Goal: Information Seeking & Learning: Learn about a topic

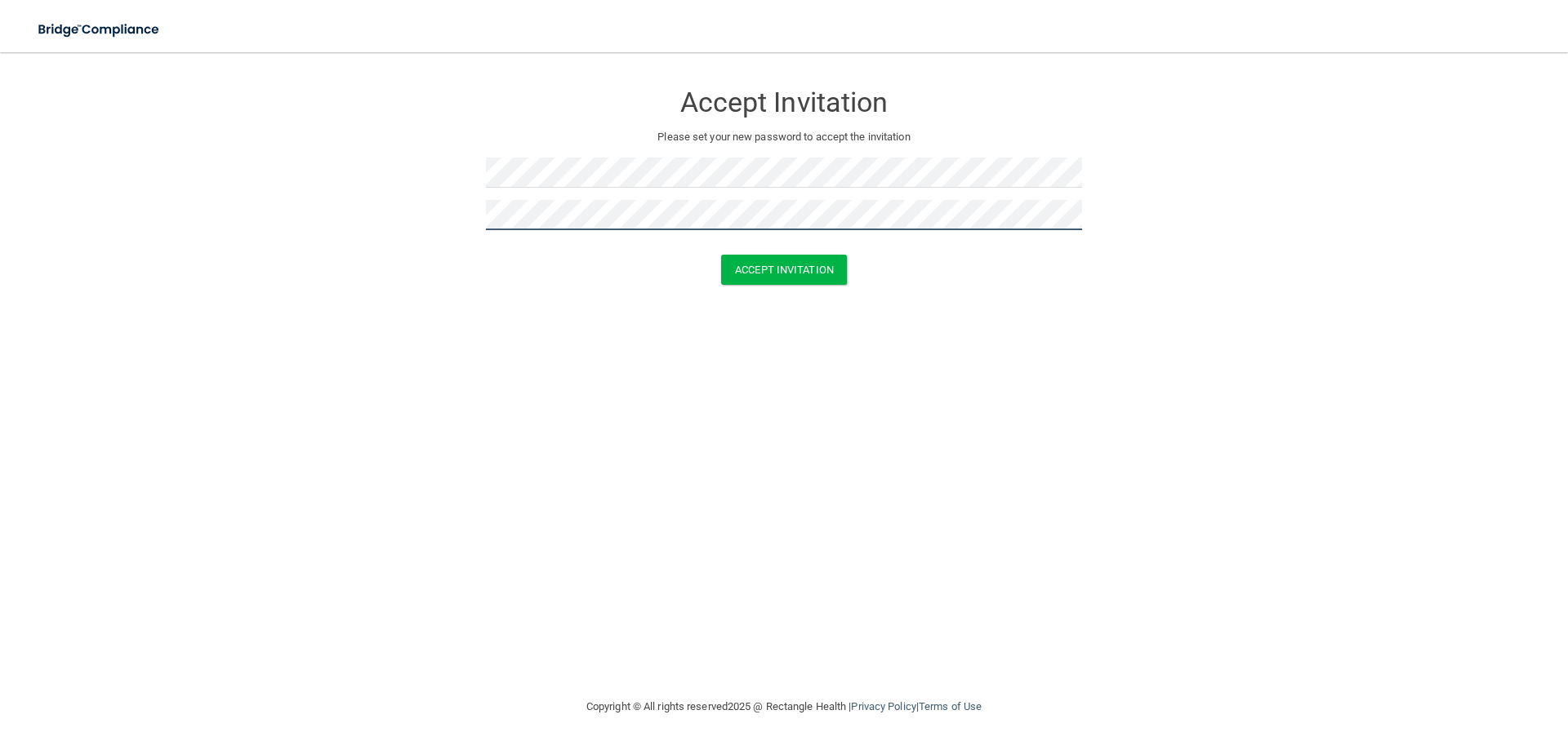
click at [721, 255] on button "Accept Invitation" at bounding box center [784, 270] width 126 height 31
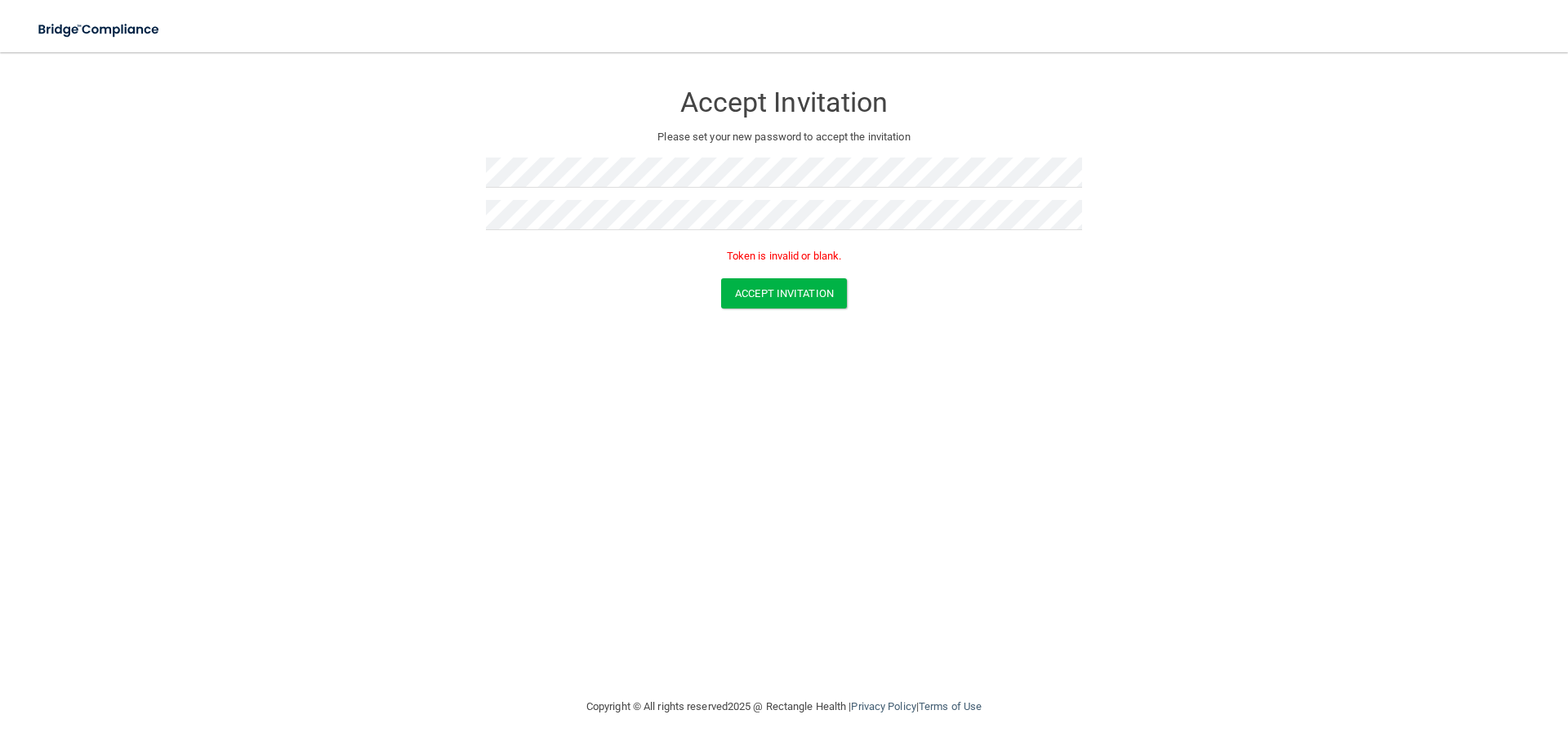
click at [787, 402] on div "Accept Invitation Please set your new password to accept the invitation Token i…" at bounding box center [783, 375] width 1503 height 613
click at [777, 294] on button "Accept Invitation" at bounding box center [784, 294] width 126 height 31
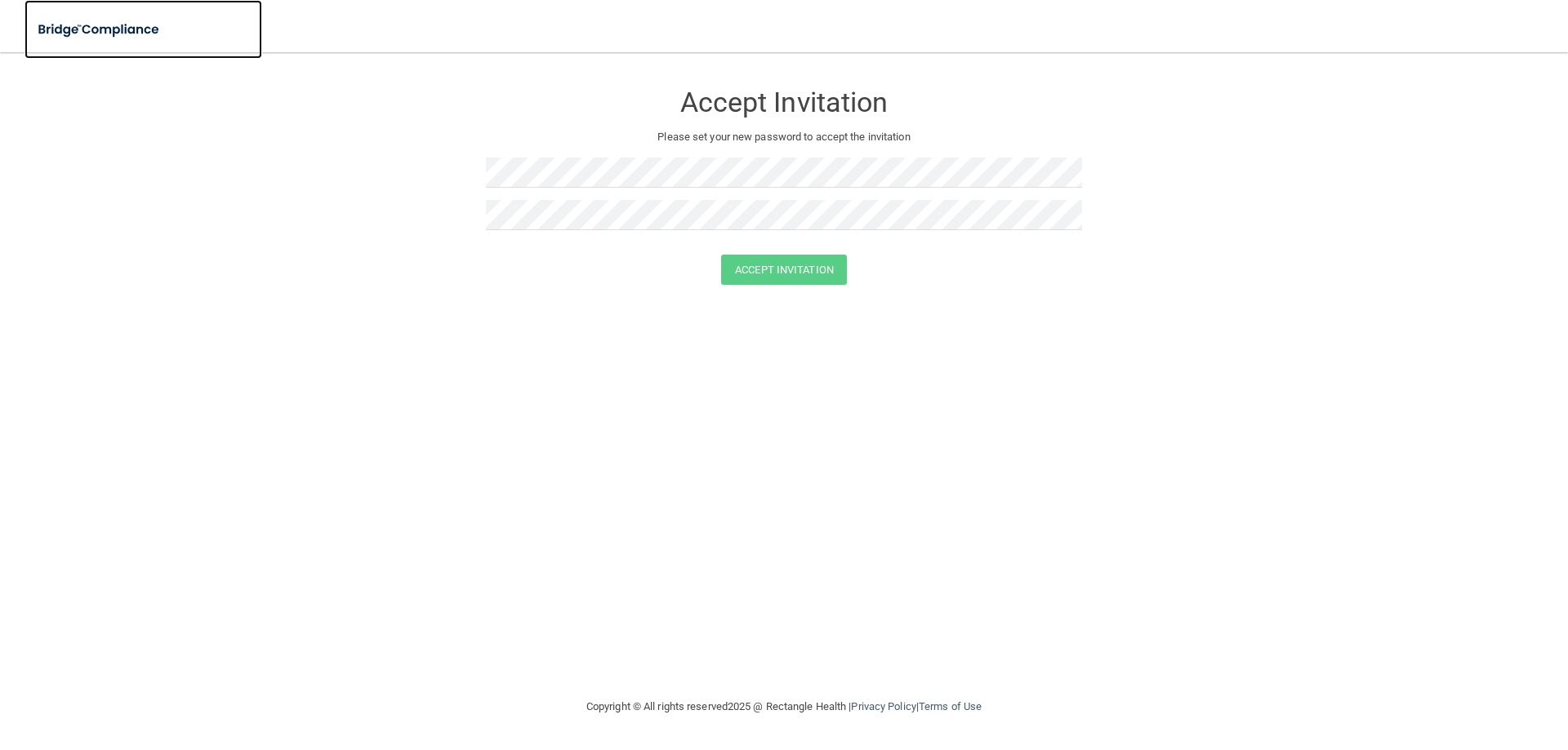
click at [116, 34] on img at bounding box center [99, 29] width 150 height 33
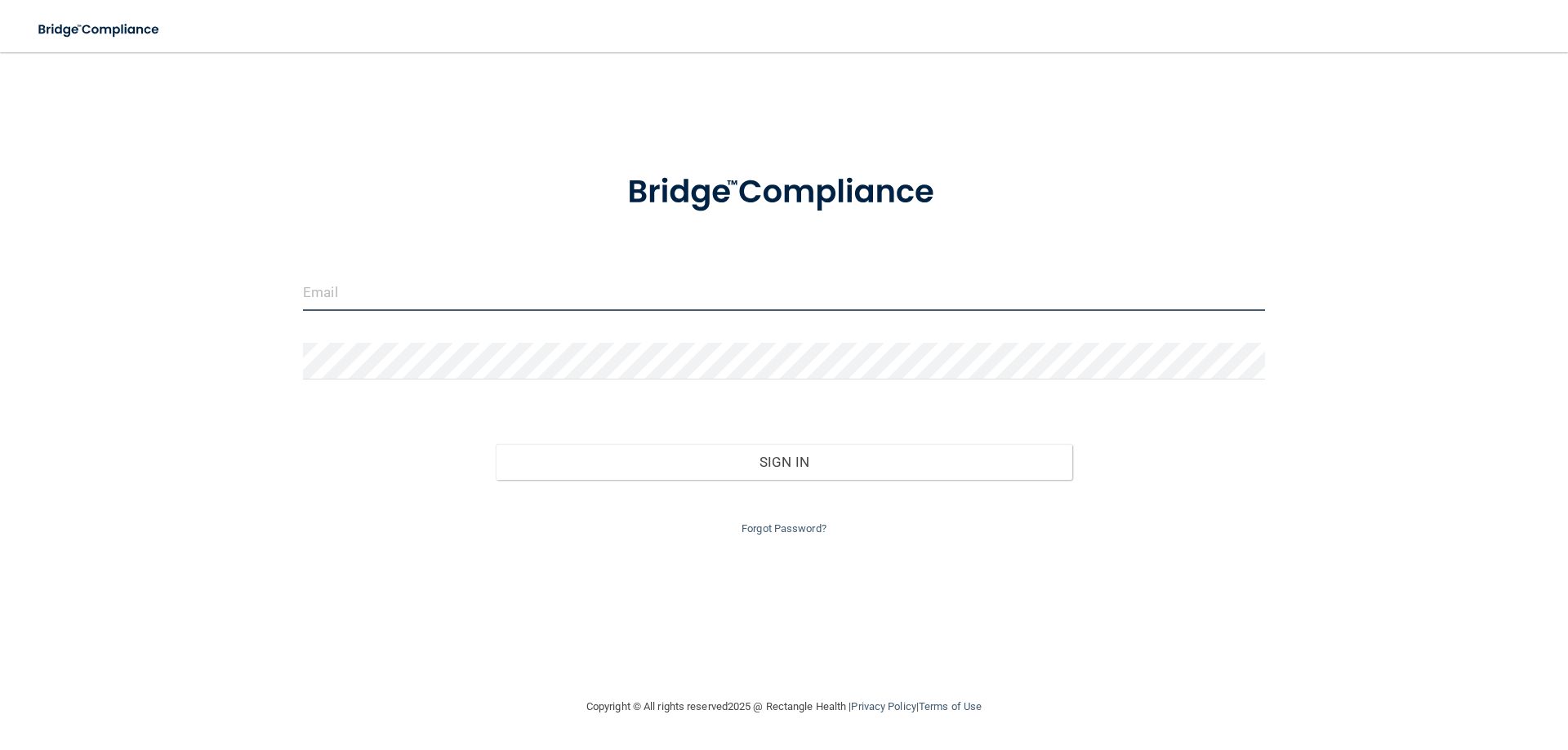
type input "[EMAIL_ADDRESS][DOMAIN_NAME]"
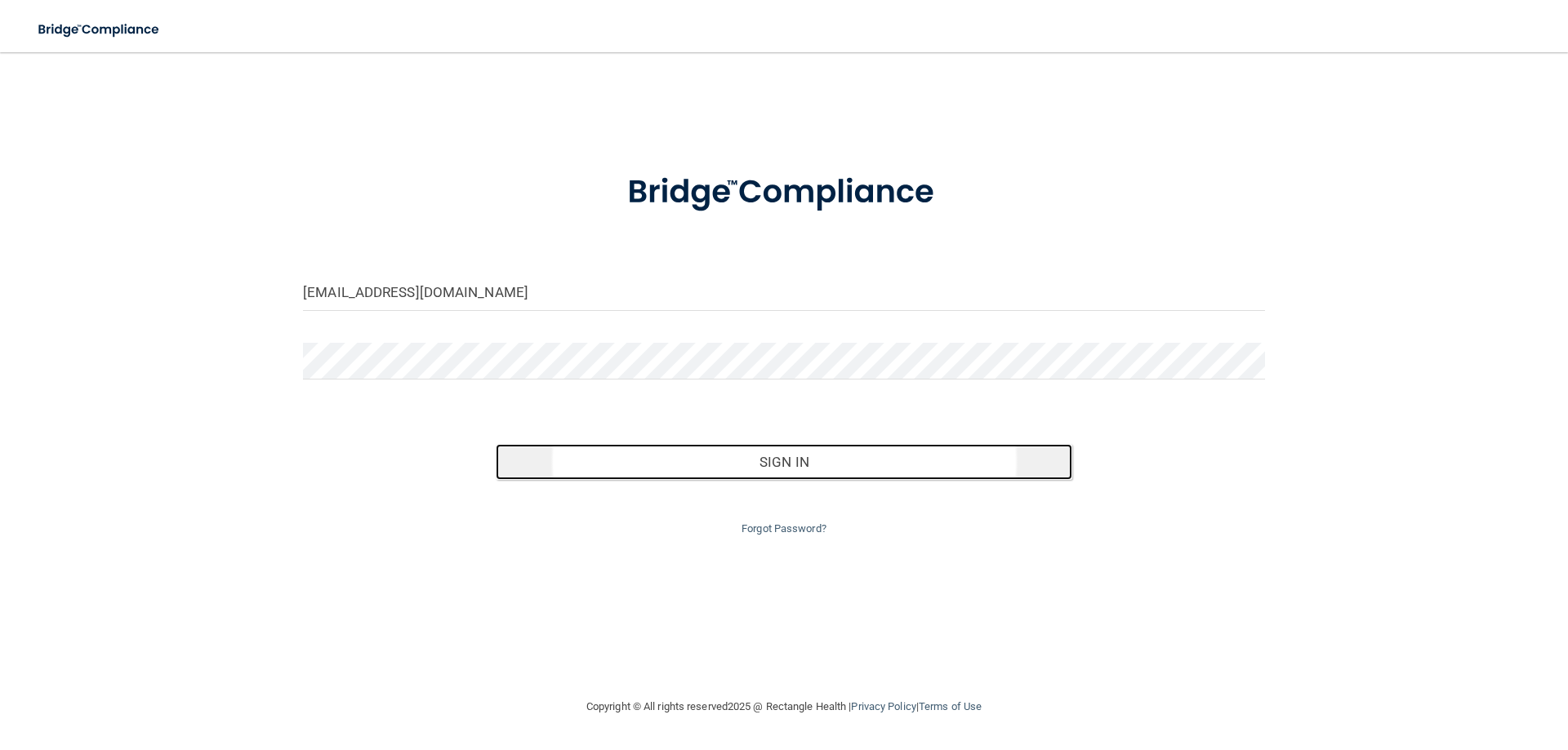
click at [633, 465] on button "Sign In" at bounding box center [784, 462] width 577 height 36
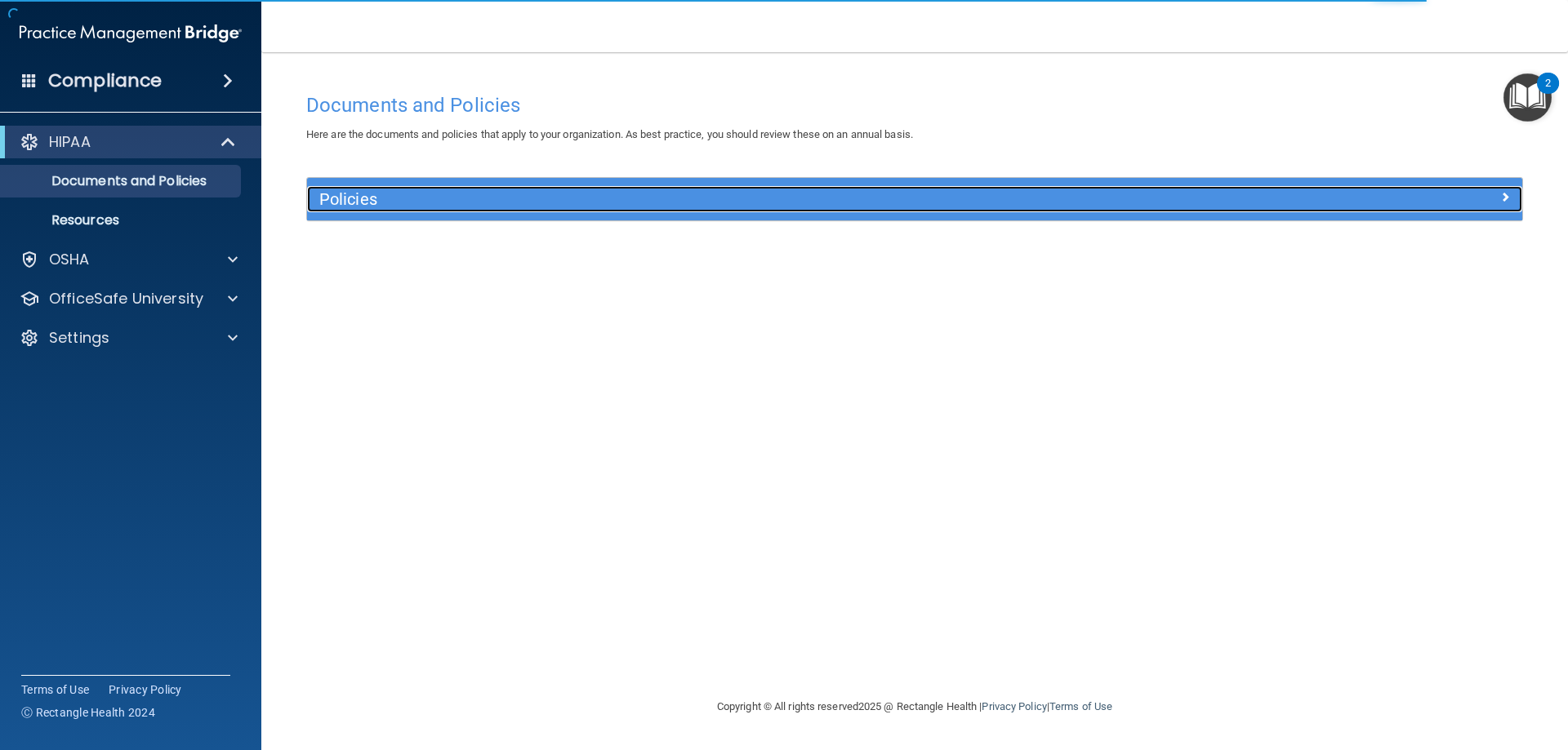
click at [366, 203] on h5 "Policies" at bounding box center [762, 199] width 887 height 18
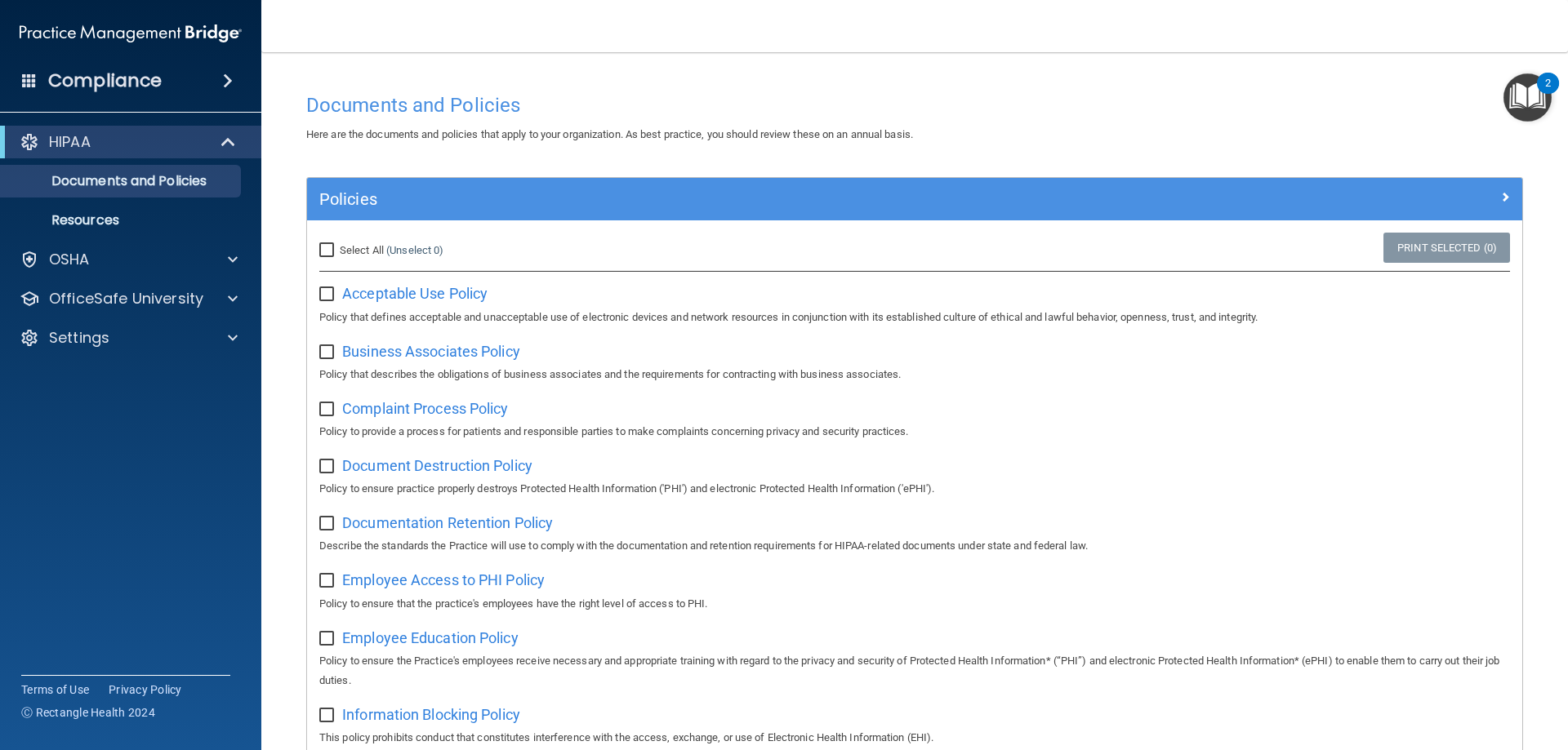
click at [323, 255] on input "Select All (Unselect 0) Unselect All" at bounding box center [328, 250] width 19 height 13
checkbox input "true"
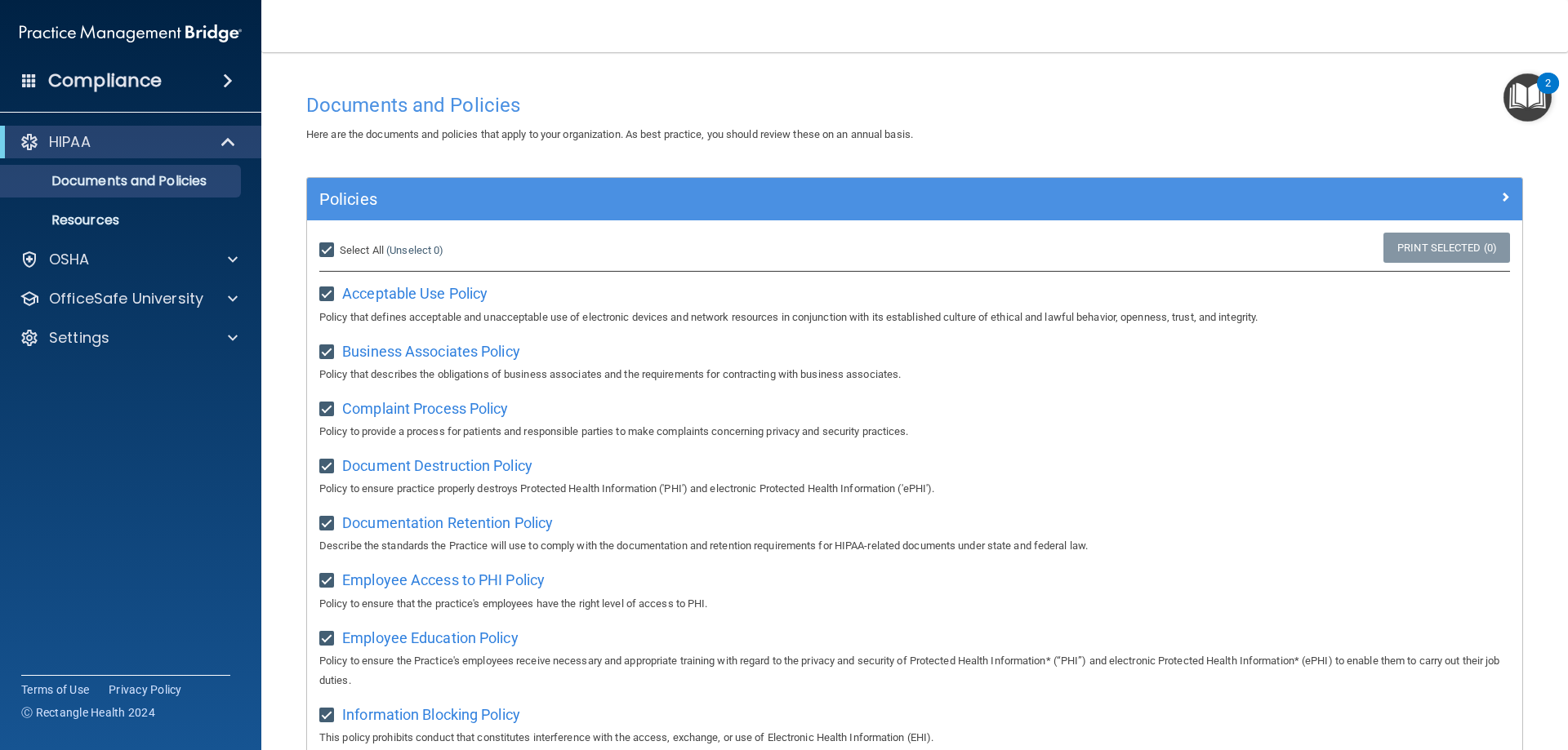
checkbox input "true"
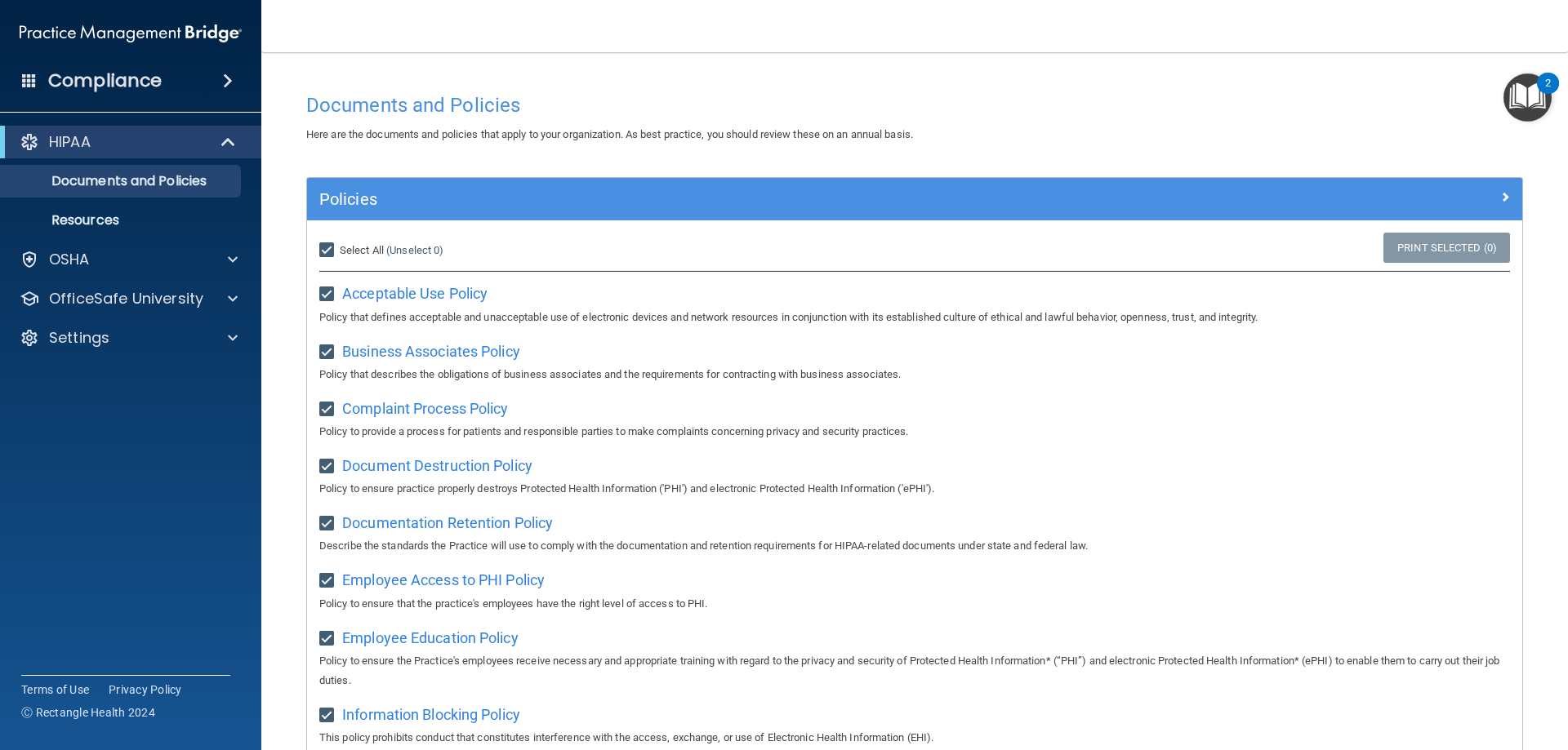
checkbox input "true"
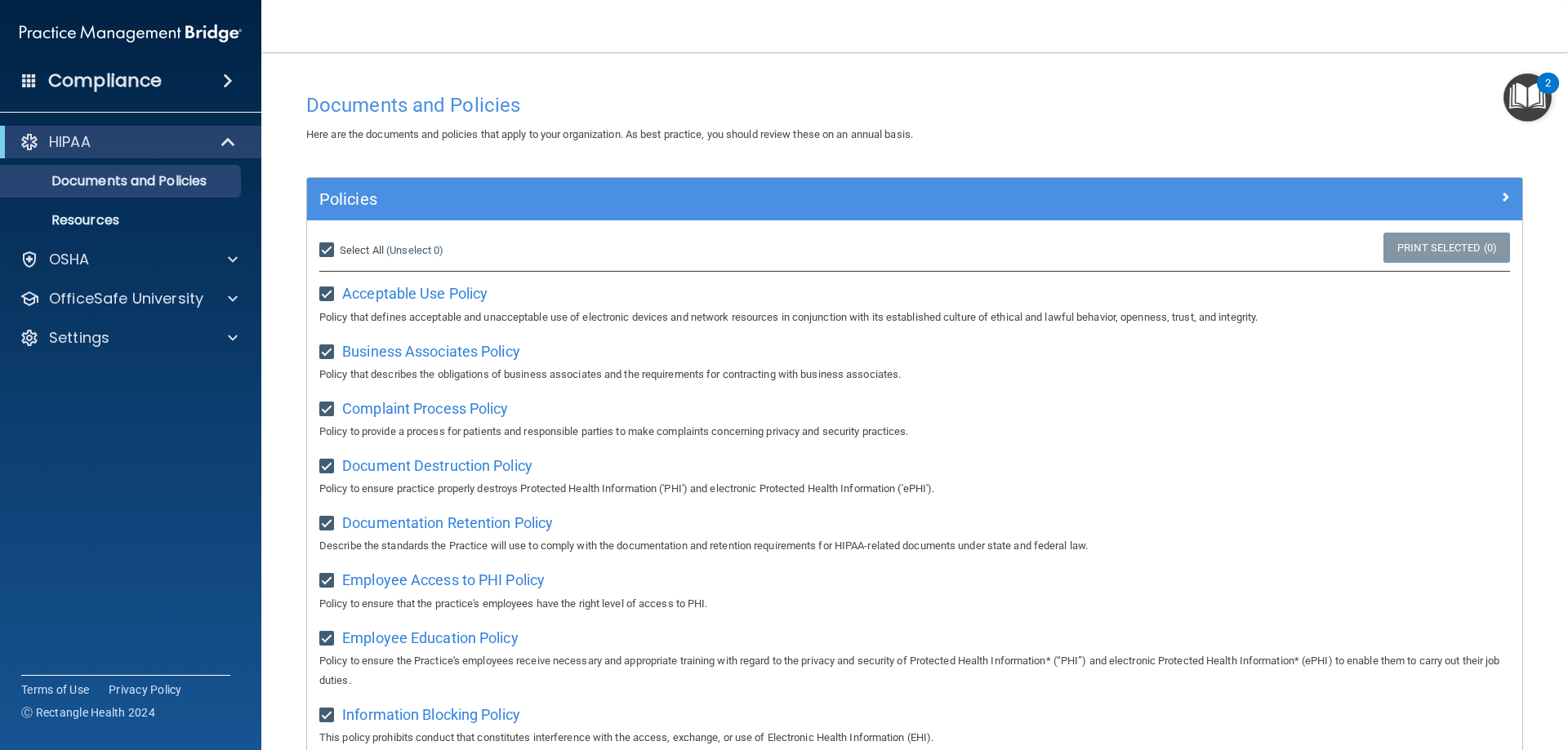
checkbox input "true"
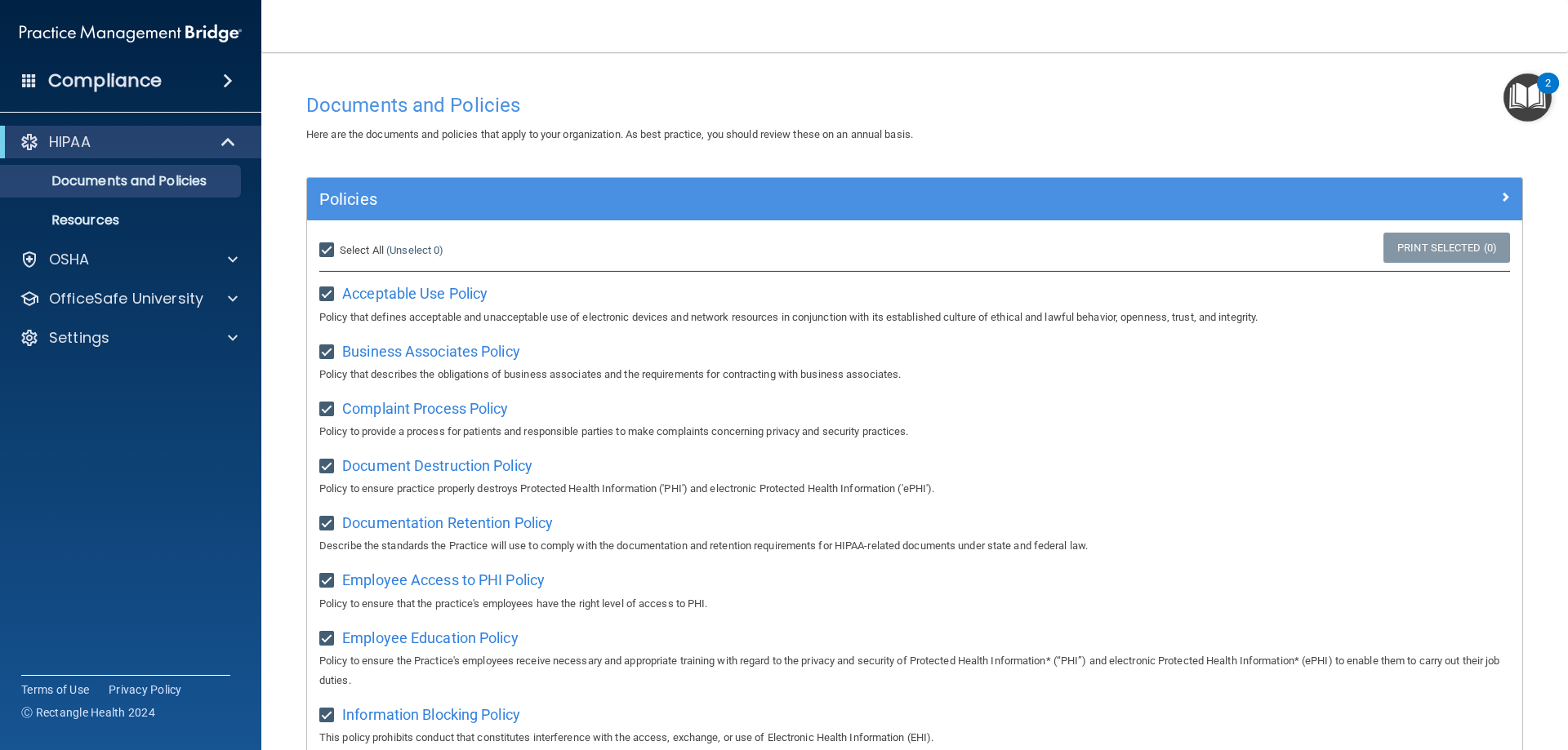
checkbox input "true"
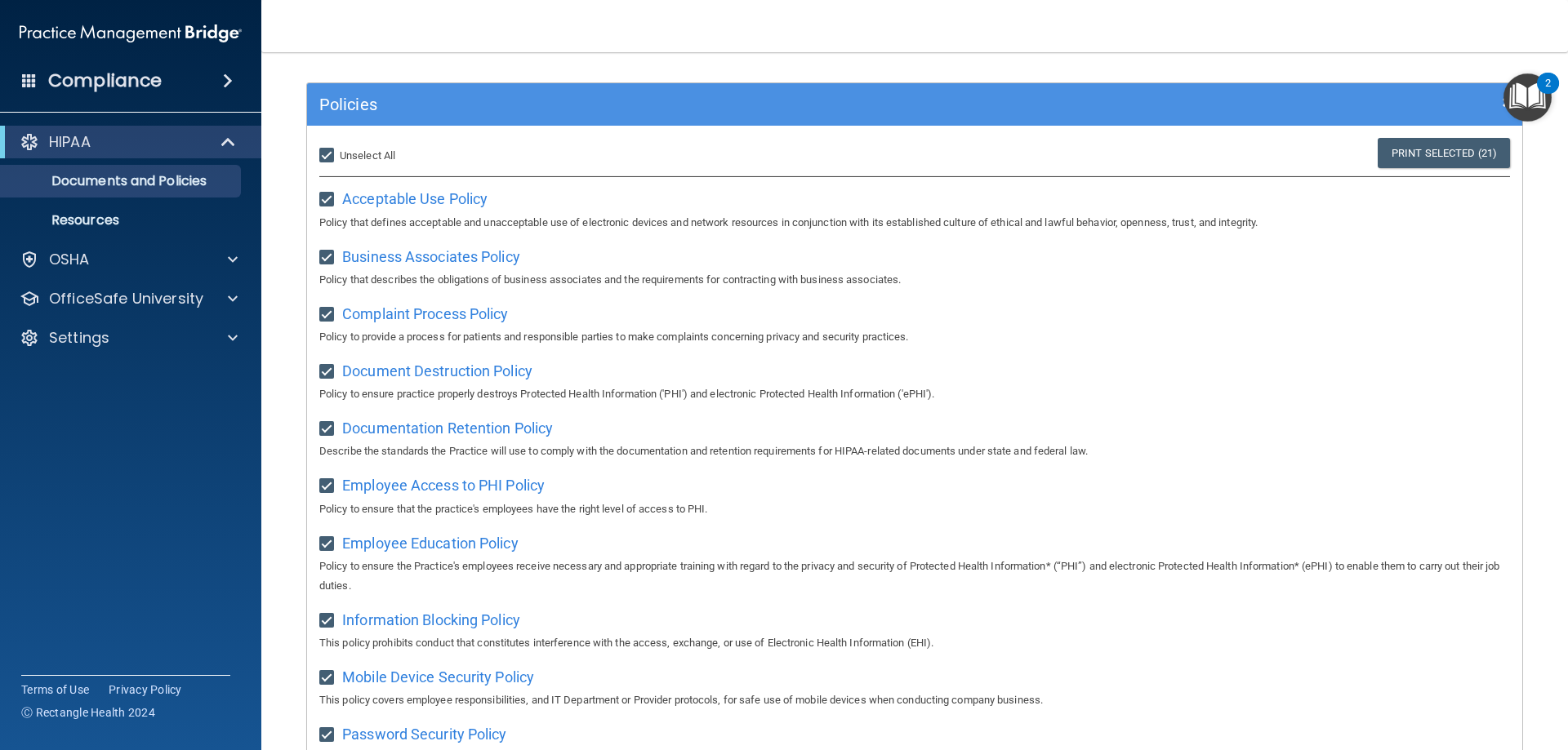
scroll to position [71, 0]
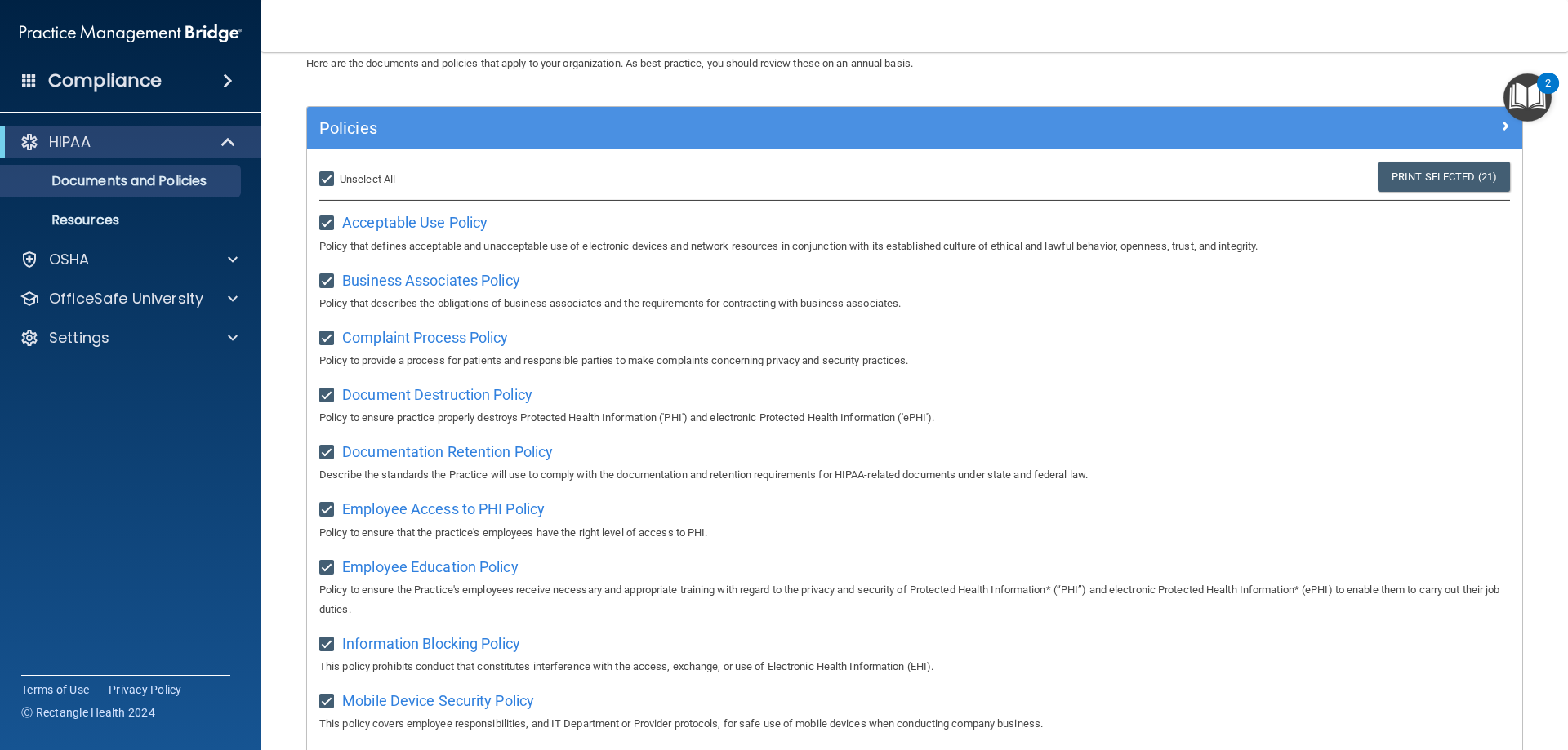
click at [401, 228] on span "Acceptable Use Policy" at bounding box center [414, 222] width 145 height 17
click at [121, 238] on div "HIPAA Documents and Policies Report an Incident Business Associates Emergency P…" at bounding box center [131, 243] width 262 height 249
click at [120, 257] on div "OSHA" at bounding box center [109, 259] width 203 height 20
click at [157, 377] on p "OfficeSafe University" at bounding box center [126, 377] width 154 height 20
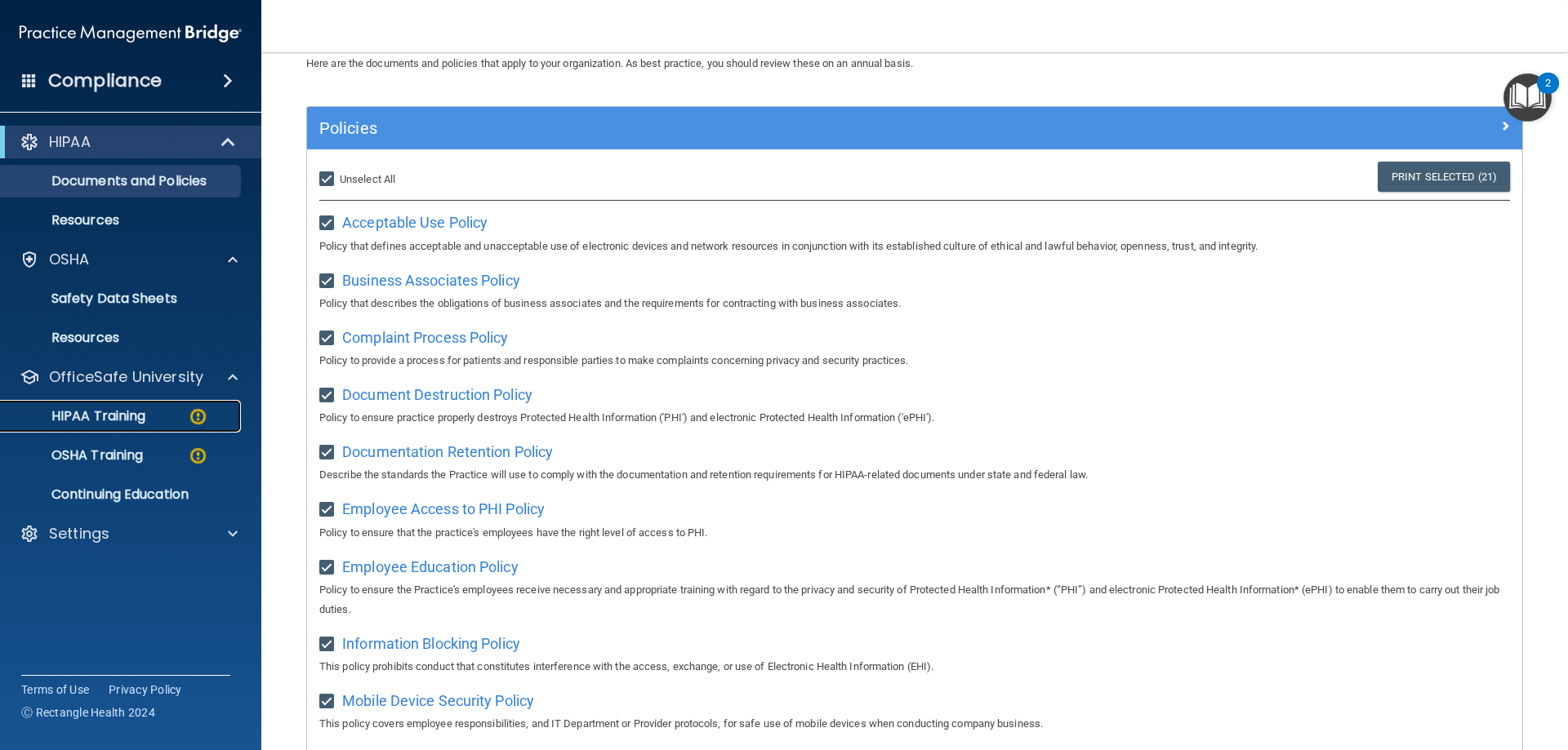
click at [128, 414] on p "HIPAA Training" at bounding box center [78, 416] width 135 height 16
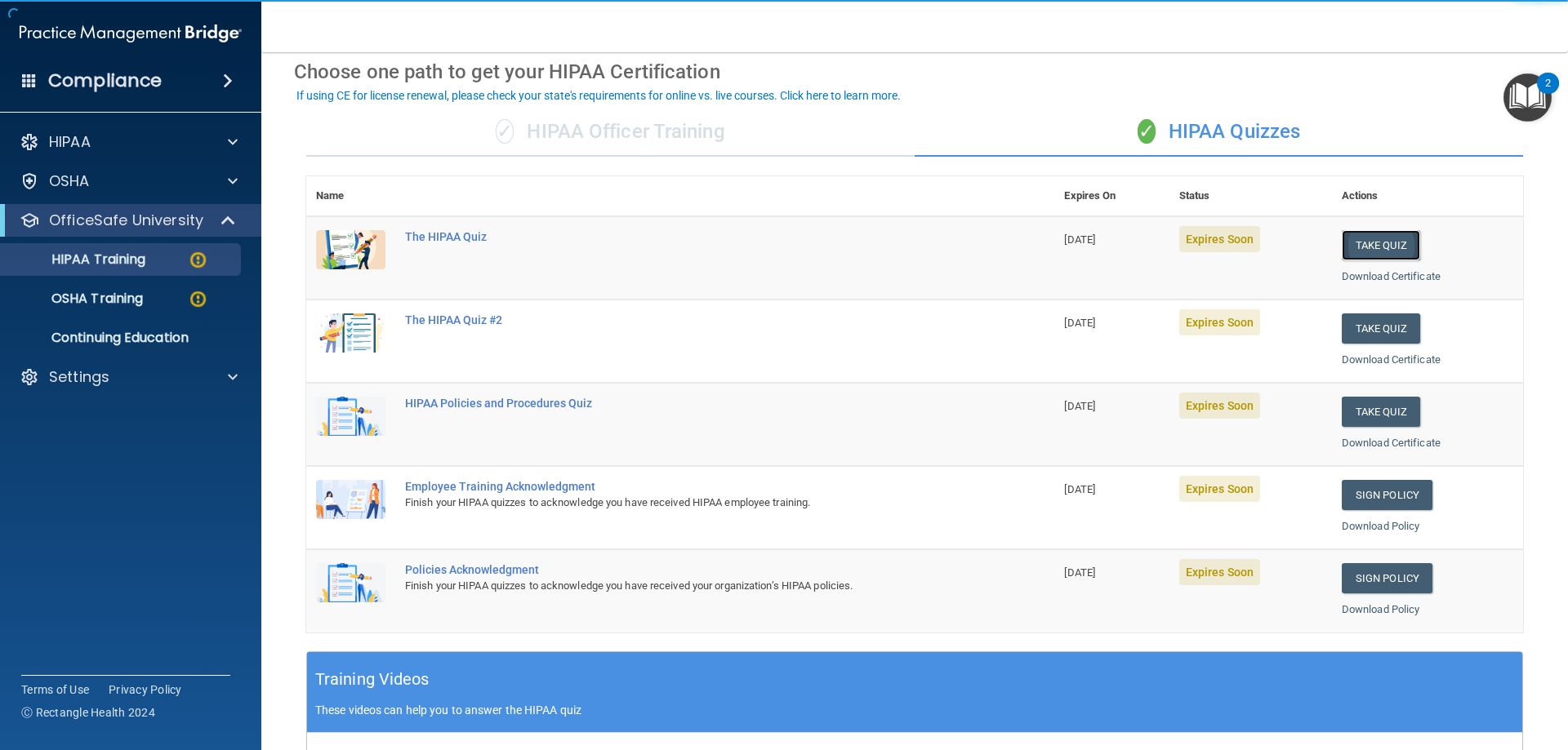
click at [1370, 238] on button "Take Quiz" at bounding box center [1380, 245] width 78 height 31
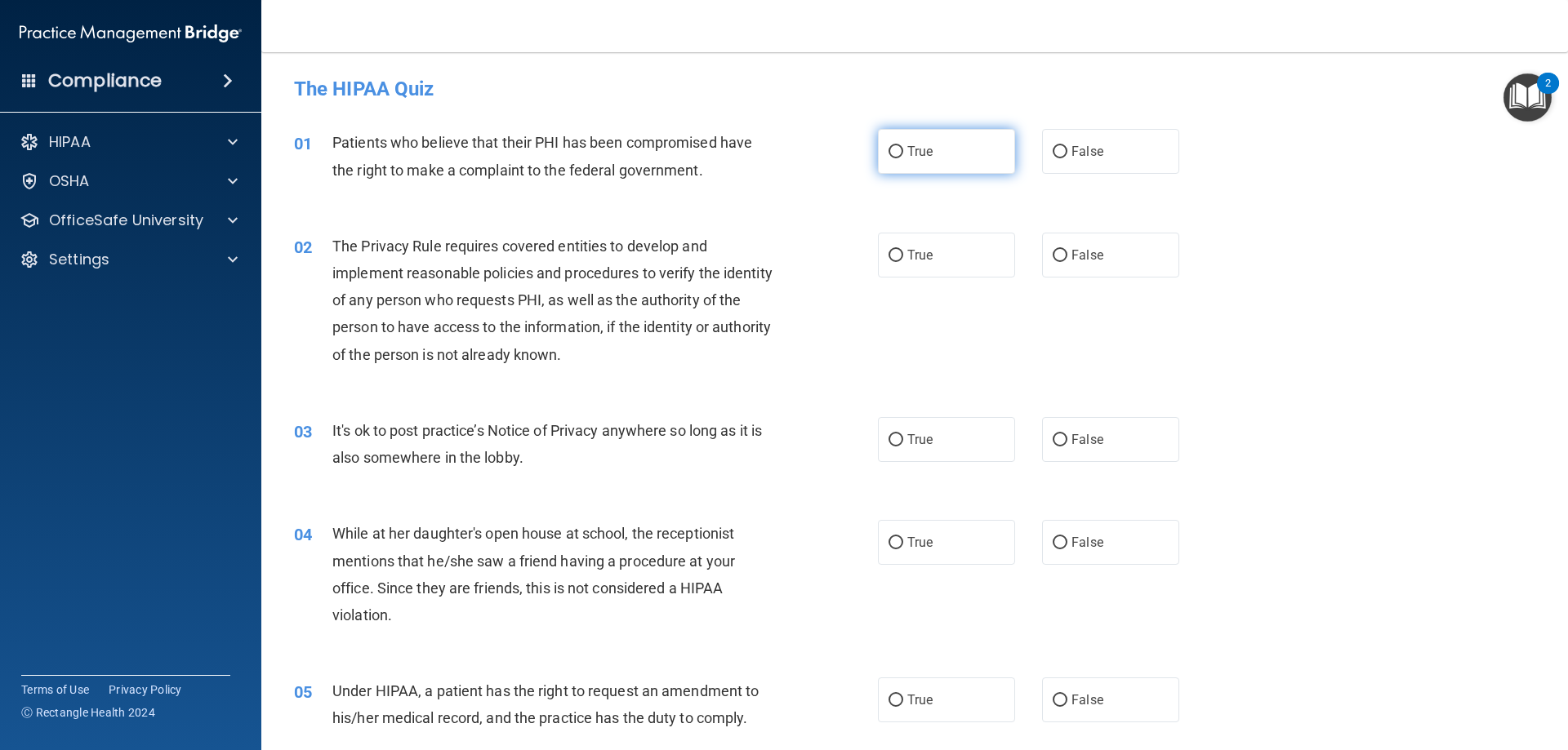
click at [960, 154] on label "True" at bounding box center [947, 151] width 137 height 45
click at [903, 154] on input "True" at bounding box center [895, 152] width 14 height 12
radio input "true"
click at [967, 235] on label "True" at bounding box center [947, 255] width 137 height 45
click at [903, 249] on input "True" at bounding box center [895, 255] width 14 height 12
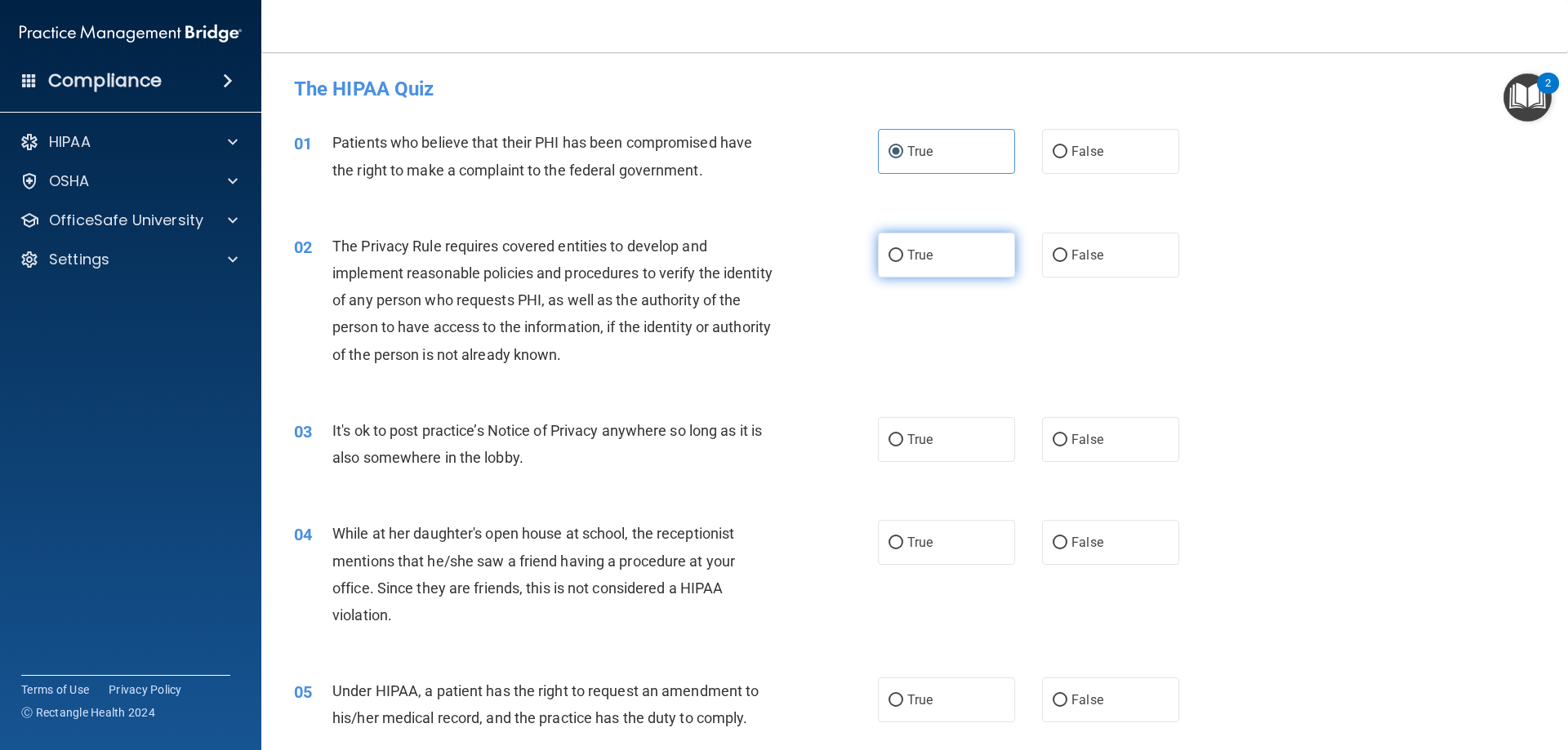
radio input "true"
click at [963, 459] on label "True" at bounding box center [947, 439] width 137 height 45
click at [903, 446] on input "True" at bounding box center [895, 440] width 14 height 12
radio input "true"
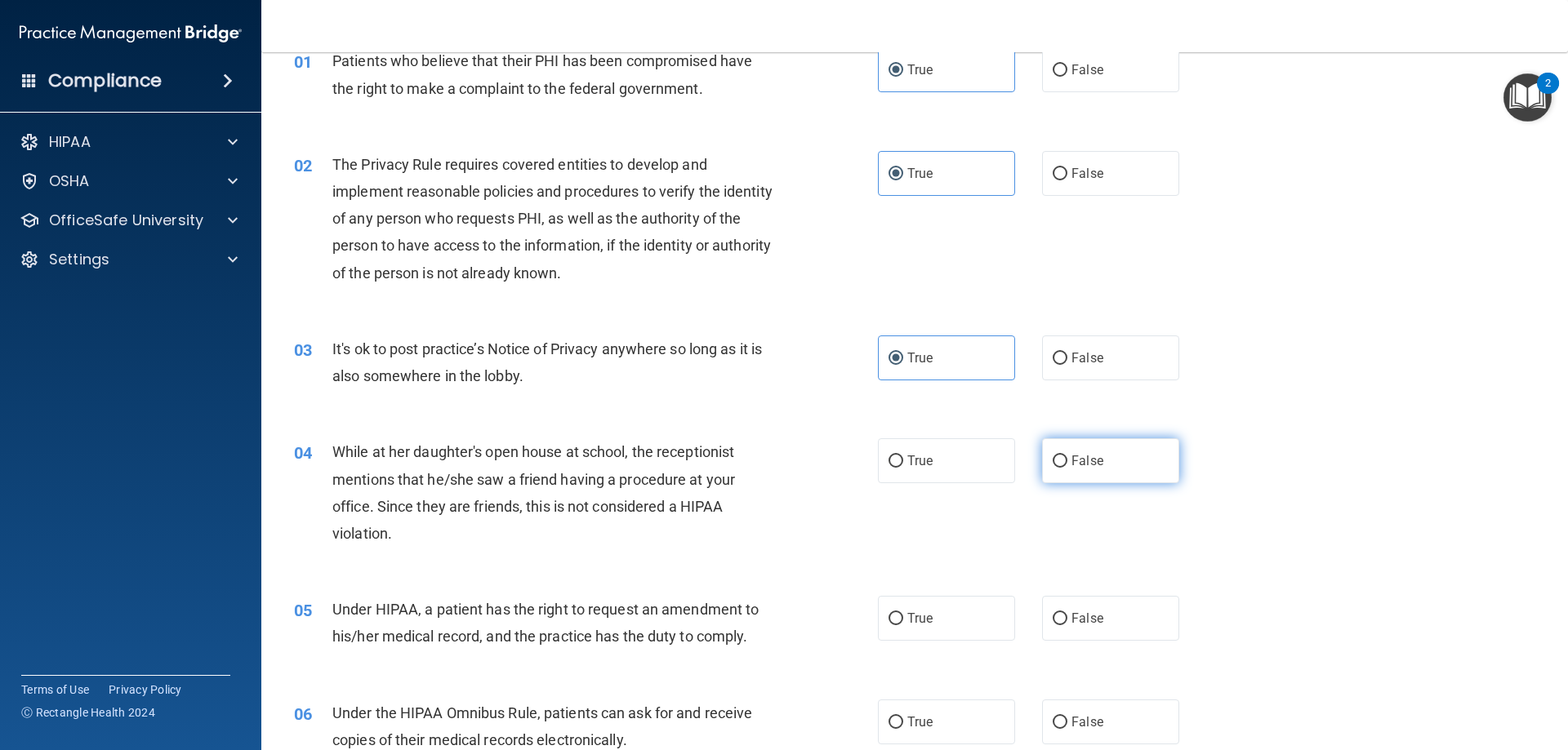
click at [1120, 473] on label "False" at bounding box center [1111, 461] width 137 height 45
click at [1067, 467] on input "False" at bounding box center [1060, 462] width 14 height 12
radio input "true"
click at [1075, 592] on div "05 Under HIPAA, a patient has the right to request an amendment to his/her medi…" at bounding box center [915, 626] width 1266 height 103
click at [1078, 619] on span "False" at bounding box center [1088, 618] width 32 height 15
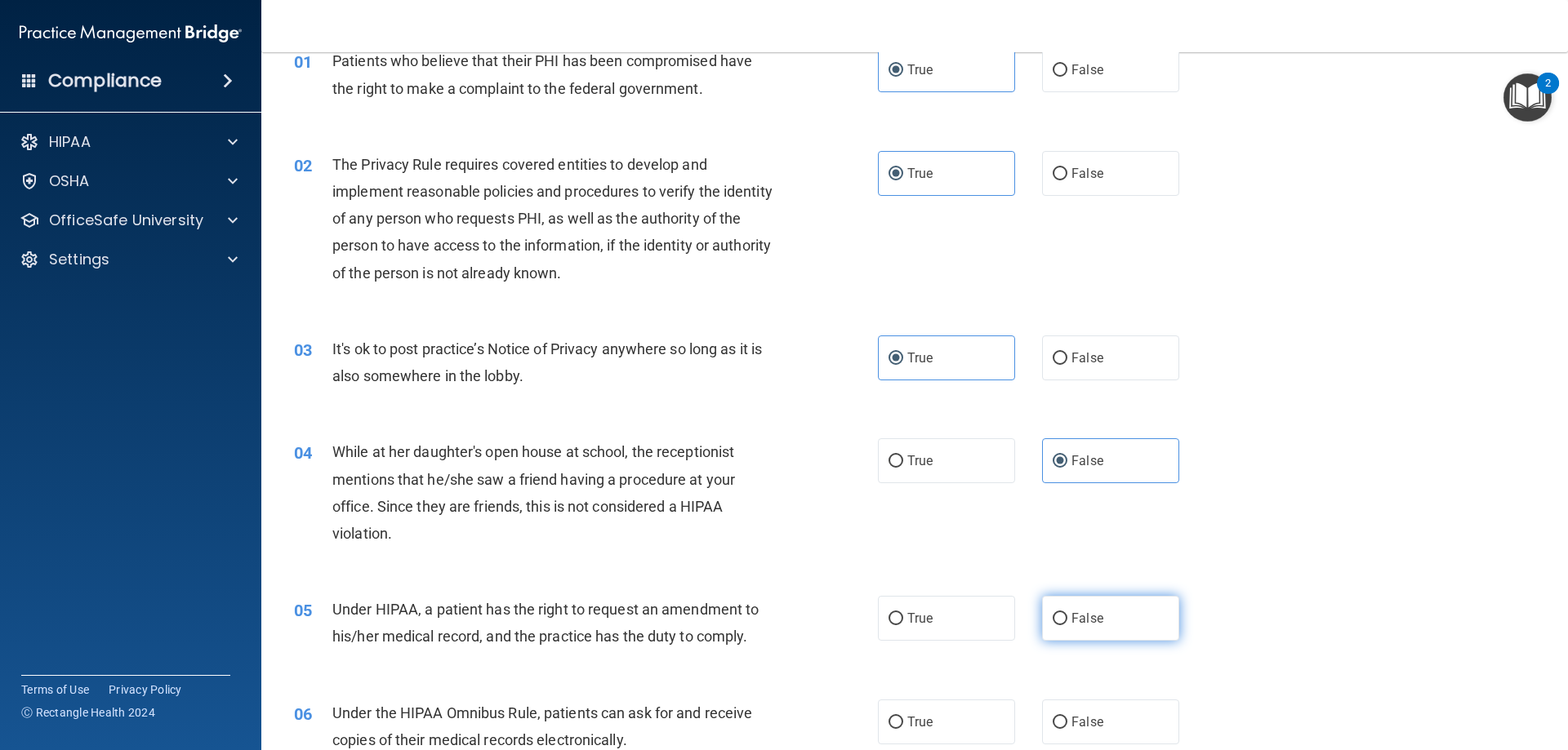
click at [1067, 619] on input "False" at bounding box center [1060, 619] width 14 height 12
radio input "true"
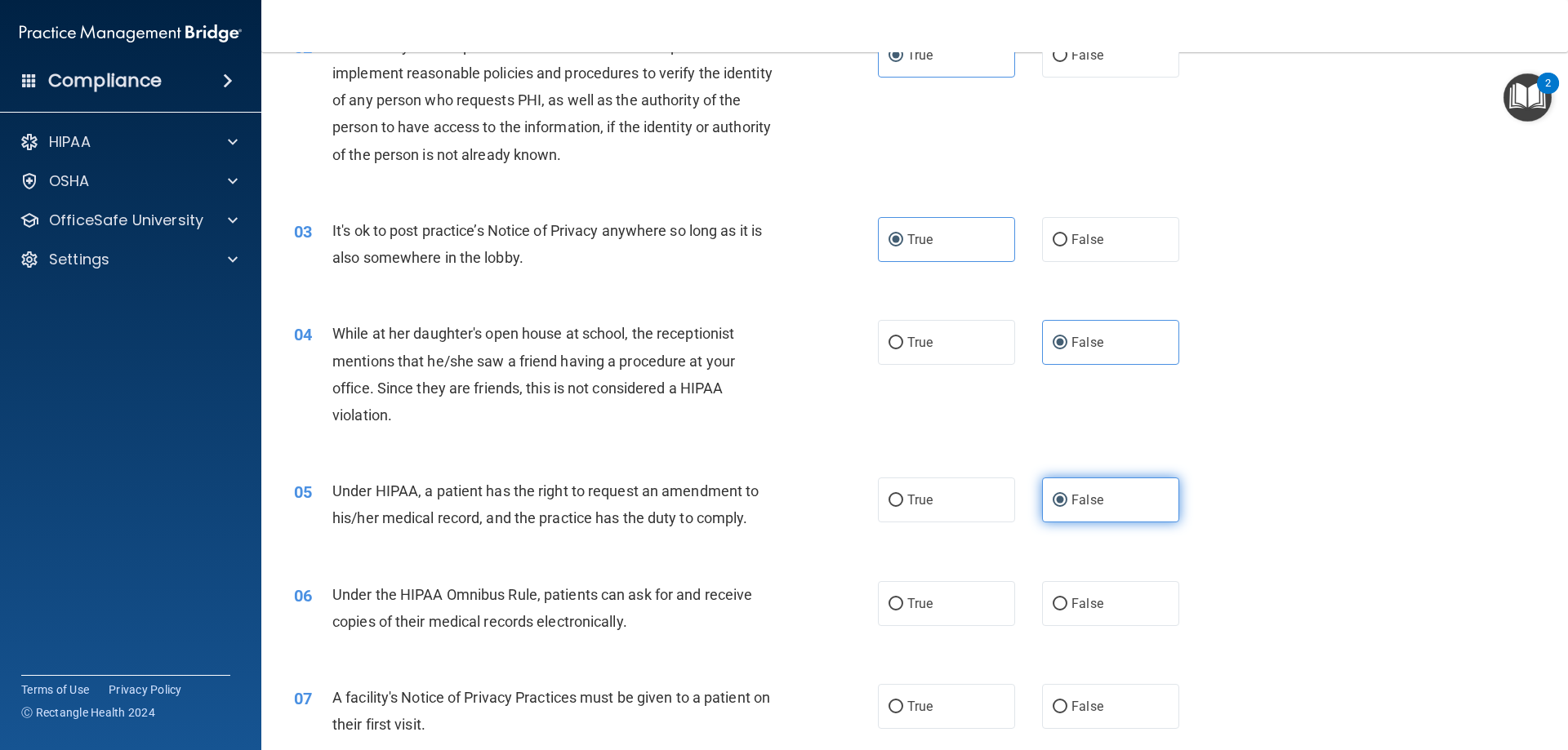
scroll to position [408, 0]
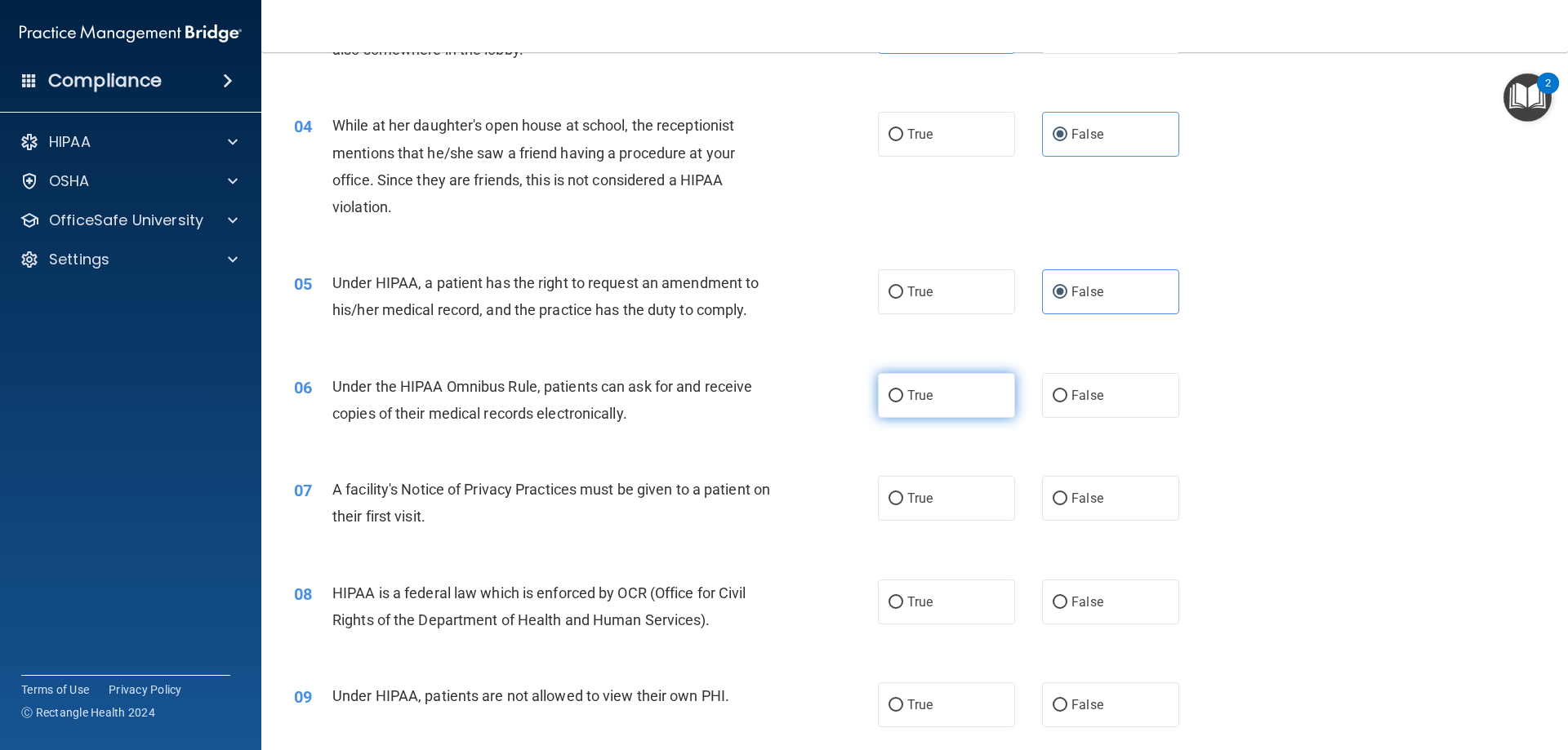
click at [971, 395] on label "True" at bounding box center [947, 395] width 137 height 45
click at [903, 395] on input "True" at bounding box center [895, 396] width 14 height 12
radio input "true"
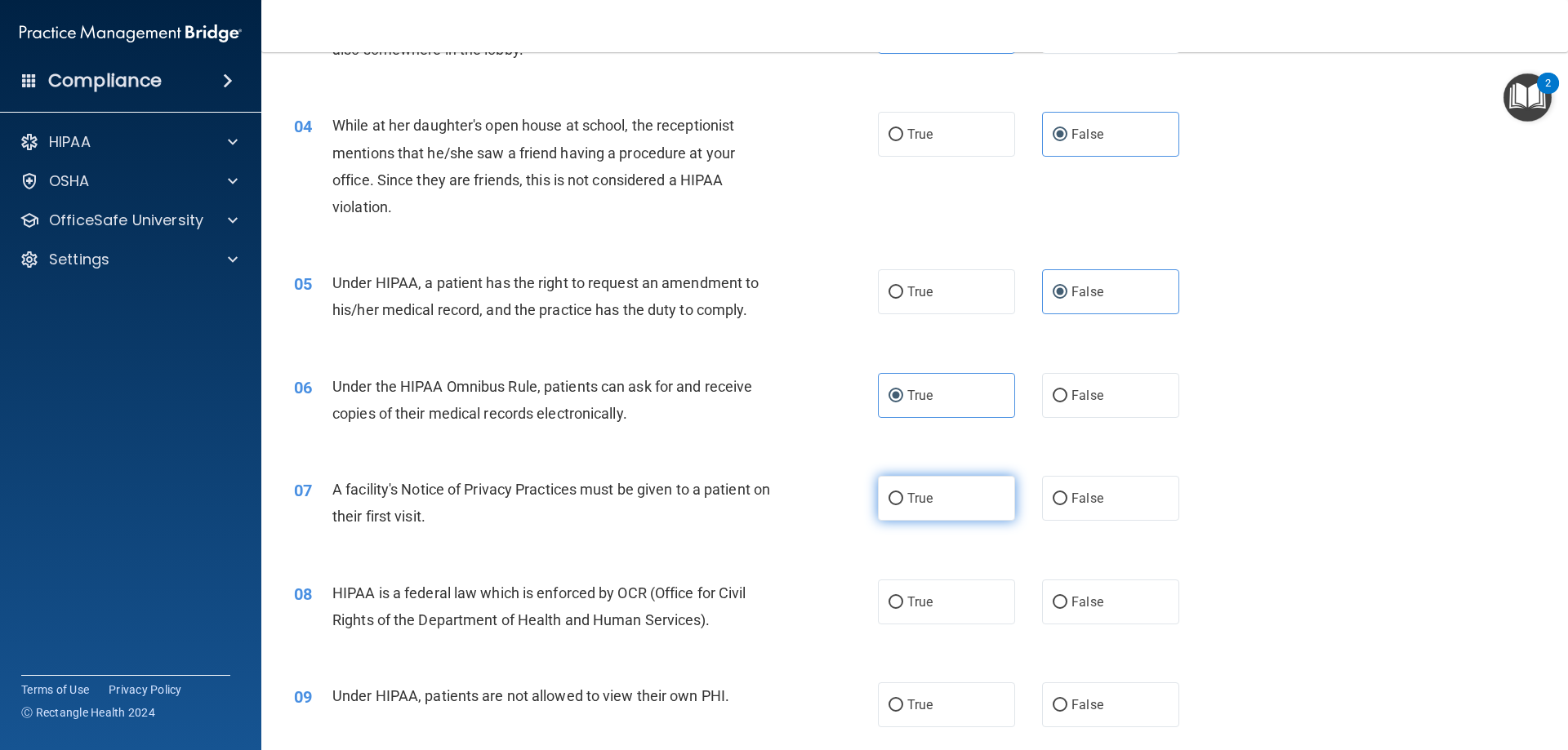
click at [963, 519] on label "True" at bounding box center [947, 498] width 137 height 45
click at [903, 506] on input "True" at bounding box center [895, 499] width 14 height 12
radio input "true"
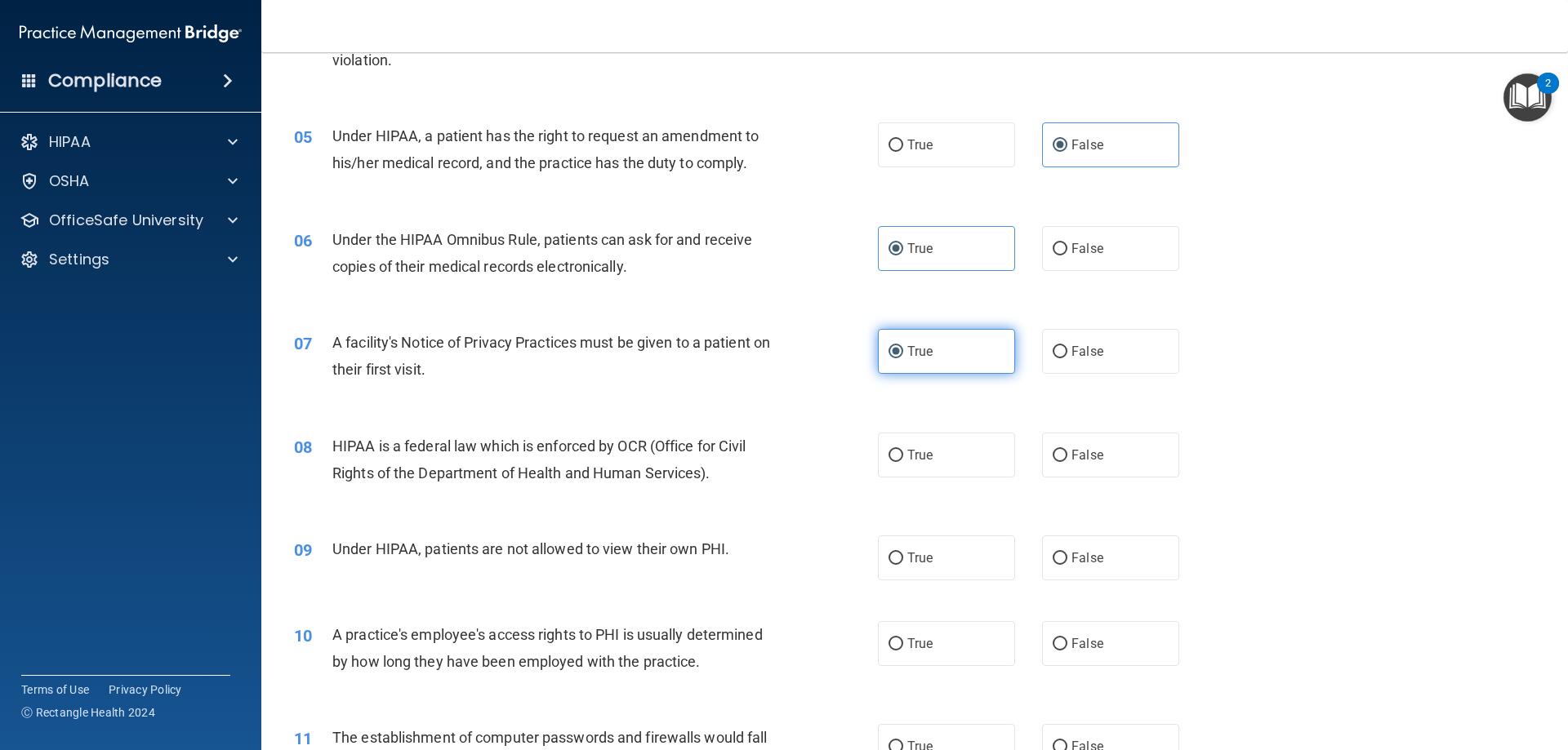
scroll to position [572, 0]
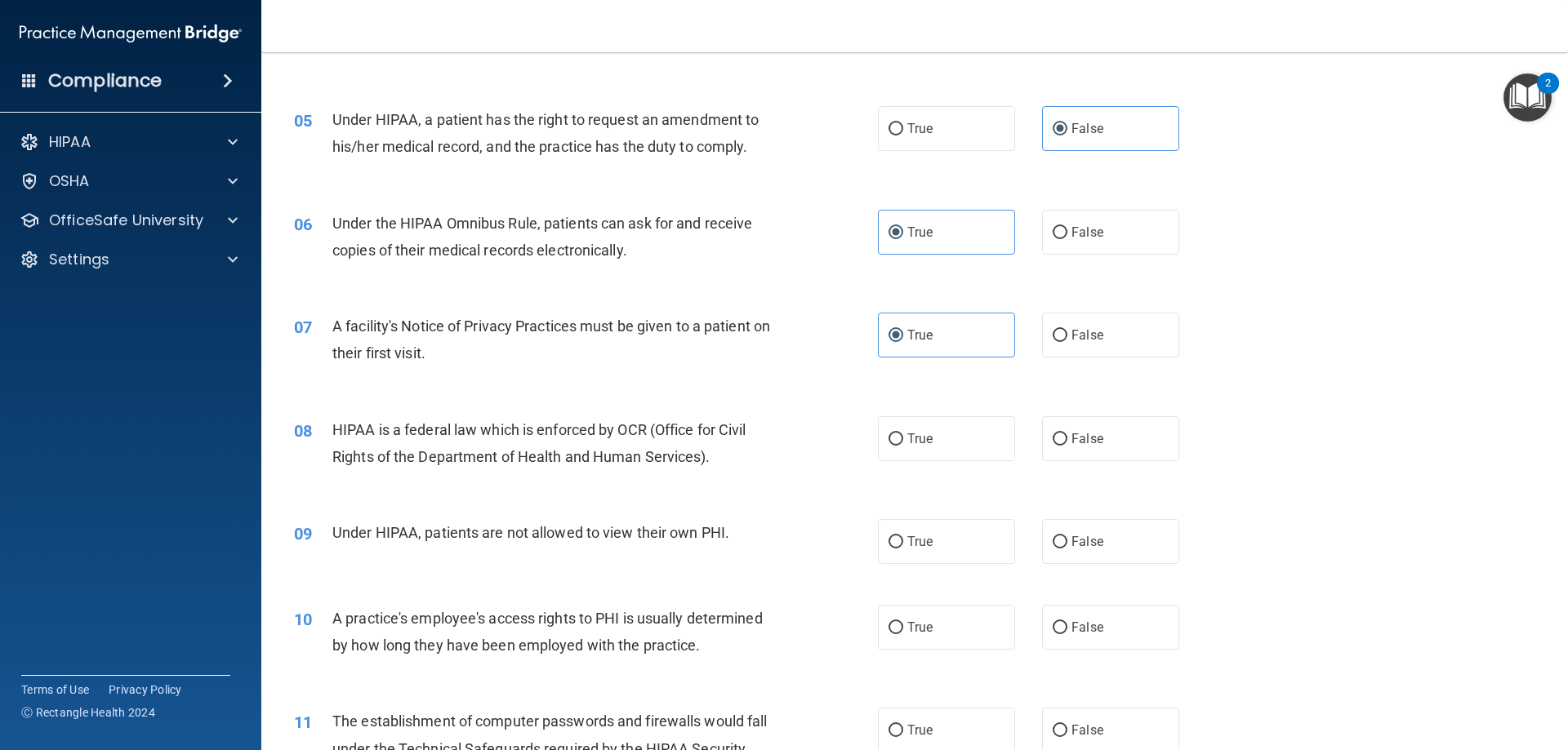
click at [956, 462] on div "08 HIPAA is a federal law which is enforced by OCR (Office for Civil Rights of …" at bounding box center [915, 447] width 1266 height 103
click at [956, 444] on label "True" at bounding box center [947, 439] width 137 height 45
click at [903, 444] on input "True" at bounding box center [895, 439] width 14 height 12
radio input "true"
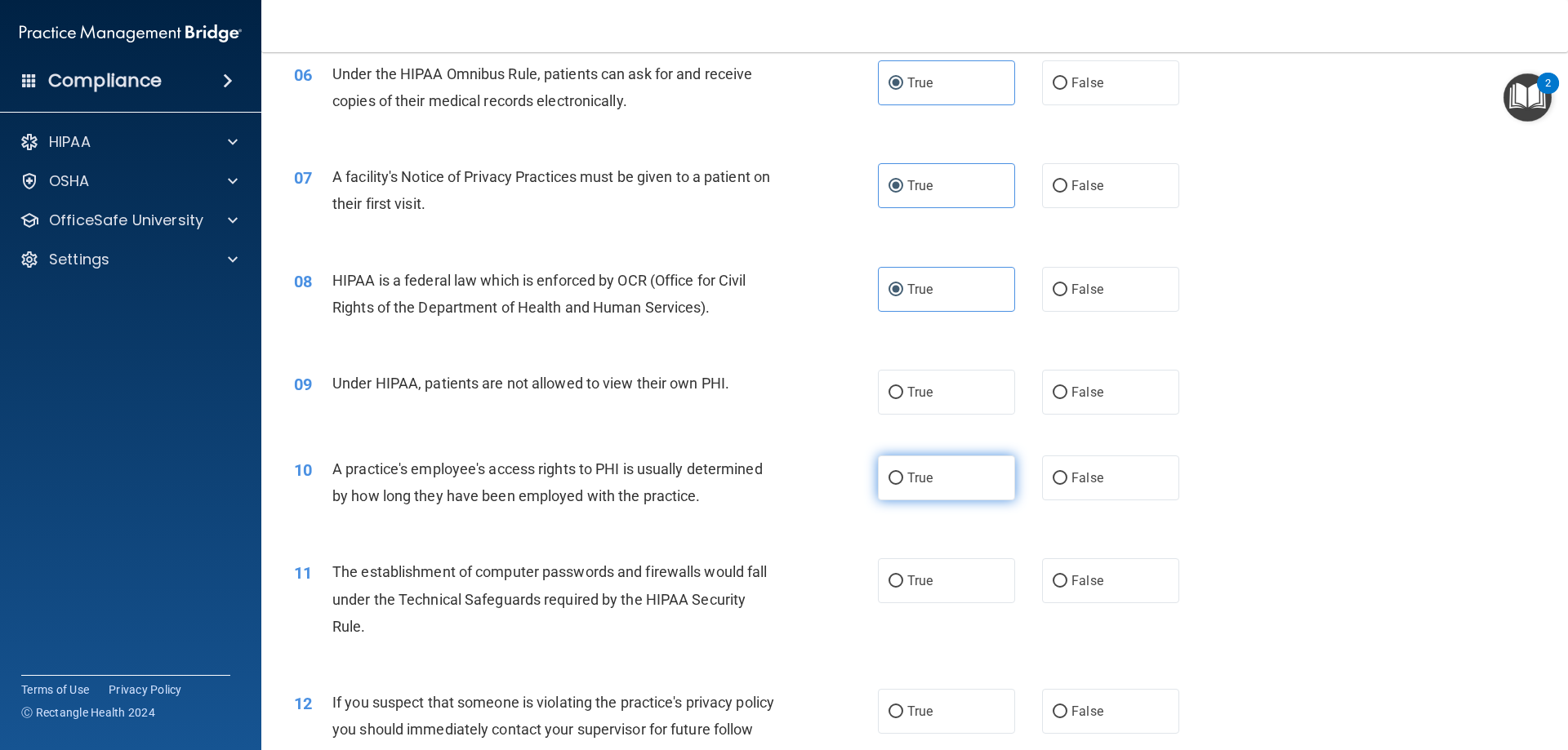
scroll to position [735, 0]
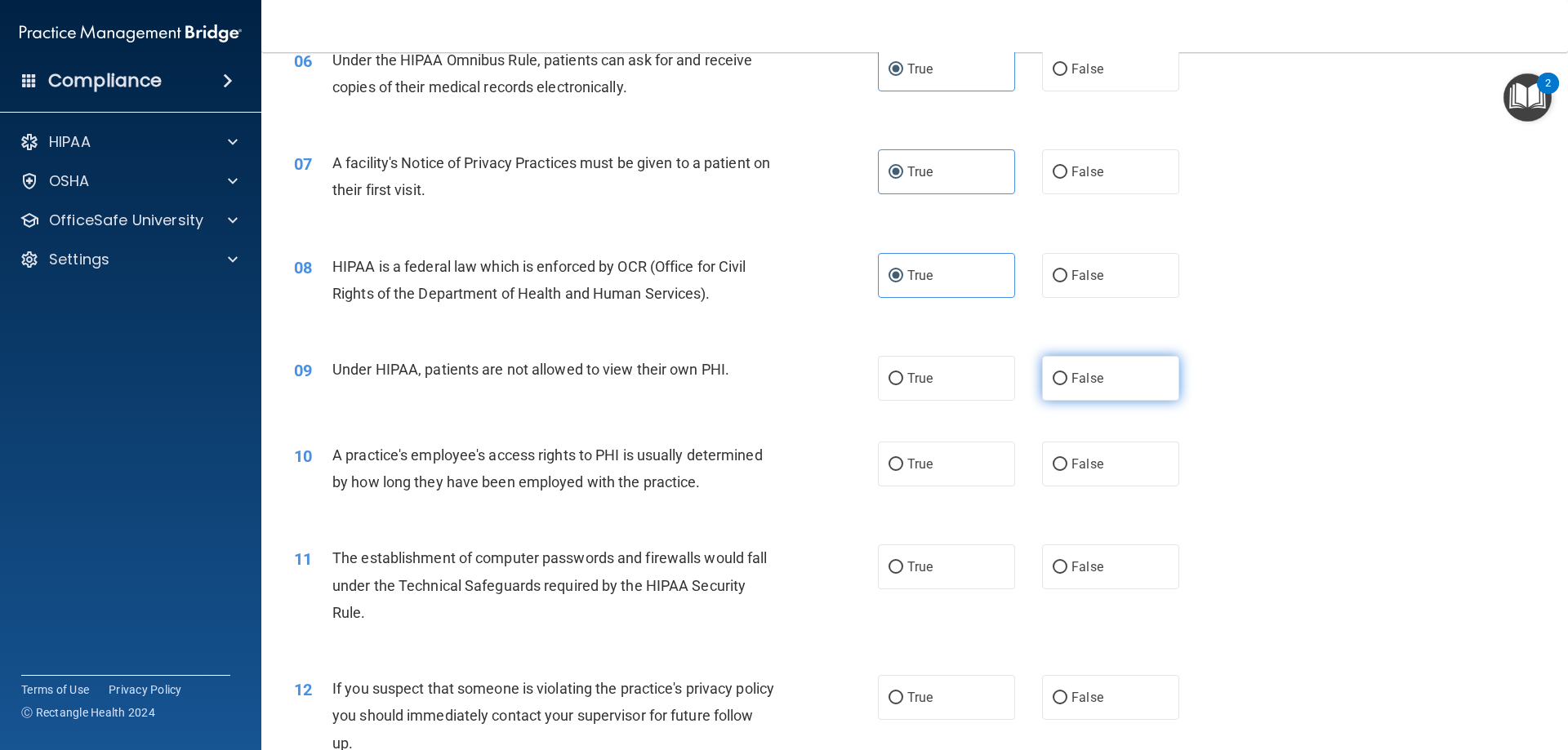
click at [1069, 400] on label "False" at bounding box center [1111, 378] width 137 height 45
click at [1067, 385] on input "False" at bounding box center [1060, 379] width 14 height 12
radio input "true"
click at [1069, 454] on label "False" at bounding box center [1111, 464] width 137 height 45
click at [1067, 459] on input "False" at bounding box center [1060, 465] width 14 height 12
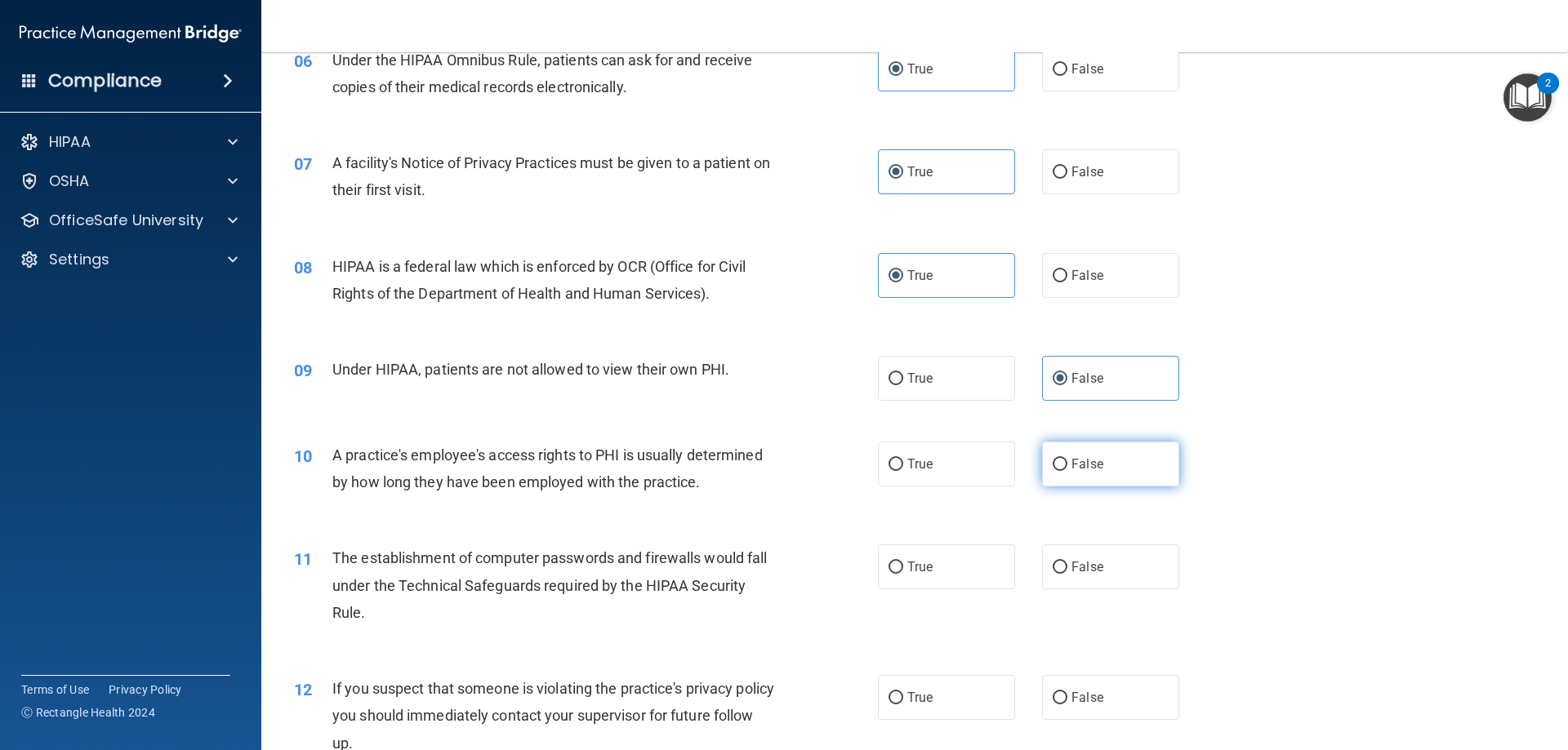
radio input "true"
drag, startPoint x: 972, startPoint y: 510, endPoint x: 972, endPoint y: 527, distance: 17.0
click at [972, 511] on div "10 A practice's employee's access rights to PHI is usually determined by how lo…" at bounding box center [915, 473] width 1266 height 103
click at [969, 564] on label "True" at bounding box center [947, 567] width 137 height 45
click at [903, 564] on input "True" at bounding box center [895, 568] width 14 height 12
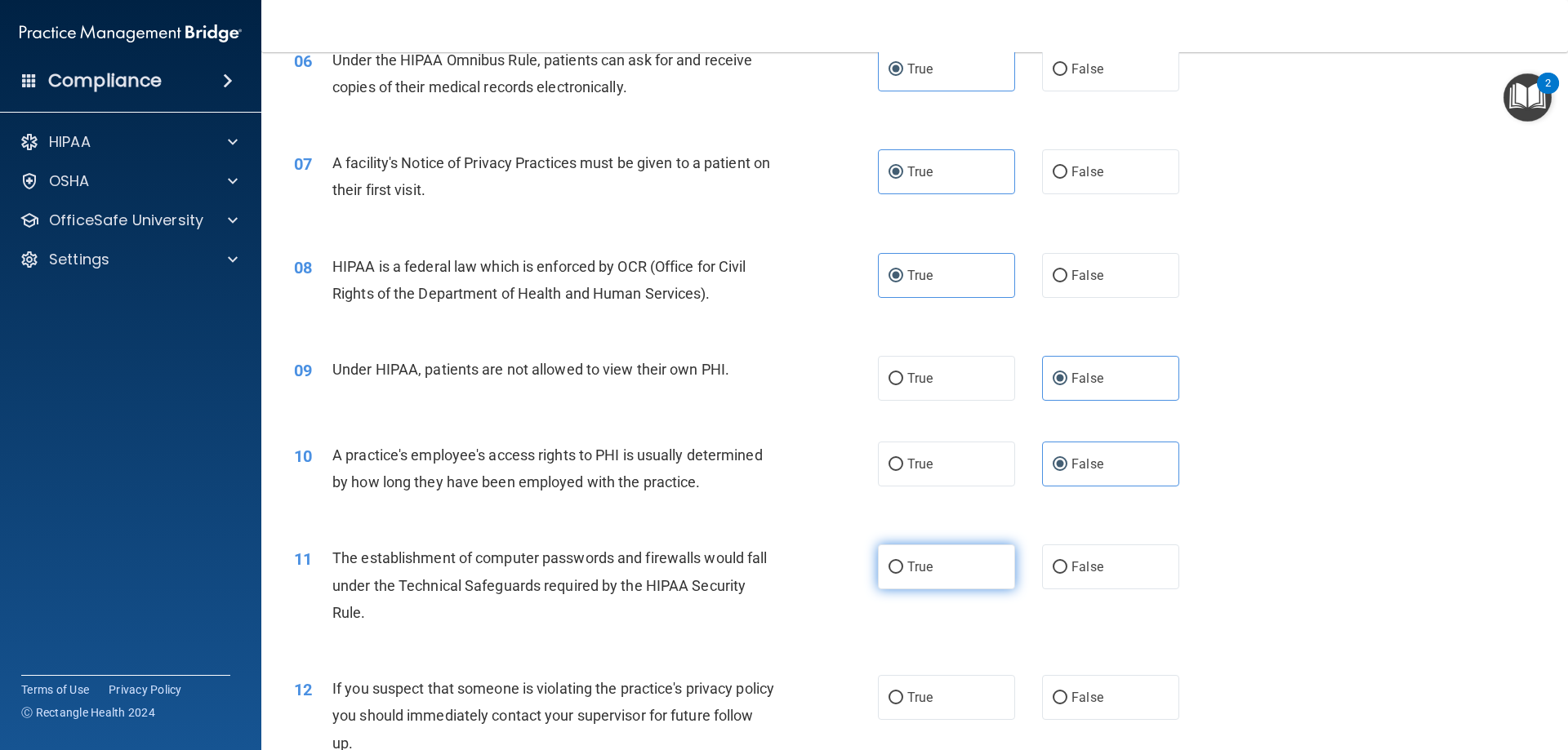
radio input "true"
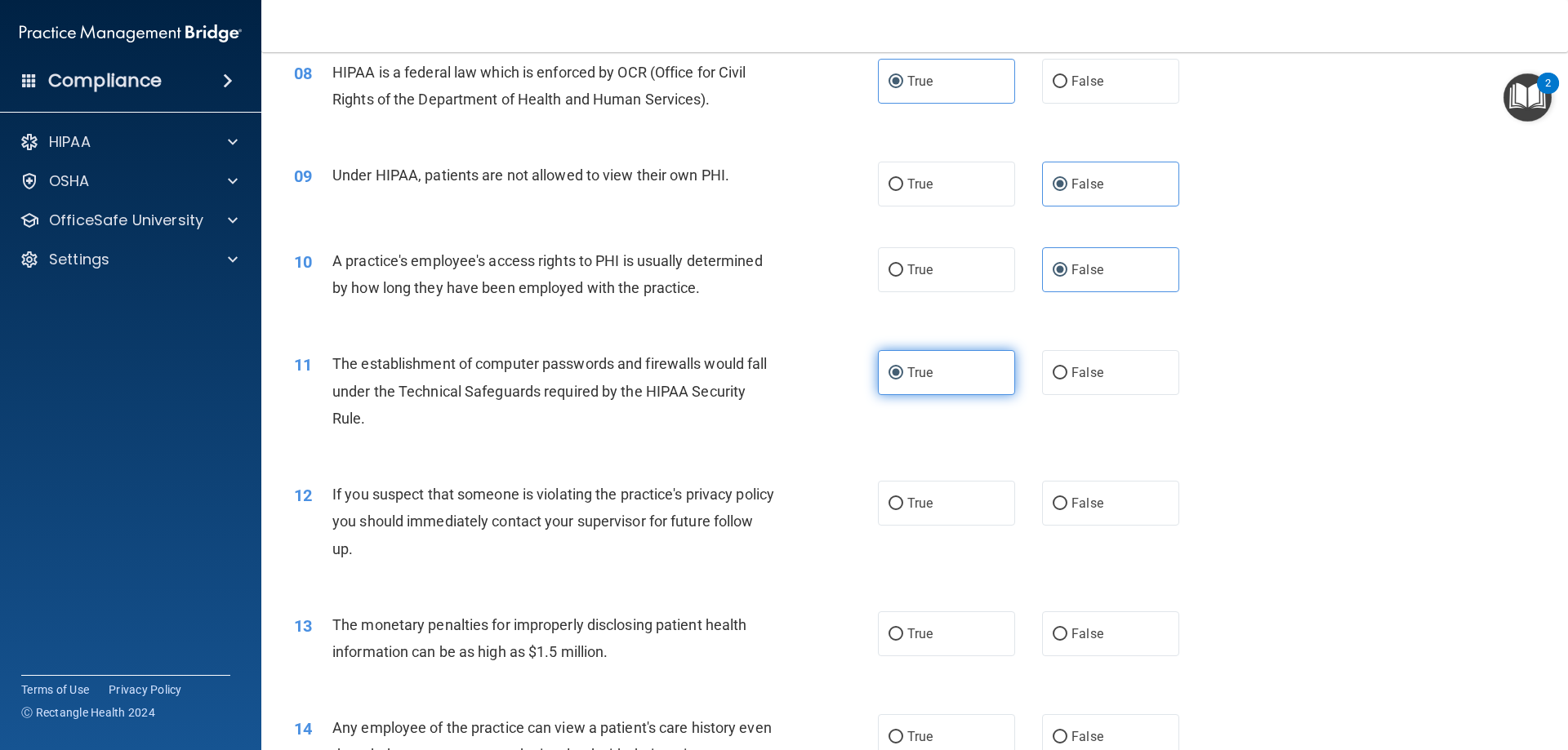
scroll to position [980, 0]
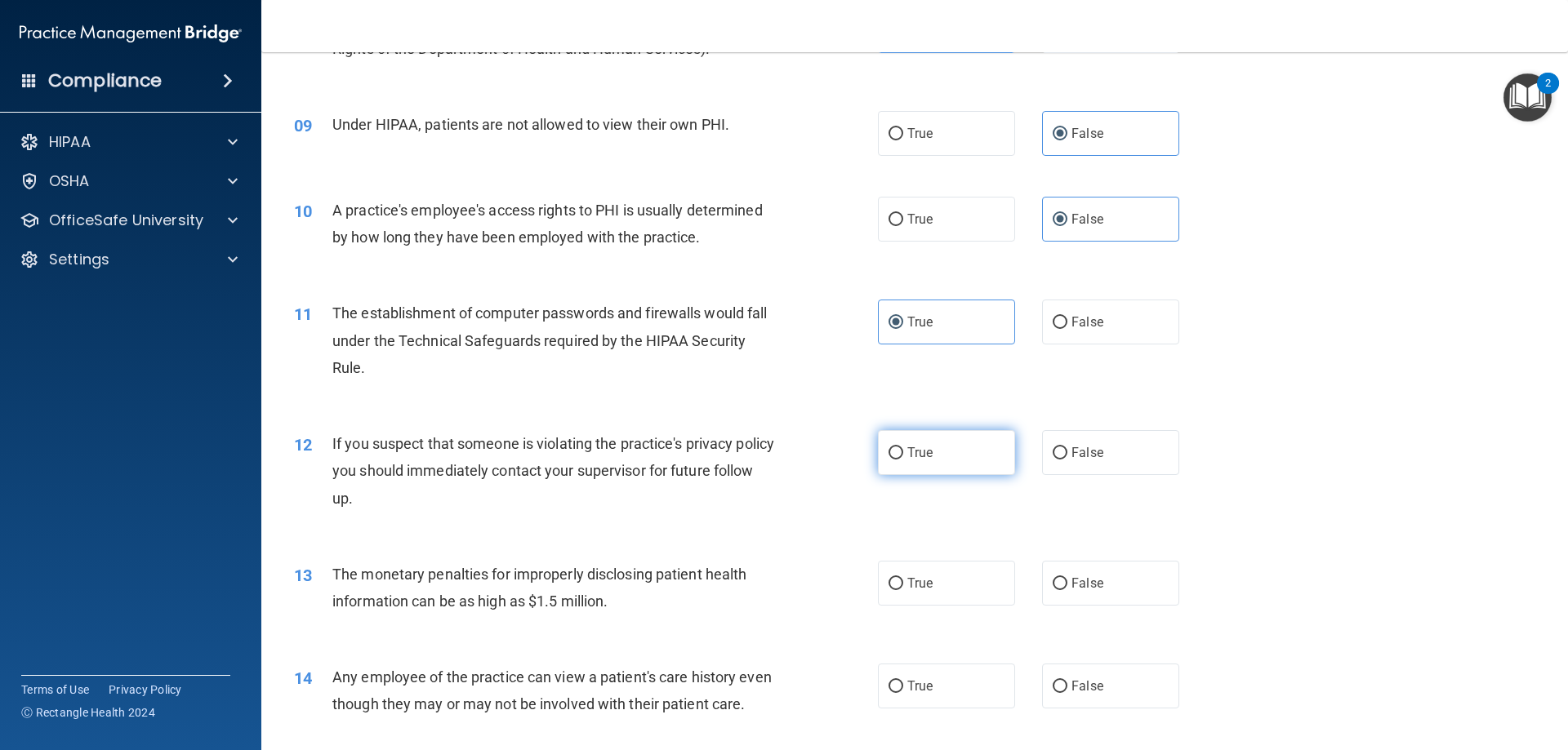
click at [962, 470] on label "True" at bounding box center [947, 452] width 137 height 45
click at [903, 460] on input "True" at bounding box center [895, 453] width 14 height 12
radio input "true"
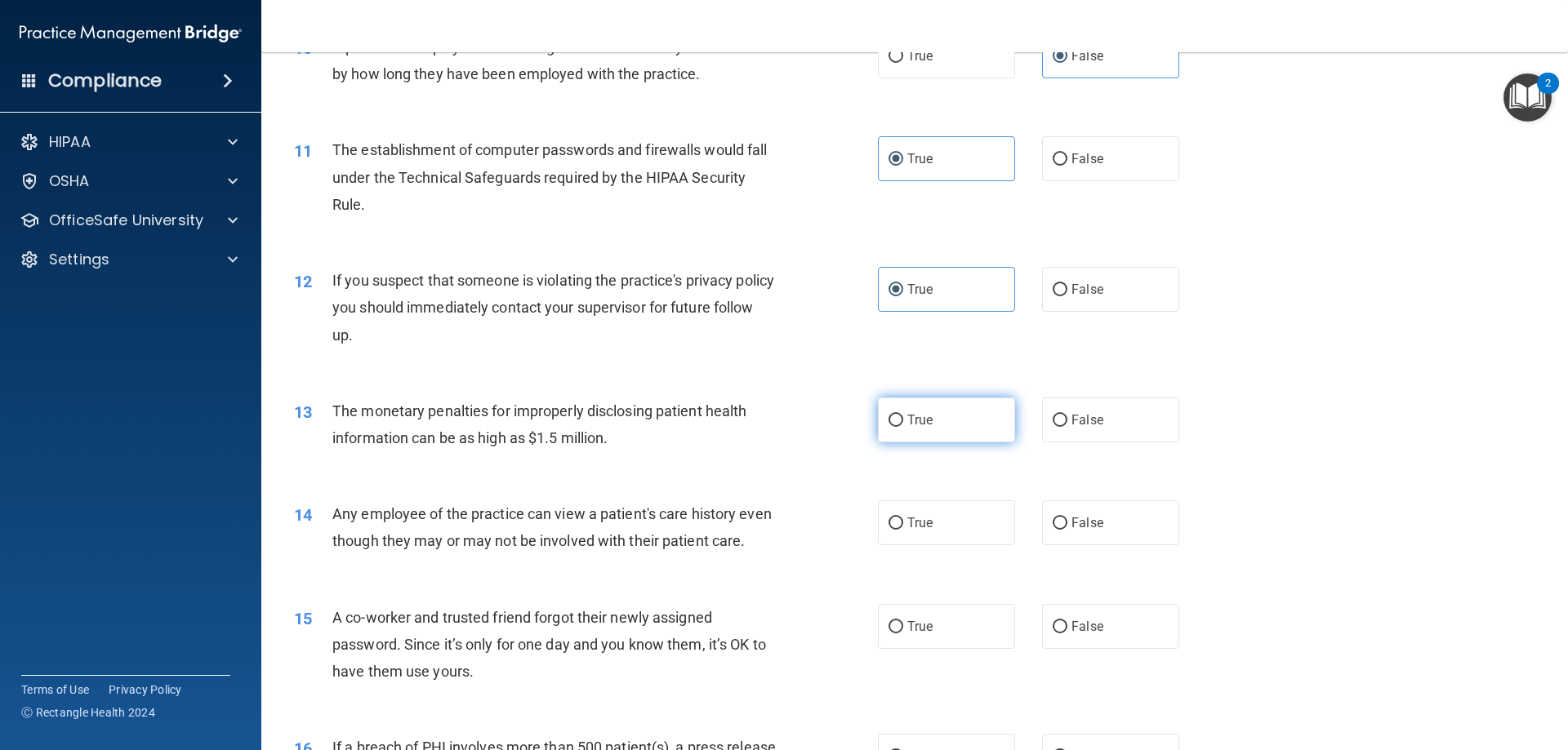
click at [960, 435] on label "True" at bounding box center [947, 420] width 137 height 45
click at [903, 427] on input "True" at bounding box center [895, 421] width 14 height 12
radio input "true"
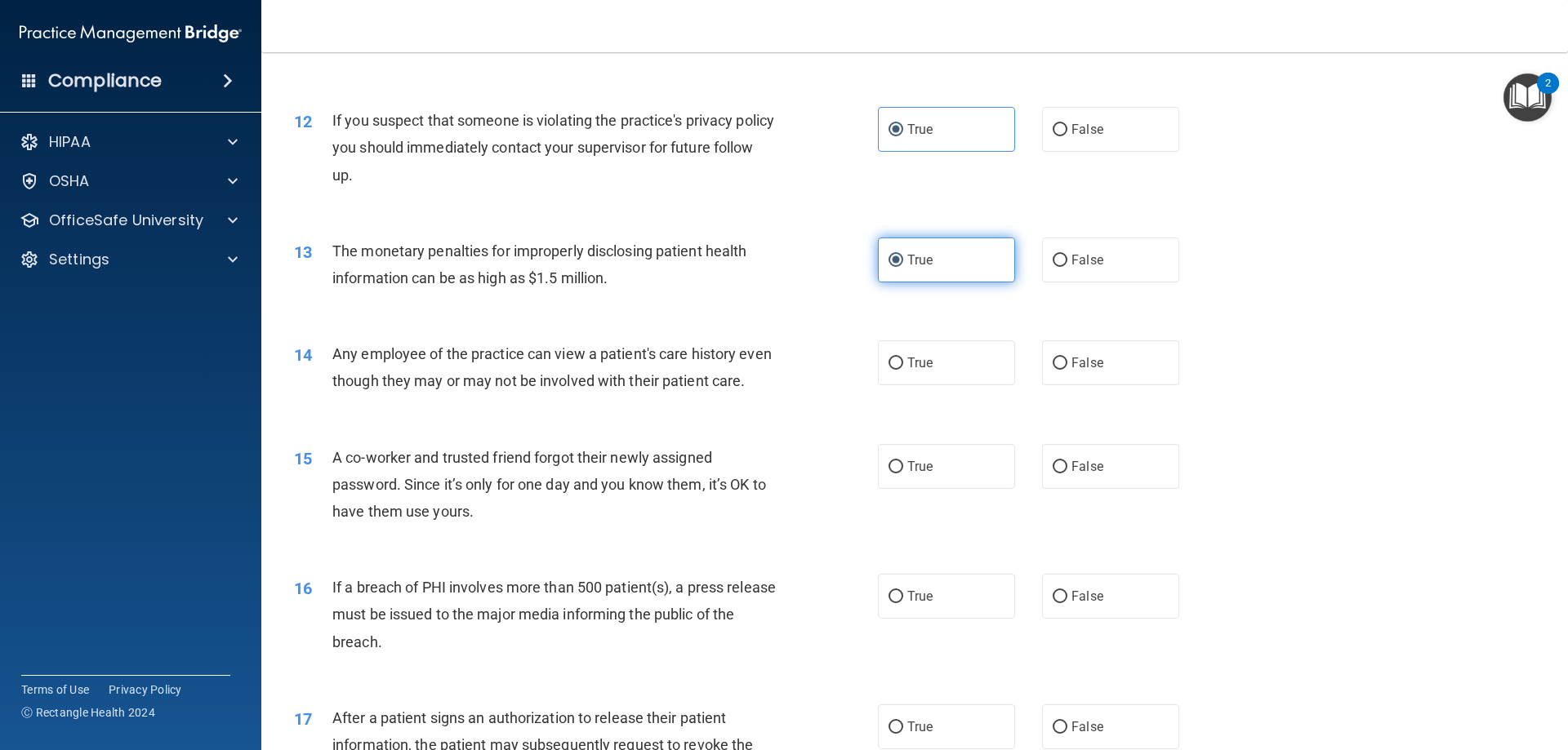
scroll to position [1307, 0]
click at [1078, 385] on div "14 Any employee of the practice can view a patient's care history even though t…" at bounding box center [915, 367] width 1266 height 103
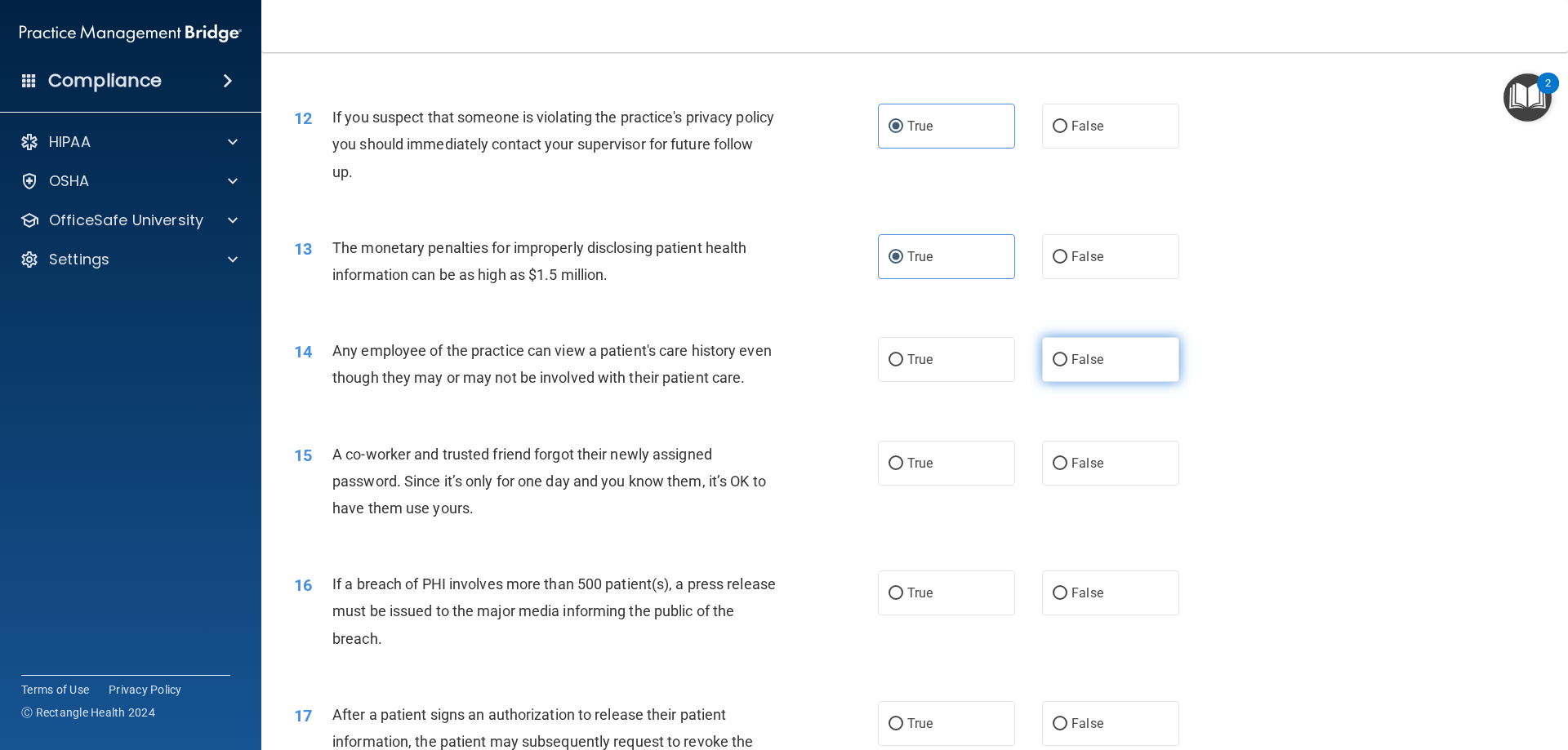
click at [1078, 361] on span "False" at bounding box center [1088, 360] width 32 height 15
click at [1067, 361] on input "False" at bounding box center [1060, 361] width 14 height 12
radio input "true"
click at [1073, 486] on label "False" at bounding box center [1111, 463] width 137 height 45
click at [1067, 470] on input "False" at bounding box center [1060, 464] width 14 height 12
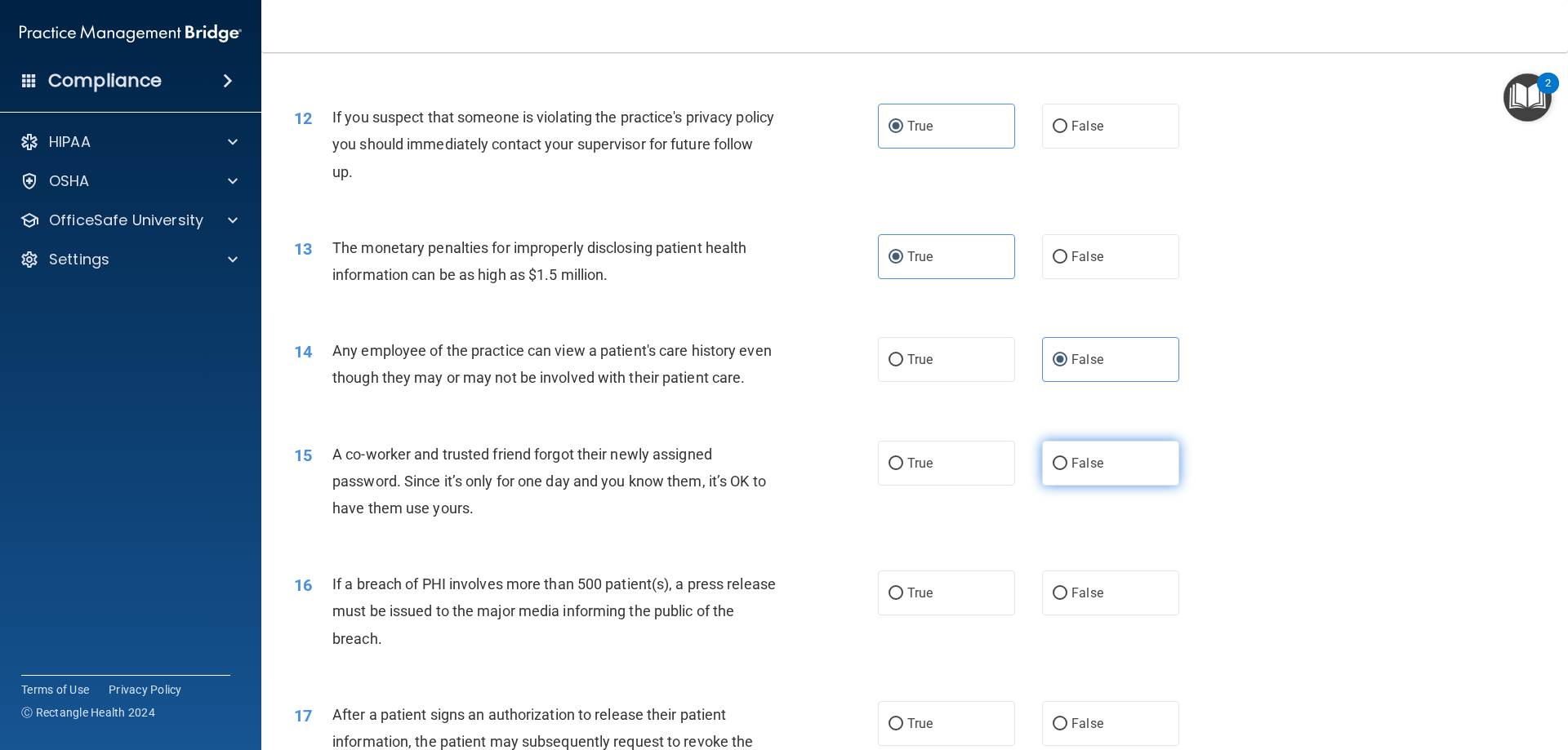
radio input "true"
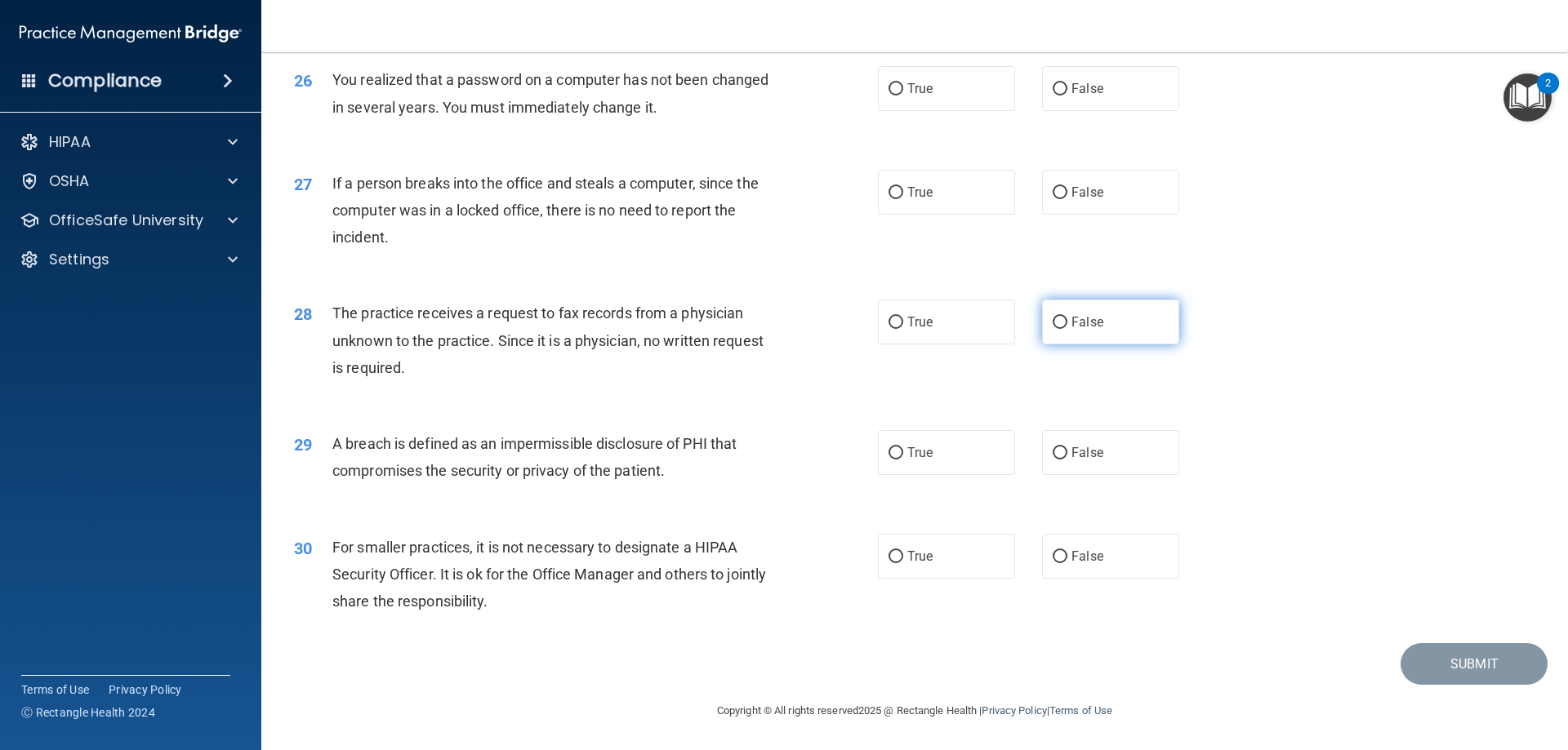
scroll to position [3115, 0]
click at [1073, 553] on span "False" at bounding box center [1088, 557] width 32 height 15
click at [1067, 553] on input "False" at bounding box center [1060, 557] width 14 height 12
radio input "true"
click at [962, 521] on div "30 For smaller practices, it is not necessary to designate a HIPAA Security Off…" at bounding box center [915, 579] width 1266 height 131
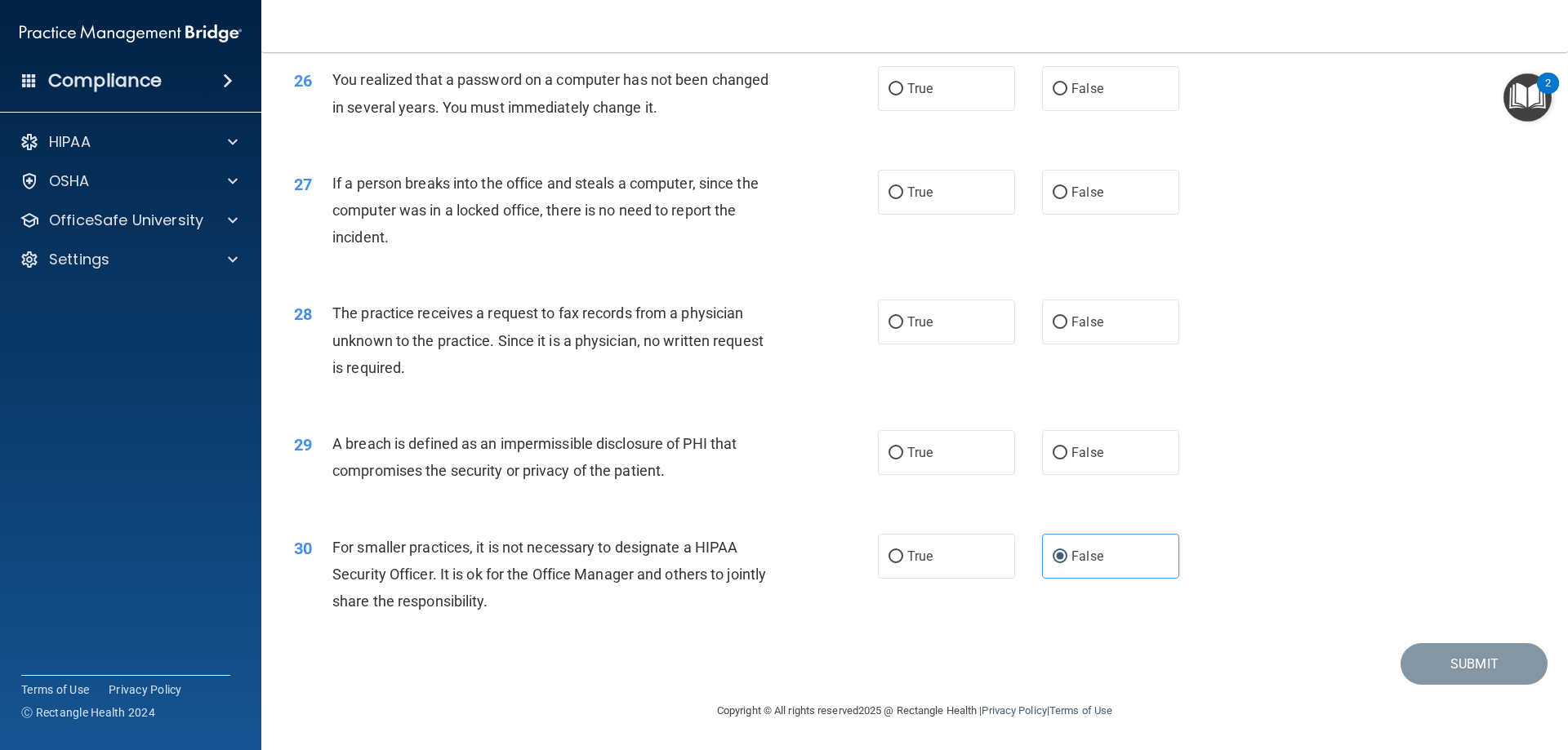
click at [969, 479] on div "29 A breach is defined as an impermissible disclosure of PHI that compromises t…" at bounding box center [915, 461] width 1266 height 103
click at [969, 470] on label "True" at bounding box center [947, 452] width 137 height 45
click at [903, 460] on input "True" at bounding box center [895, 453] width 14 height 12
radio input "true"
click at [947, 337] on label "True" at bounding box center [947, 322] width 137 height 45
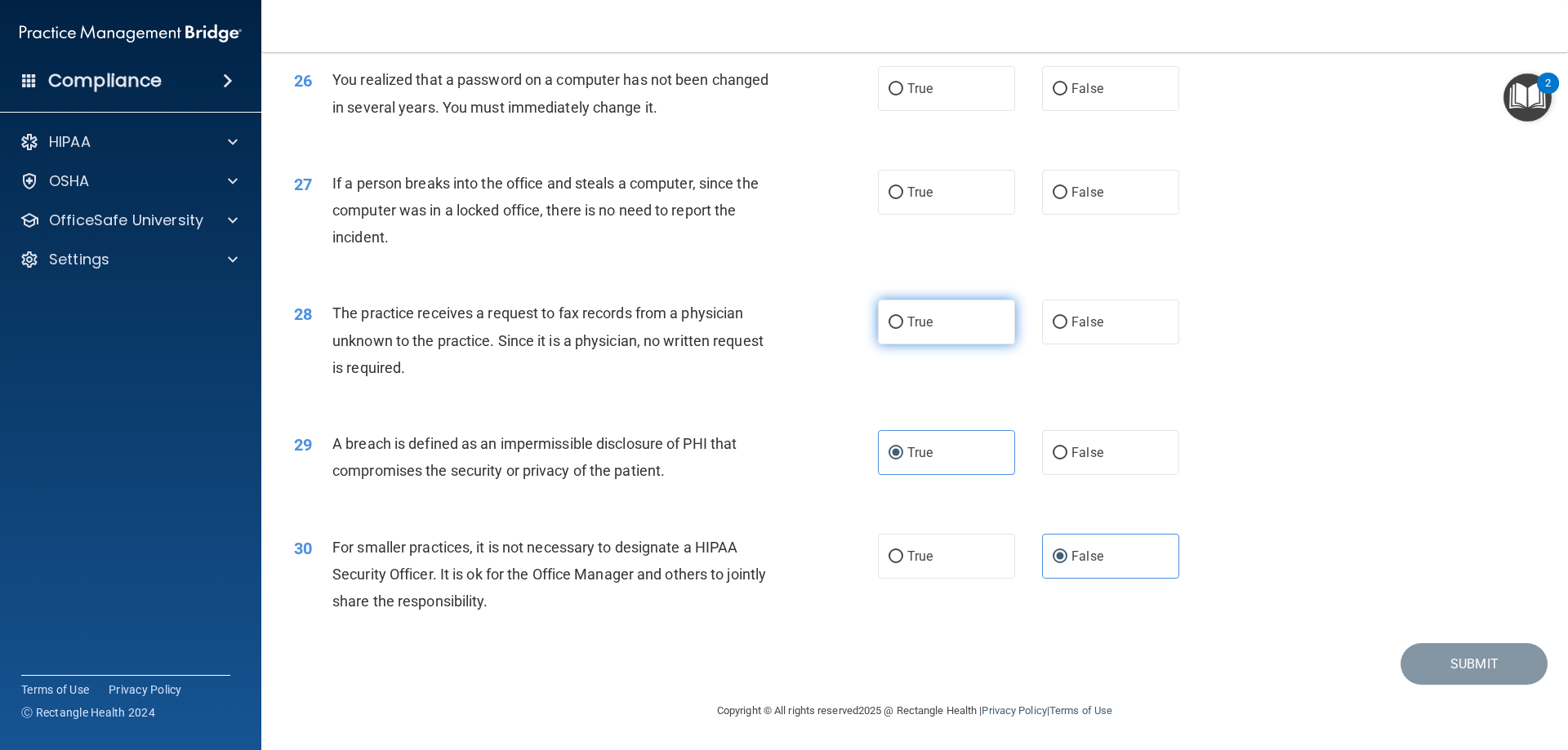
click at [903, 329] on input "True" at bounding box center [895, 322] width 14 height 12
radio input "true"
click at [945, 185] on label "True" at bounding box center [947, 192] width 137 height 45
click at [903, 187] on input "True" at bounding box center [895, 193] width 14 height 12
radio input "true"
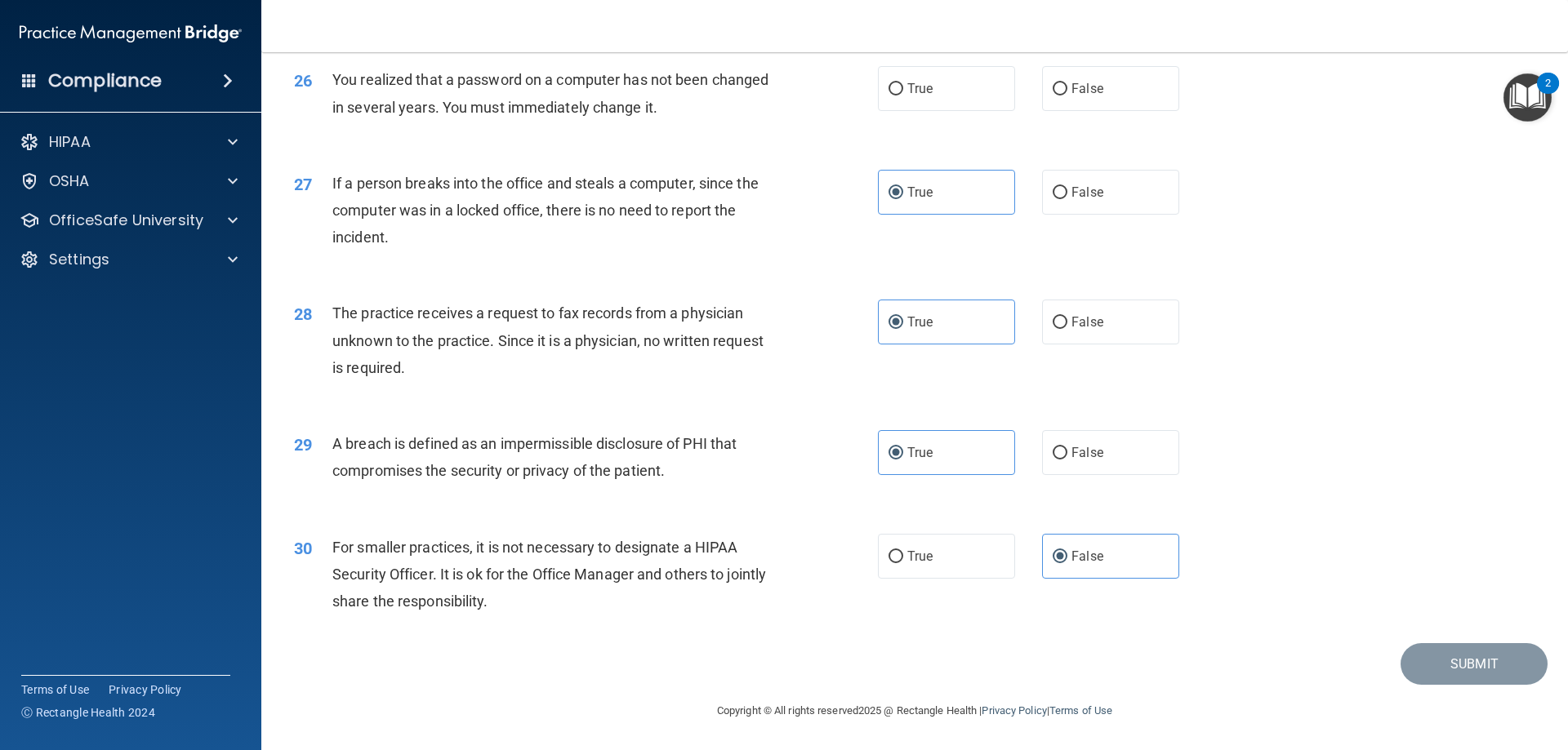
scroll to position [2788, 0]
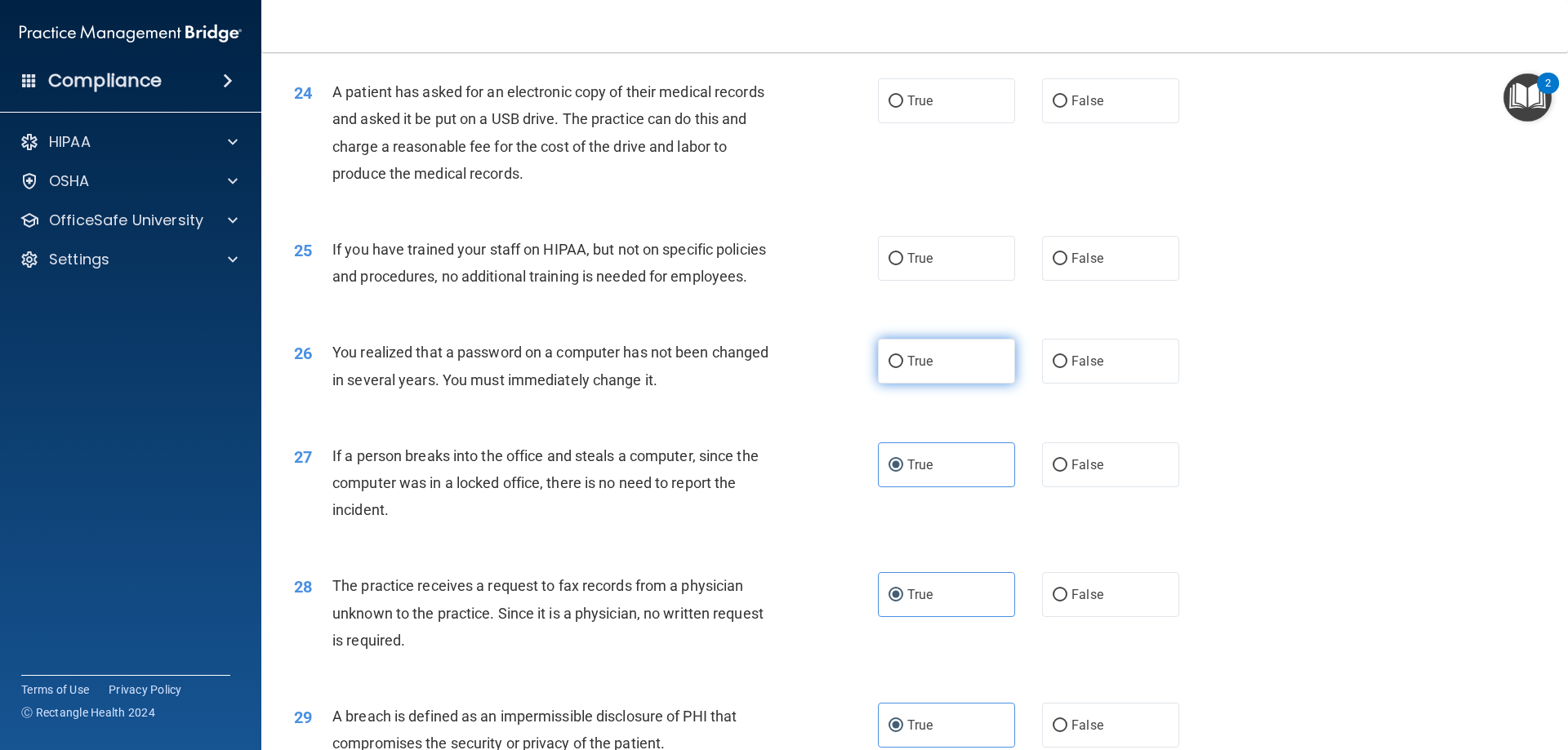
click at [934, 383] on label "True" at bounding box center [947, 361] width 137 height 45
click at [903, 368] on input "True" at bounding box center [895, 362] width 14 height 12
radio input "true"
click at [933, 318] on div "25 If you have trained your staff on HIPAA, but not on specific policies and pr…" at bounding box center [915, 266] width 1266 height 103
click at [933, 281] on label "True" at bounding box center [947, 258] width 137 height 45
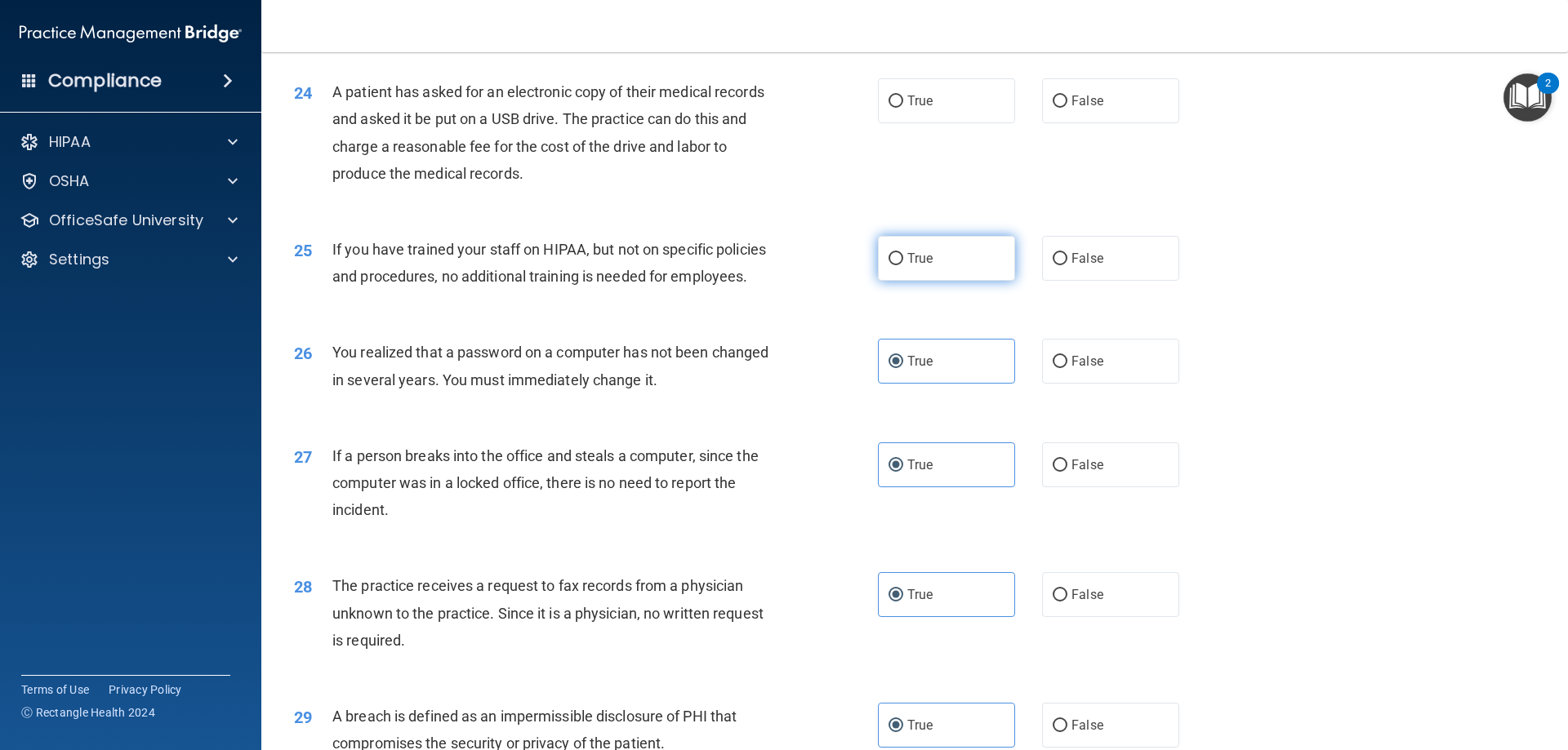
click at [903, 266] on input "True" at bounding box center [895, 259] width 14 height 12
radio input "true"
click at [930, 181] on div "24 A patient has asked for an electronic copy of their medical records and aske…" at bounding box center [915, 137] width 1266 height 158
click at [930, 123] on label "True" at bounding box center [947, 100] width 137 height 45
click at [903, 108] on input "True" at bounding box center [895, 102] width 14 height 12
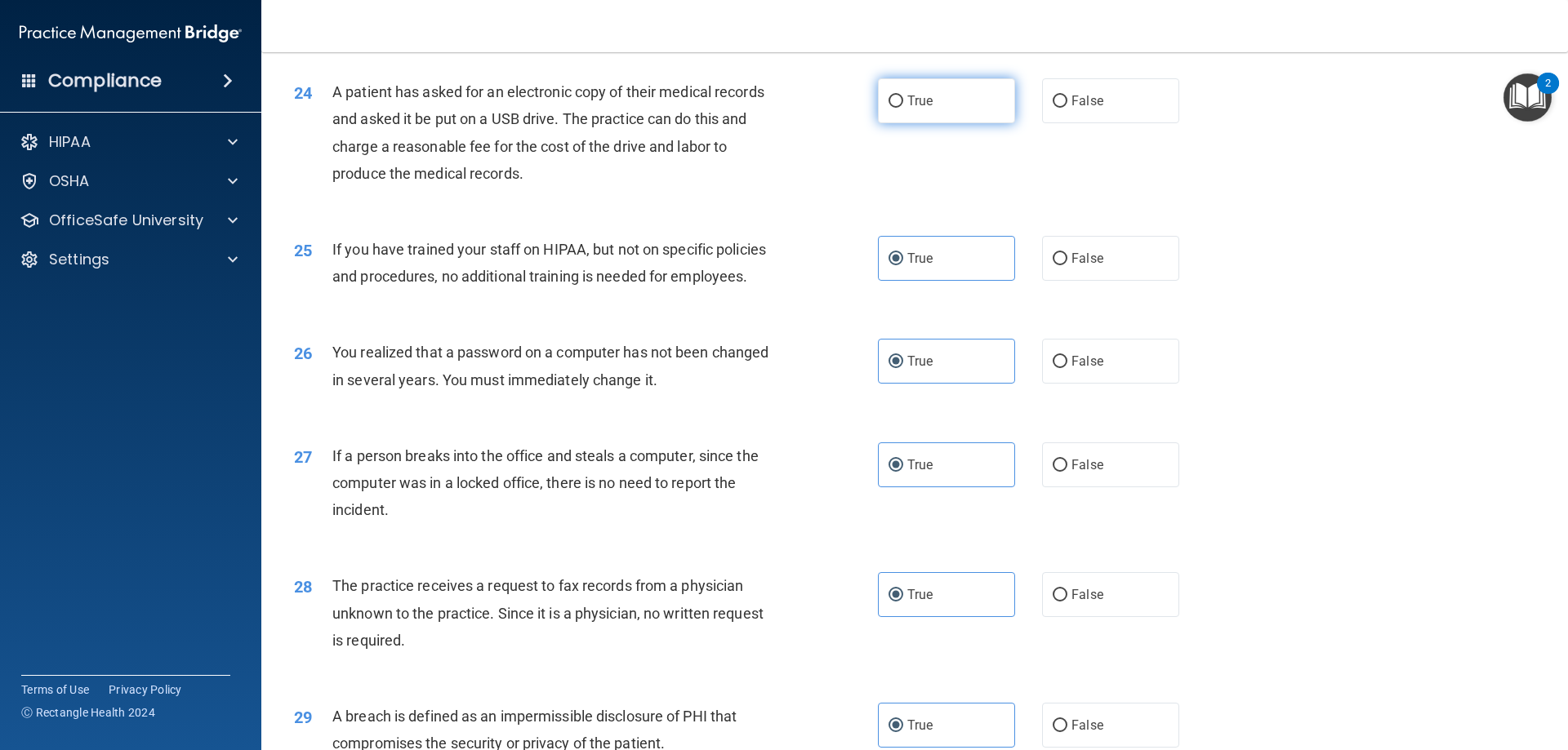
radio input "true"
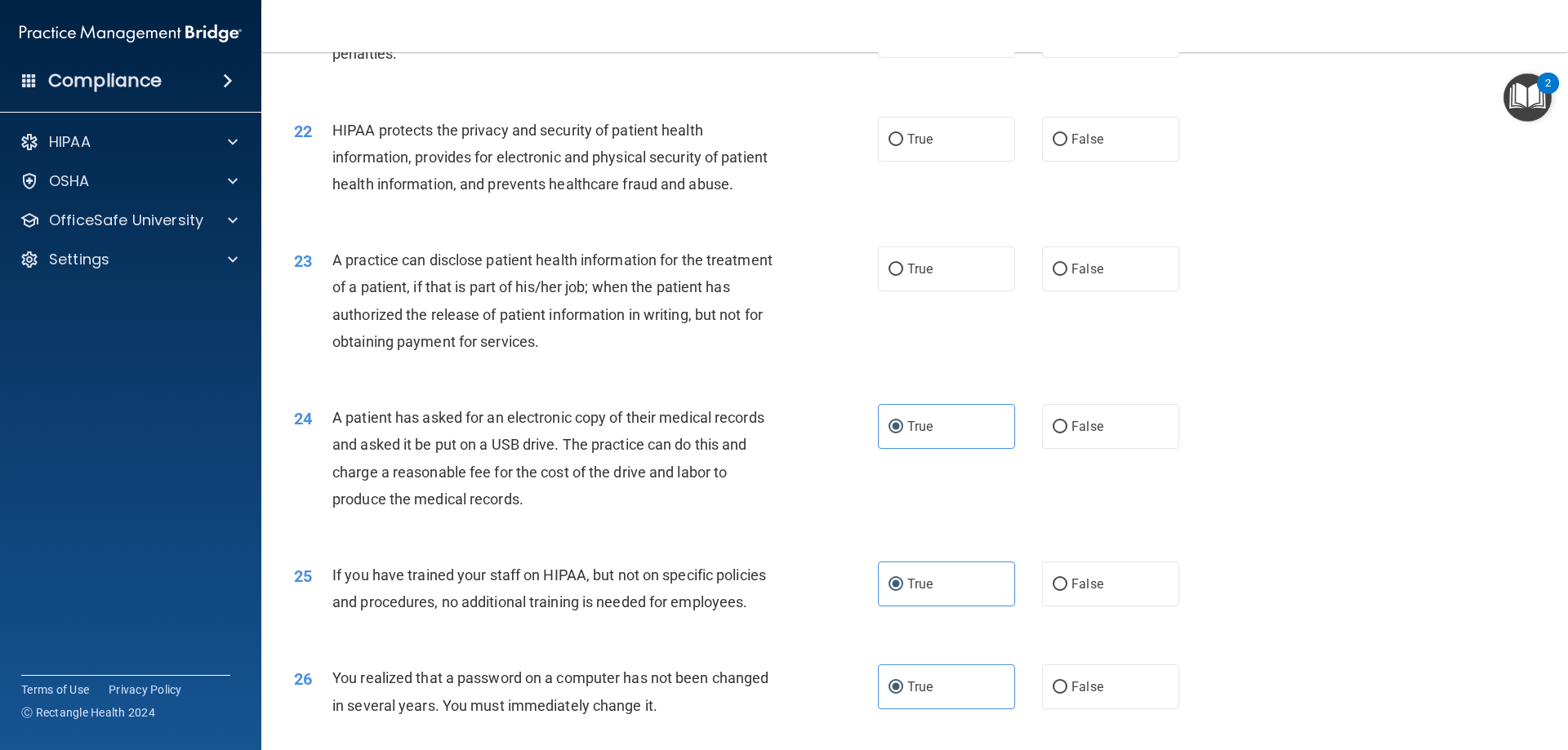
scroll to position [2461, 0]
click at [1067, 293] on label "False" at bounding box center [1111, 270] width 137 height 45
click at [1067, 277] on input "False" at bounding box center [1060, 271] width 14 height 12
radio input "true"
click at [967, 163] on label "True" at bounding box center [947, 140] width 137 height 45
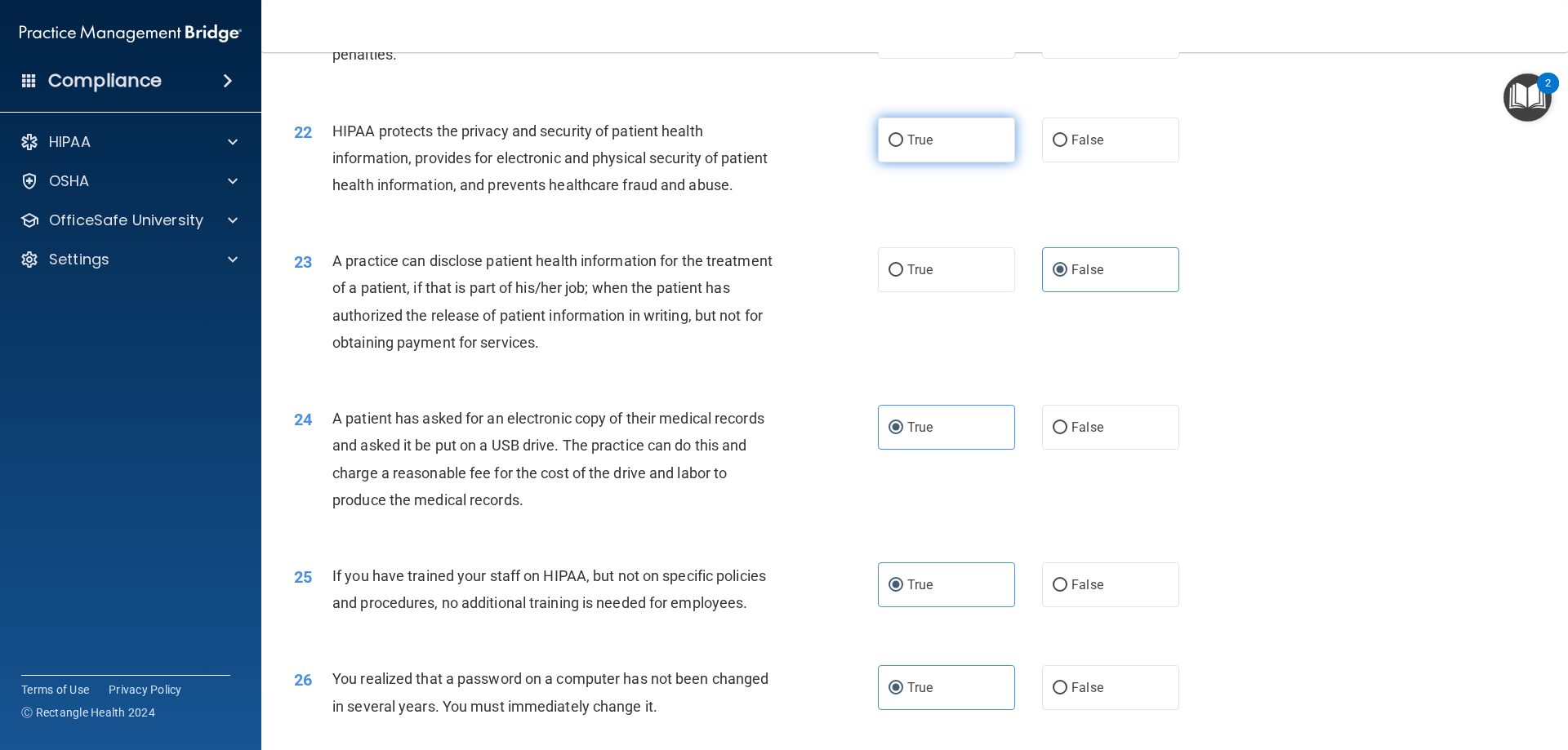
click at [903, 147] on input "True" at bounding box center [895, 141] width 14 height 12
radio input "true"
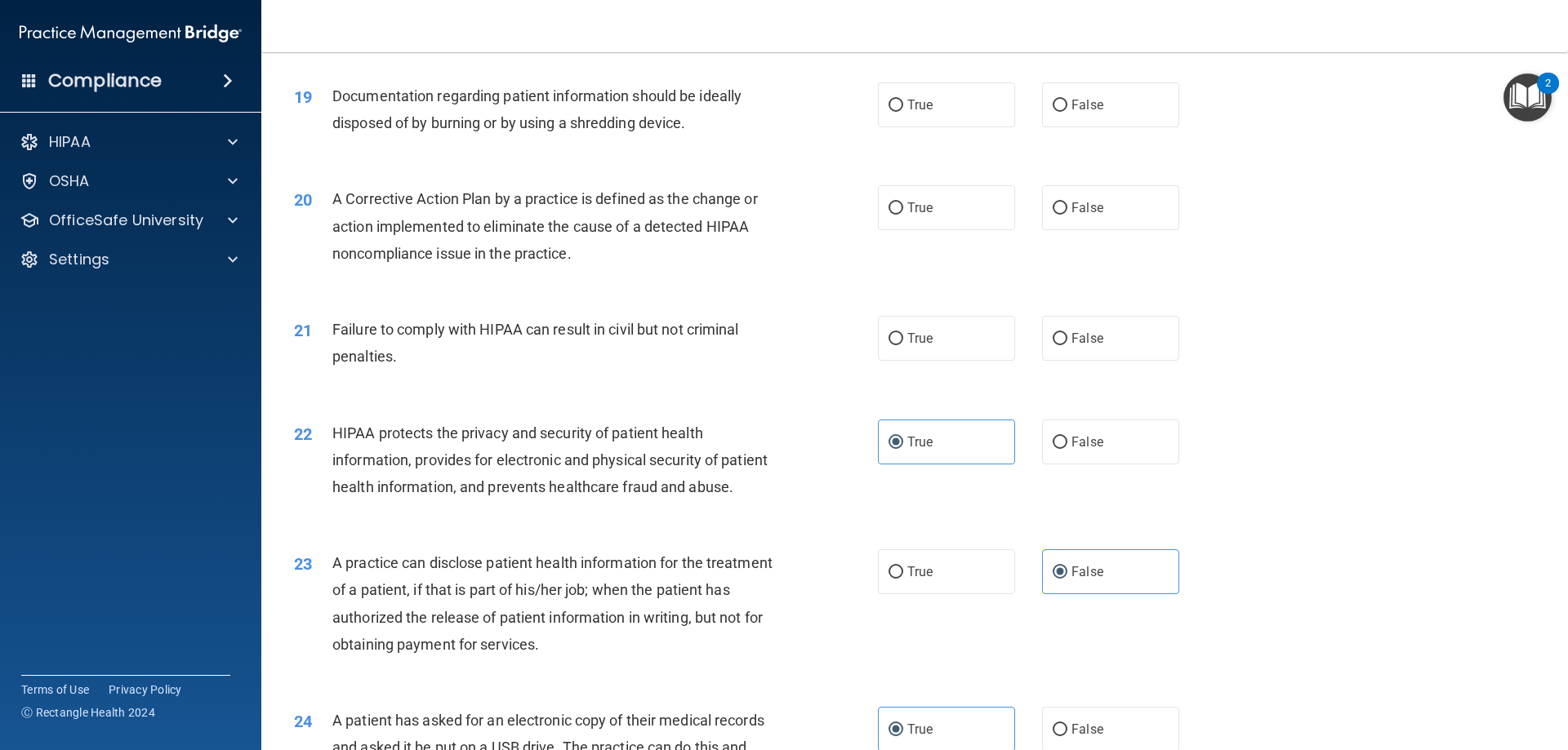
scroll to position [2135, 0]
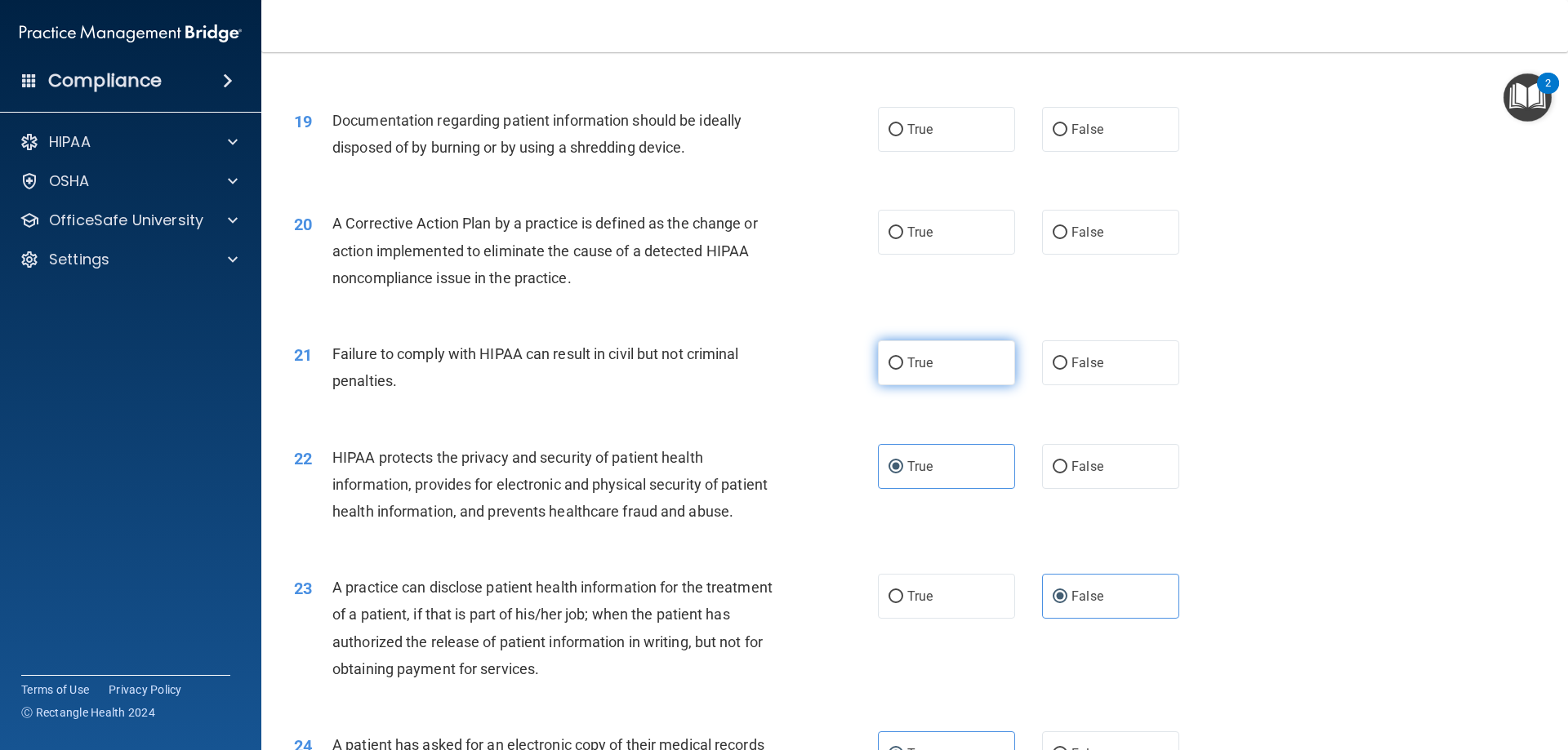
click at [963, 383] on label "True" at bounding box center [947, 362] width 137 height 45
click at [903, 370] on input "True" at bounding box center [895, 364] width 14 height 12
radio input "true"
click at [1072, 240] on span "False" at bounding box center [1088, 232] width 32 height 15
click at [1064, 239] on input "False" at bounding box center [1060, 233] width 14 height 12
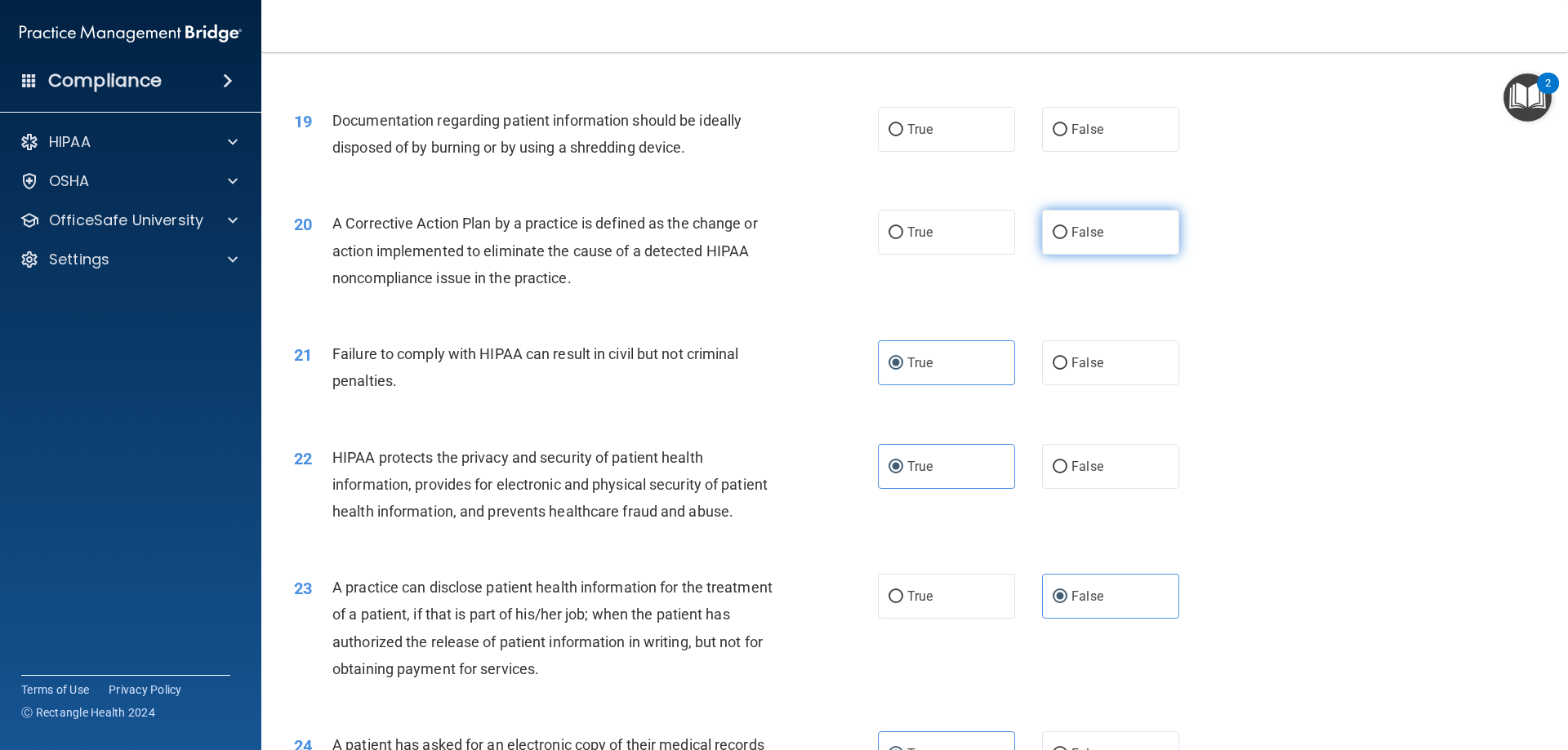
radio input "true"
click at [956, 152] on label "True" at bounding box center [947, 129] width 137 height 45
click at [903, 137] on input "True" at bounding box center [895, 130] width 14 height 12
radio input "true"
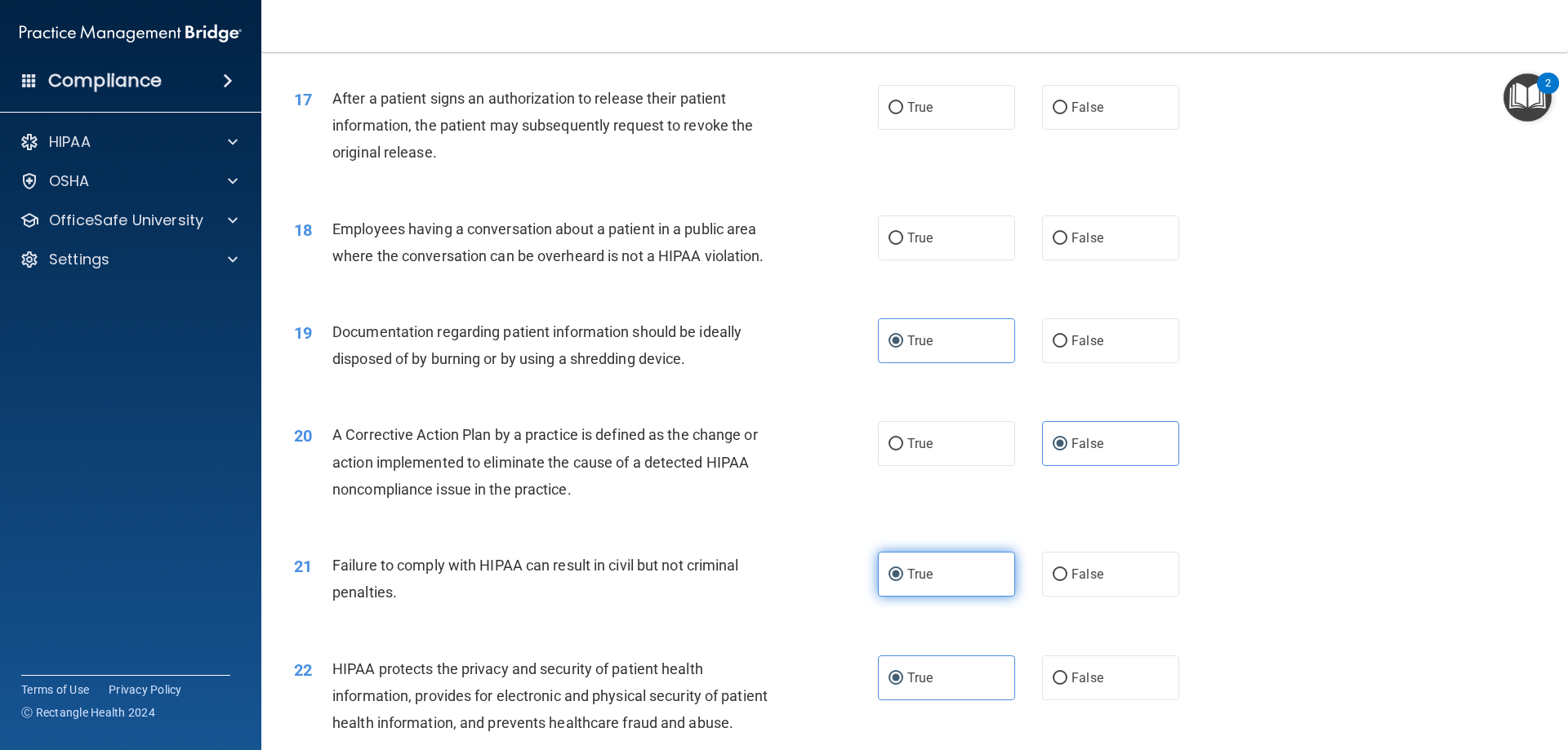
scroll to position [1889, 0]
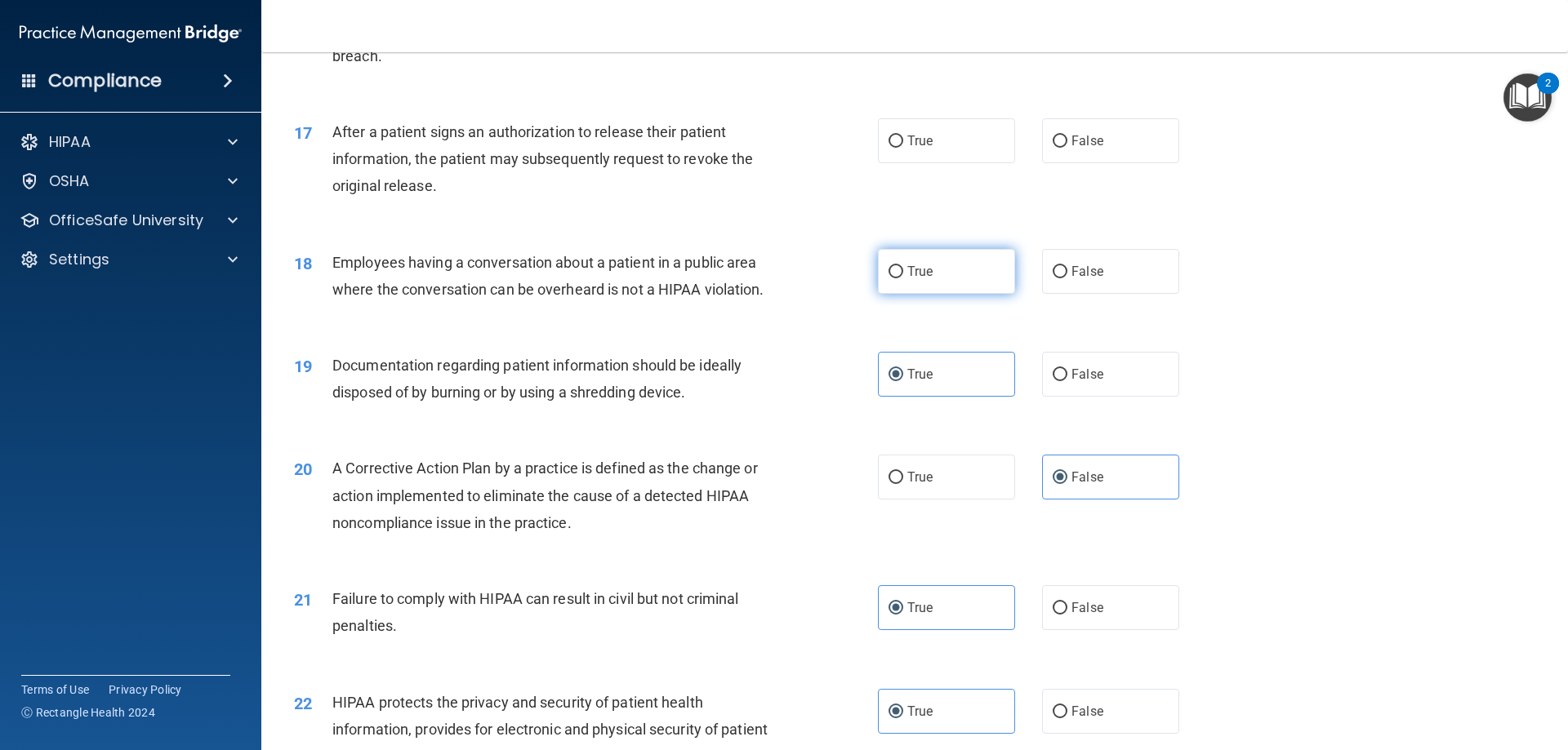
click at [938, 294] on label "True" at bounding box center [947, 271] width 137 height 45
click at [903, 278] on input "True" at bounding box center [895, 272] width 14 height 12
radio input "true"
click at [936, 159] on label "True" at bounding box center [947, 141] width 137 height 45
click at [903, 148] on input "True" at bounding box center [895, 142] width 14 height 12
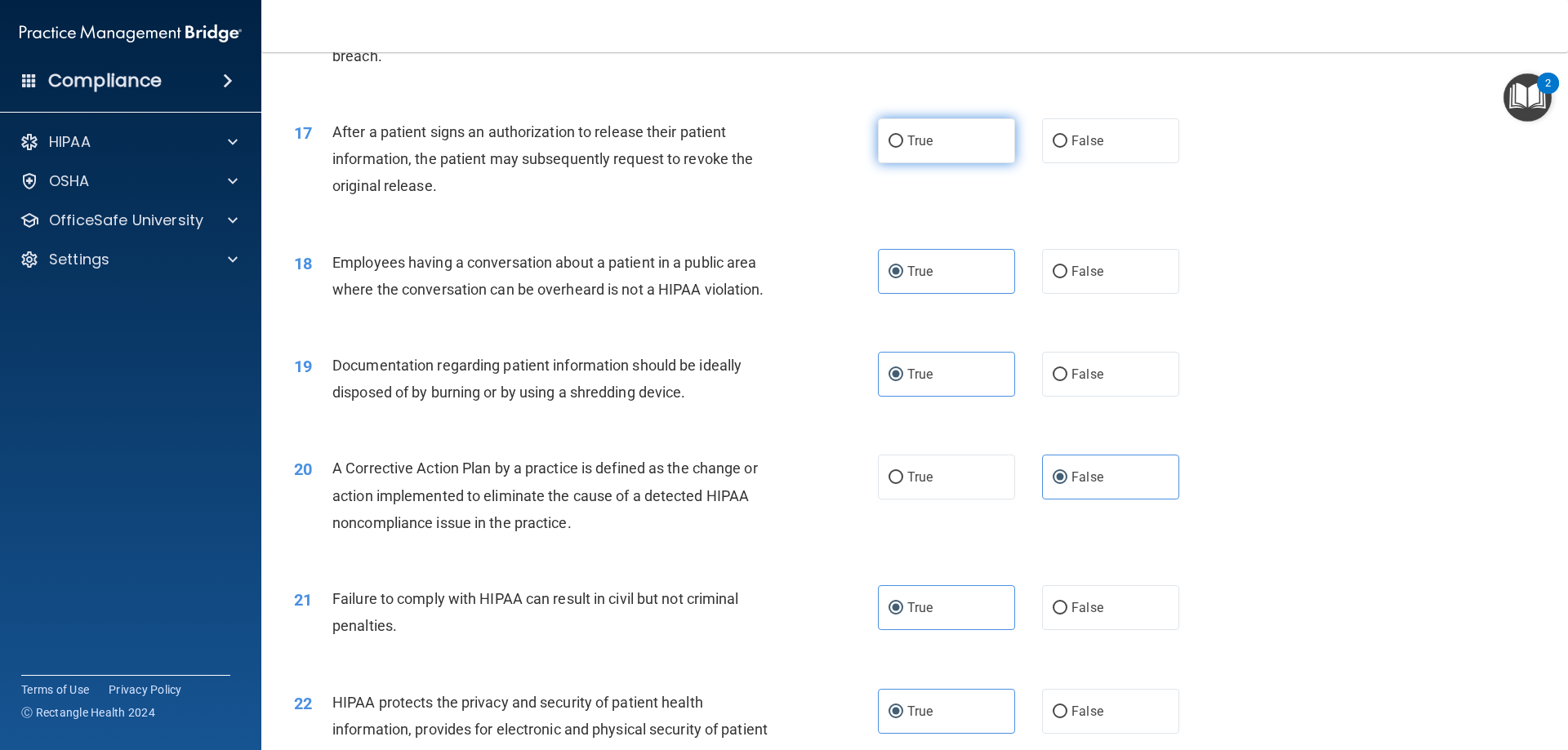
radio input "true"
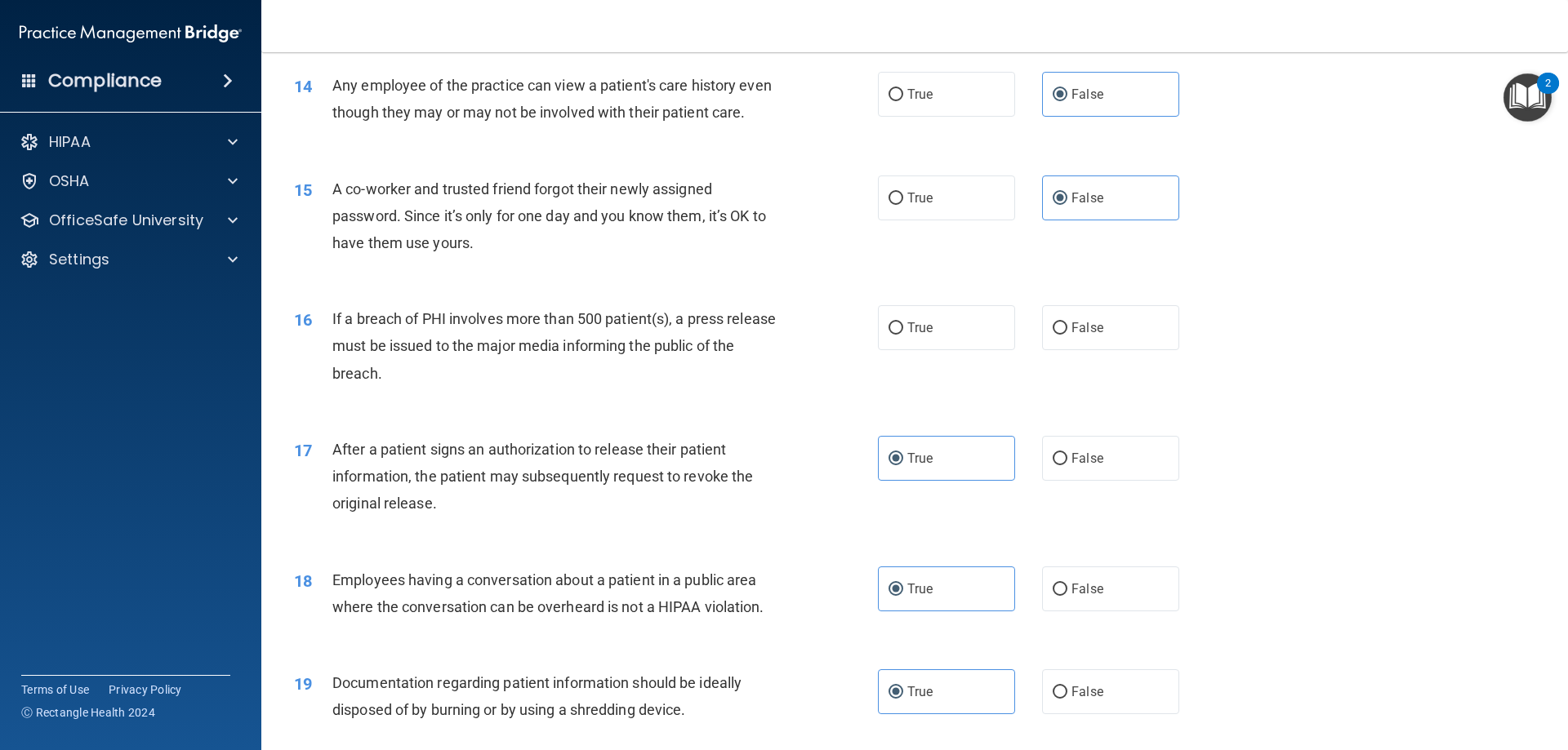
scroll to position [1563, 0]
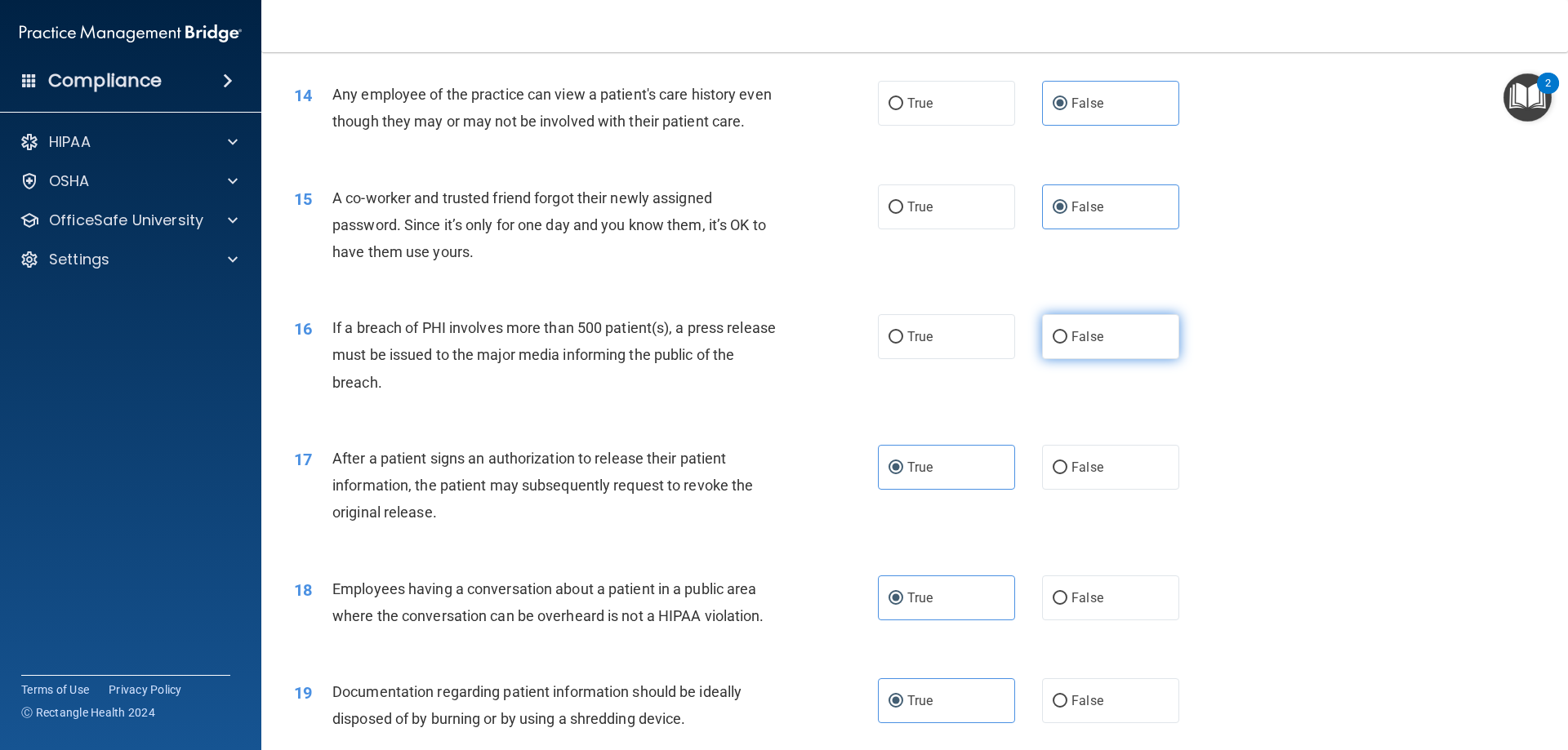
click at [1053, 344] on input "False" at bounding box center [1060, 338] width 14 height 12
radio input "true"
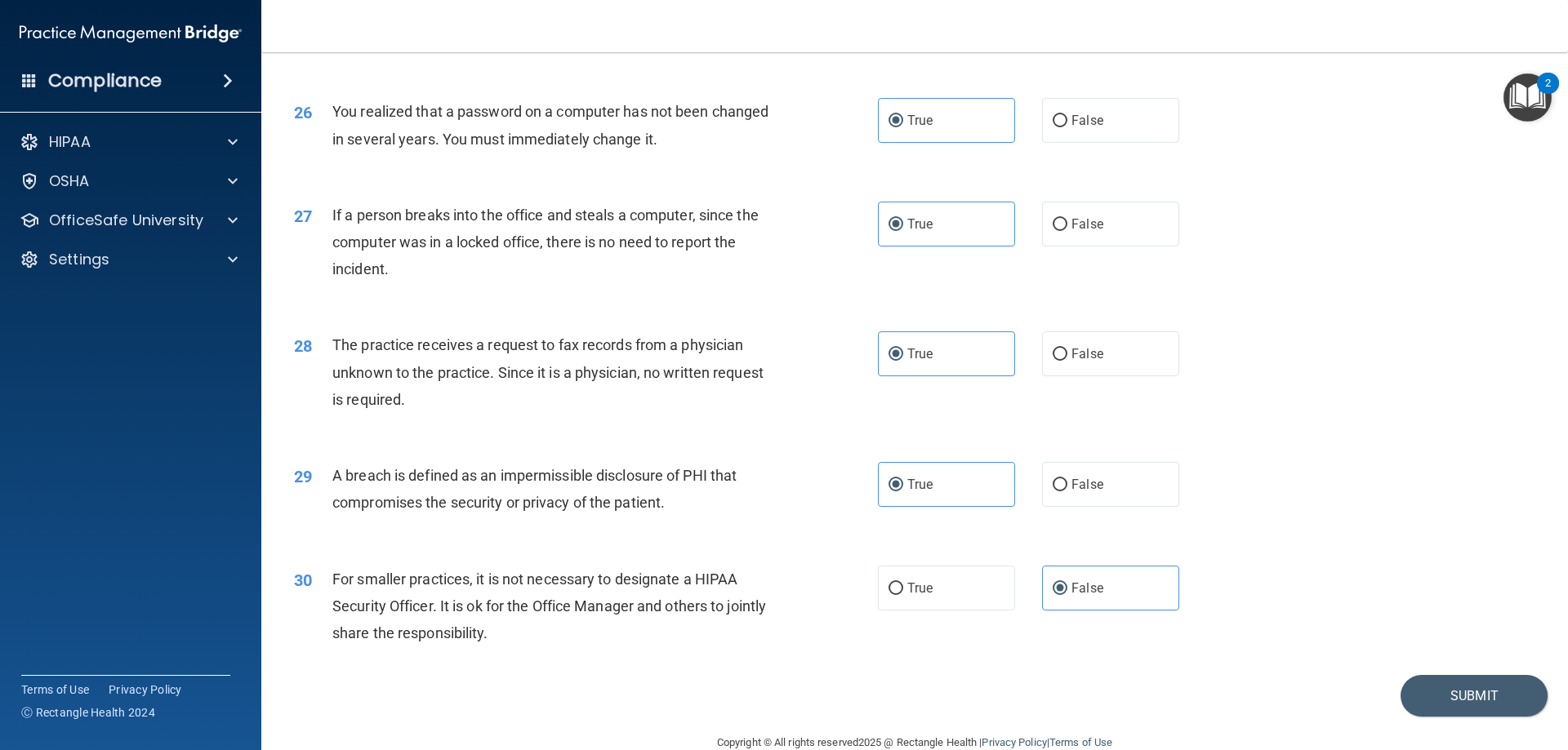
scroll to position [3115, 0]
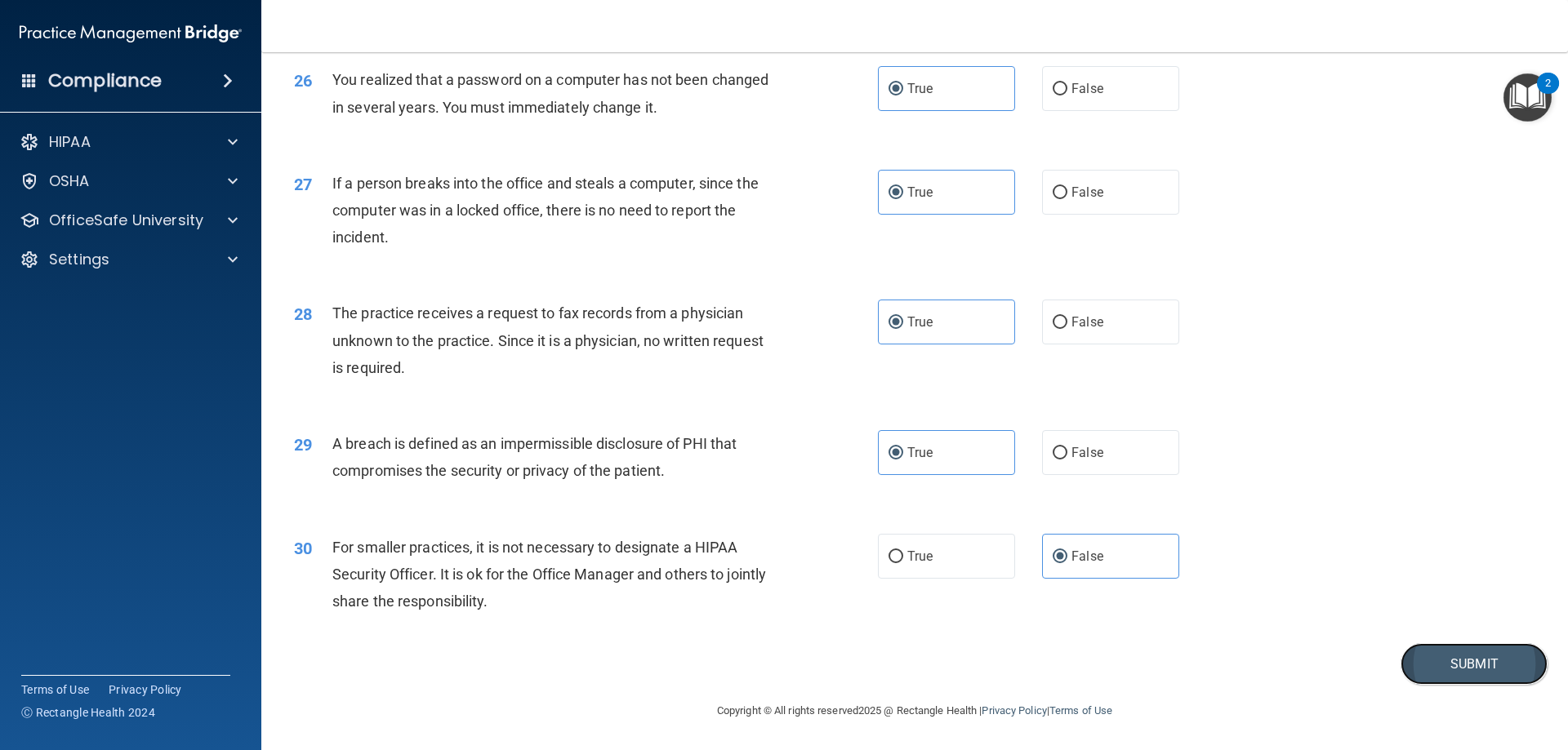
click at [1423, 663] on button "Submit" at bounding box center [1474, 663] width 147 height 42
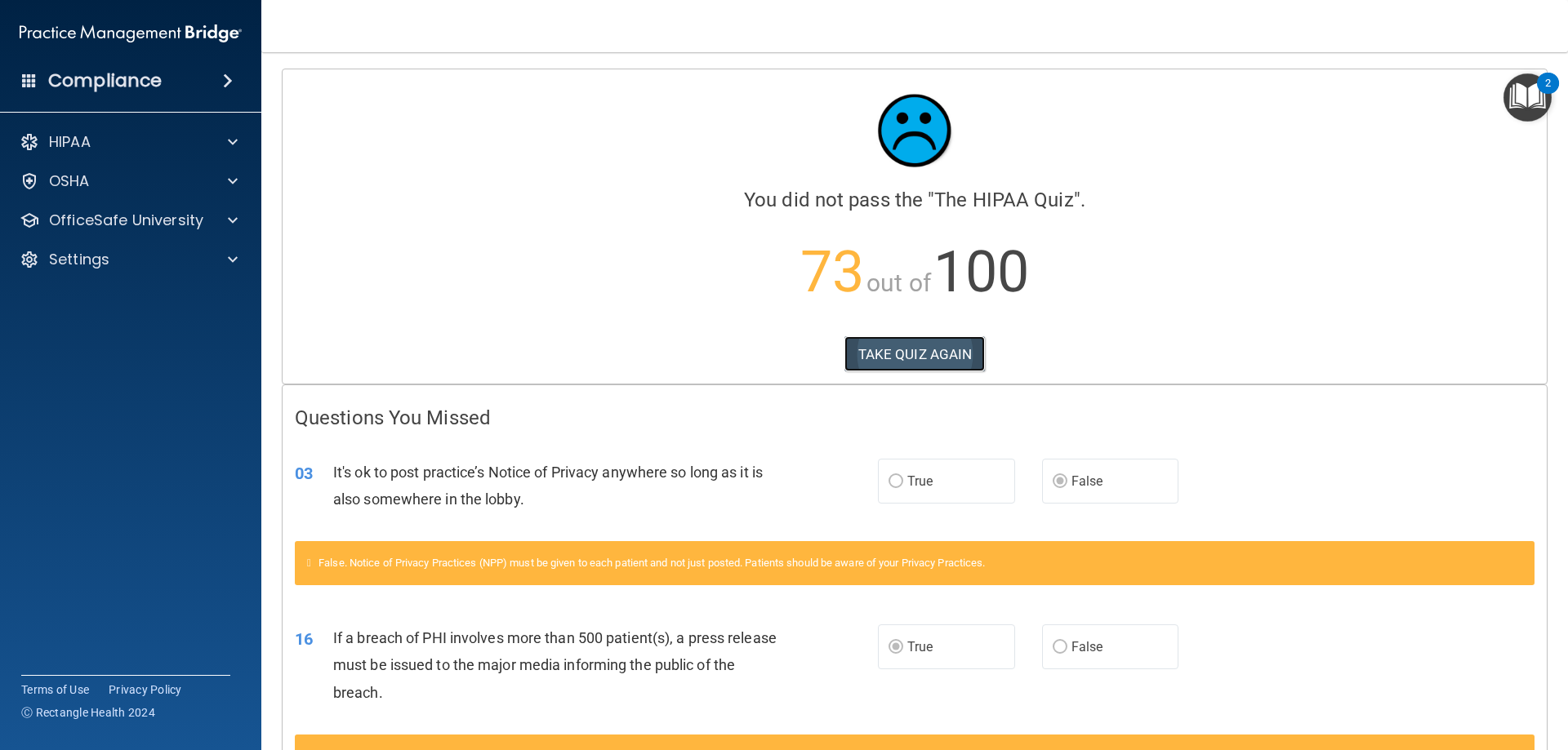
click at [896, 361] on button "TAKE QUIZ AGAIN" at bounding box center [915, 355] width 141 height 36
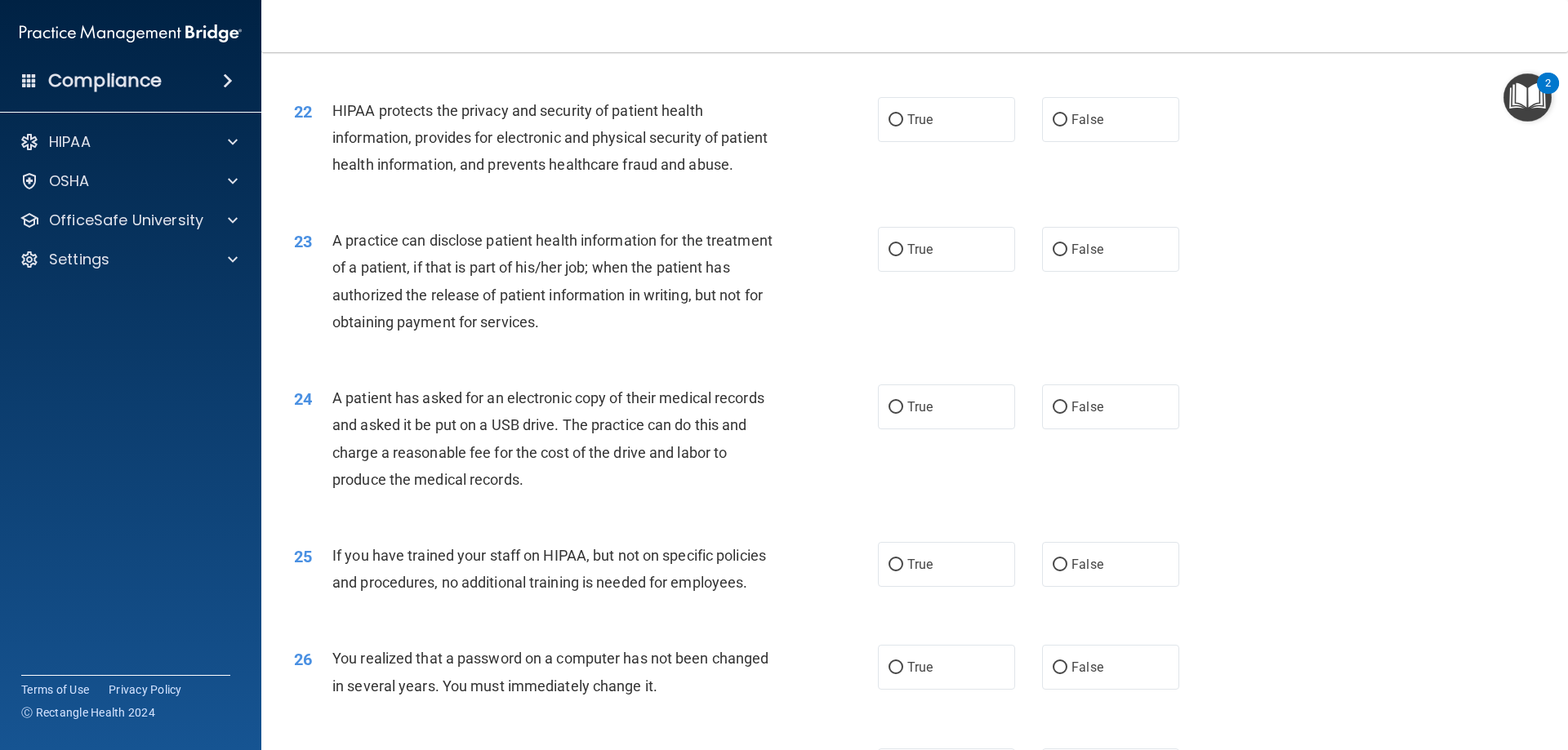
scroll to position [3115, 0]
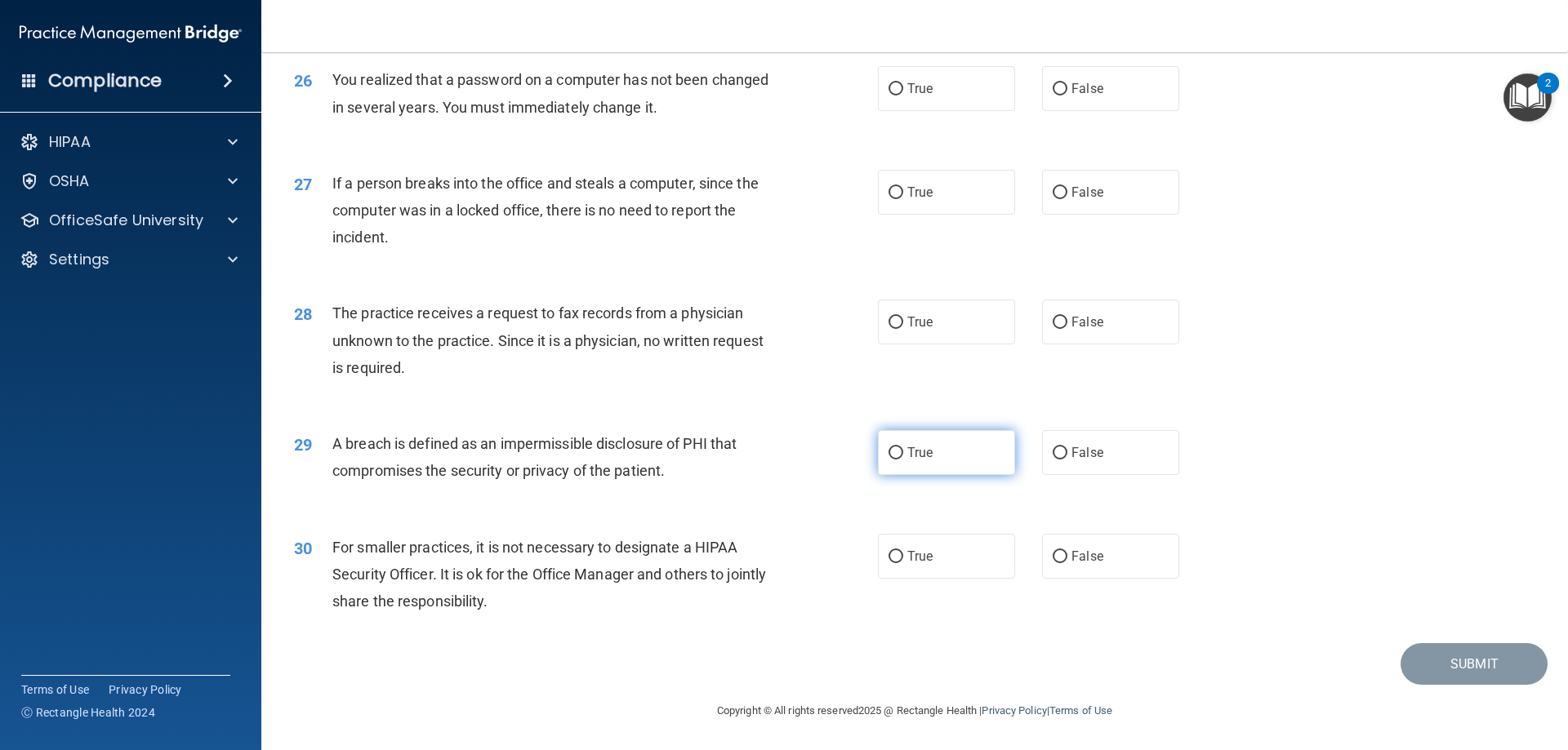
click at [945, 462] on label "True" at bounding box center [947, 452] width 137 height 45
click at [903, 460] on input "True" at bounding box center [895, 453] width 14 height 12
radio input "true"
click at [1082, 569] on label "False" at bounding box center [1111, 556] width 137 height 45
click at [1067, 563] on input "False" at bounding box center [1060, 557] width 14 height 12
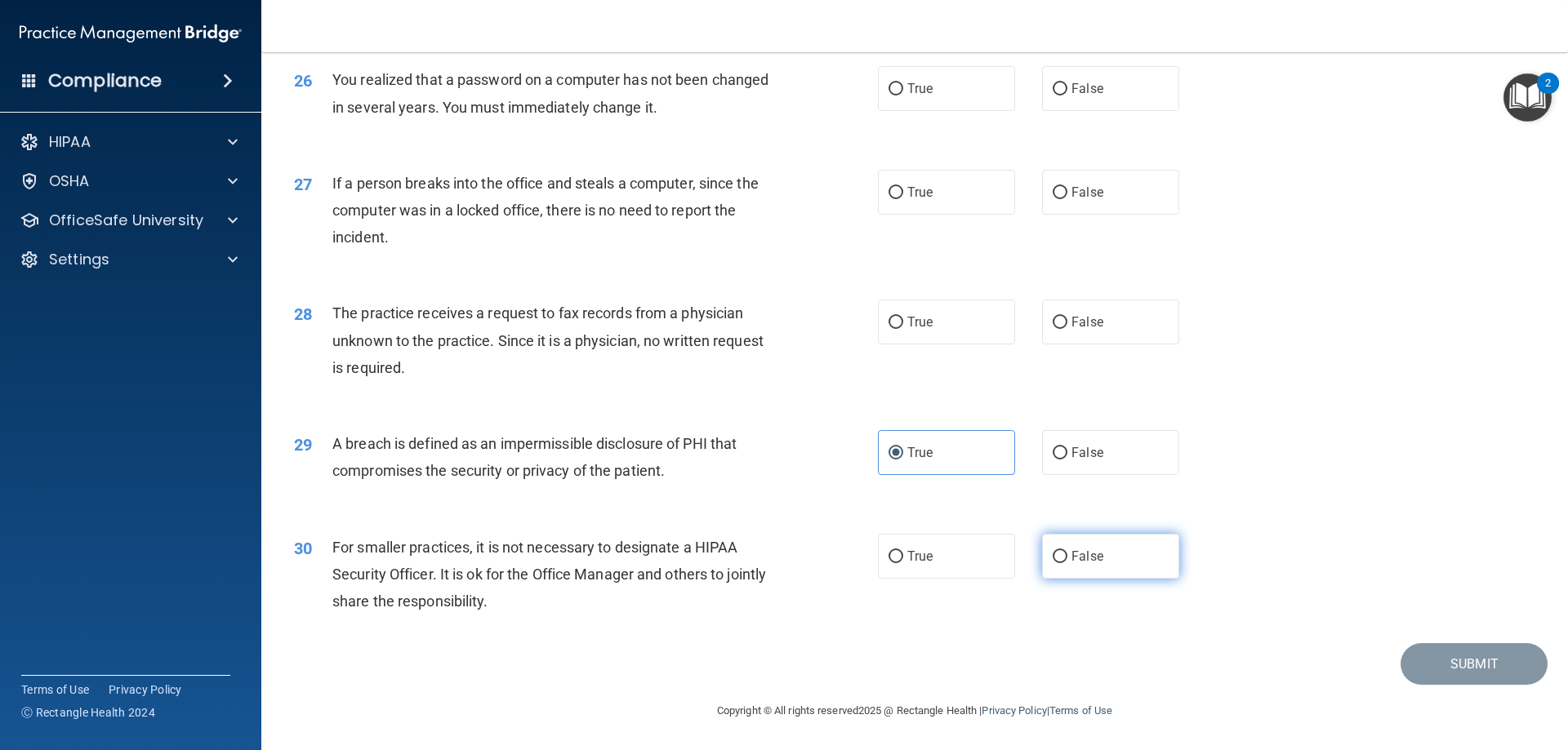
radio input "true"
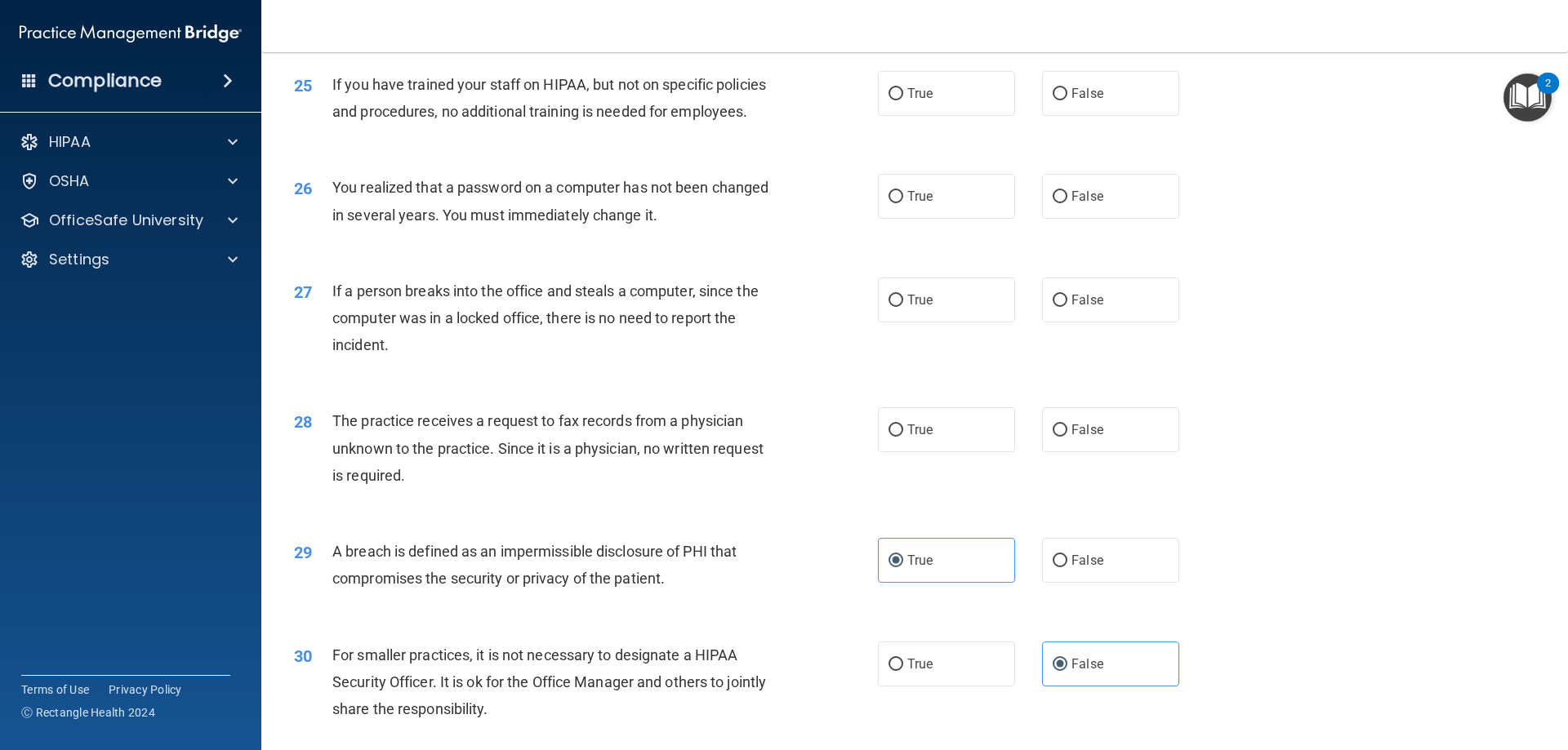
scroll to position [2951, 0]
click at [1072, 439] on span "False" at bounding box center [1088, 431] width 32 height 15
click at [1067, 439] on input "False" at bounding box center [1060, 432] width 14 height 12
radio input "true"
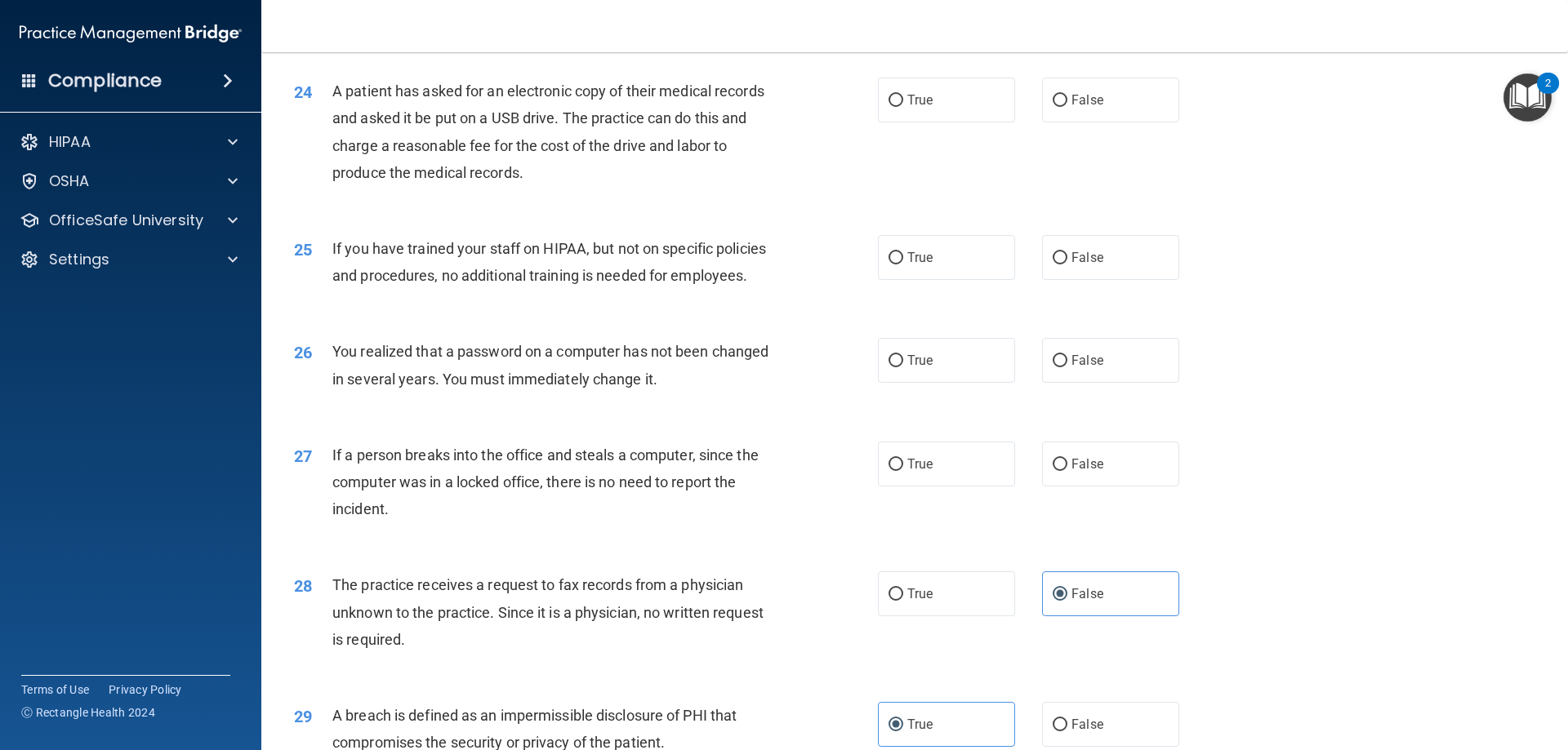
scroll to position [2788, 0]
click at [1097, 494] on div "27 If a person breaks into the office and steals a computer, since the computer…" at bounding box center [915, 488] width 1266 height 131
click at [1095, 473] on span "False" at bounding box center [1088, 465] width 32 height 15
click at [1067, 472] on input "False" at bounding box center [1060, 466] width 14 height 12
radio input "true"
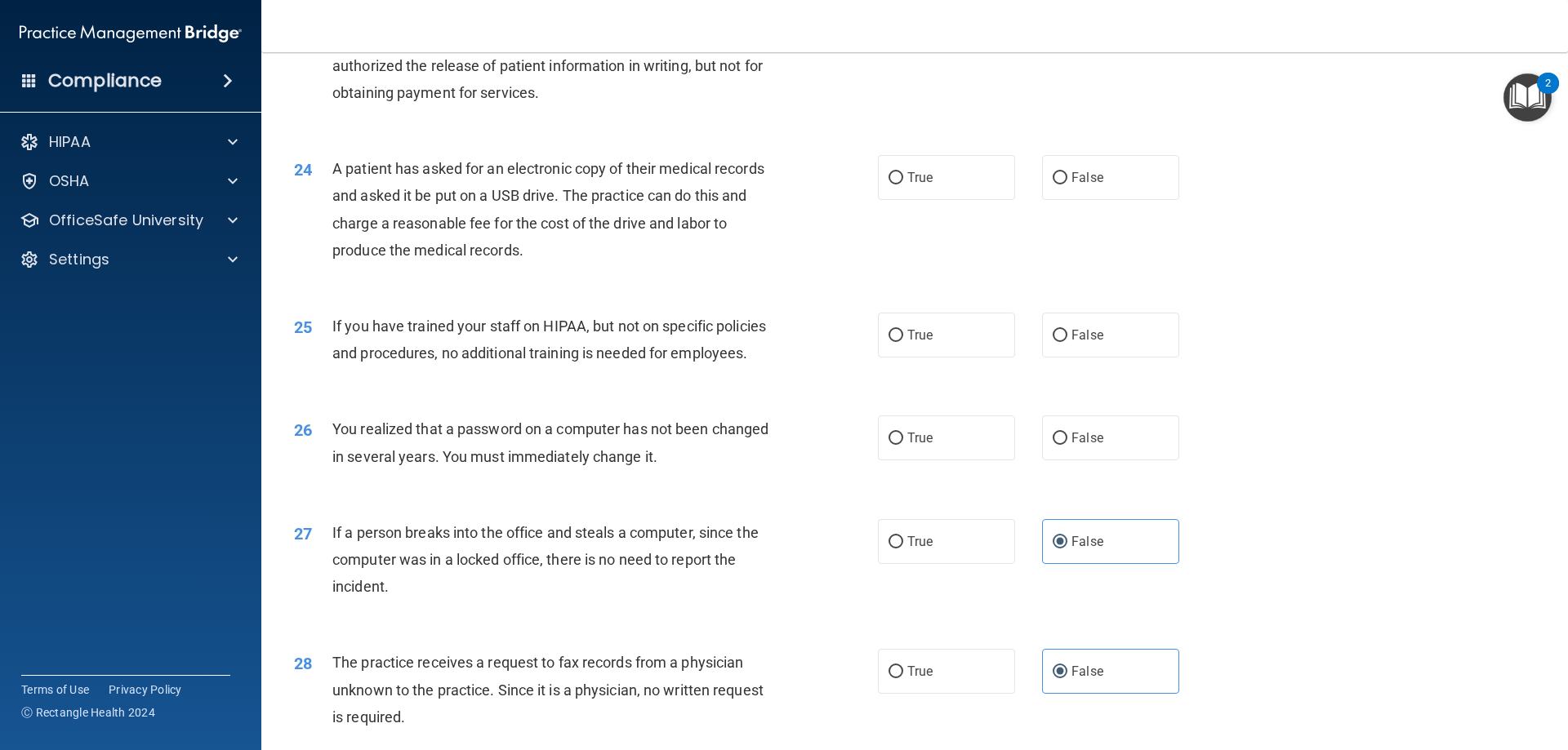
scroll to position [2624, 0]
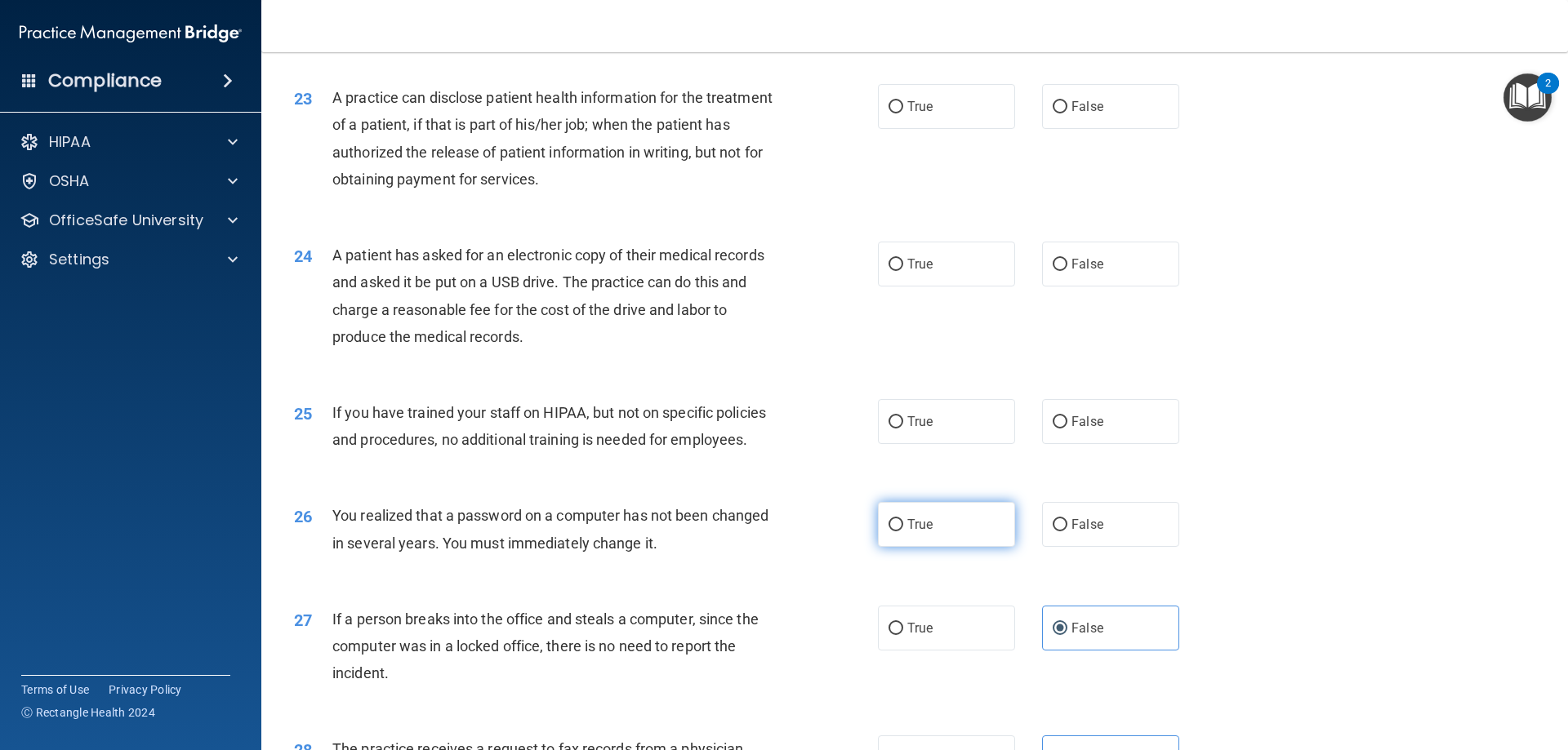
click at [941, 547] on label "True" at bounding box center [947, 524] width 137 height 45
click at [903, 532] on input "True" at bounding box center [895, 525] width 14 height 12
radio input "true"
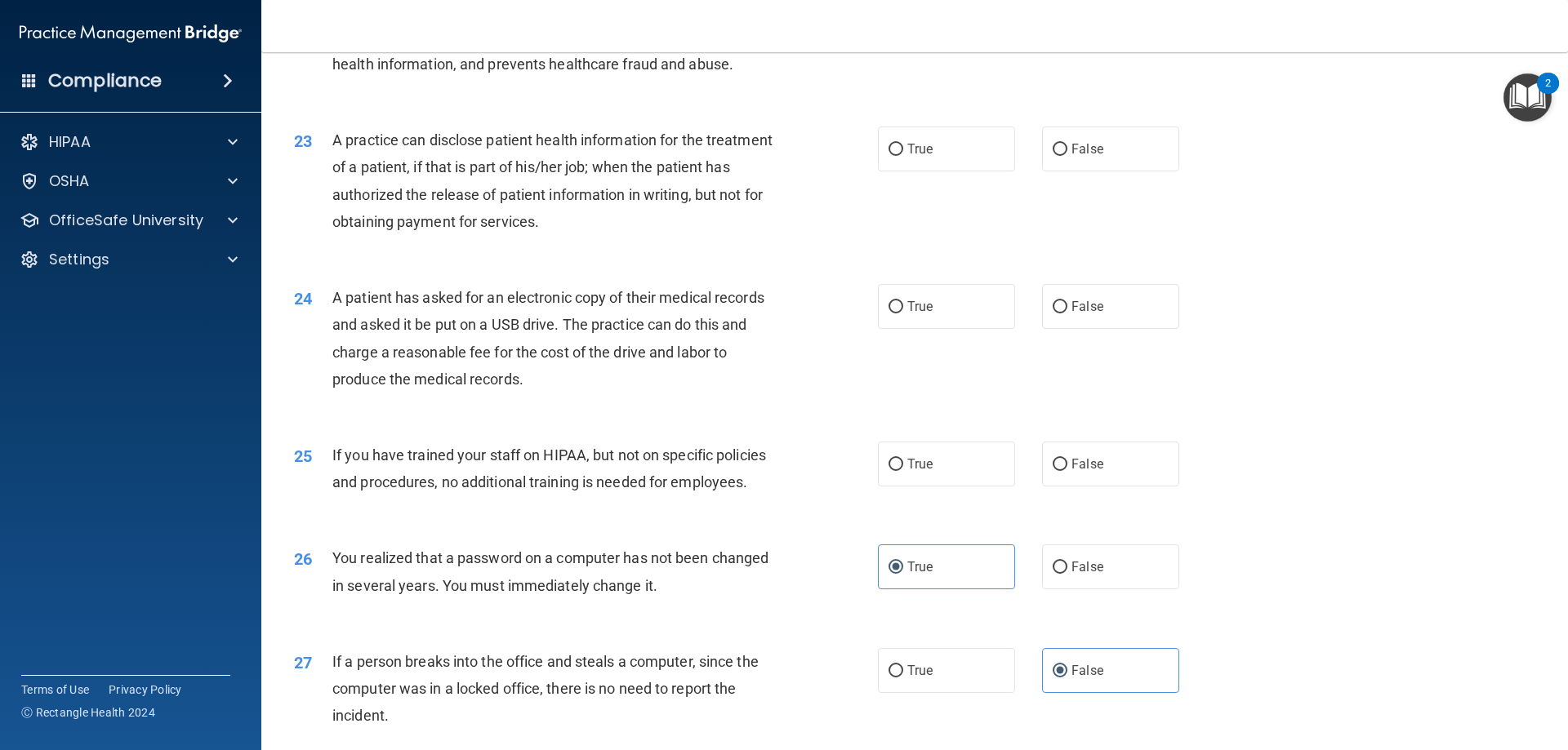
scroll to position [2543, 0]
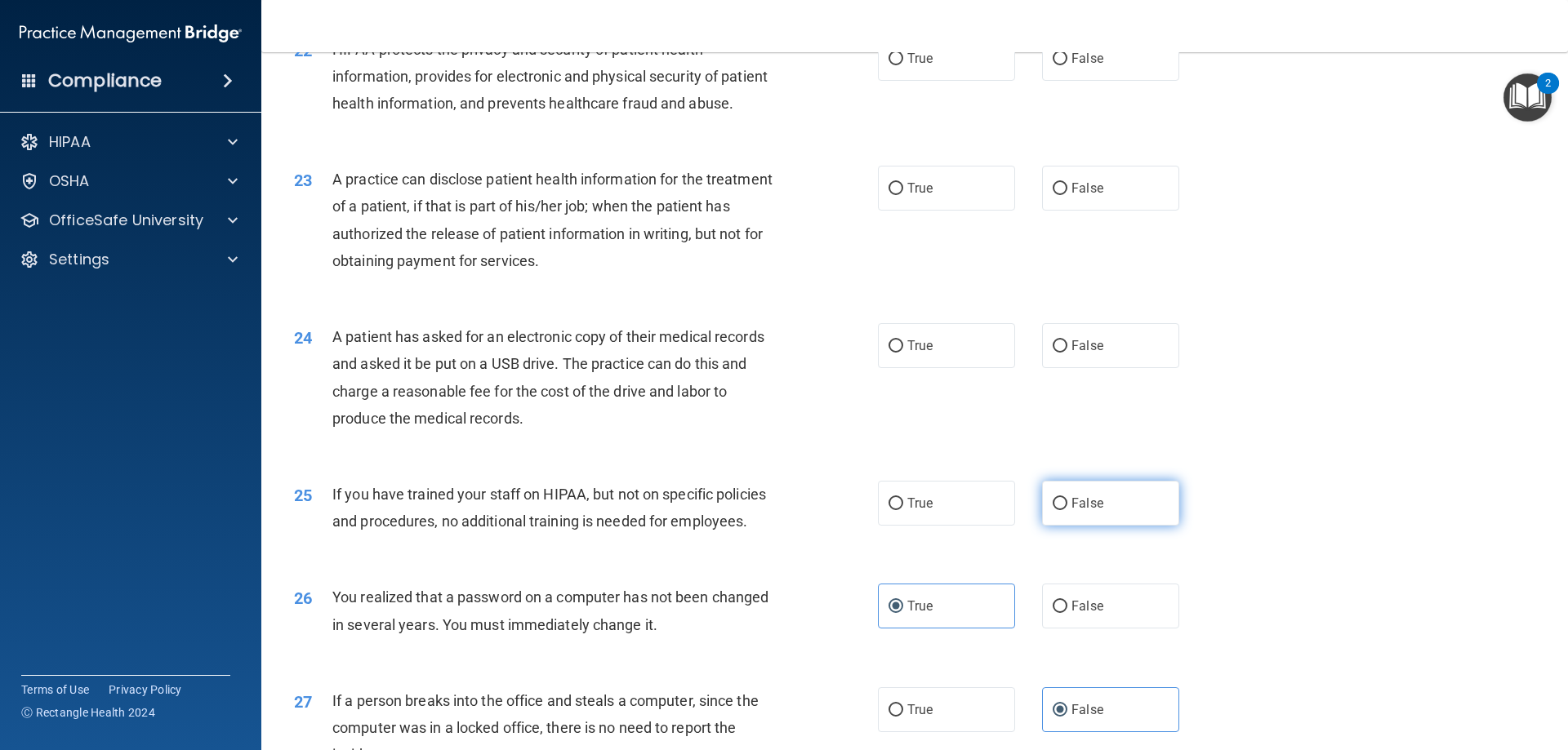
click at [1093, 526] on label "False" at bounding box center [1111, 503] width 137 height 45
click at [1067, 511] on input "False" at bounding box center [1060, 504] width 14 height 12
radio input "true"
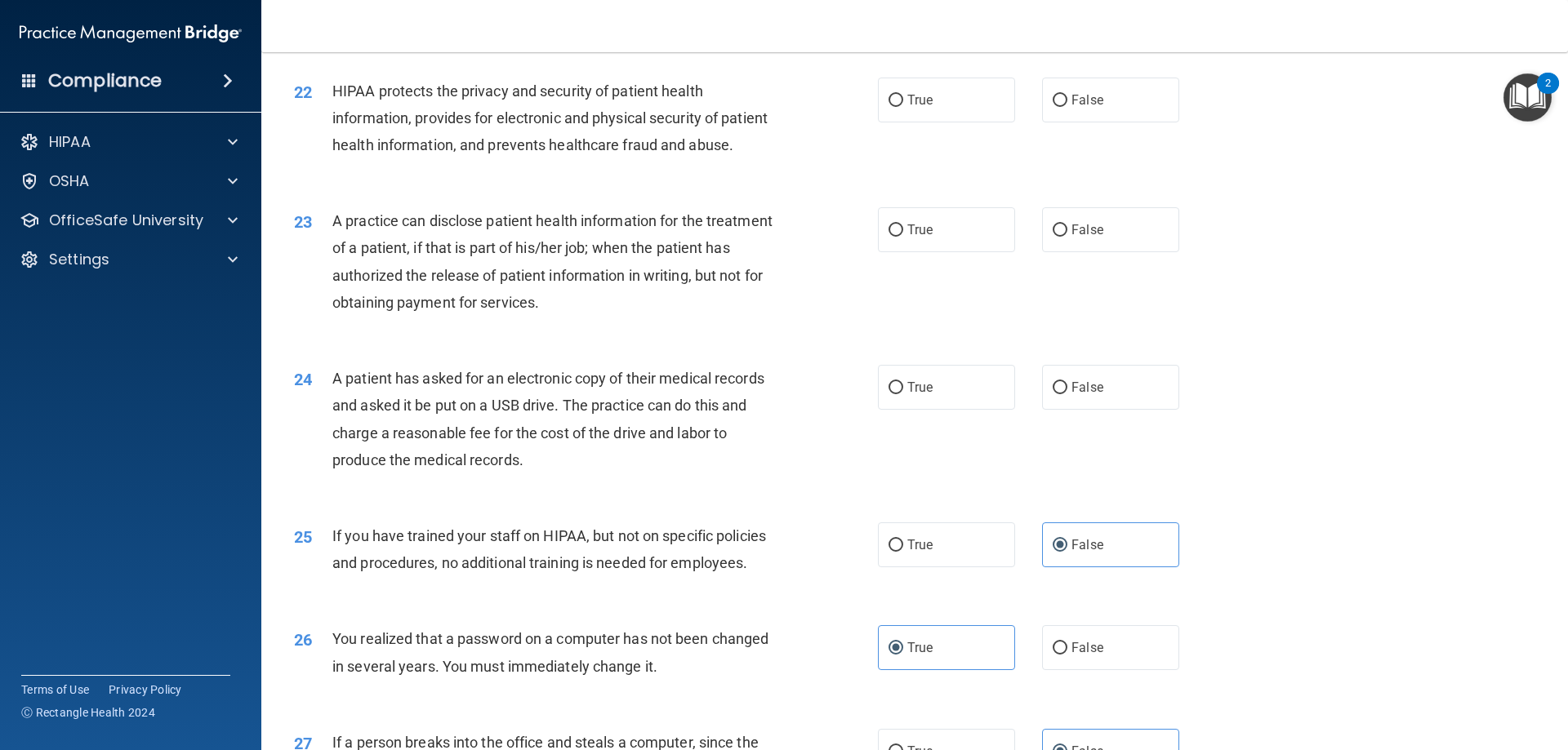
scroll to position [2461, 0]
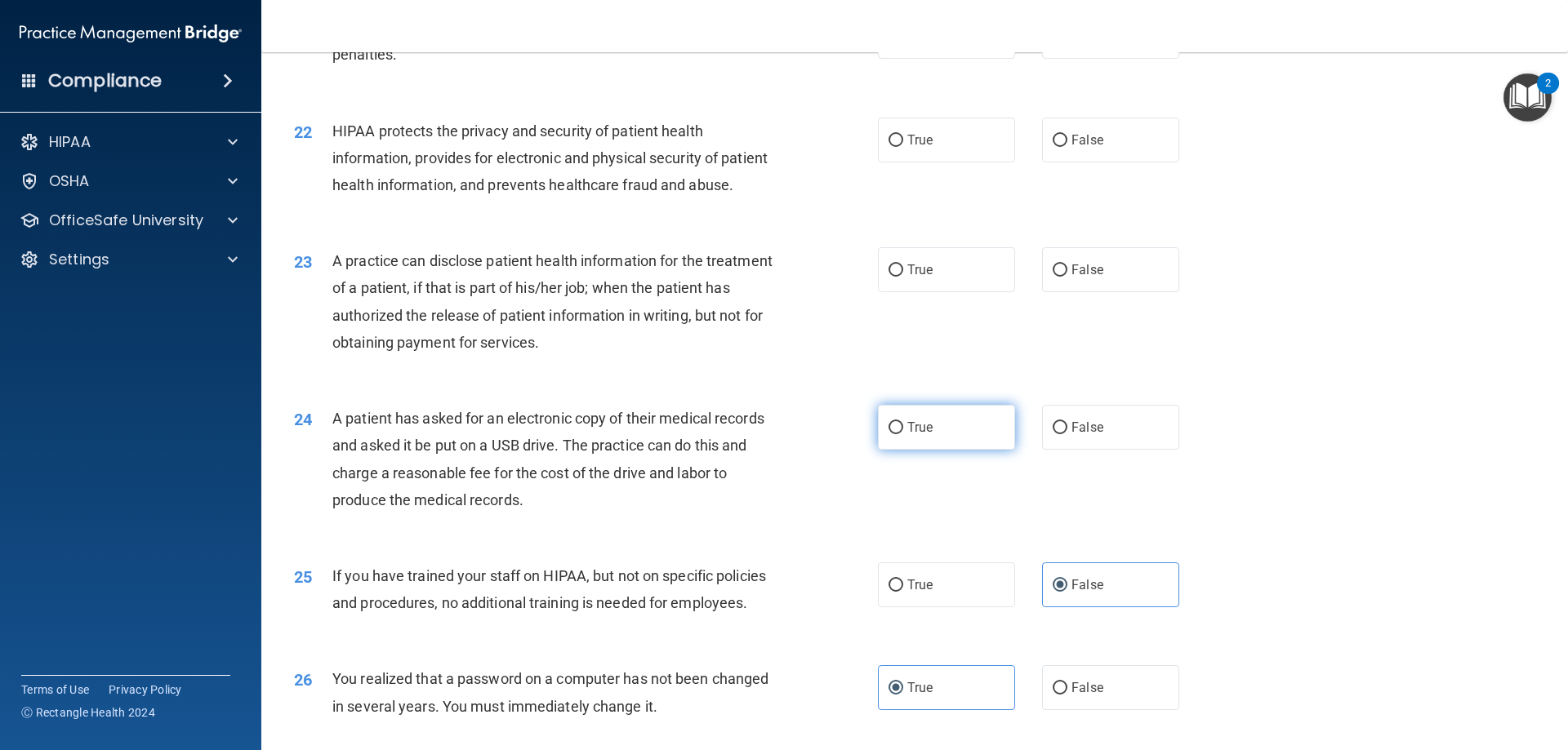
click at [933, 450] on label "True" at bounding box center [947, 427] width 137 height 45
click at [903, 434] on input "True" at bounding box center [895, 428] width 14 height 12
radio input "true"
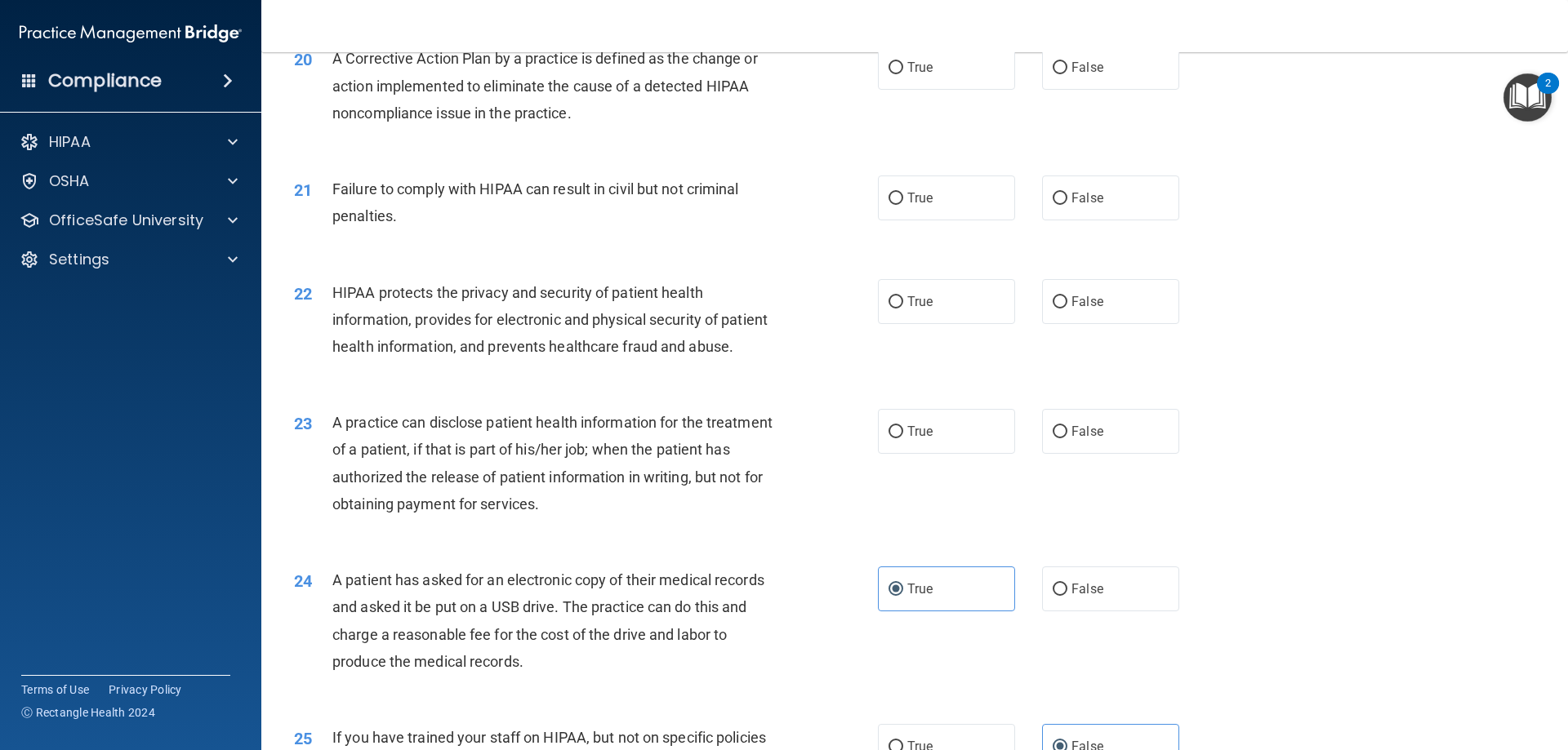
scroll to position [2298, 0]
click at [927, 456] on label "True" at bounding box center [947, 433] width 137 height 45
click at [903, 440] on input "True" at bounding box center [895, 434] width 14 height 12
radio input "true"
click at [1069, 222] on label "False" at bounding box center [1111, 199] width 137 height 45
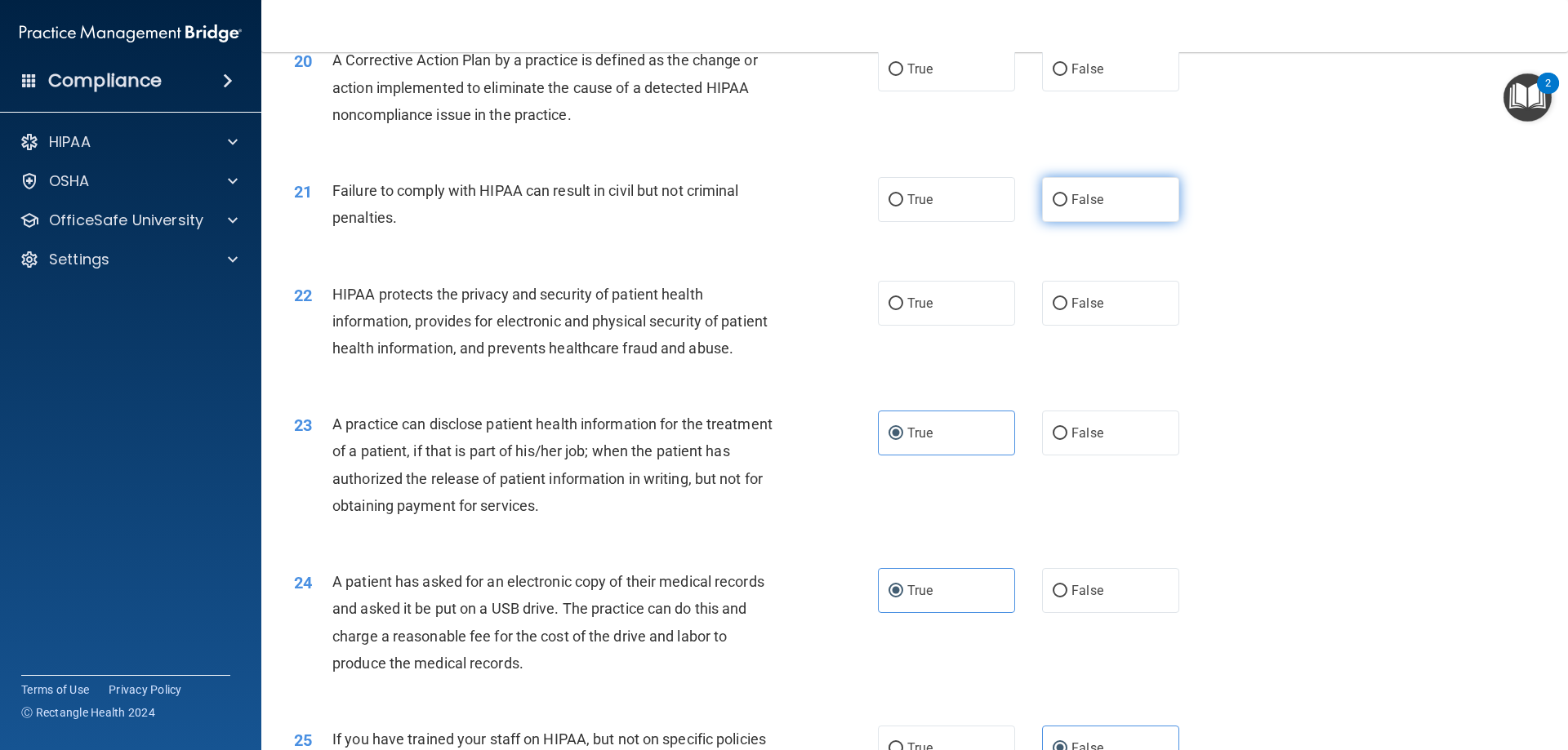
click at [1067, 206] on input "False" at bounding box center [1060, 200] width 14 height 12
radio input "true"
click at [962, 360] on div "22 HIPAA protects the privacy and security of patient health information, provi…" at bounding box center [915, 326] width 1266 height 131
drag, startPoint x: 955, startPoint y: 335, endPoint x: 948, endPoint y: 340, distance: 8.6
click at [951, 326] on label "True" at bounding box center [947, 303] width 137 height 45
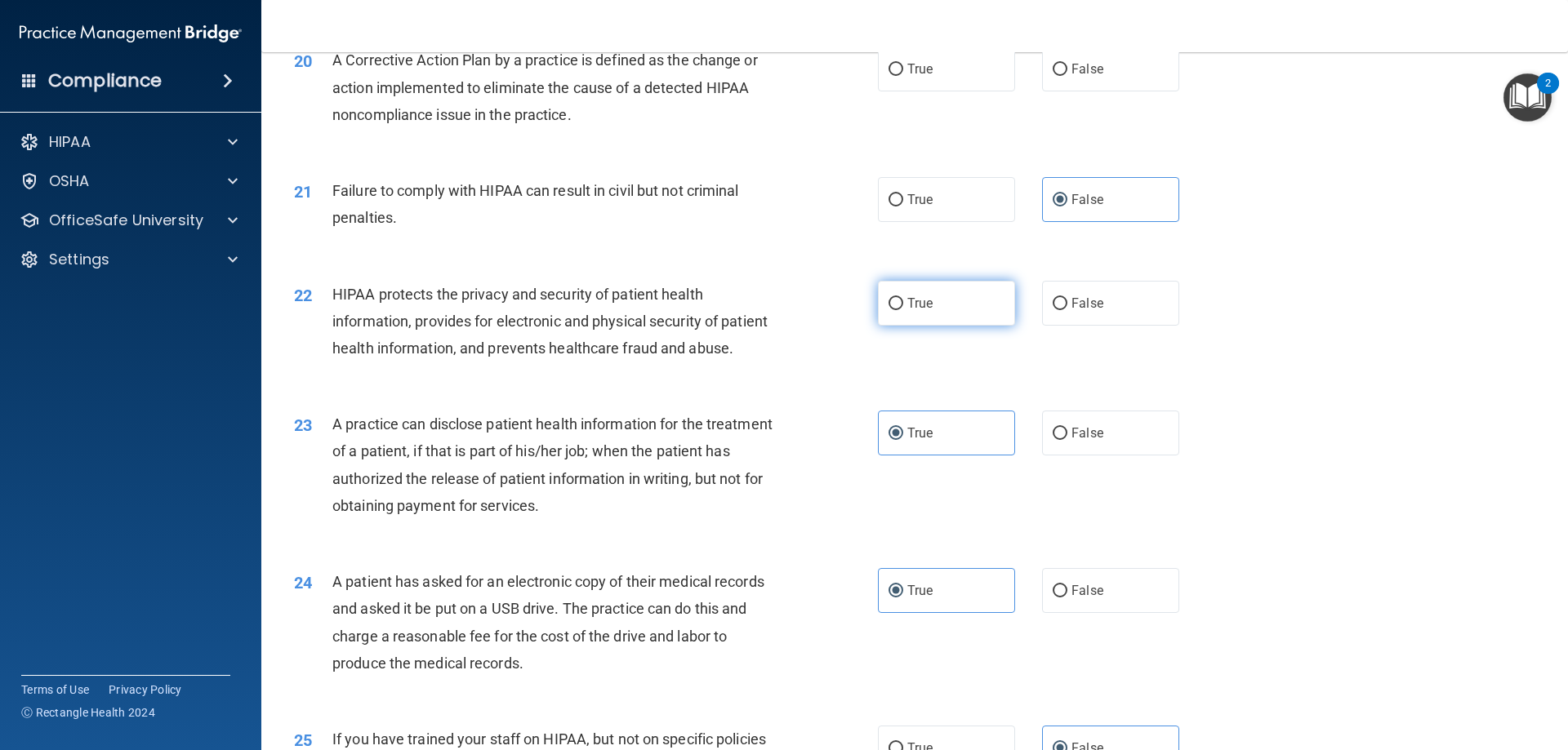
click at [903, 311] on input "True" at bounding box center [895, 304] width 14 height 12
radio input "true"
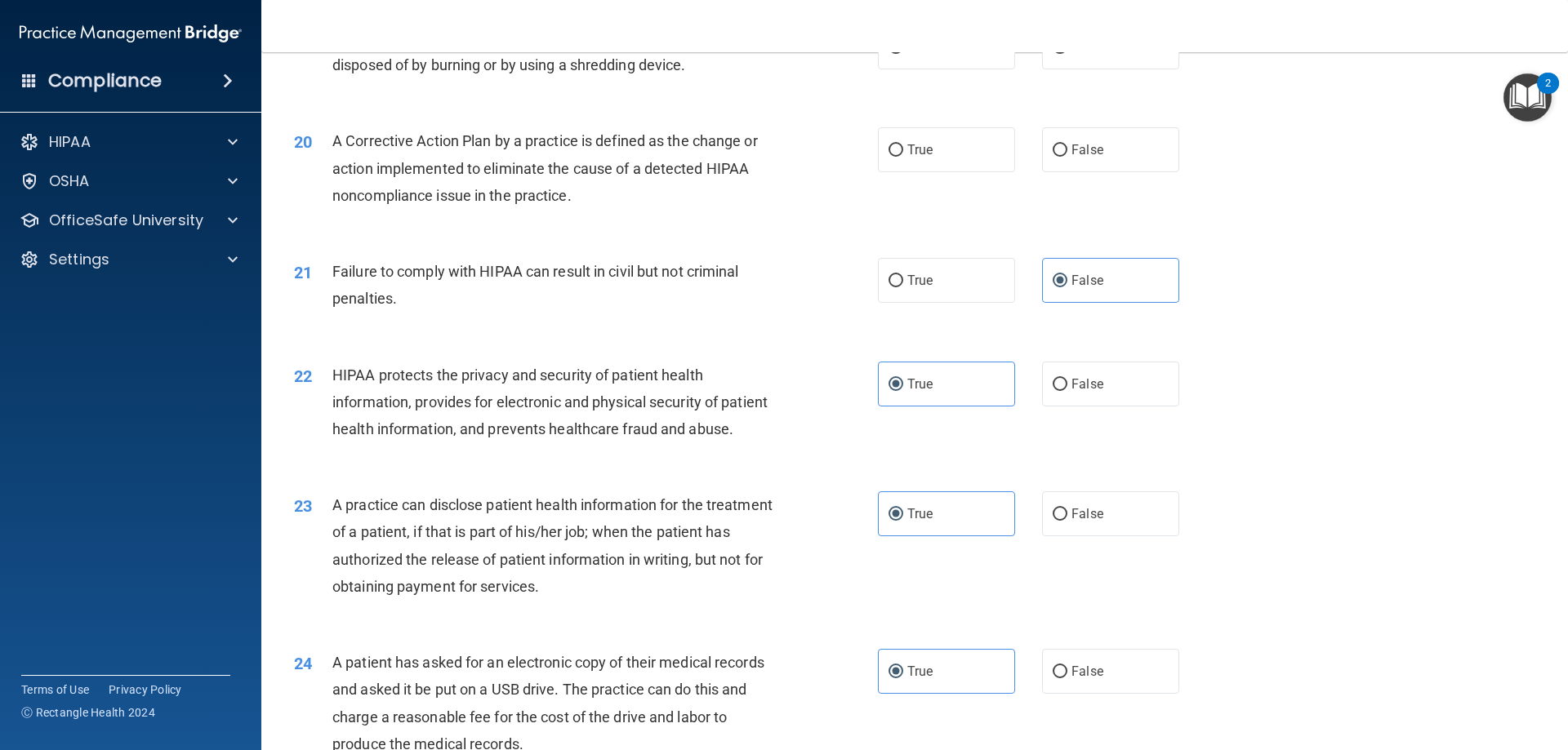
scroll to position [2216, 0]
click at [900, 173] on label "True" at bounding box center [947, 150] width 137 height 45
click at [900, 158] on input "True" at bounding box center [895, 151] width 14 height 12
radio input "true"
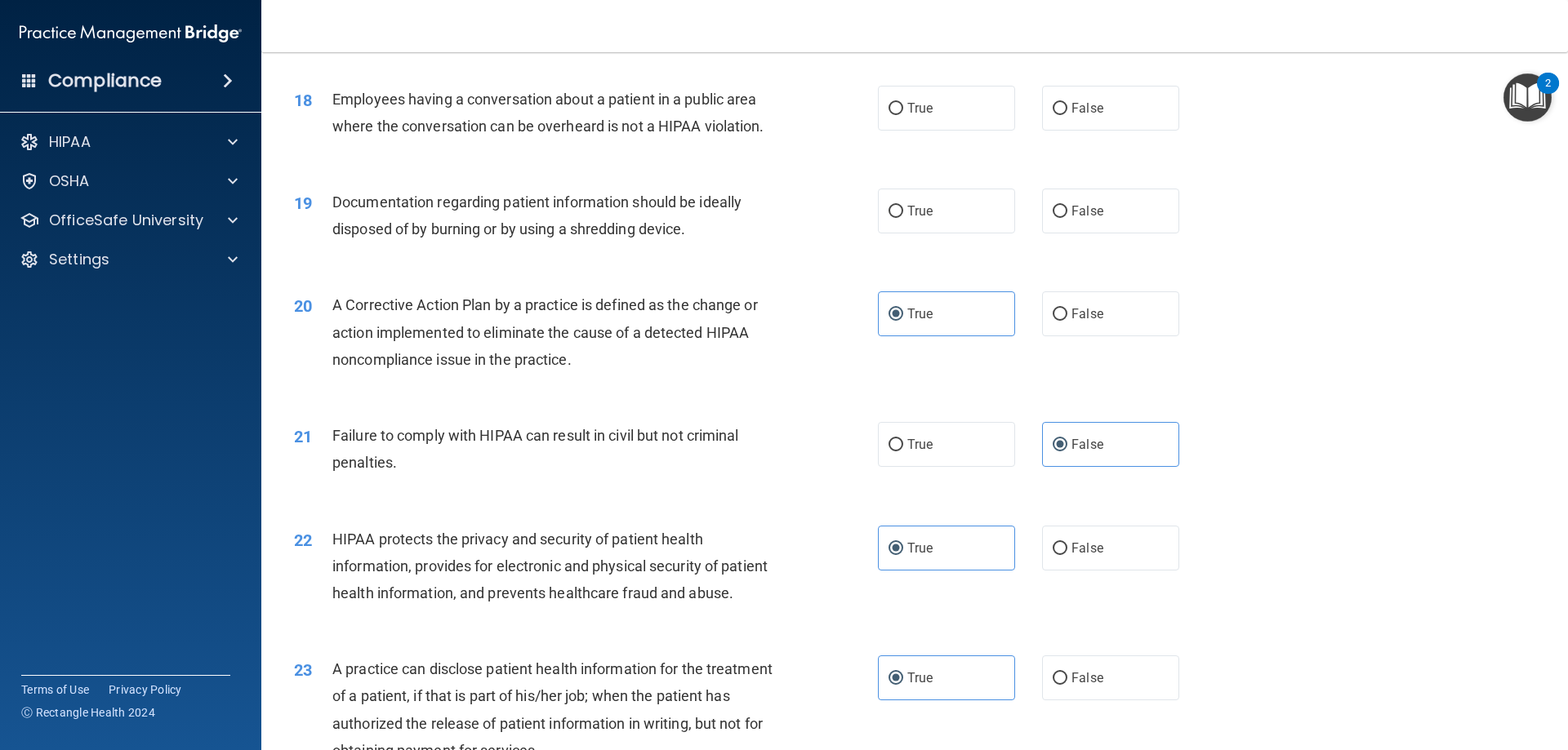
scroll to position [1971, 0]
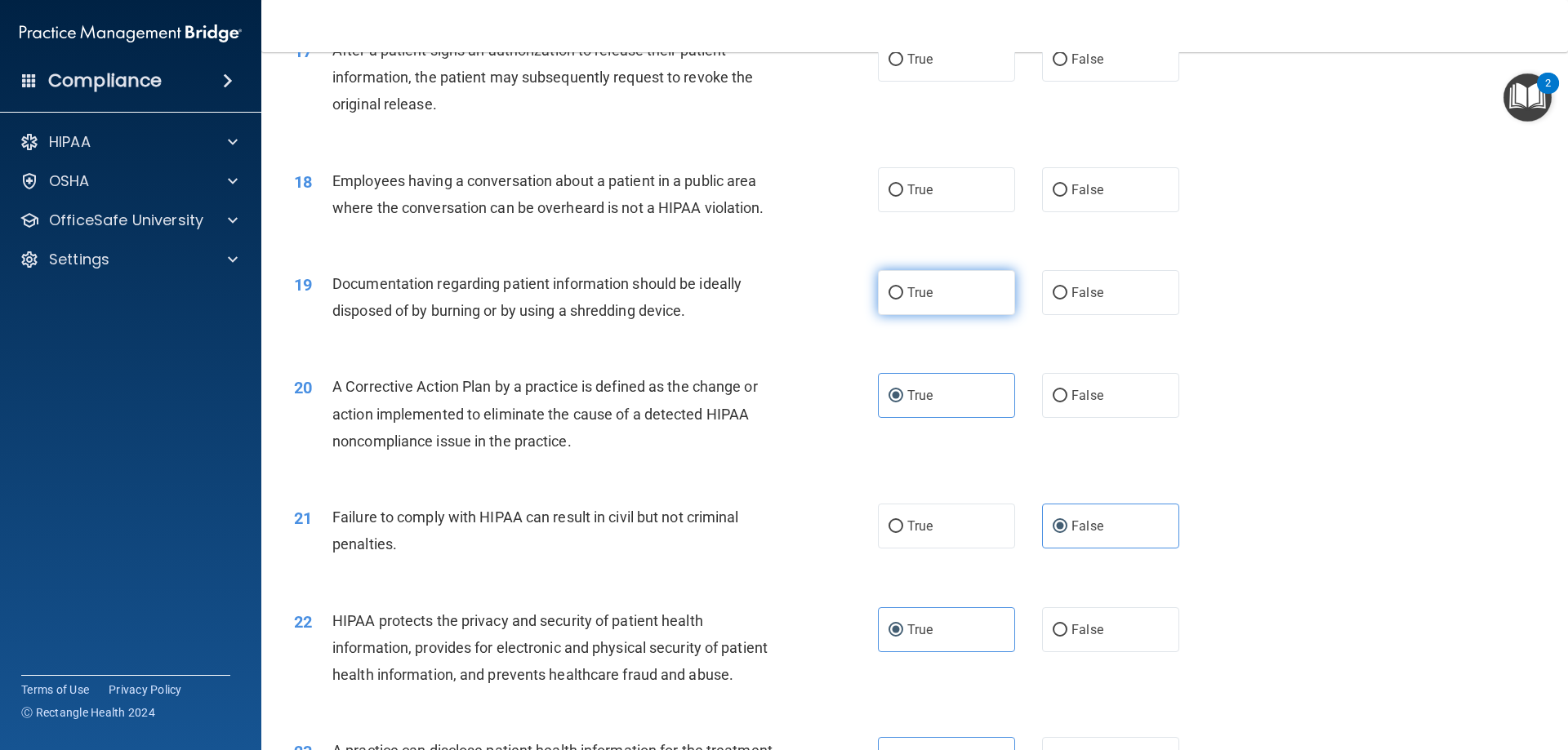
click at [923, 315] on label "True" at bounding box center [947, 293] width 137 height 45
click at [903, 299] on input "True" at bounding box center [895, 294] width 14 height 12
radio input "true"
click at [1072, 198] on span "False" at bounding box center [1088, 190] width 32 height 15
click at [1067, 197] on input "False" at bounding box center [1060, 191] width 14 height 12
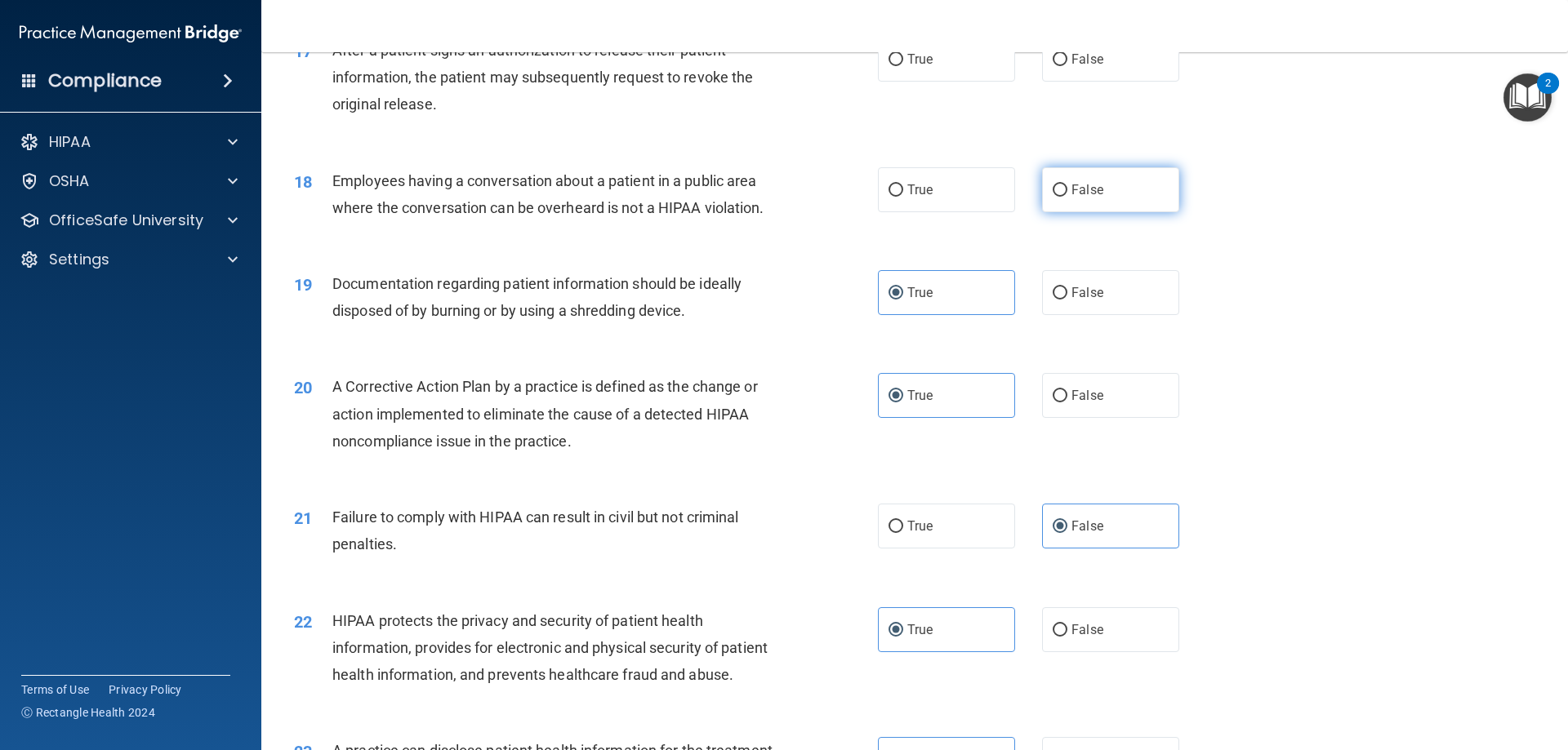
radio input "true"
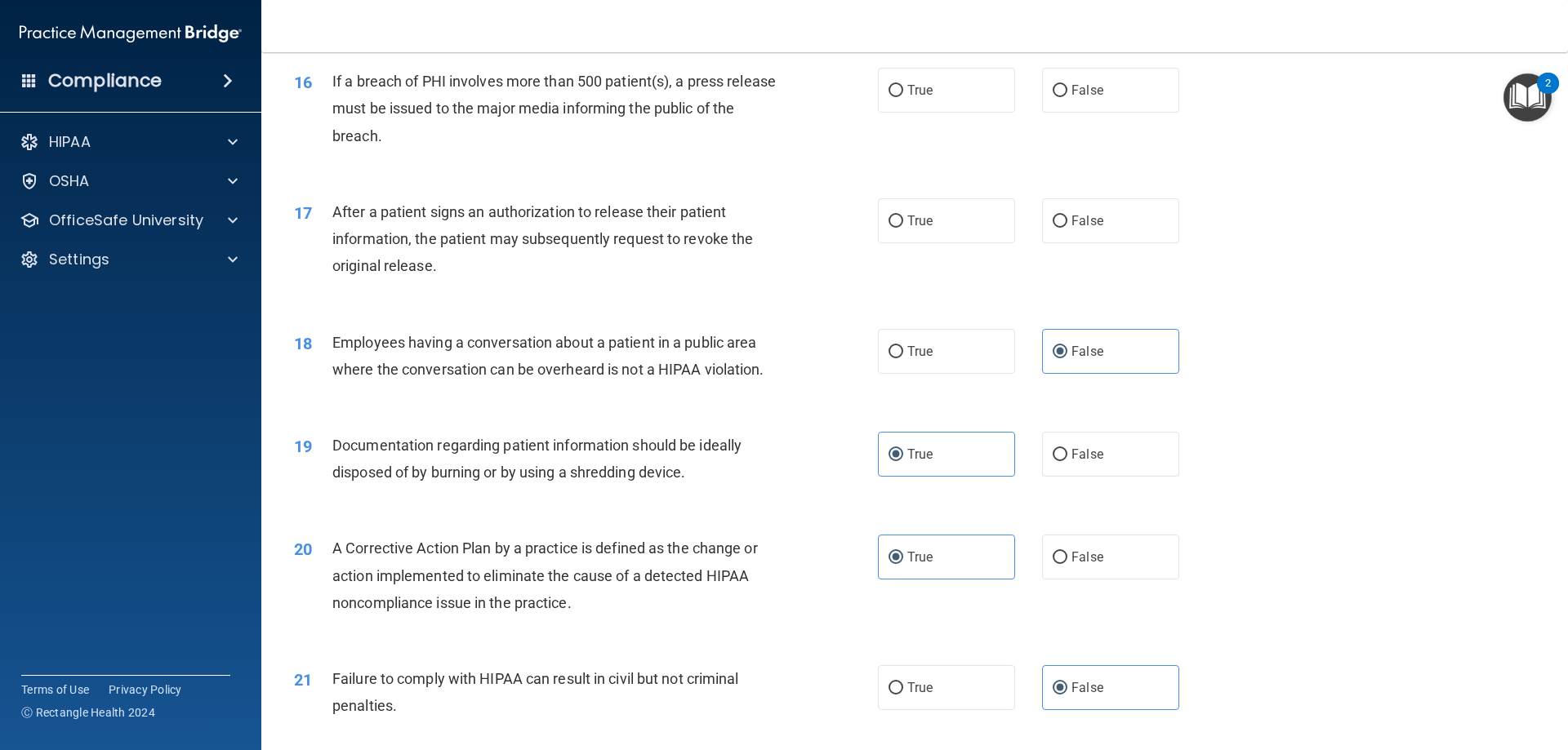
scroll to position [1808, 0]
click at [980, 245] on label "True" at bounding box center [947, 222] width 137 height 45
click at [903, 229] on input "True" at bounding box center [895, 223] width 14 height 12
radio input "true"
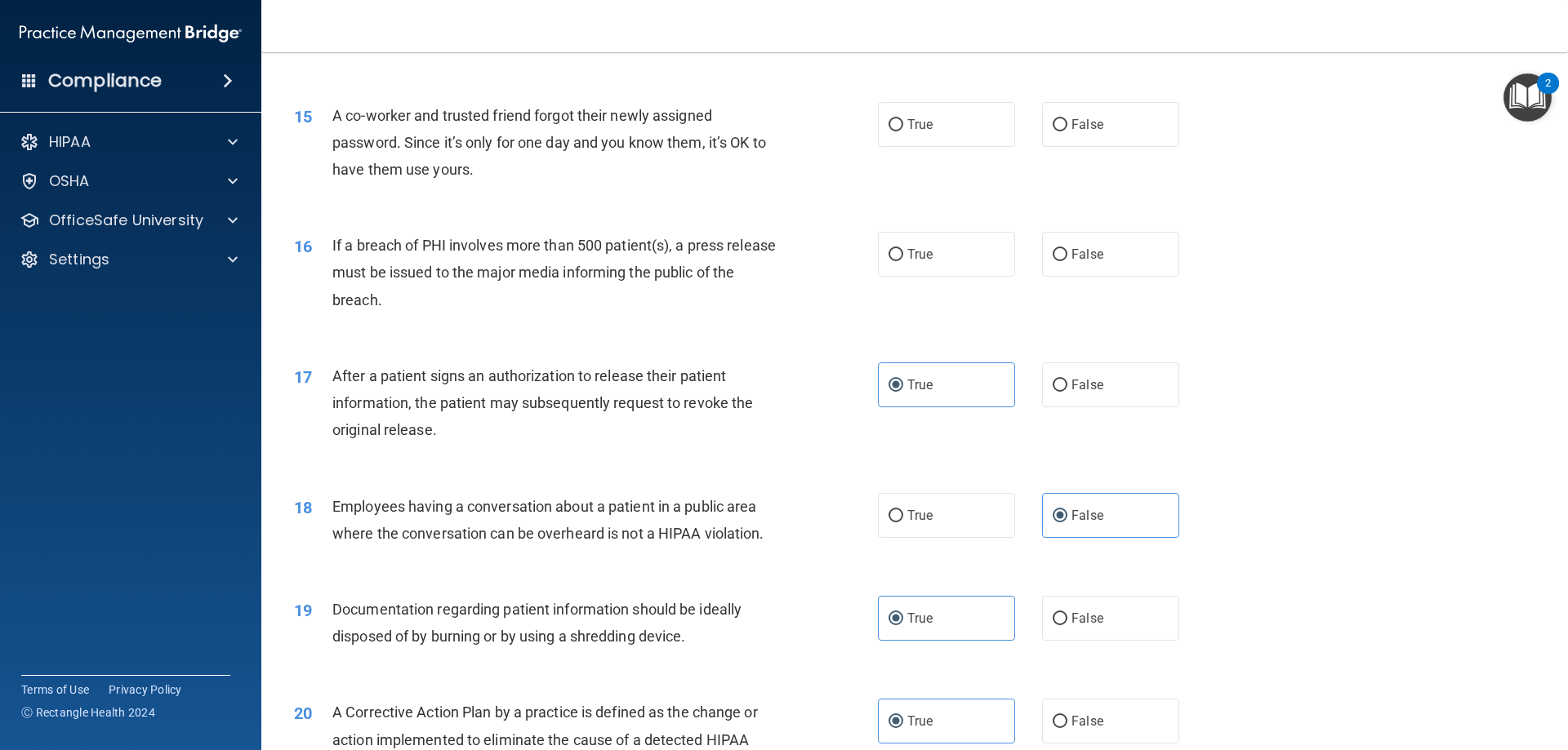
scroll to position [1644, 0]
click at [974, 277] on label "True" at bounding box center [947, 255] width 137 height 45
click at [903, 262] on input "True" at bounding box center [895, 255] width 14 height 12
radio input "true"
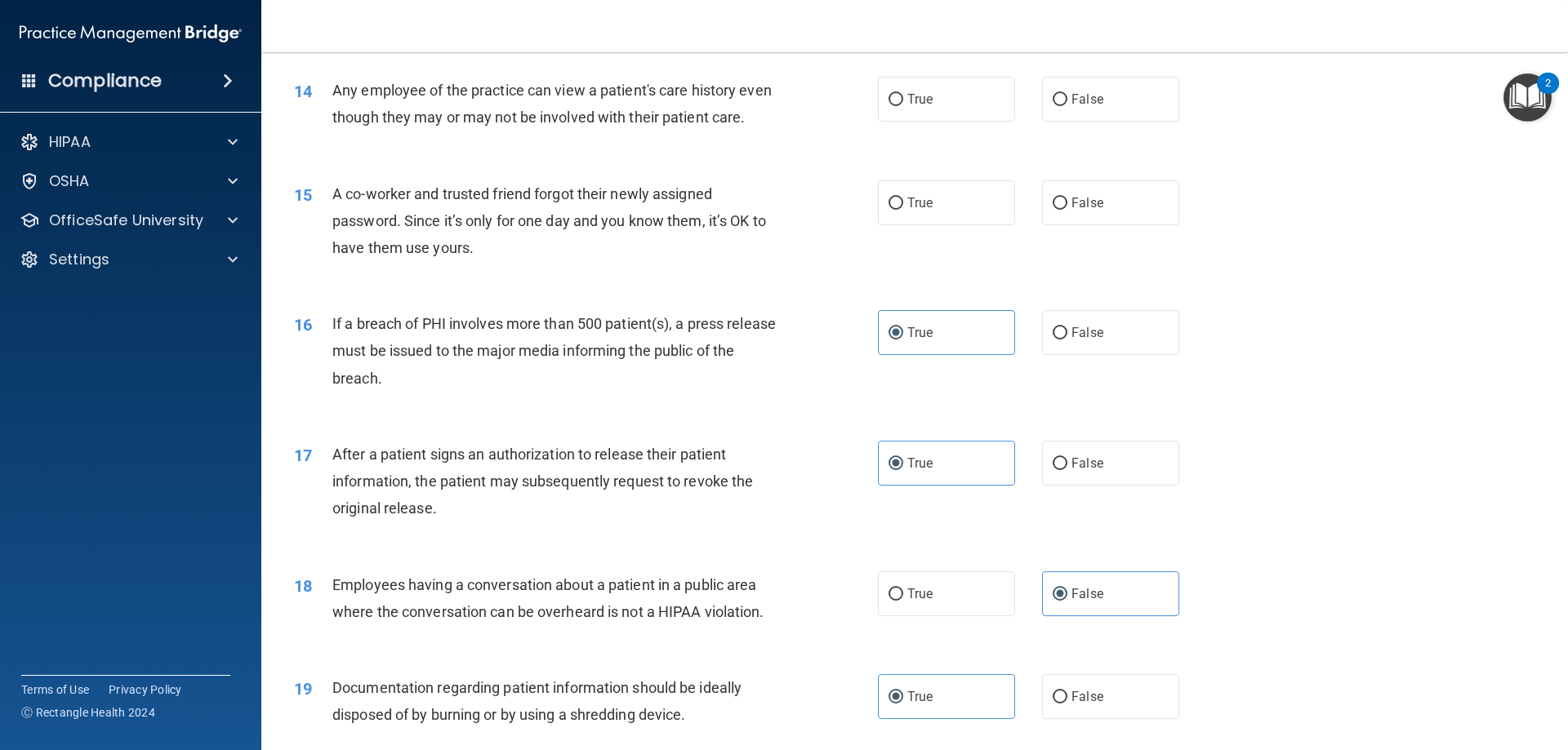
scroll to position [1563, 0]
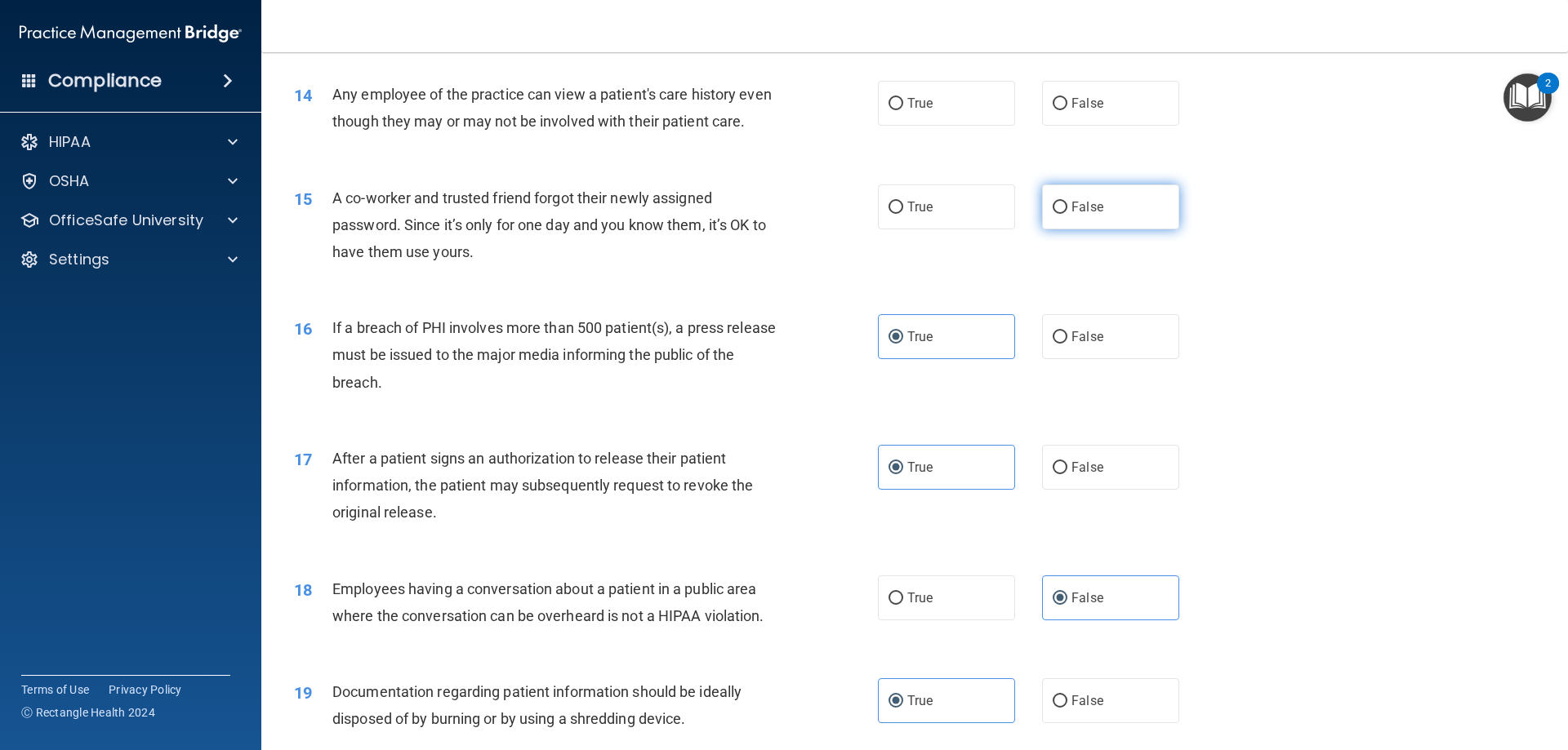
click at [1053, 214] on input "False" at bounding box center [1060, 208] width 14 height 12
radio input "true"
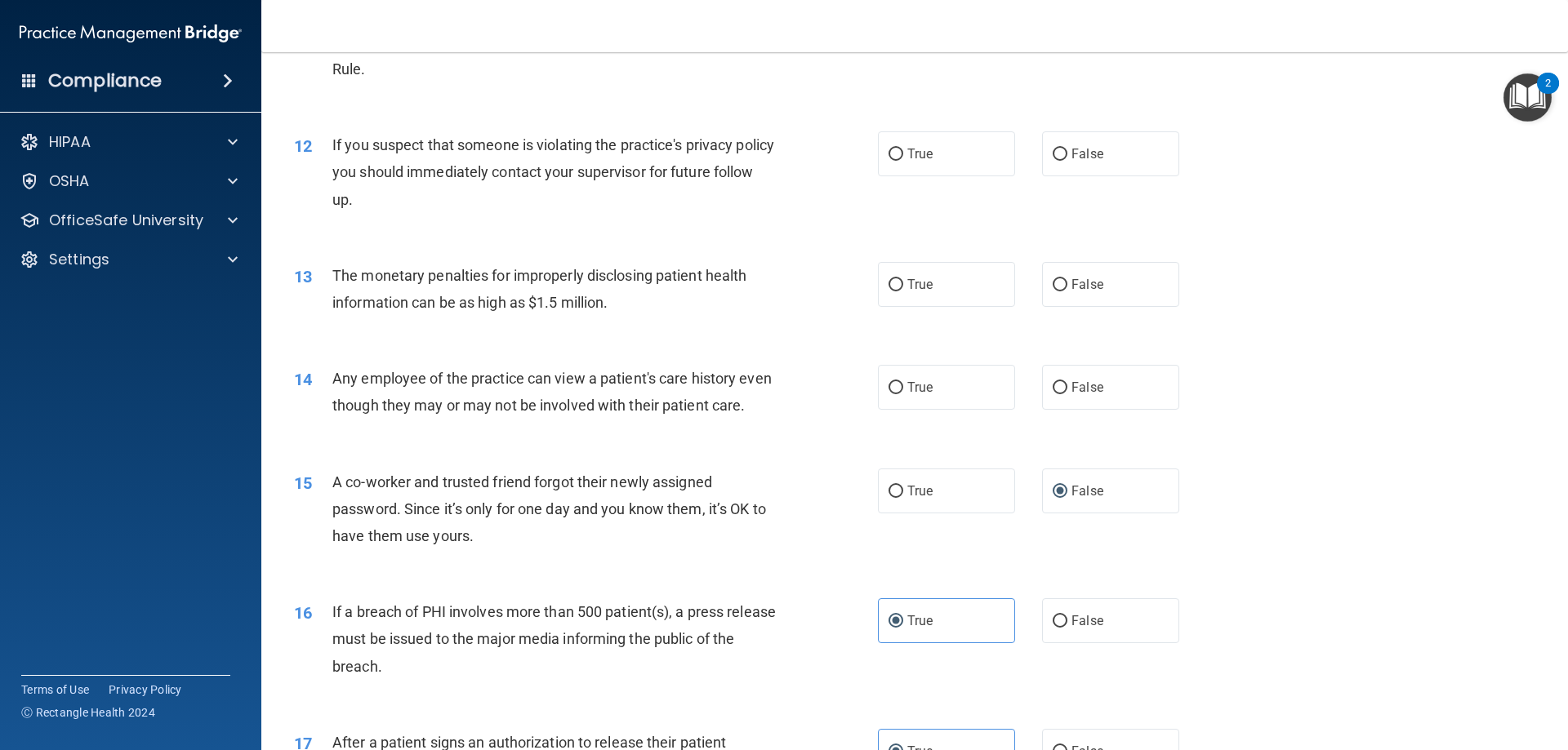
scroll to position [1236, 0]
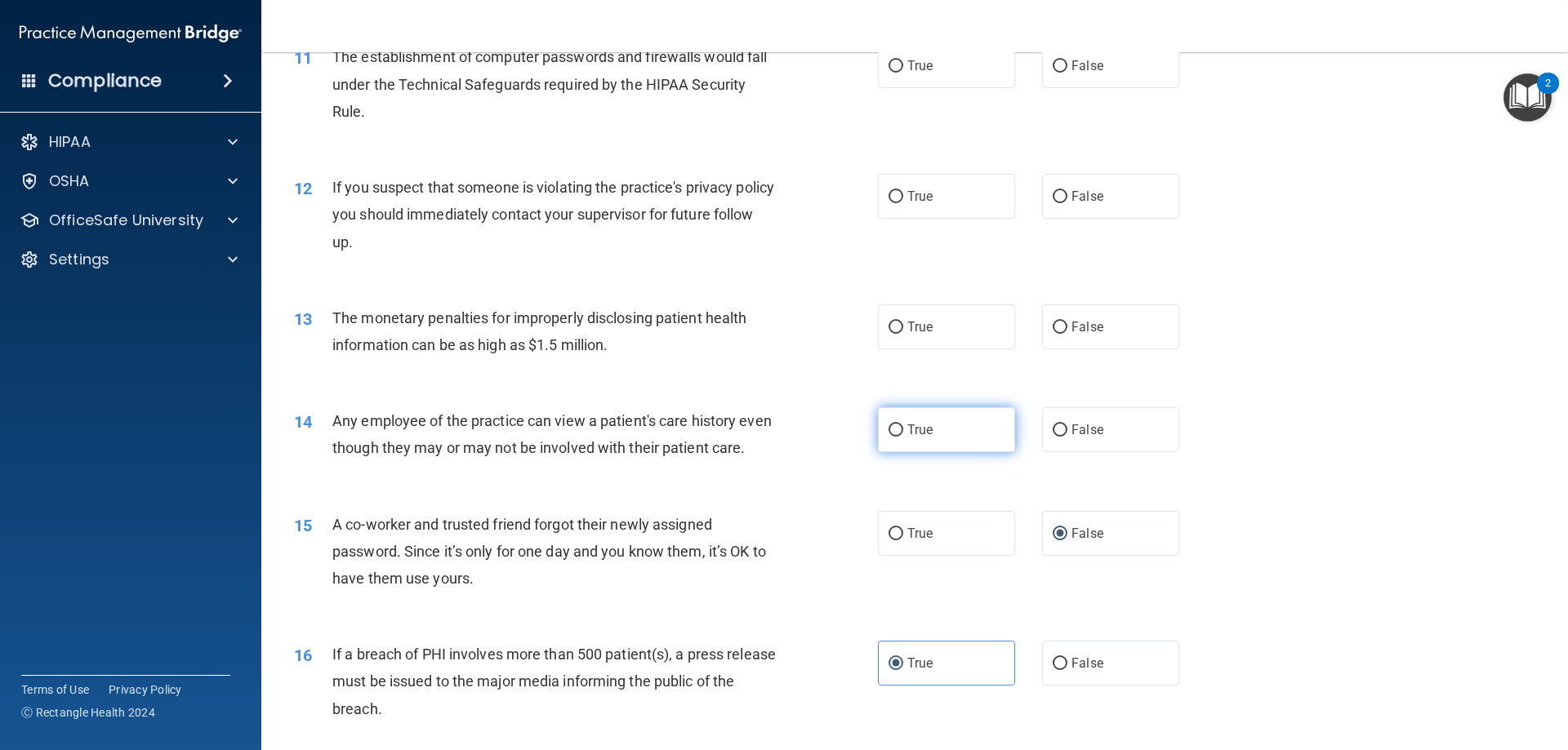
click at [982, 416] on label "True" at bounding box center [947, 429] width 137 height 45
click at [903, 424] on input "True" at bounding box center [895, 430] width 14 height 12
radio input "true"
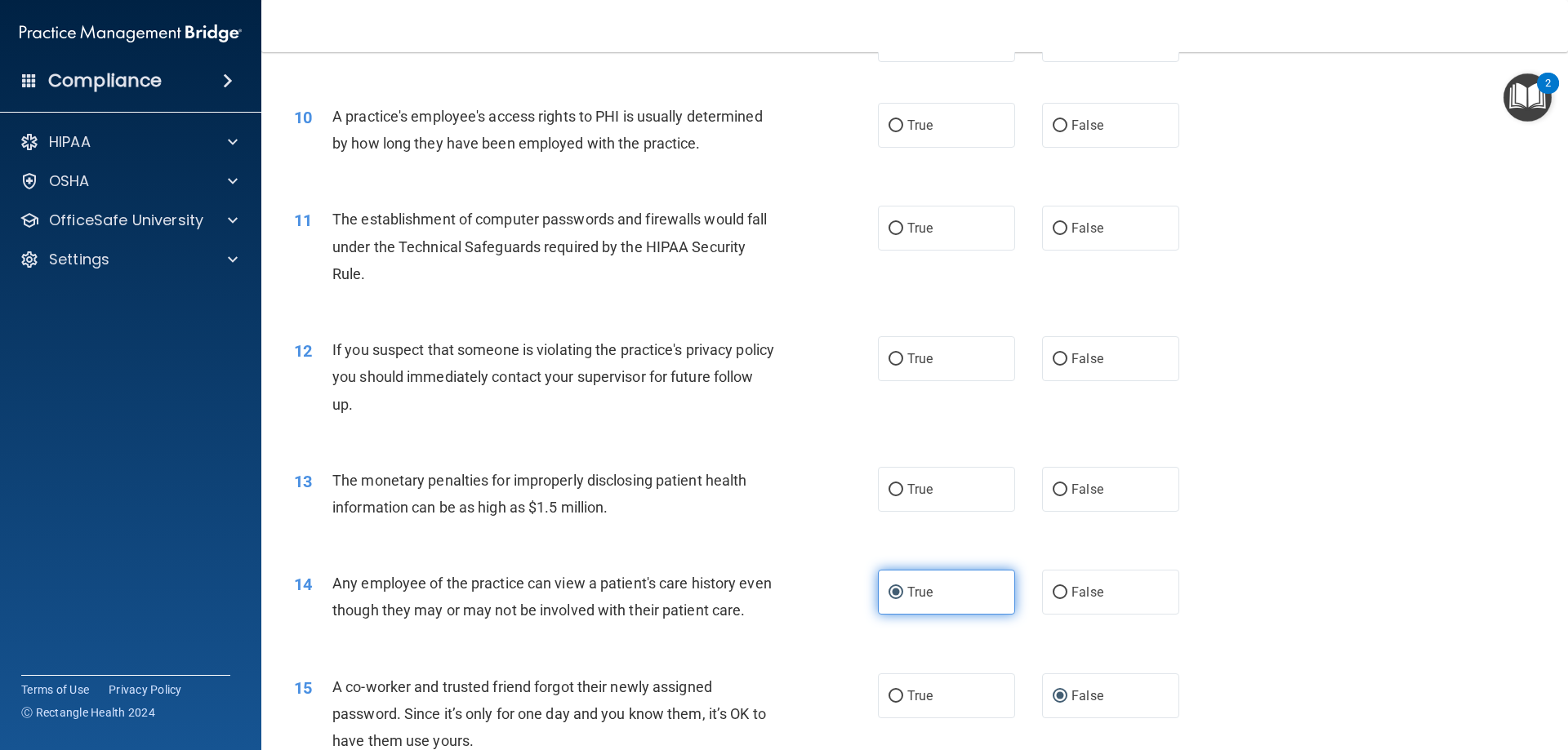
scroll to position [1073, 0]
drag, startPoint x: 1097, startPoint y: 589, endPoint x: 1066, endPoint y: 524, distance: 72.0
click at [1097, 590] on label "False" at bounding box center [1111, 593] width 137 height 45
click at [1067, 590] on input "False" at bounding box center [1060, 594] width 14 height 12
radio input "true"
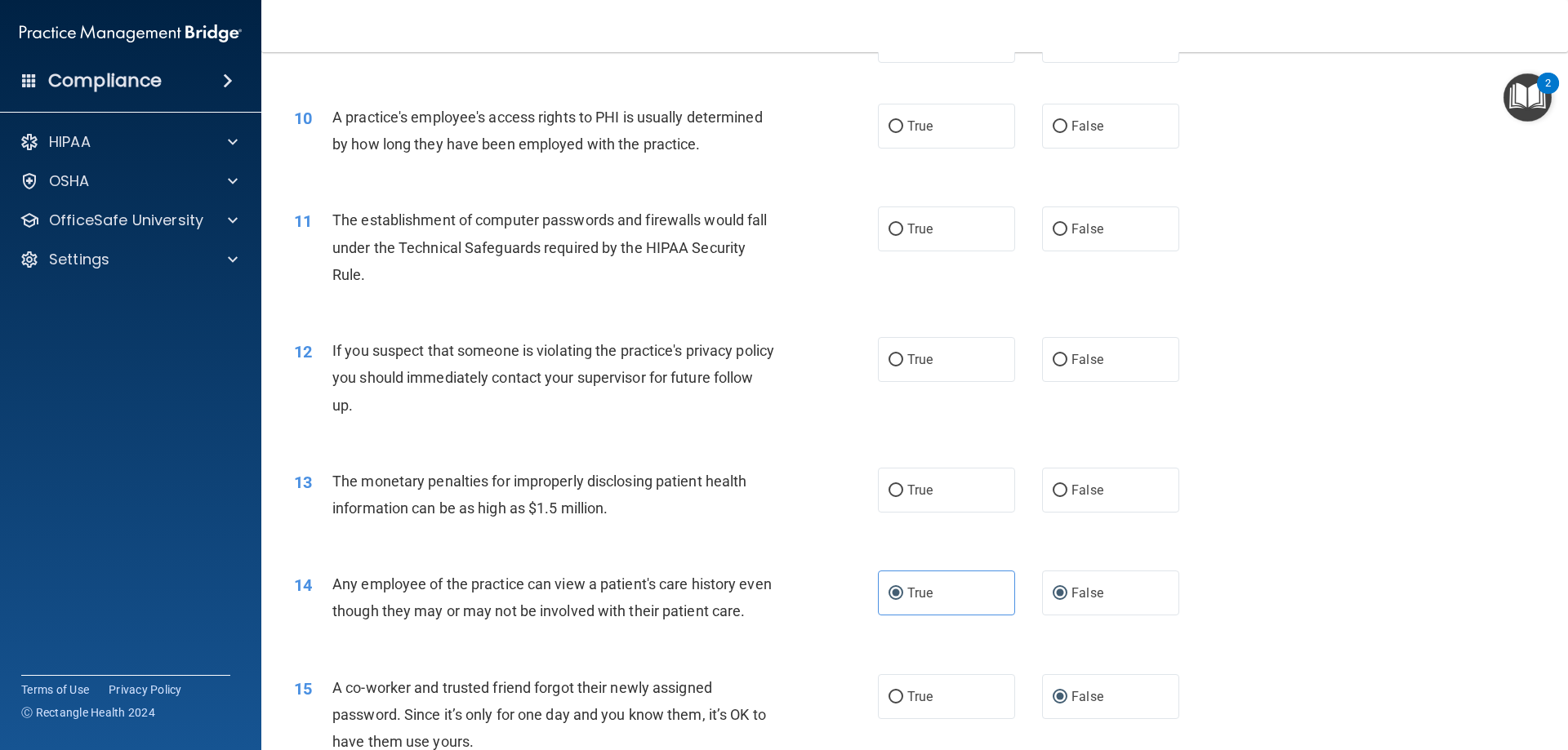
radio input "false"
click at [970, 507] on label "True" at bounding box center [947, 490] width 137 height 45
click at [903, 497] on input "True" at bounding box center [895, 491] width 14 height 12
radio input "true"
click at [949, 373] on label "True" at bounding box center [947, 359] width 137 height 45
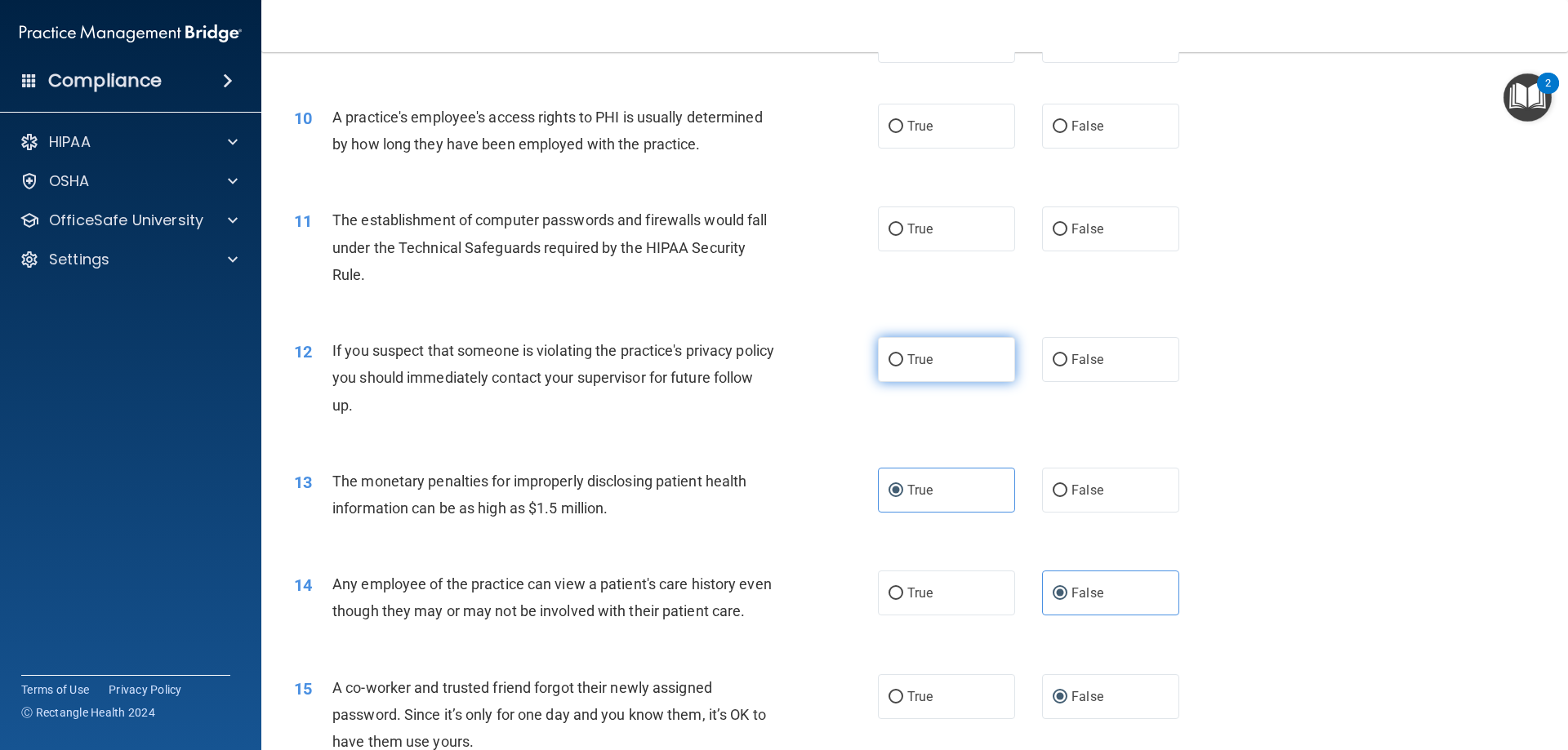
click at [903, 367] on input "True" at bounding box center [895, 361] width 14 height 12
radio input "true"
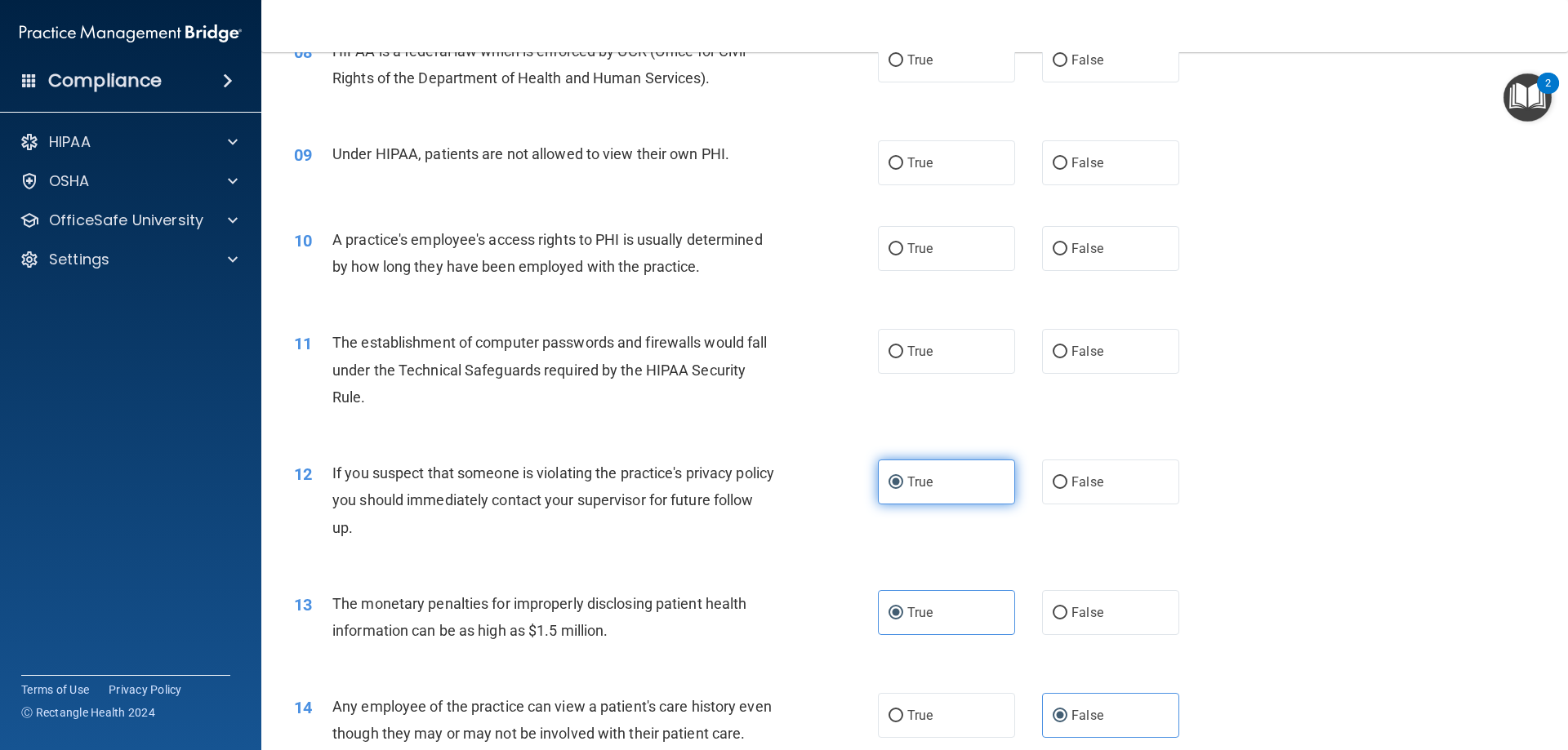
scroll to position [910, 0]
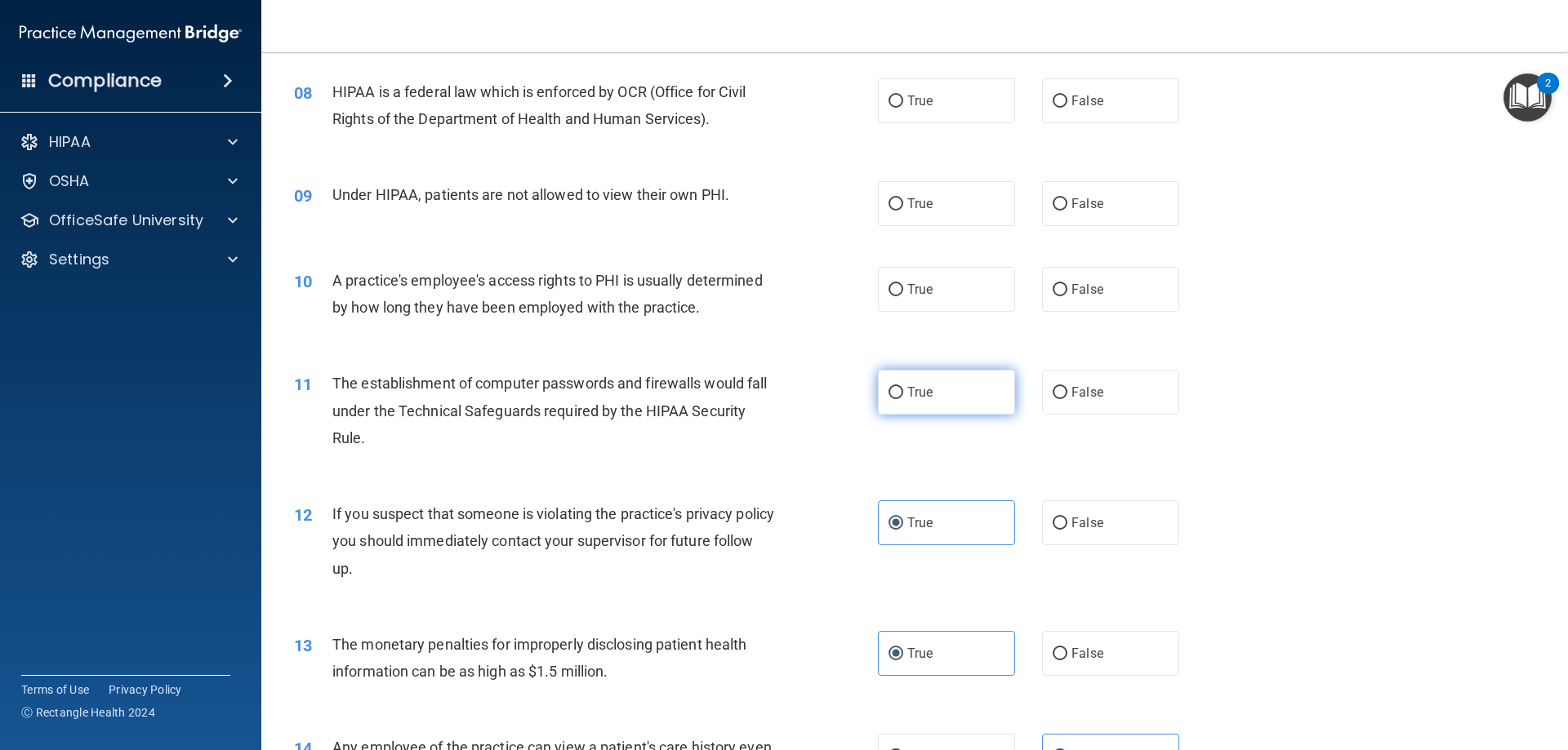
click at [949, 381] on label "True" at bounding box center [947, 392] width 137 height 45
click at [903, 387] on input "True" at bounding box center [895, 393] width 14 height 12
radio input "true"
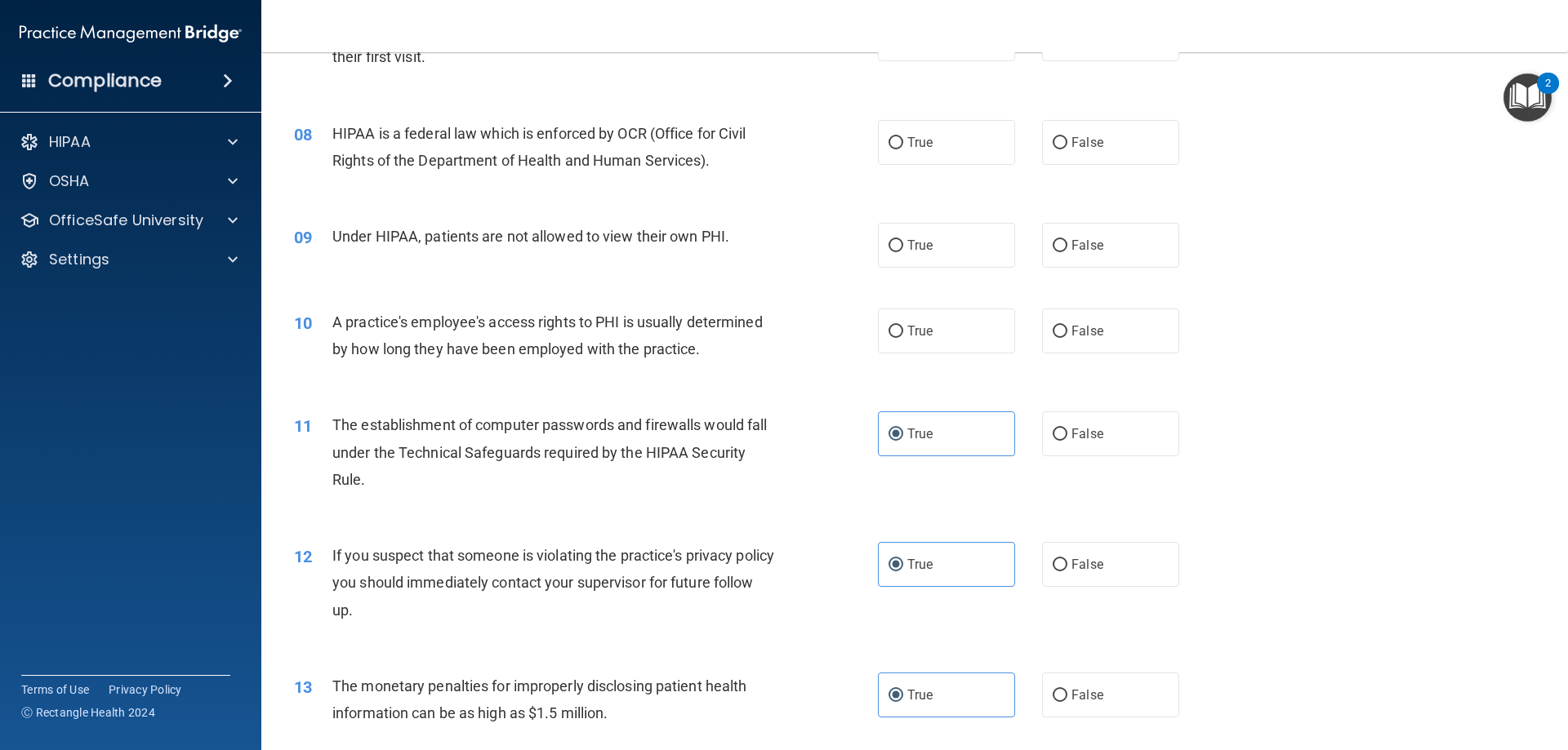
scroll to position [828, 0]
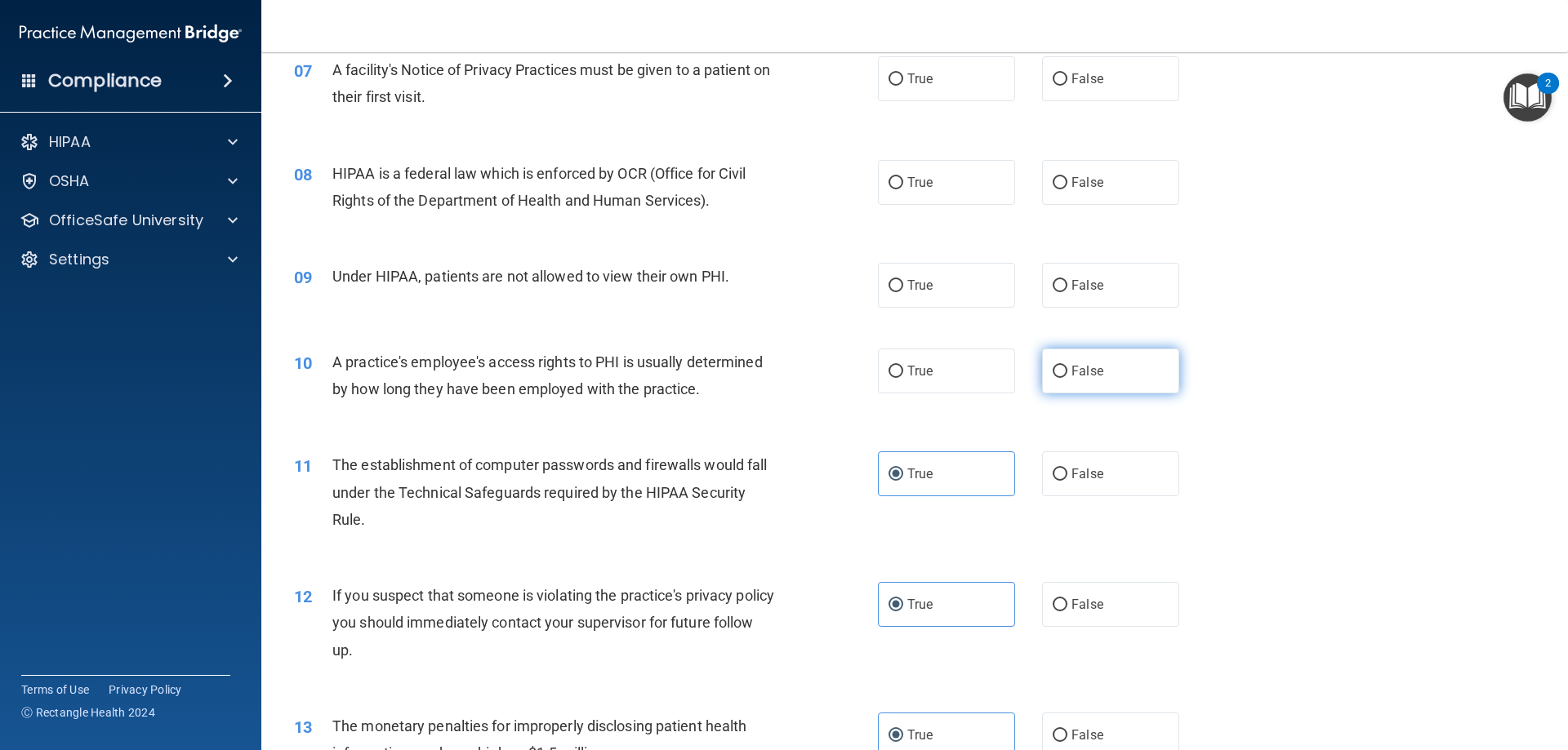
click at [1117, 374] on label "False" at bounding box center [1111, 371] width 137 height 45
click at [1067, 374] on input "False" at bounding box center [1060, 372] width 14 height 12
radio input "true"
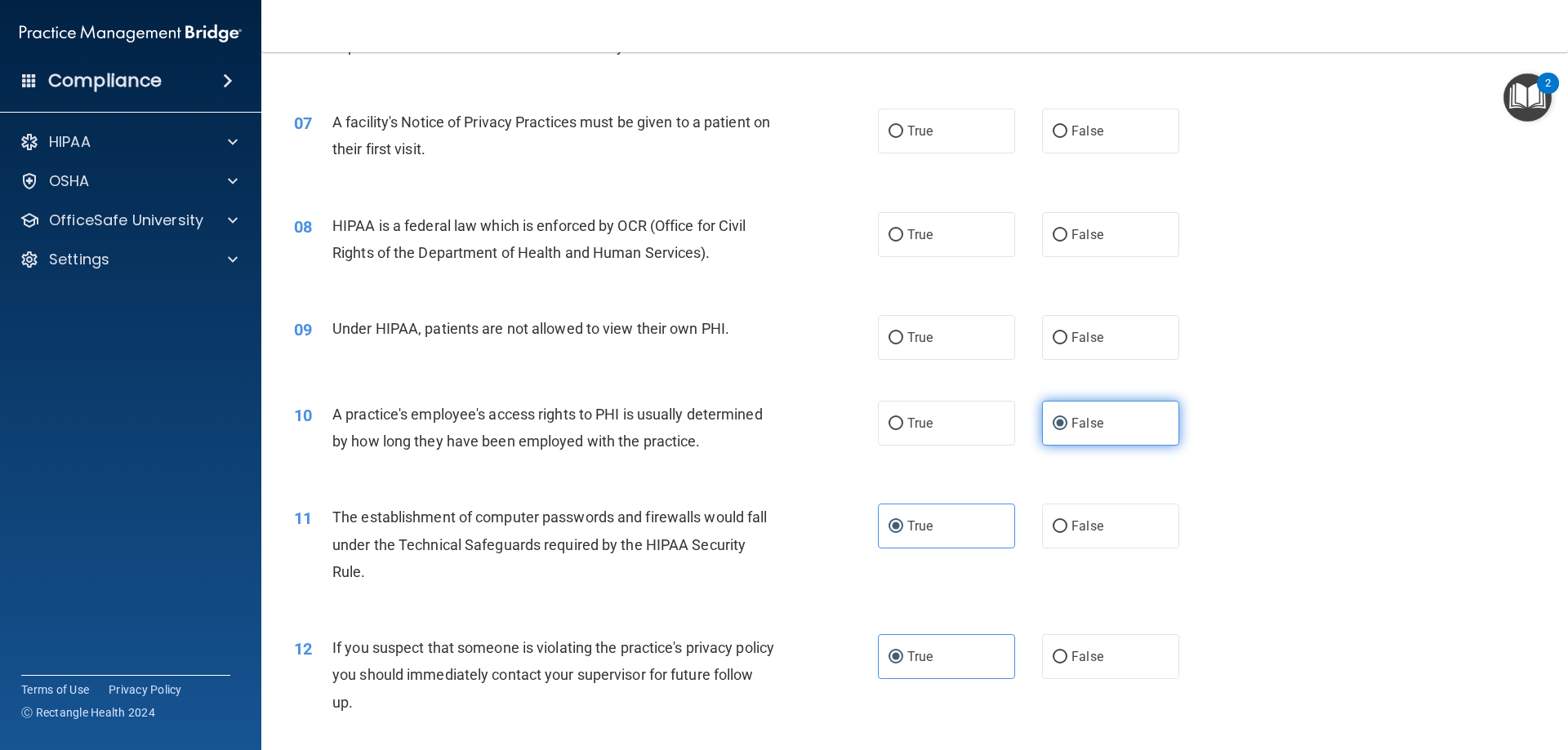
scroll to position [747, 0]
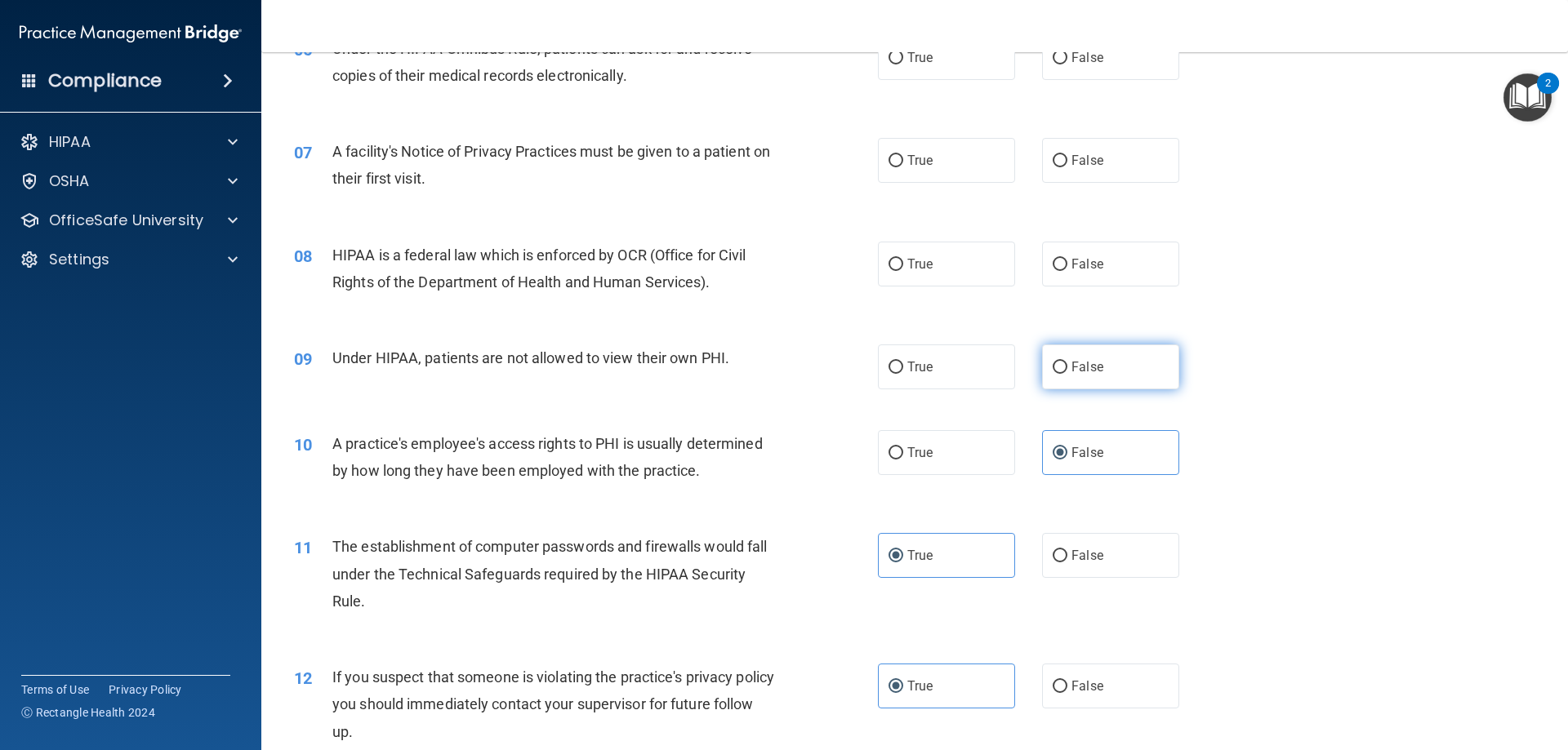
click at [1042, 370] on label "False" at bounding box center [1111, 367] width 137 height 45
click at [1053, 370] on input "False" at bounding box center [1060, 367] width 14 height 12
radio input "true"
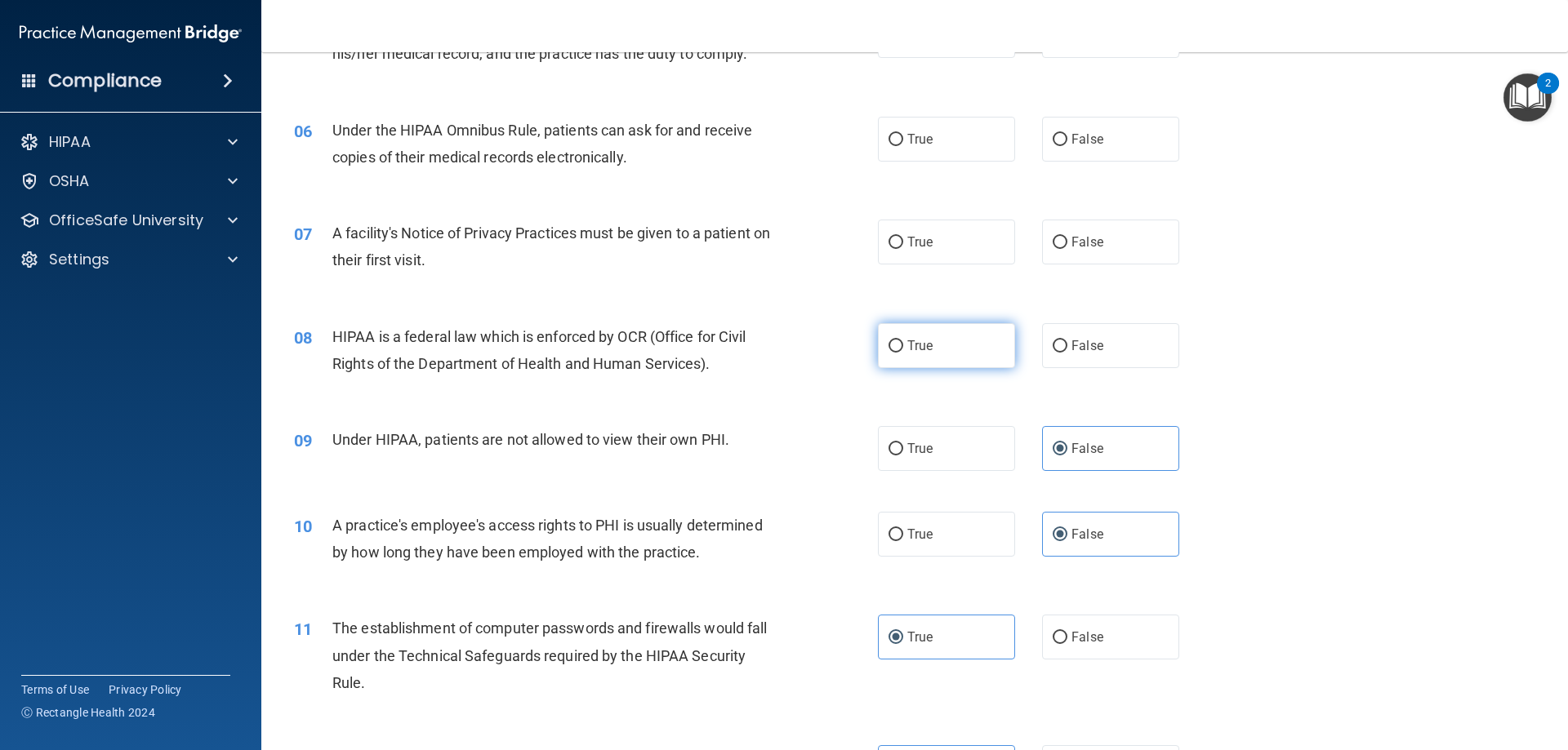
click at [973, 345] on label "True" at bounding box center [947, 345] width 137 height 45
click at [903, 345] on input "True" at bounding box center [895, 346] width 14 height 12
radio input "true"
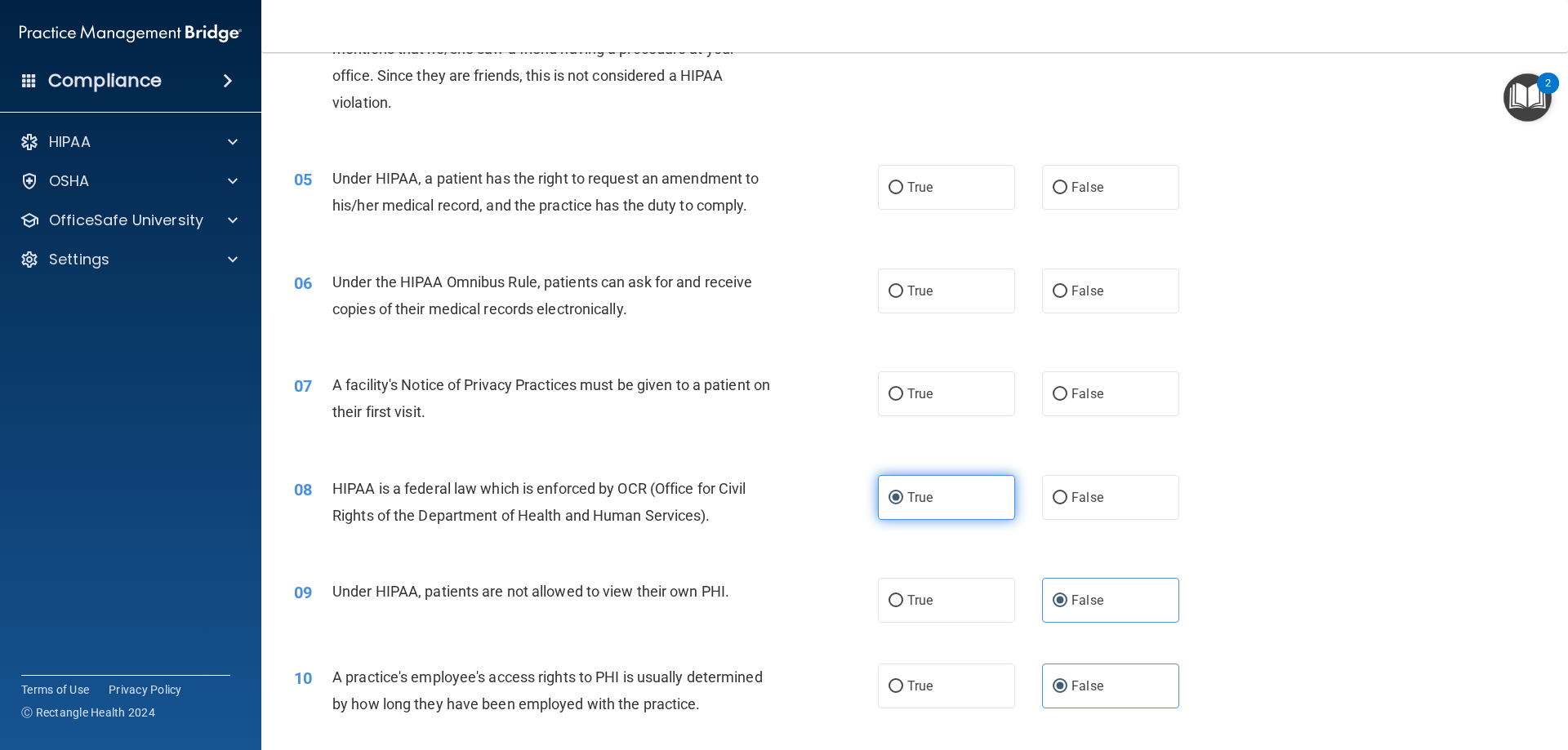
scroll to position [501, 0]
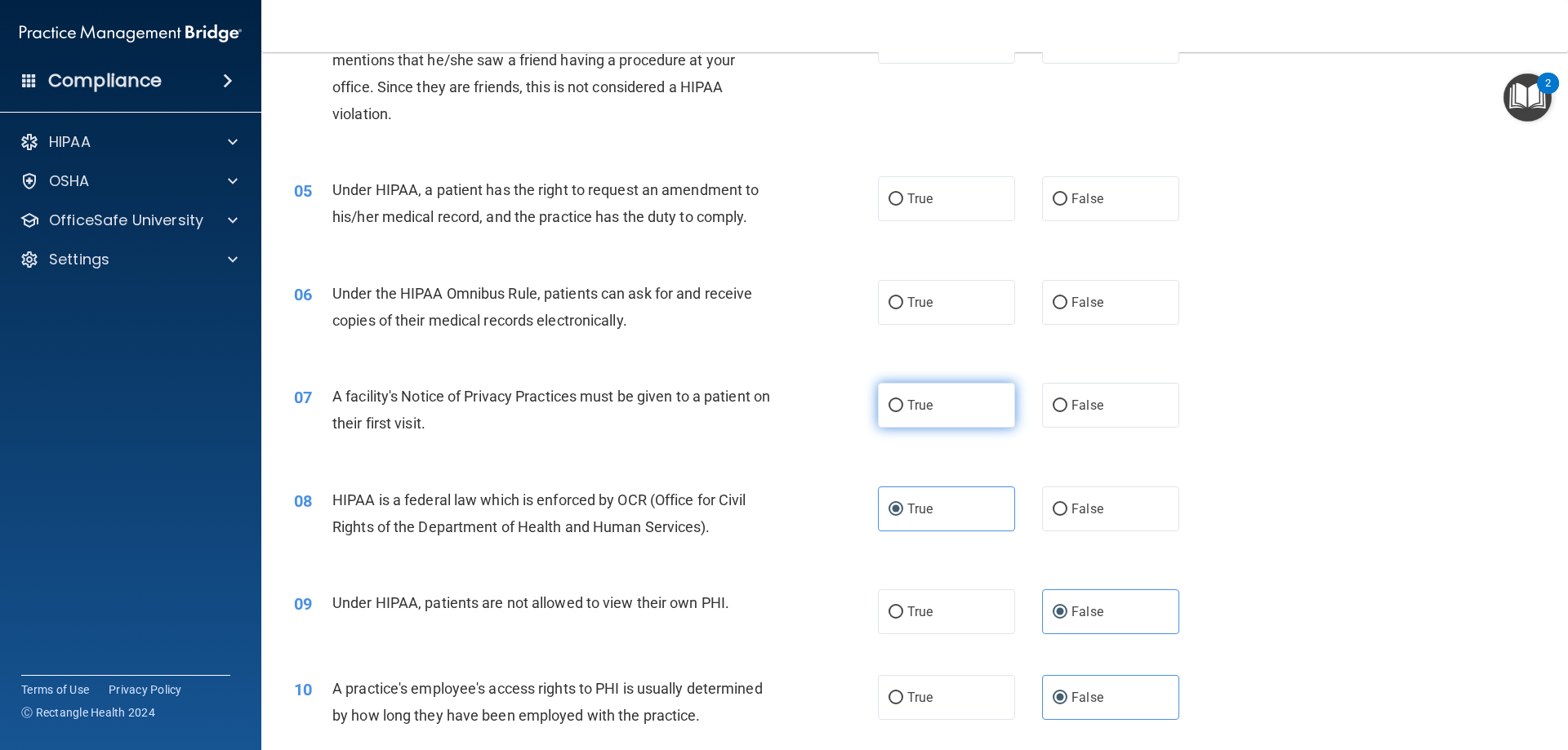
click at [972, 388] on label "True" at bounding box center [947, 405] width 137 height 45
click at [903, 400] on input "True" at bounding box center [895, 406] width 14 height 12
radio input "true"
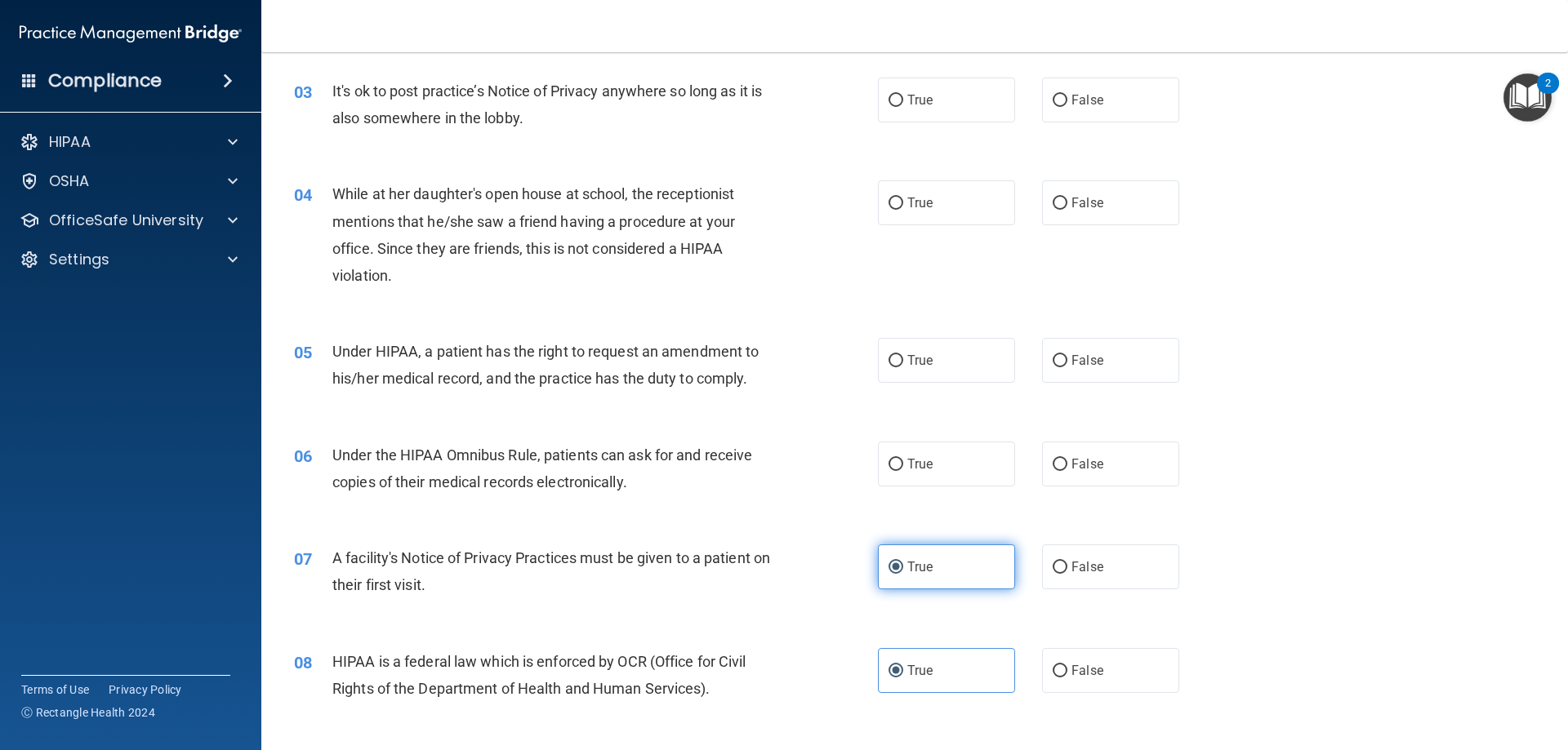
scroll to position [338, 0]
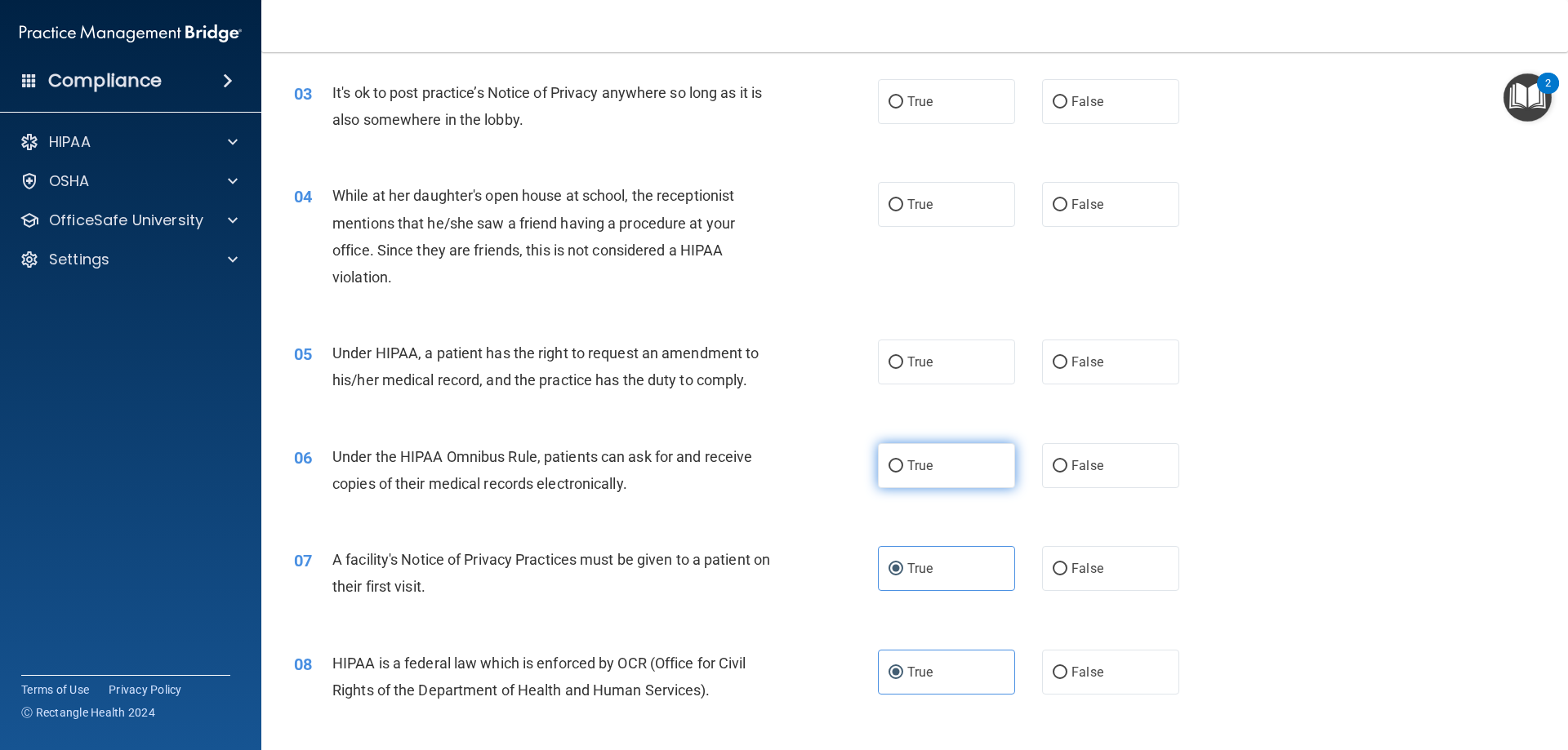
click at [951, 473] on label "True" at bounding box center [947, 466] width 137 height 45
click at [903, 473] on input "True" at bounding box center [895, 467] width 14 height 12
radio input "true"
click at [966, 370] on label "True" at bounding box center [947, 361] width 137 height 45
click at [903, 369] on input "True" at bounding box center [895, 363] width 14 height 12
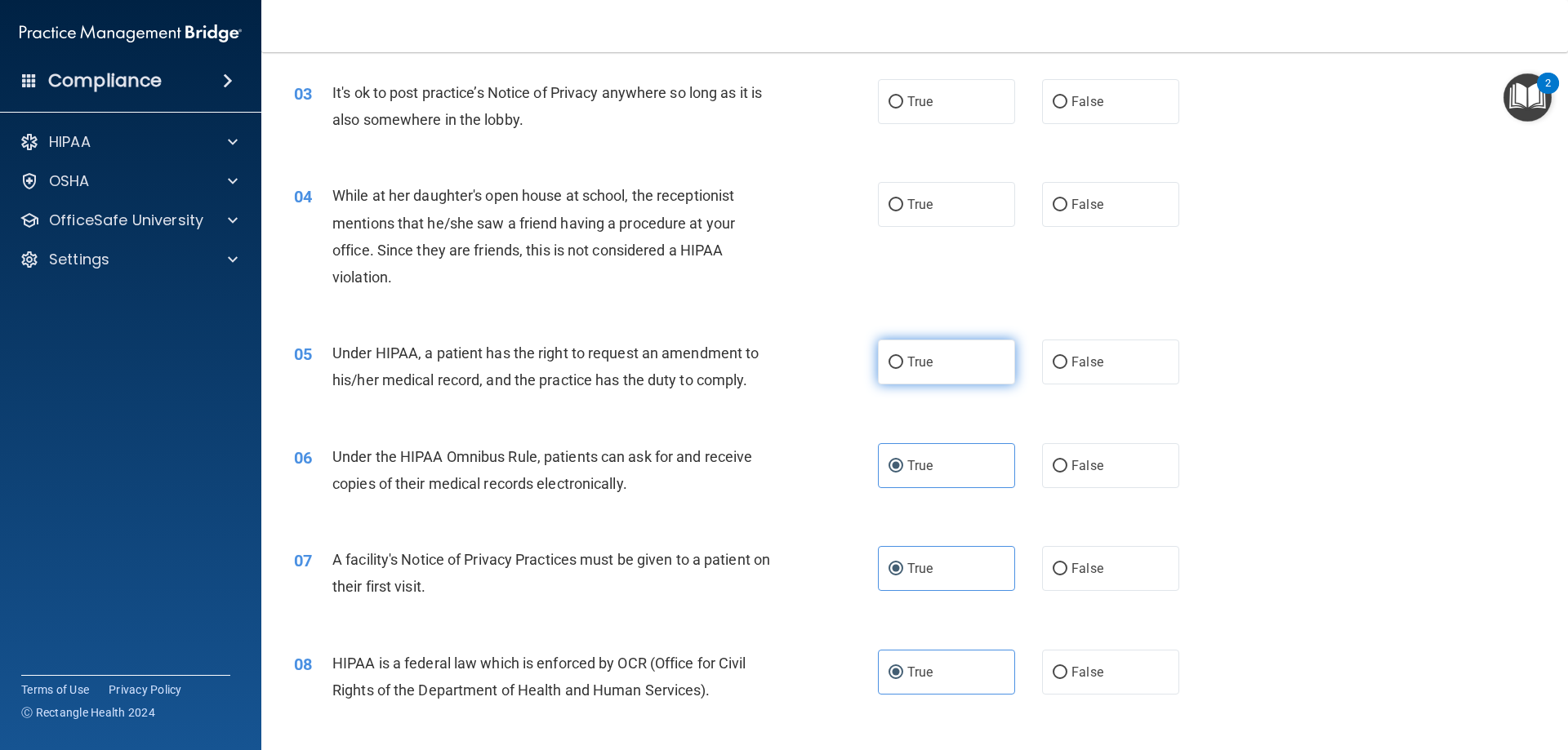
radio input "true"
click at [1104, 360] on label "False" at bounding box center [1111, 361] width 137 height 45
click at [1067, 360] on input "False" at bounding box center [1060, 363] width 14 height 12
radio input "true"
radio input "false"
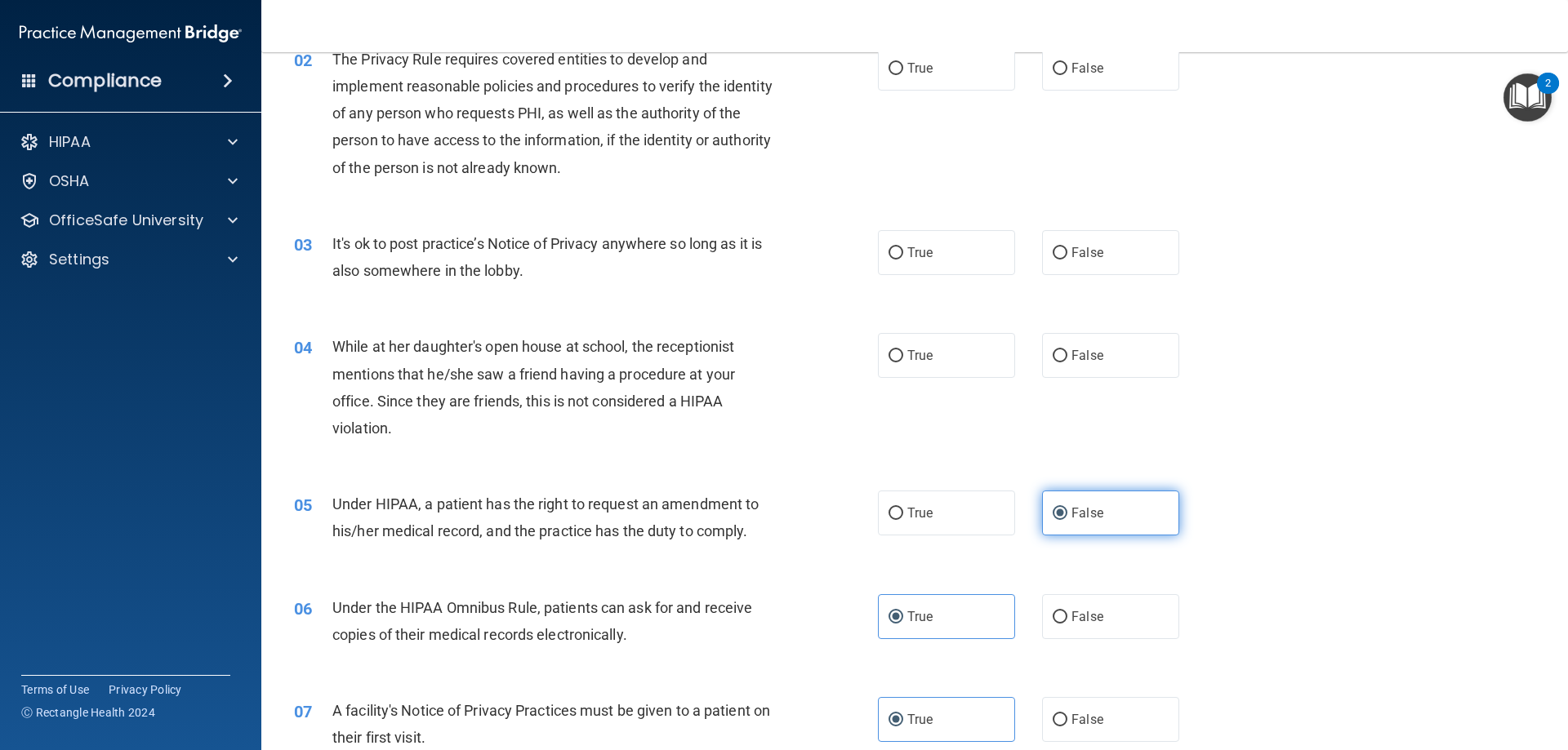
scroll to position [175, 0]
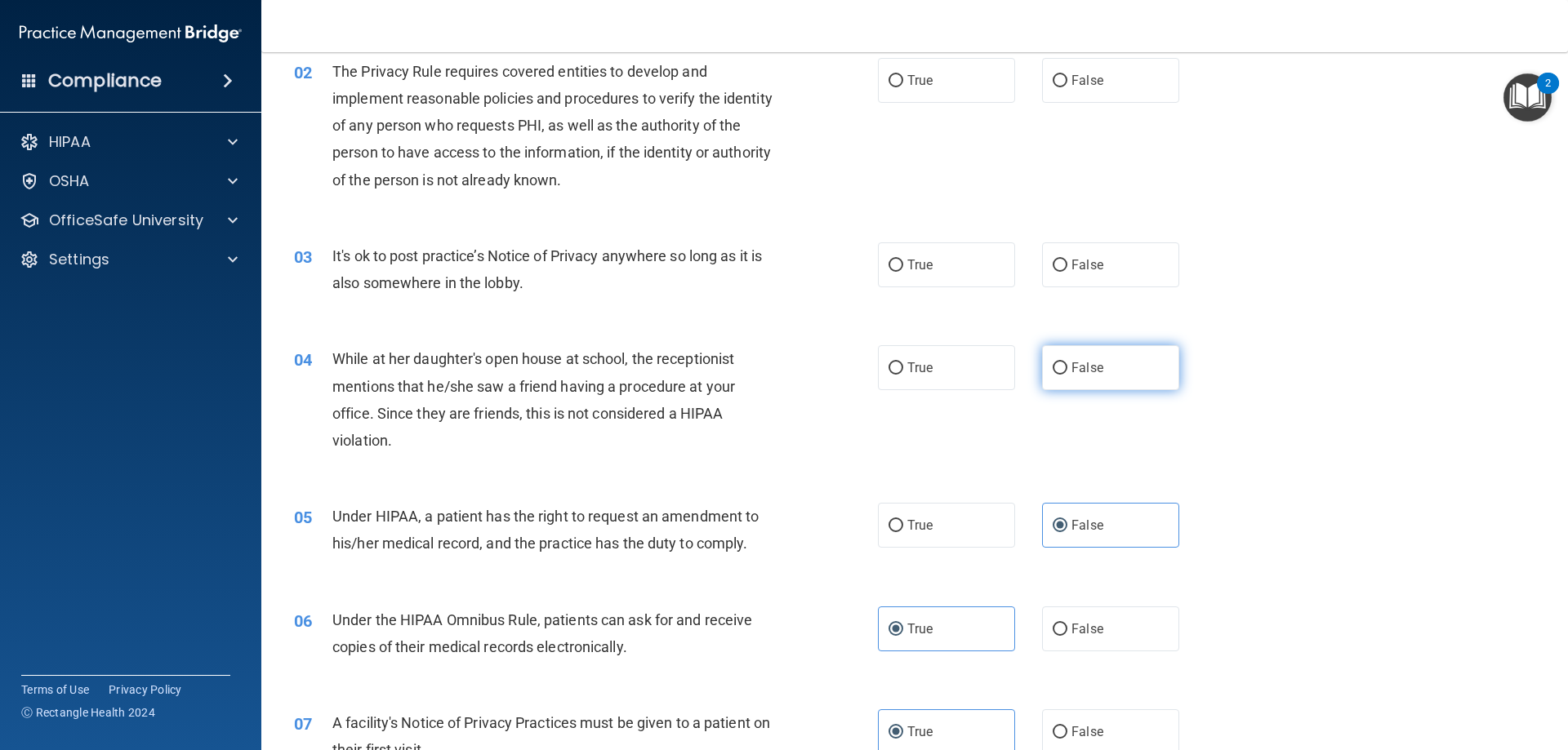
click at [1057, 357] on label "False" at bounding box center [1111, 367] width 137 height 45
click at [1057, 362] on input "False" at bounding box center [1060, 368] width 14 height 12
radio input "true"
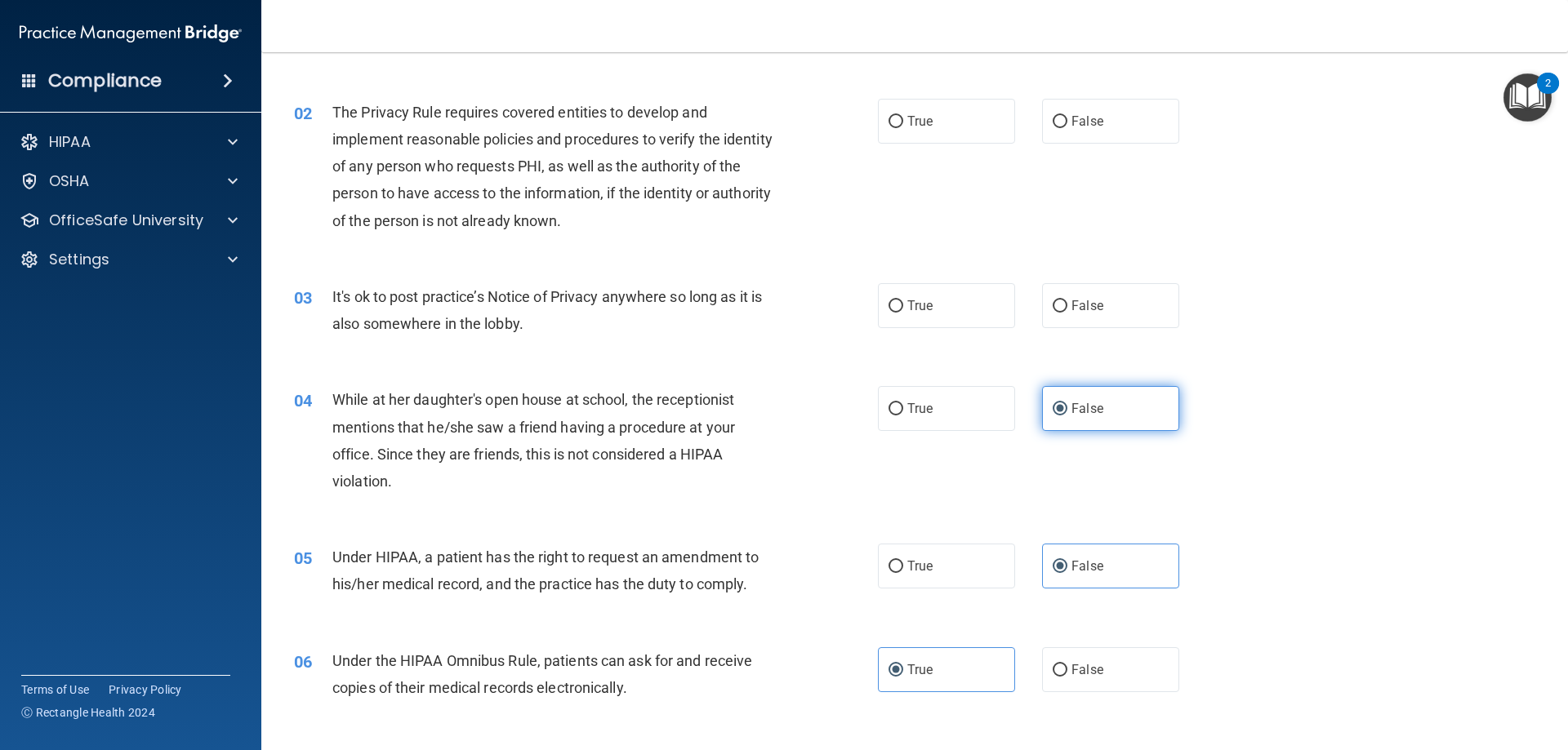
scroll to position [11, 0]
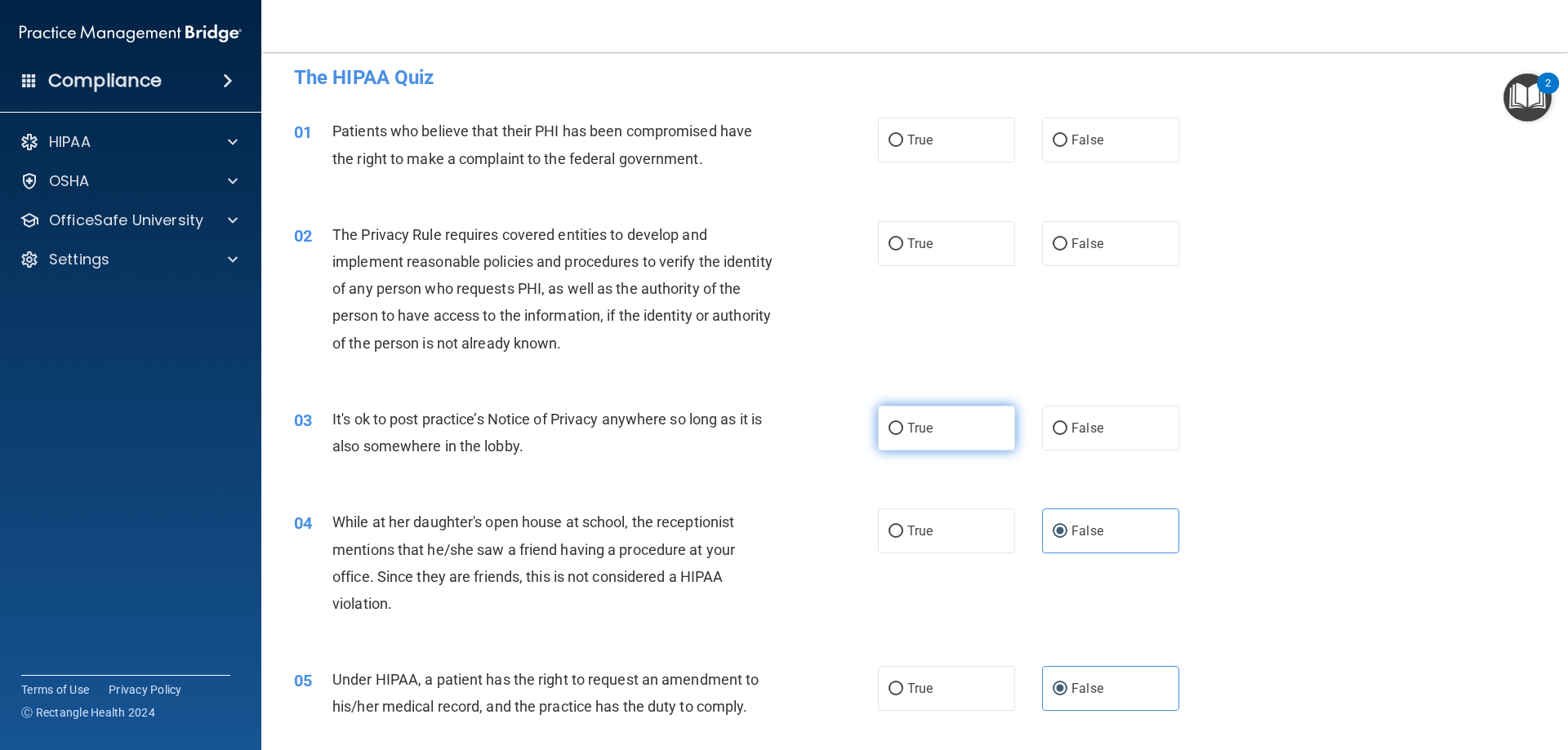
click at [954, 411] on label "True" at bounding box center [947, 428] width 137 height 45
click at [903, 423] on input "True" at bounding box center [895, 429] width 14 height 12
radio input "true"
click at [949, 256] on label "True" at bounding box center [947, 243] width 137 height 45
click at [903, 250] on input "True" at bounding box center [895, 244] width 14 height 12
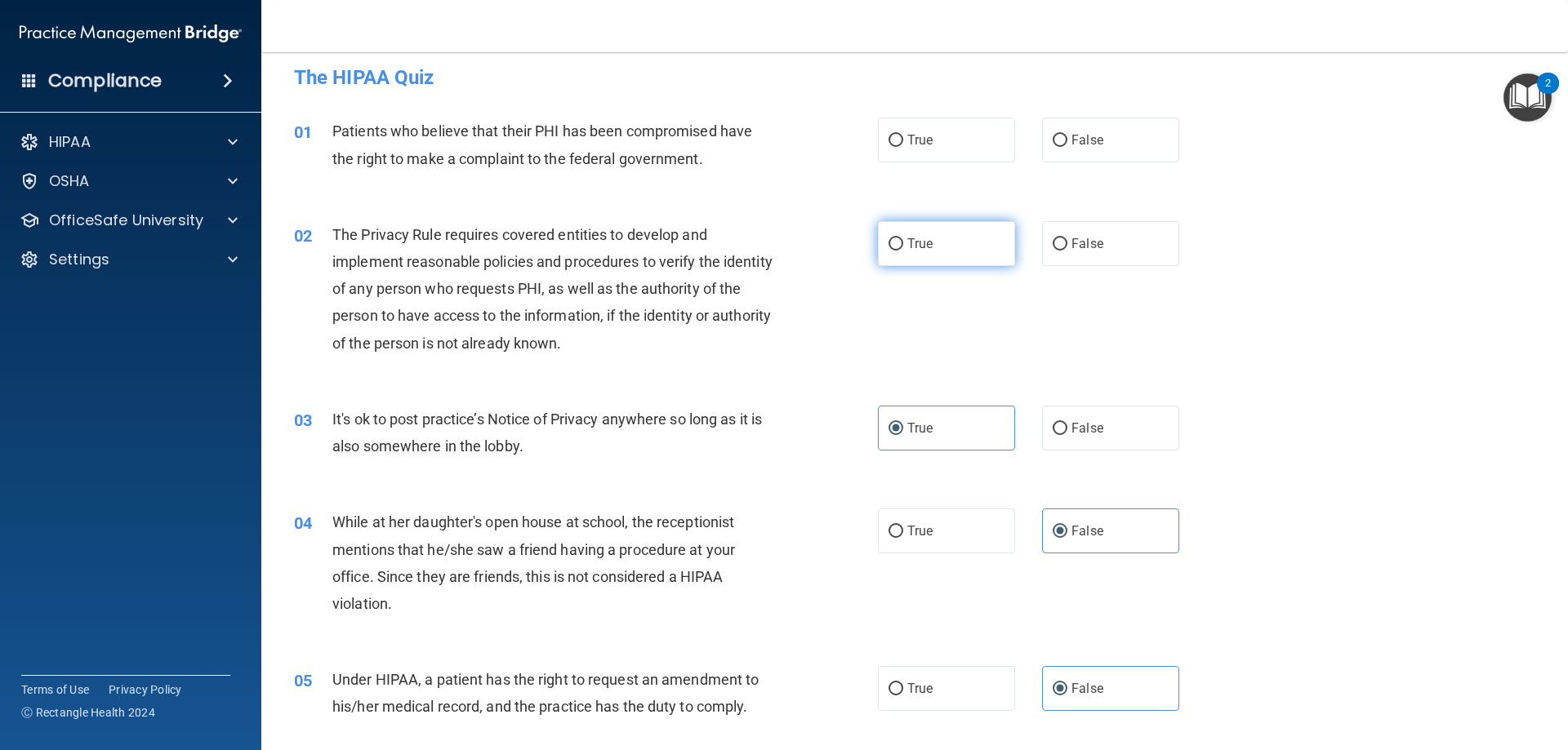
radio input "true"
click at [938, 143] on label "True" at bounding box center [947, 140] width 137 height 45
click at [903, 143] on input "True" at bounding box center [895, 141] width 14 height 12
radio input "true"
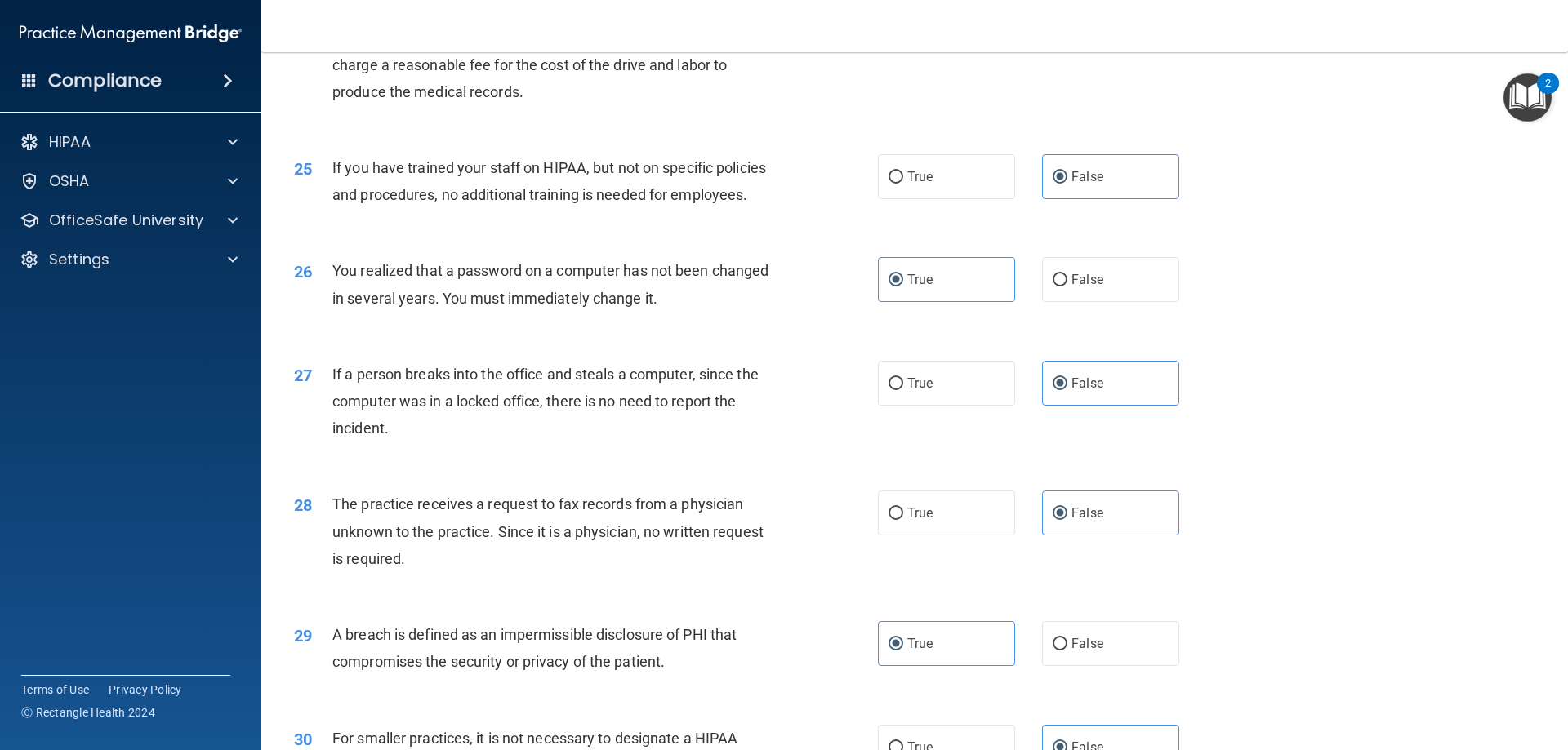
scroll to position [3115, 0]
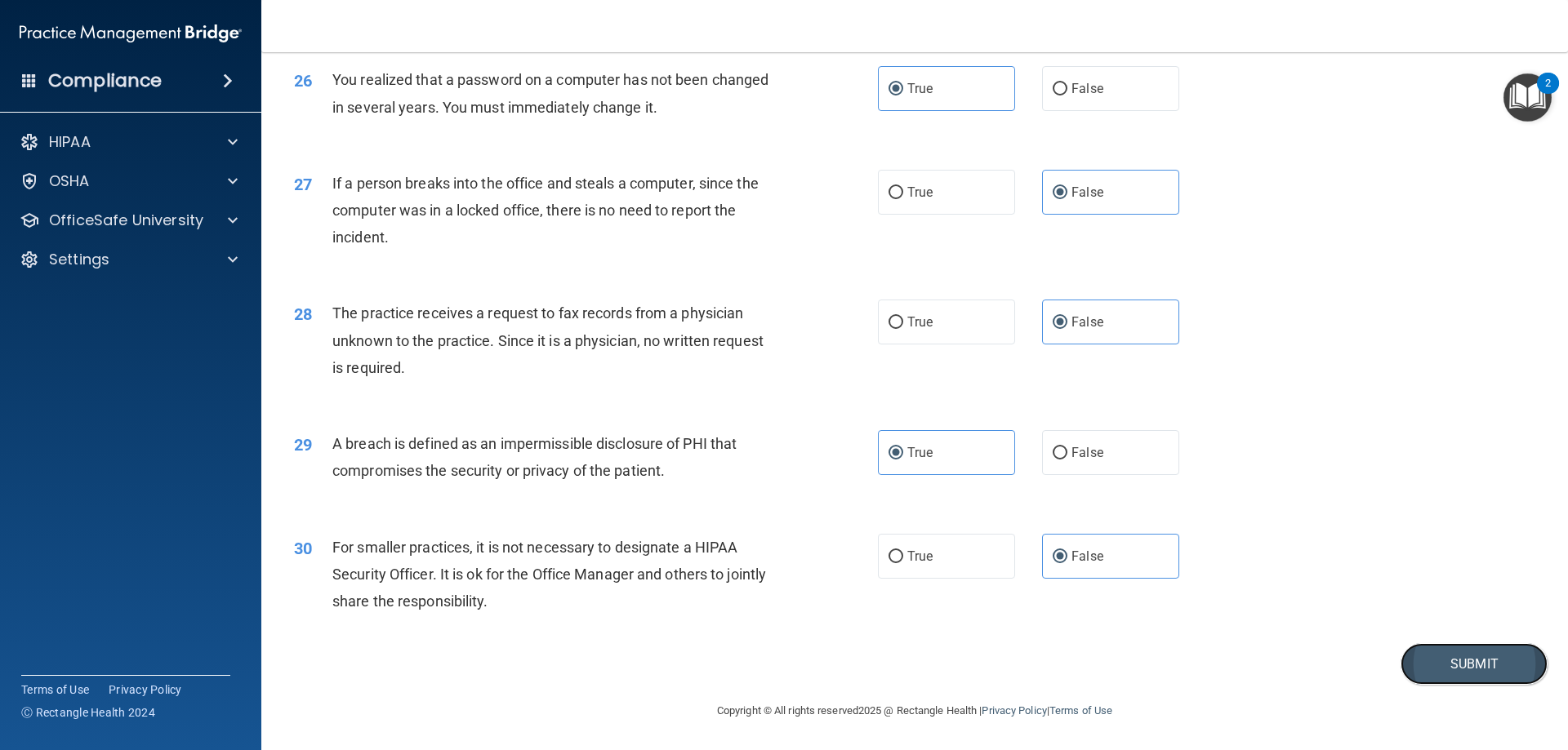
click at [1442, 656] on button "Submit" at bounding box center [1474, 663] width 147 height 42
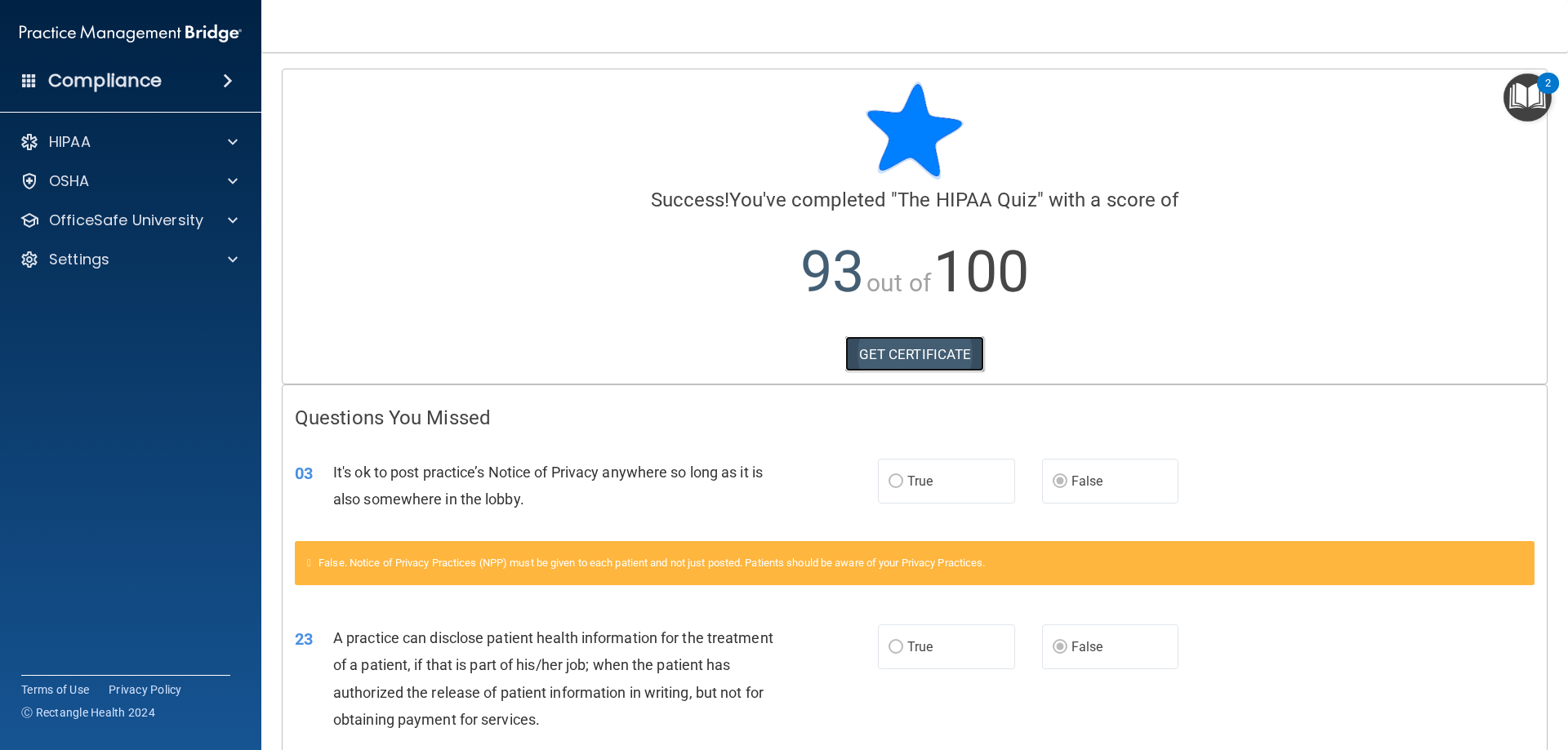
click at [900, 349] on link "GET CERTIFICATE" at bounding box center [915, 355] width 140 height 36
click at [208, 228] on div "OfficeSafe University" at bounding box center [109, 220] width 203 height 20
click at [185, 249] on link "HIPAA Training" at bounding box center [112, 260] width 257 height 32
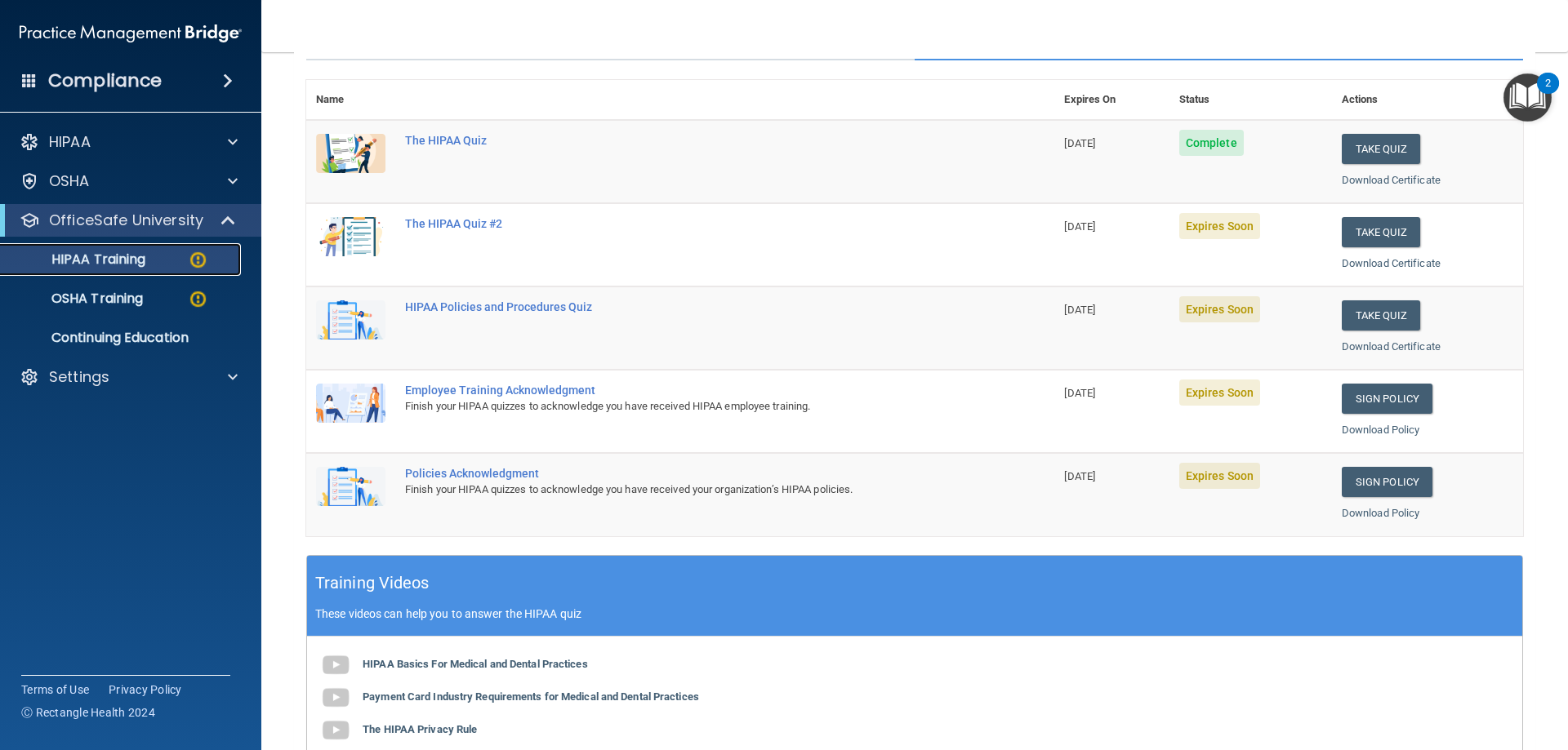
scroll to position [153, 0]
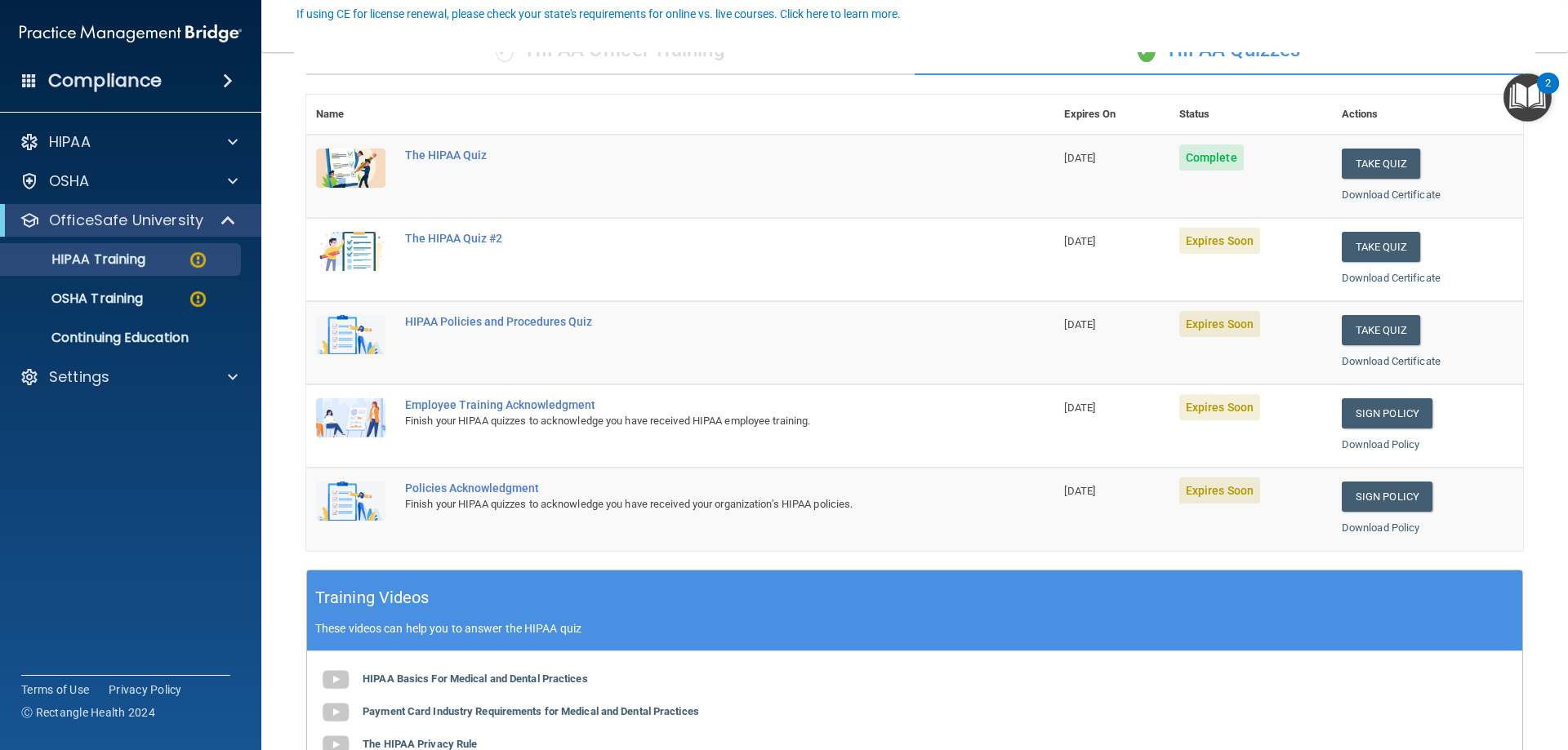
click at [1344, 265] on td "Take Quiz Download Certificate" at bounding box center [1427, 260] width 191 height 83
click at [1352, 244] on button "Take Quiz" at bounding box center [1380, 247] width 78 height 31
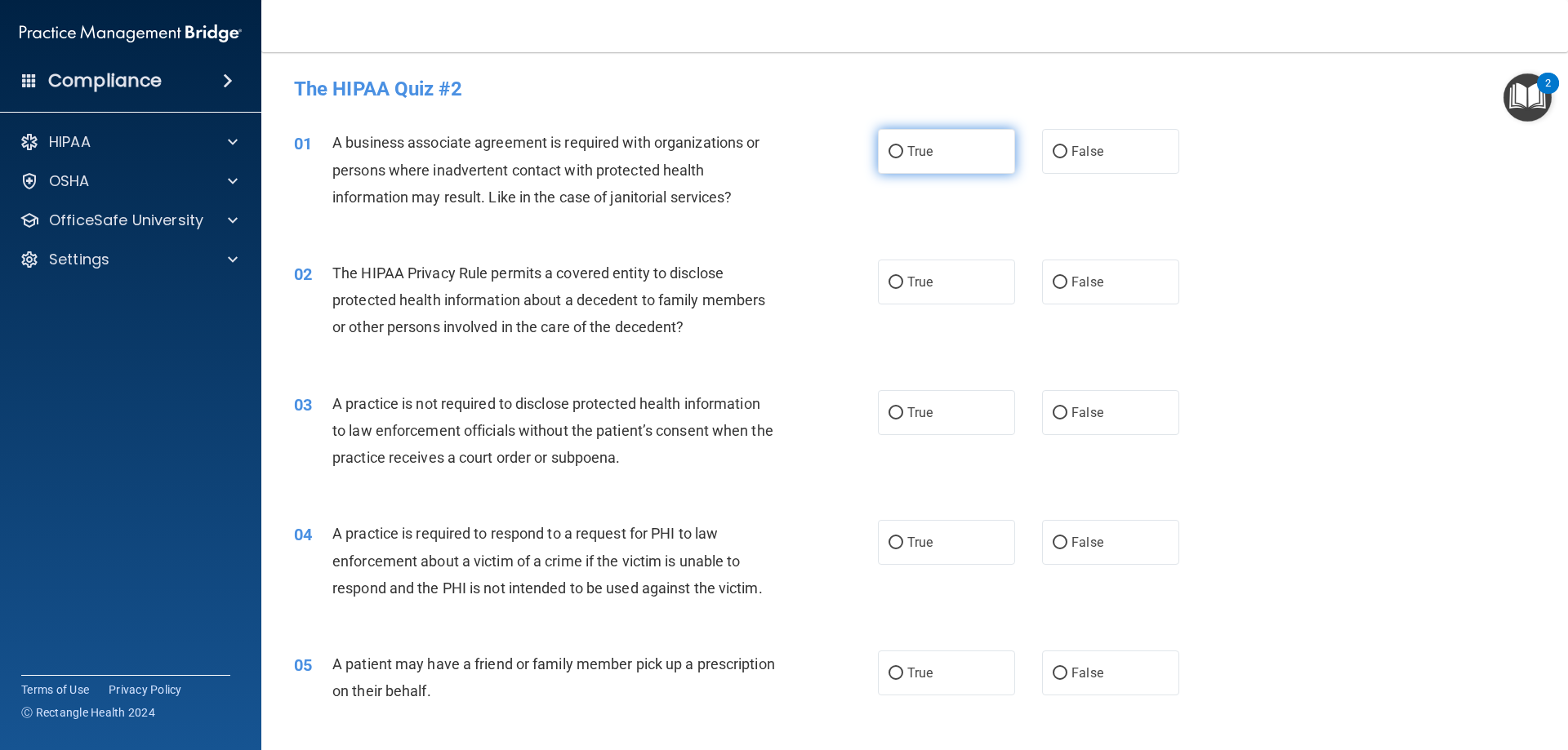
click at [956, 155] on label "True" at bounding box center [947, 151] width 137 height 45
click at [903, 155] on input "True" at bounding box center [895, 152] width 14 height 12
radio input "true"
click at [952, 293] on label "True" at bounding box center [947, 282] width 137 height 45
click at [903, 289] on input "True" at bounding box center [895, 283] width 14 height 12
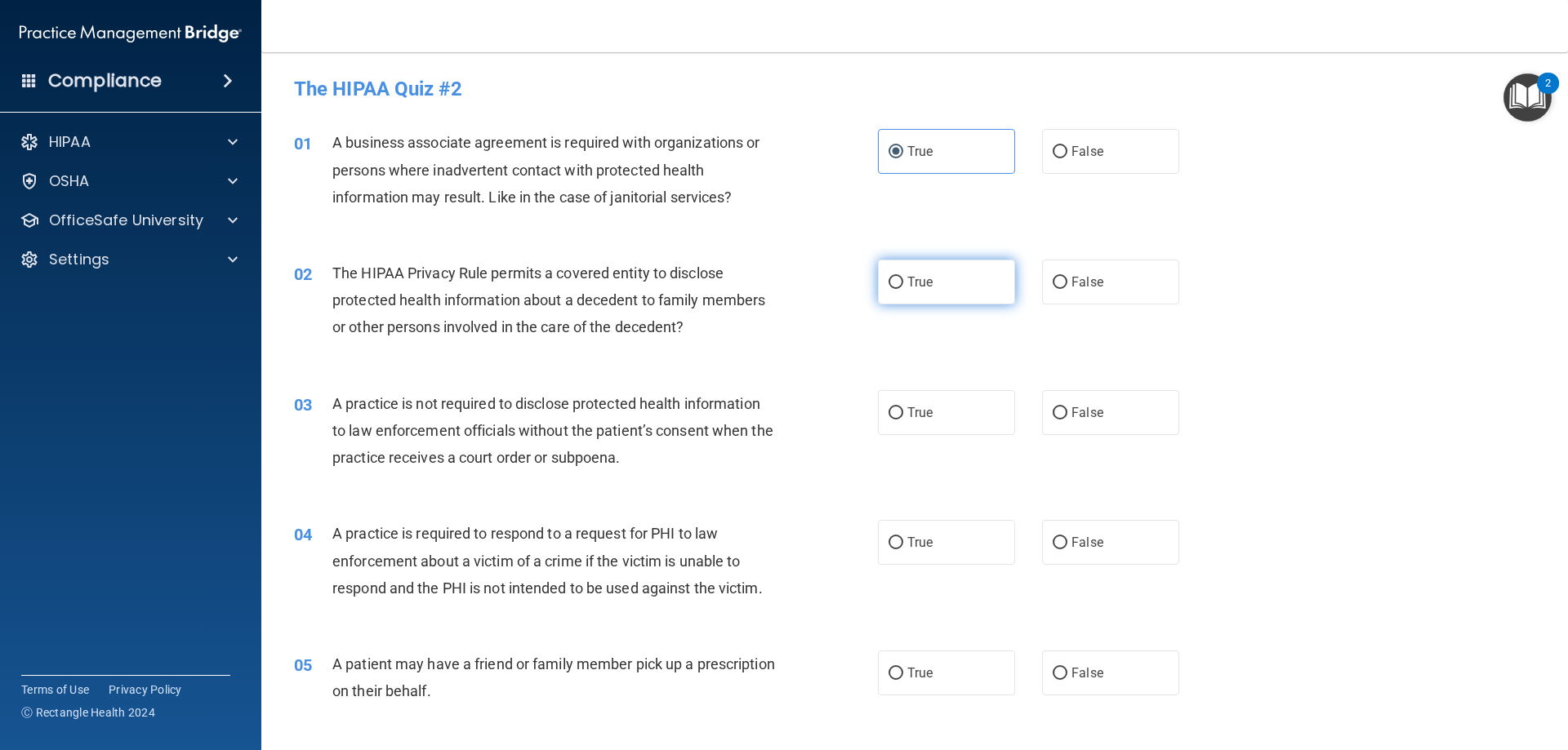
radio input "true"
click at [1059, 400] on label "False" at bounding box center [1111, 412] width 137 height 45
click at [1059, 407] on input "False" at bounding box center [1060, 413] width 14 height 12
radio input "true"
click at [975, 559] on label "True" at bounding box center [947, 542] width 137 height 45
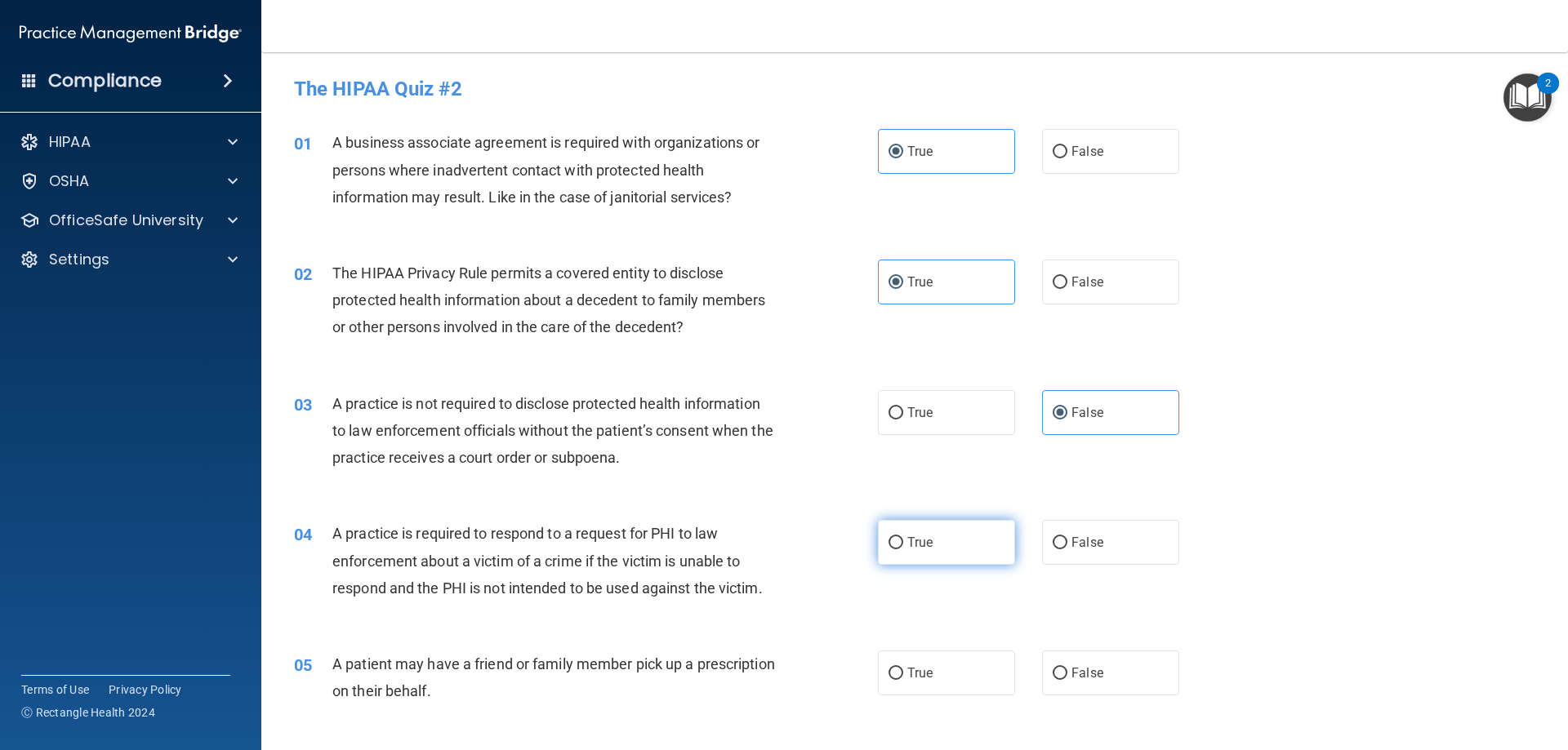
click at [903, 550] on input "True" at bounding box center [895, 543] width 14 height 12
radio input "true"
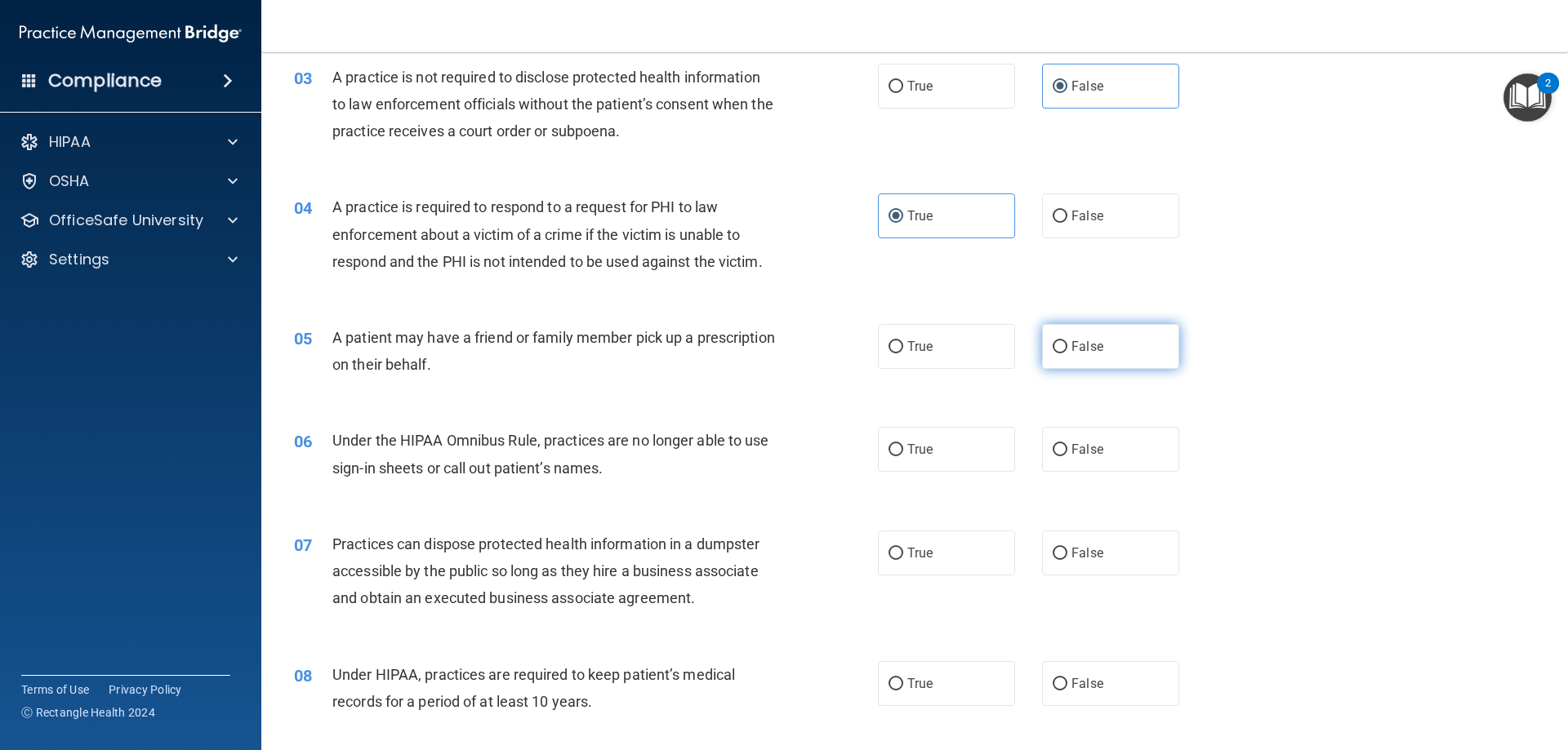
click at [1073, 363] on label "False" at bounding box center [1111, 346] width 137 height 45
click at [1067, 354] on input "False" at bounding box center [1060, 347] width 14 height 12
radio input "true"
click at [952, 438] on label "True" at bounding box center [947, 449] width 137 height 45
click at [903, 445] on input "True" at bounding box center [895, 451] width 14 height 12
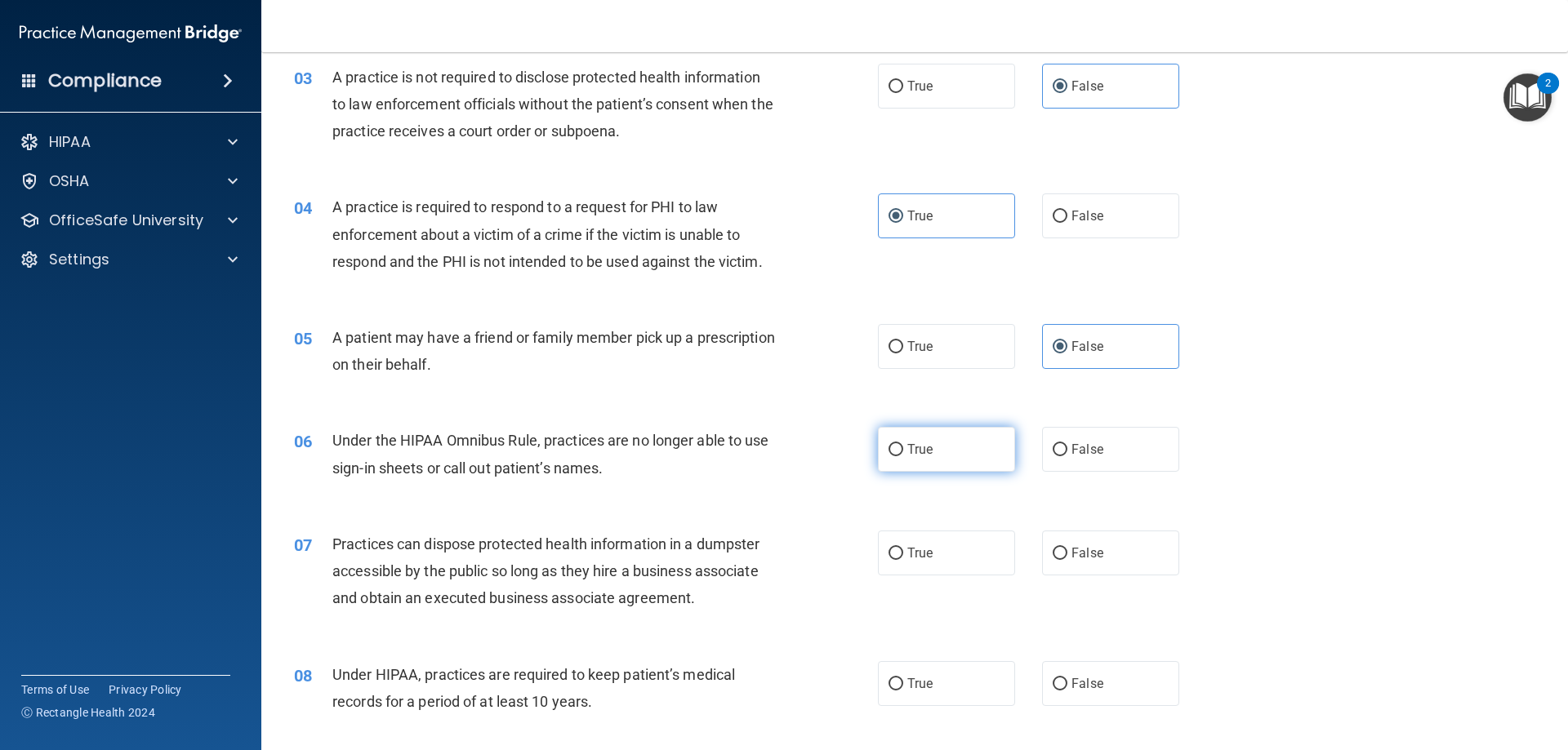
radio input "true"
click at [1037, 597] on div "07 Practices can dispose protected health information in a dumpster accessible …" at bounding box center [915, 576] width 1266 height 131
click at [1056, 548] on input "False" at bounding box center [1060, 554] width 14 height 12
radio input "true"
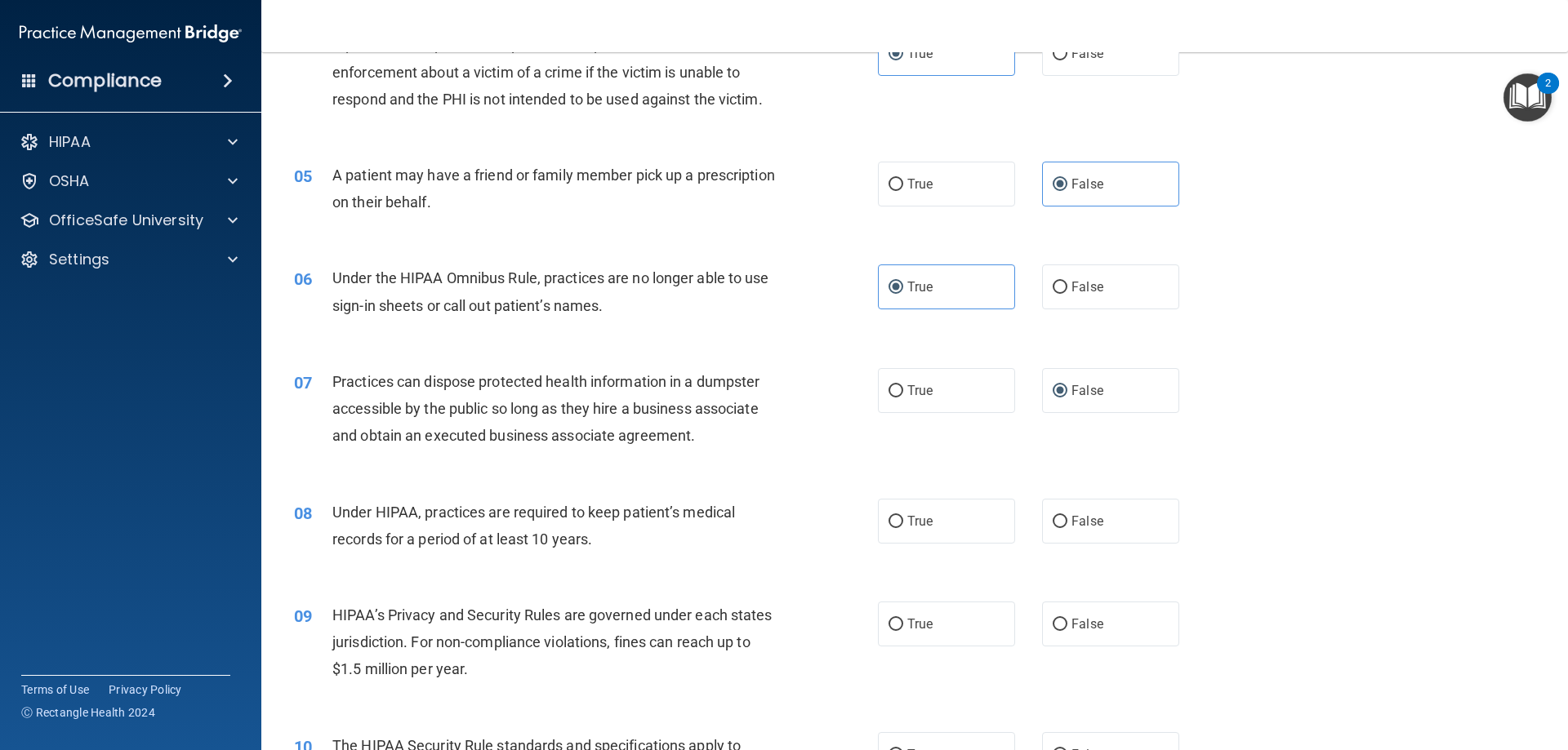
scroll to position [735, 0]
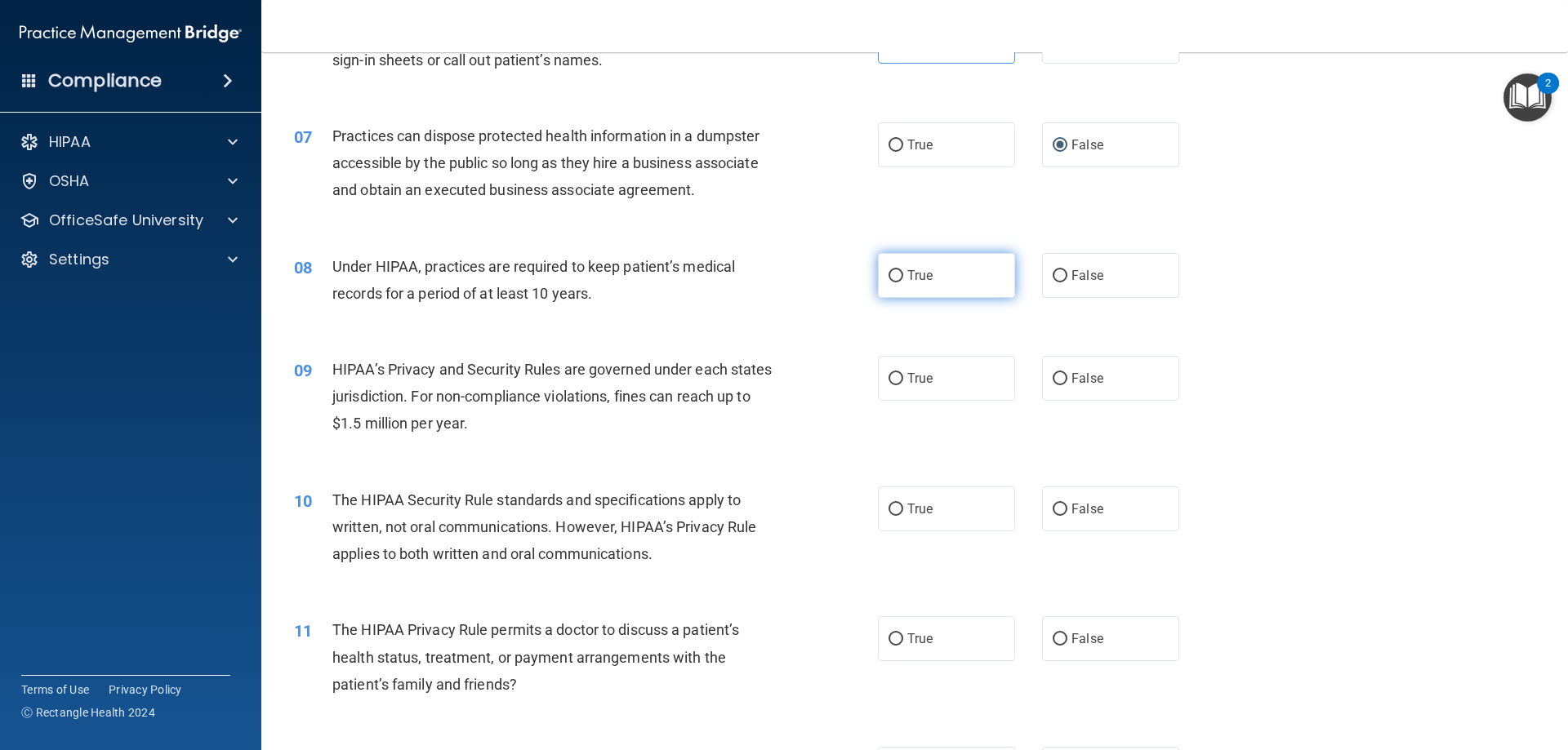
click at [982, 282] on label "True" at bounding box center [947, 275] width 137 height 45
click at [903, 282] on input "True" at bounding box center [895, 277] width 14 height 12
radio input "true"
click at [955, 389] on label "True" at bounding box center [947, 378] width 137 height 45
click at [903, 385] on input "True" at bounding box center [895, 379] width 14 height 12
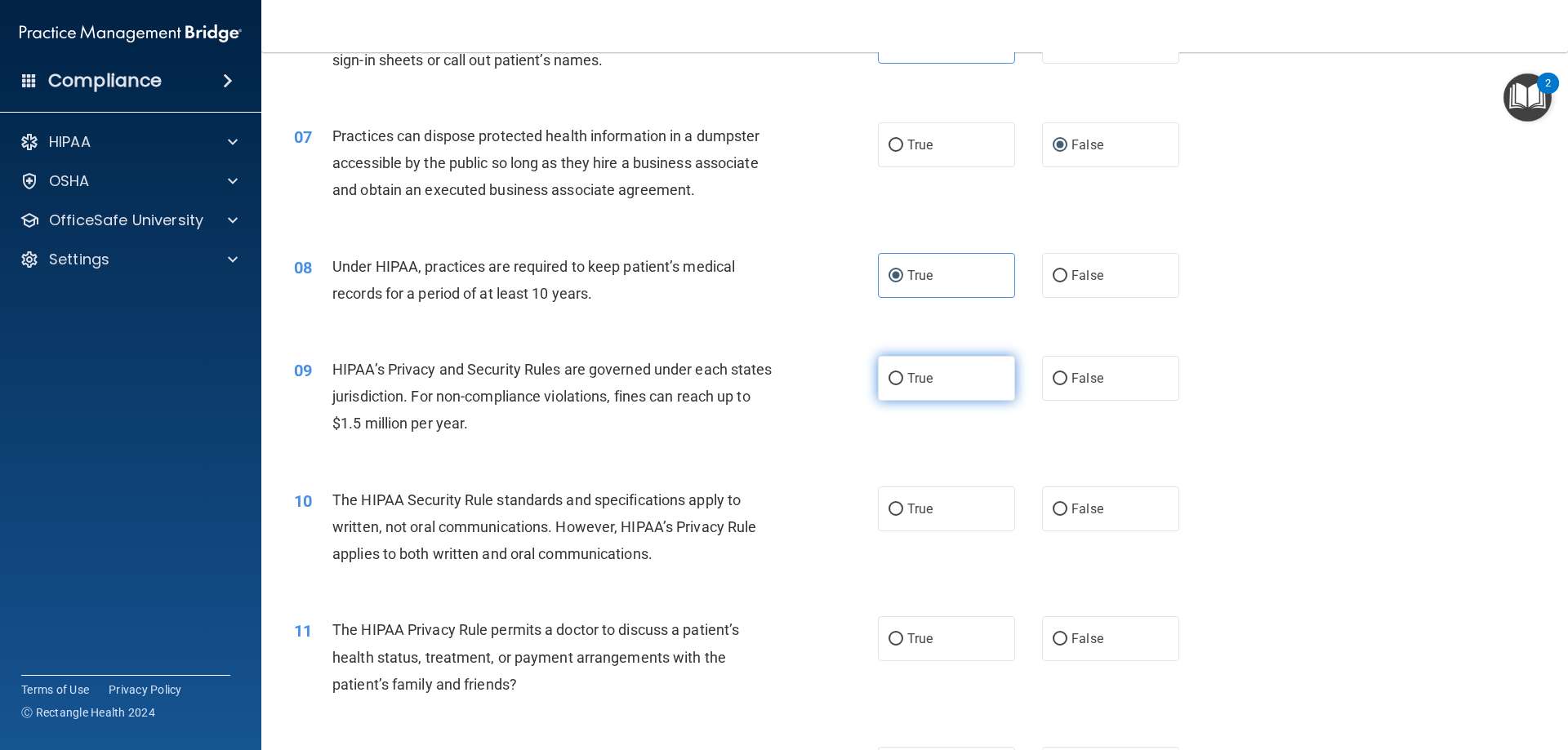
radio input "true"
click at [955, 497] on label "True" at bounding box center [947, 509] width 137 height 45
click at [903, 504] on input "True" at bounding box center [895, 510] width 14 height 12
radio input "true"
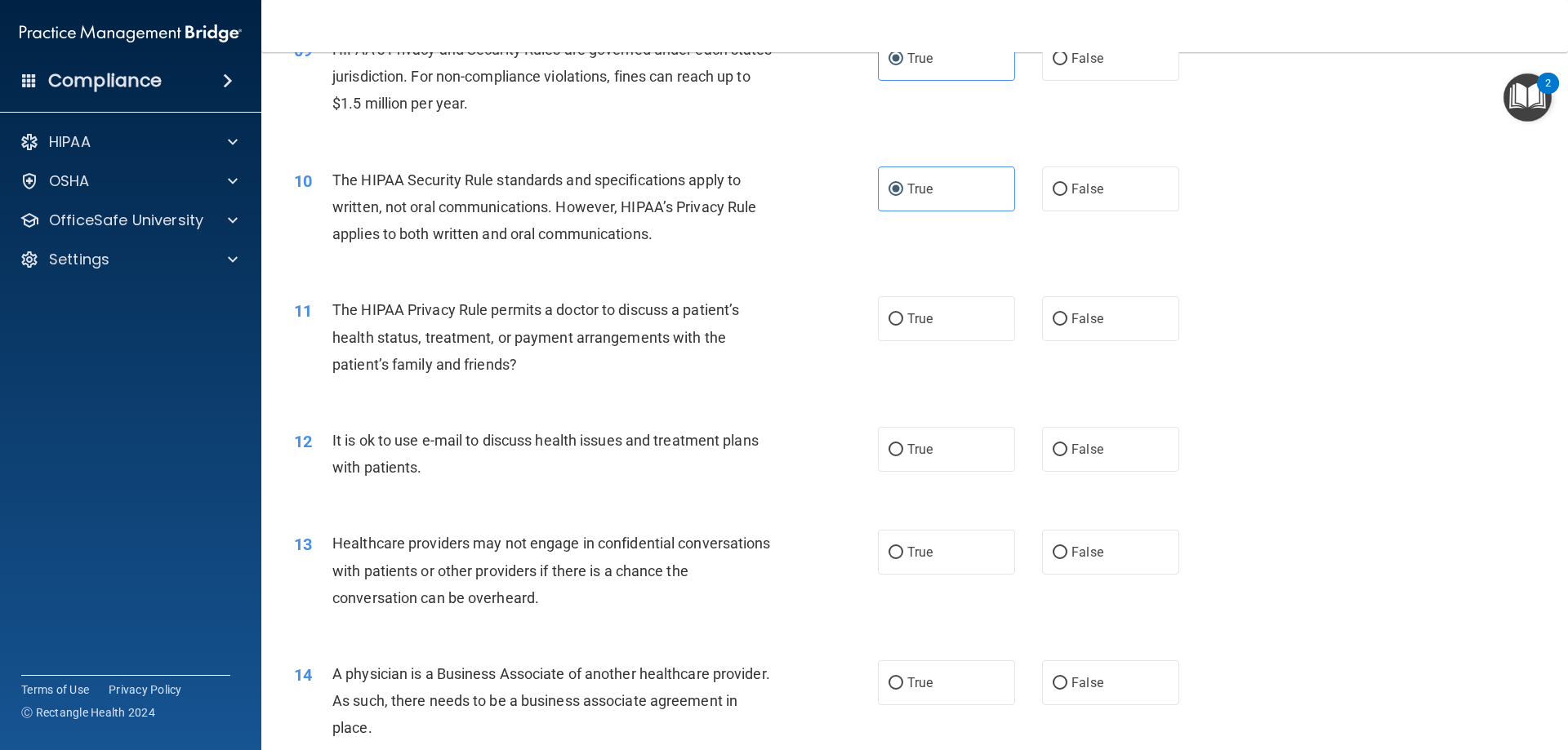
scroll to position [1061, 0]
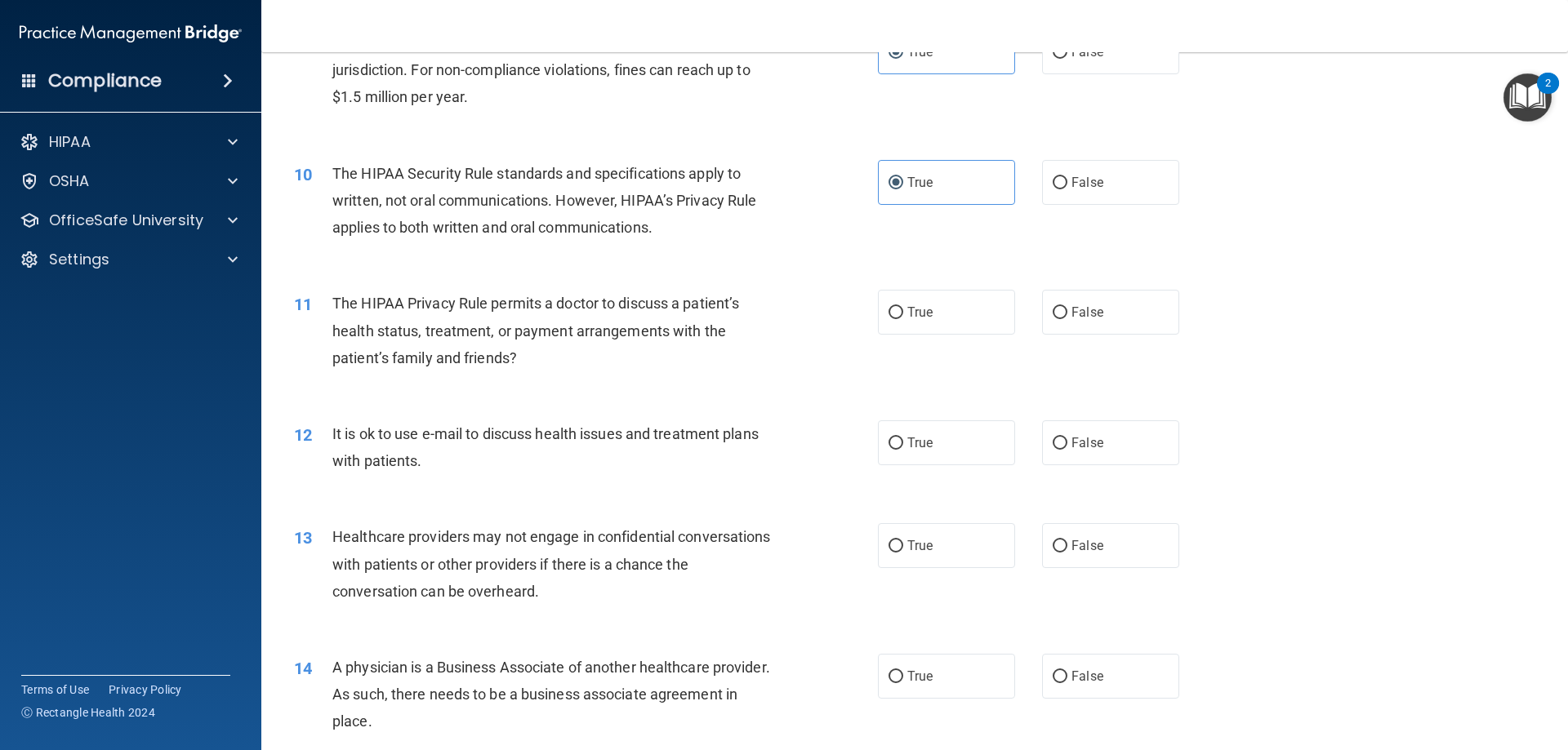
click at [930, 282] on div "11 The HIPAA Privacy Rule permits a doctor to discuss a patient’s health status…" at bounding box center [915, 335] width 1266 height 131
click at [929, 299] on label "True" at bounding box center [947, 312] width 137 height 45
click at [903, 307] on input "True" at bounding box center [895, 313] width 14 height 12
radio input "true"
click at [1086, 446] on span "False" at bounding box center [1088, 443] width 32 height 15
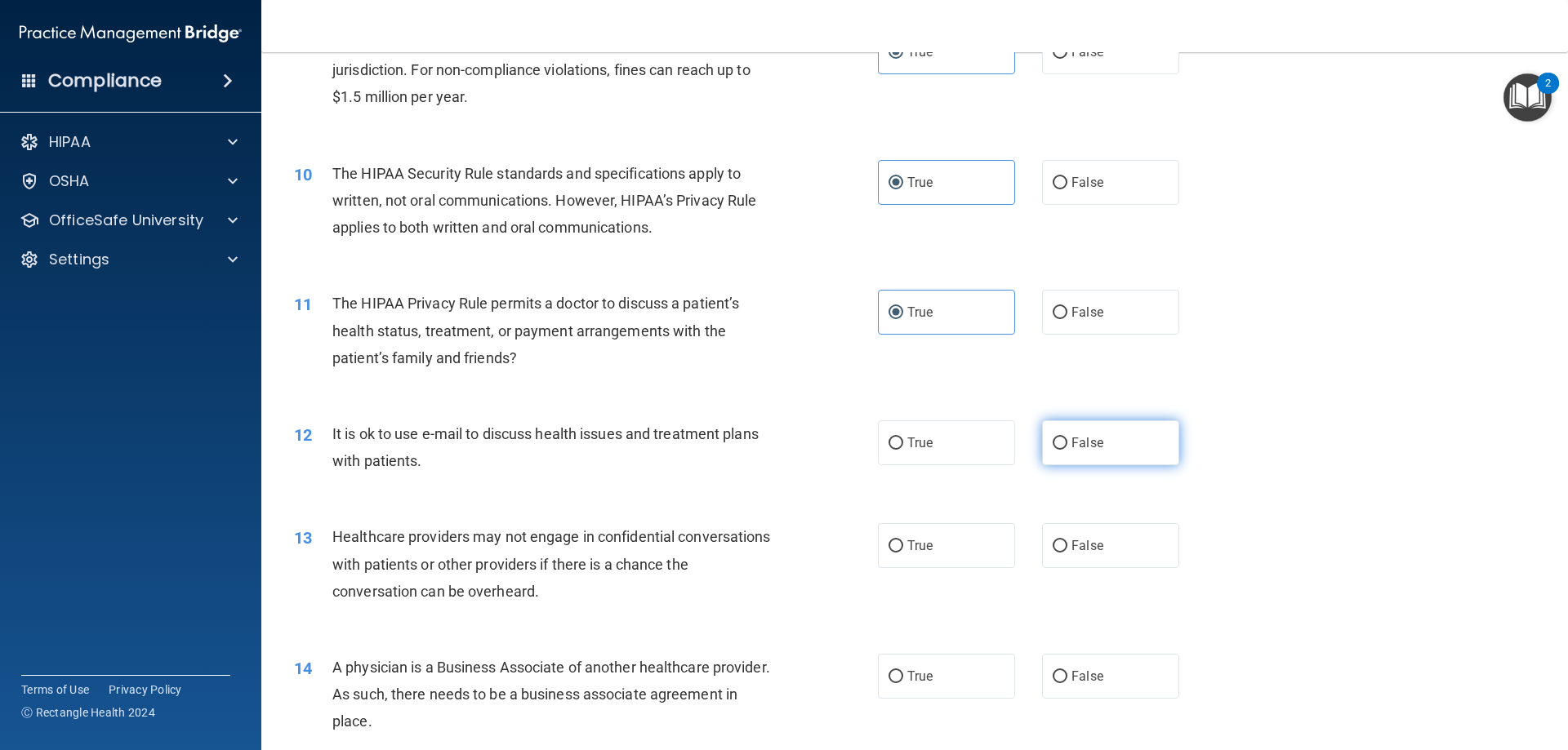
click at [1067, 446] on input "False" at bounding box center [1060, 444] width 14 height 12
radio input "true"
click at [1083, 540] on span "False" at bounding box center [1088, 546] width 32 height 15
click at [1067, 540] on input "False" at bounding box center [1060, 546] width 14 height 12
radio input "true"
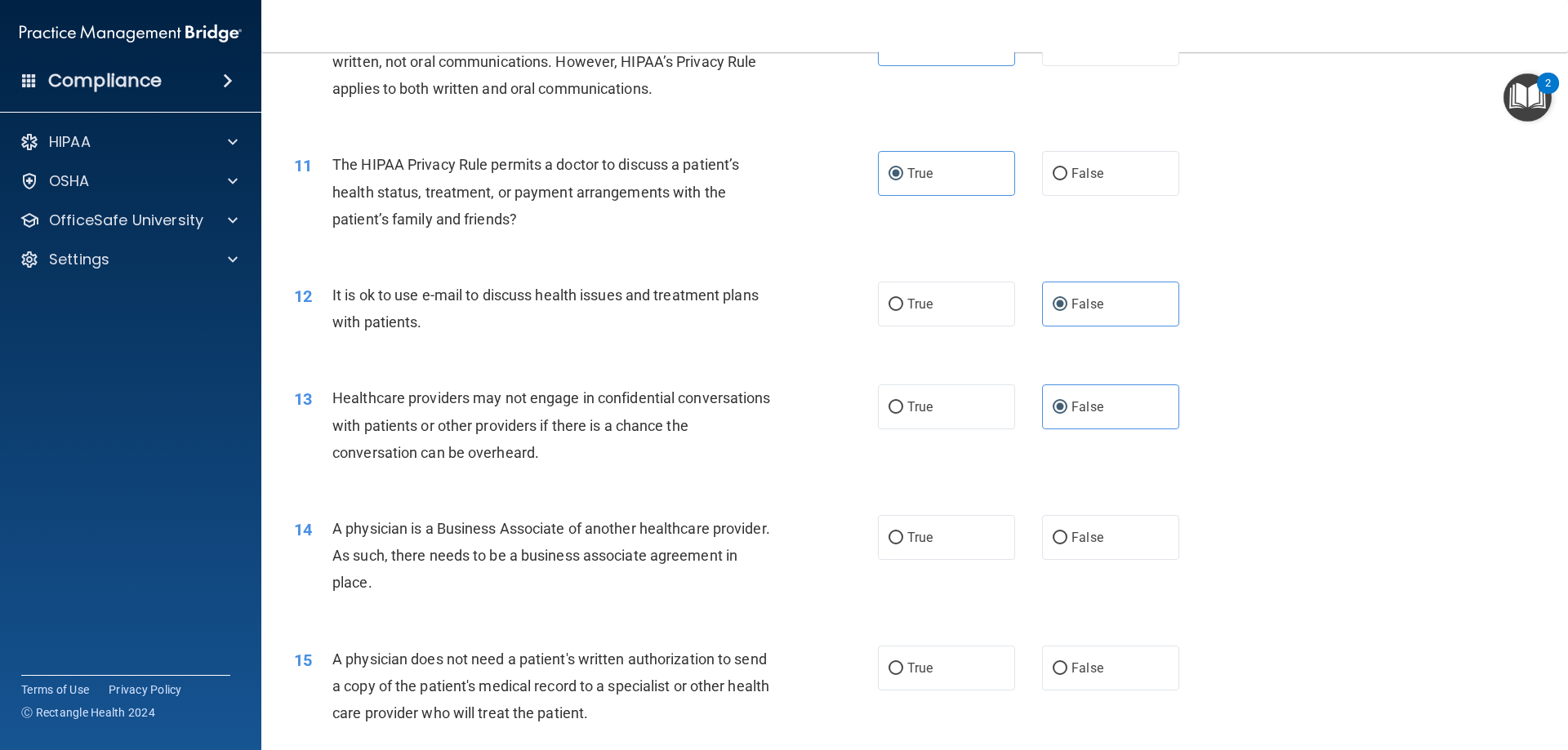
scroll to position [1307, 0]
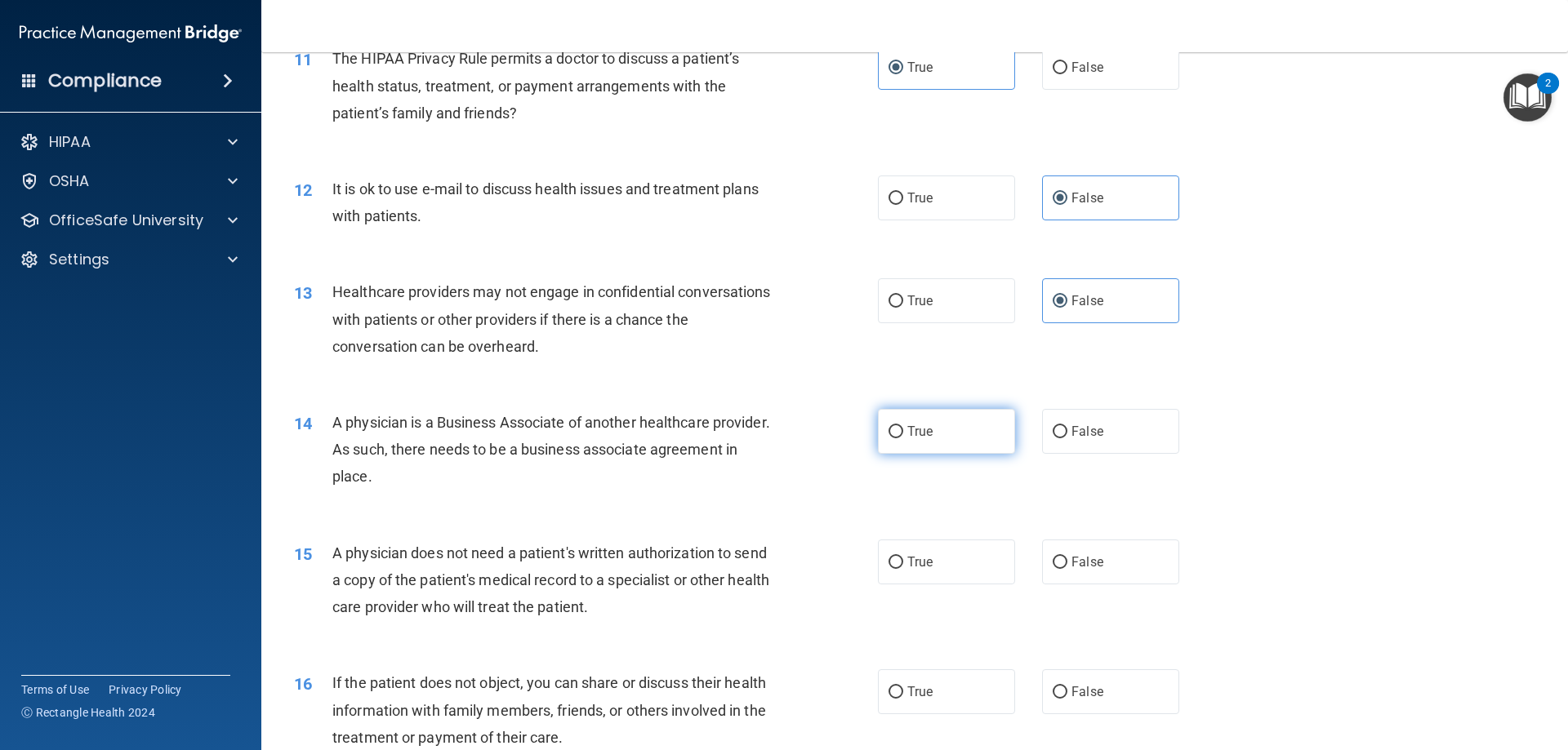
click at [943, 425] on label "True" at bounding box center [947, 431] width 137 height 45
click at [903, 426] on input "True" at bounding box center [895, 432] width 14 height 12
radio input "true"
click at [955, 298] on label "True" at bounding box center [947, 300] width 137 height 45
click at [903, 298] on input "True" at bounding box center [895, 301] width 14 height 12
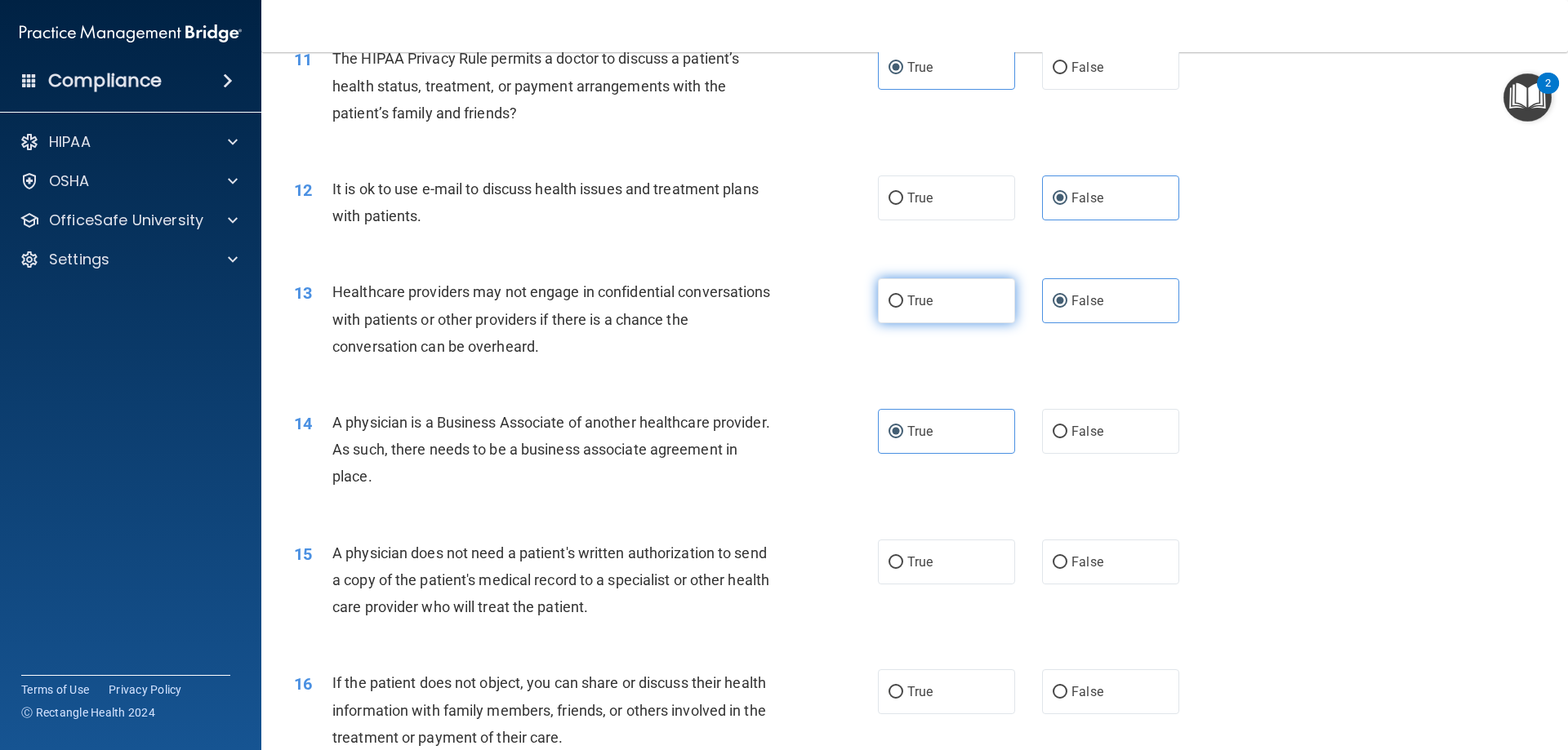
radio input "true"
radio input "false"
click at [931, 553] on label "True" at bounding box center [947, 562] width 137 height 45
click at [903, 557] on input "True" at bounding box center [895, 562] width 14 height 12
radio input "true"
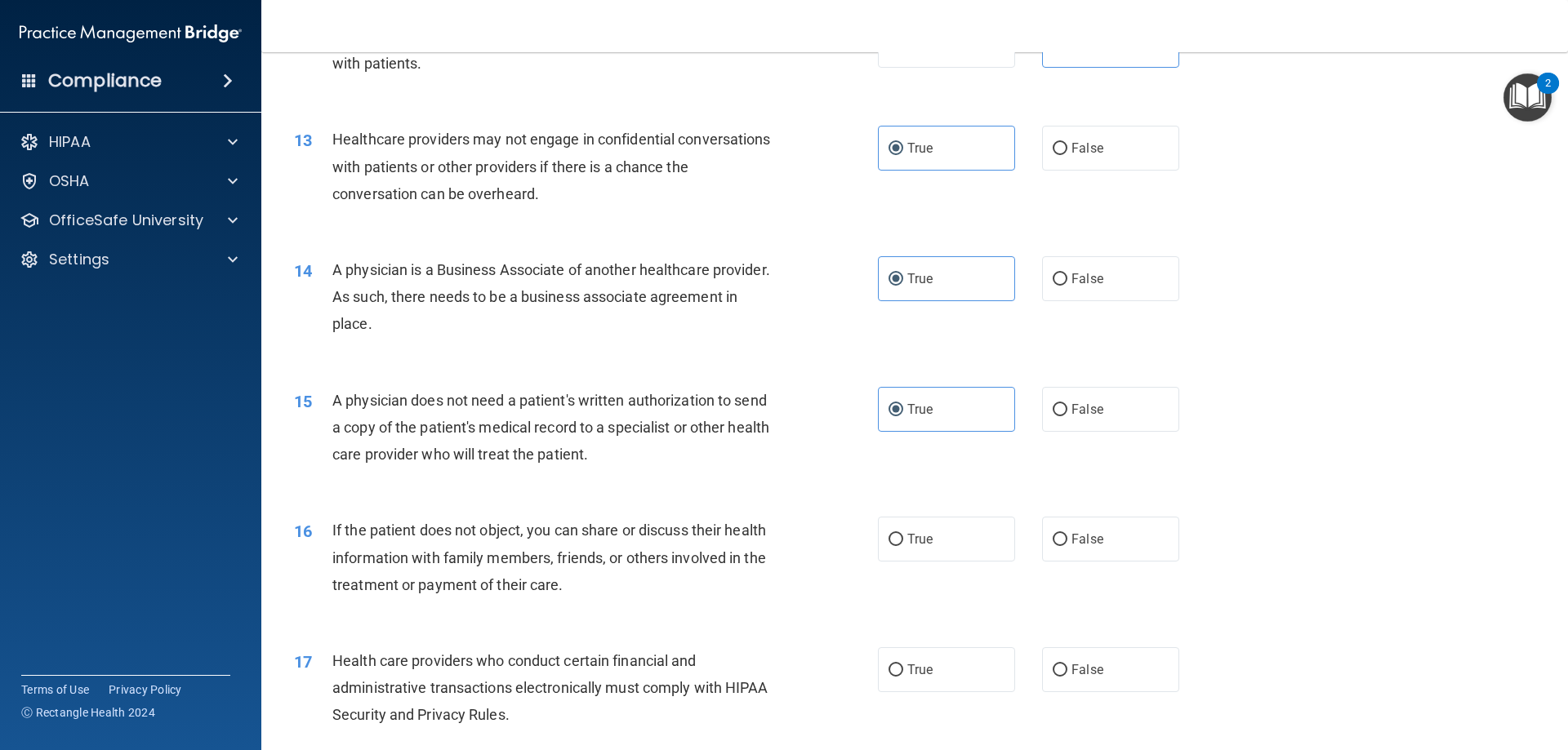
scroll to position [1633, 0]
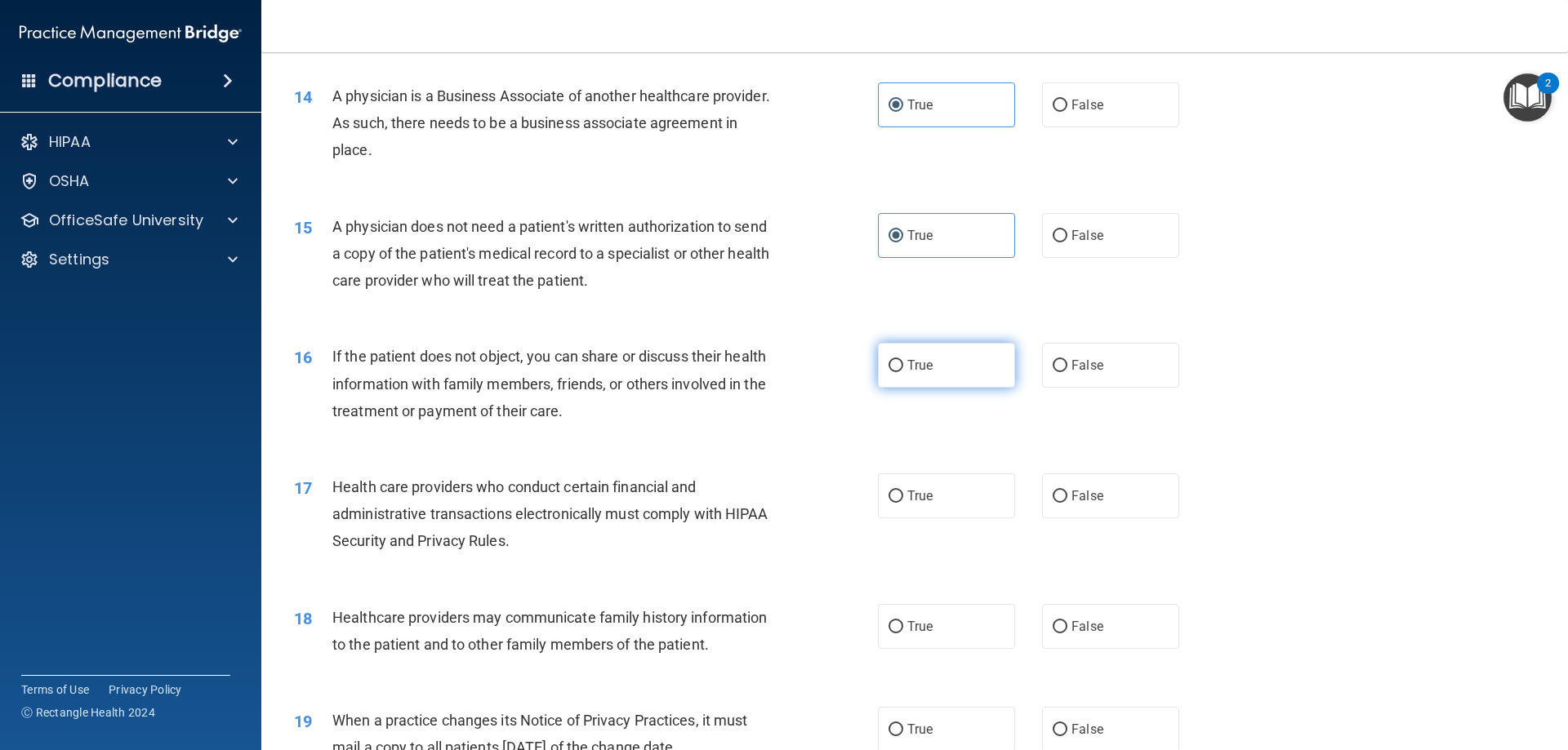
click at [920, 363] on span "True" at bounding box center [920, 366] width 25 height 15
click at [903, 363] on input "True" at bounding box center [895, 366] width 14 height 12
radio input "true"
click at [913, 504] on label "True" at bounding box center [947, 495] width 137 height 45
click at [903, 503] on input "True" at bounding box center [895, 496] width 14 height 12
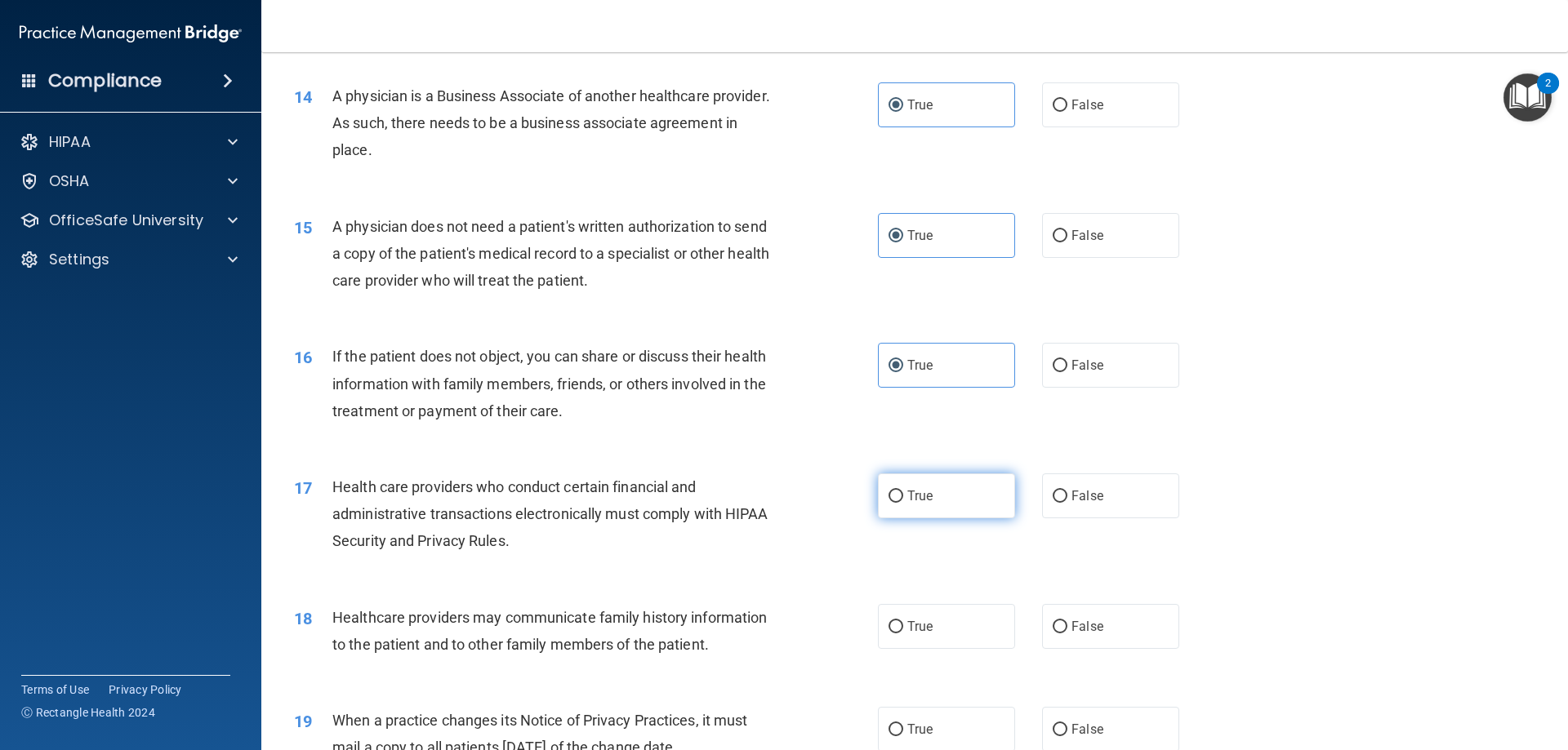
radio input "true"
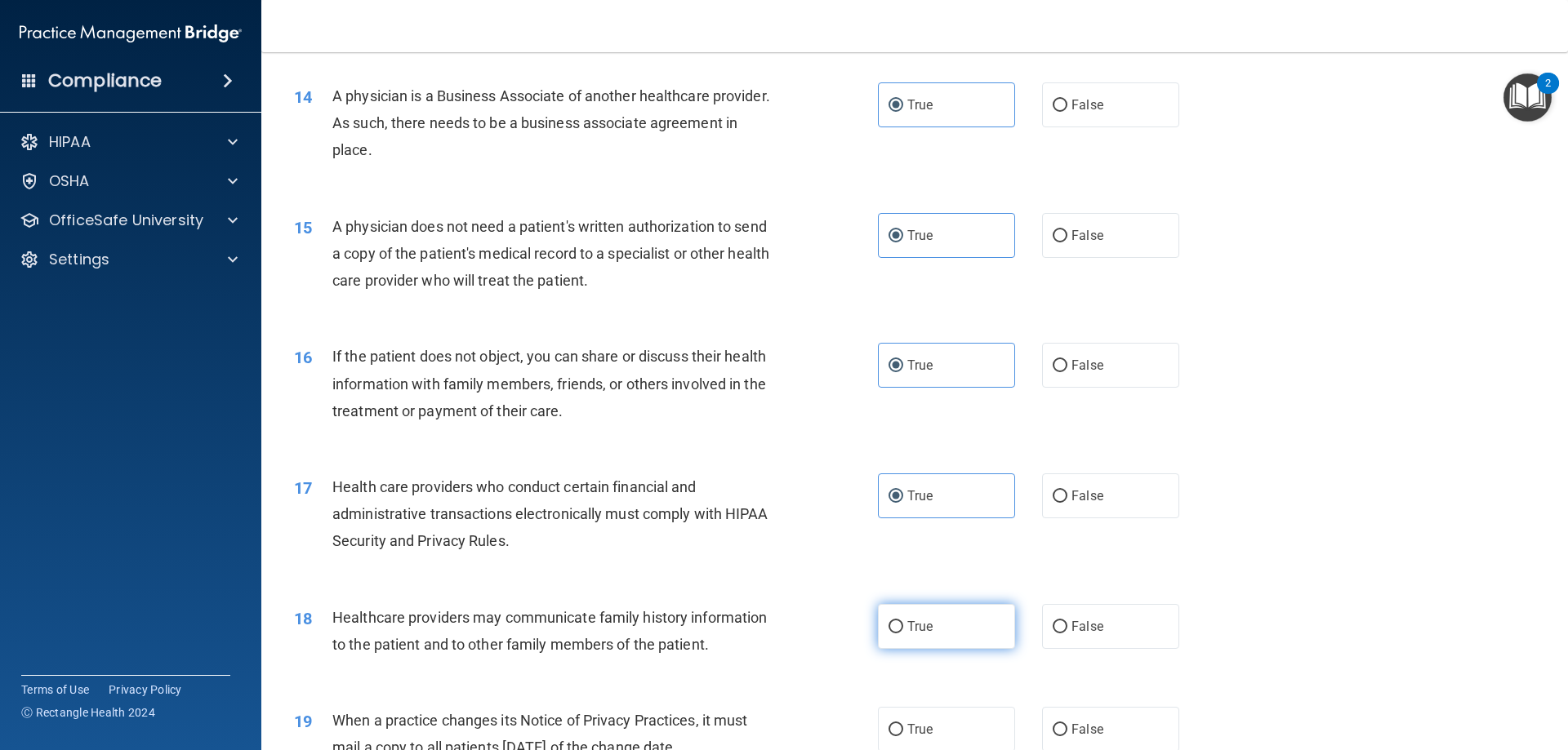
drag, startPoint x: 923, startPoint y: 639, endPoint x: 973, endPoint y: 642, distance: 50.1
click at [923, 638] on label "True" at bounding box center [947, 626] width 137 height 45
click at [903, 634] on input "True" at bounding box center [895, 627] width 14 height 12
radio input "true"
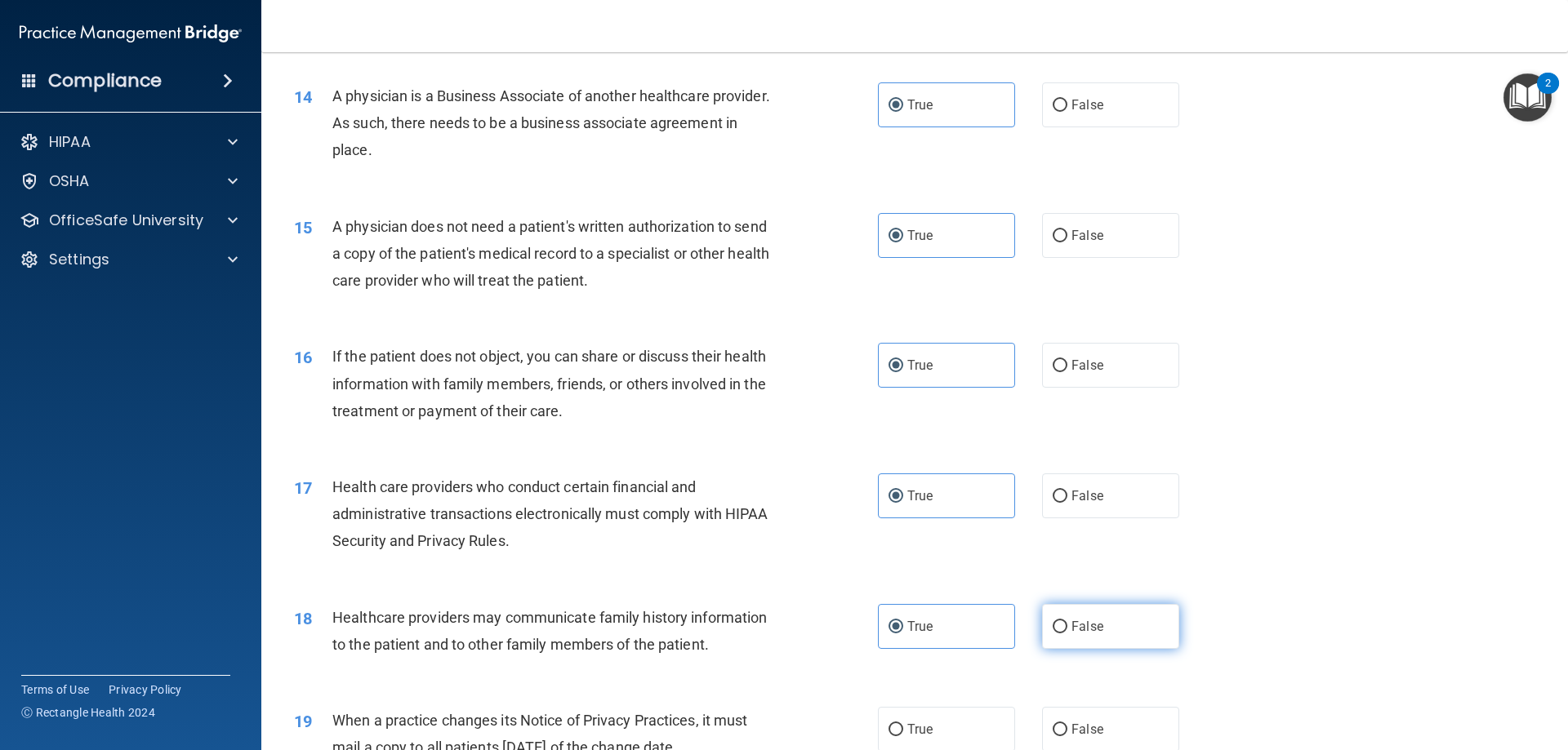
drag, startPoint x: 1043, startPoint y: 642, endPoint x: 1044, endPoint y: 630, distance: 12.0
click at [1044, 631] on label "False" at bounding box center [1111, 626] width 137 height 45
click at [1053, 631] on input "False" at bounding box center [1060, 627] width 14 height 12
radio input "true"
radio input "false"
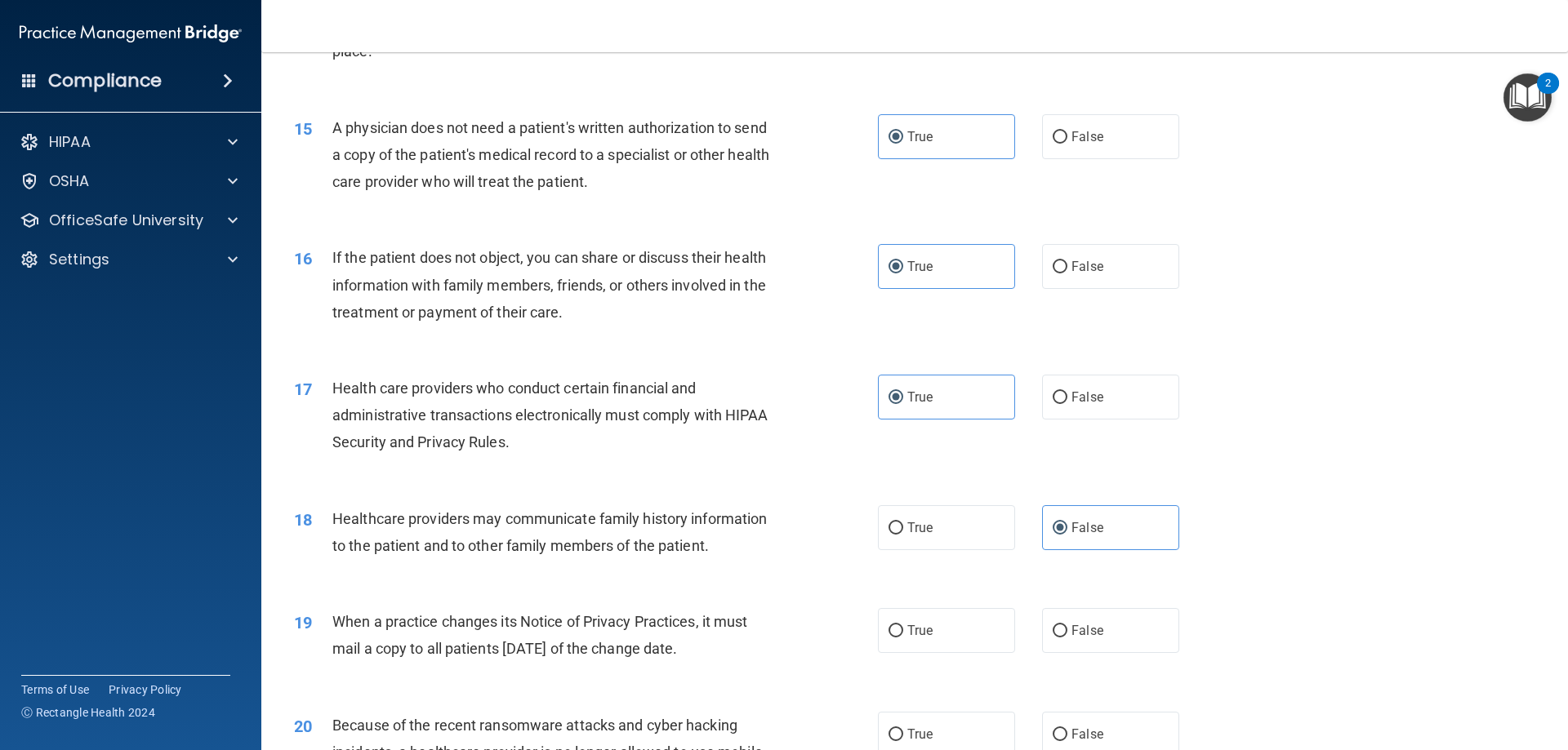
scroll to position [1878, 0]
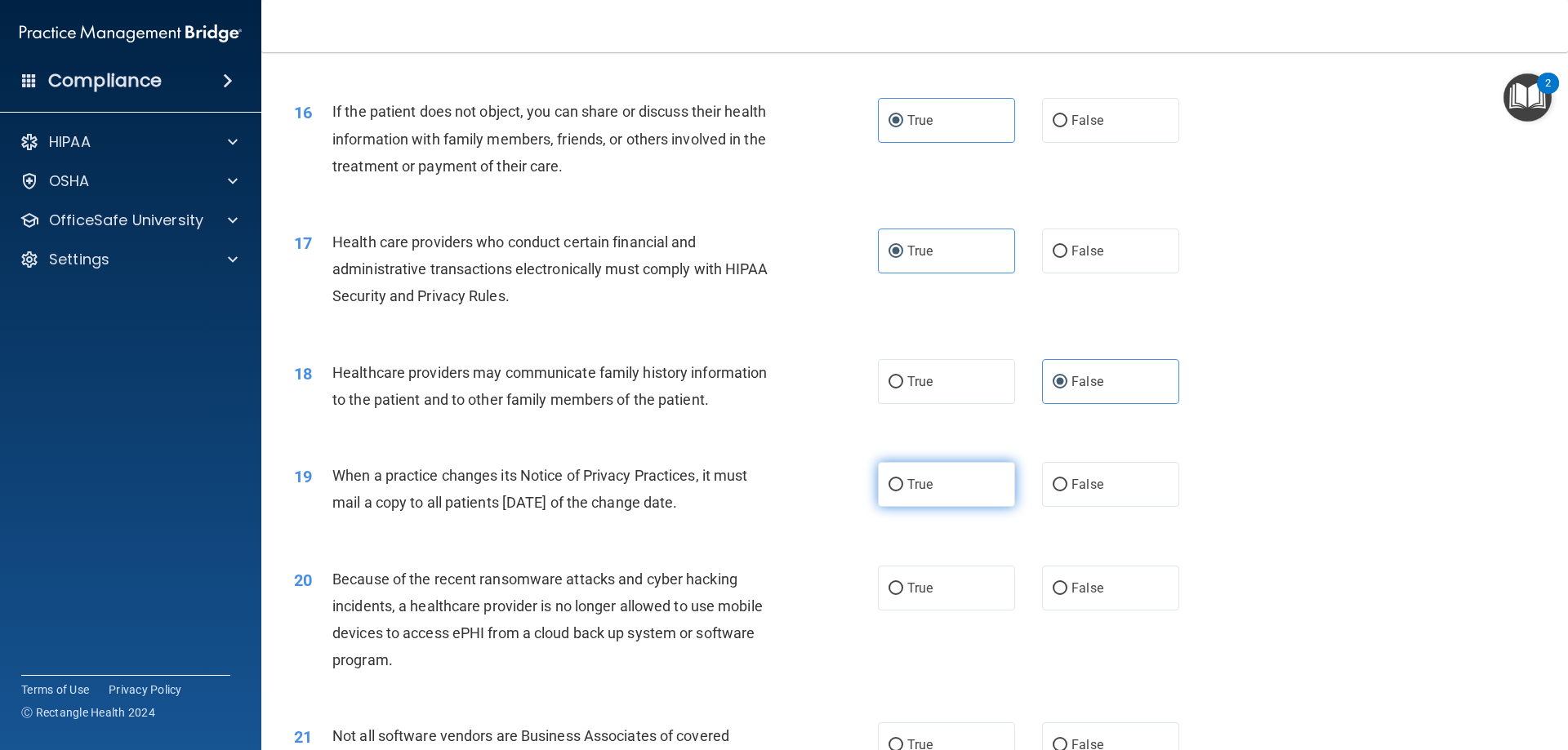
click at [973, 476] on label "True" at bounding box center [947, 484] width 137 height 45
click at [903, 479] on input "True" at bounding box center [895, 485] width 14 height 12
radio input "true"
click at [1091, 588] on span "False" at bounding box center [1088, 588] width 32 height 15
click at [1067, 588] on input "False" at bounding box center [1060, 589] width 14 height 12
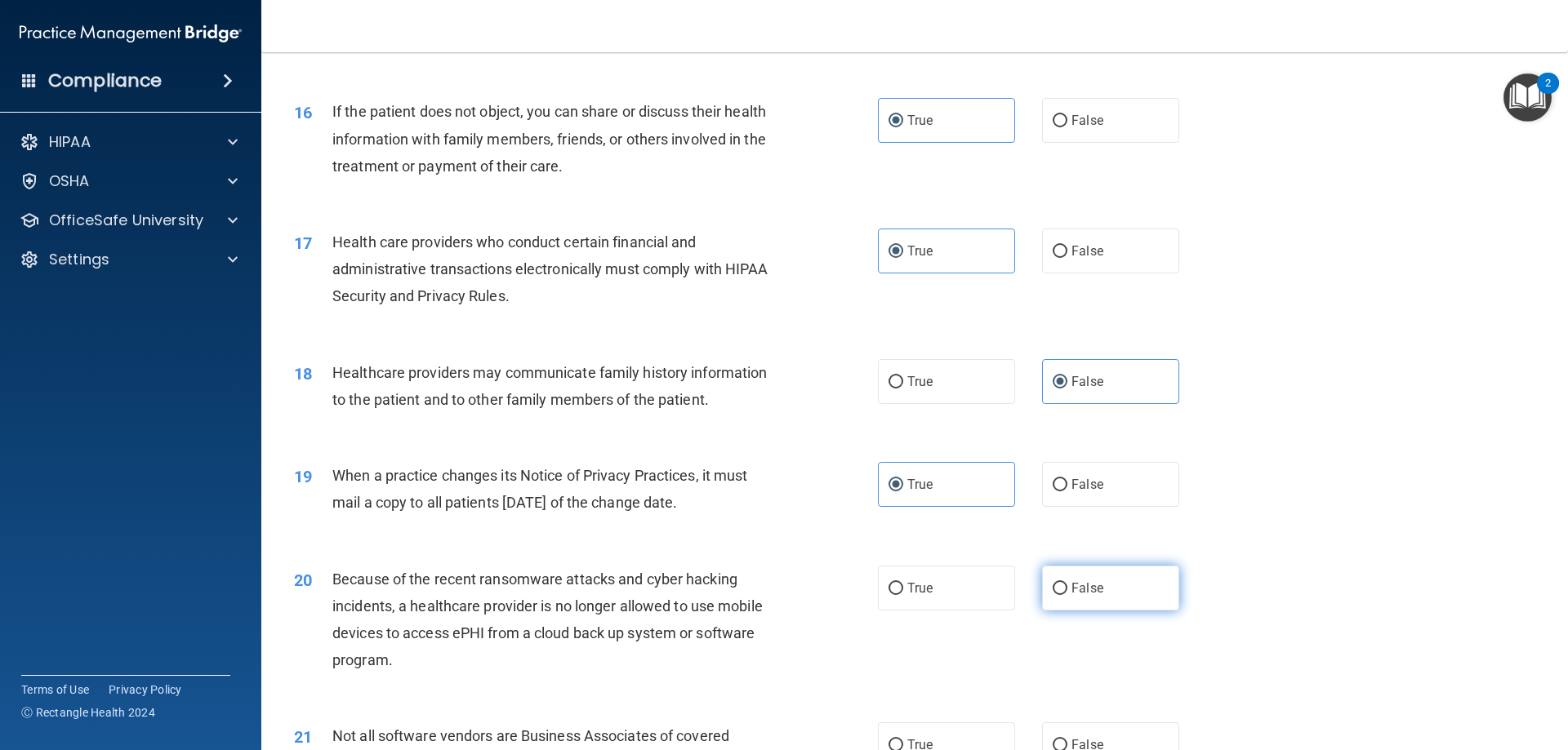
radio input "true"
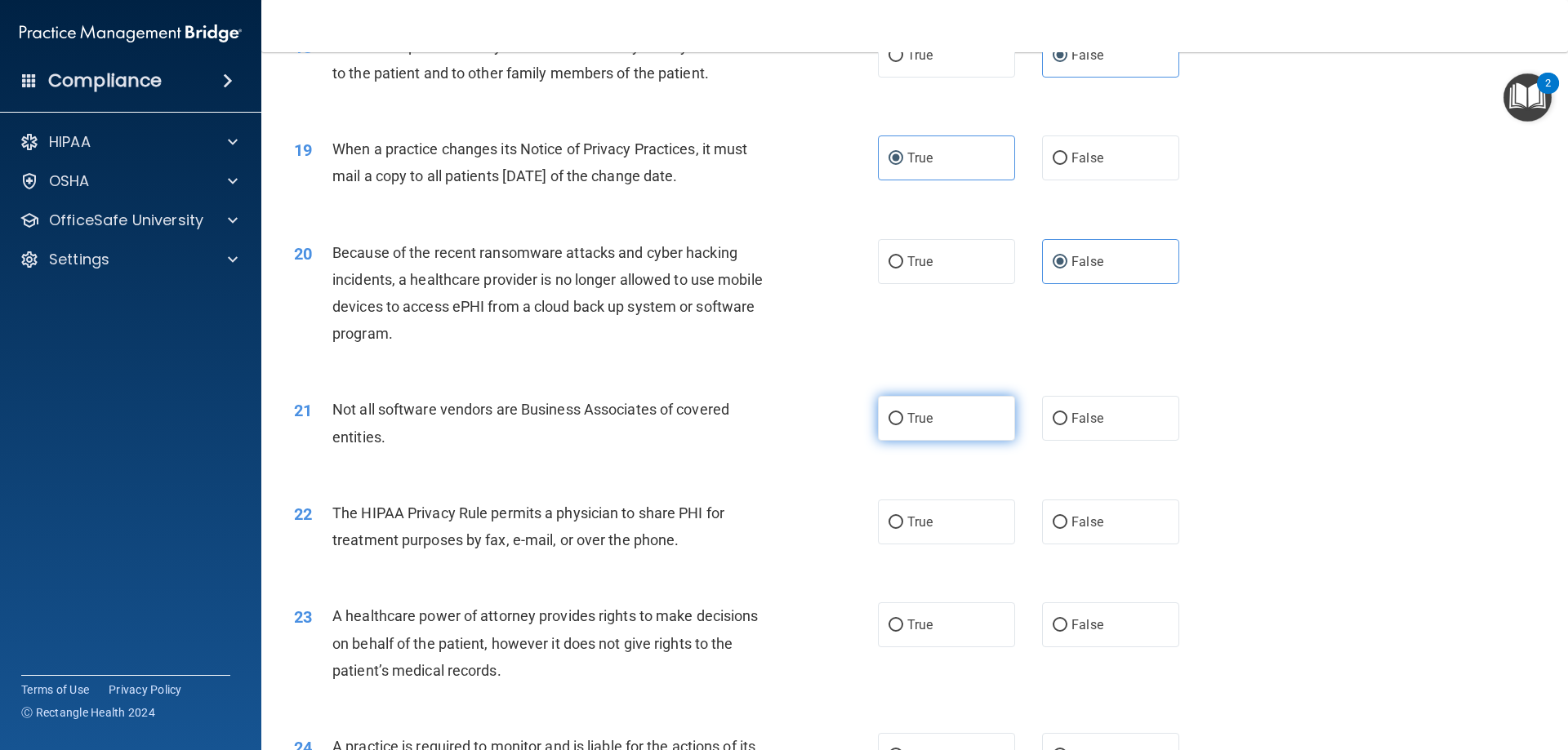
click at [944, 413] on label "True" at bounding box center [947, 418] width 137 height 45
click at [903, 413] on input "True" at bounding box center [895, 419] width 14 height 12
radio input "true"
click at [948, 503] on label "True" at bounding box center [947, 522] width 137 height 45
click at [903, 517] on input "True" at bounding box center [895, 523] width 14 height 12
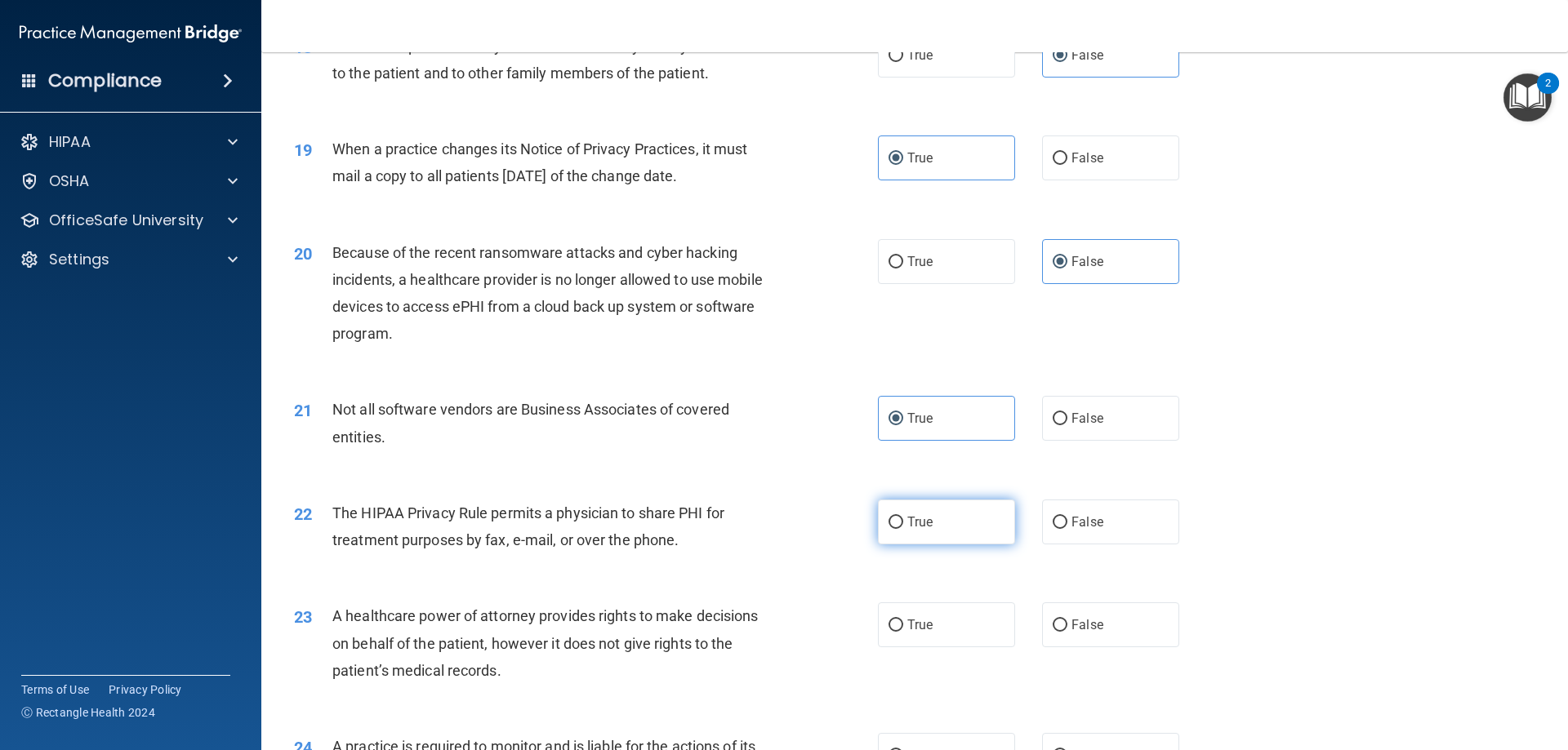
radio input "true"
click at [944, 634] on label "True" at bounding box center [947, 624] width 137 height 45
click at [903, 632] on input "True" at bounding box center [895, 625] width 14 height 12
radio input "true"
click at [1108, 656] on div "23 A healthcare power of attorney provides rights to make decisions on behalf o…" at bounding box center [915, 647] width 1266 height 131
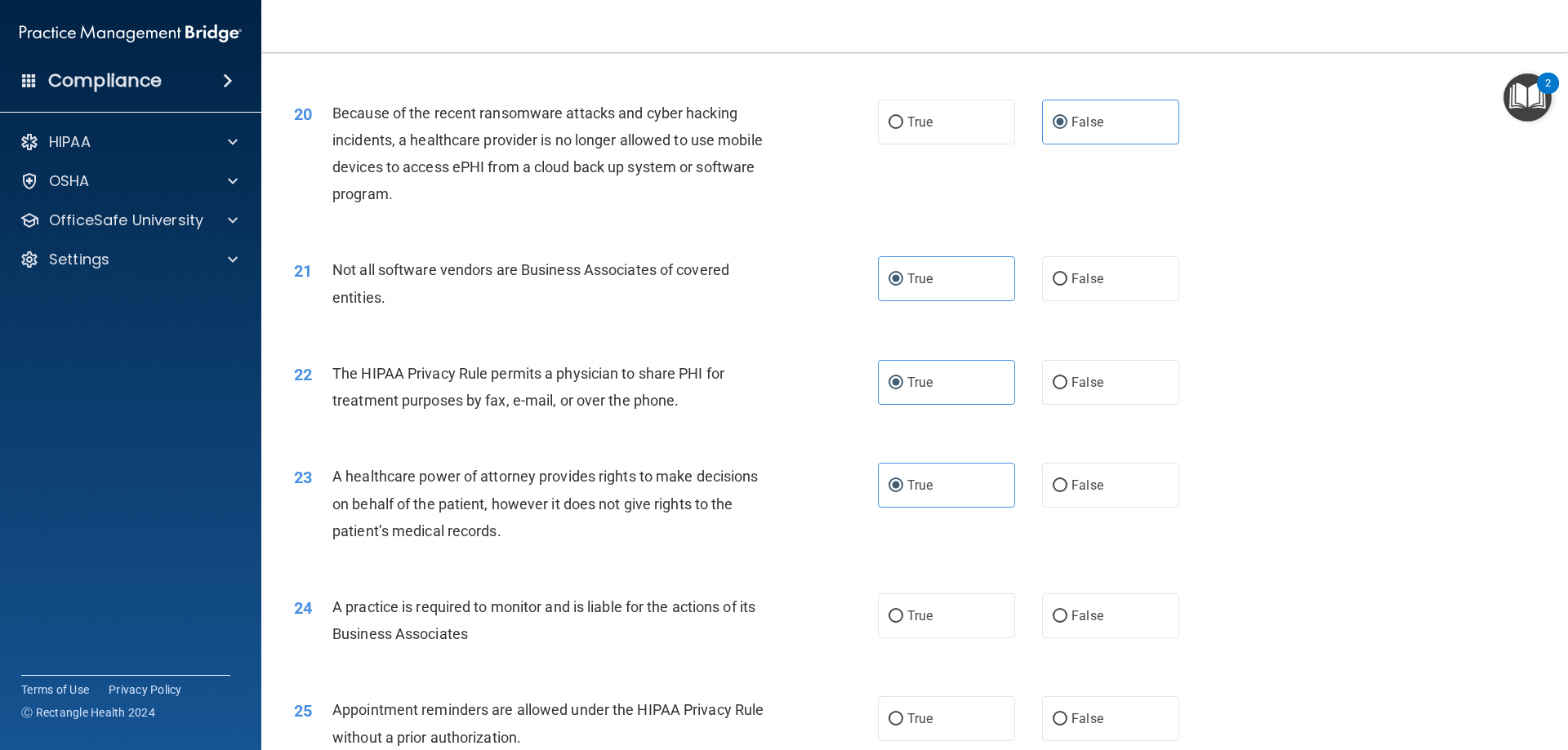
scroll to position [2531, 0]
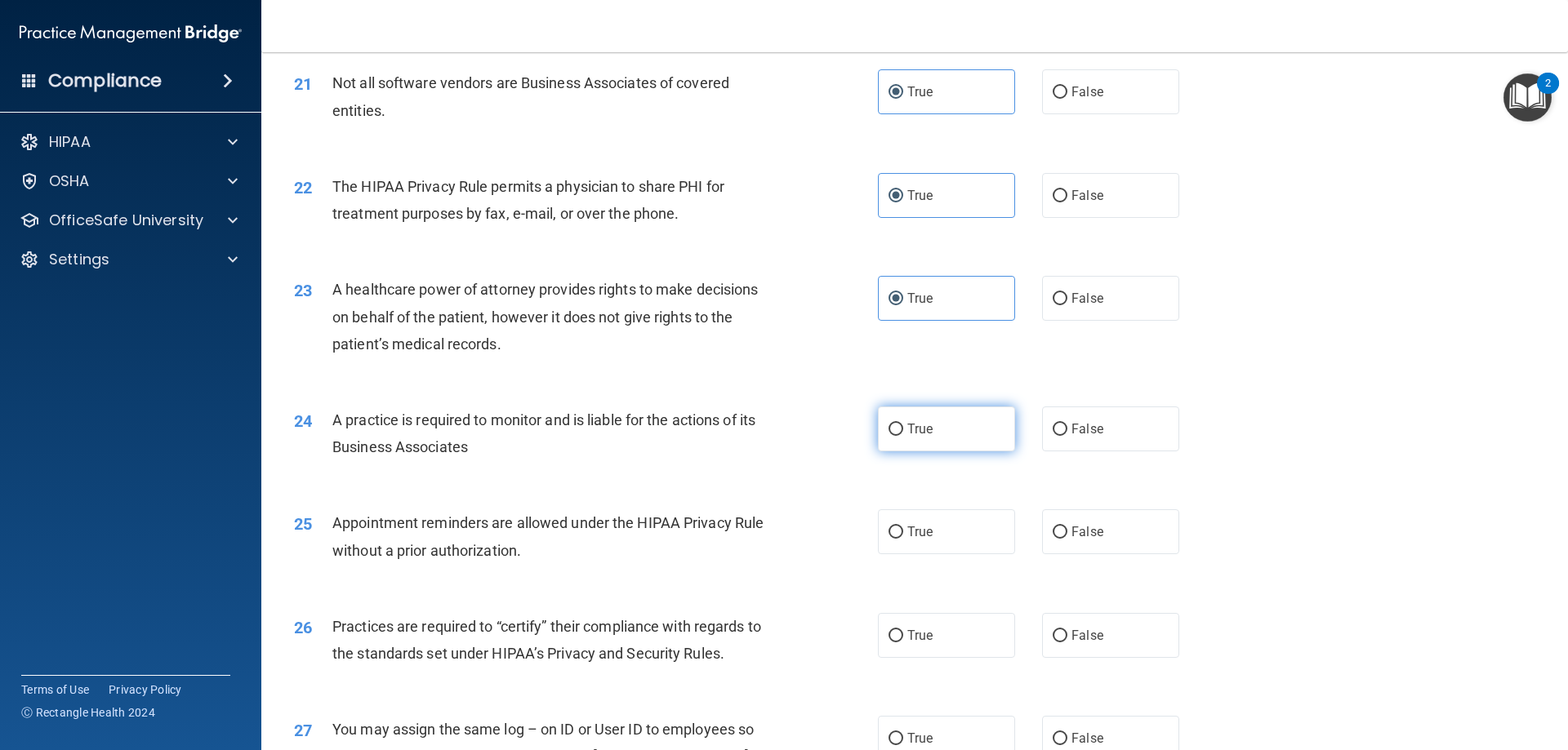
click at [961, 425] on label "True" at bounding box center [947, 428] width 137 height 45
click at [903, 425] on input "True" at bounding box center [895, 429] width 14 height 12
radio input "true"
click at [969, 538] on label "True" at bounding box center [947, 532] width 137 height 45
click at [903, 538] on input "True" at bounding box center [895, 533] width 14 height 12
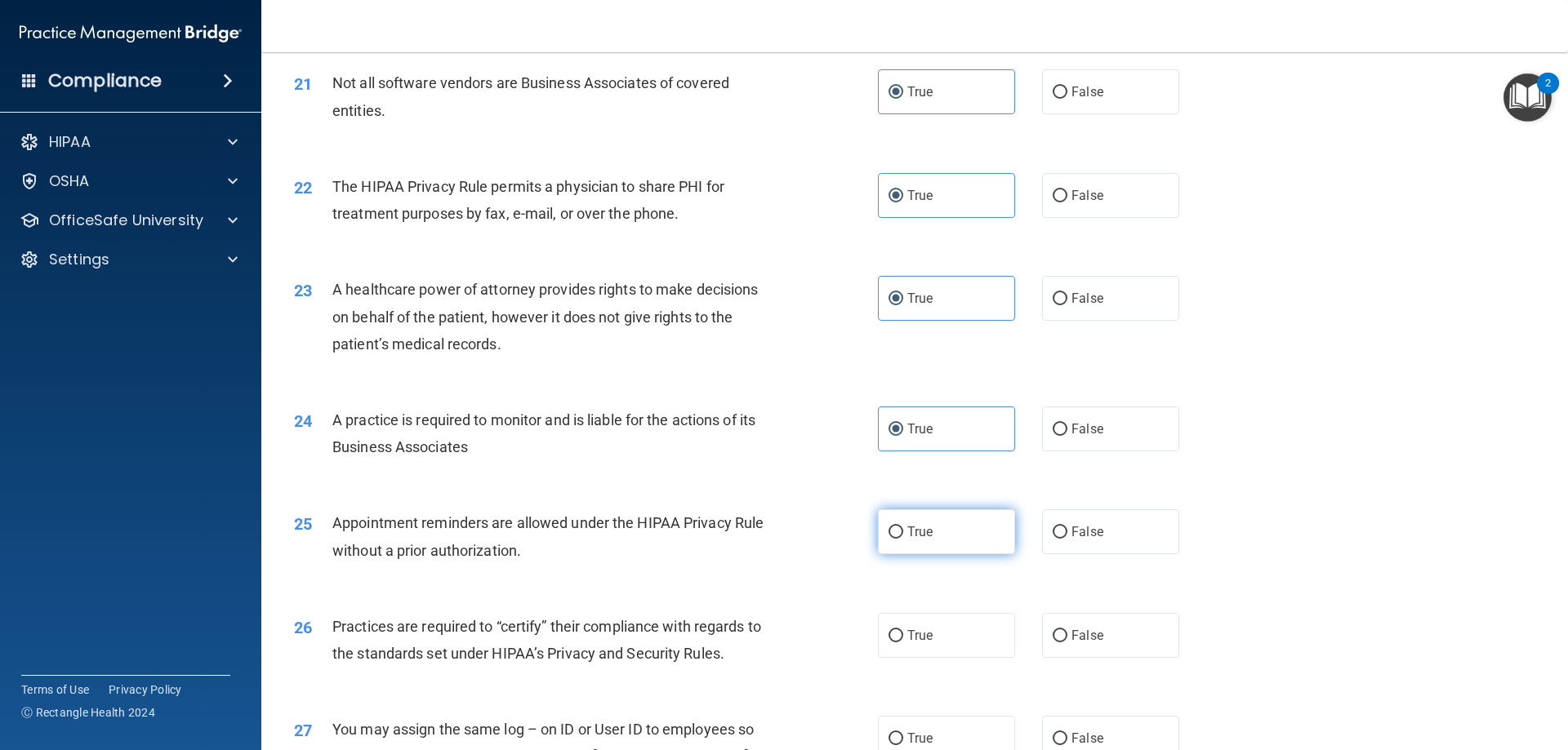
radio input "true"
drag, startPoint x: 967, startPoint y: 638, endPoint x: 1011, endPoint y: 640, distance: 44.0
click at [967, 639] on label "True" at bounding box center [947, 635] width 137 height 45
click at [903, 639] on input "True" at bounding box center [895, 636] width 14 height 12
radio input "true"
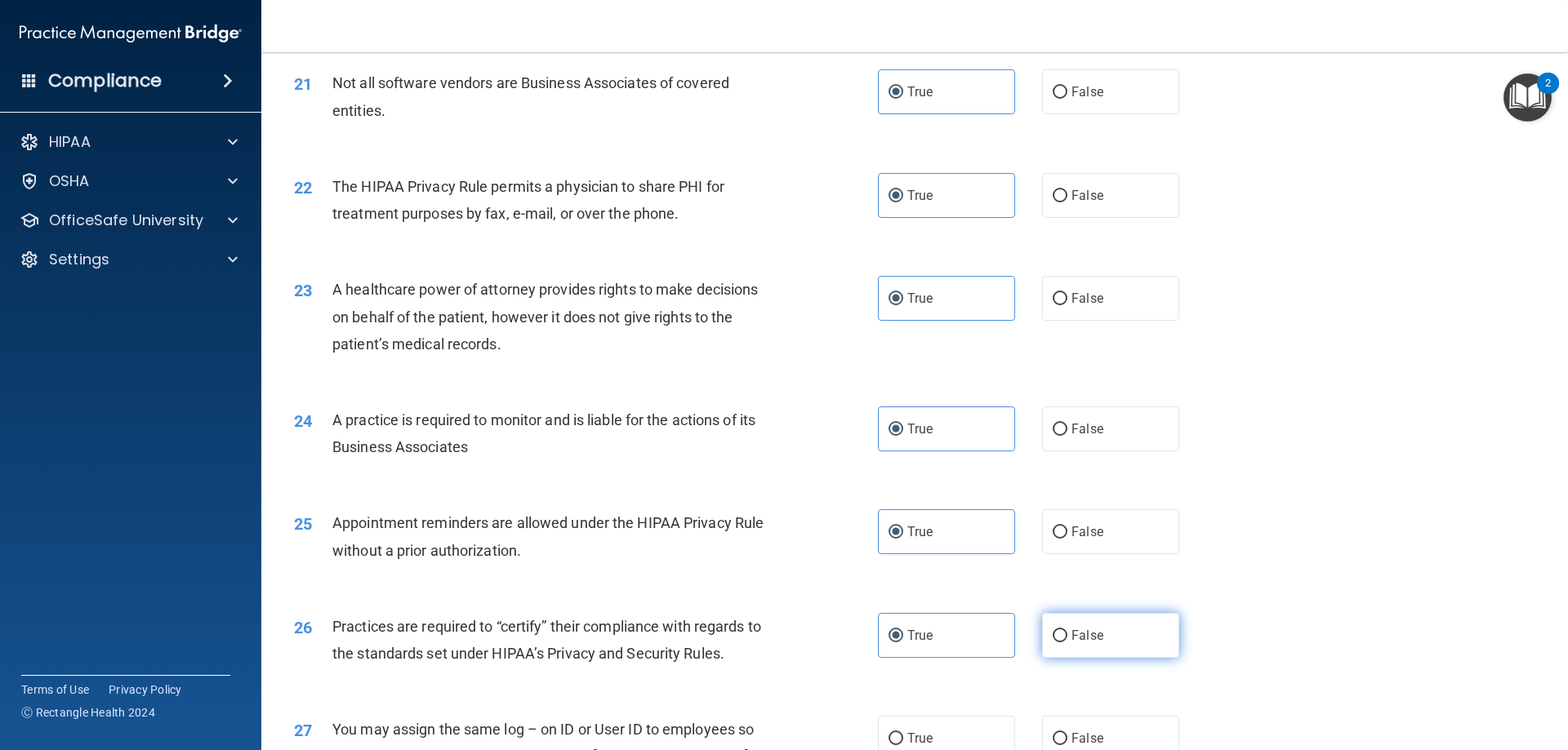
click at [1066, 644] on label "False" at bounding box center [1111, 635] width 137 height 45
click at [1066, 642] on input "False" at bounding box center [1060, 636] width 14 height 12
radio input "true"
radio input "false"
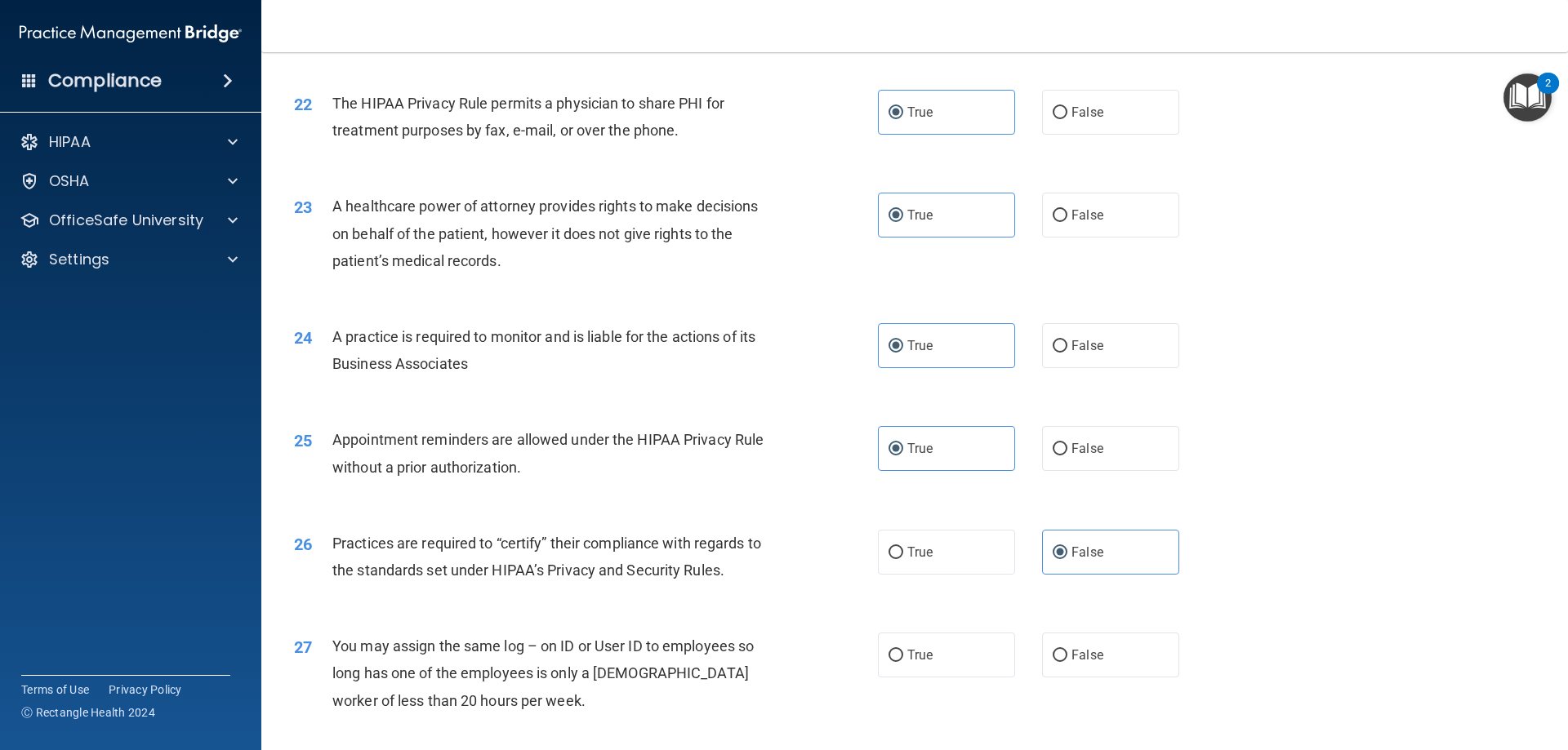
scroll to position [2857, 0]
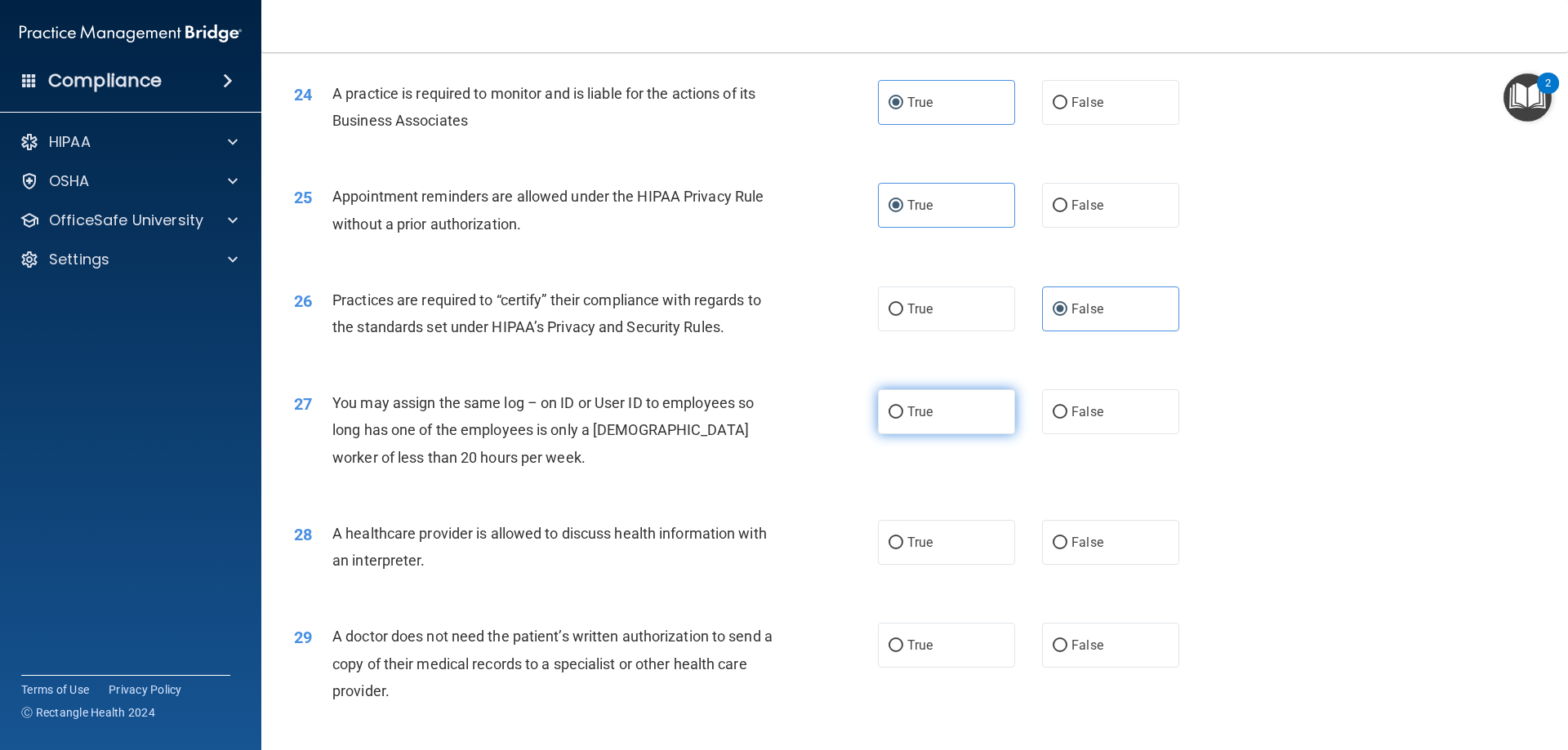
click at [931, 408] on label "True" at bounding box center [947, 411] width 137 height 45
click at [903, 408] on input "True" at bounding box center [895, 412] width 14 height 12
radio input "true"
click at [1090, 564] on label "False" at bounding box center [1111, 542] width 137 height 45
click at [1067, 550] on input "False" at bounding box center [1060, 543] width 14 height 12
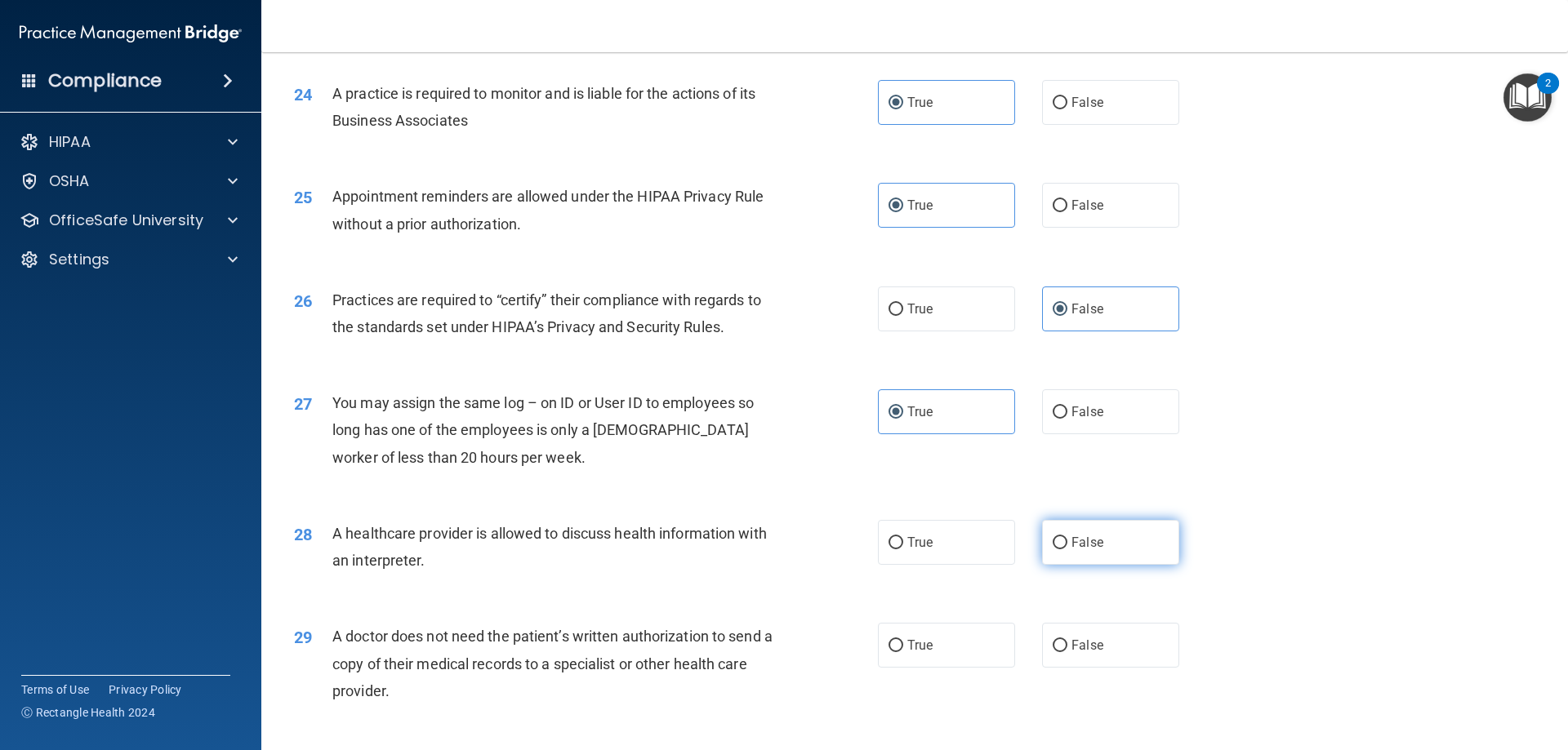
radio input "true"
click at [973, 614] on div "29 A doctor does not need the patient’s written authorization to send a copy of…" at bounding box center [915, 668] width 1266 height 131
click at [976, 646] on label "True" at bounding box center [947, 645] width 137 height 45
click at [903, 646] on input "True" at bounding box center [895, 646] width 14 height 12
radio input "true"
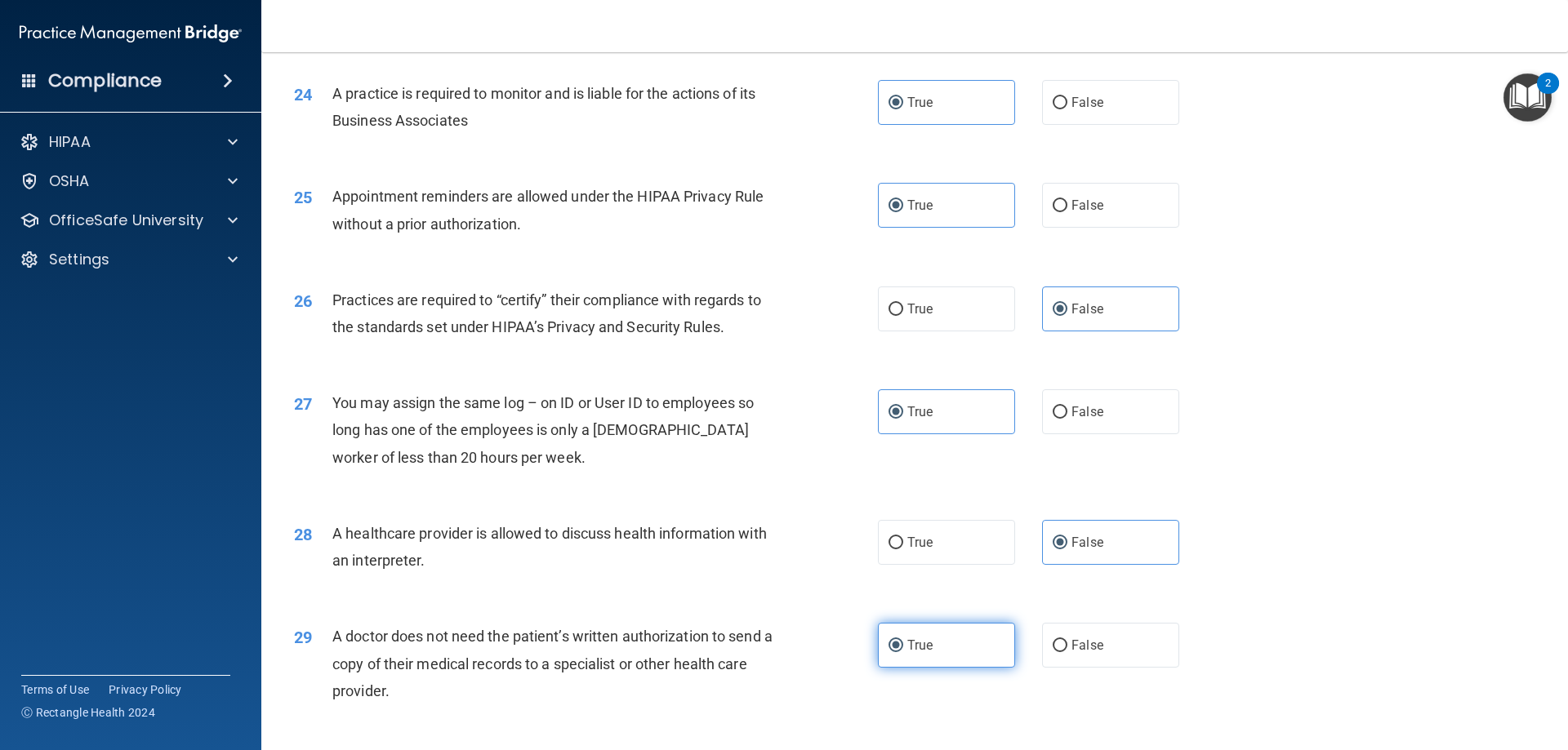
scroll to position [3051, 0]
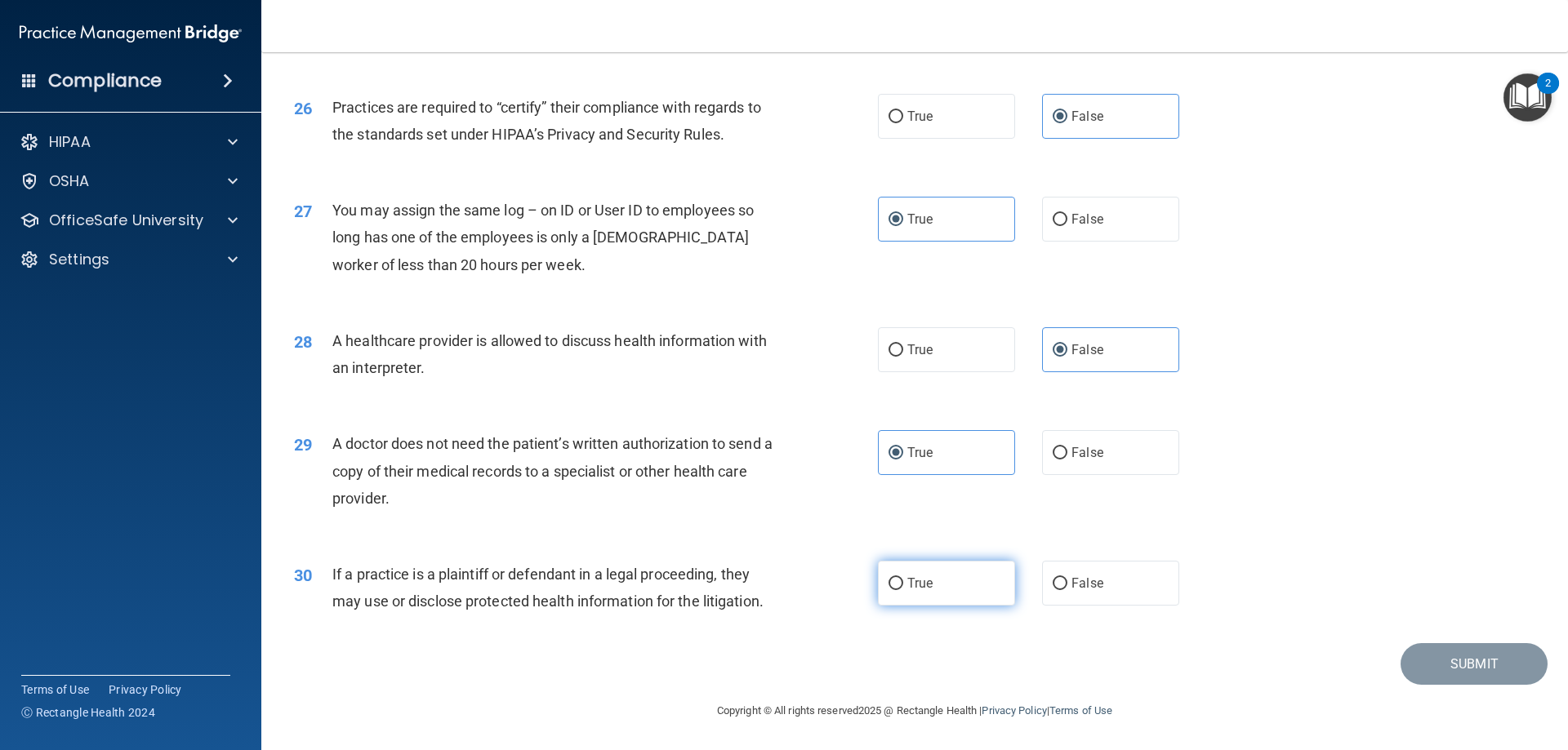
click at [972, 594] on label "True" at bounding box center [947, 583] width 137 height 45
click at [903, 590] on input "True" at bounding box center [895, 584] width 14 height 12
radio input "true"
click at [1415, 657] on button "Submit" at bounding box center [1474, 663] width 147 height 42
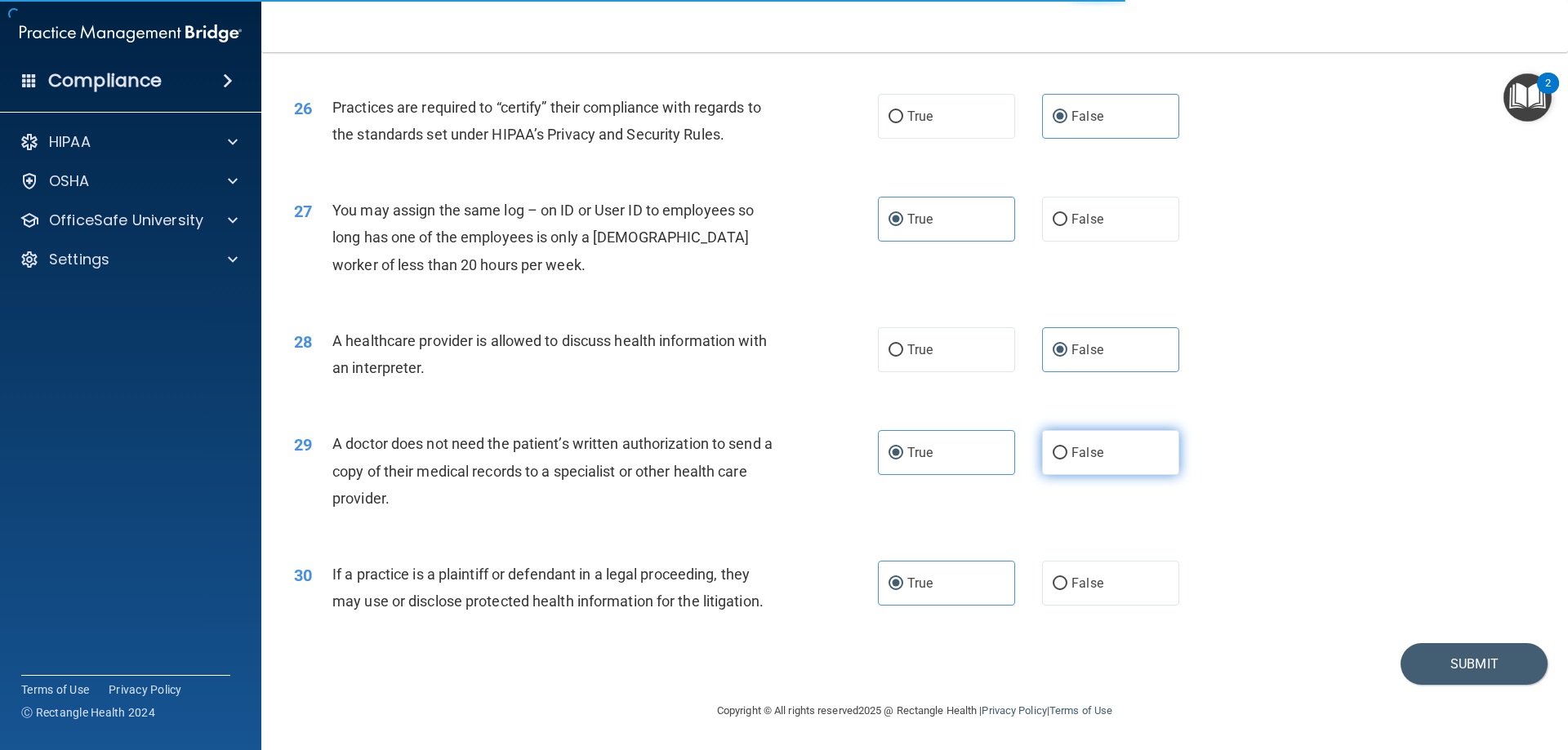
click at [1072, 454] on span "False" at bounding box center [1088, 453] width 32 height 15
click at [1067, 454] on input "False" at bounding box center [1060, 453] width 14 height 12
radio input "true"
radio input "false"
click at [1442, 672] on button "Submit" at bounding box center [1474, 663] width 147 height 42
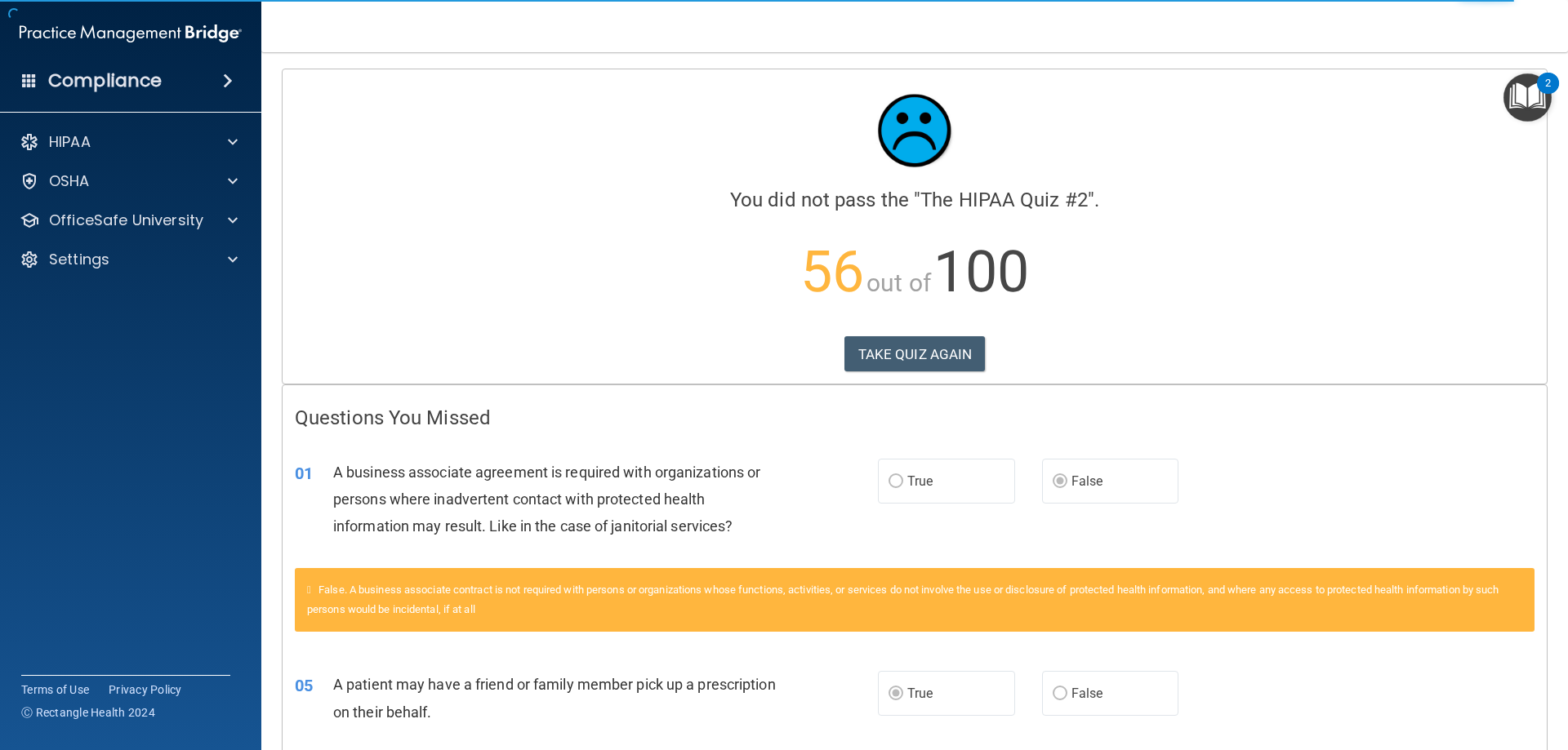
scroll to position [245, 0]
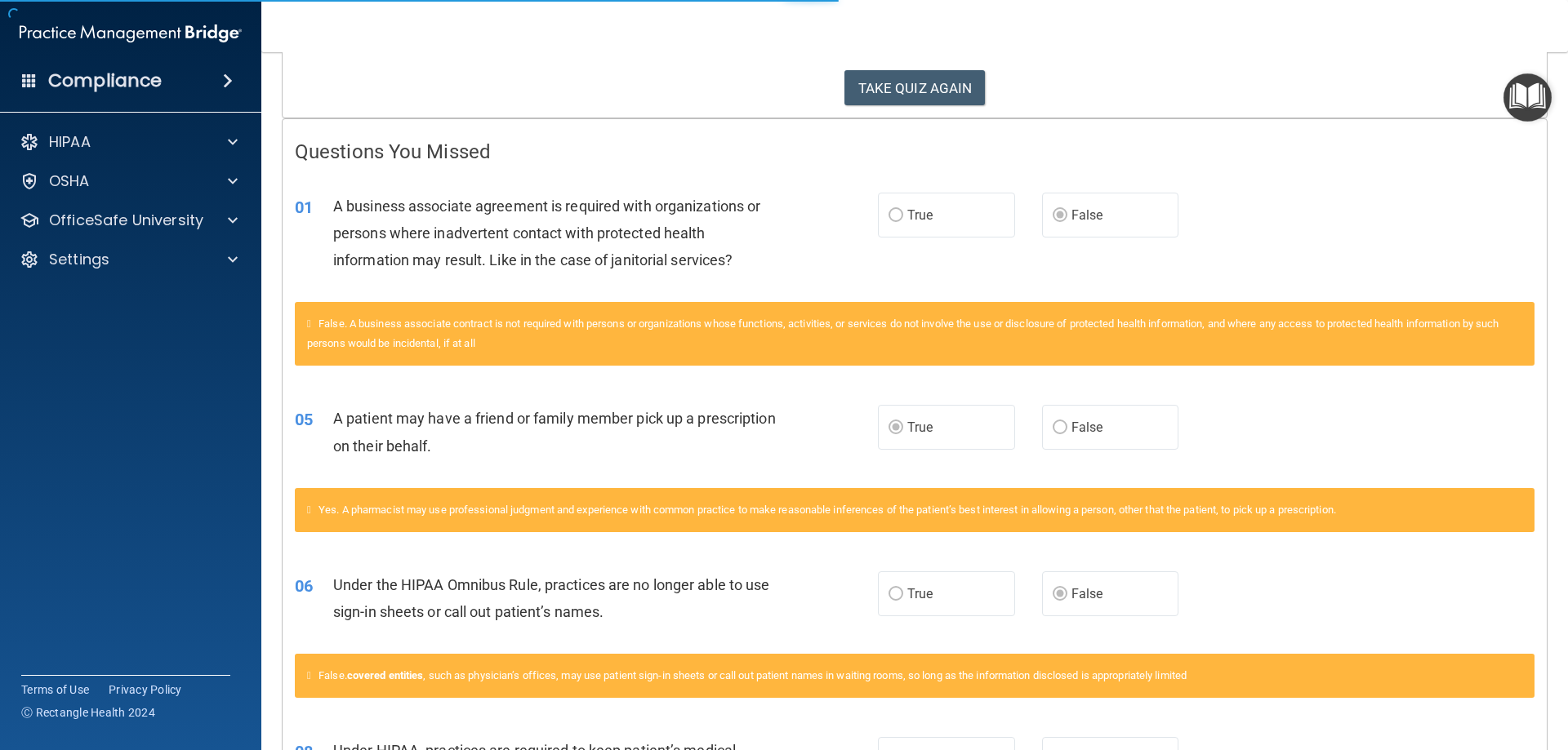
scroll to position [81, 0]
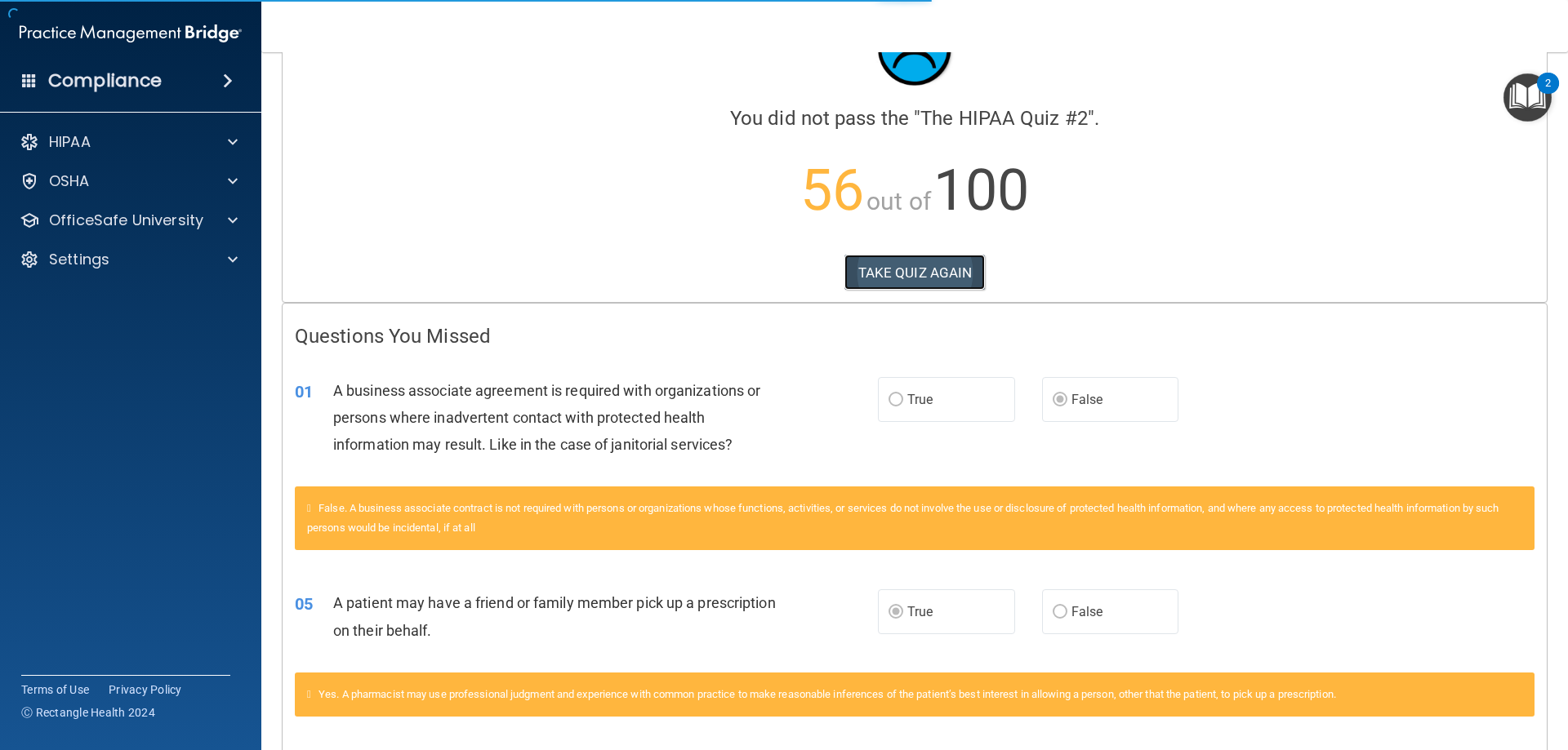
click at [930, 277] on button "TAKE QUIZ AGAIN" at bounding box center [915, 272] width 141 height 36
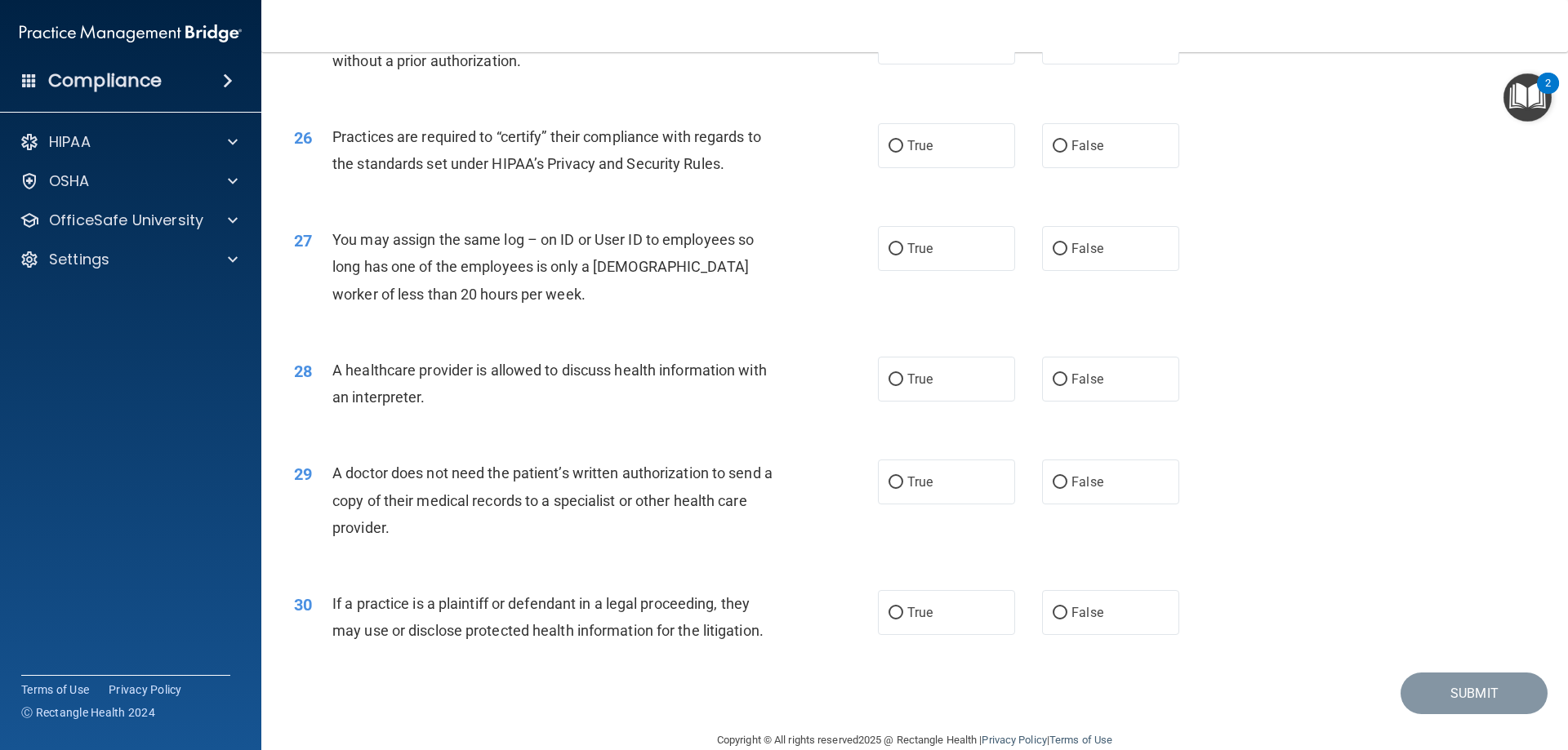
scroll to position [3051, 0]
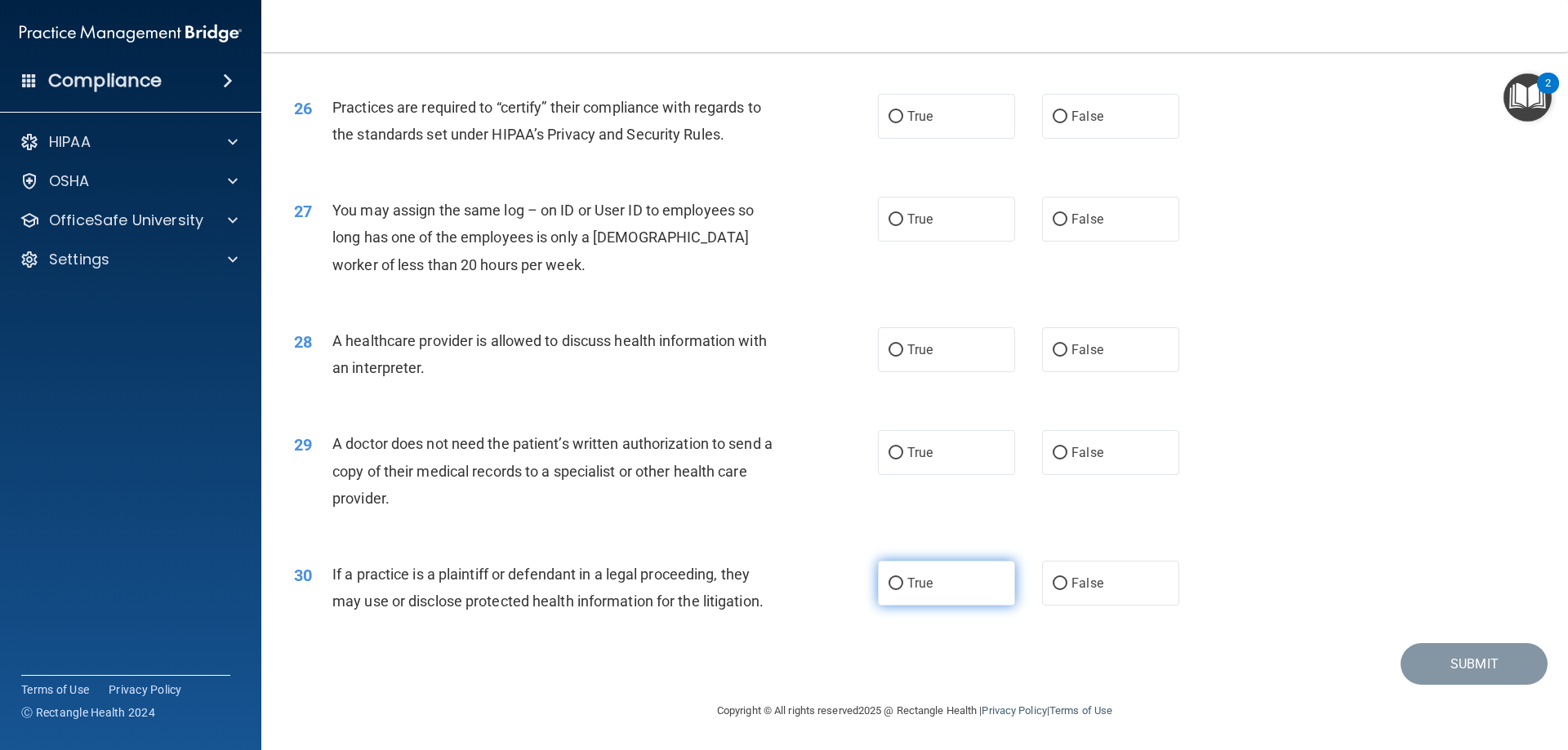
click at [975, 605] on label "True" at bounding box center [947, 583] width 137 height 45
click at [903, 590] on input "True" at bounding box center [895, 584] width 14 height 12
radio input "true"
click at [1097, 456] on label "False" at bounding box center [1111, 452] width 137 height 45
click at [1067, 456] on input "False" at bounding box center [1060, 453] width 14 height 12
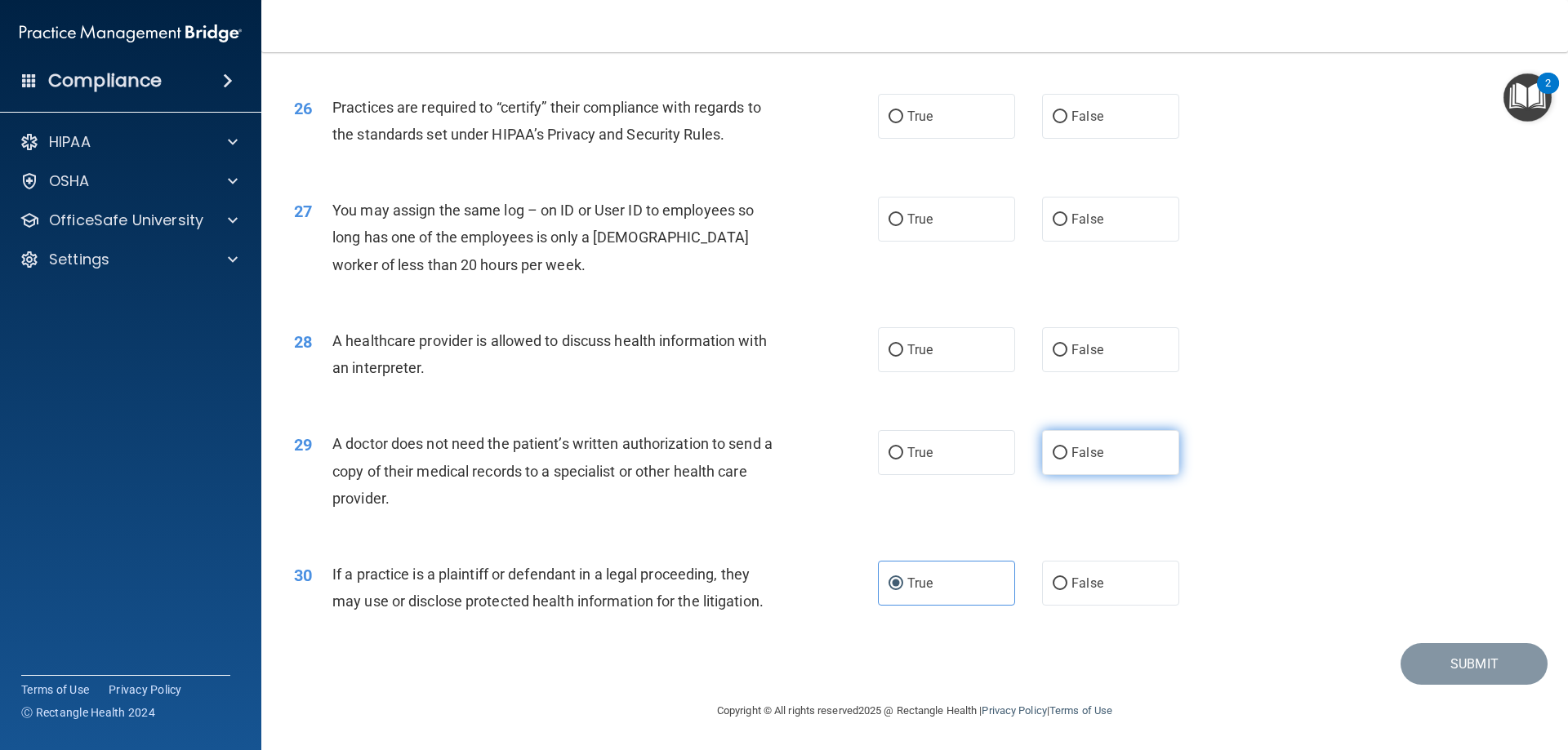
radio input "true"
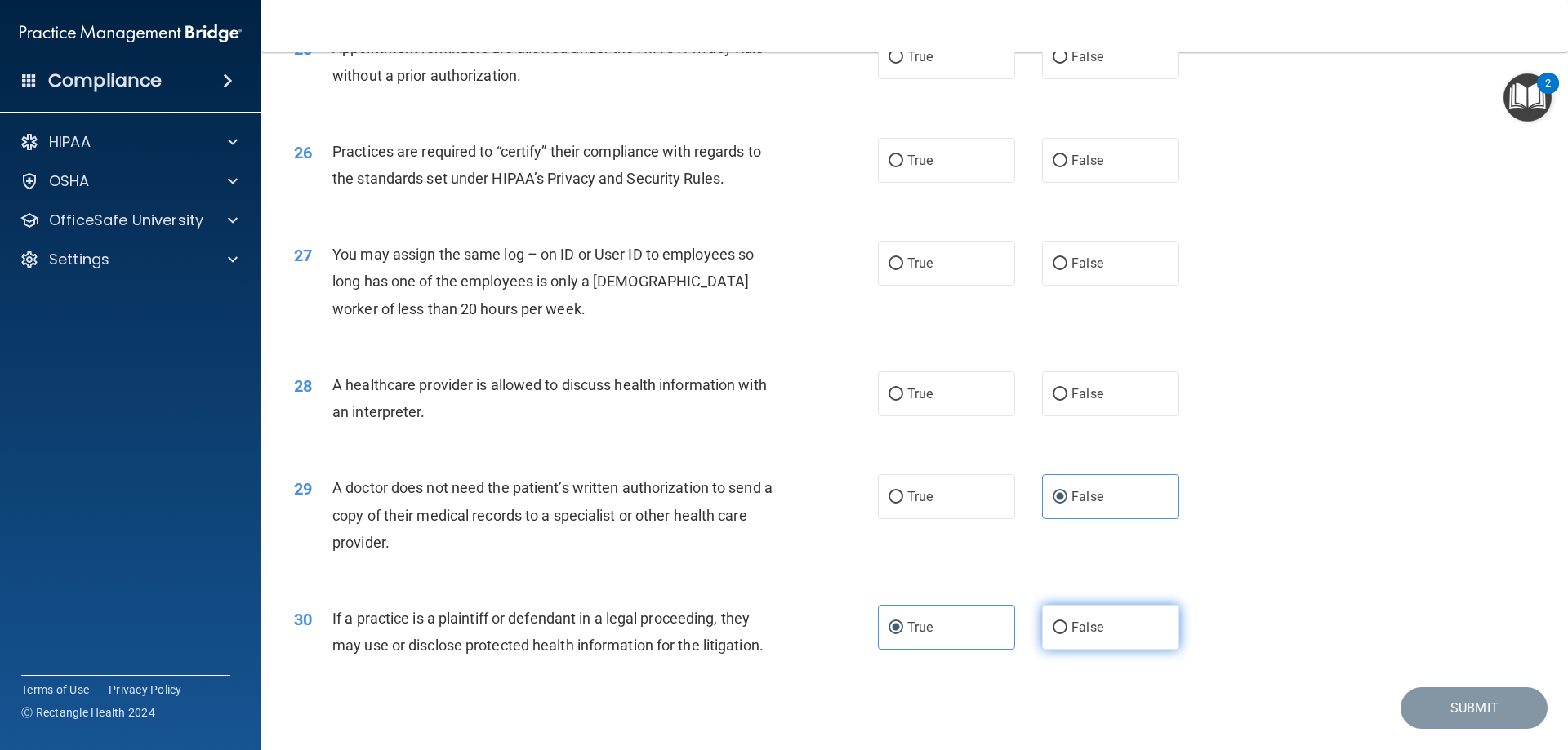
scroll to position [2887, 0]
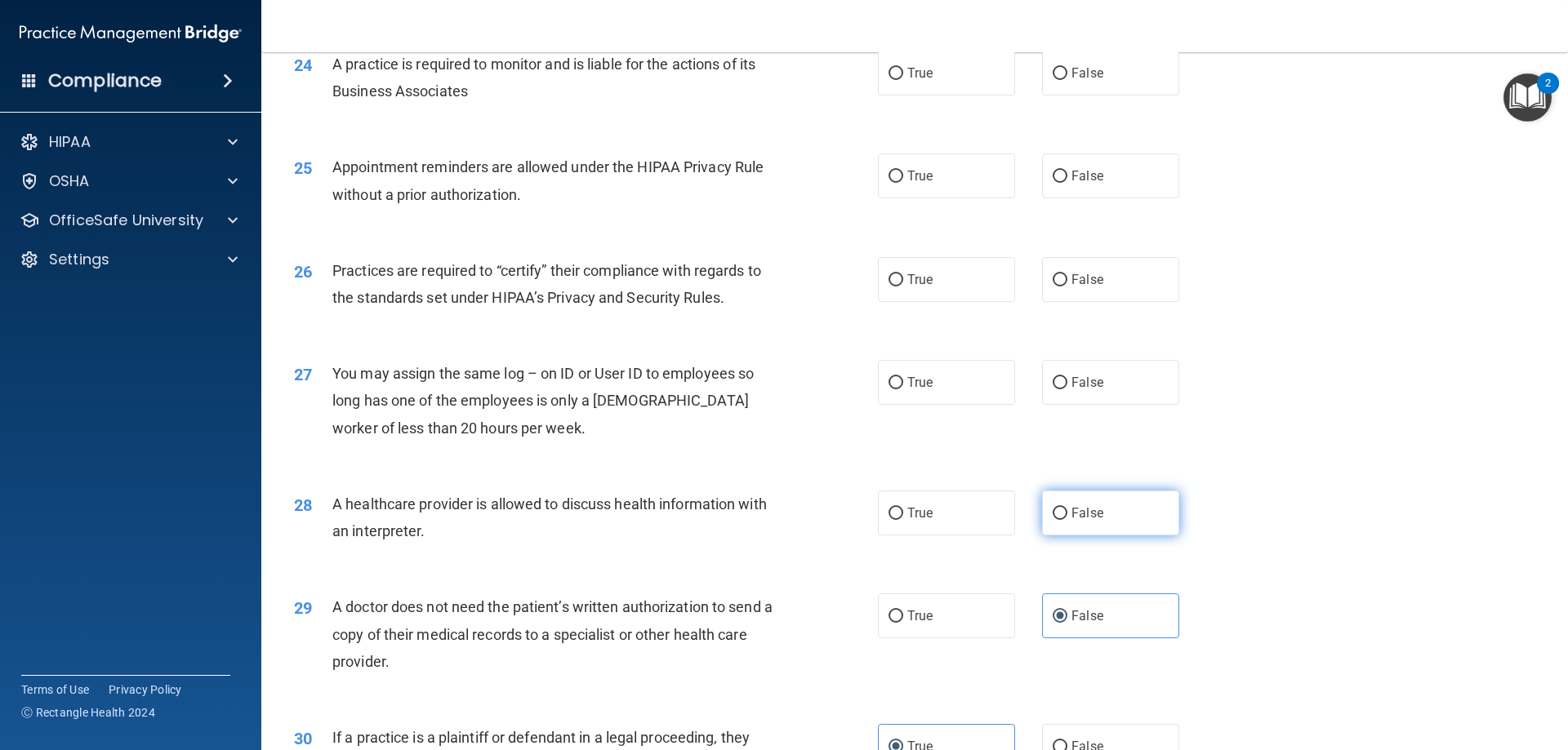
click at [1080, 519] on span "False" at bounding box center [1088, 513] width 32 height 15
click at [1067, 519] on input "False" at bounding box center [1060, 514] width 14 height 12
radio input "true"
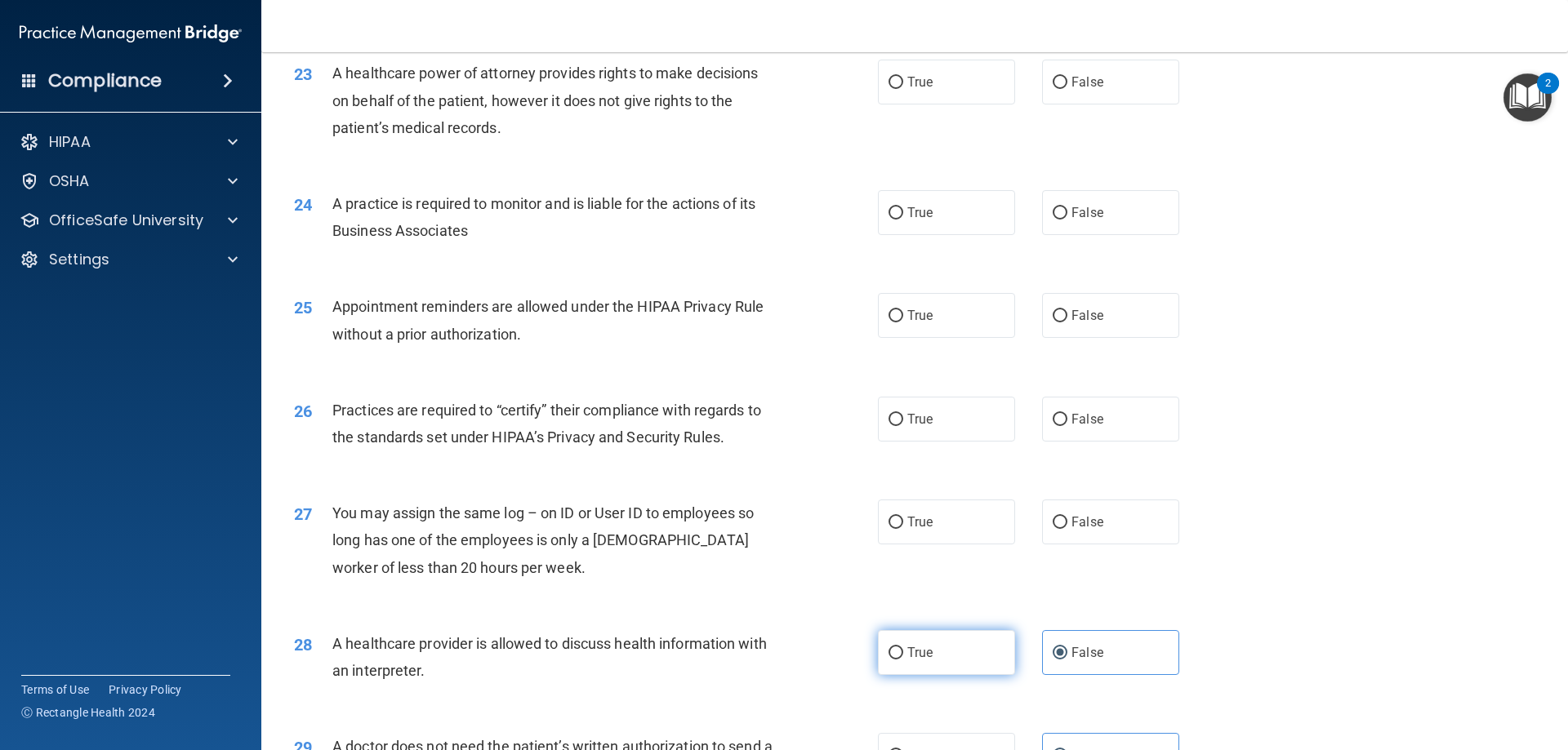
scroll to position [2724, 0]
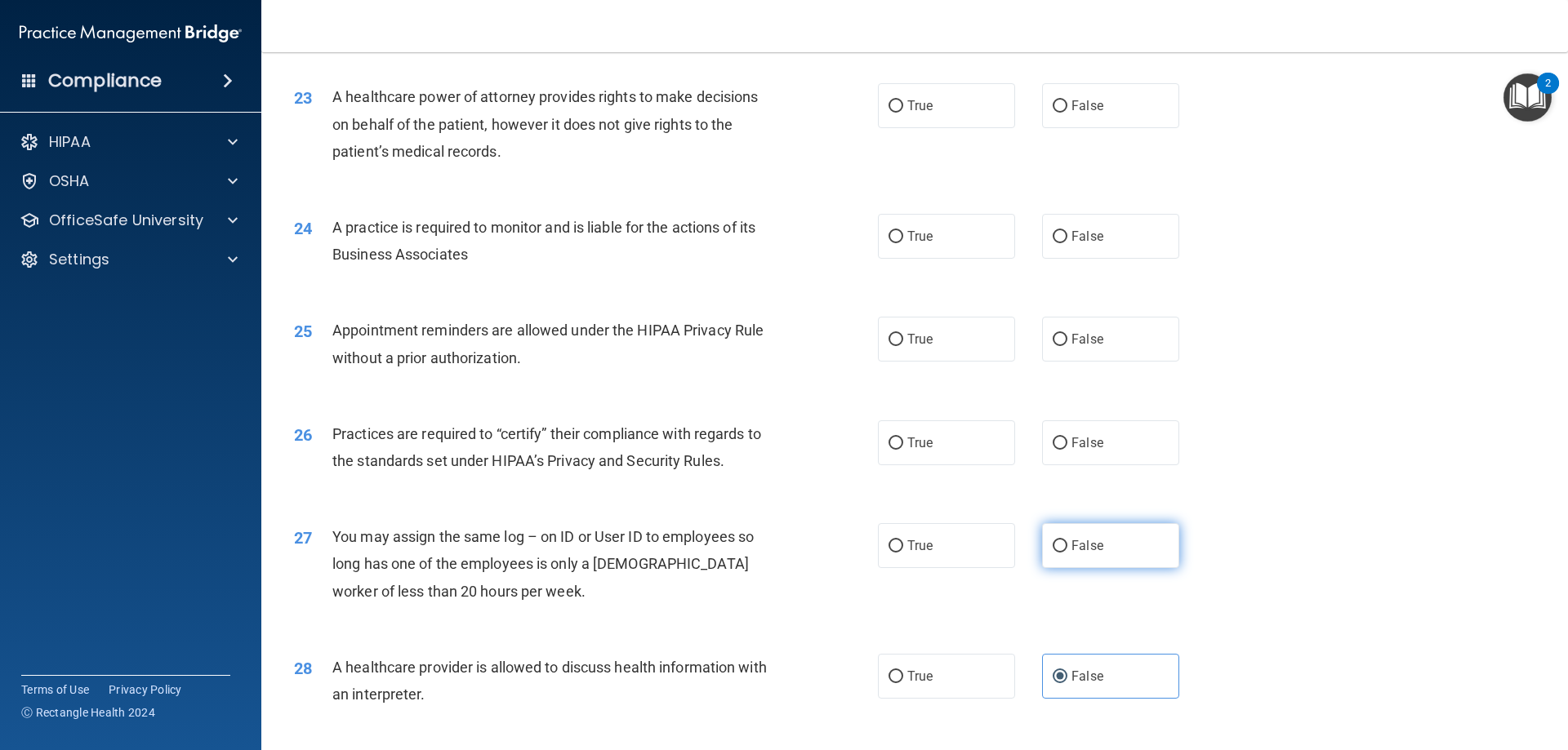
click at [1079, 545] on span "False" at bounding box center [1088, 546] width 32 height 15
click at [1067, 545] on input "False" at bounding box center [1060, 546] width 14 height 12
radio input "true"
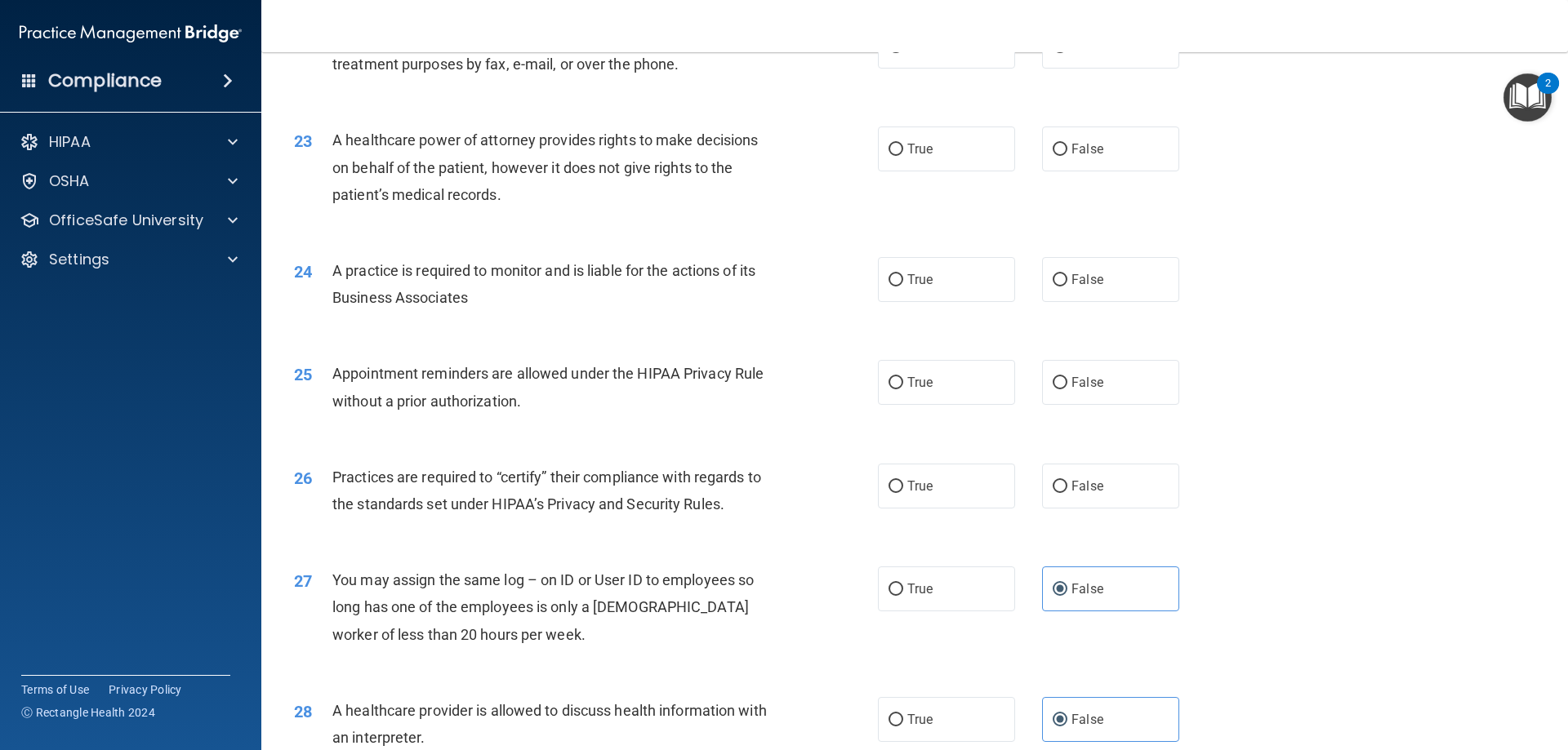
scroll to position [2642, 0]
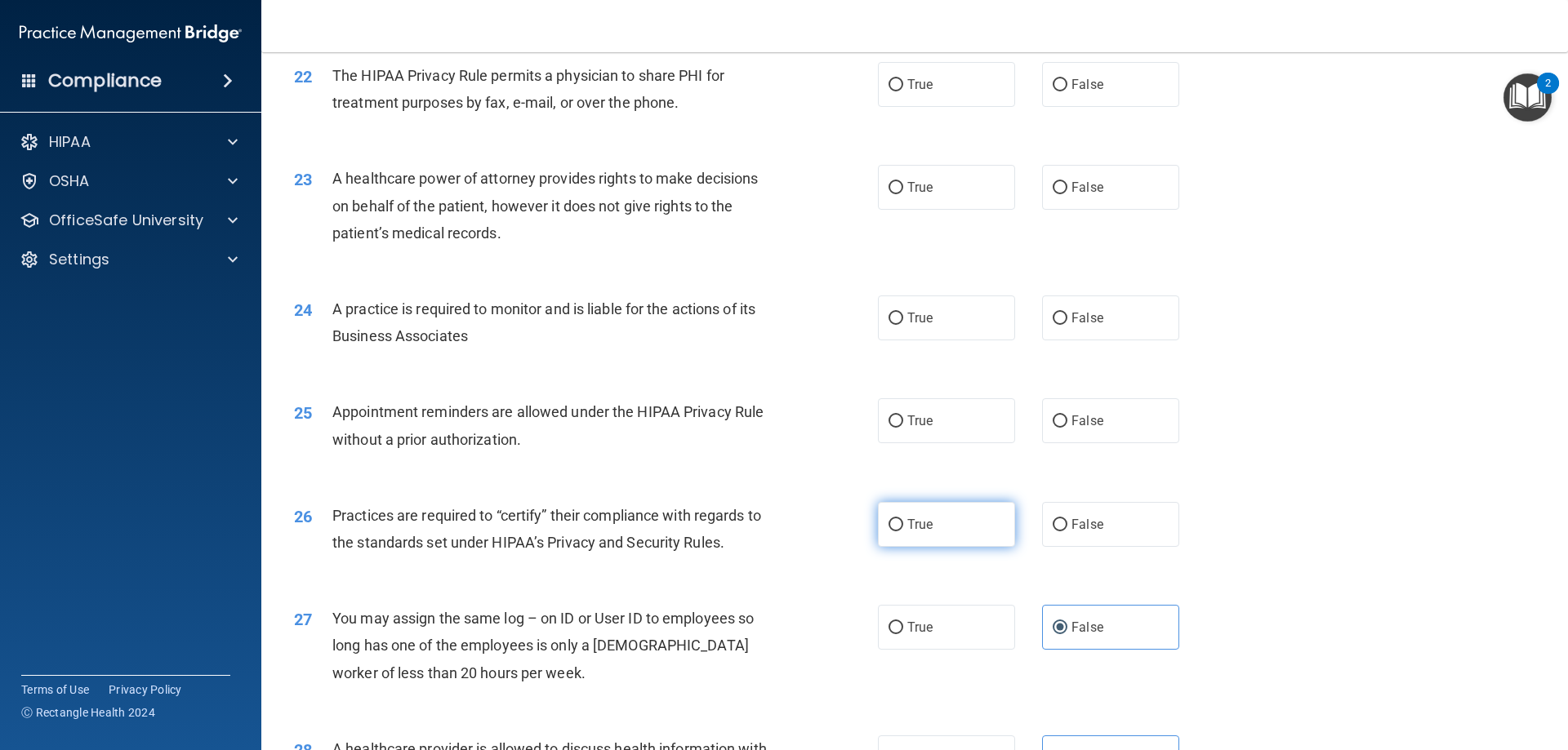
click at [983, 532] on label "True" at bounding box center [947, 524] width 137 height 45
click at [903, 532] on input "True" at bounding box center [895, 525] width 14 height 12
radio input "true"
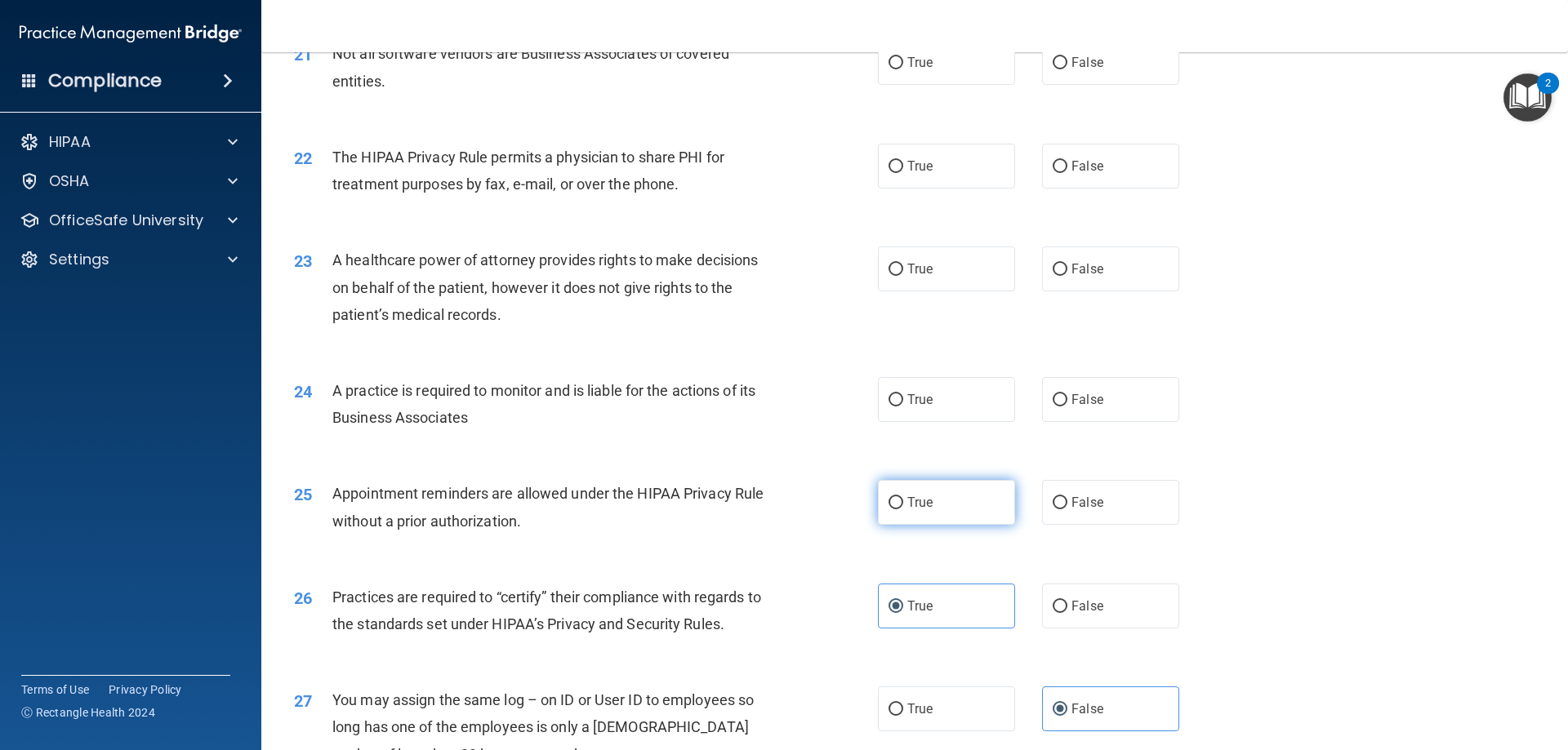
click at [984, 519] on label "True" at bounding box center [947, 502] width 137 height 45
click at [903, 510] on input "True" at bounding box center [895, 503] width 14 height 12
radio input "true"
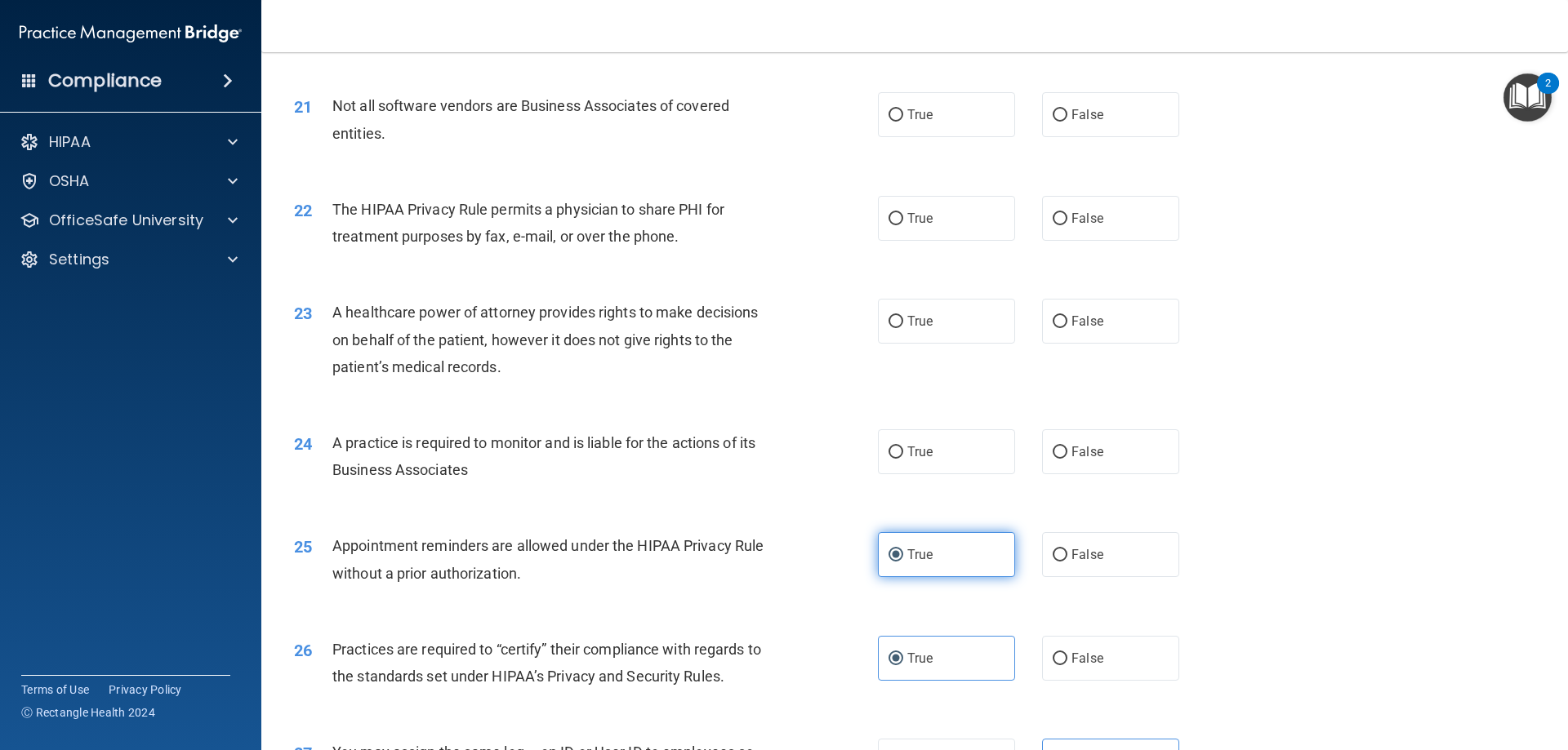
scroll to position [2479, 0]
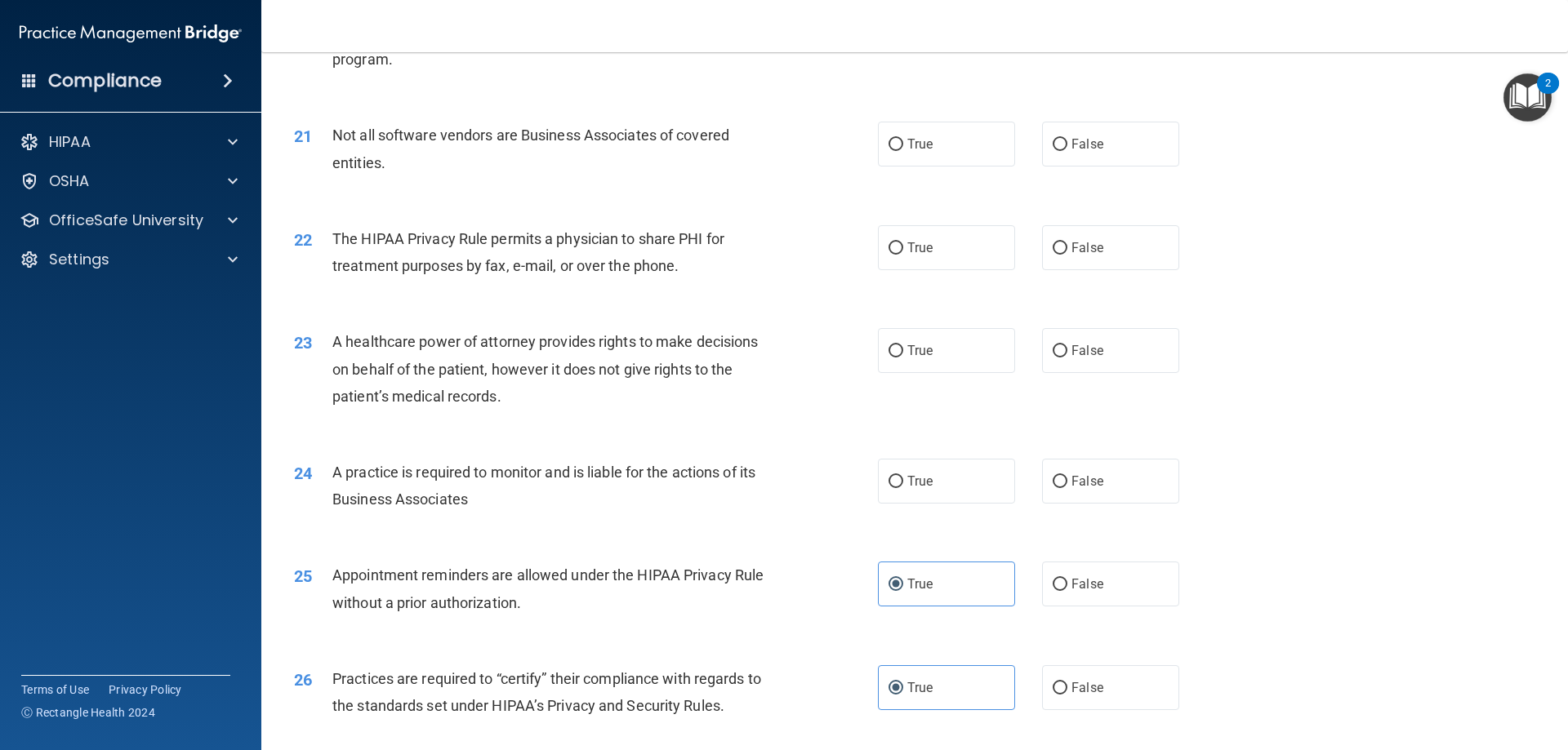
click at [987, 512] on div "24 A practice is required to monitor and is liable for the actions of its Busin…" at bounding box center [915, 490] width 1266 height 103
click at [988, 495] on label "True" at bounding box center [947, 481] width 137 height 45
click at [903, 489] on input "True" at bounding box center [895, 482] width 14 height 12
radio input "true"
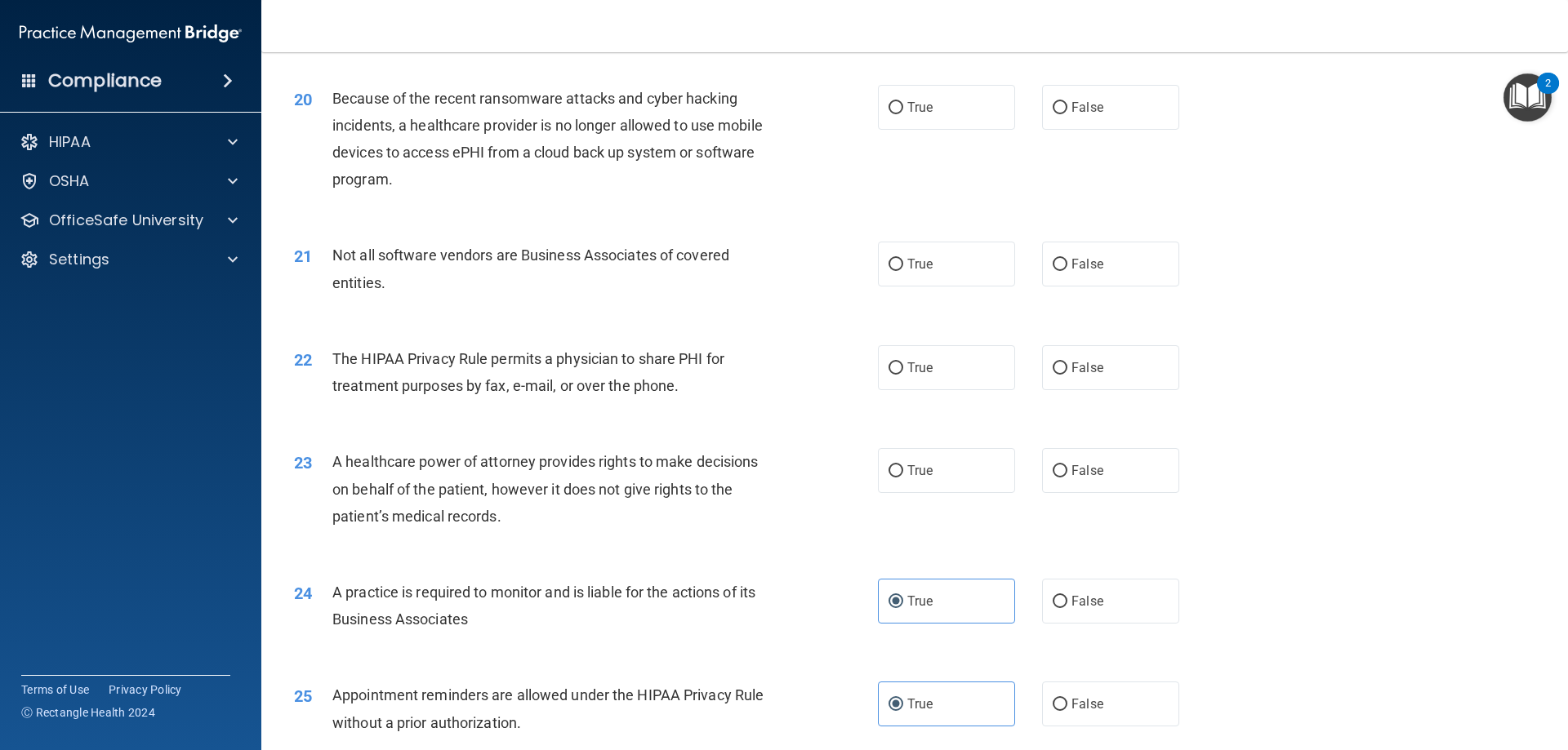
scroll to position [2315, 0]
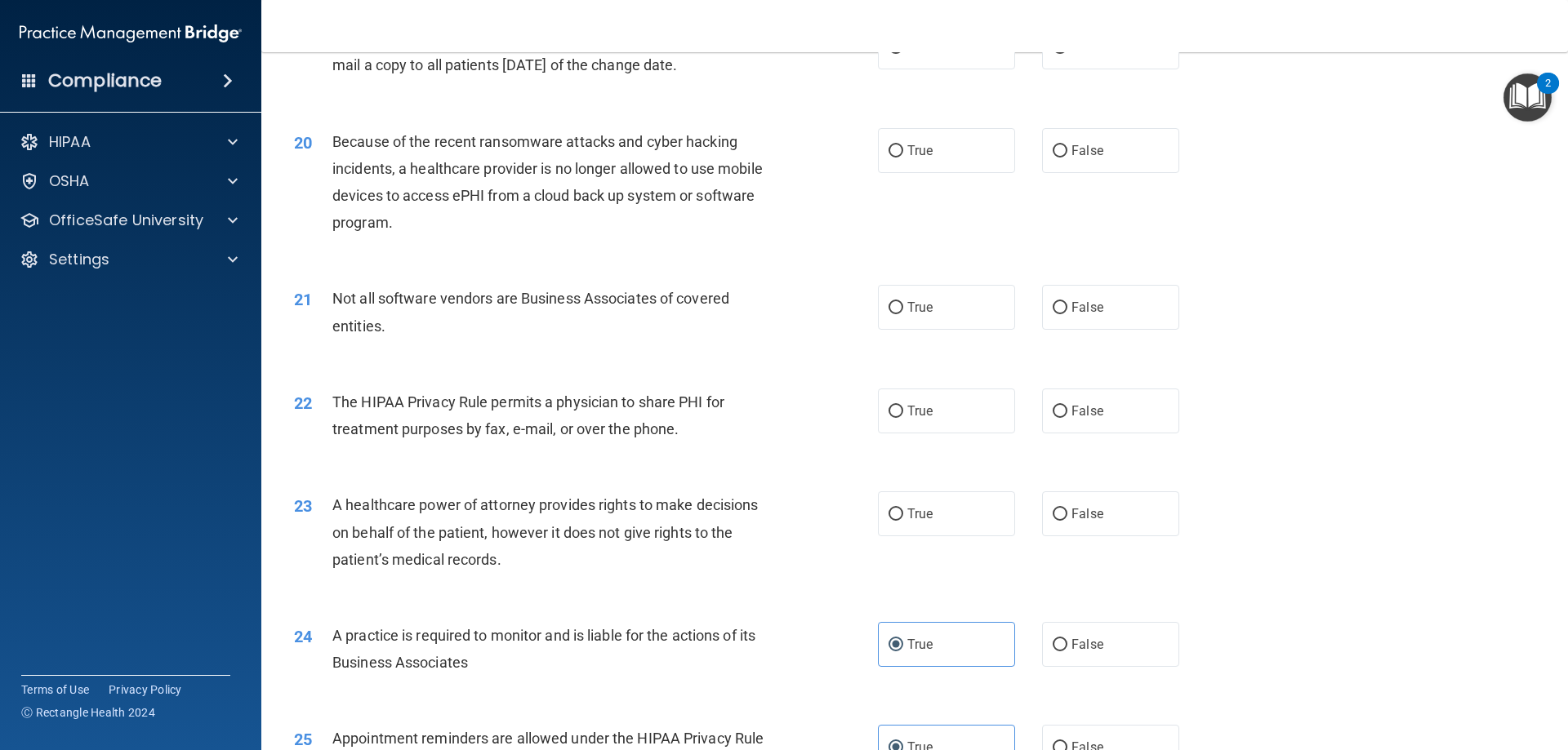
click at [981, 517] on label "True" at bounding box center [947, 513] width 137 height 45
click at [903, 517] on input "True" at bounding box center [895, 515] width 14 height 12
radio input "true"
click at [1106, 535] on label "False" at bounding box center [1111, 513] width 137 height 45
click at [1067, 521] on input "False" at bounding box center [1060, 515] width 14 height 12
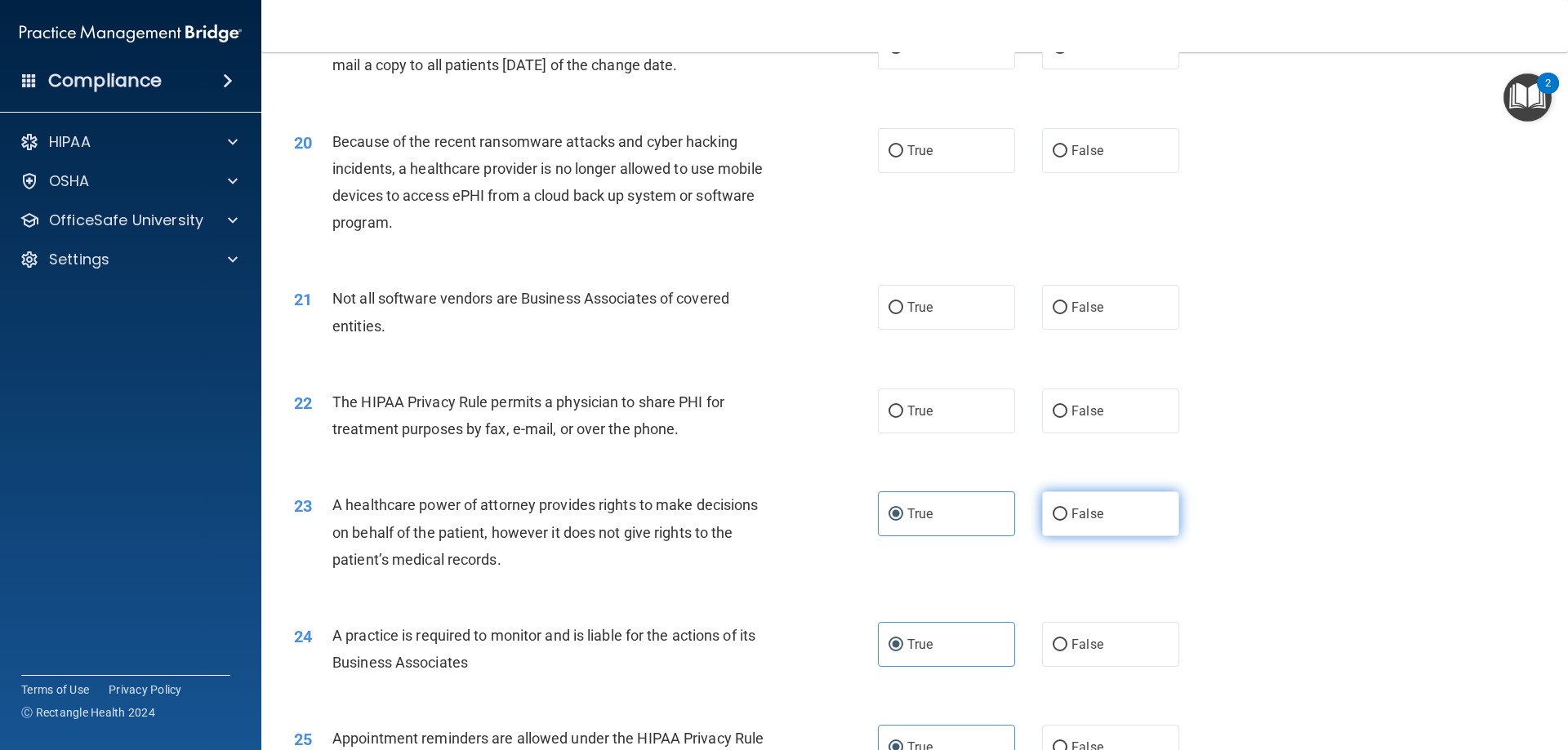
radio input "true"
radio input "false"
click at [900, 428] on label "True" at bounding box center [947, 411] width 137 height 45
click at [900, 418] on input "True" at bounding box center [895, 411] width 14 height 12
radio input "true"
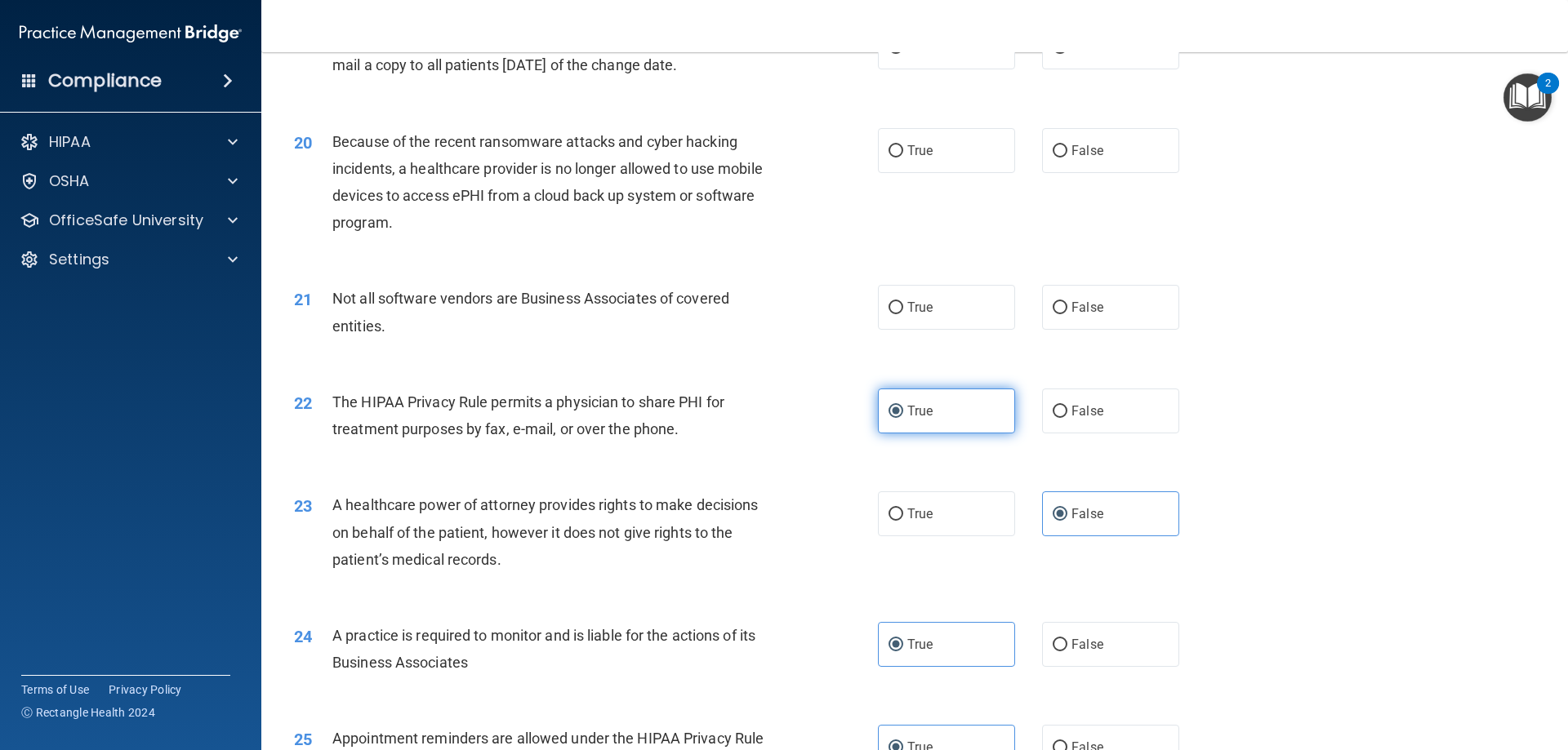
scroll to position [2234, 0]
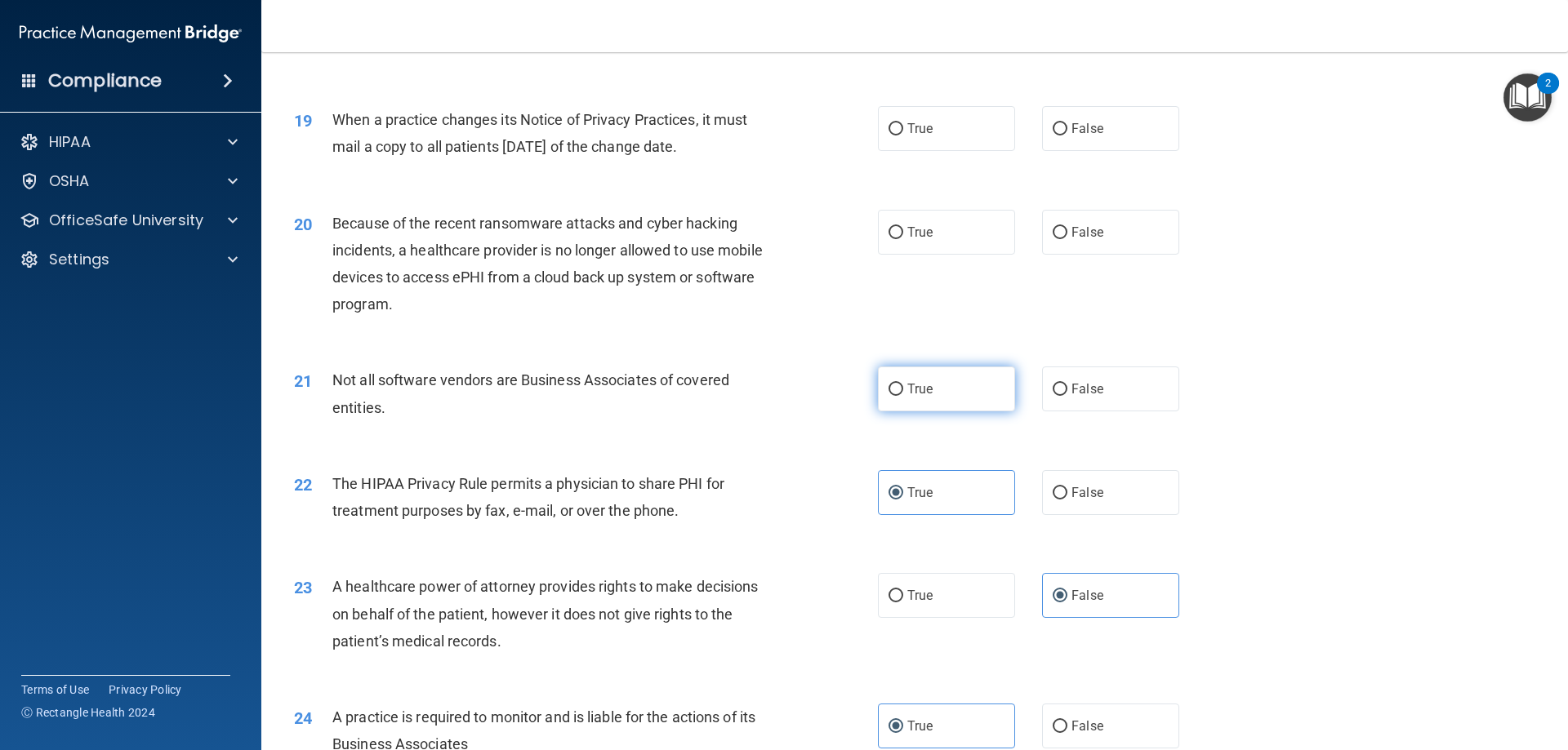
click at [910, 372] on label "True" at bounding box center [947, 389] width 137 height 45
click at [903, 383] on input "True" at bounding box center [895, 389] width 14 height 12
radio input "true"
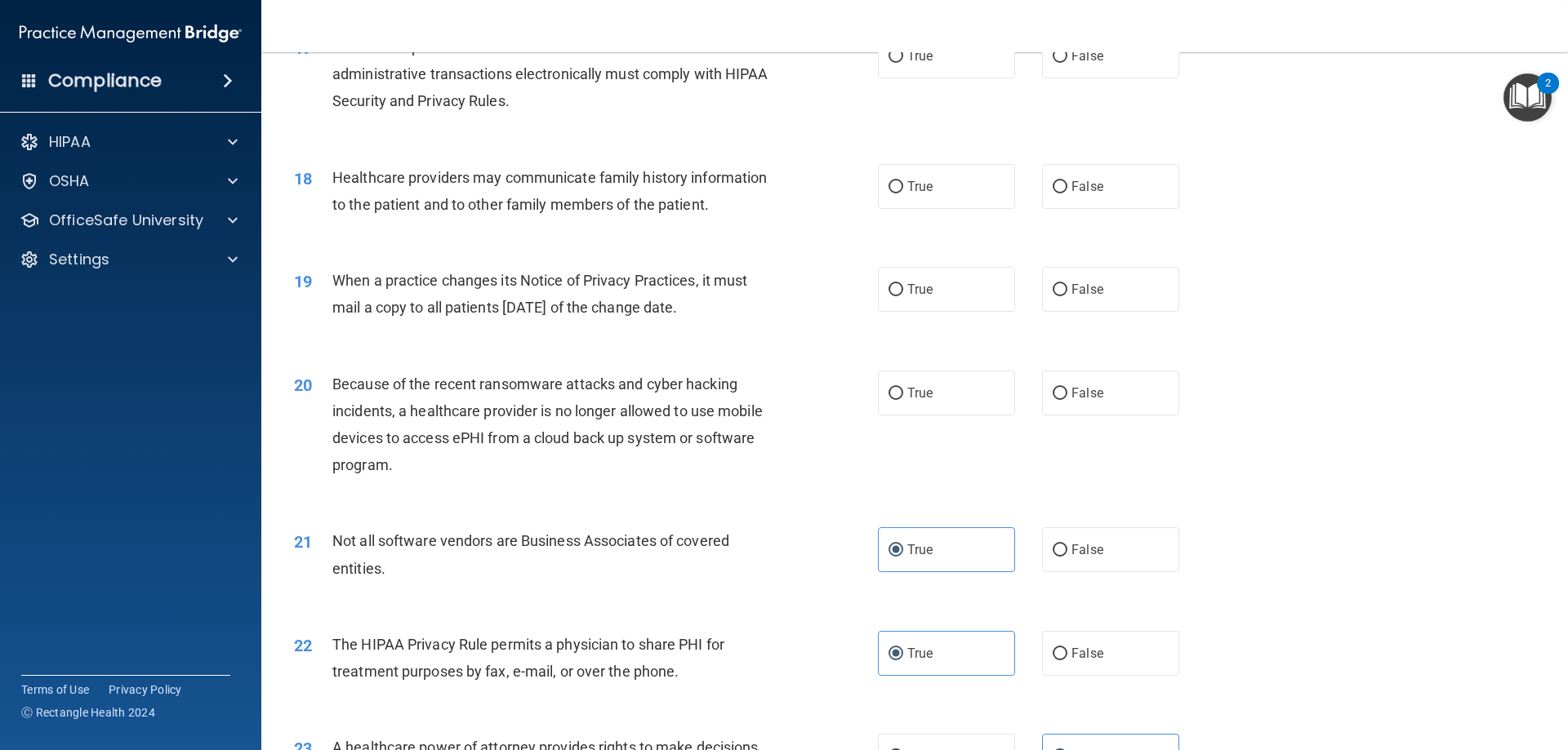
scroll to position [2071, 0]
click at [929, 347] on div "19 When a practice changes its Notice of Privacy Practices, it must mail a copy…" at bounding box center [915, 300] width 1266 height 103
click at [937, 403] on label "True" at bounding box center [947, 395] width 137 height 45
click at [903, 402] on input "True" at bounding box center [895, 396] width 14 height 12
radio input "true"
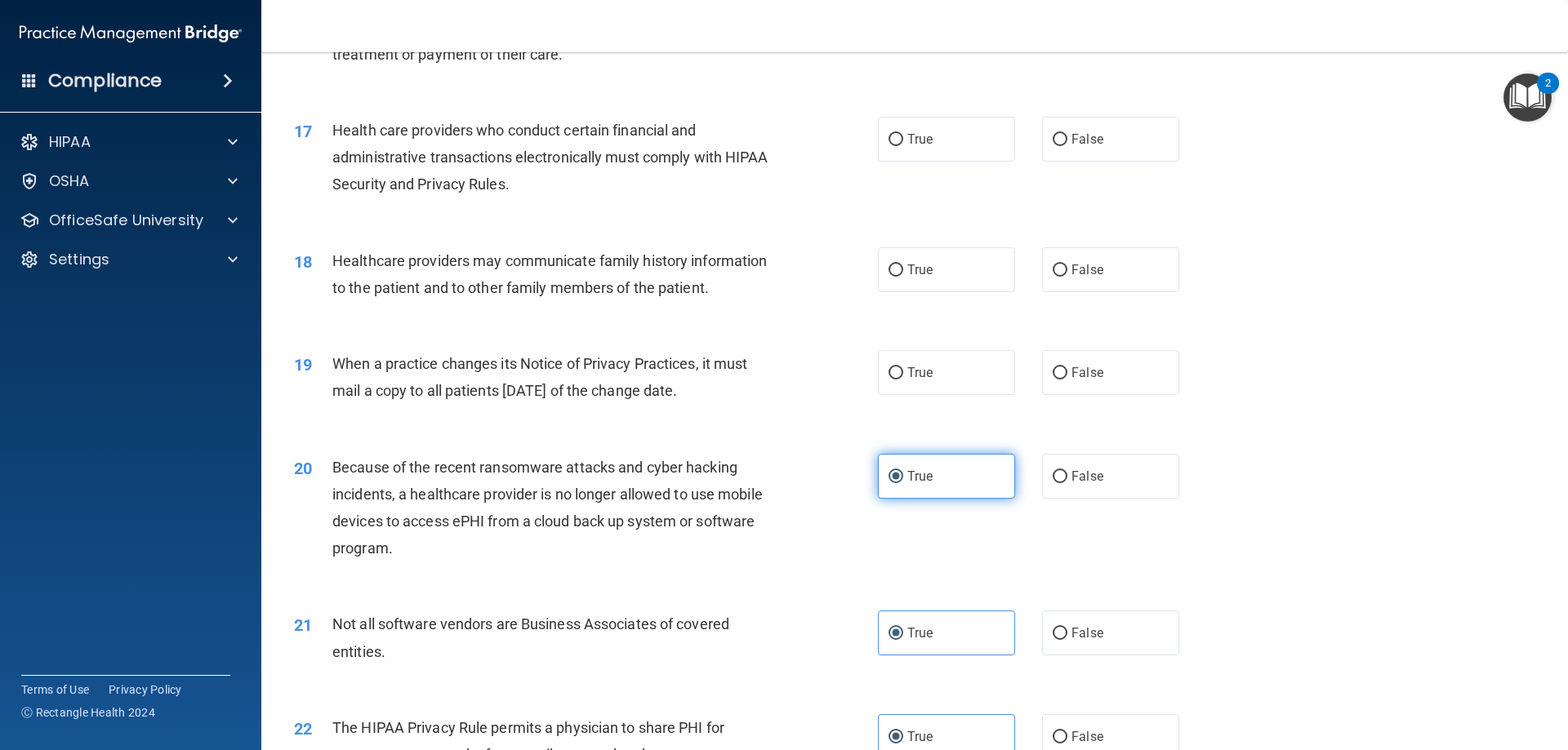
scroll to position [1989, 0]
click at [935, 377] on label "True" at bounding box center [947, 373] width 137 height 45
click at [903, 377] on input "True" at bounding box center [895, 374] width 14 height 12
radio input "true"
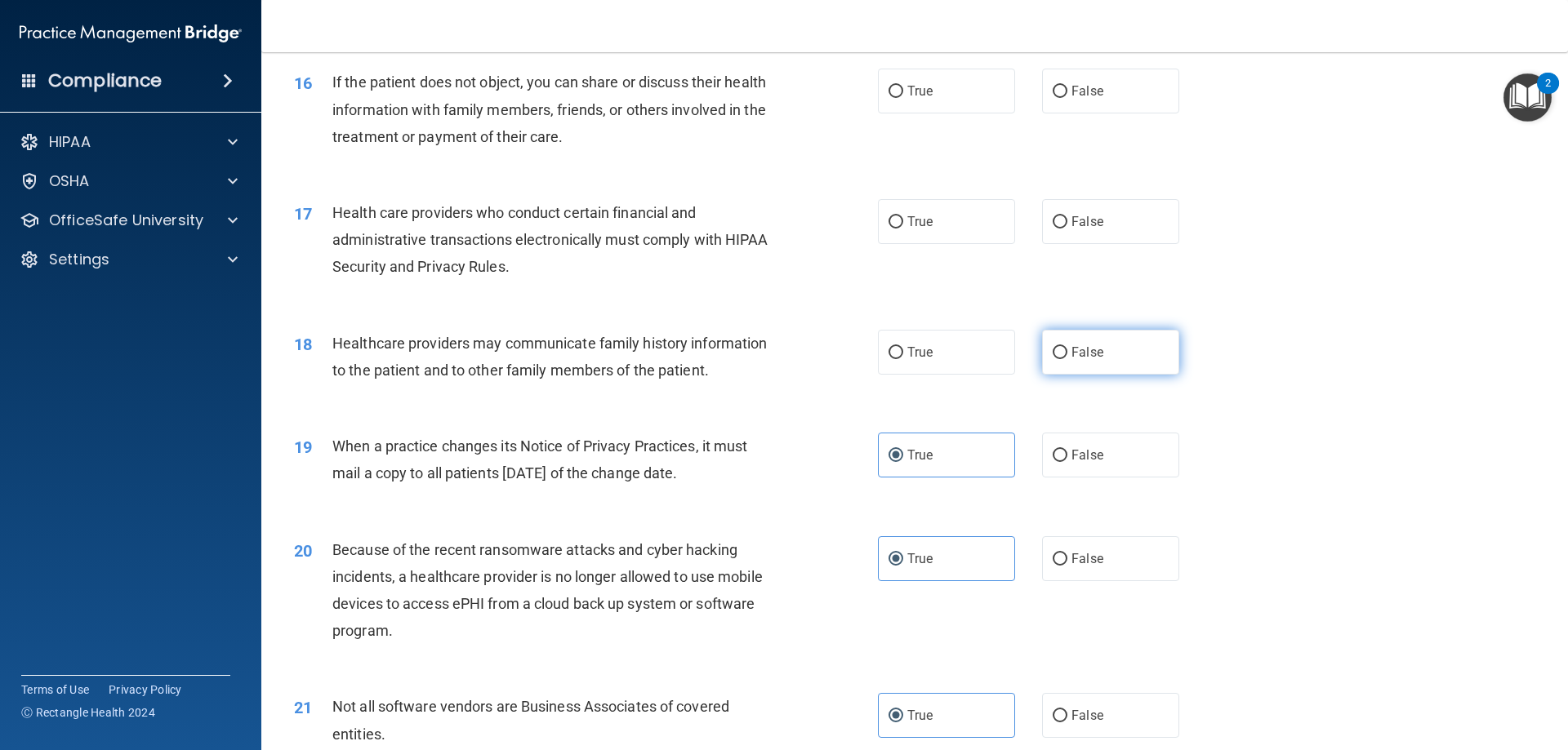
click at [1094, 373] on label "False" at bounding box center [1111, 352] width 137 height 45
click at [1067, 359] on input "False" at bounding box center [1060, 353] width 14 height 12
radio input "true"
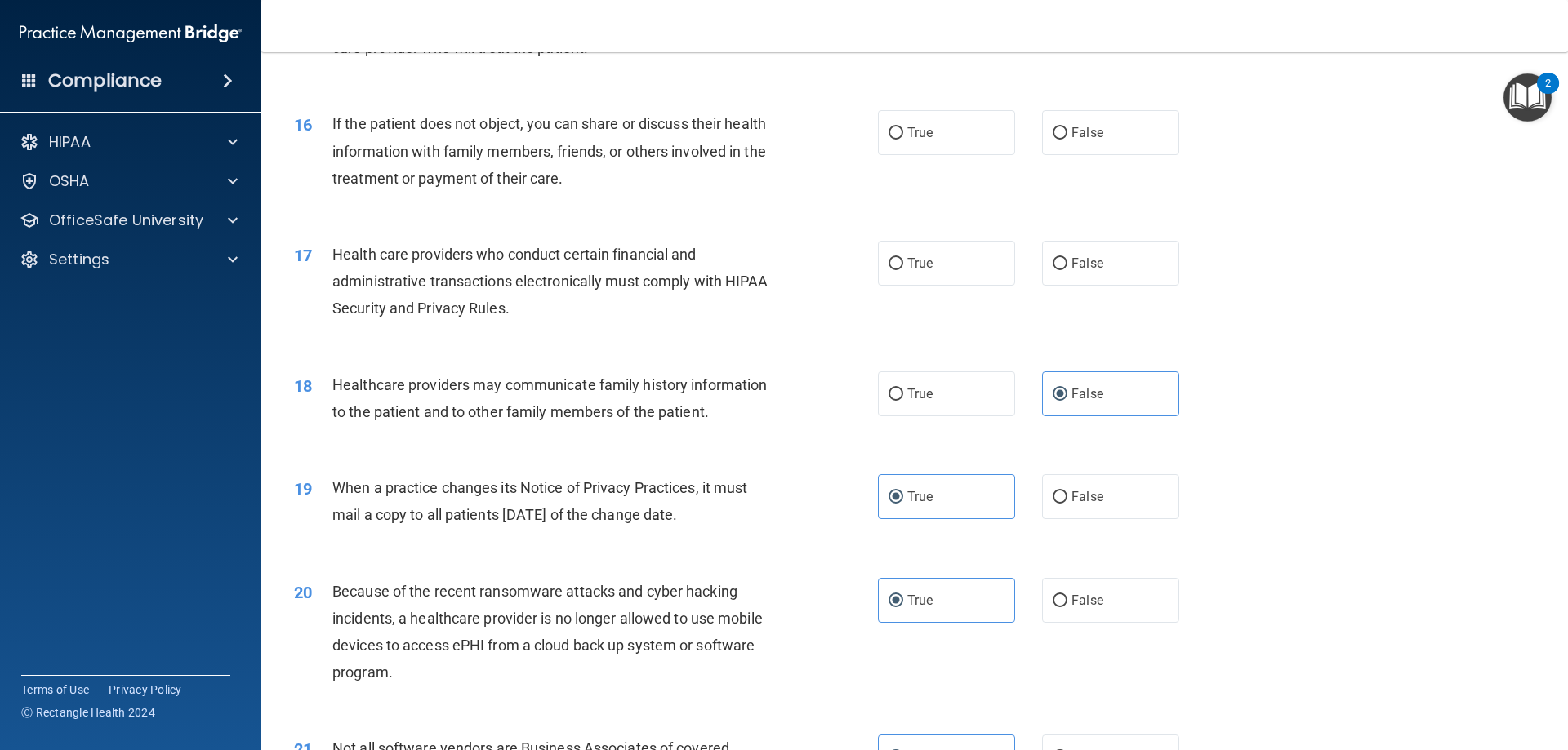
scroll to position [1826, 0]
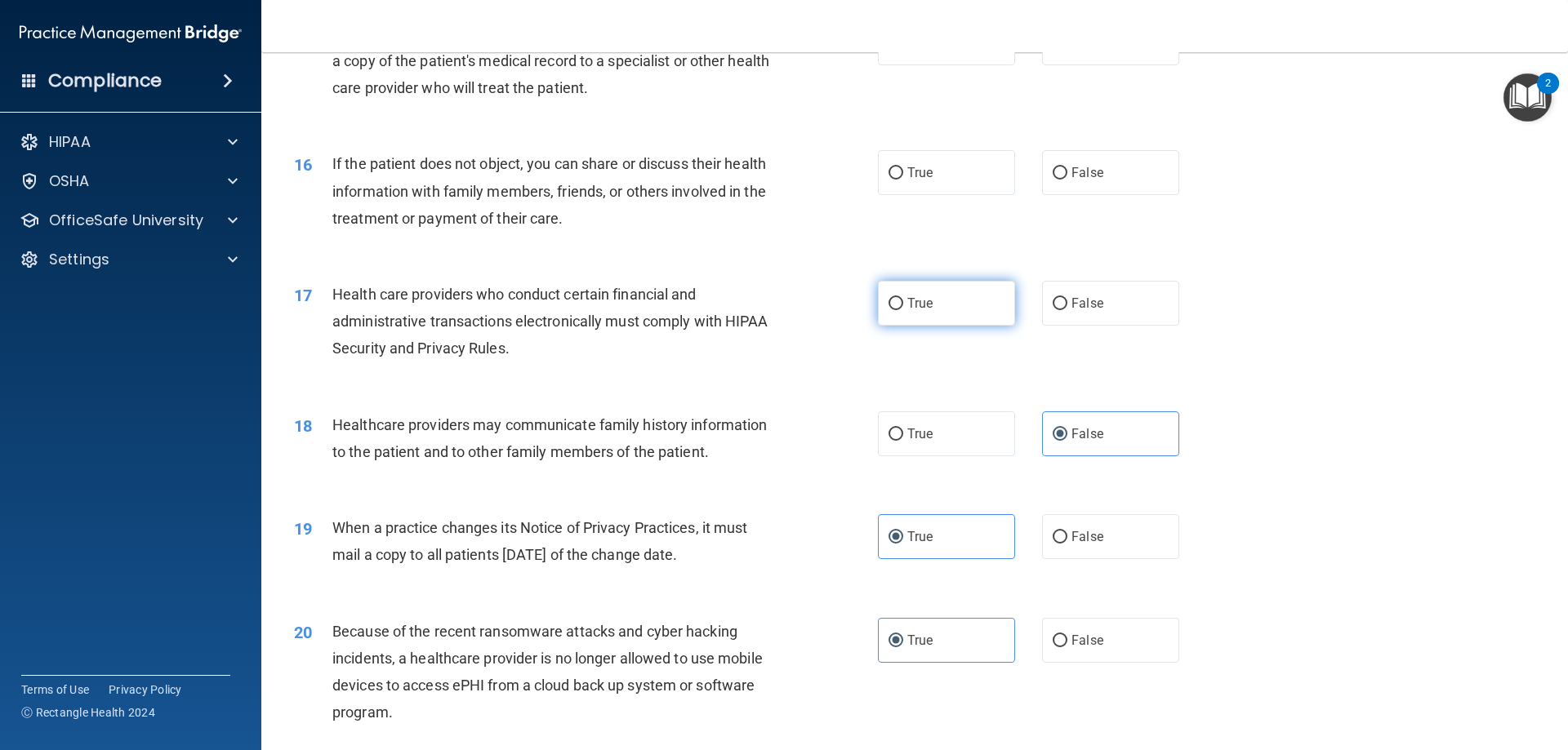
click at [928, 311] on label "True" at bounding box center [947, 303] width 137 height 45
click at [903, 311] on input "True" at bounding box center [895, 304] width 14 height 12
radio input "true"
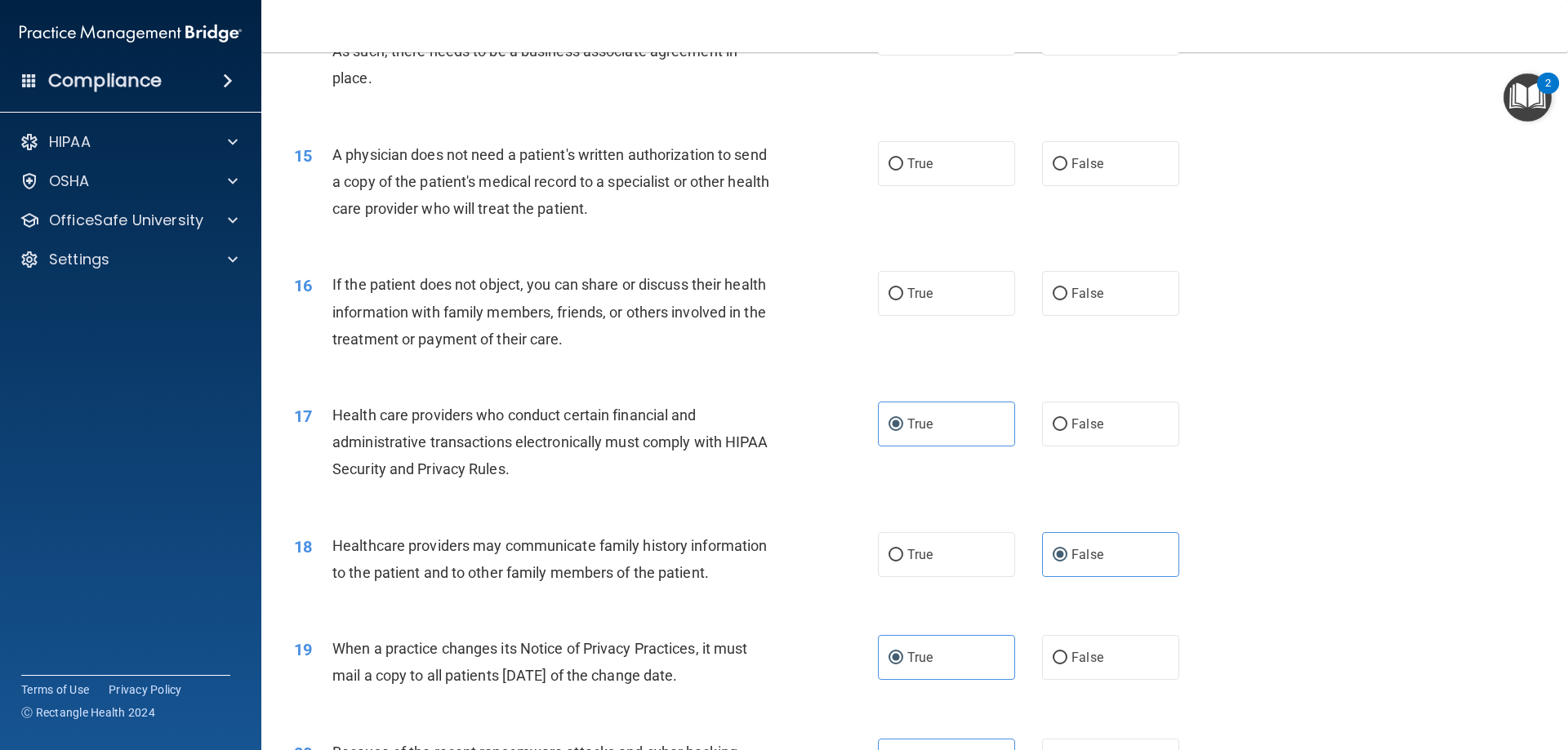
scroll to position [1662, 0]
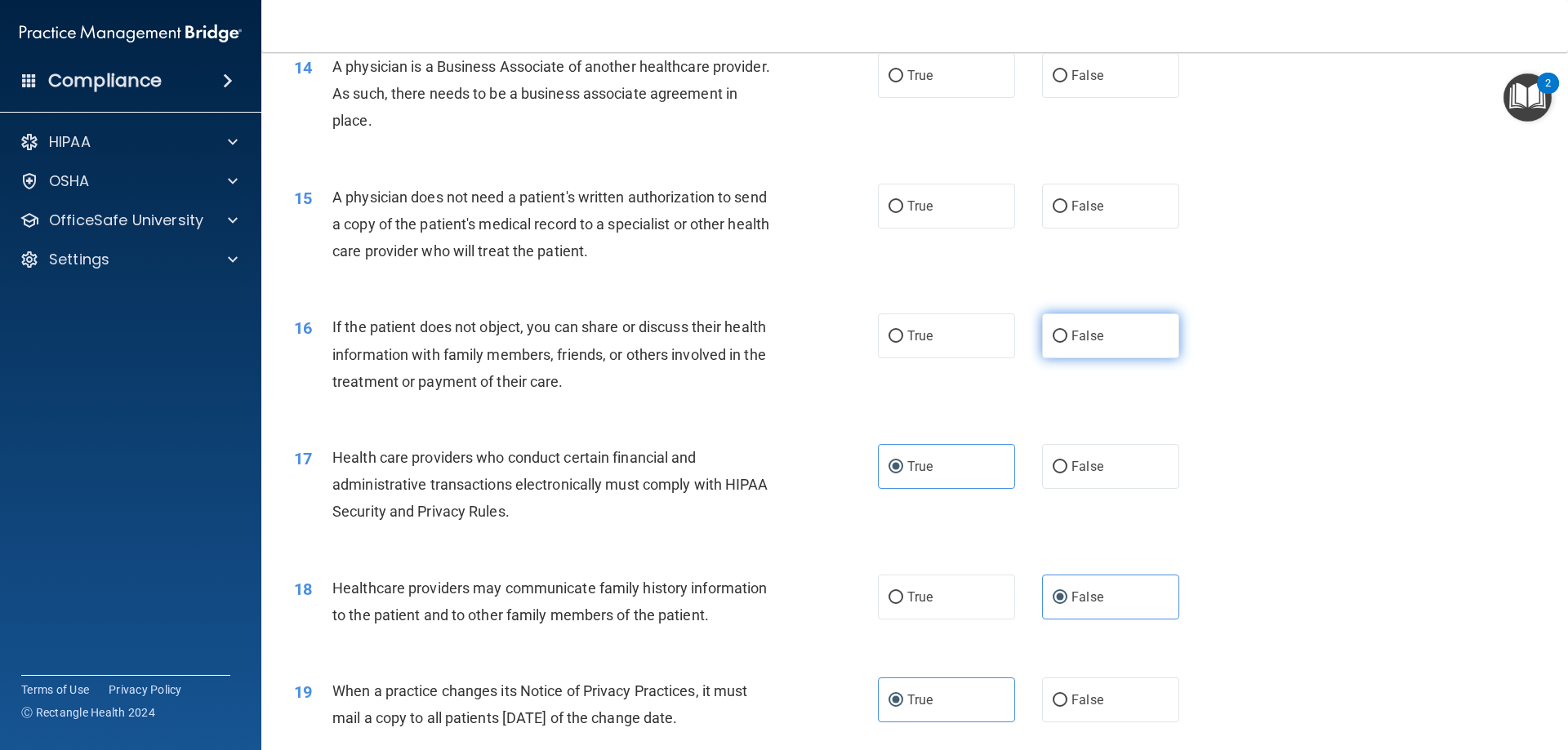
click at [1053, 331] on input "False" at bounding box center [1060, 337] width 14 height 12
radio input "true"
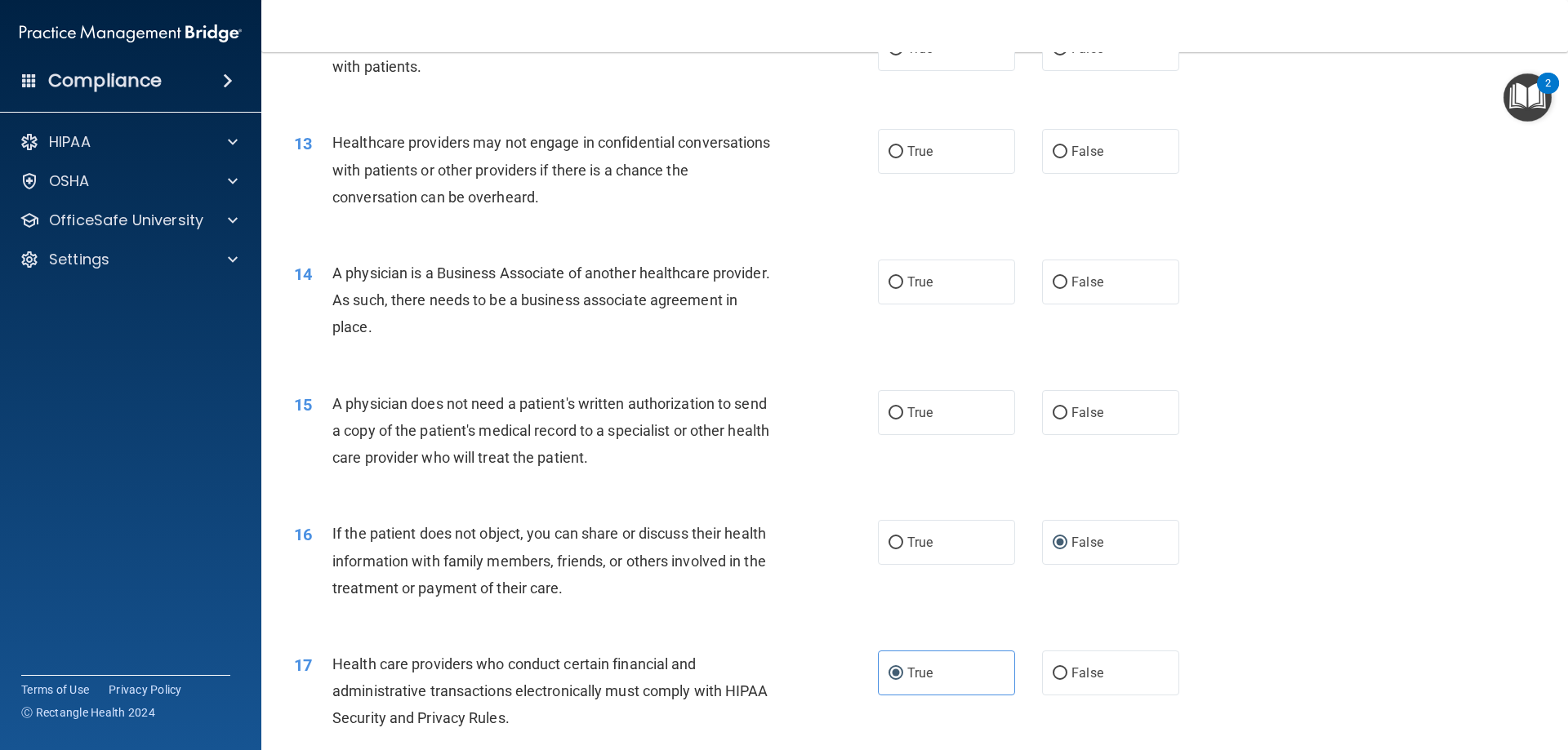
scroll to position [1418, 0]
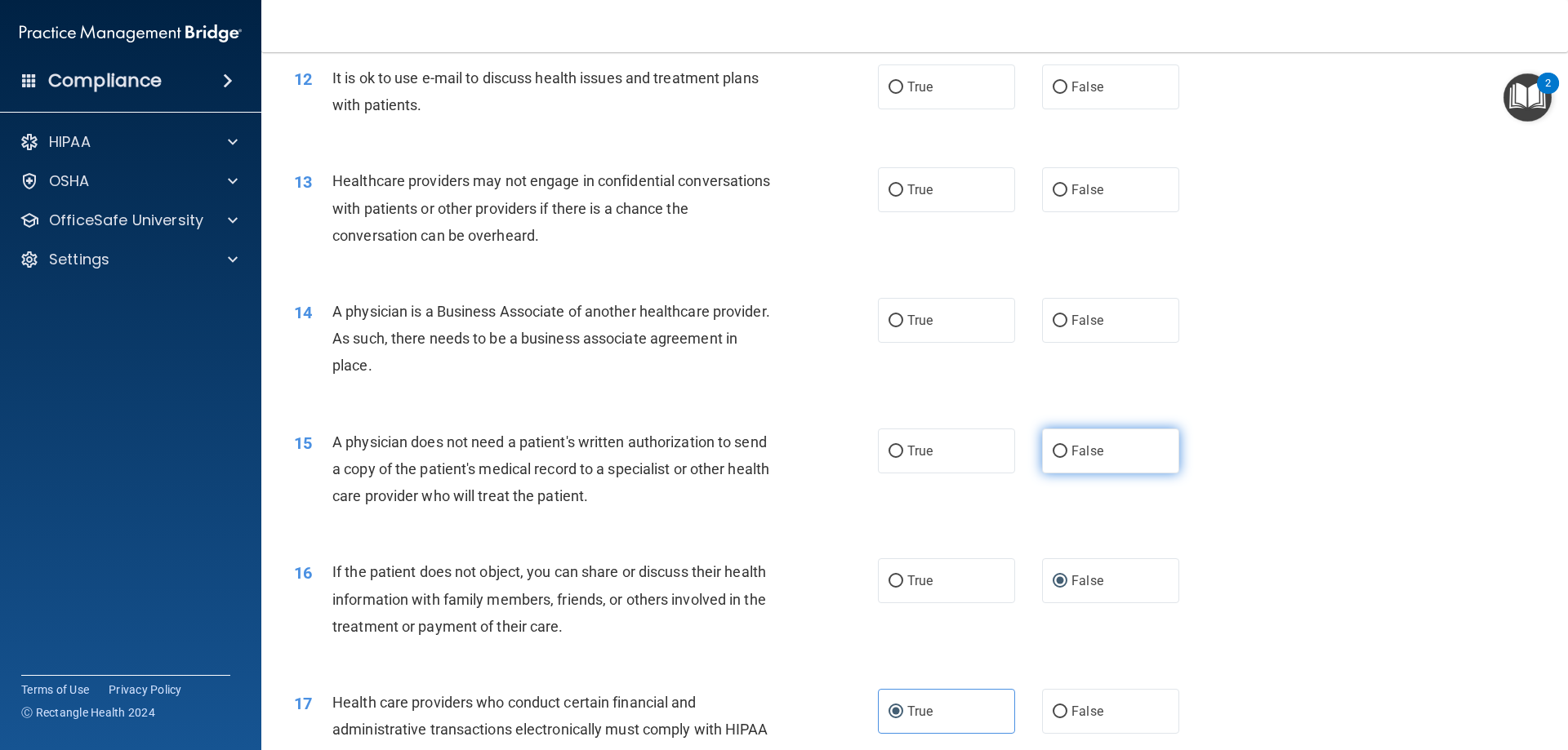
click at [1107, 460] on label "False" at bounding box center [1111, 451] width 137 height 45
click at [1067, 458] on input "False" at bounding box center [1060, 451] width 14 height 12
radio input "true"
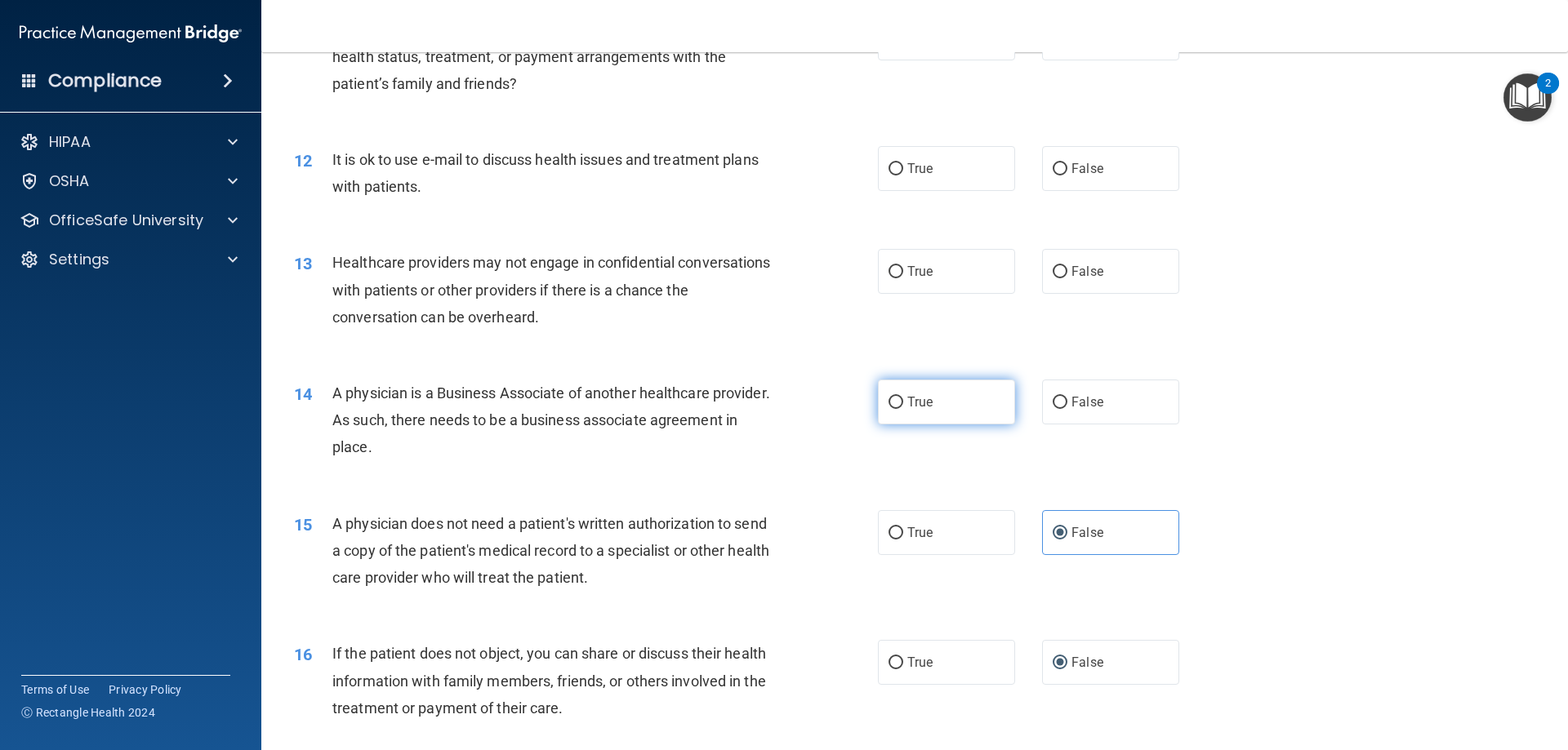
click at [968, 411] on label "True" at bounding box center [947, 402] width 137 height 45
click at [903, 409] on input "True" at bounding box center [895, 403] width 14 height 12
radio input "true"
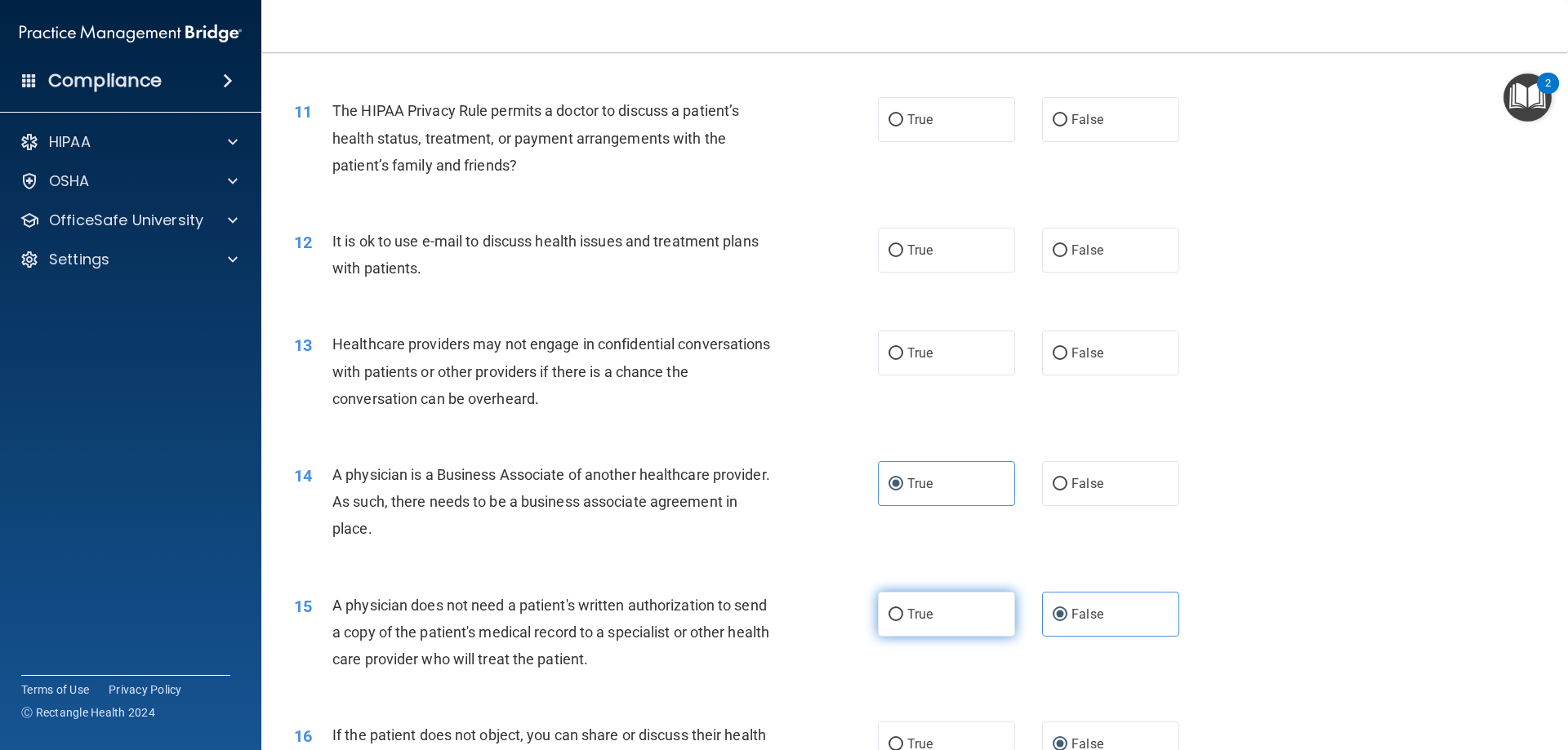
scroll to position [1173, 0]
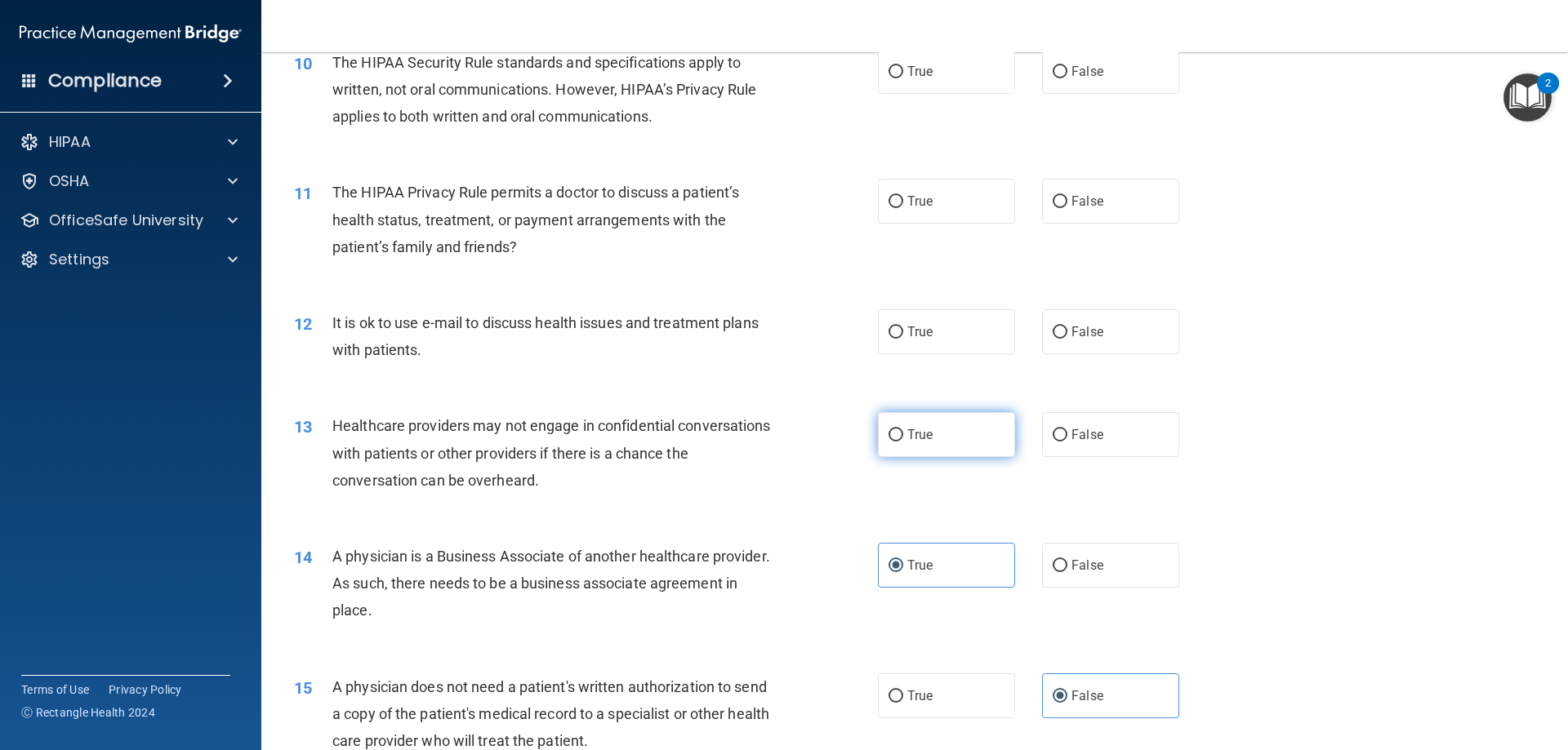
click at [973, 443] on label "True" at bounding box center [947, 434] width 137 height 45
click at [903, 442] on input "True" at bounding box center [895, 435] width 14 height 12
radio input "true"
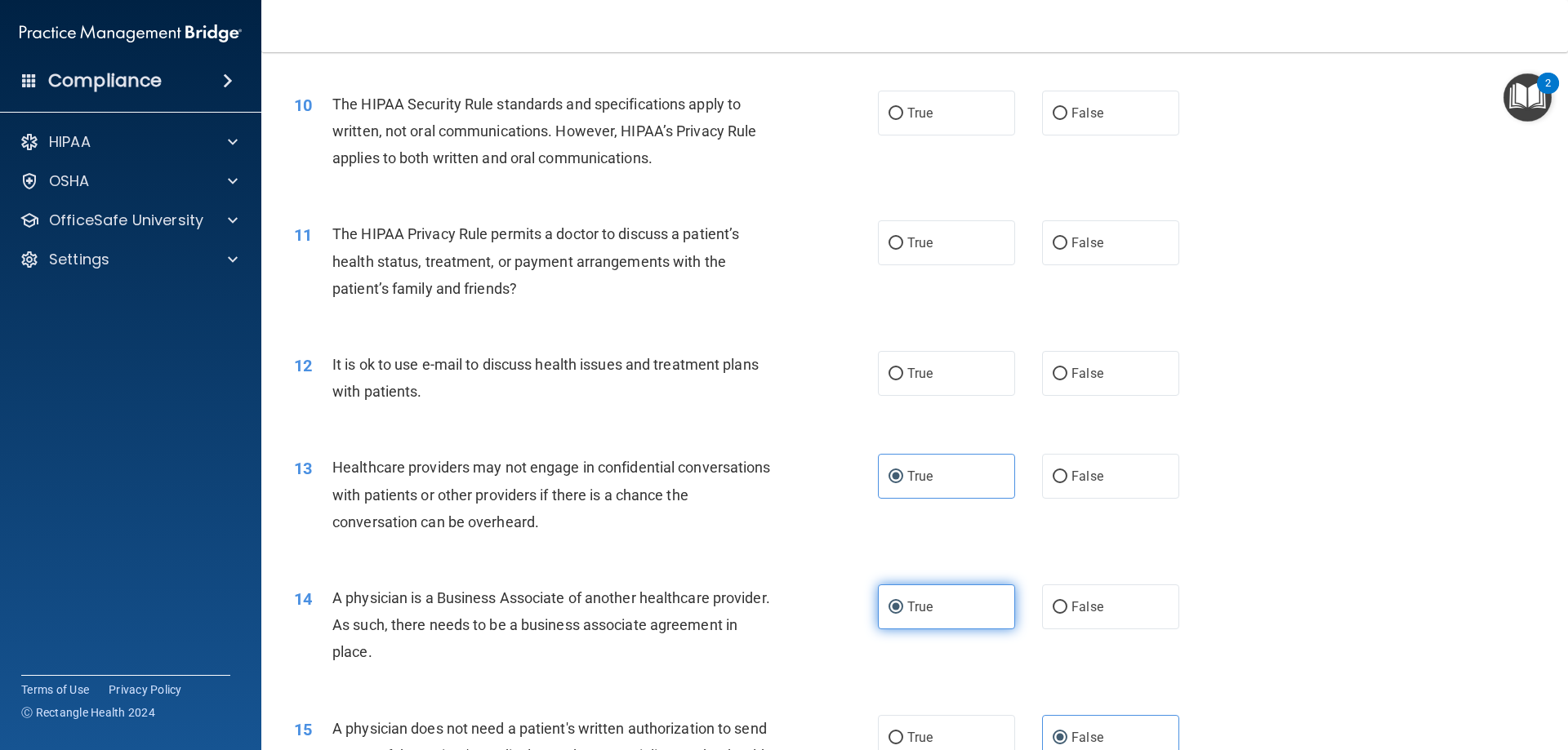
scroll to position [1091, 0]
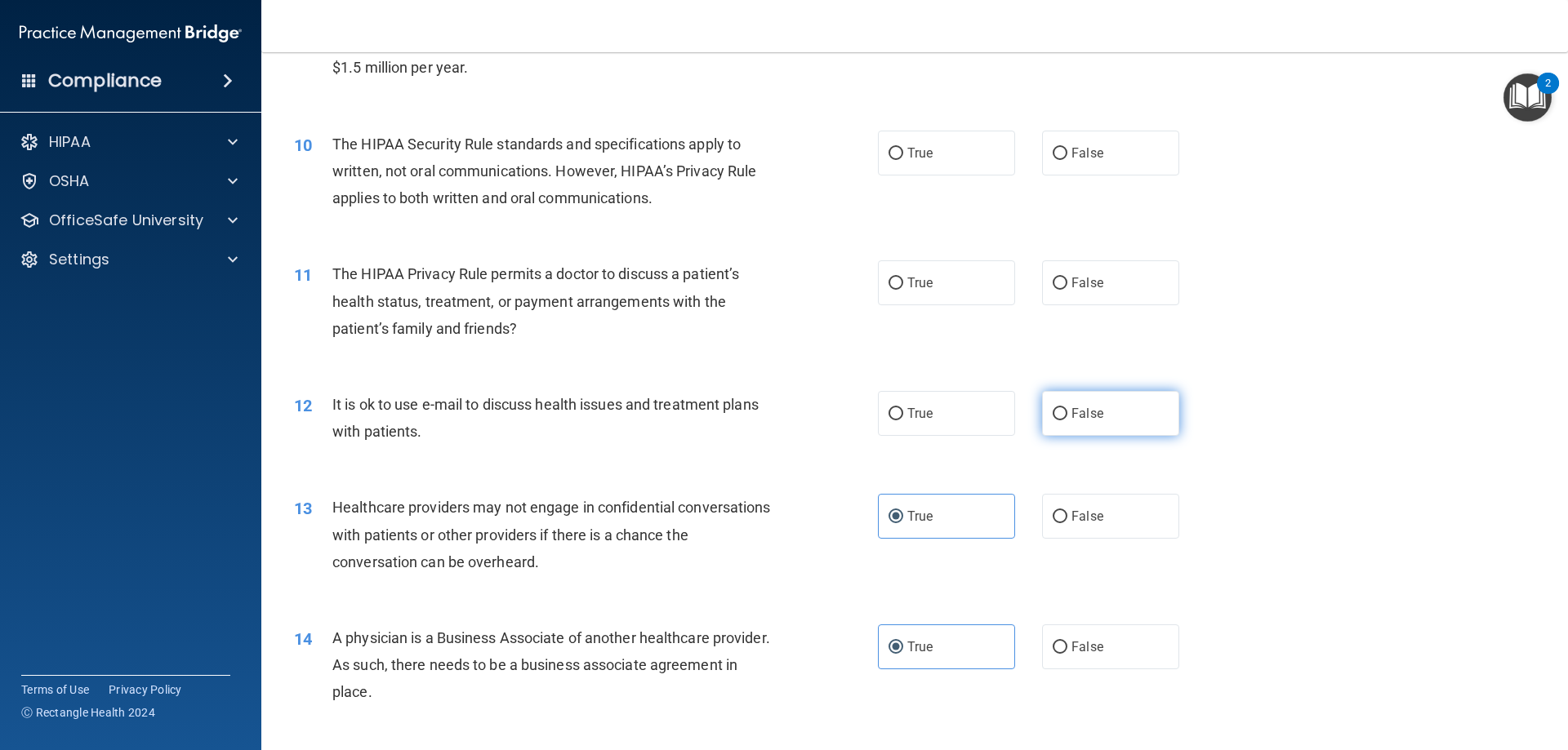
click at [1061, 396] on label "False" at bounding box center [1111, 413] width 137 height 45
click at [1061, 408] on input "False" at bounding box center [1060, 414] width 14 height 12
radio input "true"
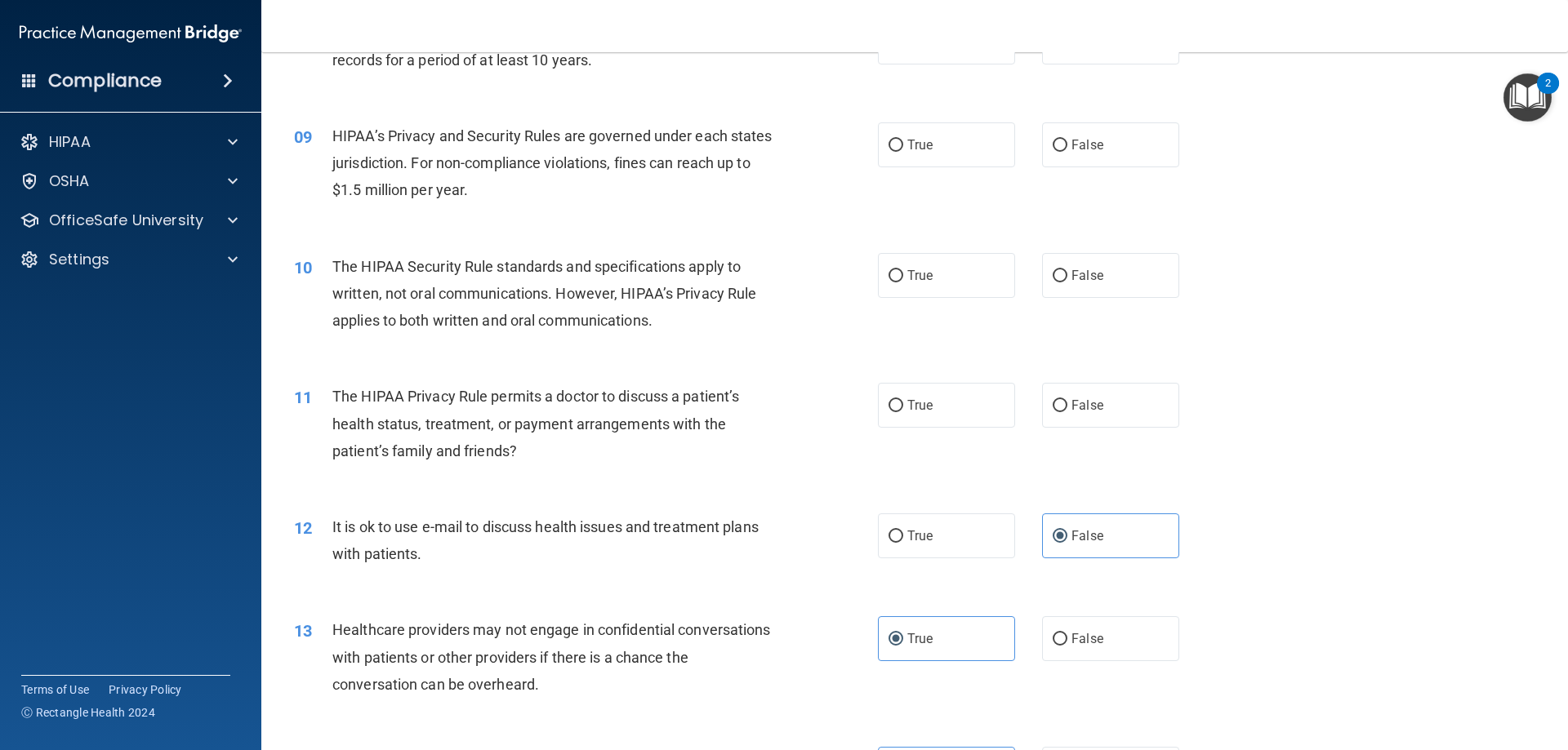
scroll to position [927, 0]
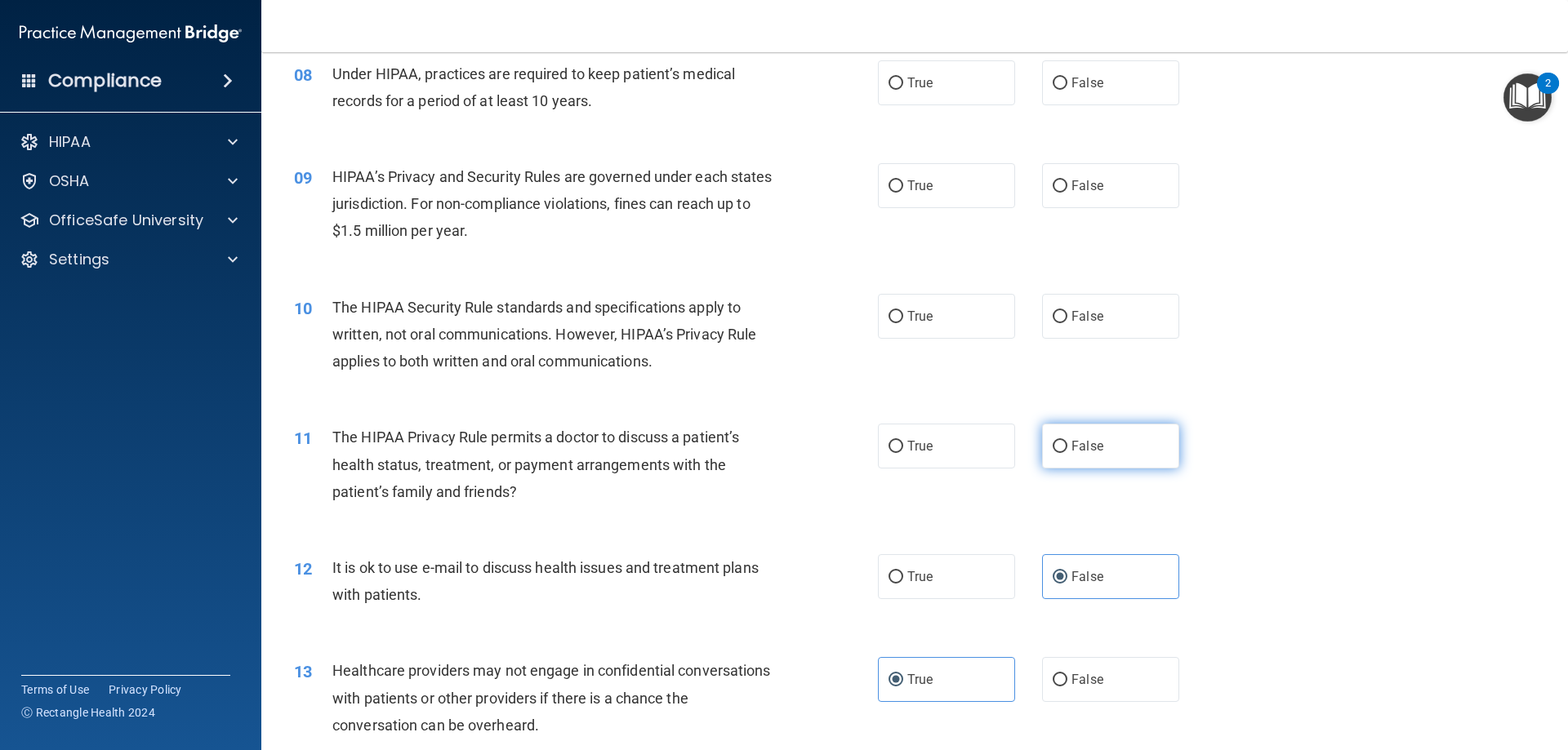
click at [1078, 445] on span "False" at bounding box center [1088, 446] width 32 height 15
click at [1067, 445] on input "False" at bounding box center [1060, 447] width 14 height 12
radio input "true"
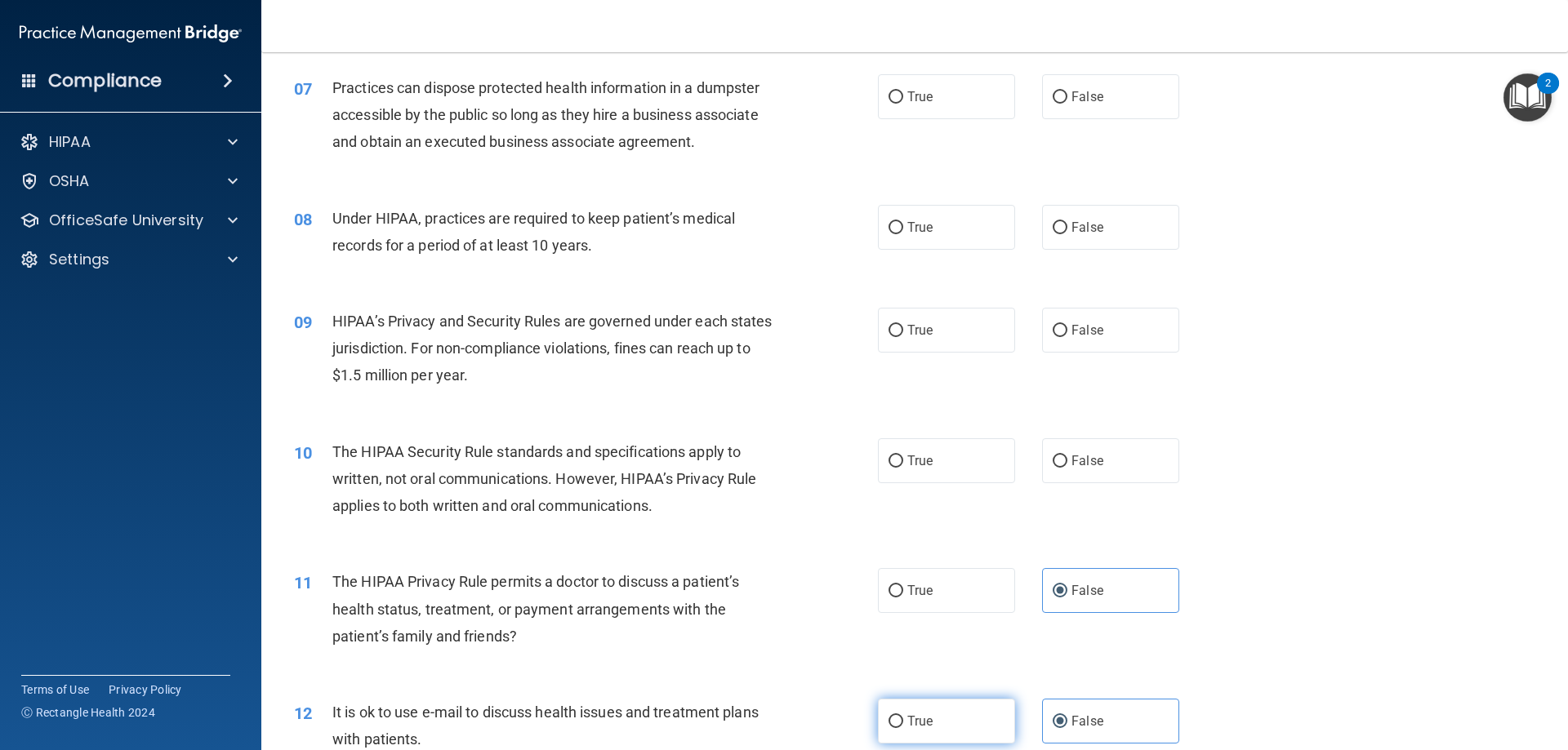
scroll to position [764, 0]
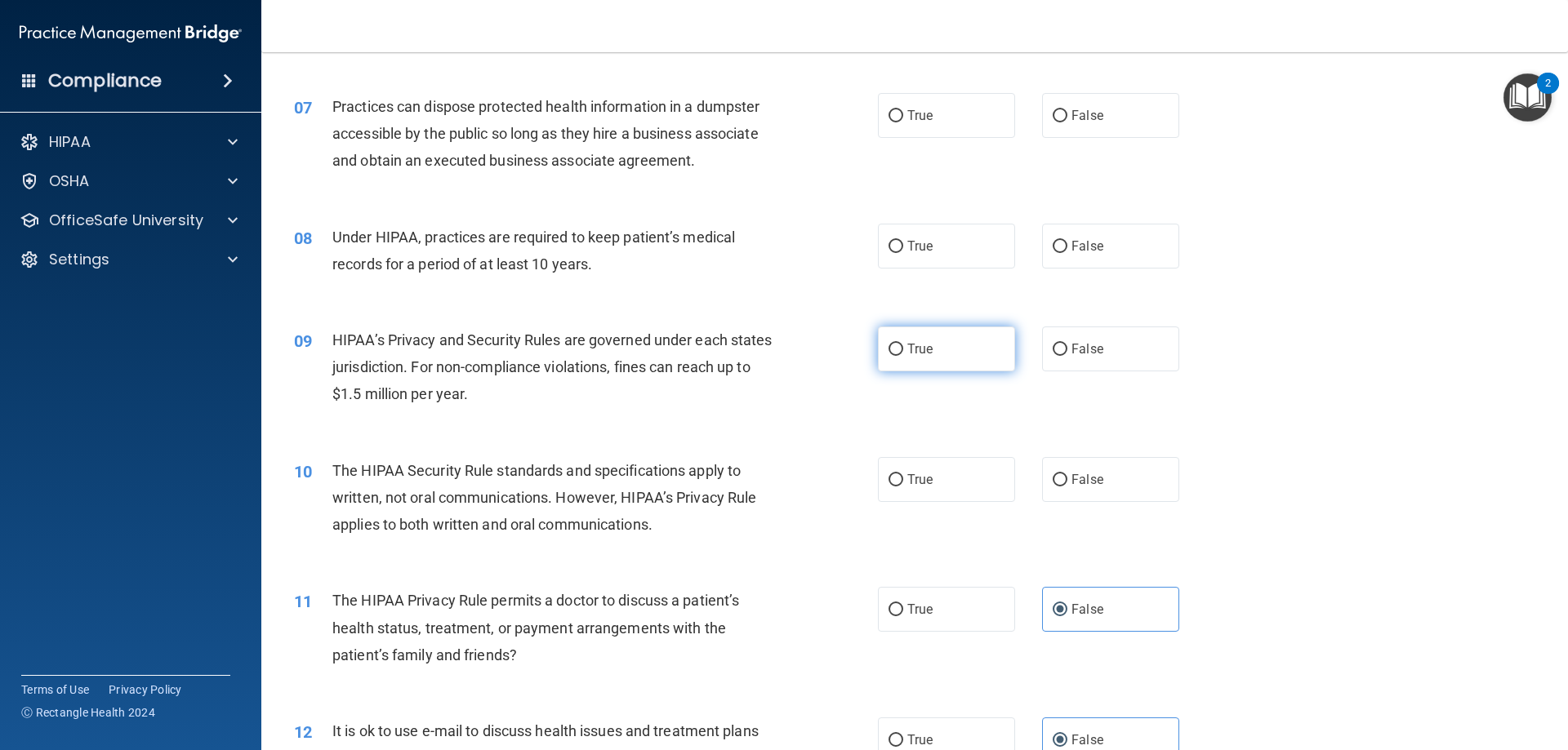
click at [911, 368] on label "True" at bounding box center [947, 349] width 137 height 45
click at [903, 356] on input "True" at bounding box center [895, 350] width 14 height 12
radio input "true"
click at [1183, 504] on div "10 The HIPAA Security Rule standards and specifications apply to written, not o…" at bounding box center [915, 502] width 1266 height 131
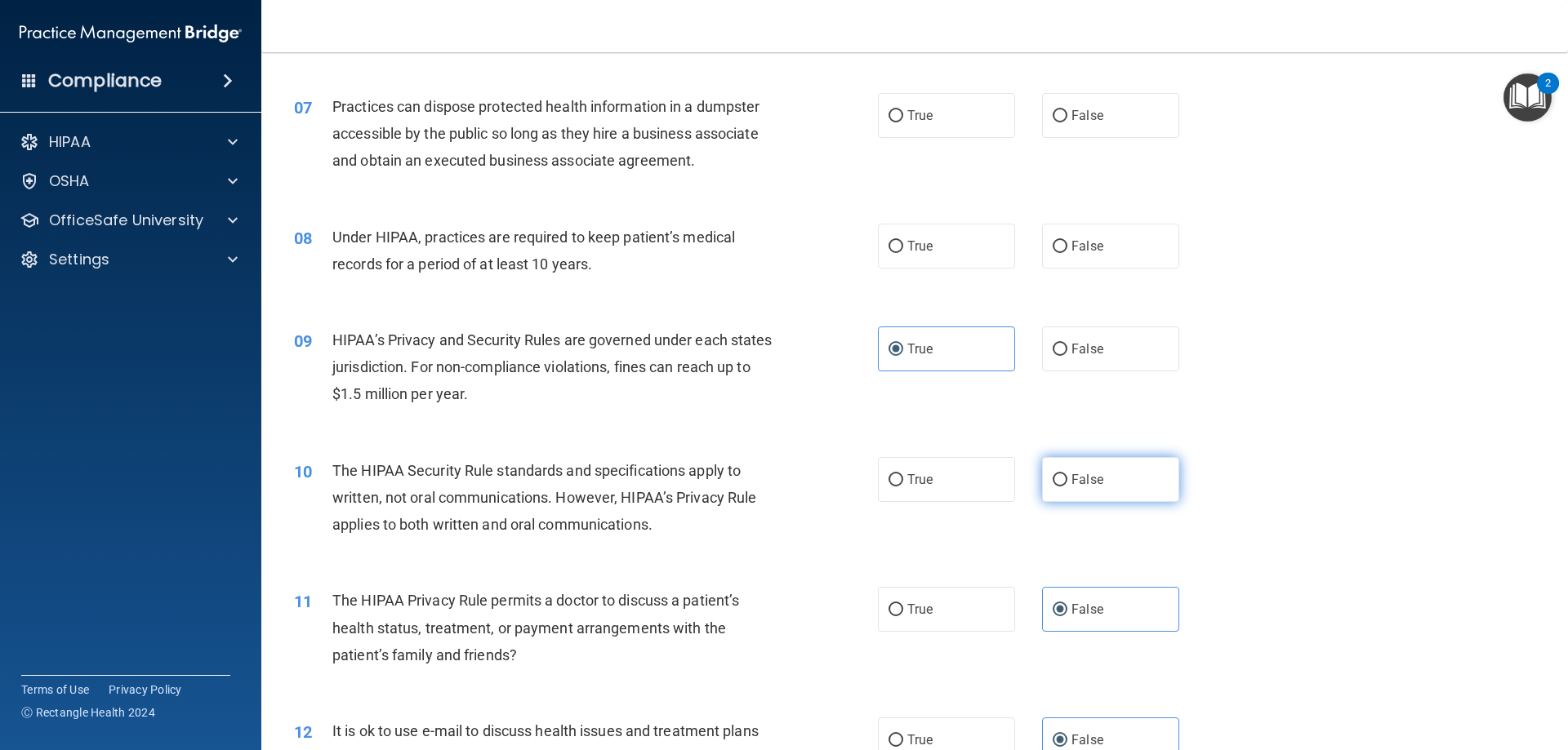
click at [1061, 488] on label "False" at bounding box center [1111, 479] width 137 height 45
click at [1061, 487] on input "False" at bounding box center [1060, 480] width 14 height 12
radio input "true"
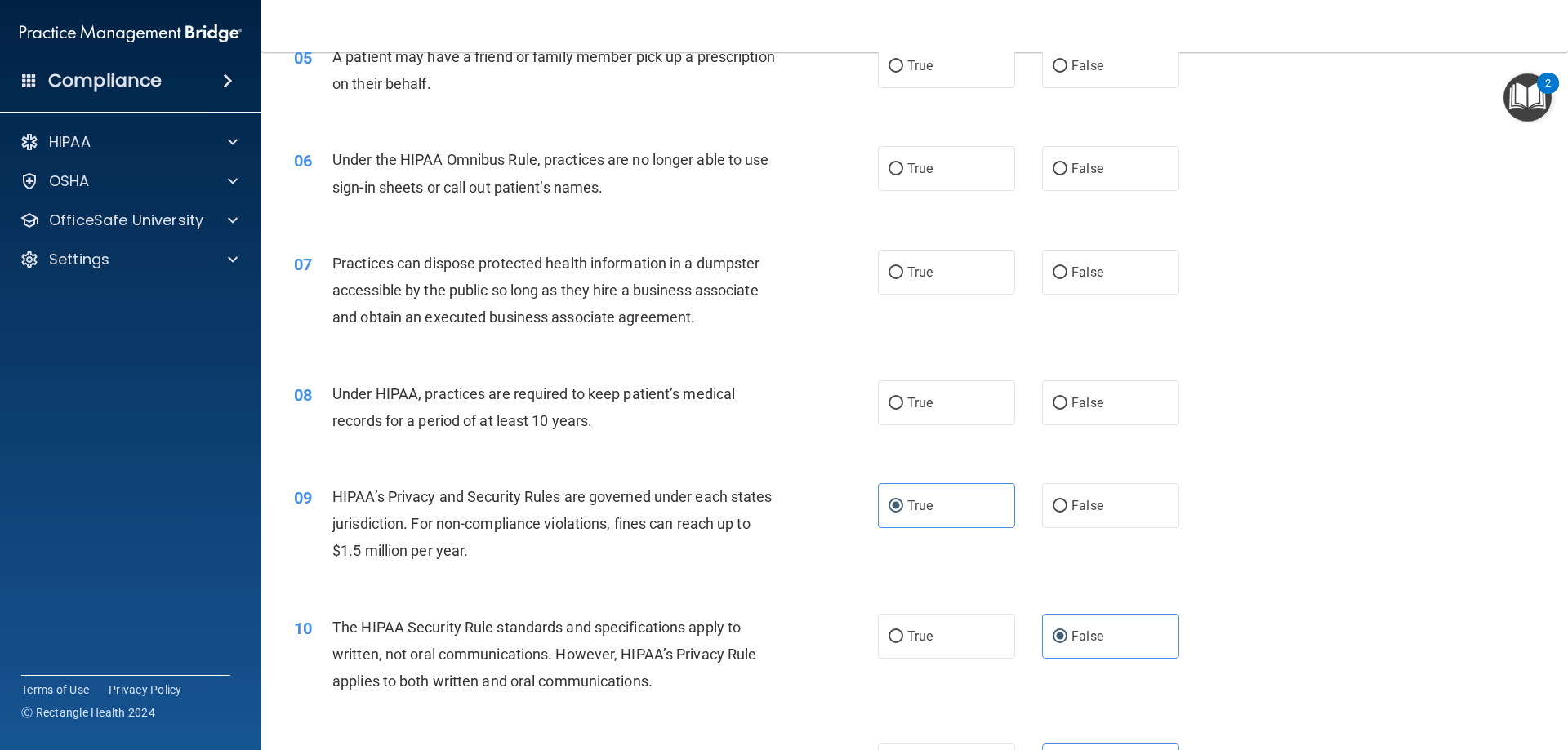
scroll to position [601, 0]
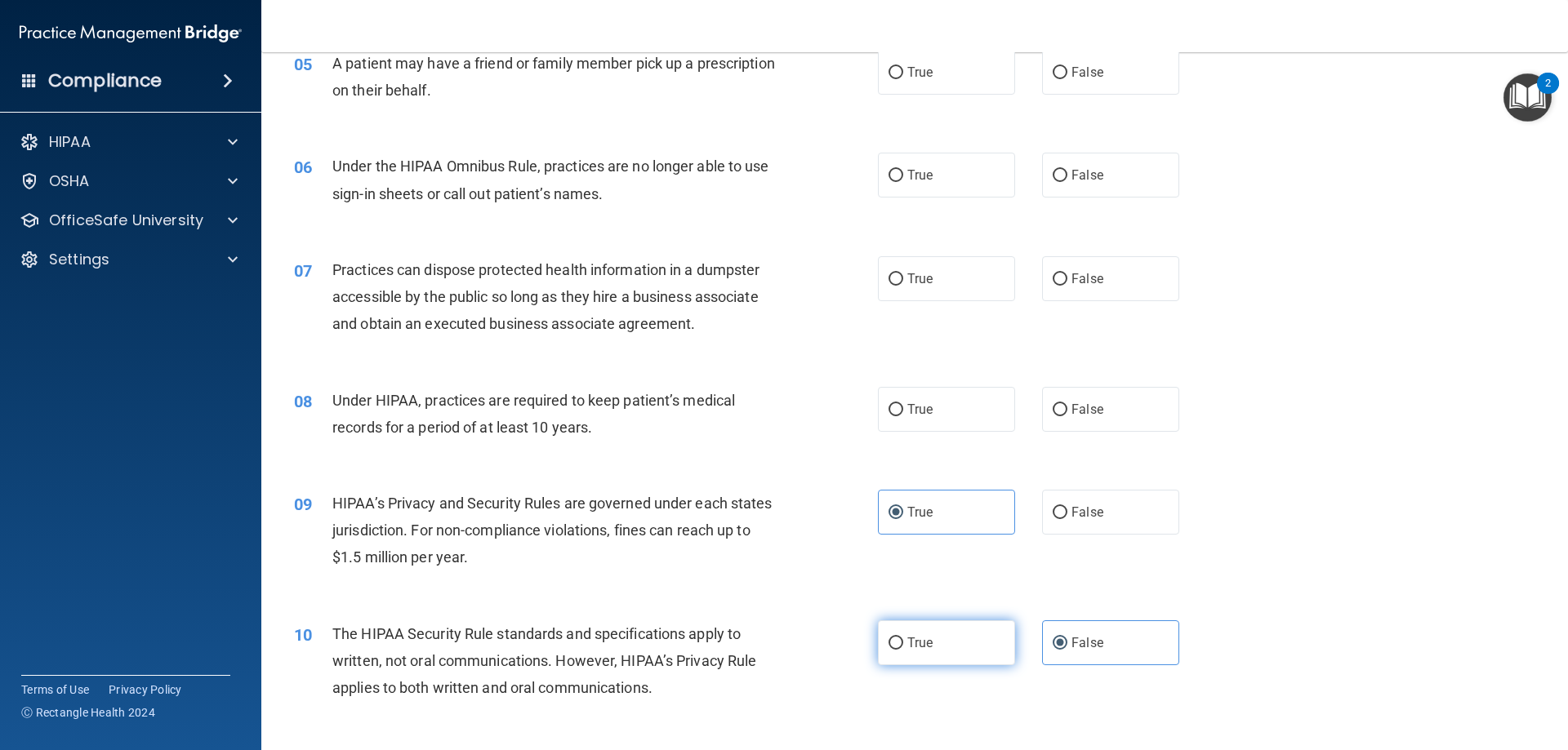
click at [964, 661] on label "True" at bounding box center [947, 642] width 137 height 45
click at [903, 650] on input "True" at bounding box center [895, 644] width 14 height 12
radio input "true"
radio input "false"
click at [957, 436] on div "08 Under HIPAA, practices are required to keep patient’s medical records for a …" at bounding box center [915, 417] width 1266 height 103
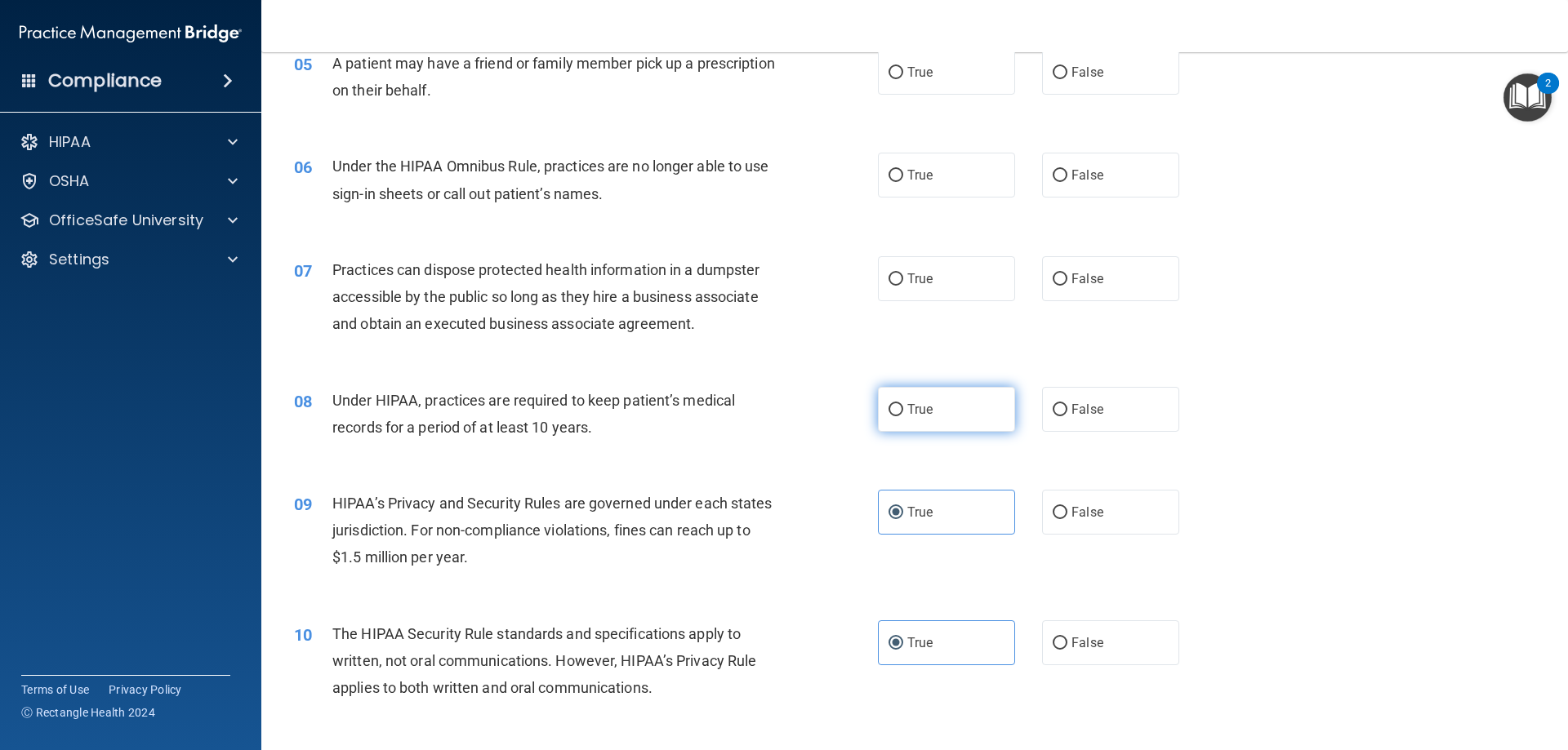
click at [959, 423] on label "True" at bounding box center [947, 409] width 137 height 45
click at [903, 417] on input "True" at bounding box center [895, 410] width 14 height 12
radio input "true"
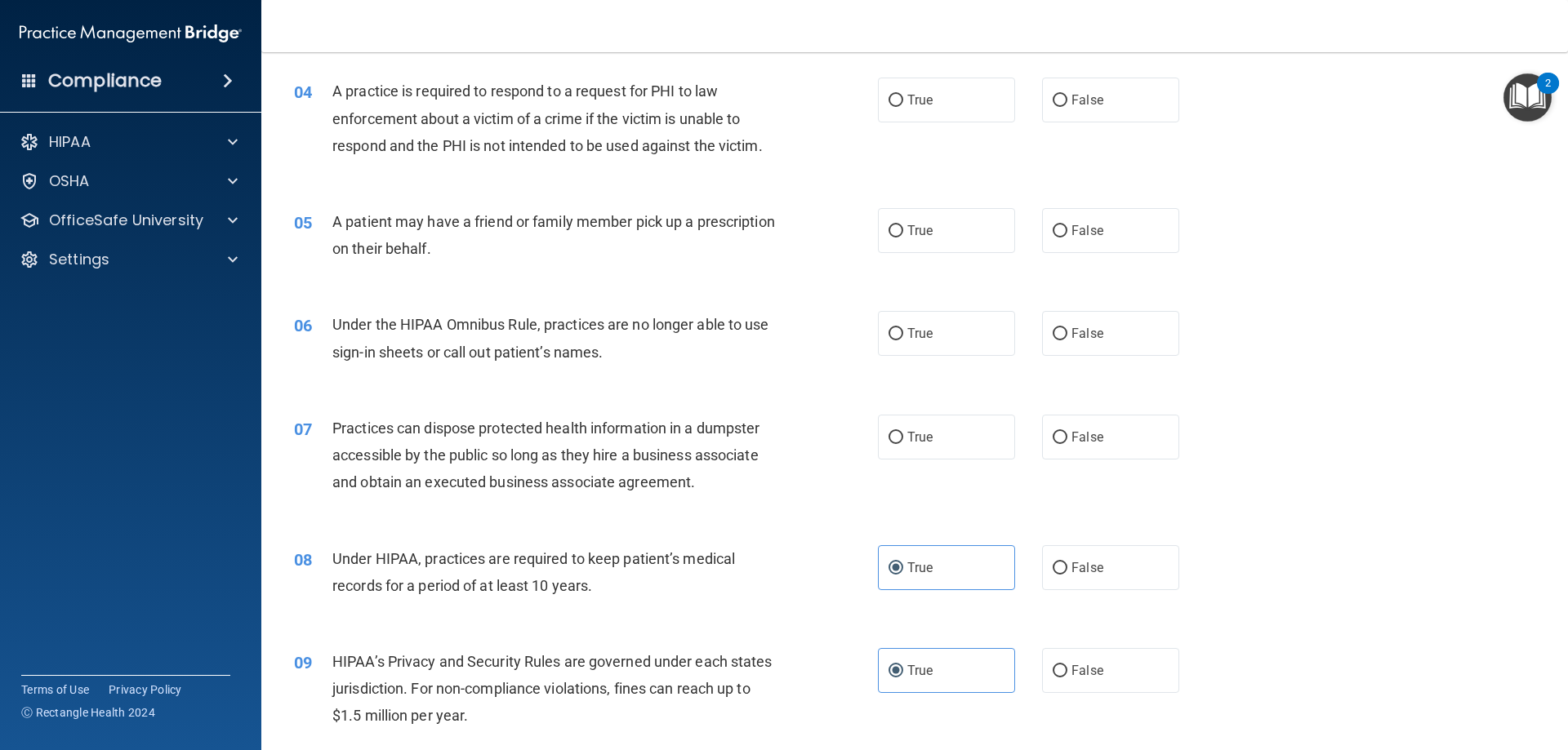
scroll to position [438, 0]
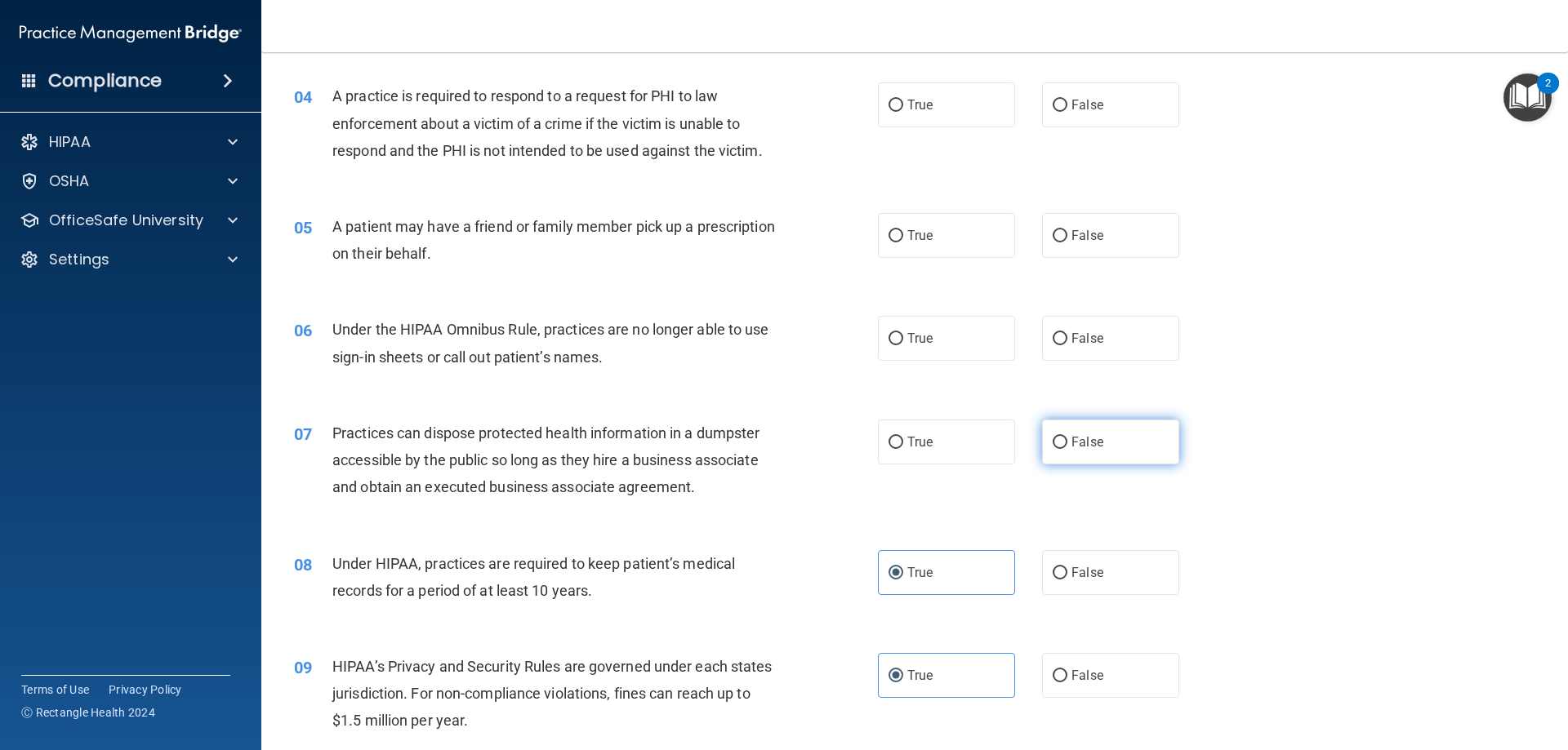
click at [1086, 456] on label "False" at bounding box center [1111, 442] width 137 height 45
click at [1067, 449] on input "False" at bounding box center [1060, 443] width 14 height 12
radio input "true"
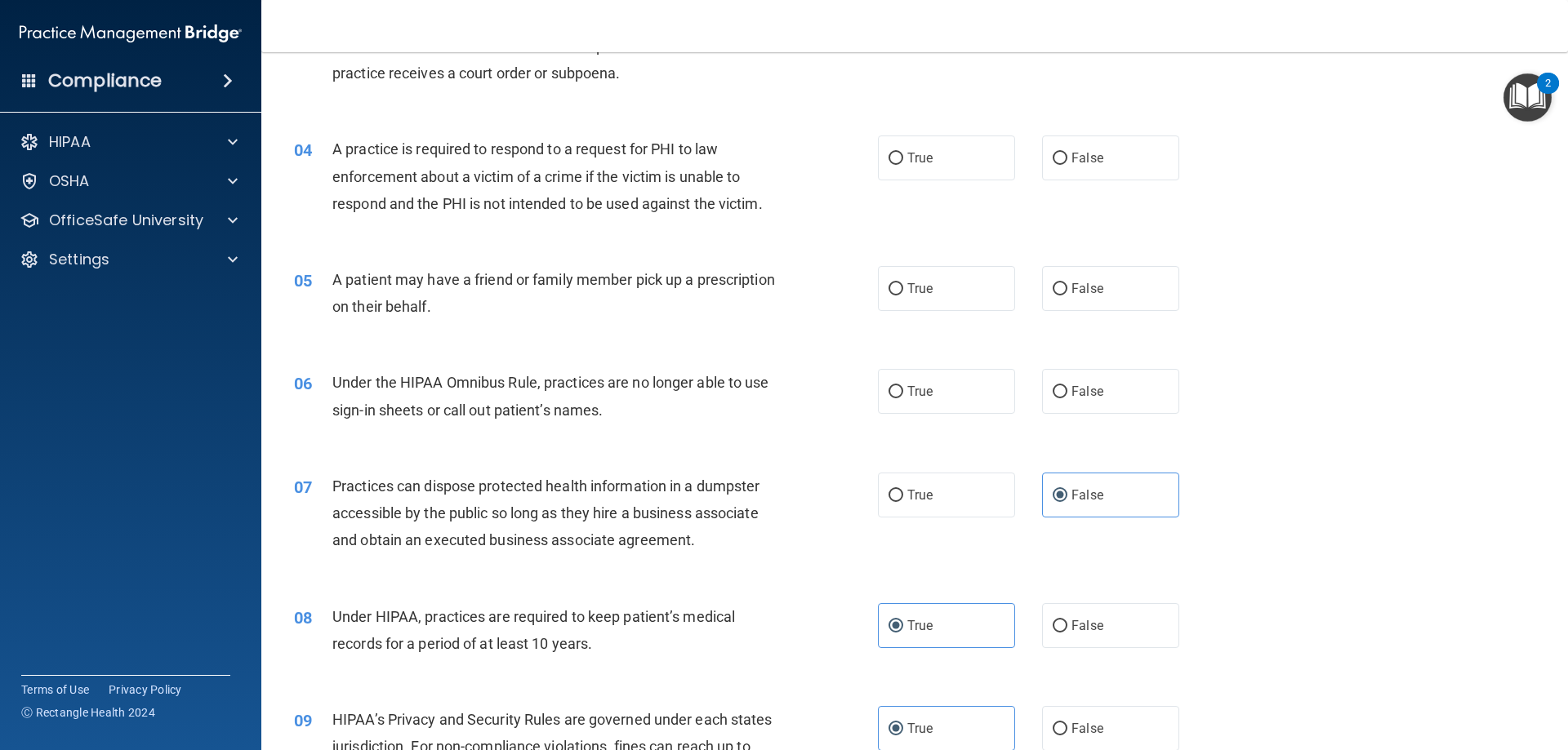
scroll to position [356, 0]
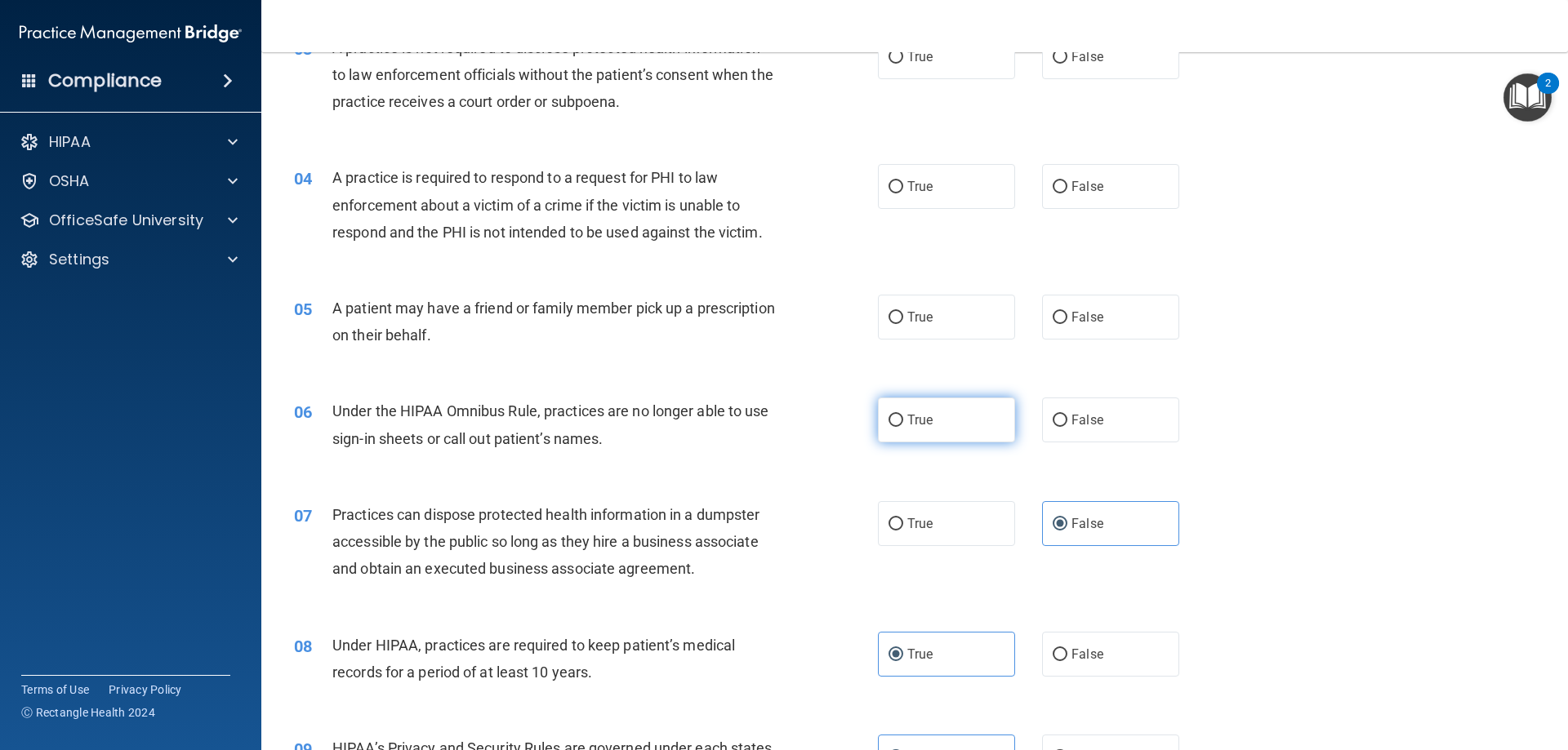
click at [985, 428] on label "True" at bounding box center [947, 420] width 137 height 45
click at [903, 427] on input "True" at bounding box center [895, 421] width 14 height 12
radio input "true"
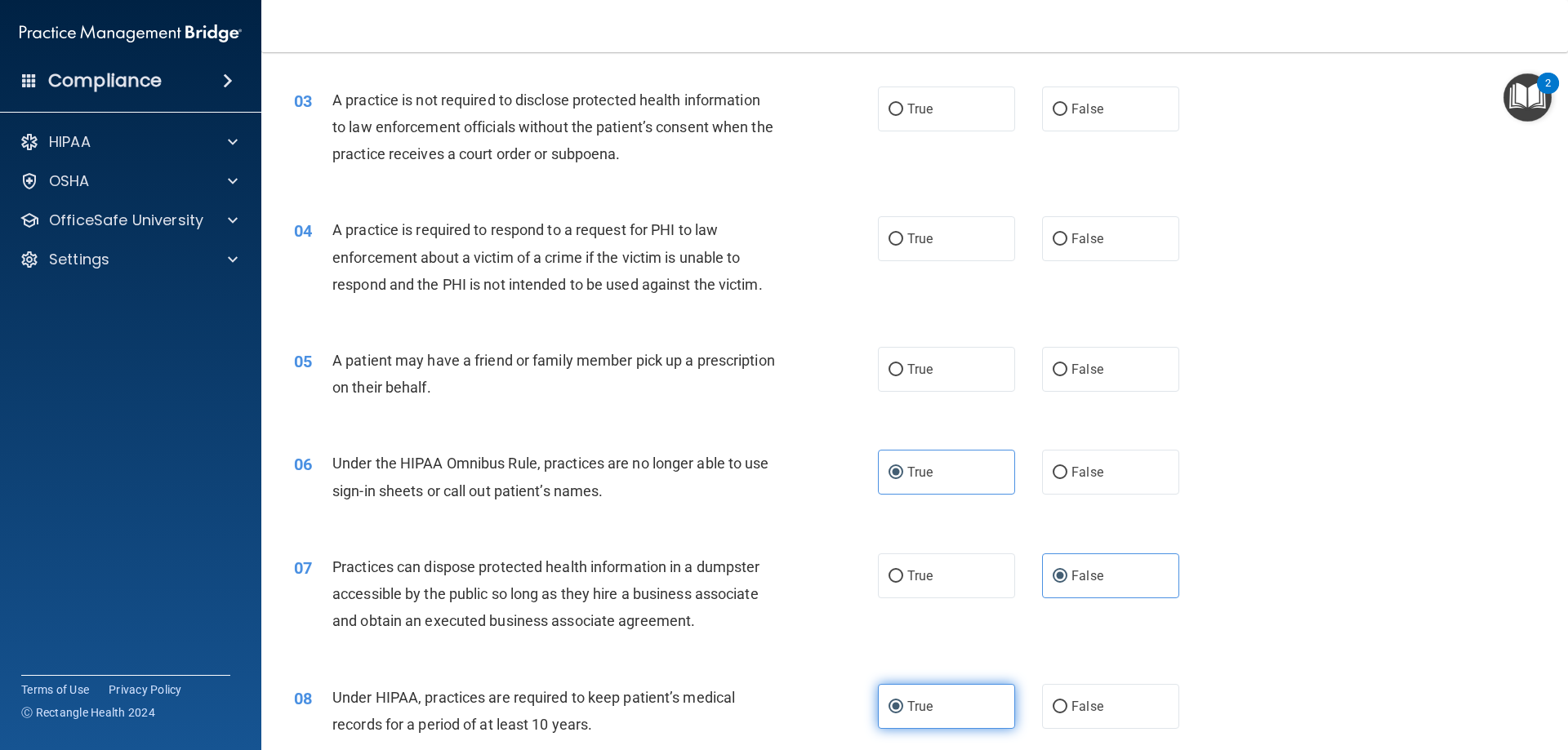
scroll to position [274, 0]
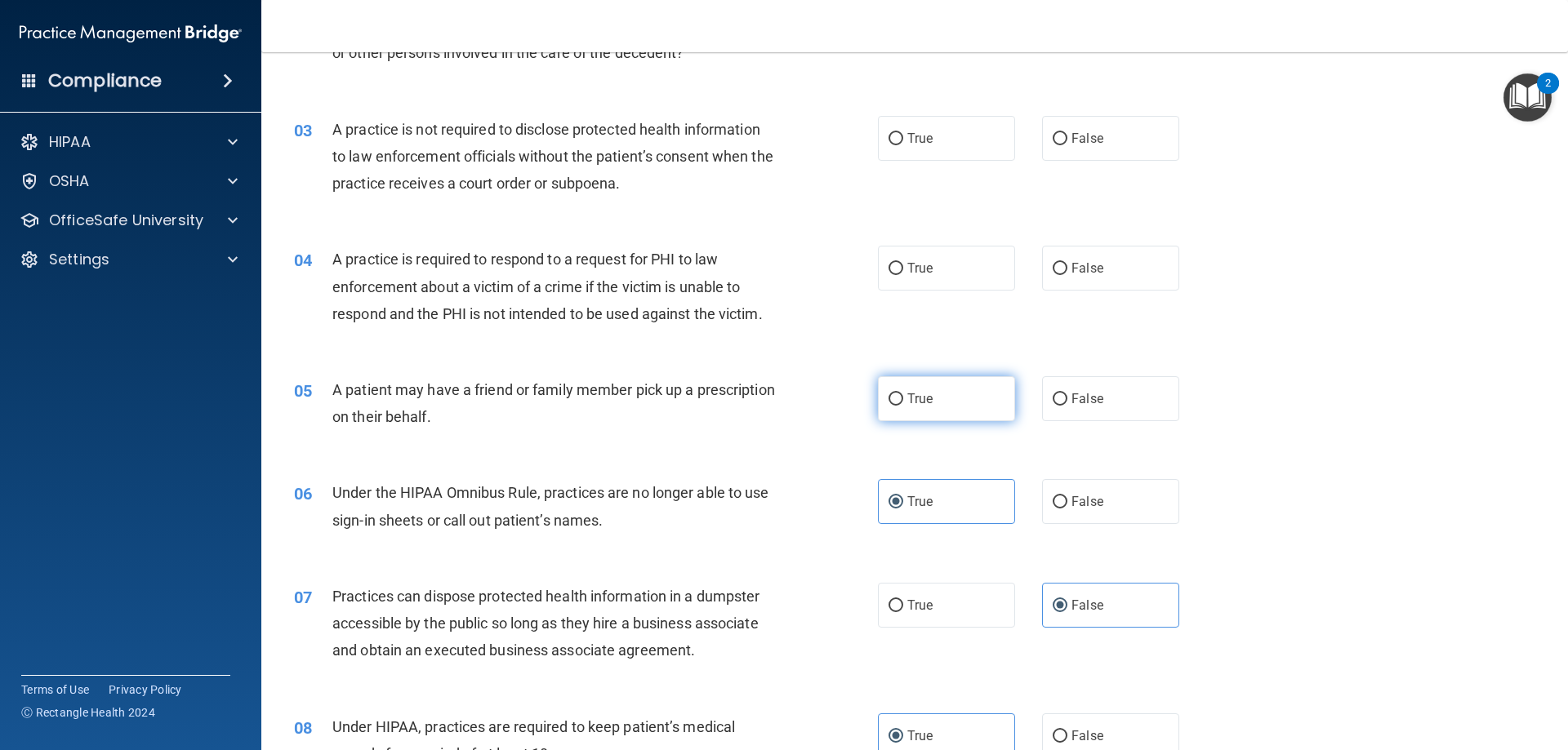
click at [995, 413] on label "True" at bounding box center [947, 399] width 137 height 45
click at [903, 406] on input "True" at bounding box center [895, 400] width 14 height 12
radio input "true"
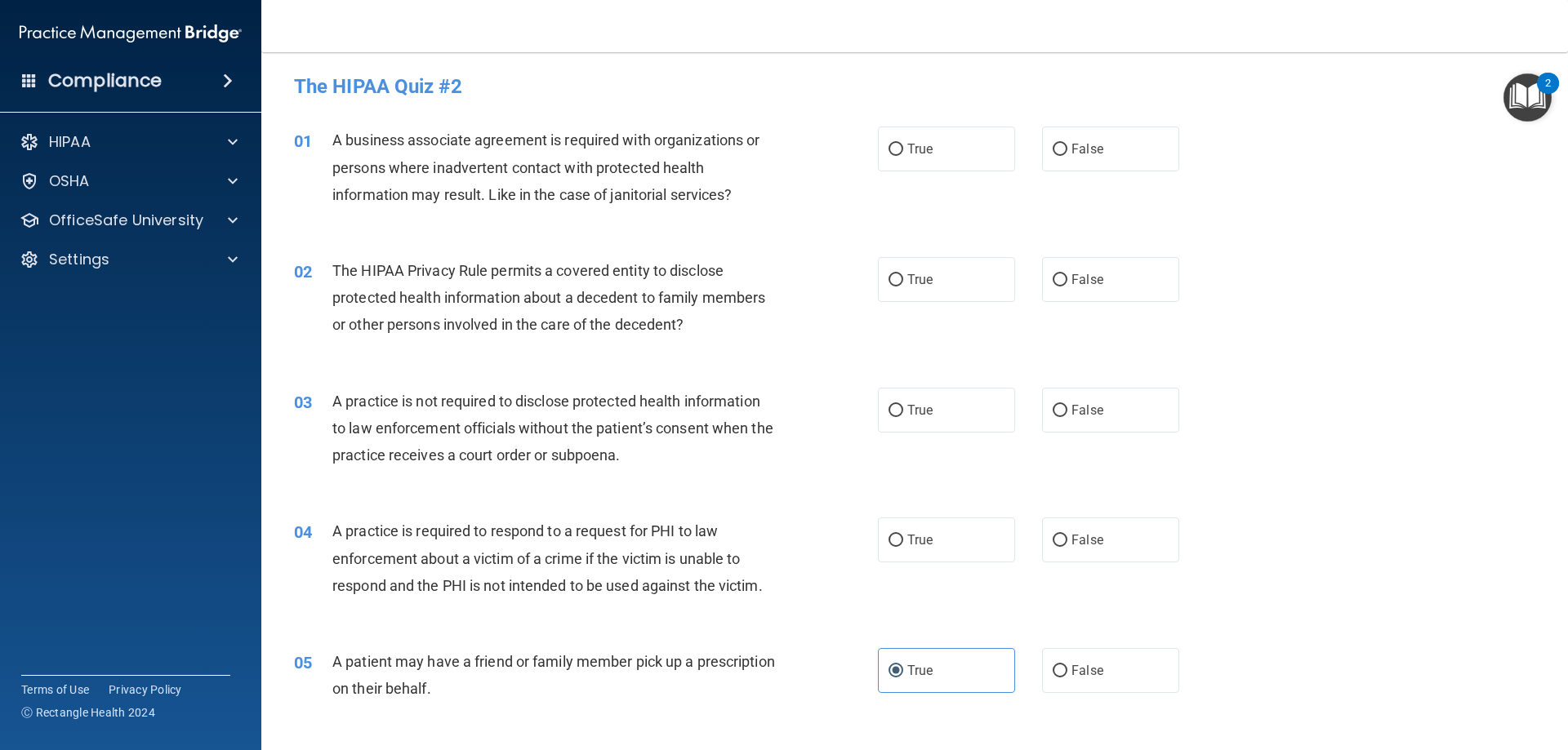
scroll to position [0, 0]
click at [1005, 538] on label "True" at bounding box center [947, 542] width 137 height 45
click at [903, 538] on input "True" at bounding box center [895, 543] width 14 height 12
radio input "true"
click at [1057, 423] on label "False" at bounding box center [1111, 412] width 137 height 45
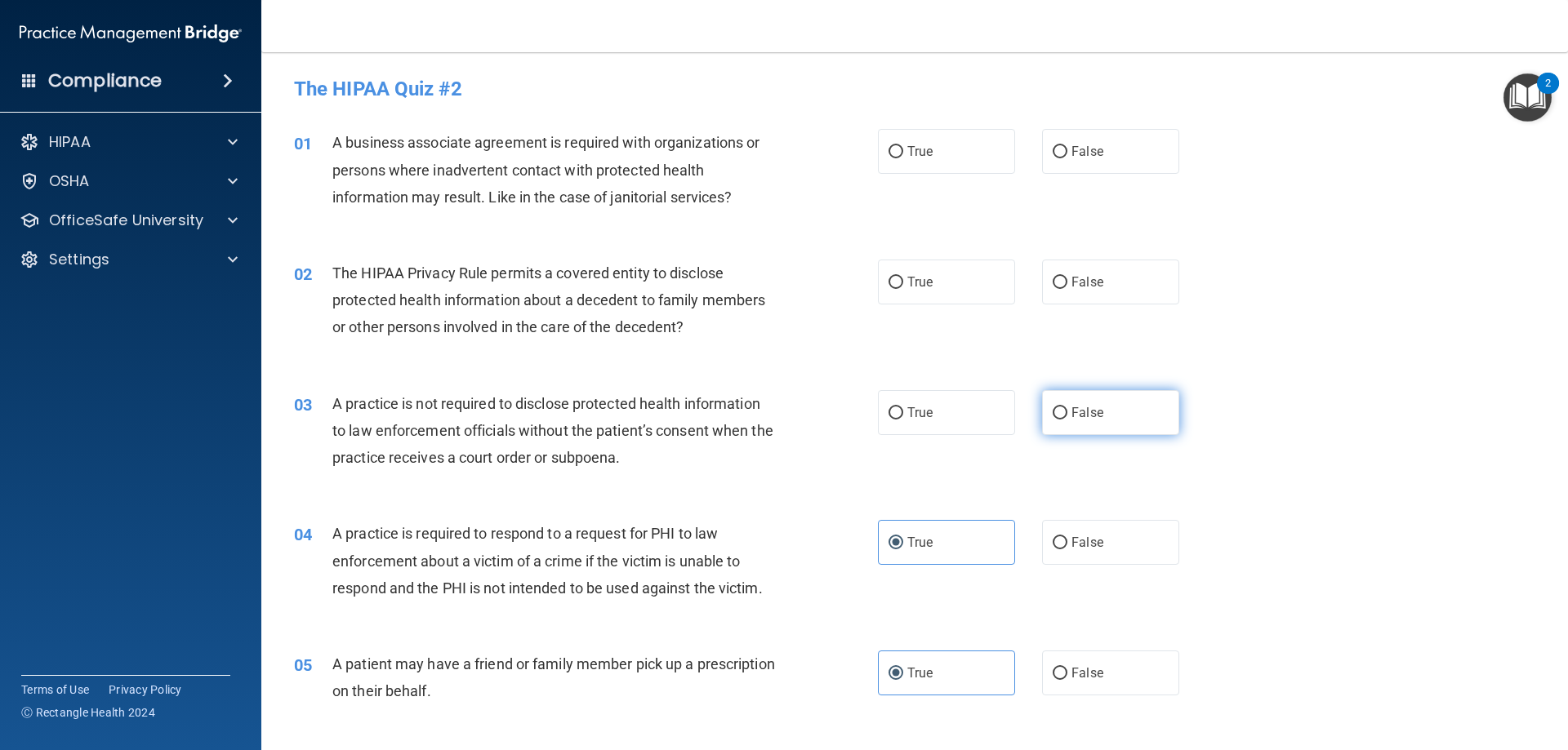
click at [1057, 420] on input "False" at bounding box center [1060, 413] width 14 height 12
radio input "true"
click at [1071, 291] on label "False" at bounding box center [1111, 282] width 137 height 45
click at [1067, 289] on input "False" at bounding box center [1060, 283] width 14 height 12
radio input "true"
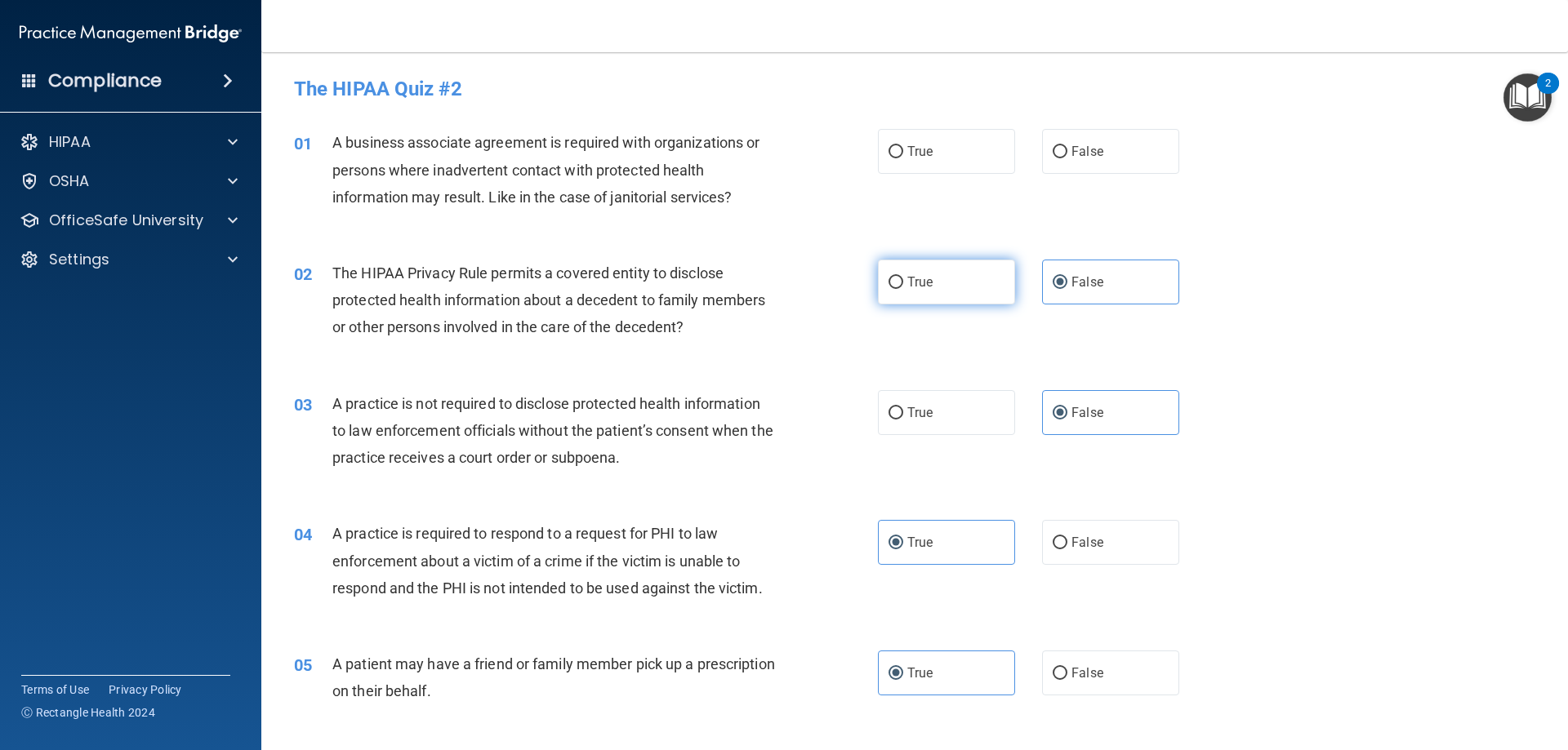
click at [982, 294] on label "True" at bounding box center [947, 282] width 137 height 45
click at [903, 289] on input "True" at bounding box center [895, 283] width 14 height 12
radio input "true"
radio input "false"
click at [964, 117] on div "01 A business associate agreement is required with organizations or persons whe…" at bounding box center [915, 174] width 1266 height 131
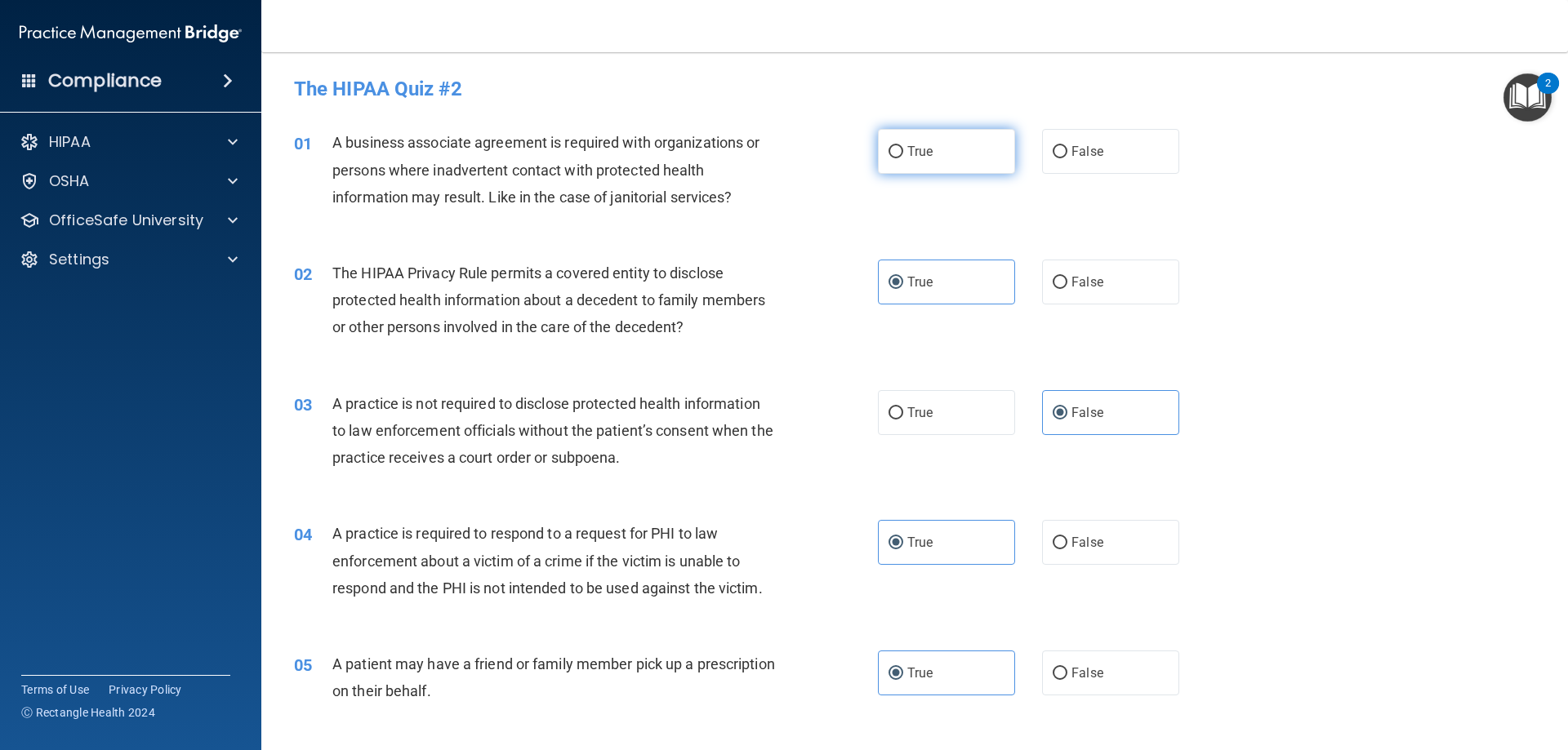
click at [953, 148] on label "True" at bounding box center [947, 151] width 137 height 45
click at [903, 148] on input "True" at bounding box center [895, 152] width 14 height 12
radio input "true"
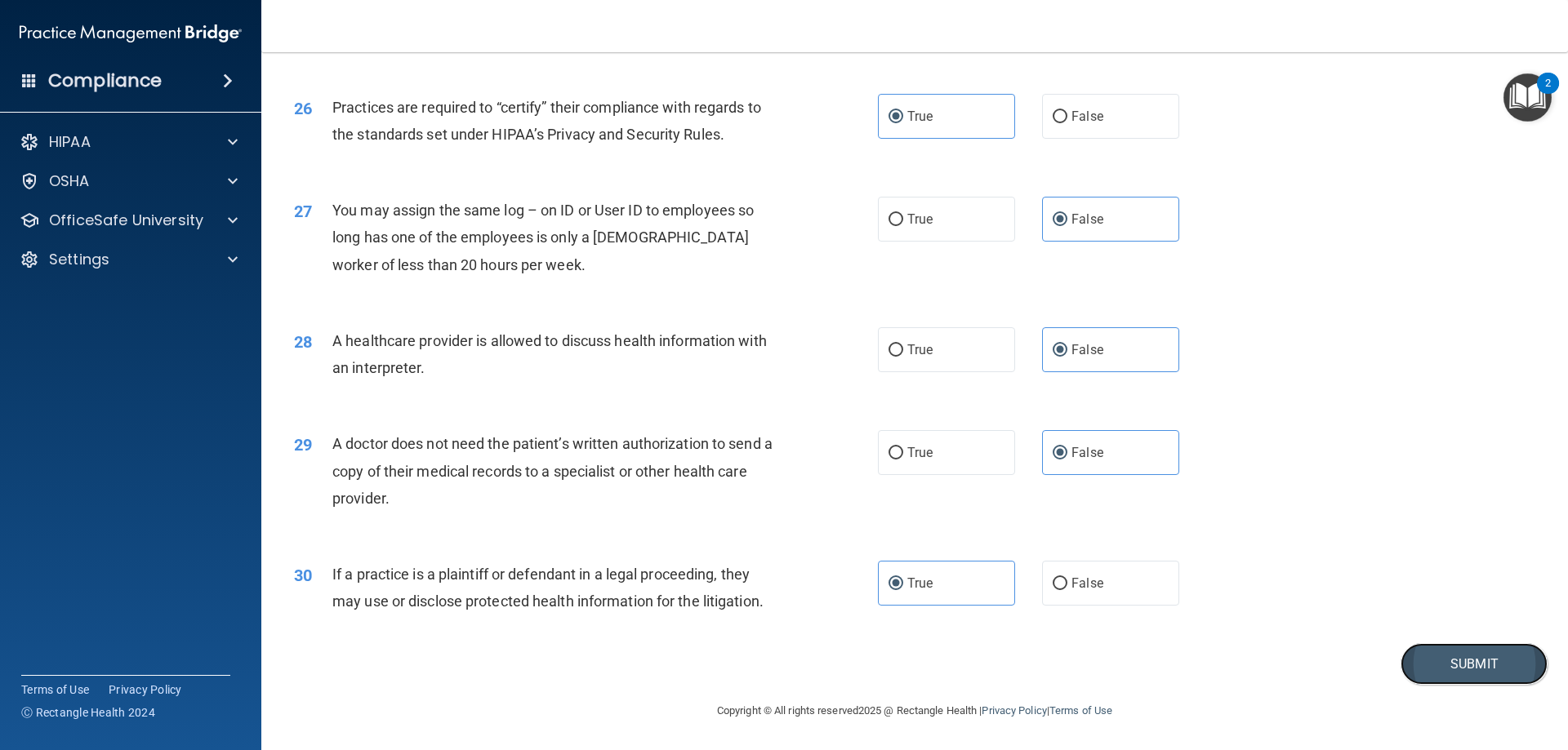
click at [1470, 680] on button "Submit" at bounding box center [1474, 663] width 147 height 42
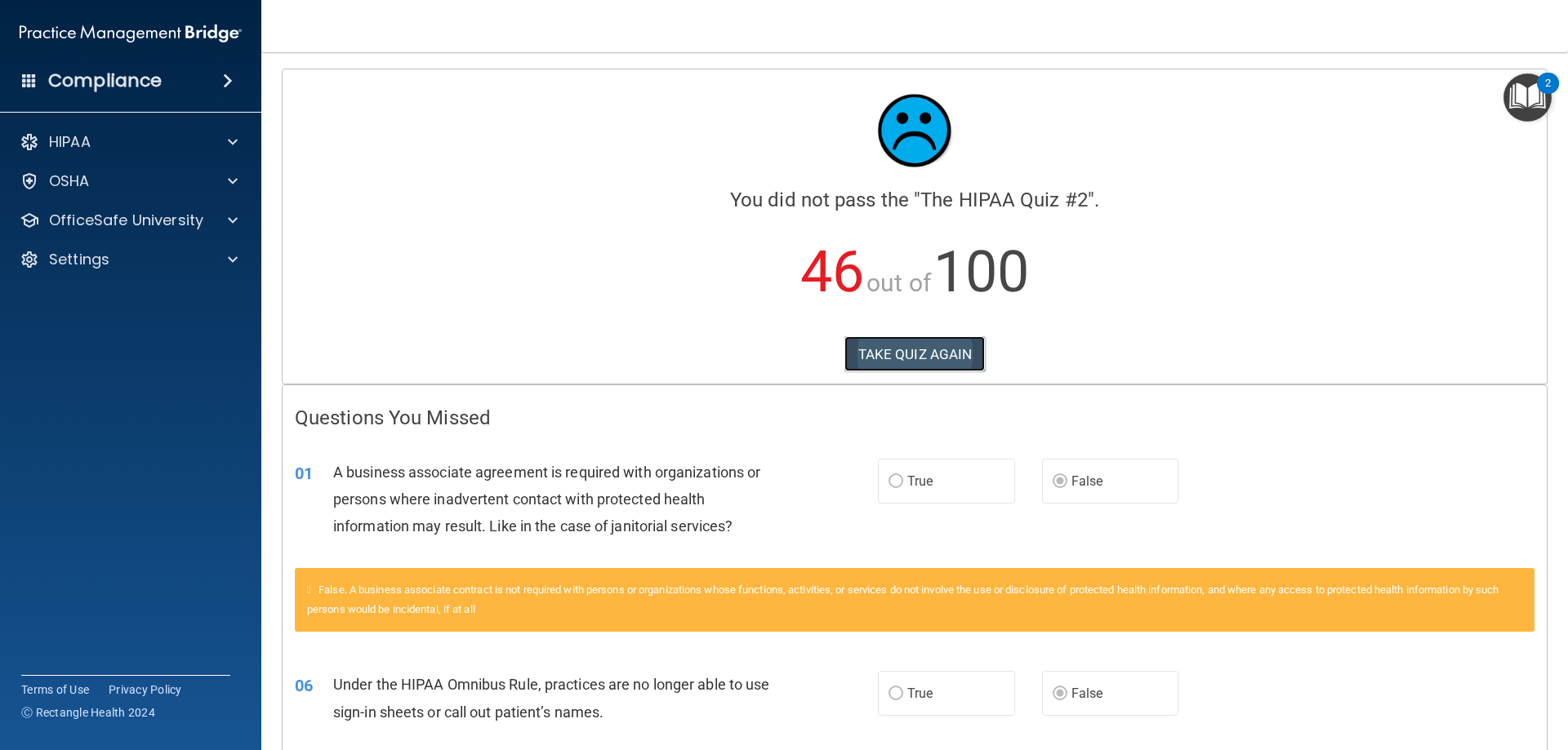
click at [945, 337] on button "TAKE QUIZ AGAIN" at bounding box center [915, 355] width 141 height 36
click at [858, 358] on button "TAKE QUIZ AGAIN" at bounding box center [915, 355] width 141 height 36
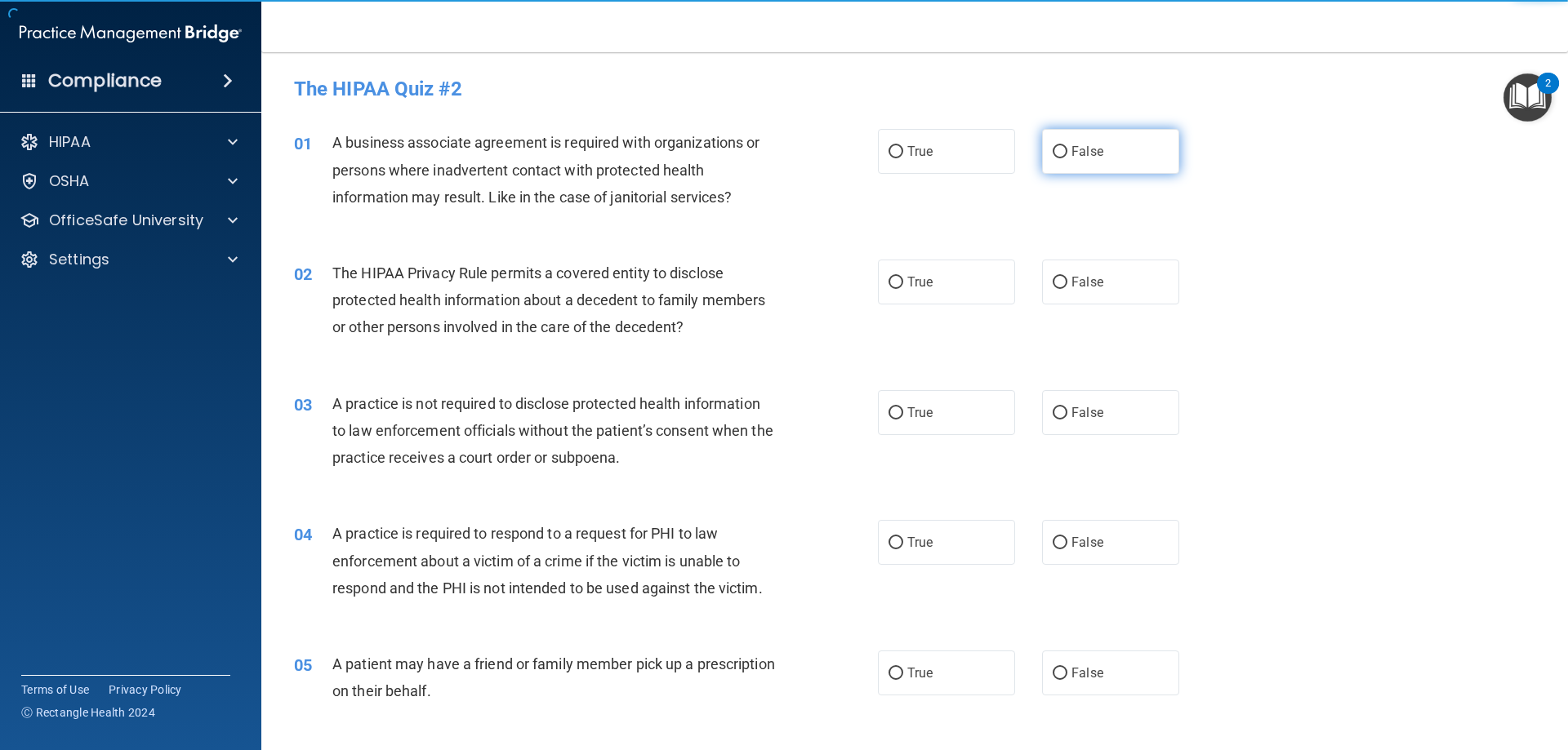
click at [1071, 164] on label "False" at bounding box center [1111, 151] width 137 height 45
click at [1067, 159] on input "False" at bounding box center [1060, 152] width 14 height 12
radio input "true"
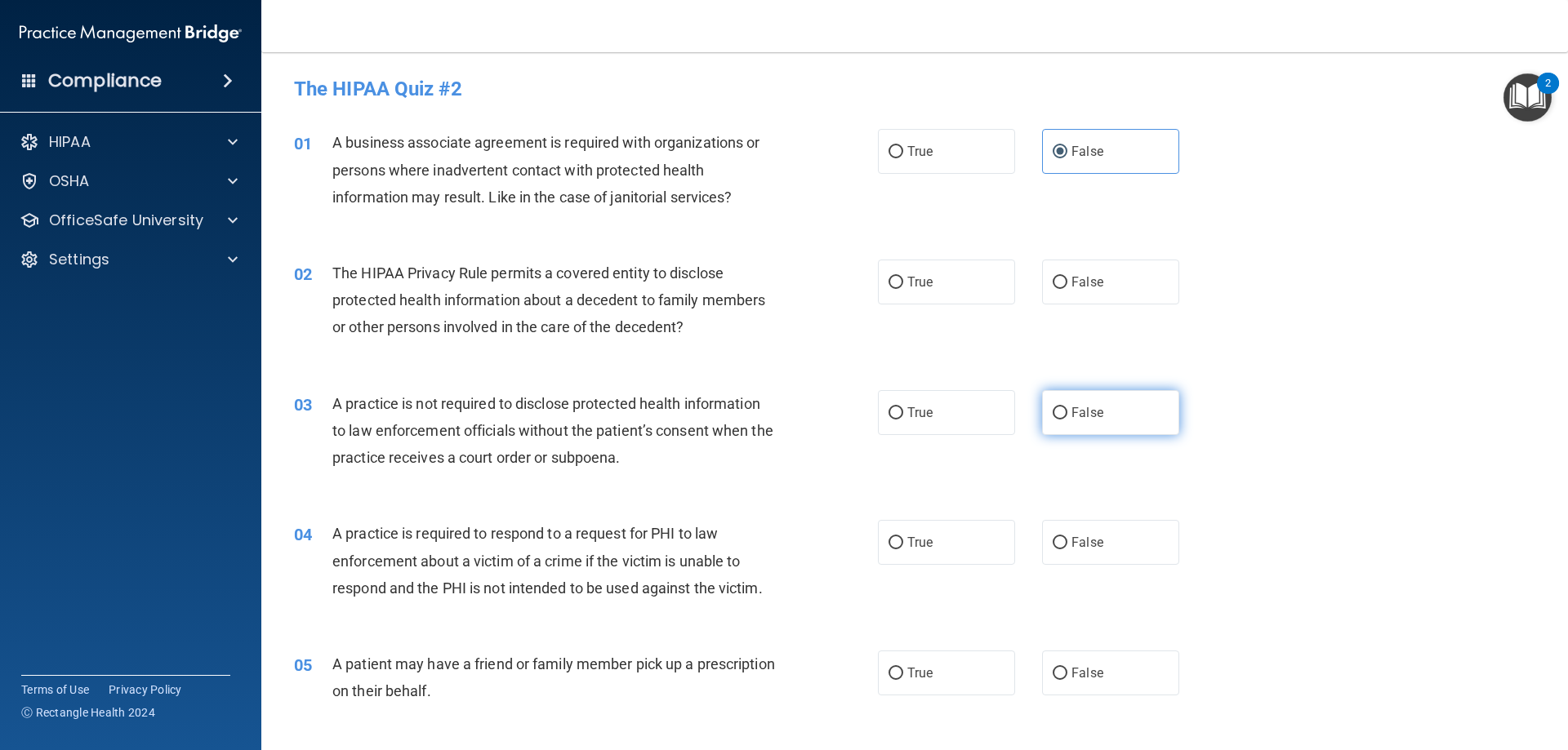
click at [1124, 417] on label "False" at bounding box center [1111, 412] width 137 height 45
click at [1067, 417] on input "False" at bounding box center [1060, 413] width 14 height 12
radio input "true"
click at [937, 519] on div "04 A practice is required to respond to a request for PHI to law enforcement ab…" at bounding box center [915, 565] width 1266 height 131
click at [930, 563] on label "True" at bounding box center [947, 542] width 137 height 45
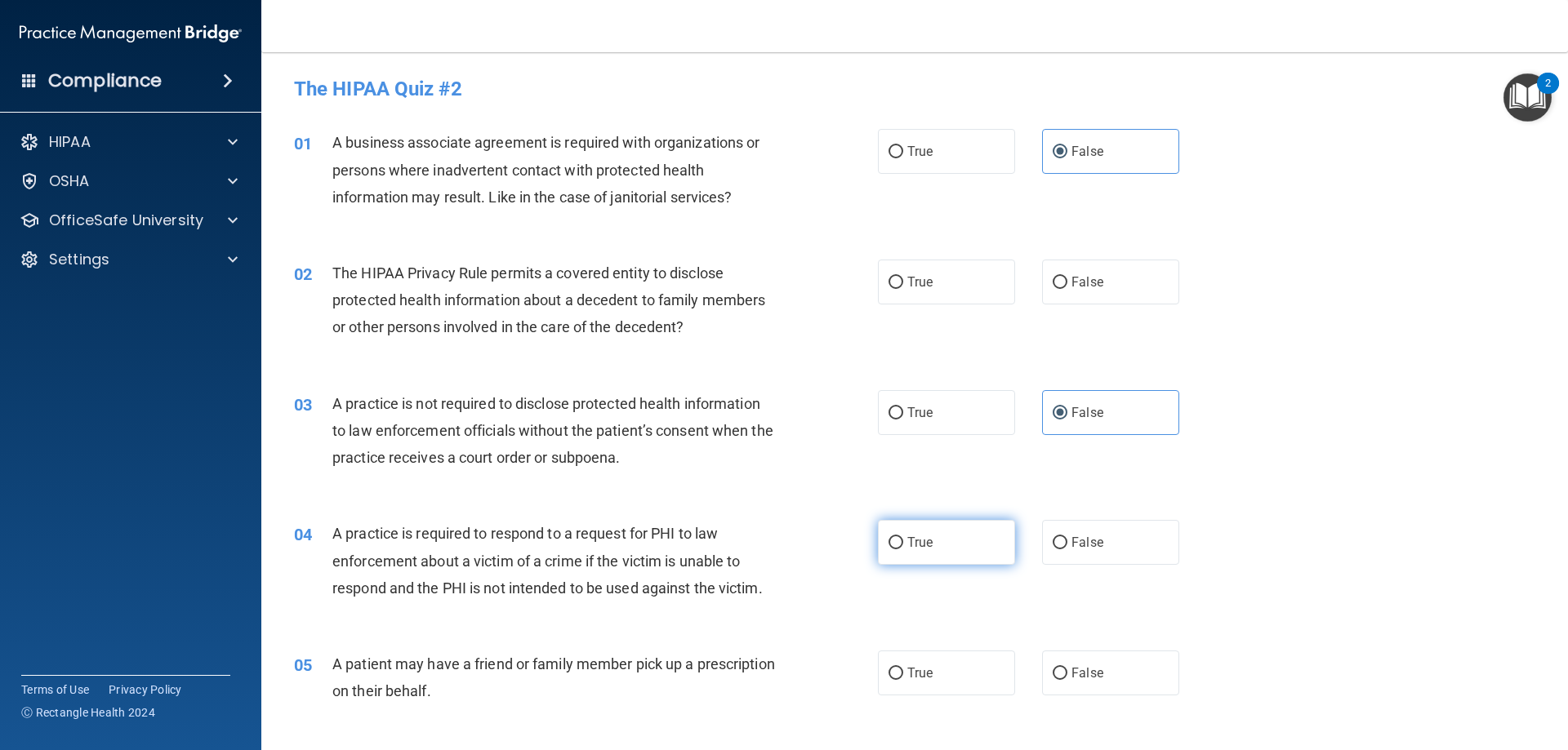
click at [903, 550] on input "True" at bounding box center [895, 543] width 14 height 12
radio input "true"
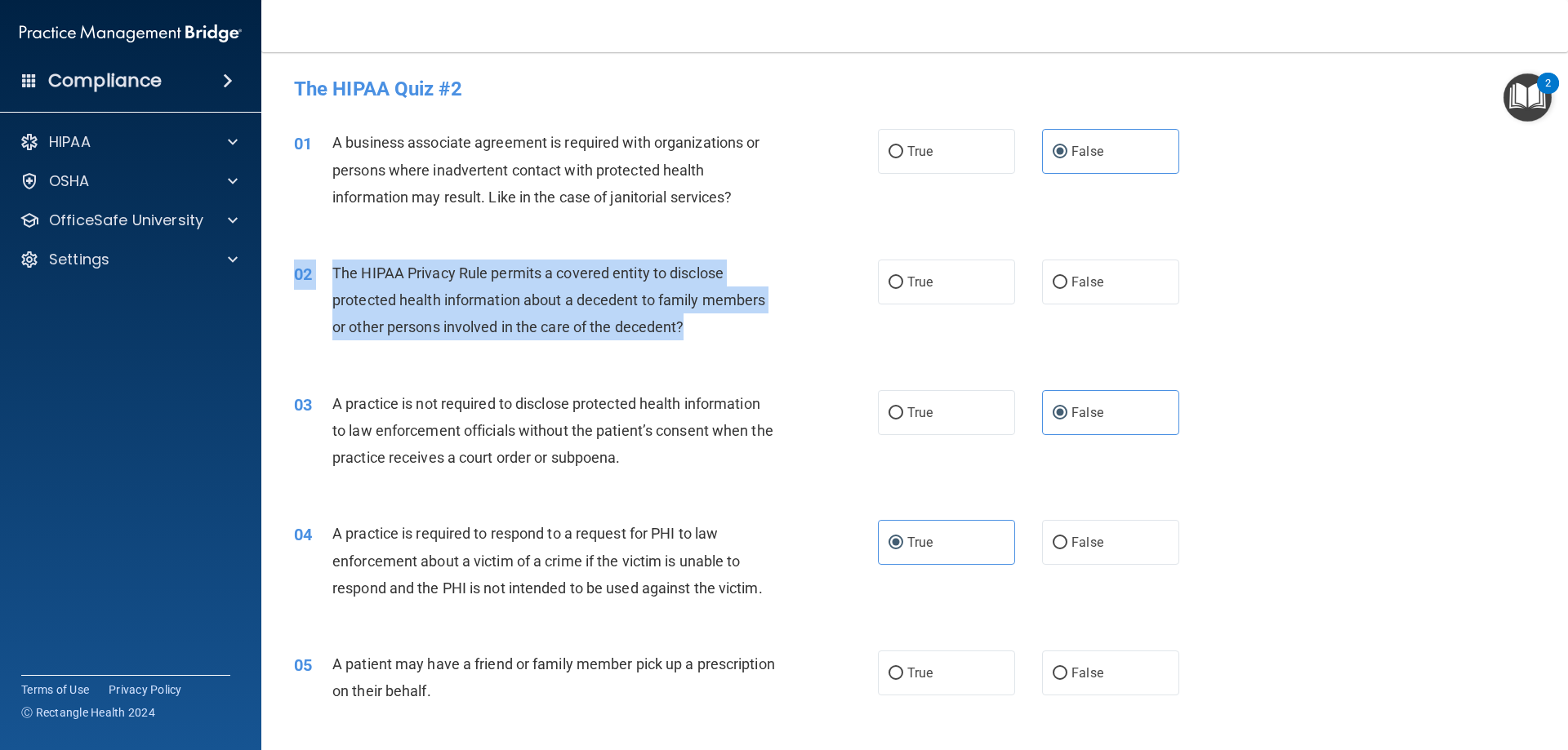
drag, startPoint x: 541, startPoint y: 254, endPoint x: 750, endPoint y: 327, distance: 221.4
click at [750, 327] on div "02 The HIPAA Privacy Rule permits a covered entity to disclose protected health…" at bounding box center [915, 305] width 1266 height 131
click at [889, 281] on input "True" at bounding box center [895, 283] width 14 height 12
radio input "true"
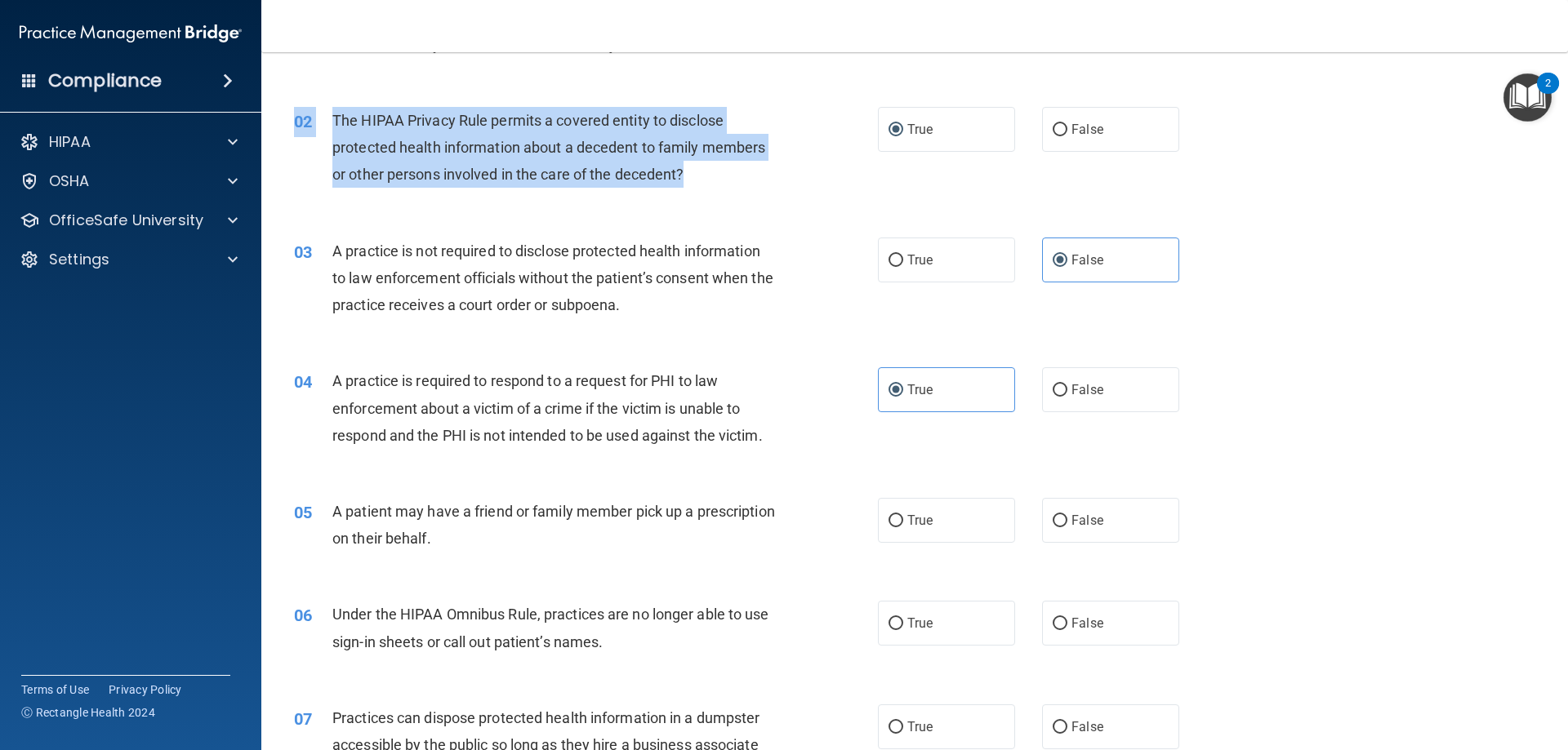
scroll to position [163, 0]
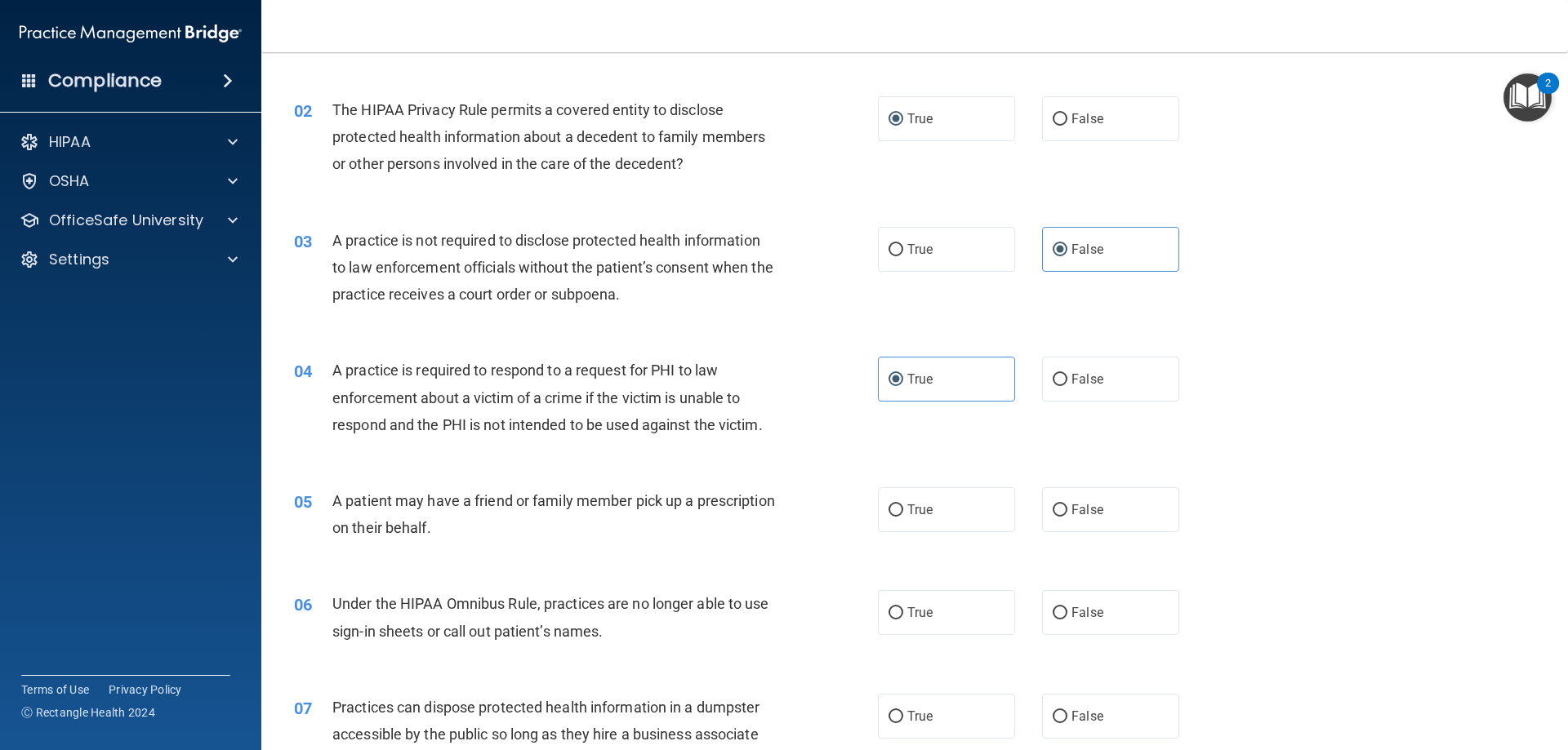
click at [664, 542] on div "05 A patient may have a friend or family member pick up a prescription on their…" at bounding box center [586, 518] width 633 height 62
click at [1088, 509] on span "False" at bounding box center [1088, 510] width 32 height 15
click at [1067, 509] on input "False" at bounding box center [1060, 511] width 14 height 12
radio input "true"
click at [977, 502] on label "True" at bounding box center [947, 510] width 137 height 45
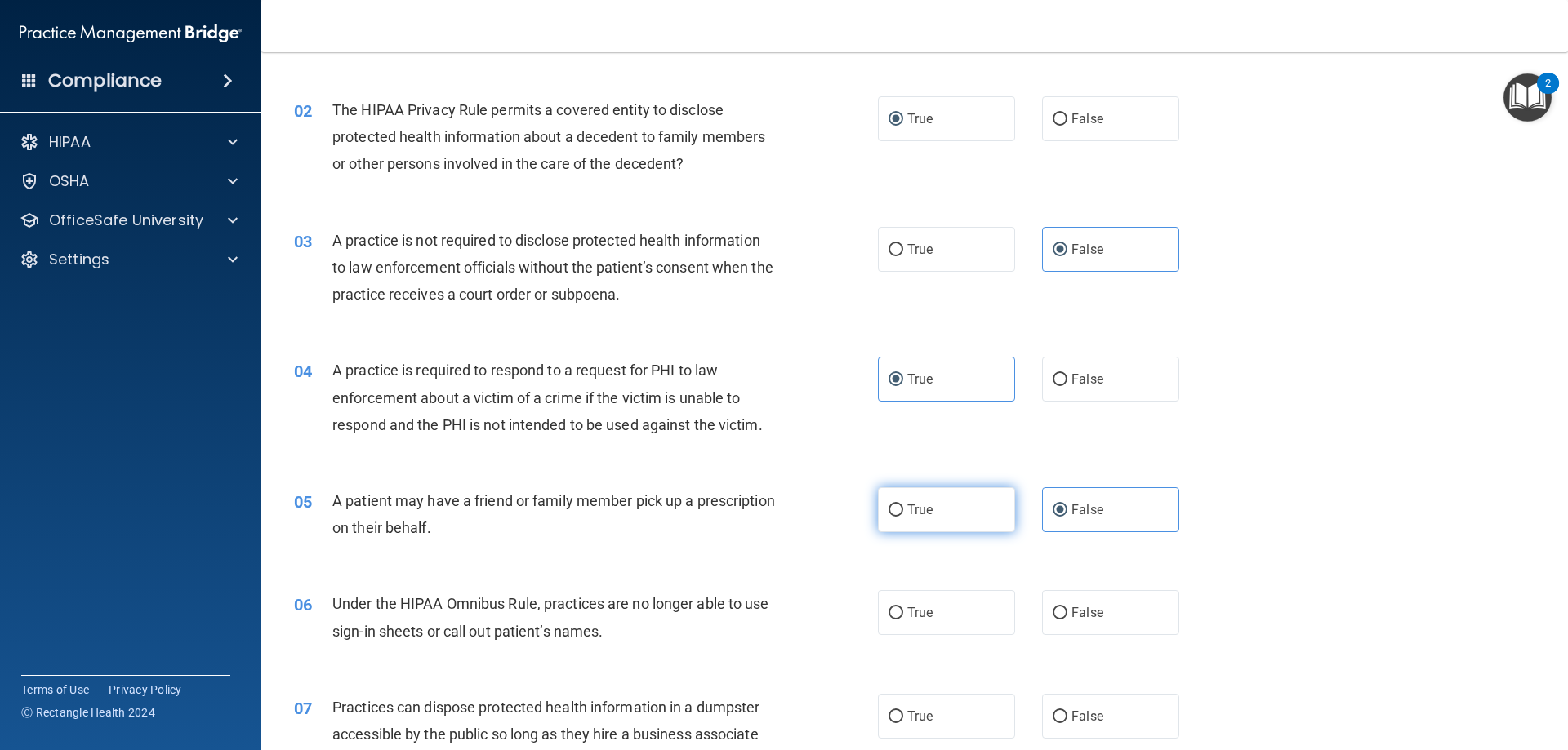
click at [903, 505] on input "True" at bounding box center [895, 511] width 14 height 12
radio input "true"
radio input "false"
click at [1104, 627] on label "False" at bounding box center [1111, 613] width 137 height 45
click at [1067, 619] on input "False" at bounding box center [1060, 613] width 14 height 12
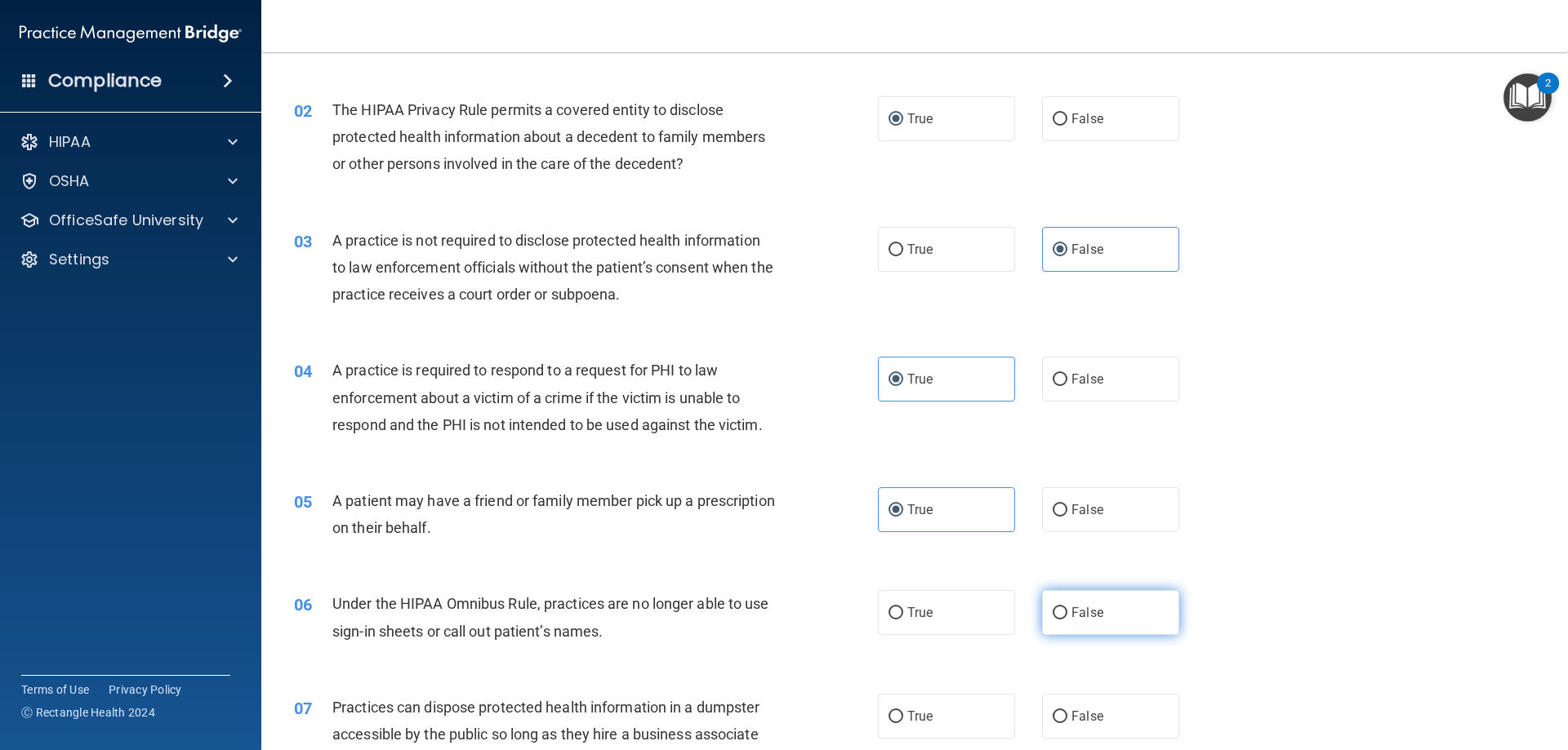
radio input "true"
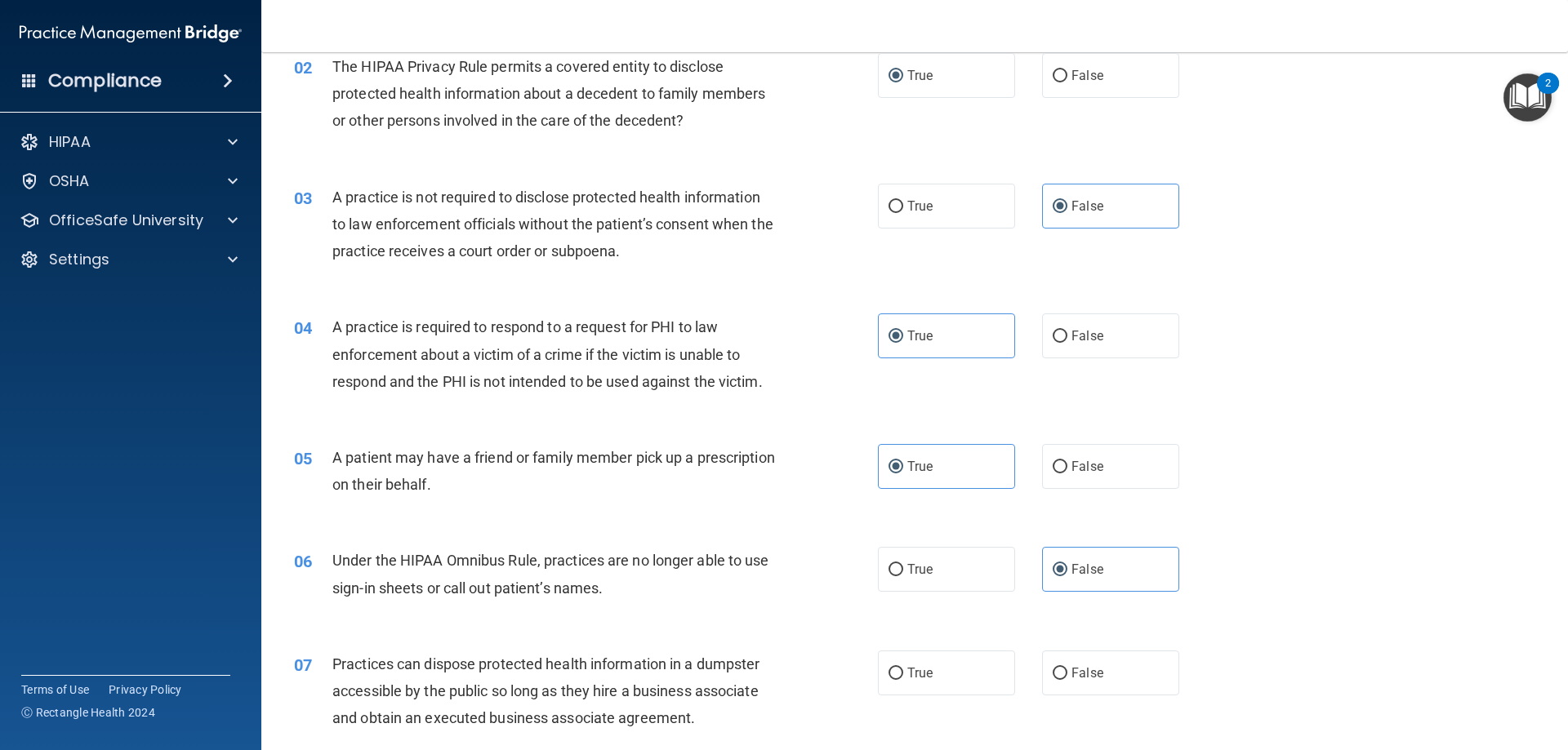
scroll to position [245, 0]
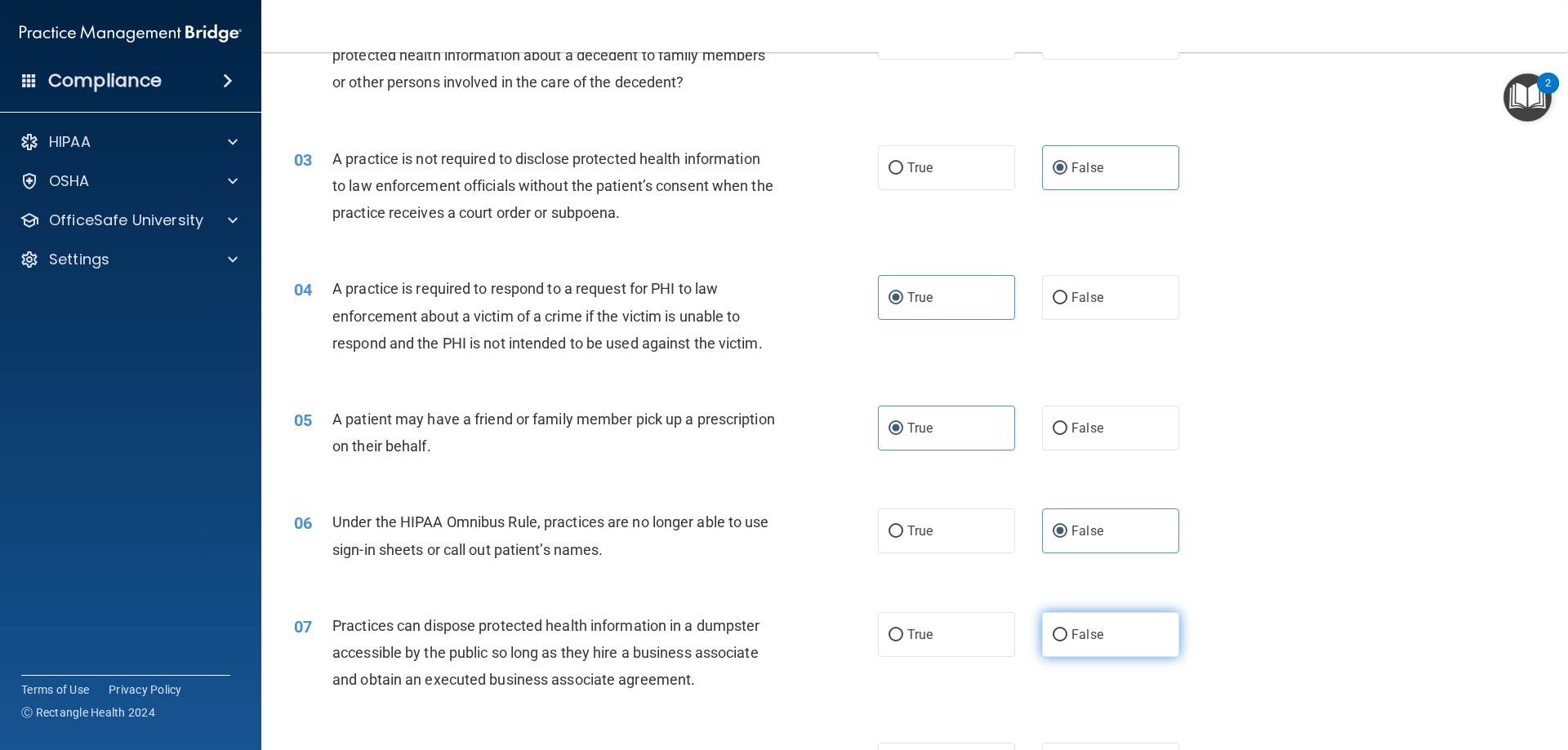
click at [1106, 645] on label "False" at bounding box center [1111, 635] width 137 height 45
click at [1067, 641] on input "False" at bounding box center [1060, 635] width 14 height 12
radio input "true"
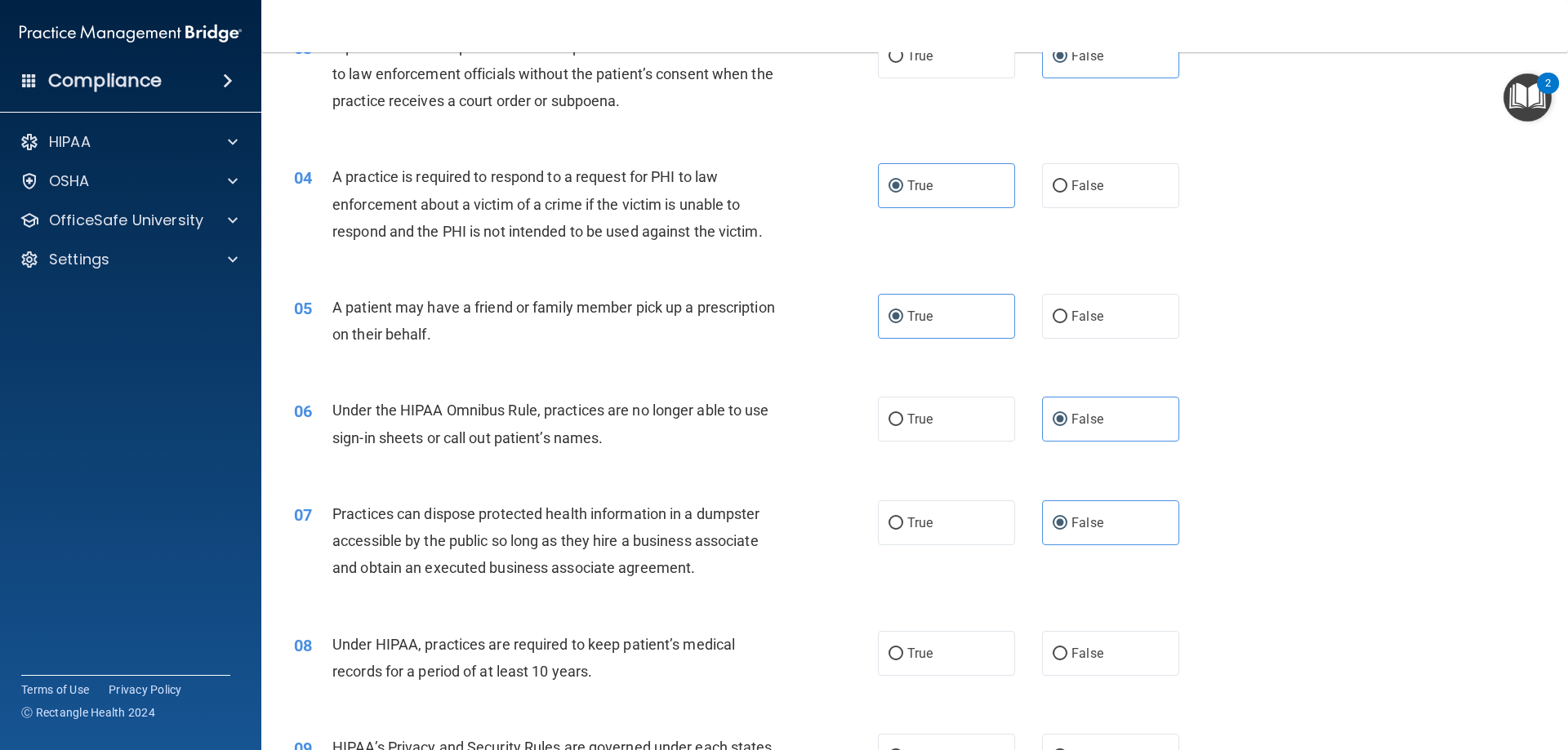
scroll to position [408, 0]
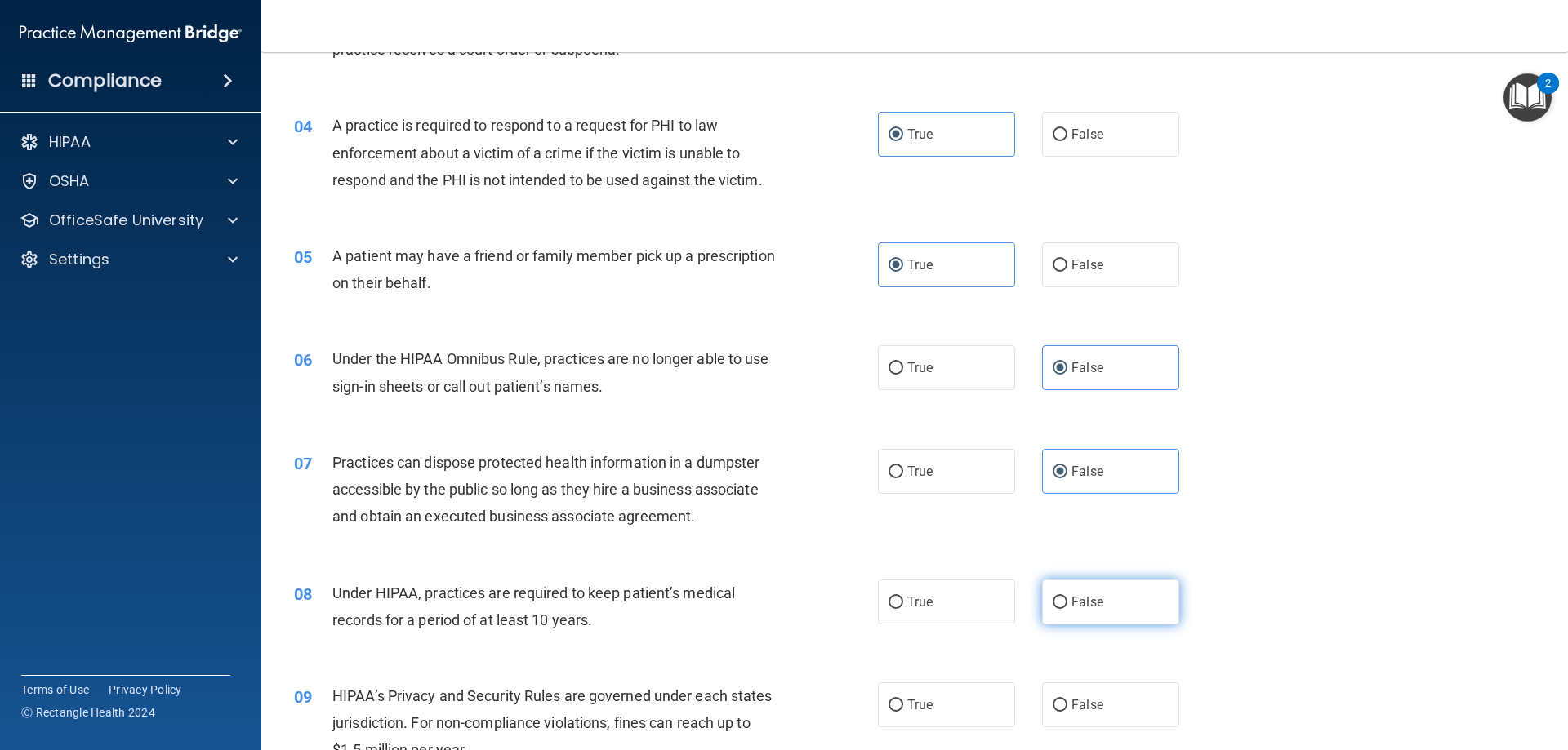
click at [1078, 620] on label "False" at bounding box center [1111, 602] width 137 height 45
click at [1067, 609] on input "False" at bounding box center [1060, 603] width 14 height 12
radio input "true"
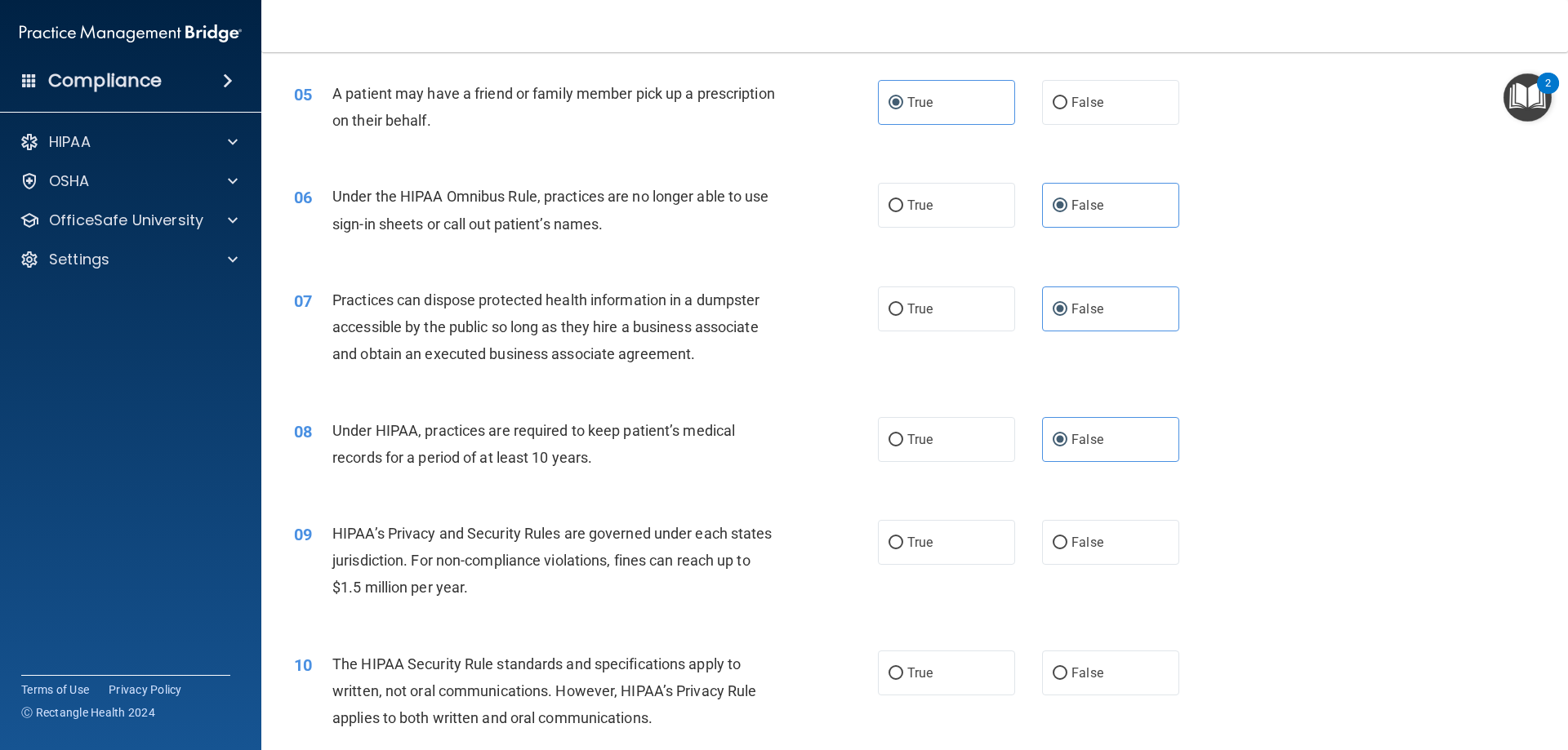
scroll to position [572, 0]
click at [1089, 562] on label "False" at bounding box center [1111, 541] width 137 height 45
click at [1067, 549] on input "False" at bounding box center [1060, 542] width 14 height 12
radio input "true"
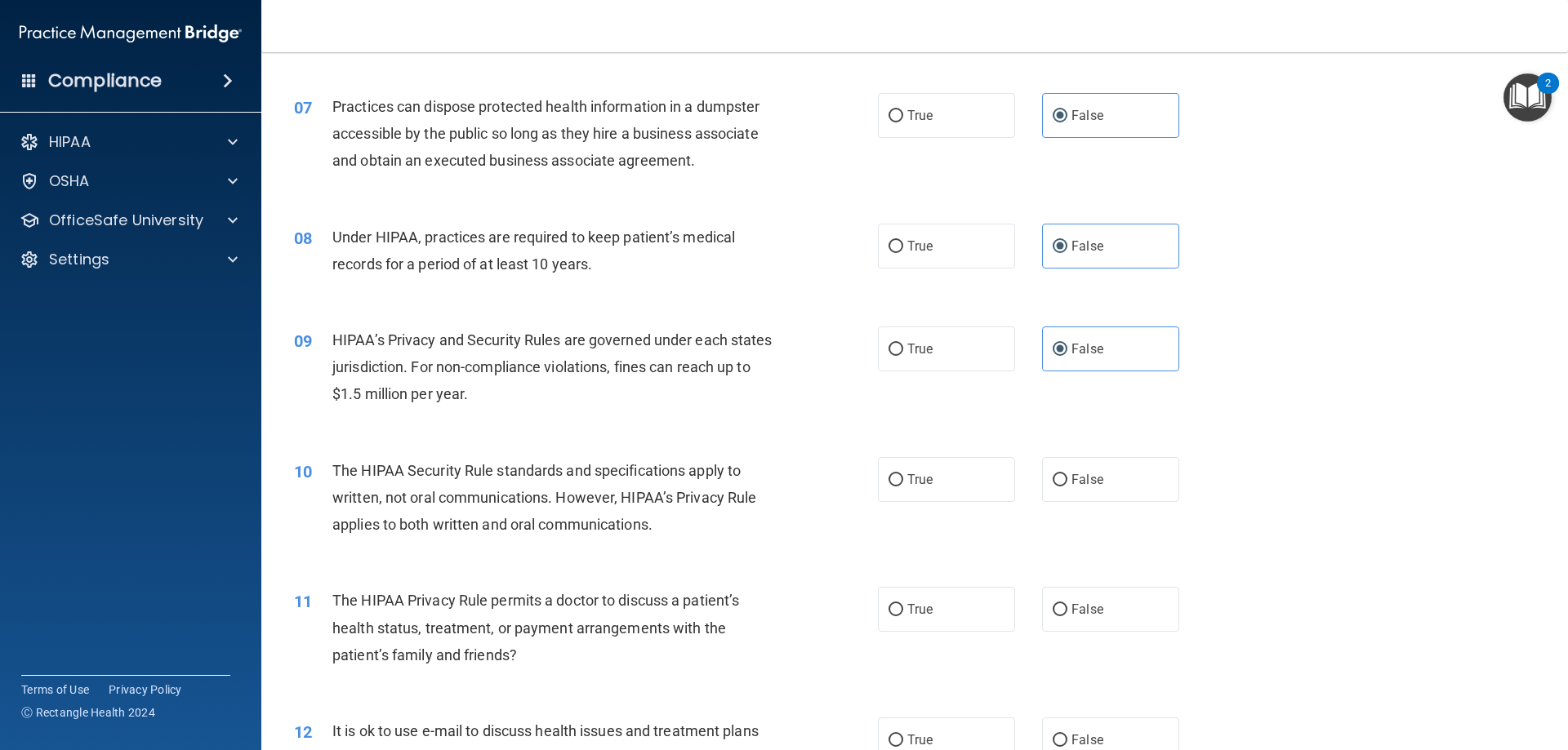
scroll to position [735, 0]
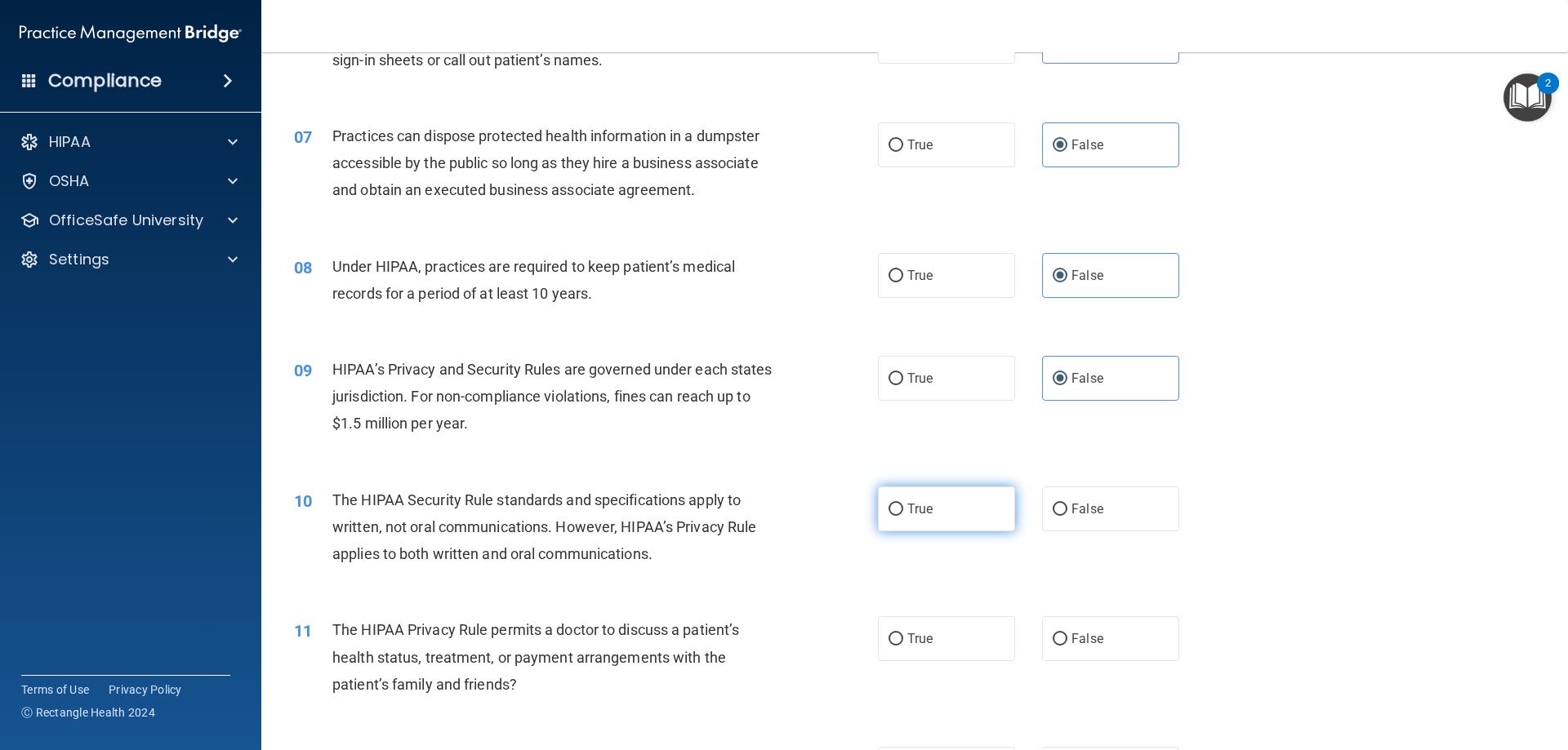
click at [918, 505] on span "True" at bounding box center [920, 509] width 25 height 15
click at [903, 505] on input "True" at bounding box center [895, 510] width 14 height 12
radio input "true"
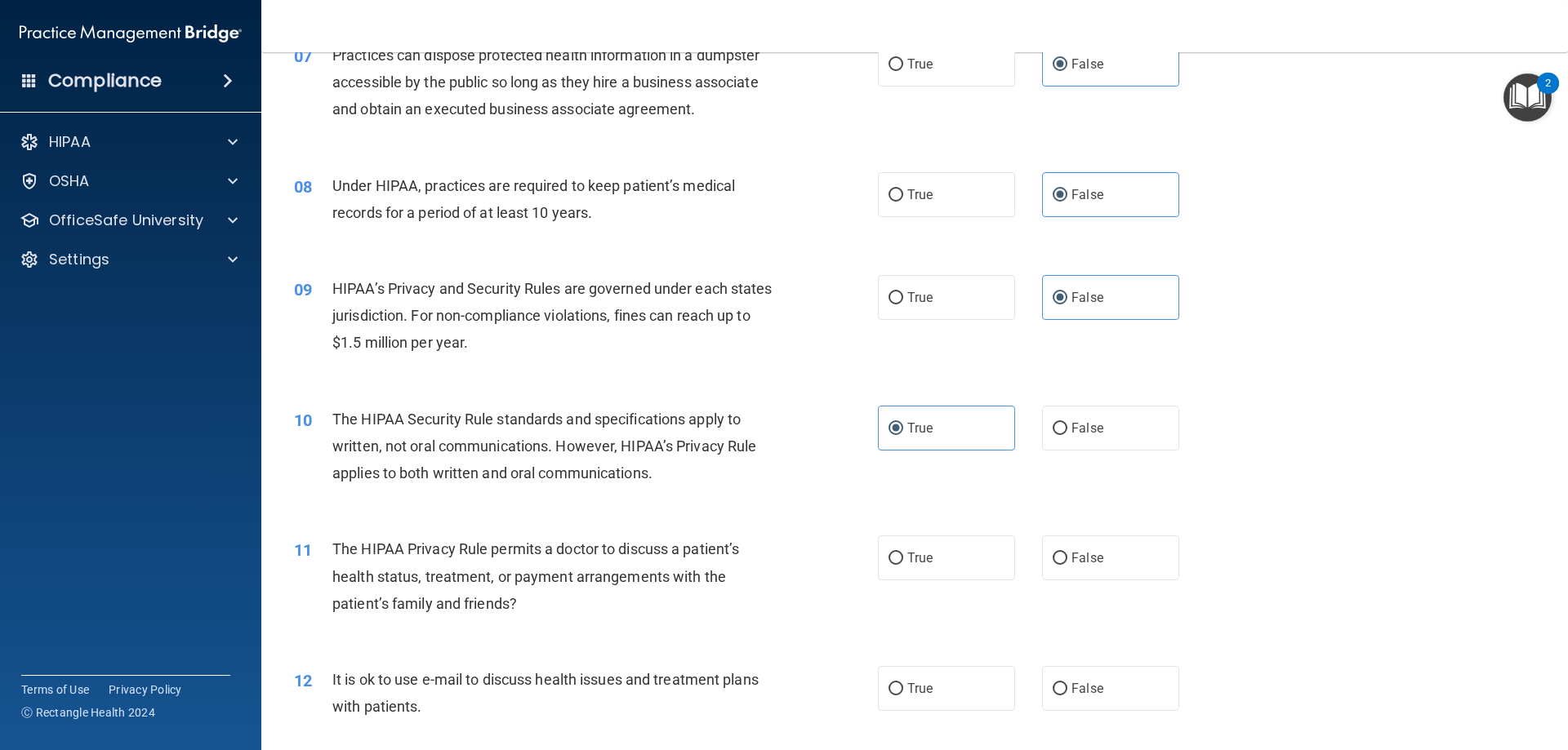
scroll to position [816, 0]
click at [1067, 567] on label "False" at bounding box center [1111, 557] width 137 height 45
click at [1067, 564] on input "False" at bounding box center [1060, 558] width 14 height 12
radio input "true"
click at [967, 567] on label "True" at bounding box center [947, 557] width 137 height 45
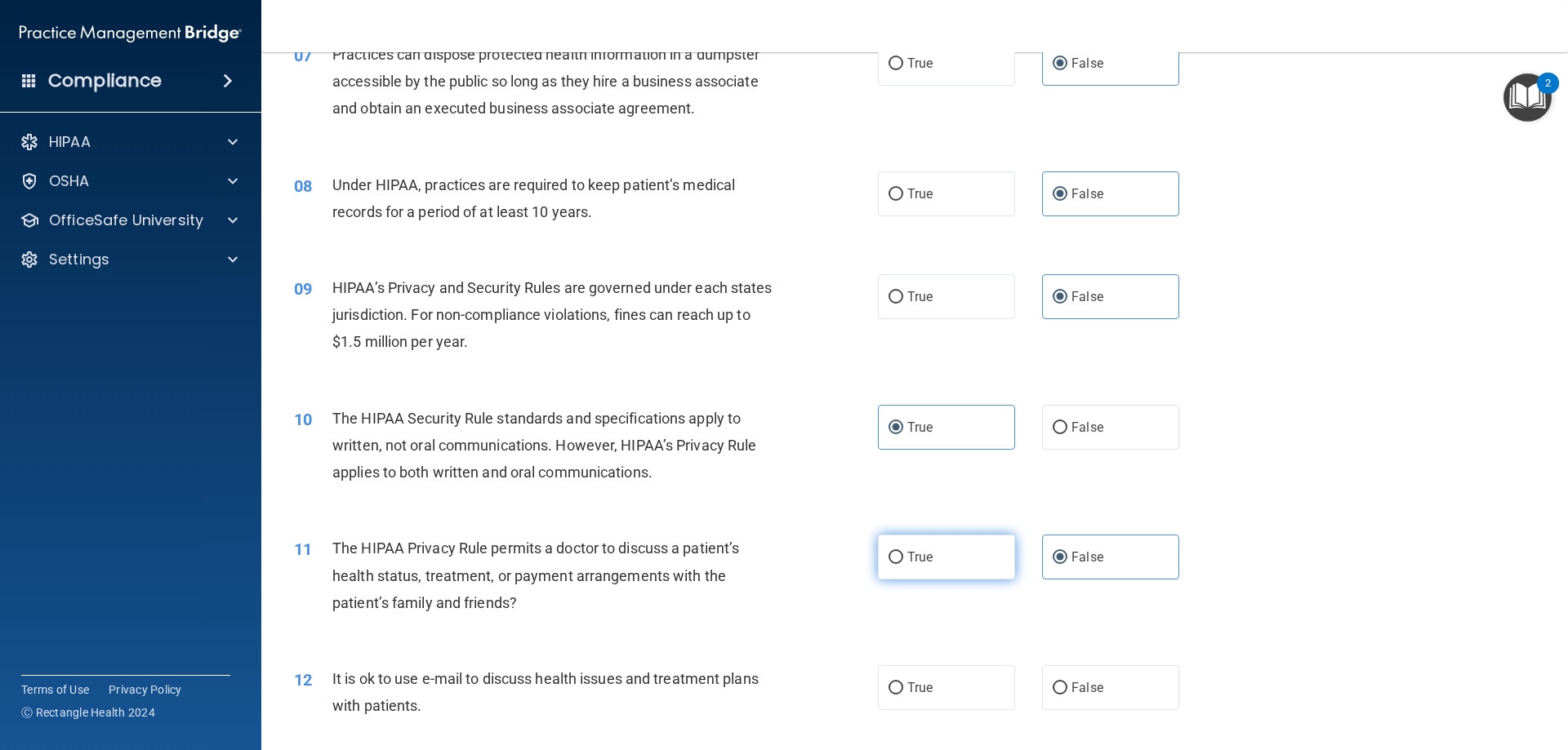
click at [903, 564] on input "True" at bounding box center [895, 558] width 14 height 12
radio input "true"
radio input "false"
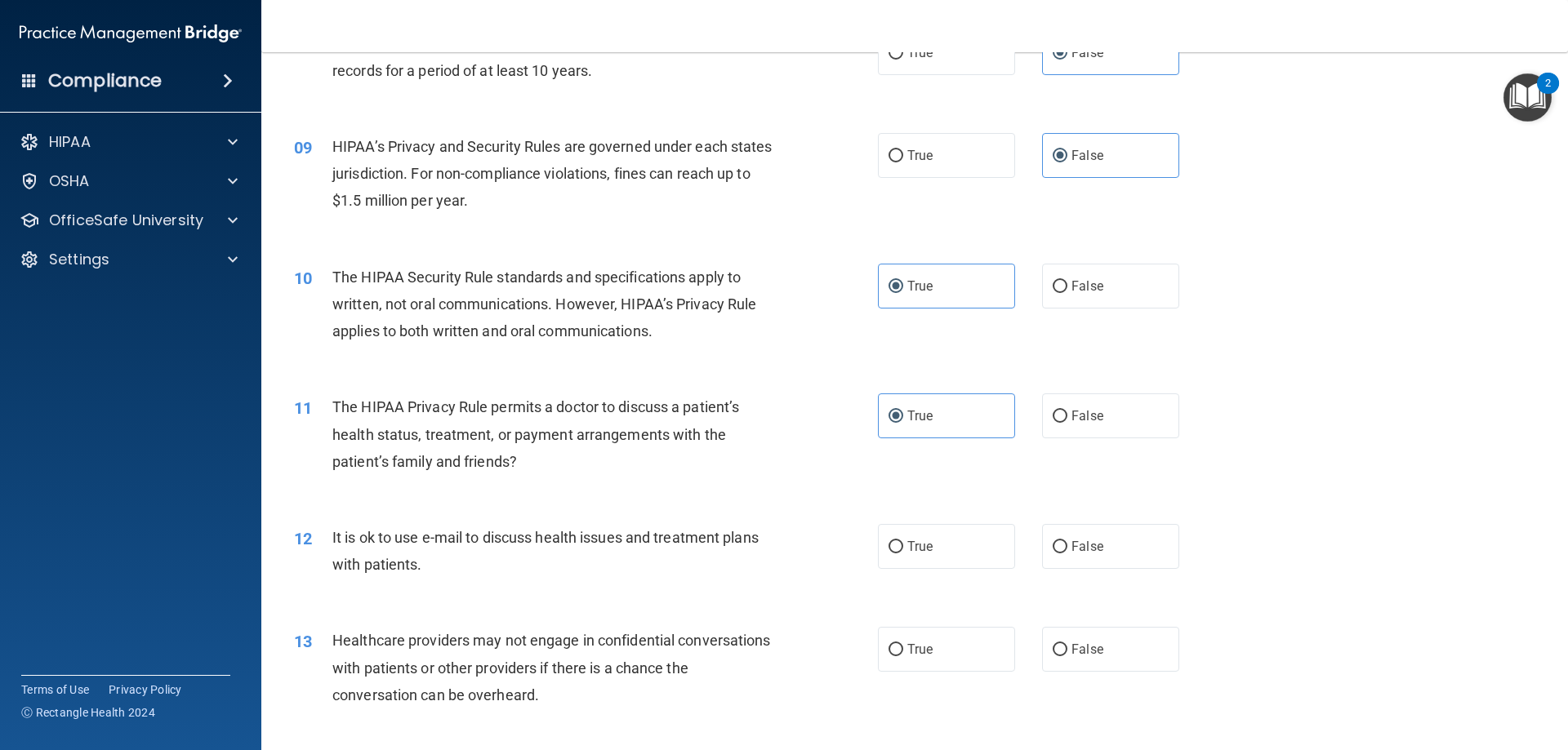
scroll to position [980, 0]
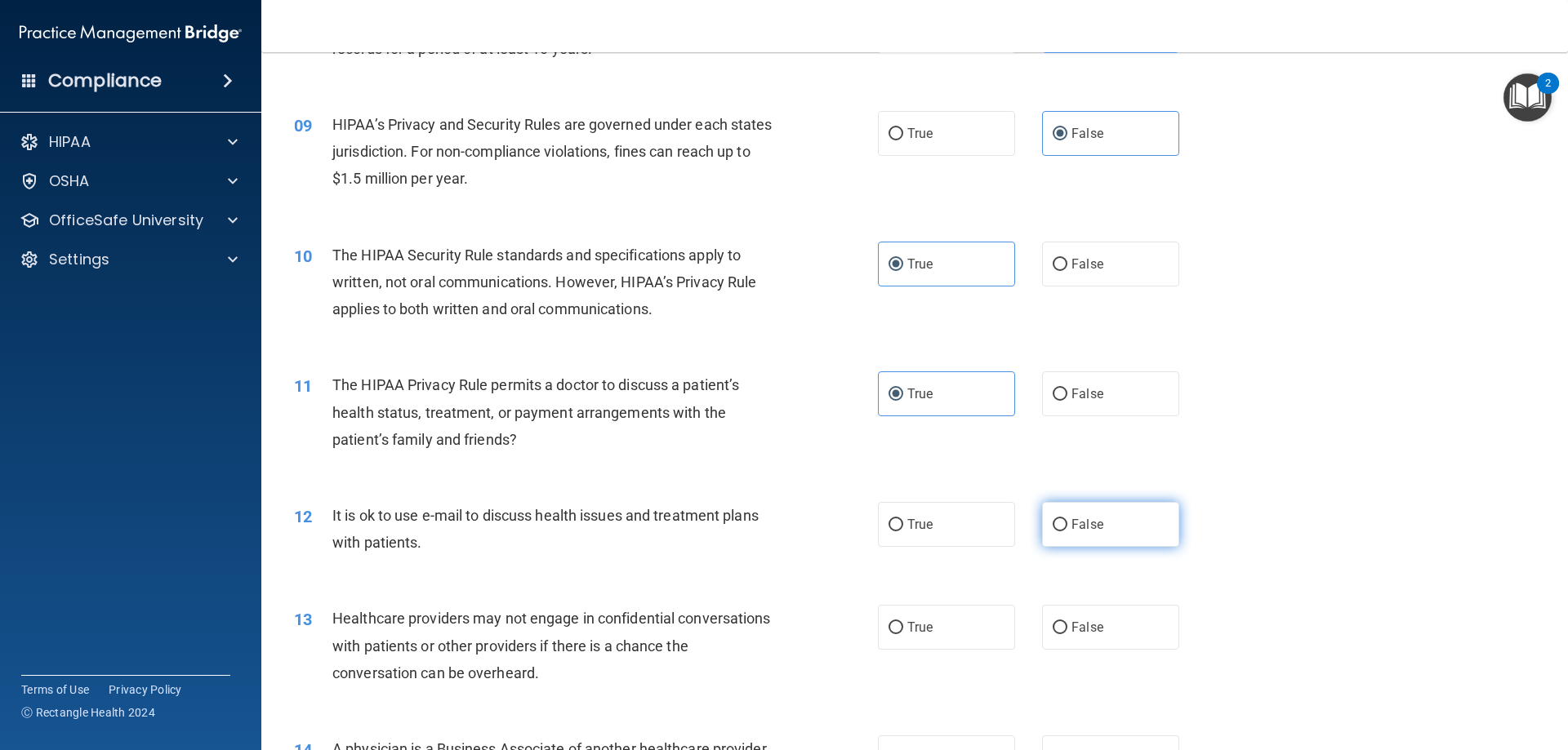
click at [1090, 532] on span "False" at bounding box center [1088, 524] width 32 height 15
click at [1067, 532] on input "False" at bounding box center [1060, 525] width 14 height 12
radio input "true"
click at [986, 531] on label "True" at bounding box center [947, 524] width 137 height 45
click at [903, 531] on input "True" at bounding box center [895, 525] width 14 height 12
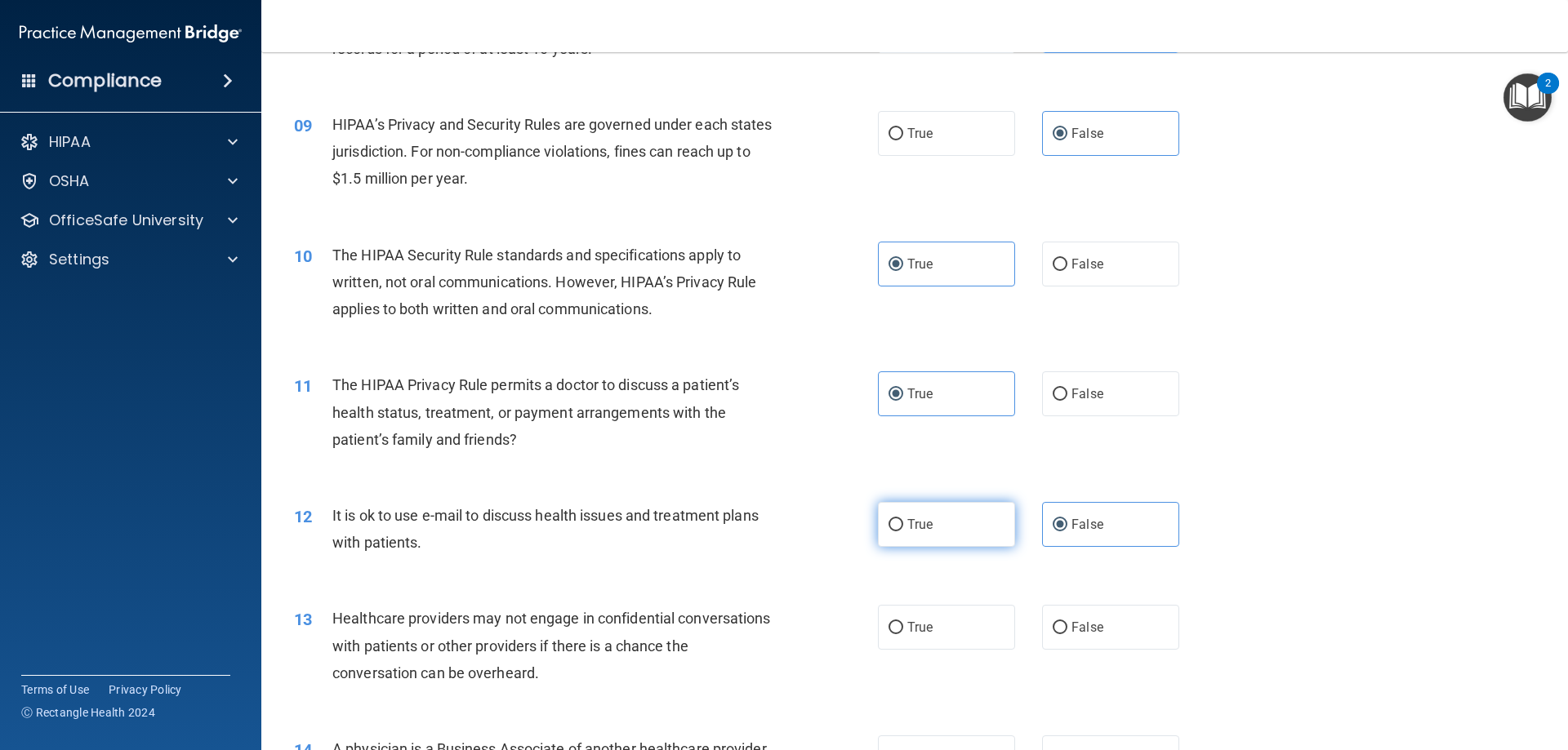
radio input "true"
radio input "false"
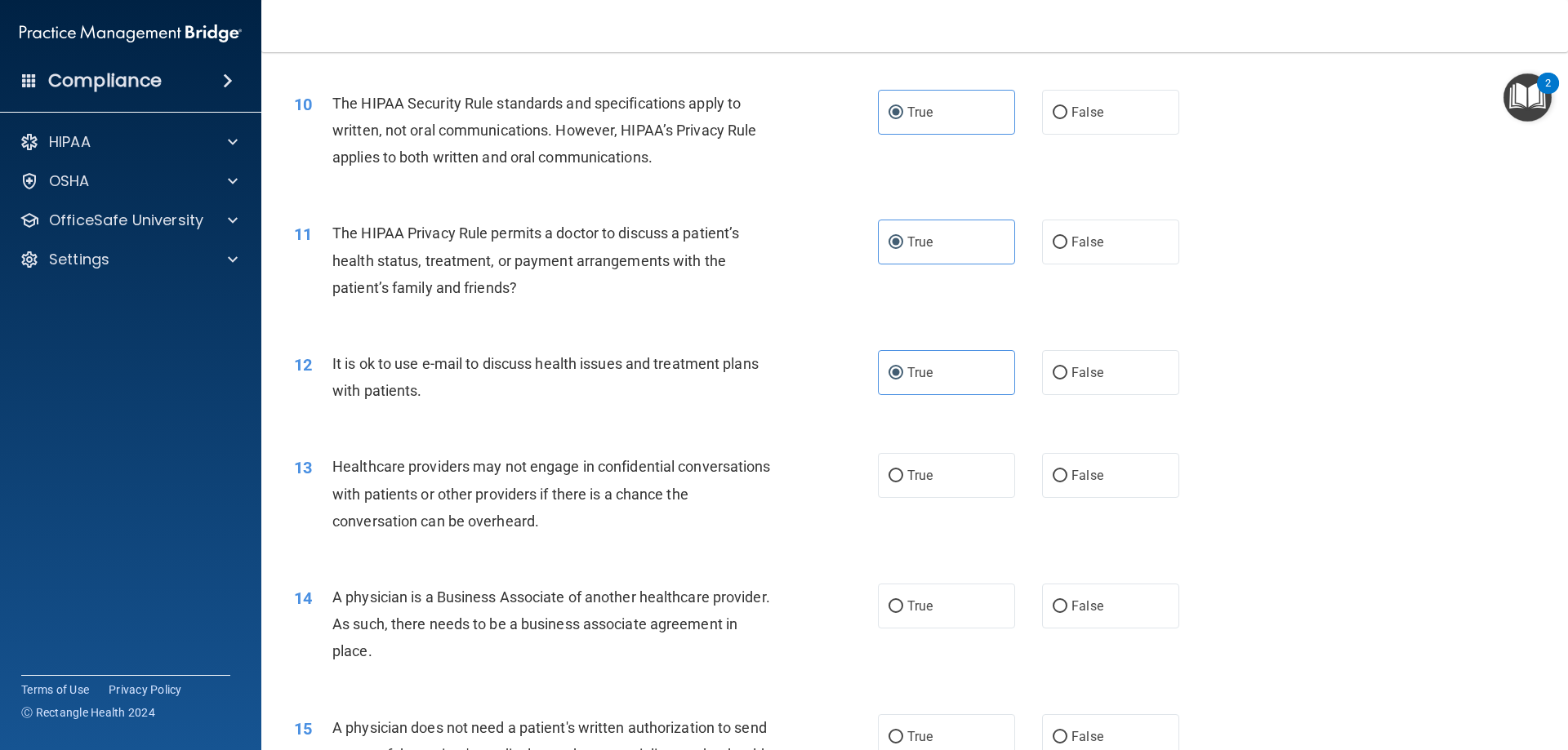
scroll to position [1143, 0]
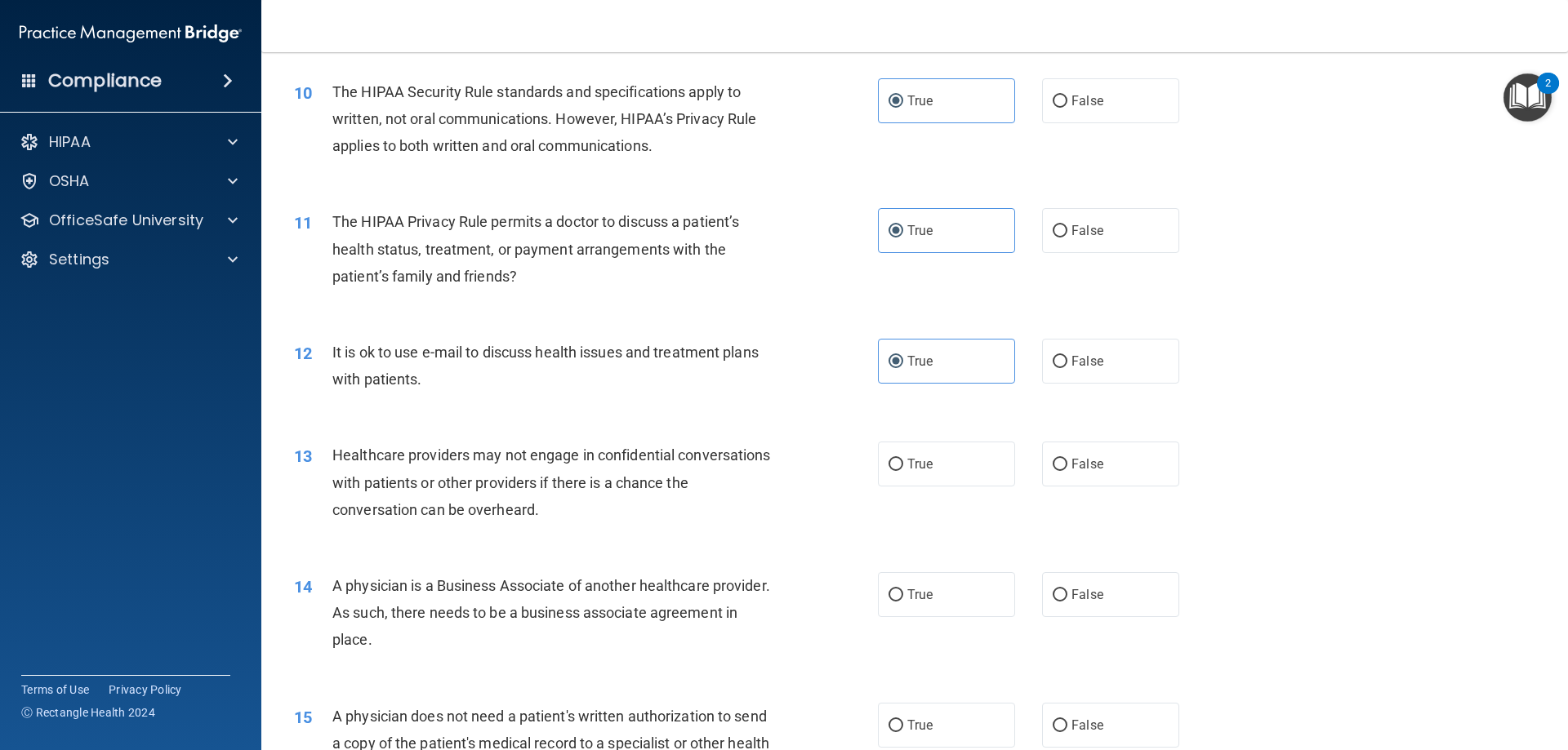
click at [966, 490] on div "13 Healthcare providers may not engage in confidential conversations with patie…" at bounding box center [915, 487] width 1266 height 131
click at [966, 475] on label "True" at bounding box center [947, 464] width 137 height 45
click at [903, 471] on input "True" at bounding box center [895, 465] width 14 height 12
radio input "true"
click at [945, 579] on label "True" at bounding box center [947, 595] width 137 height 45
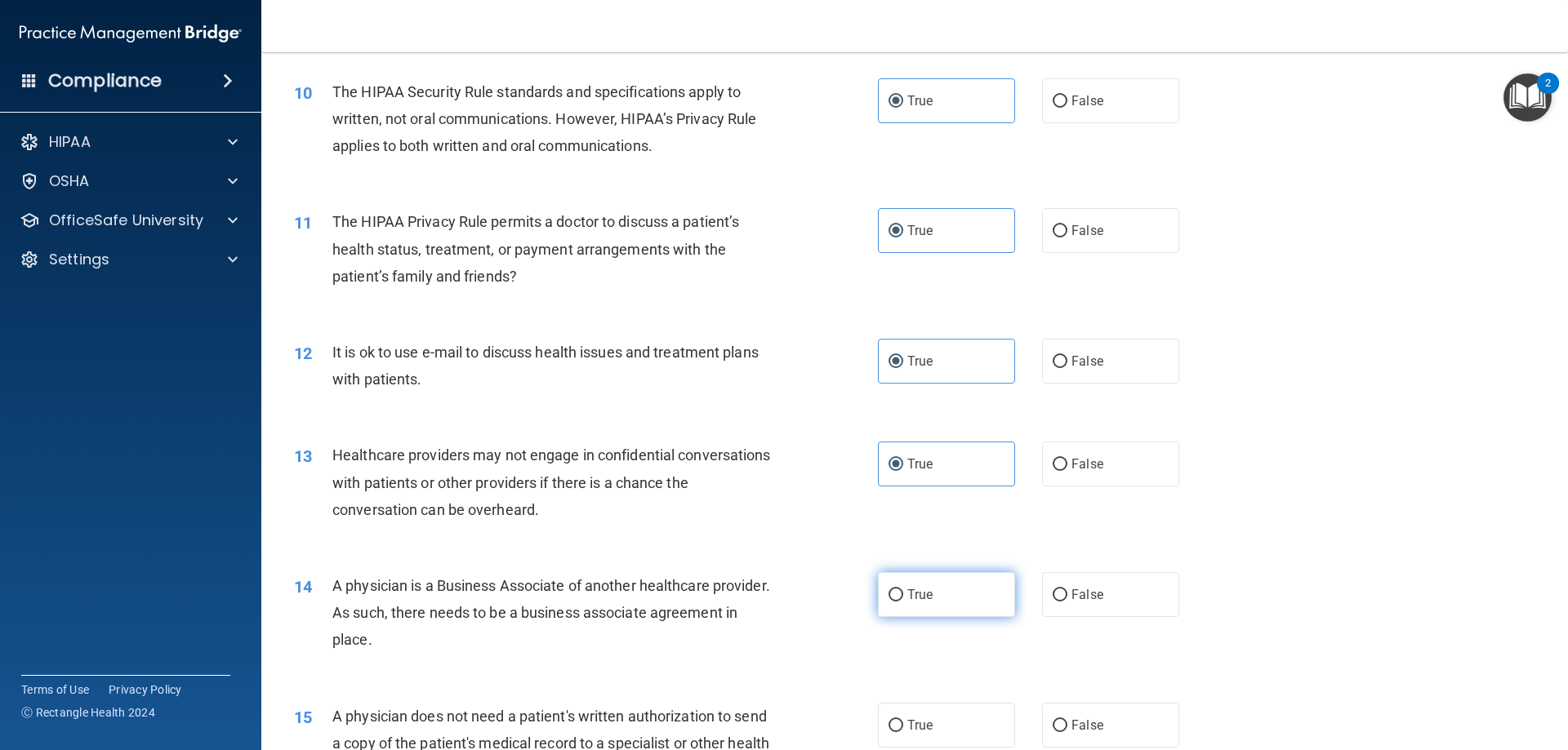
click at [903, 590] on input "True" at bounding box center [895, 596] width 14 height 12
radio input "true"
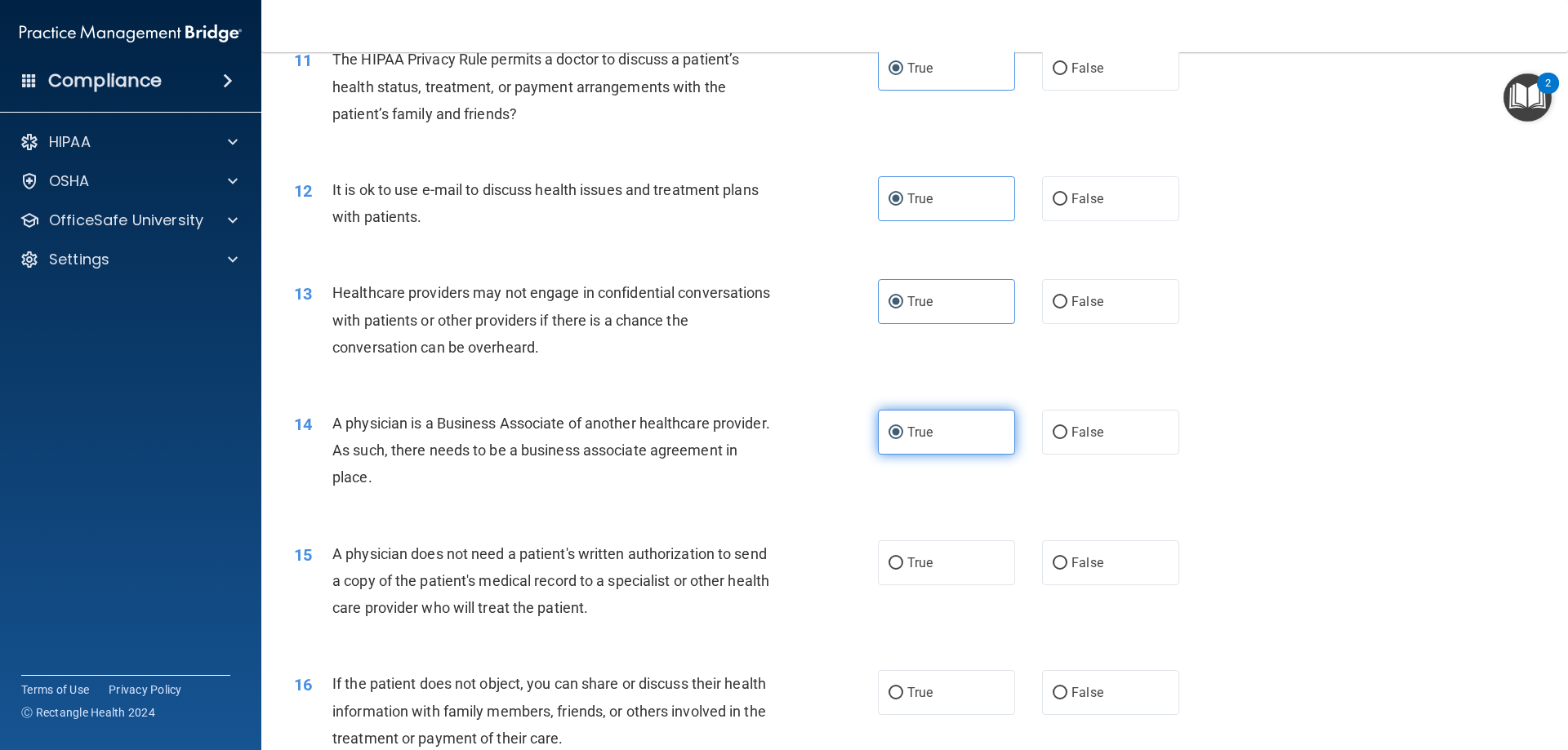
scroll to position [1307, 0]
click at [945, 579] on label "True" at bounding box center [947, 562] width 137 height 45
click at [903, 569] on input "True" at bounding box center [895, 562] width 14 height 12
radio input "true"
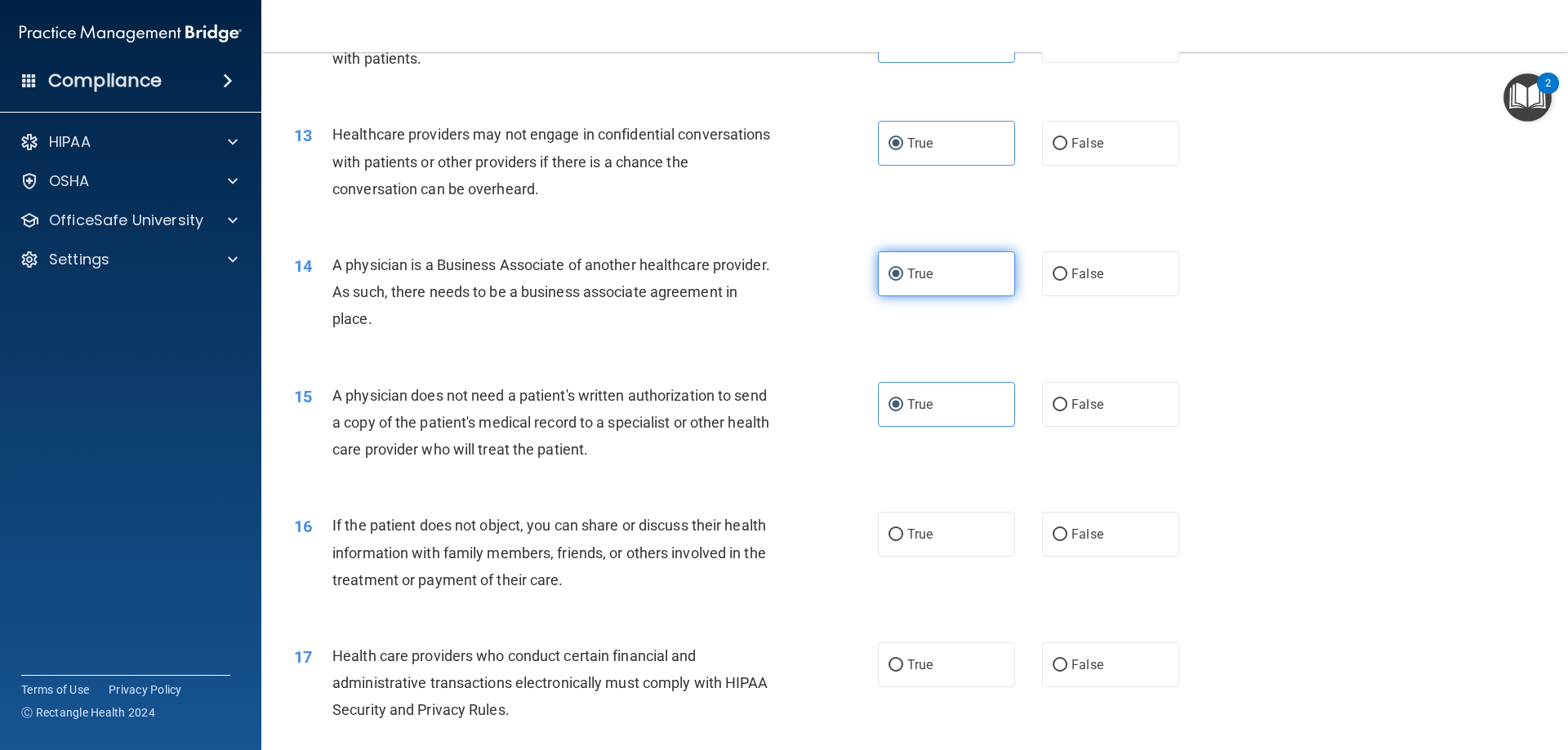
scroll to position [1469, 0]
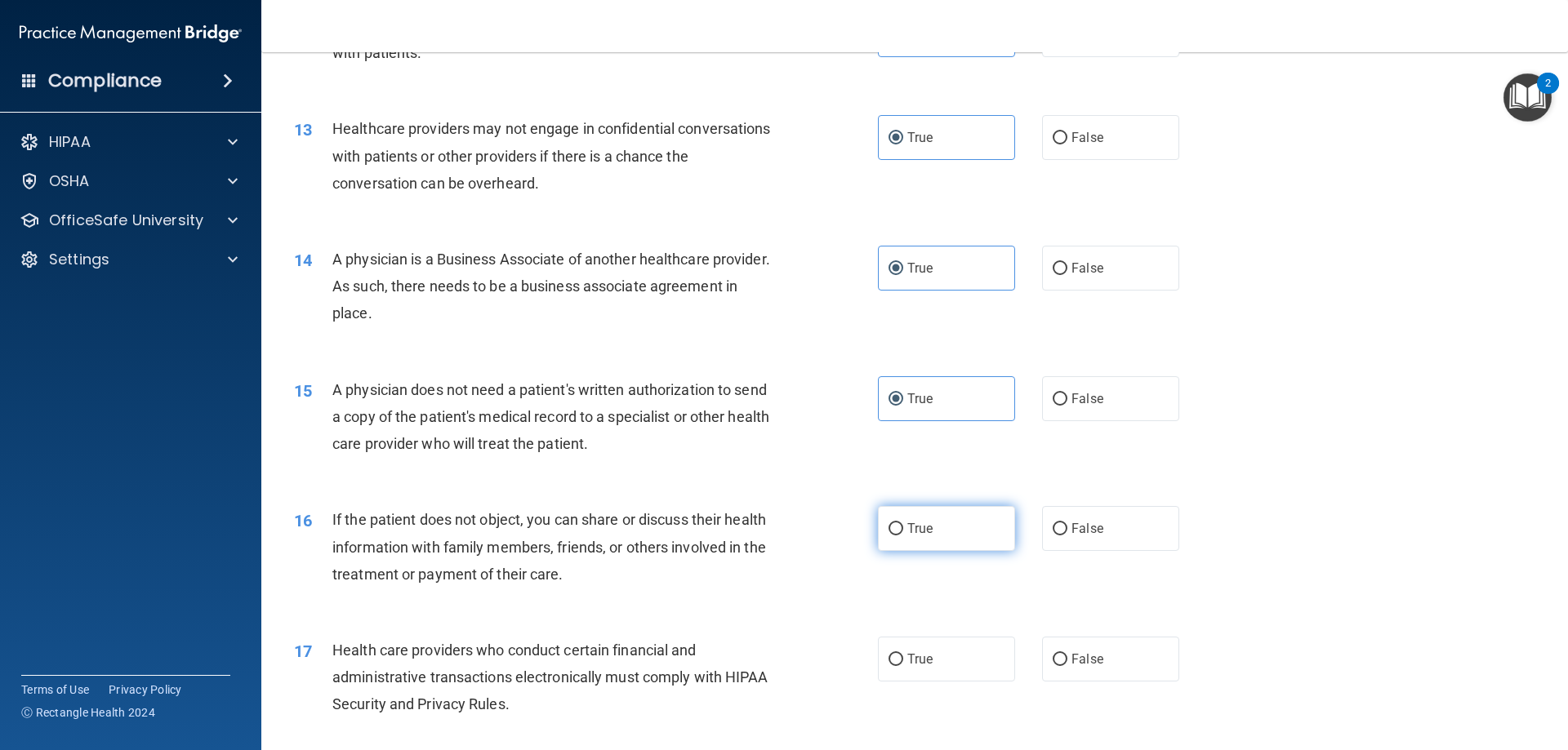
click at [947, 544] on label "True" at bounding box center [947, 529] width 137 height 45
click at [903, 535] on input "True" at bounding box center [895, 529] width 14 height 12
radio input "true"
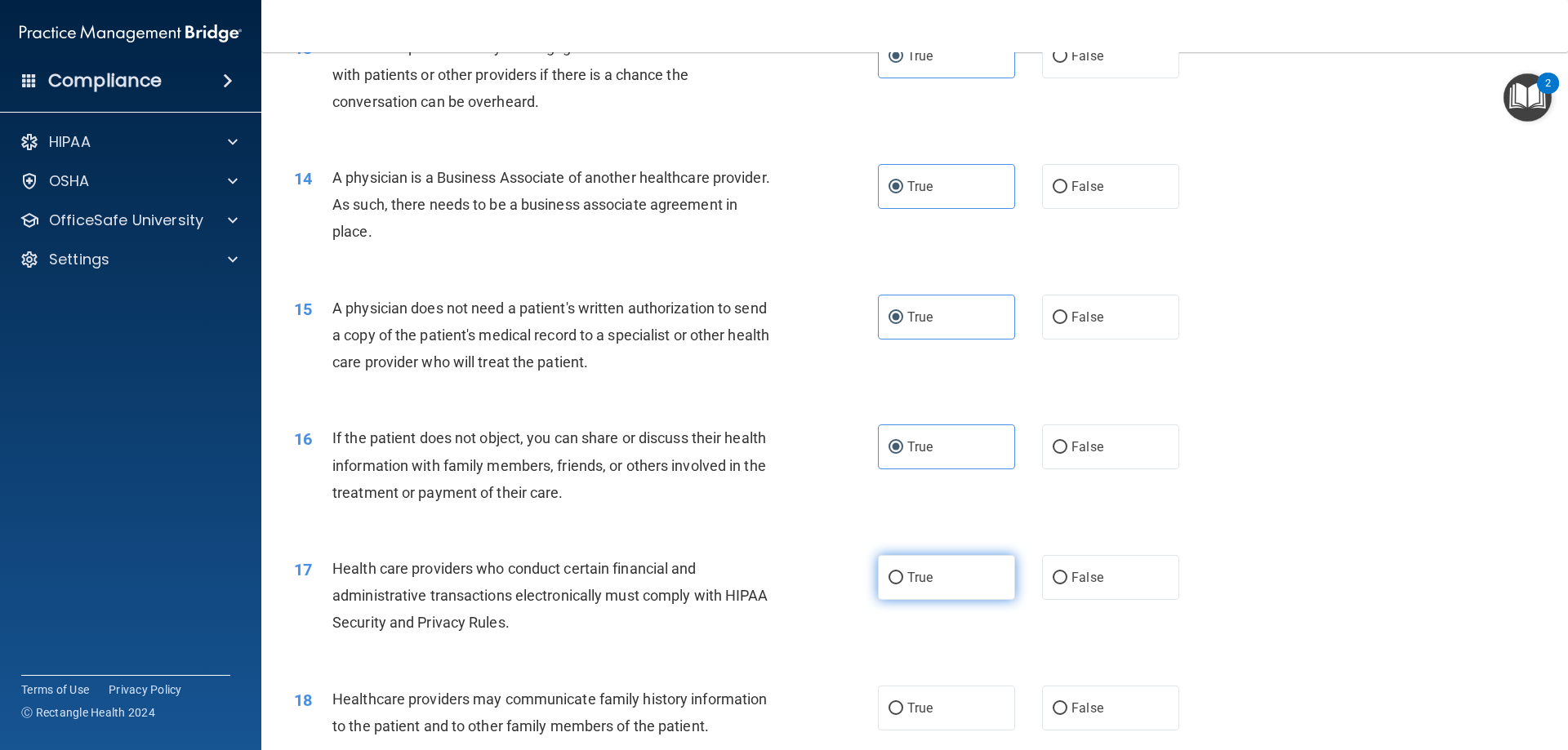
click at [953, 581] on label "True" at bounding box center [947, 577] width 137 height 45
click at [903, 581] on input "True" at bounding box center [895, 579] width 14 height 12
radio input "true"
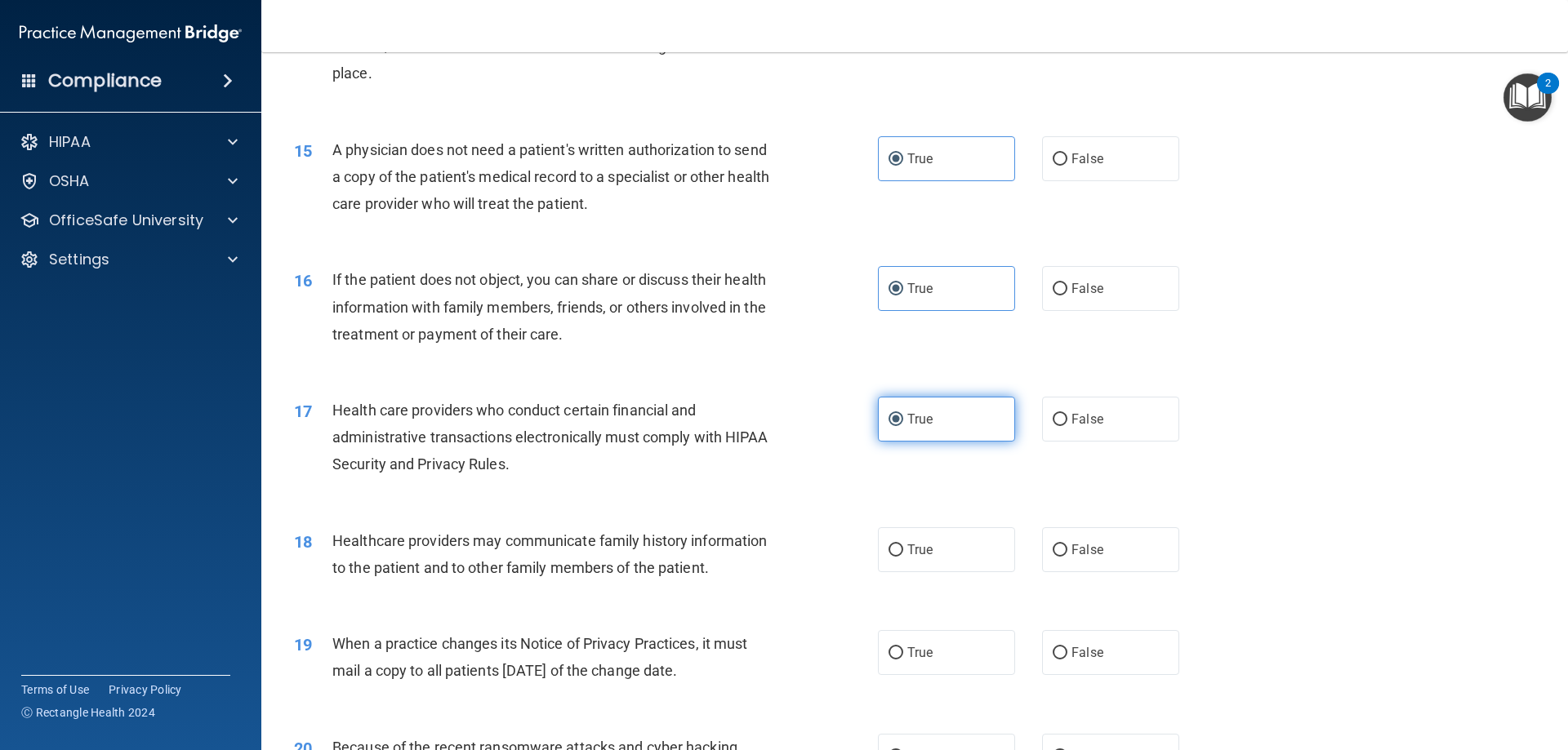
scroll to position [1715, 0]
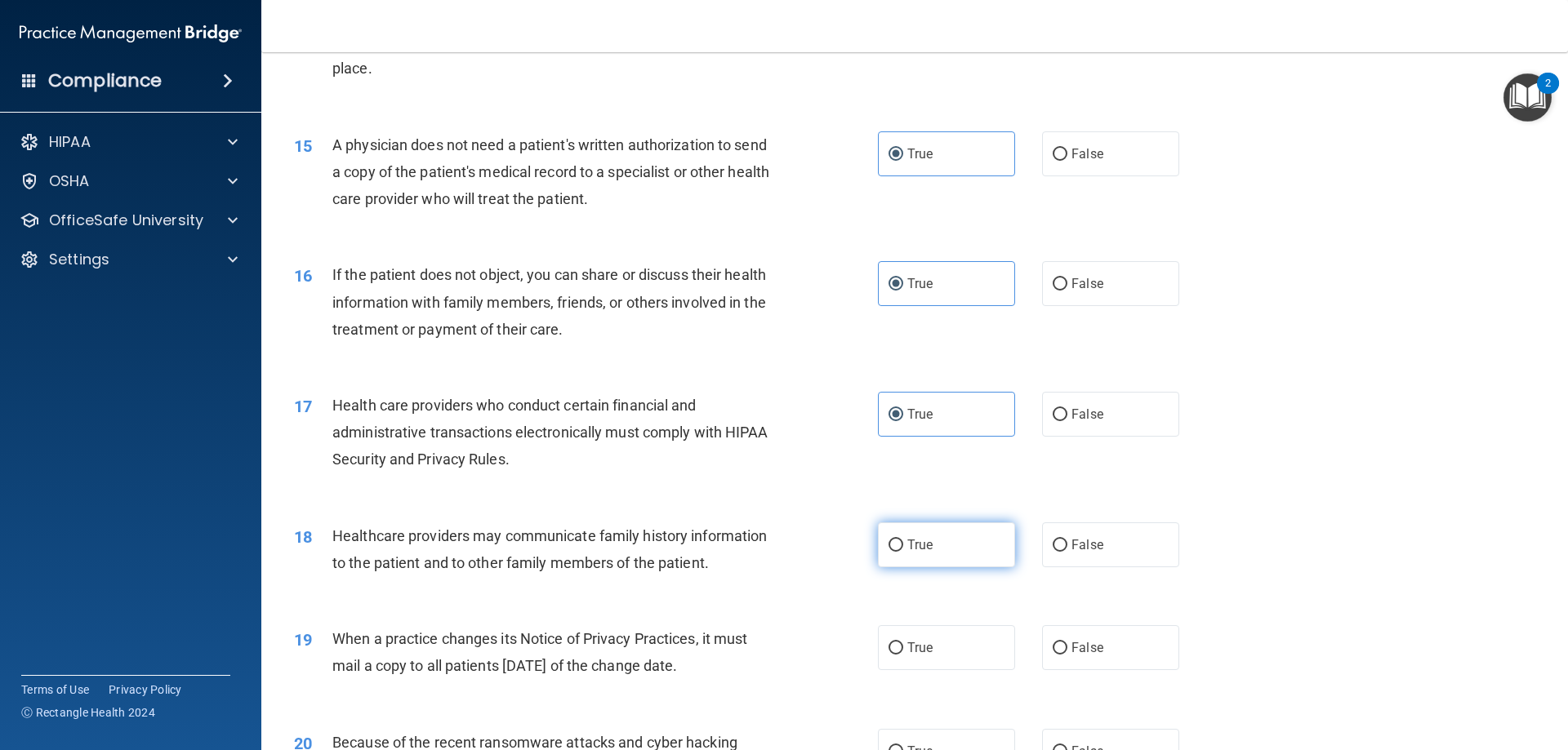
click at [948, 538] on label "True" at bounding box center [947, 545] width 137 height 45
click at [903, 540] on input "True" at bounding box center [895, 546] width 14 height 12
radio input "true"
click at [1028, 530] on div "True False" at bounding box center [1043, 545] width 329 height 45
click at [1053, 541] on input "False" at bounding box center [1060, 546] width 14 height 12
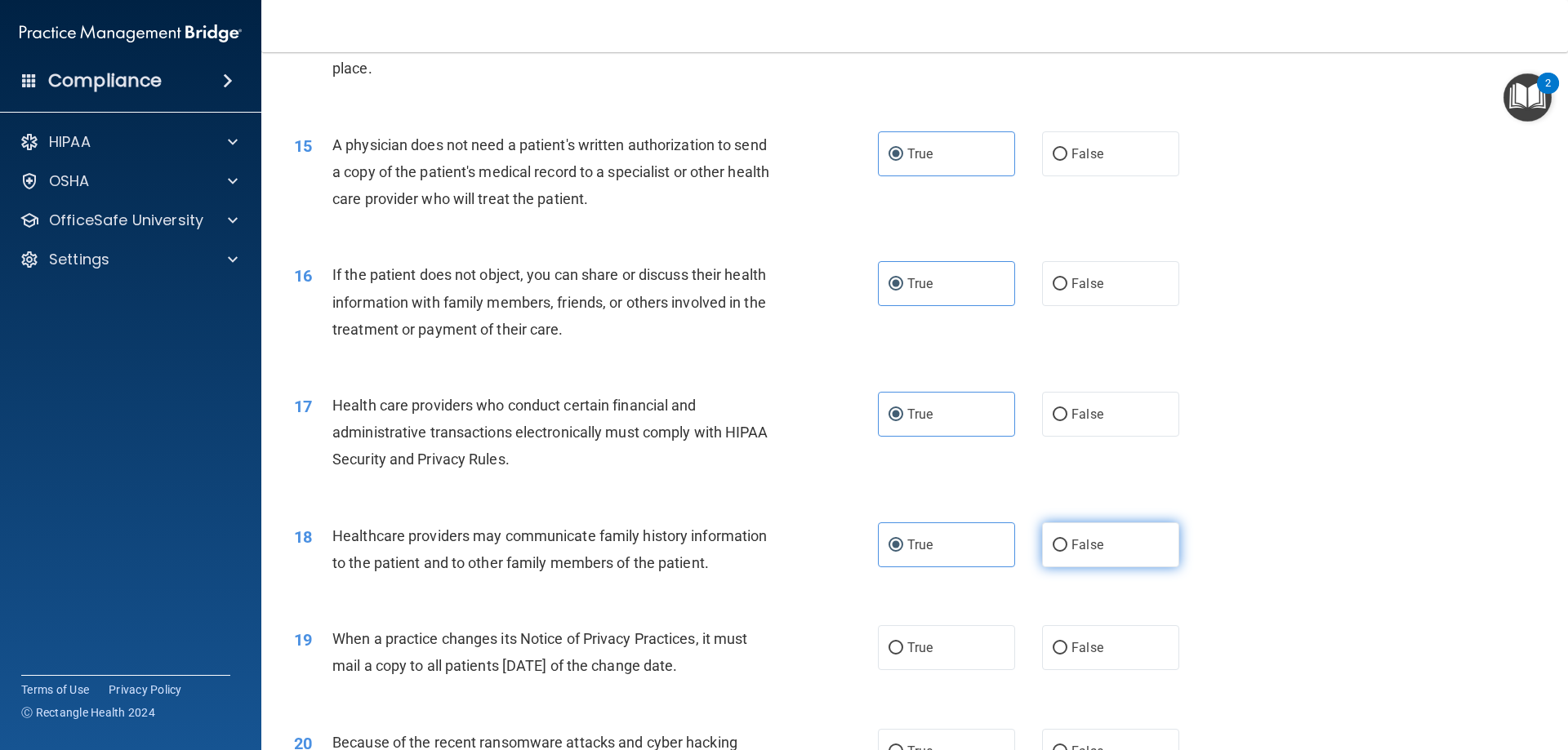
radio input "true"
radio input "false"
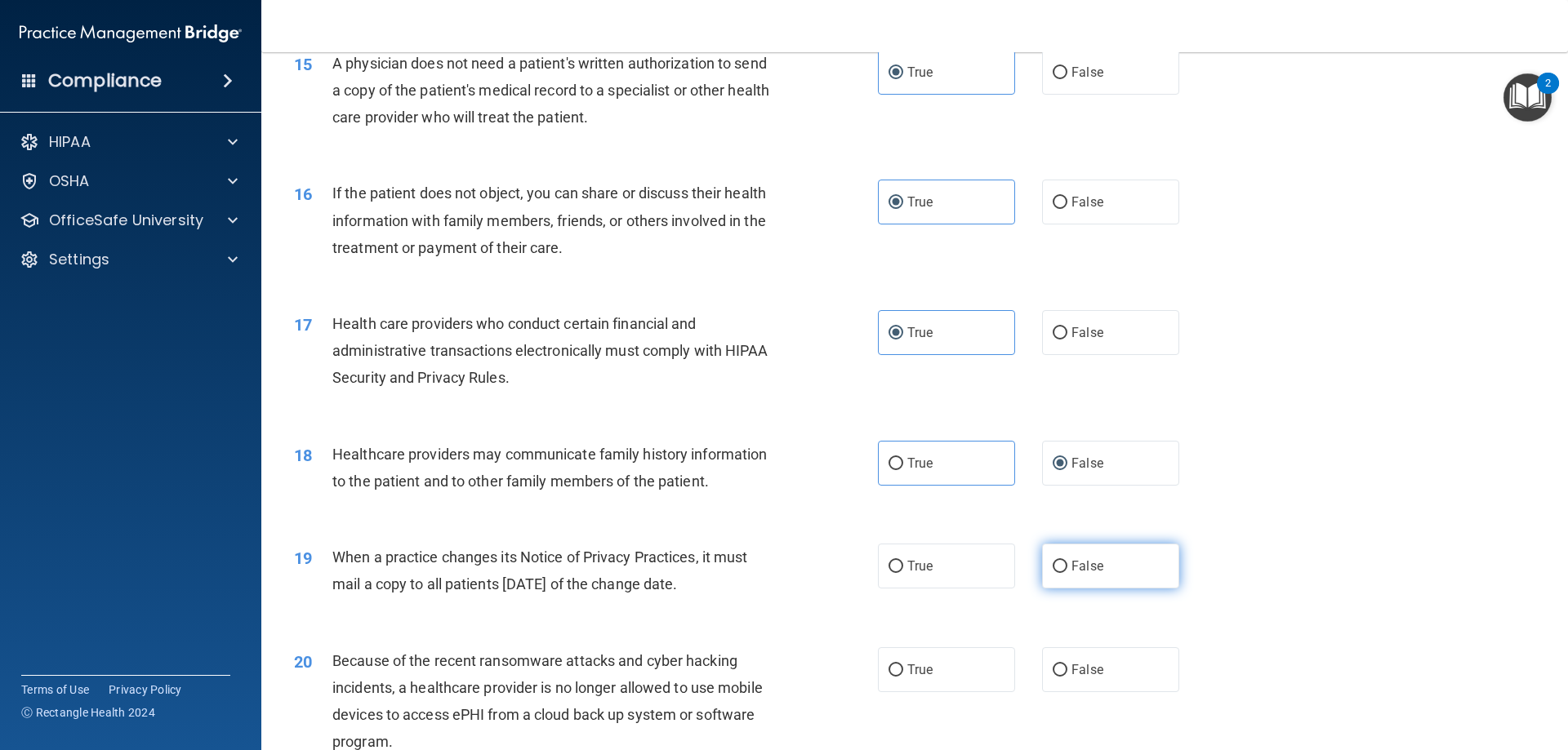
click at [1044, 575] on label "False" at bounding box center [1111, 566] width 137 height 45
click at [1053, 574] on input "False" at bounding box center [1060, 567] width 14 height 12
radio input "true"
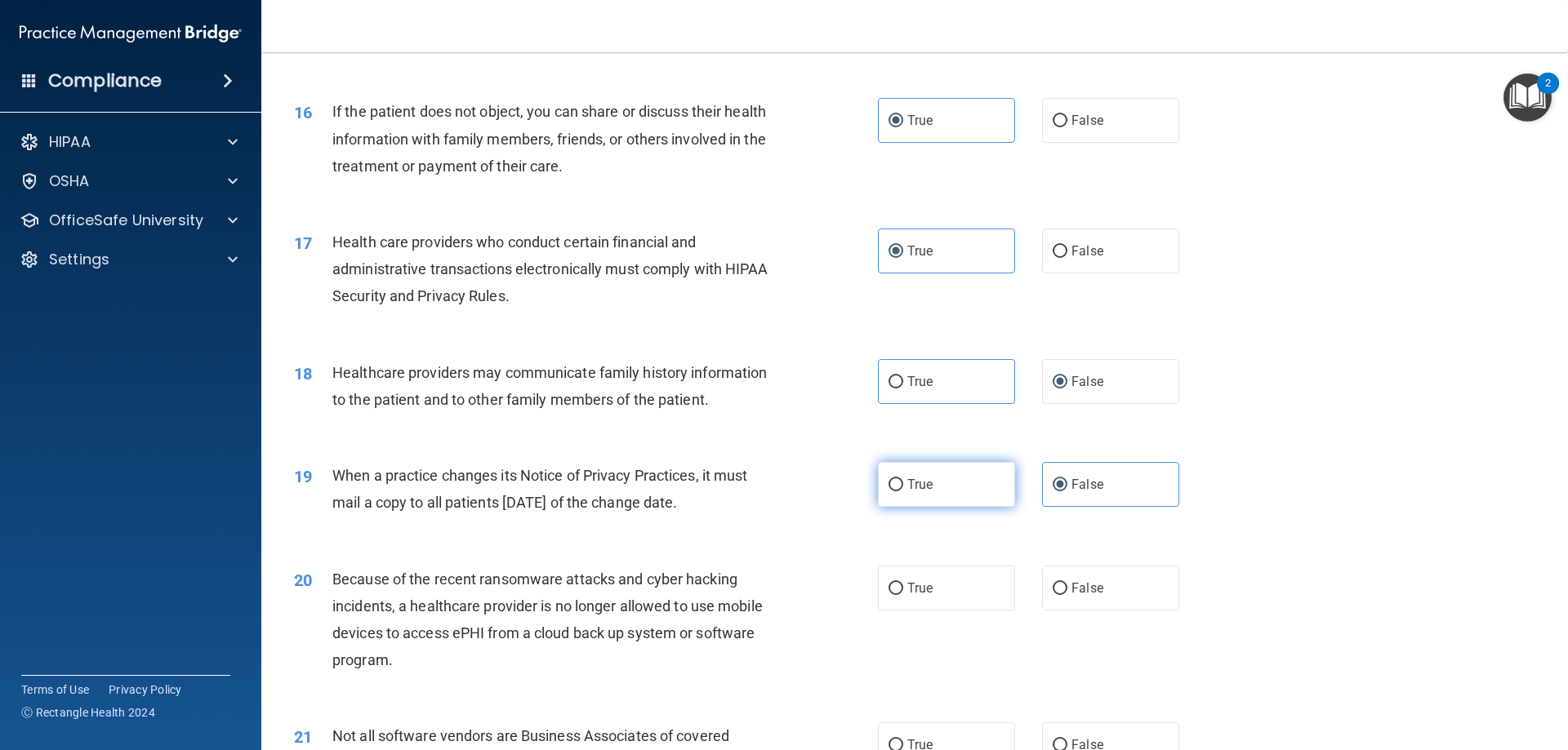
scroll to position [1960, 0]
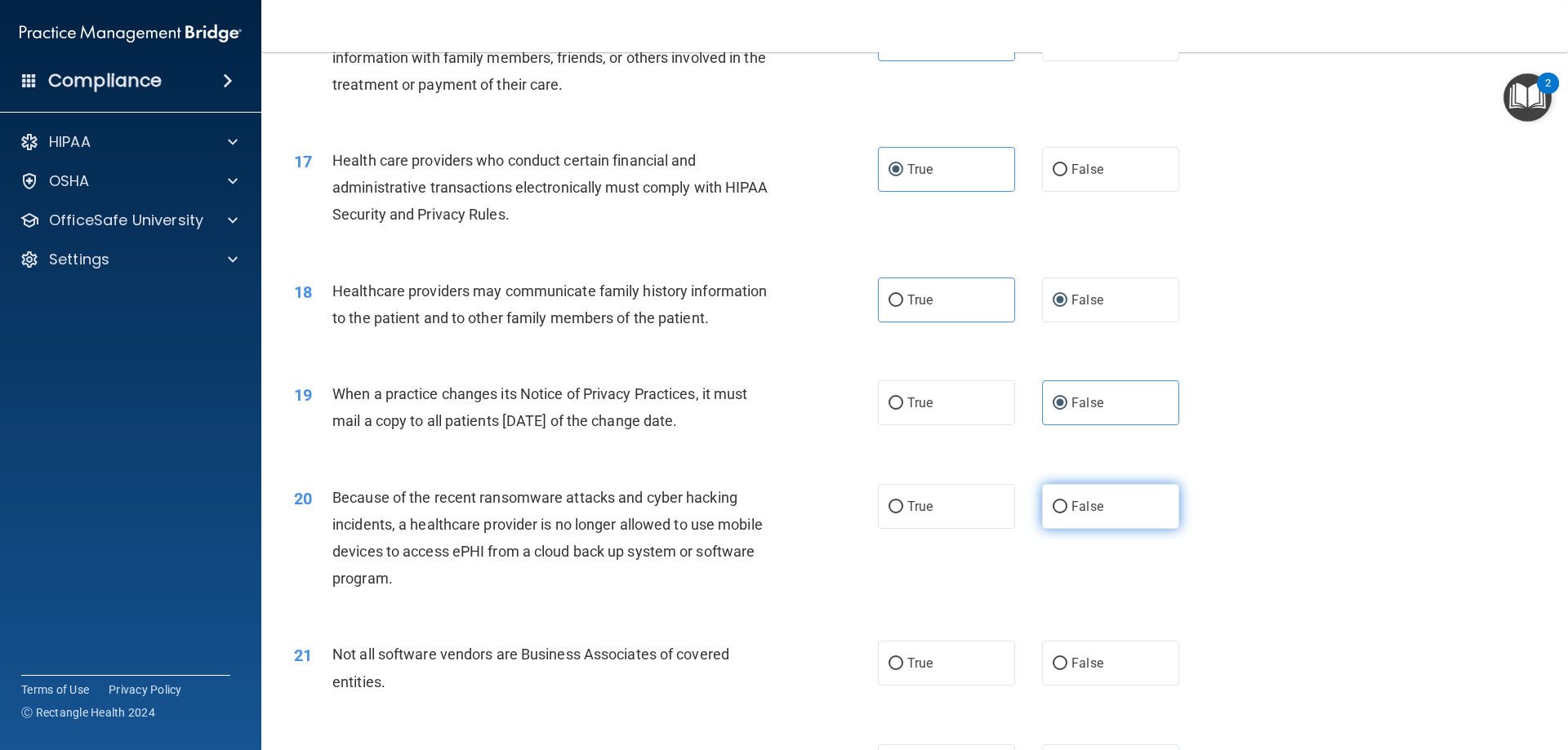
click at [1044, 514] on label "False" at bounding box center [1111, 507] width 137 height 45
click at [1053, 513] on input "False" at bounding box center [1060, 507] width 14 height 12
radio input "true"
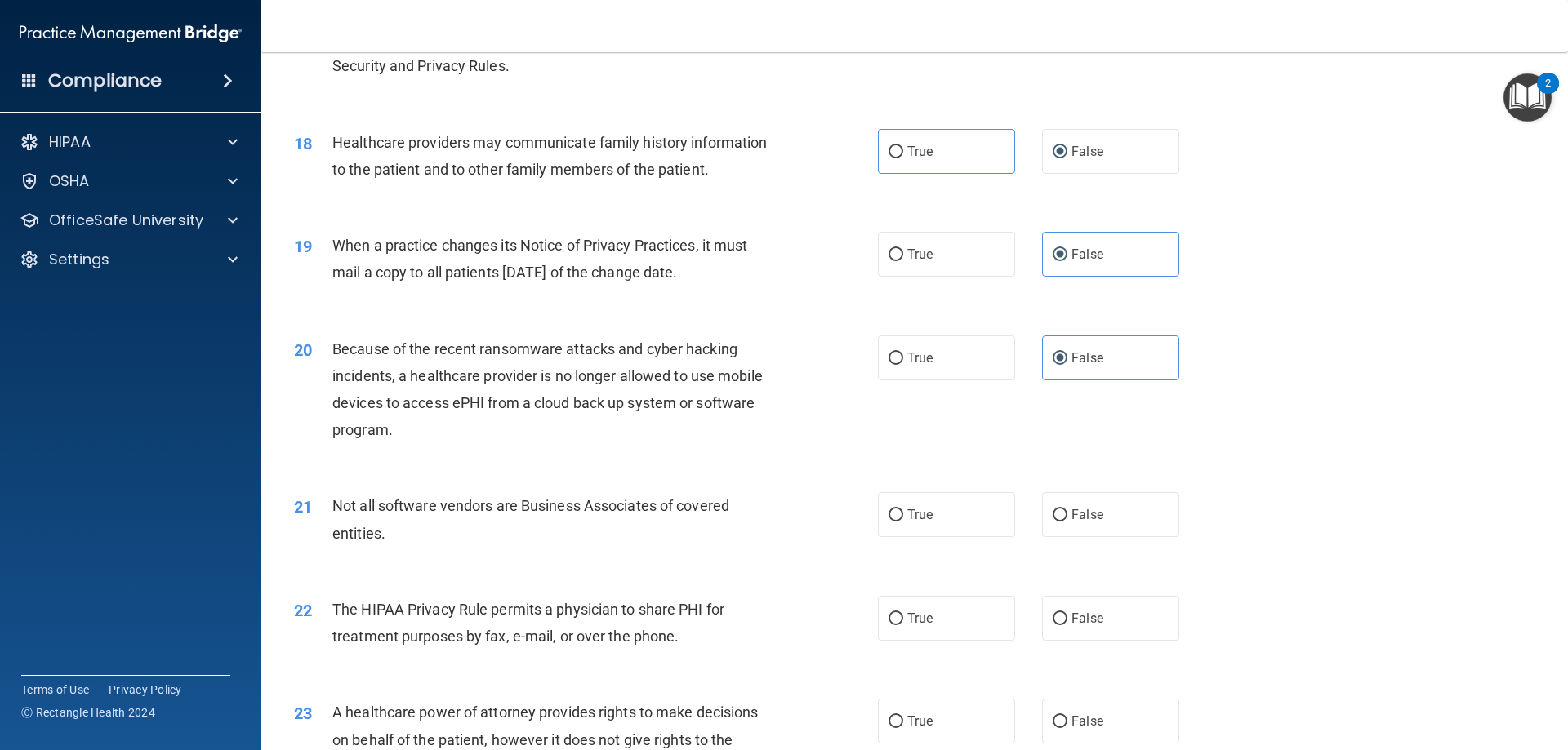
scroll to position [2123, 0]
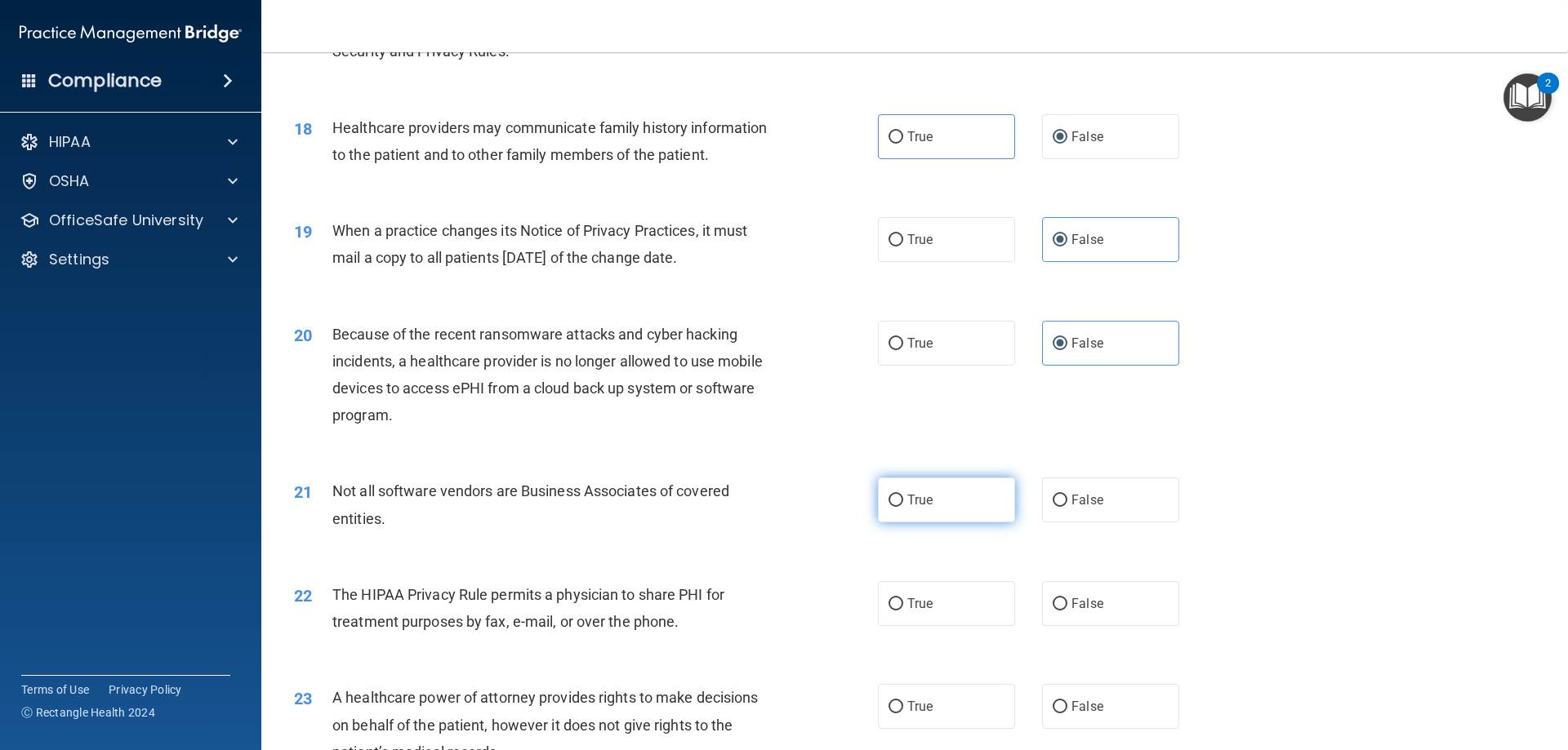
click at [901, 514] on label "True" at bounding box center [947, 500] width 137 height 45
click at [901, 507] on input "True" at bounding box center [895, 501] width 14 height 12
radio input "true"
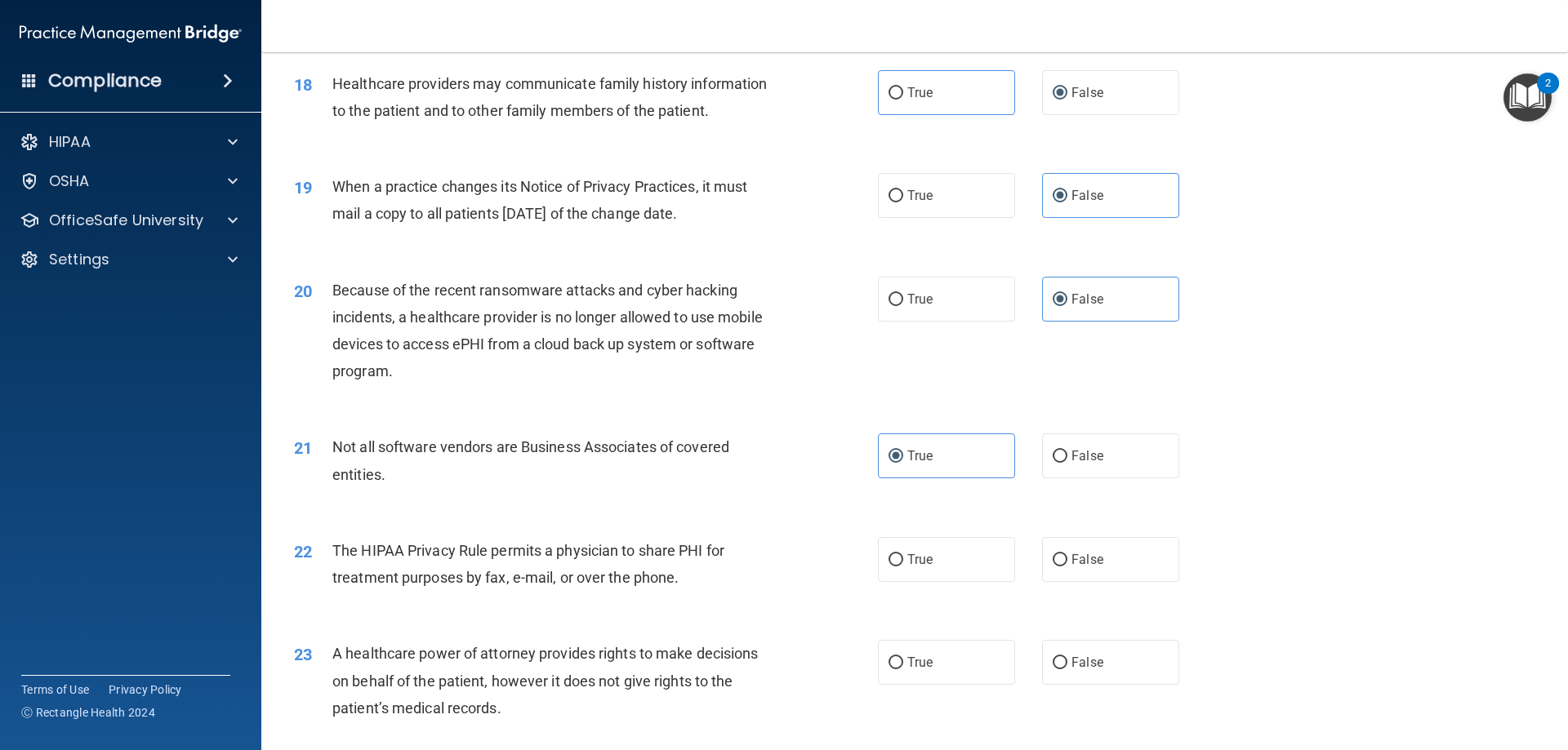
scroll to position [2204, 0]
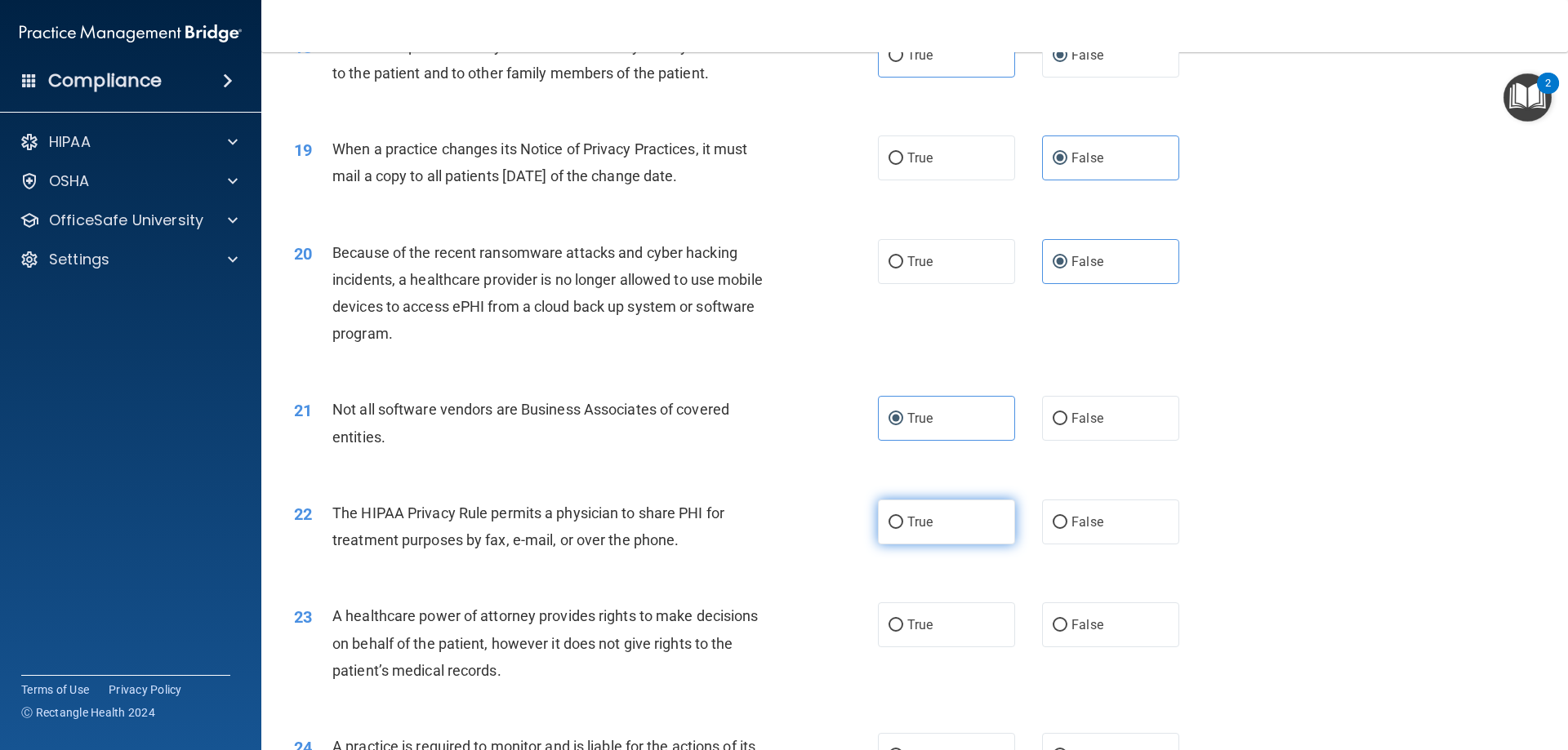
click at [913, 538] on label "True" at bounding box center [947, 522] width 137 height 45
click at [903, 529] on input "True" at bounding box center [895, 523] width 14 height 12
radio input "true"
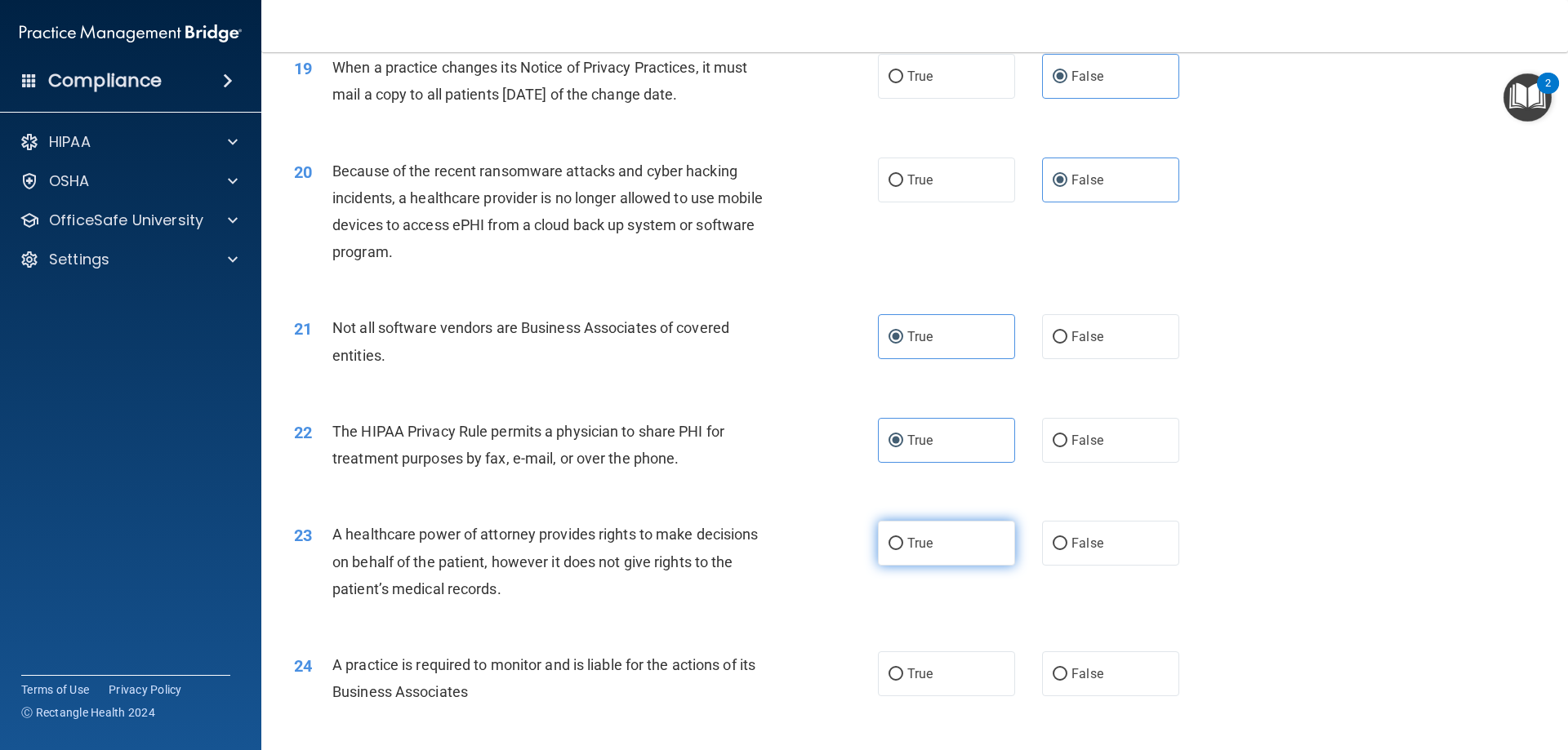
click at [921, 530] on label "True" at bounding box center [947, 543] width 137 height 45
click at [903, 538] on input "True" at bounding box center [895, 544] width 14 height 12
radio input "true"
click at [1057, 556] on label "False" at bounding box center [1111, 543] width 137 height 45
click at [1057, 551] on input "False" at bounding box center [1060, 544] width 14 height 12
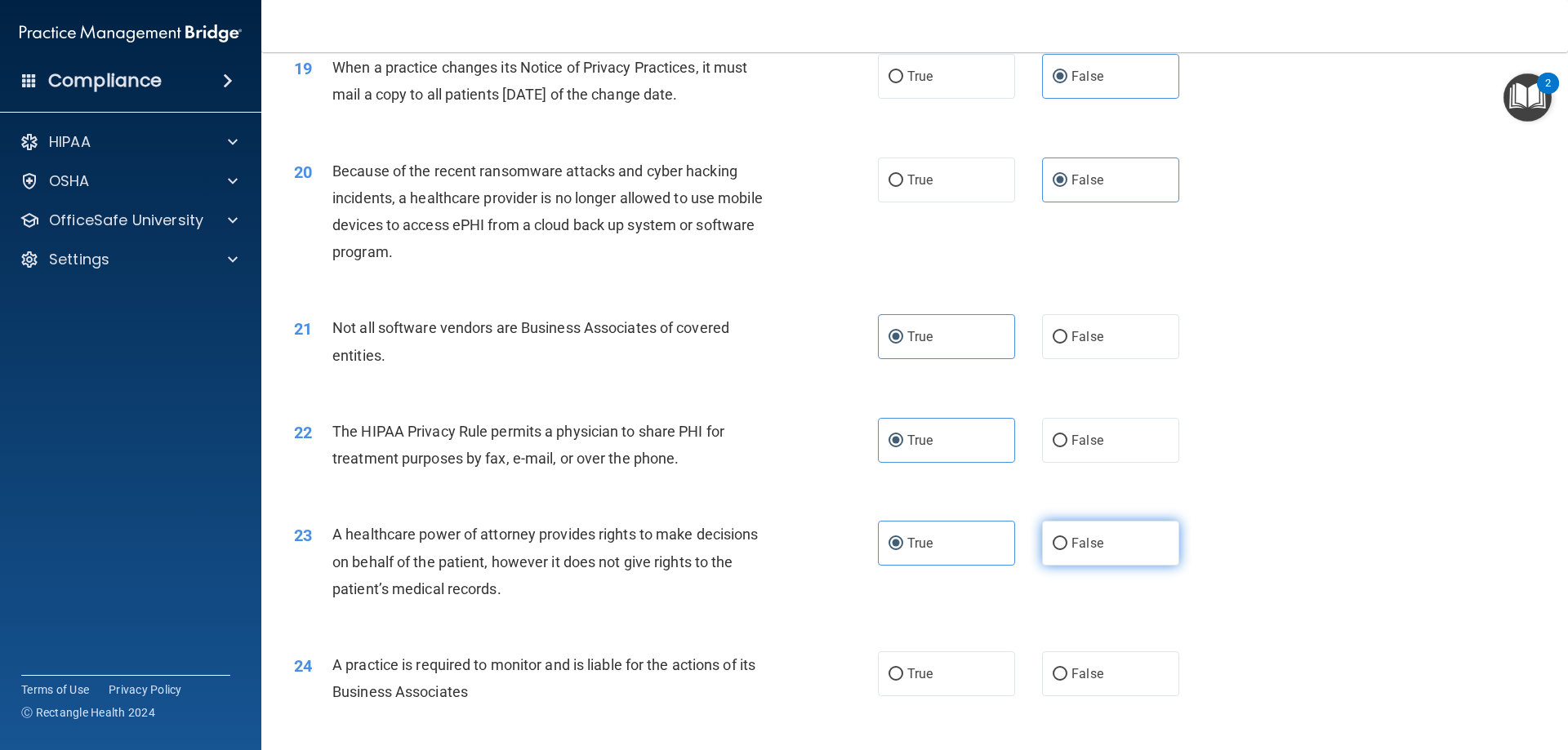
radio input "true"
radio input "false"
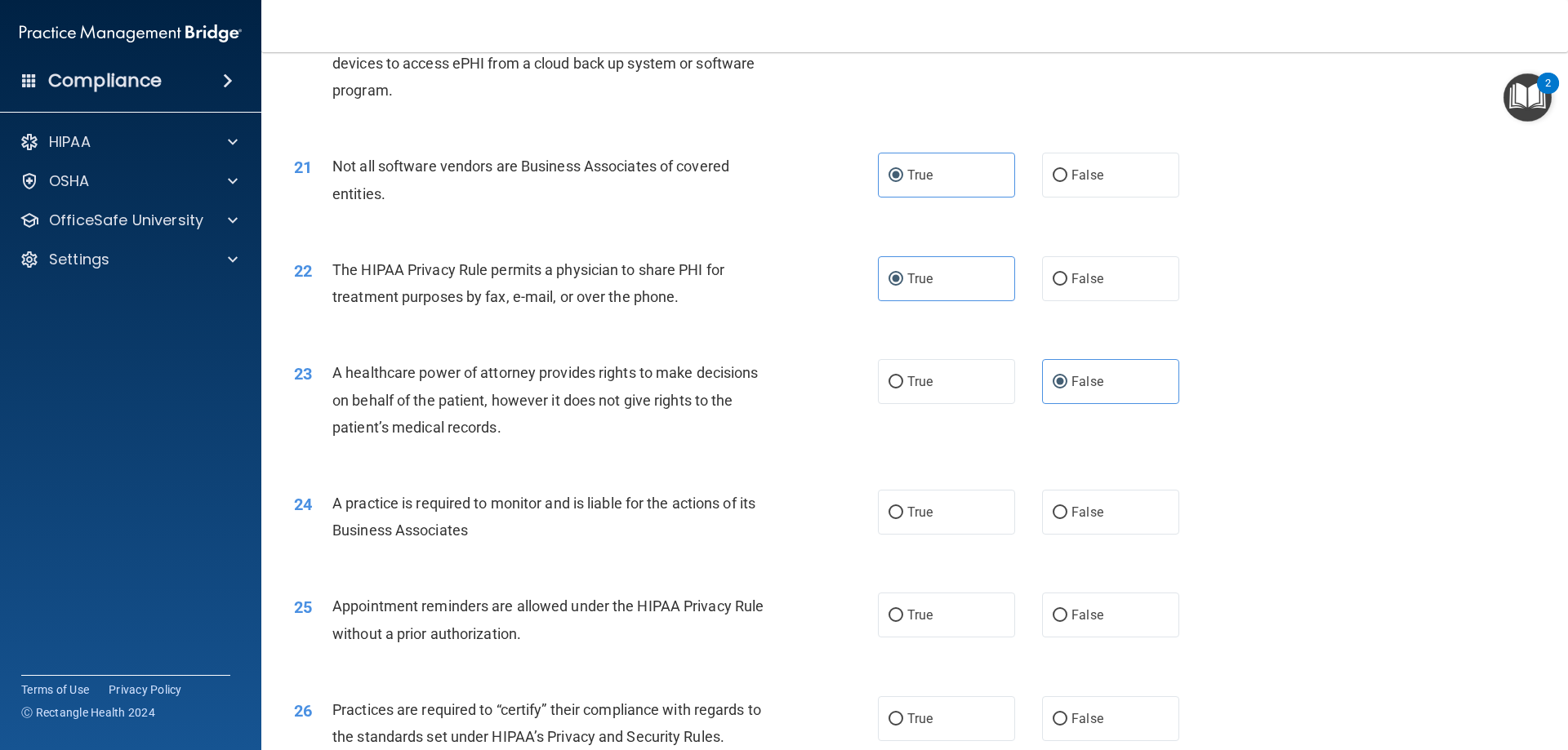
scroll to position [2449, 0]
click at [919, 551] on div "24 A practice is required to monitor and is liable for the actions of its Busin…" at bounding box center [915, 518] width 1266 height 103
click at [921, 512] on span "True" at bounding box center [920, 511] width 25 height 15
click at [903, 512] on input "True" at bounding box center [895, 512] width 14 height 12
radio input "true"
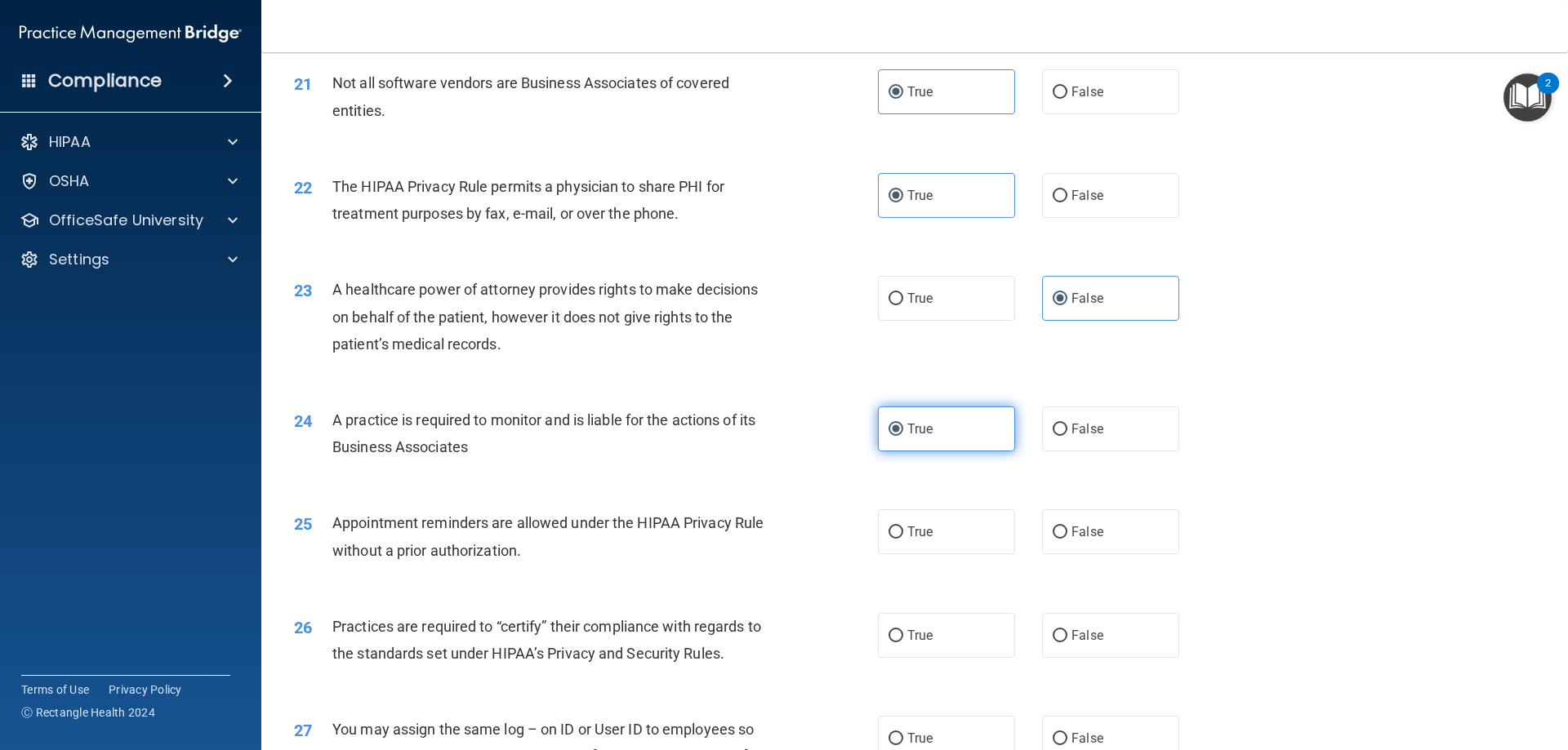
click at [921, 512] on label "True" at bounding box center [947, 532] width 137 height 45
click at [903, 527] on input "True" at bounding box center [895, 533] width 14 height 12
radio input "true"
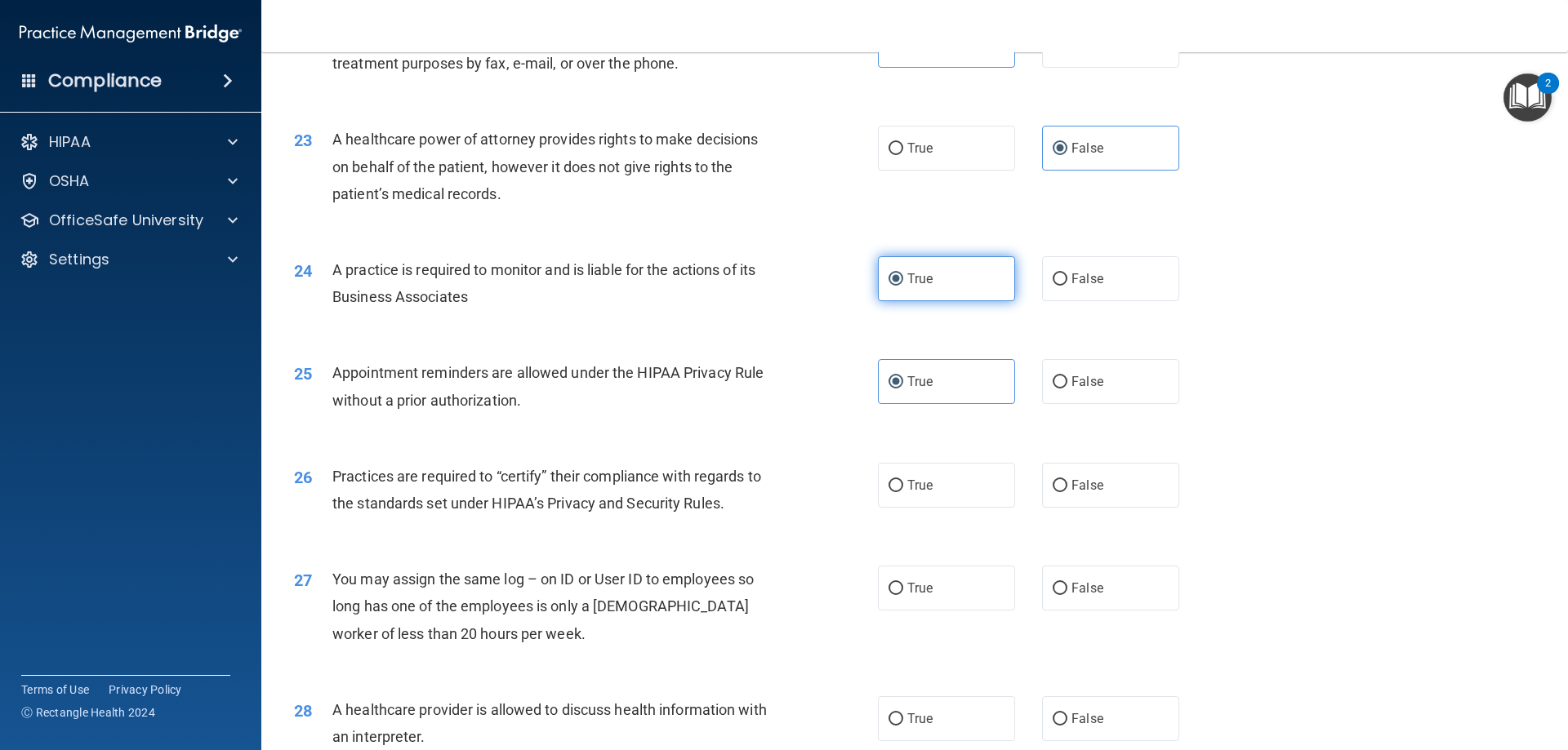
scroll to position [2695, 0]
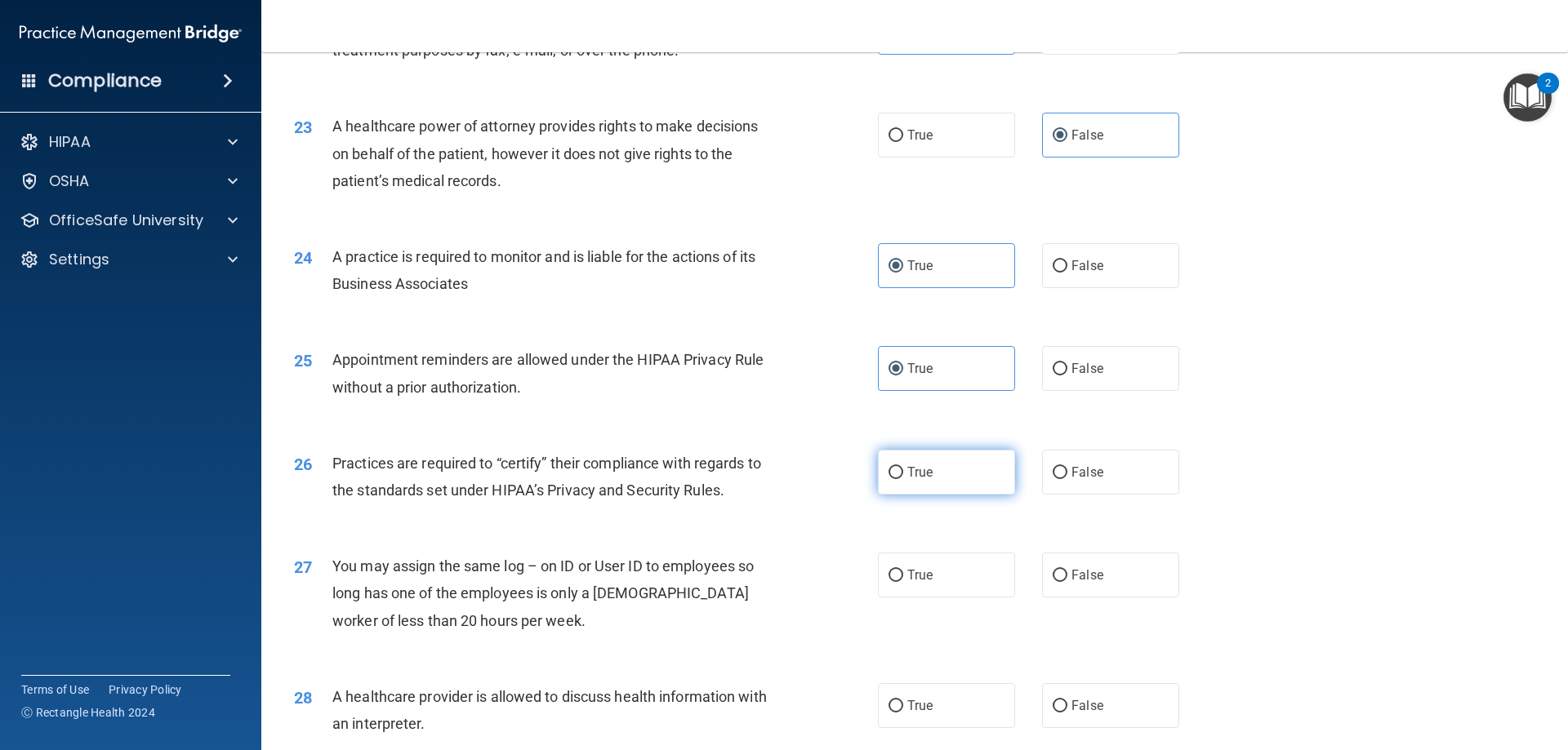
click at [934, 472] on label "True" at bounding box center [947, 472] width 137 height 45
click at [903, 472] on input "True" at bounding box center [895, 473] width 14 height 12
radio input "true"
click at [1084, 585] on label "False" at bounding box center [1111, 575] width 137 height 45
click at [1067, 582] on input "False" at bounding box center [1060, 576] width 14 height 12
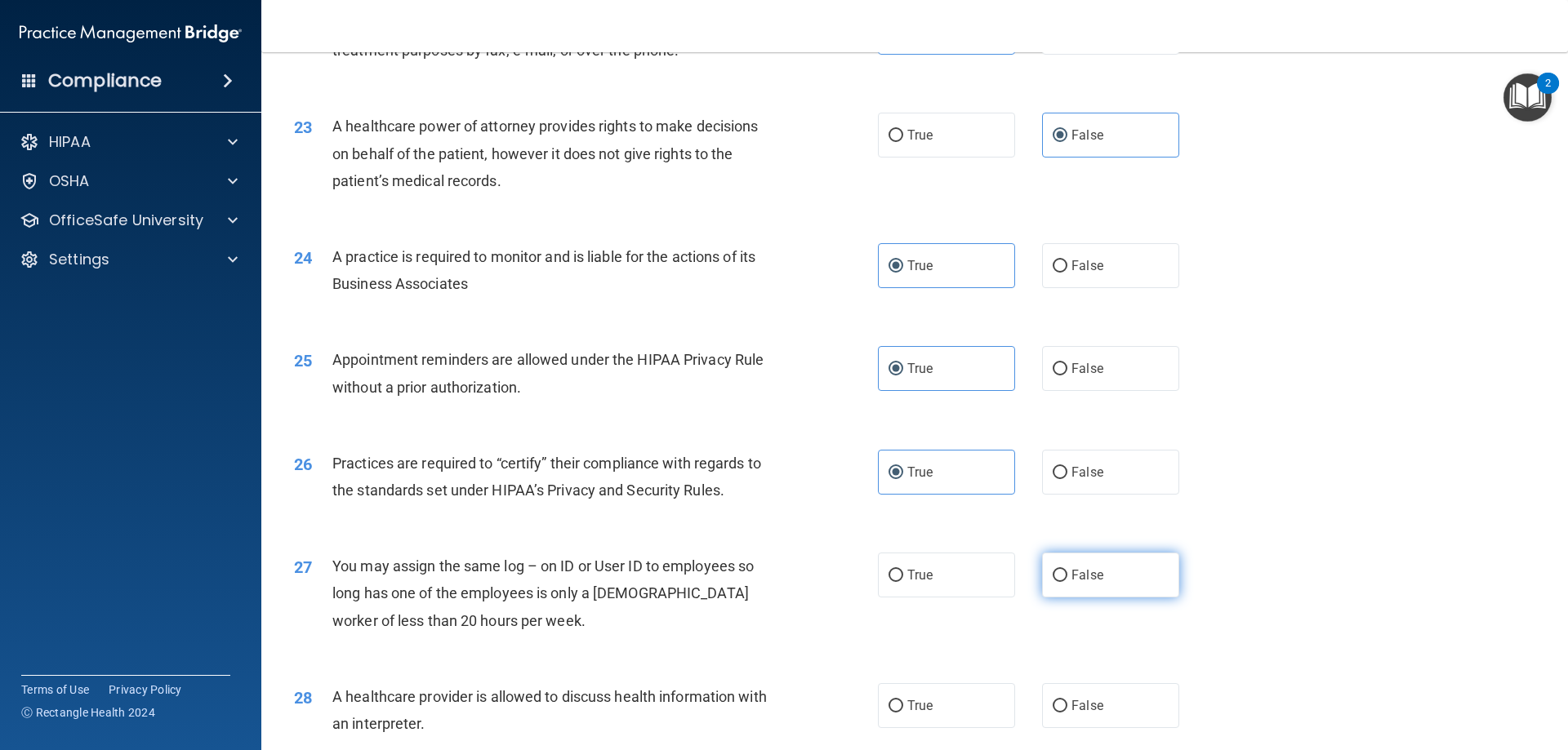
radio input "true"
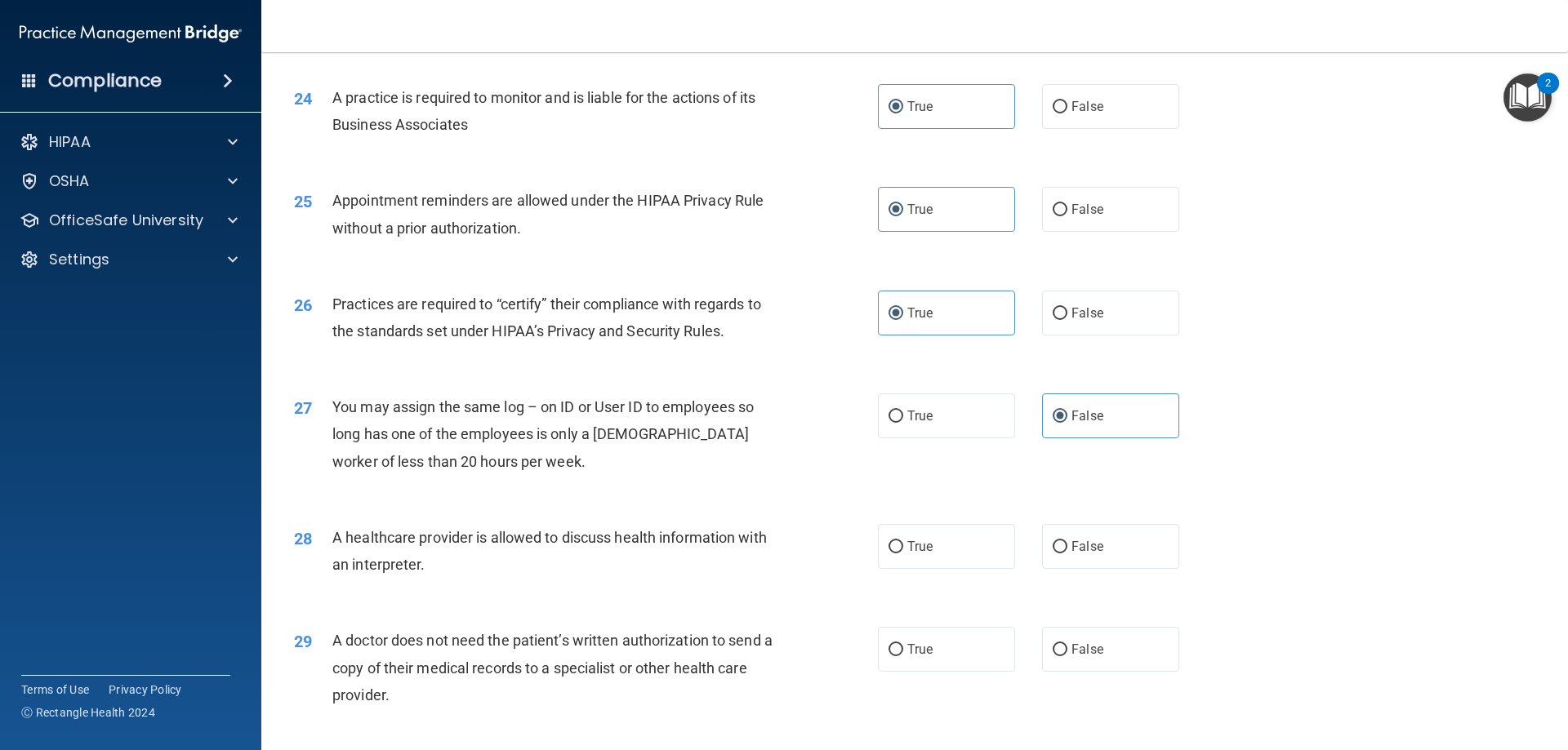
scroll to position [2857, 0]
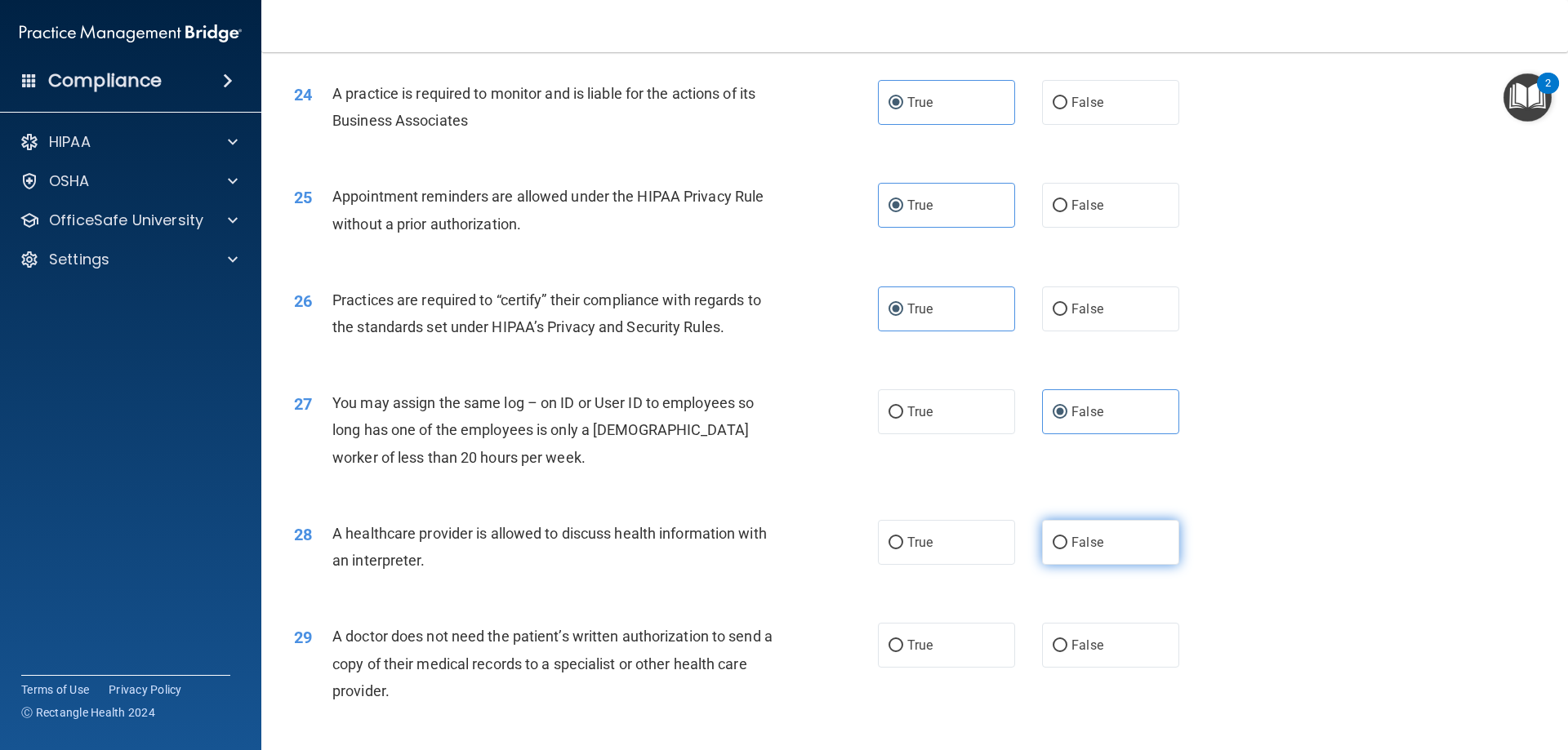
click at [1048, 541] on label "False" at bounding box center [1111, 542] width 137 height 45
click at [1042, 552] on label "False" at bounding box center [1111, 542] width 137 height 45
click at [1053, 550] on input "False" at bounding box center [1060, 543] width 14 height 12
radio input "true"
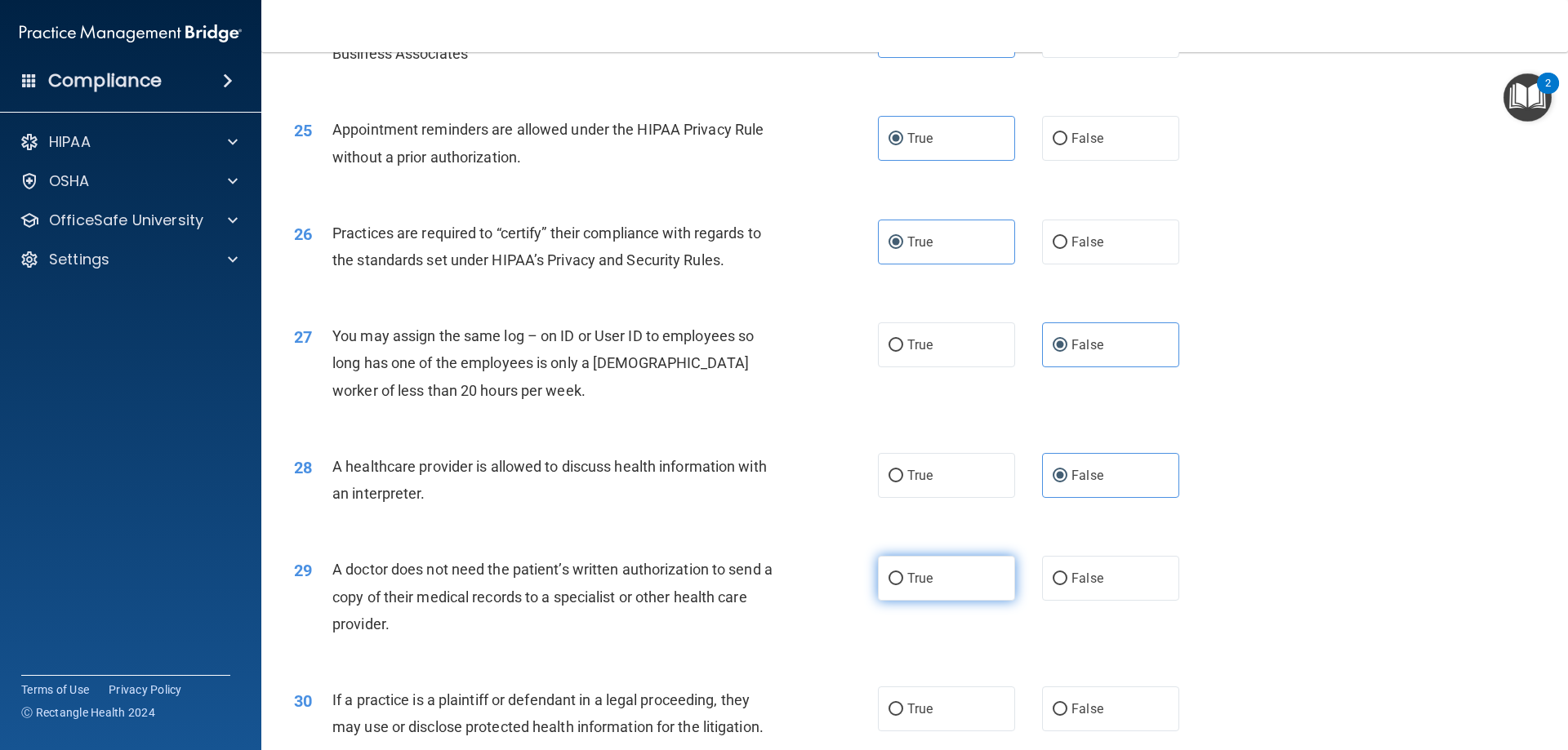
scroll to position [3021, 0]
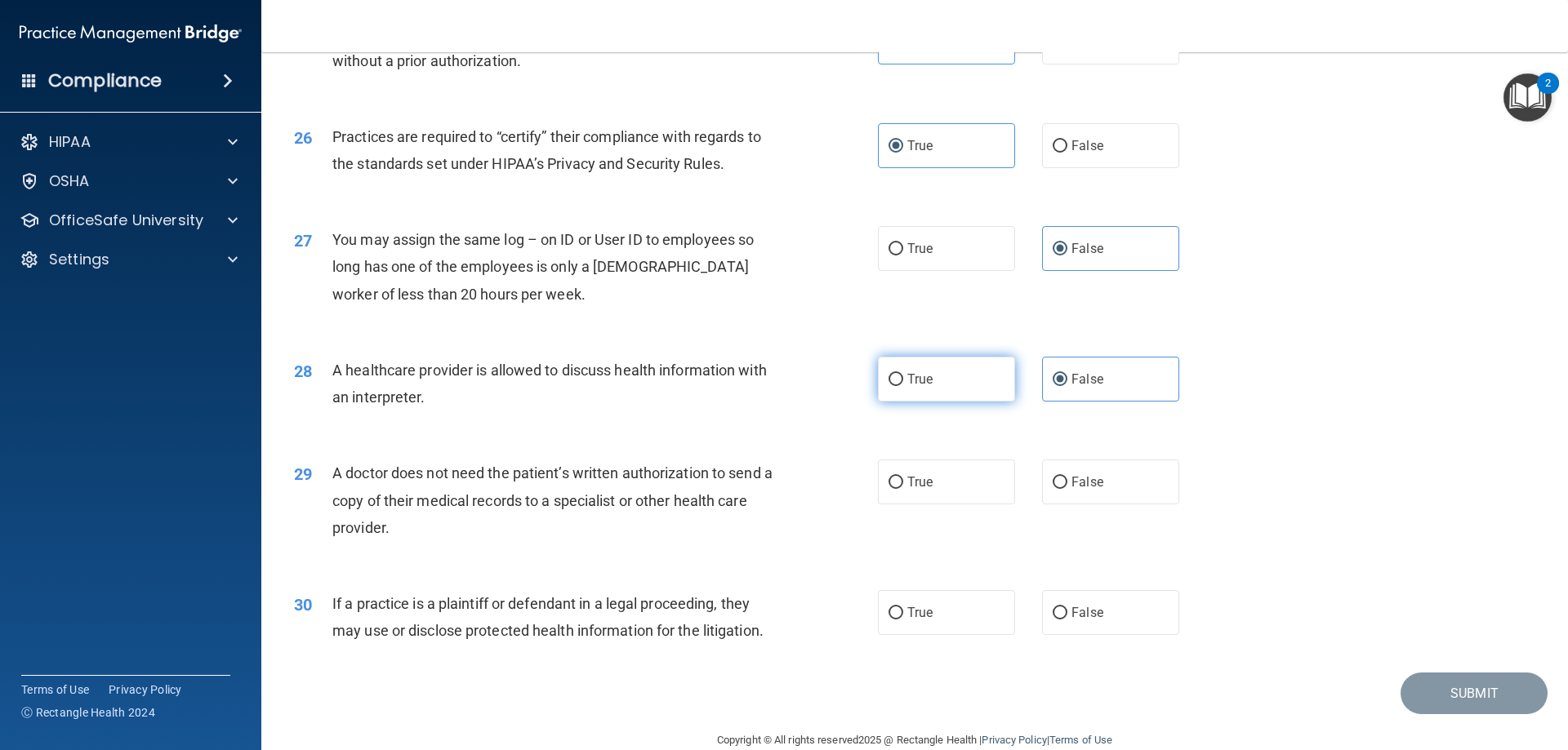
click at [972, 396] on label "True" at bounding box center [947, 379] width 137 height 45
click at [903, 386] on input "True" at bounding box center [895, 380] width 14 height 12
radio input "true"
click at [949, 473] on label "True" at bounding box center [947, 482] width 137 height 45
click at [903, 477] on input "True" at bounding box center [895, 483] width 14 height 12
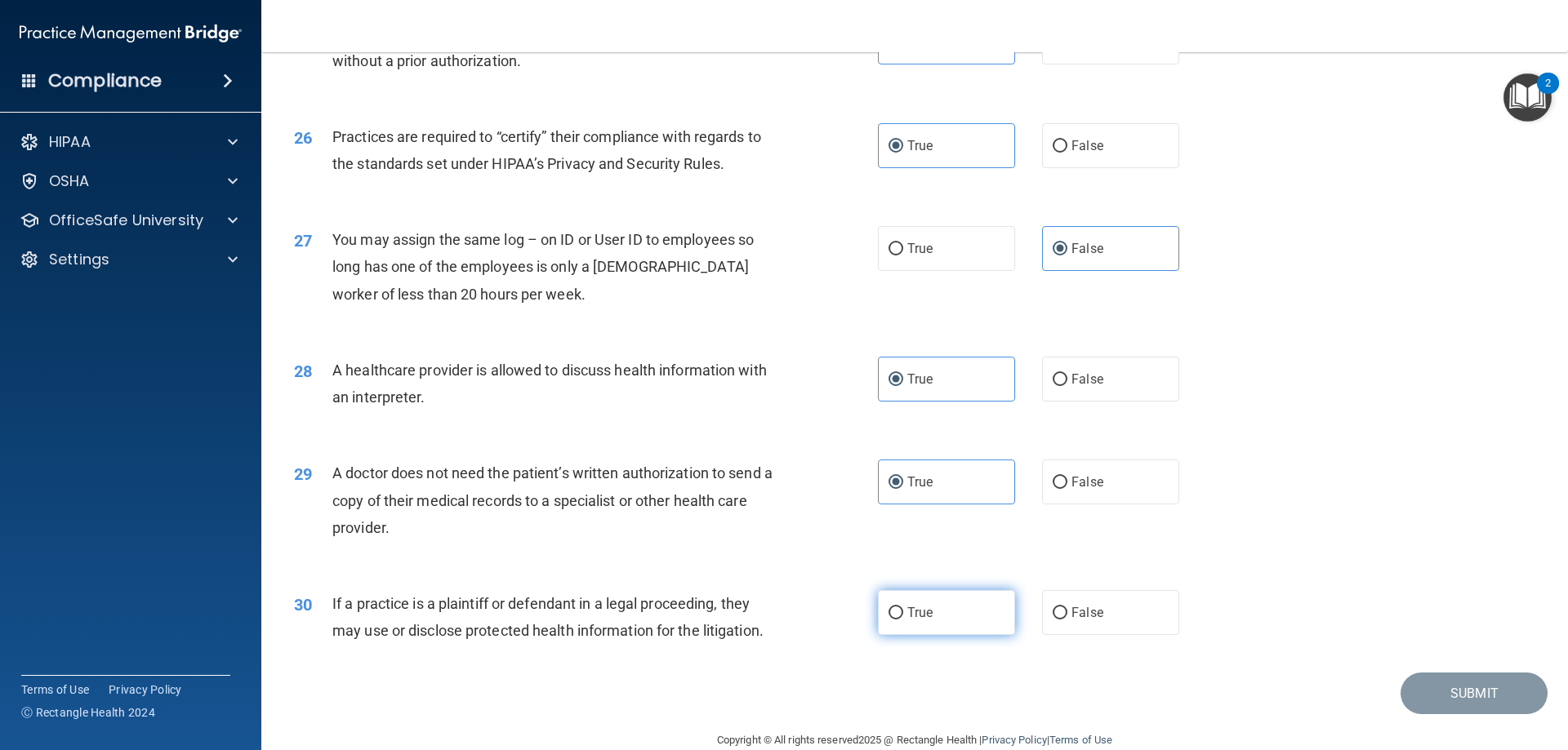
click at [890, 621] on label "True" at bounding box center [947, 613] width 137 height 45
click at [890, 619] on input "True" at bounding box center [895, 613] width 14 height 12
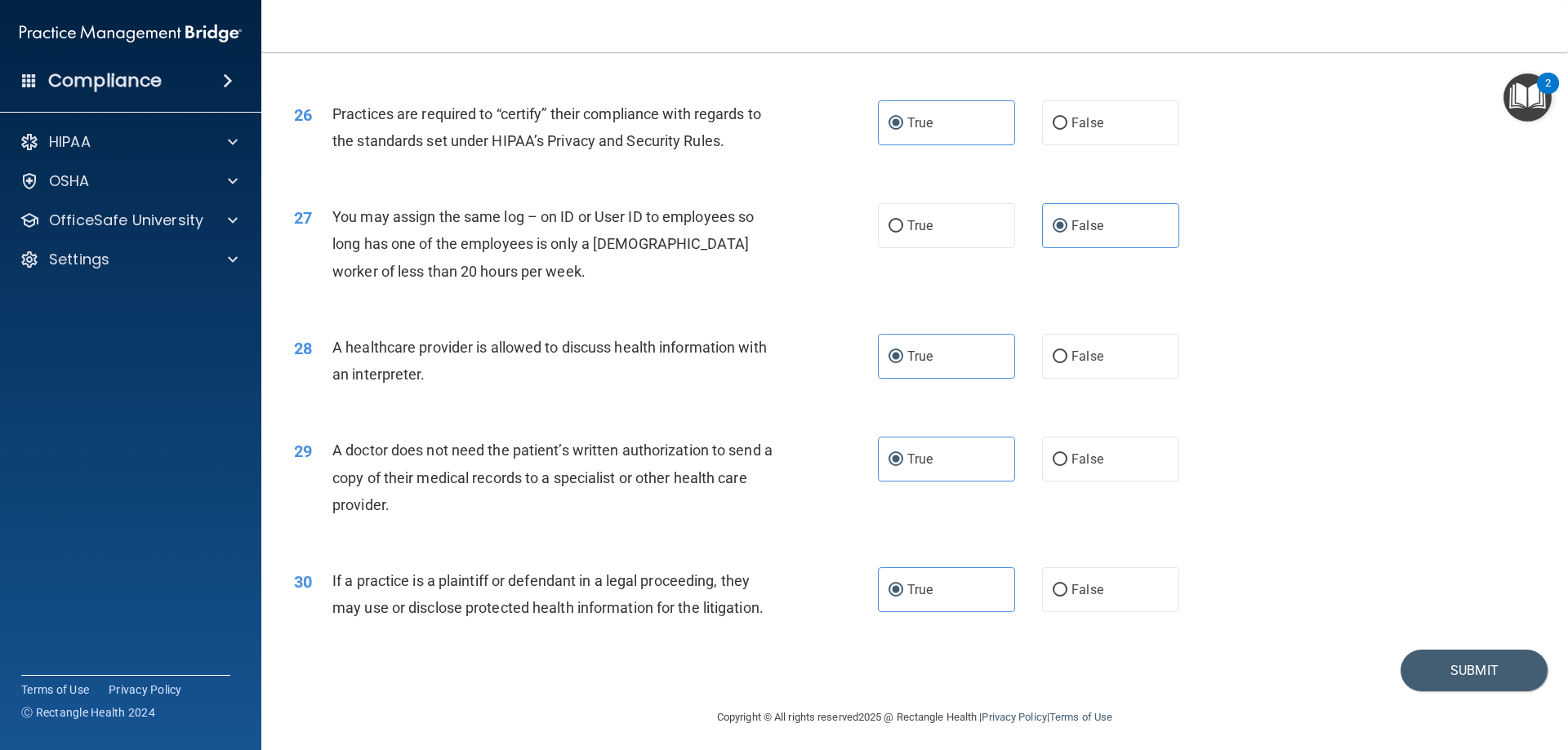
scroll to position [3051, 0]
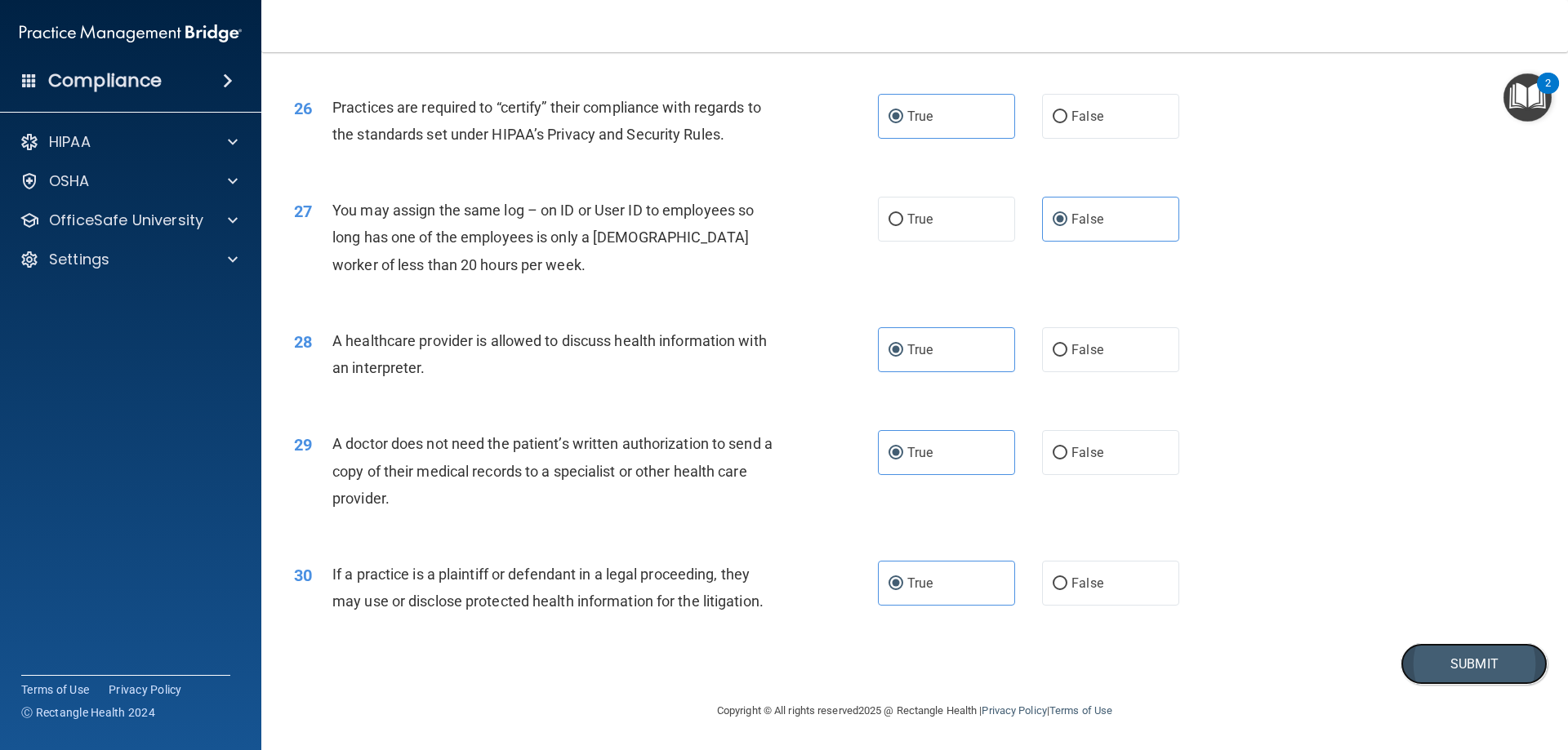
click at [1448, 663] on button "Submit" at bounding box center [1474, 663] width 147 height 42
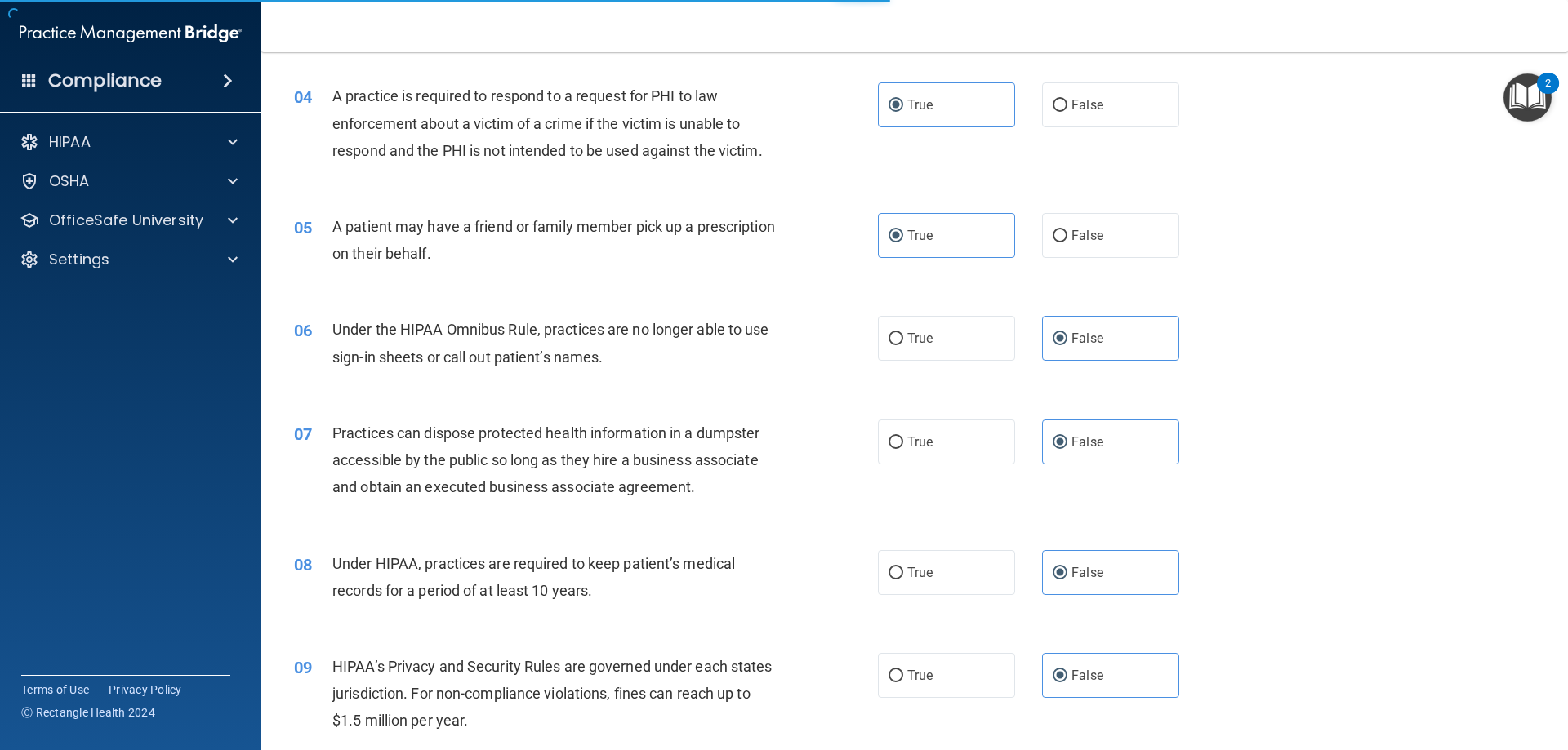
scroll to position [0, 0]
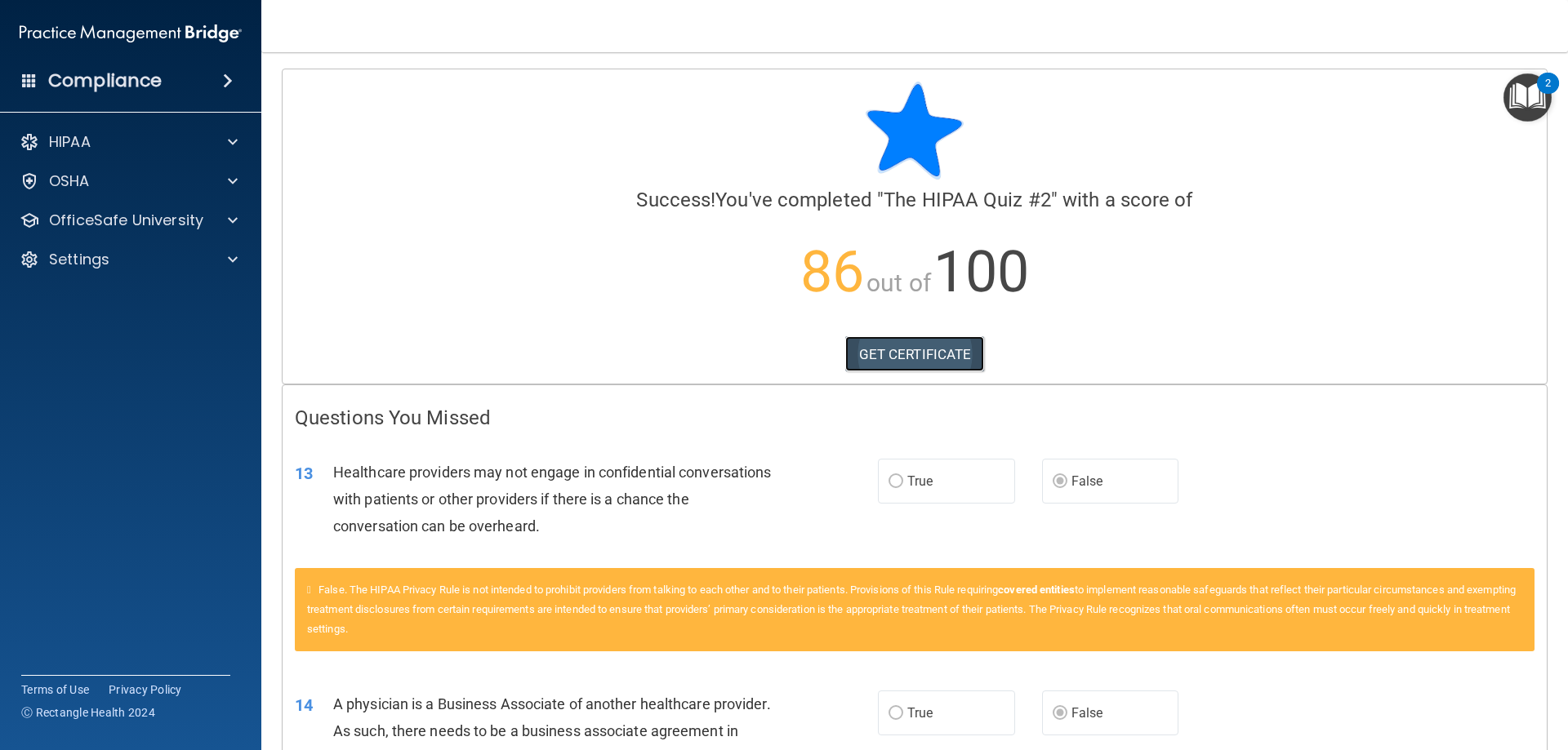
click at [881, 351] on link "GET CERTIFICATE" at bounding box center [915, 355] width 140 height 36
click at [154, 228] on p "OfficeSafe University" at bounding box center [126, 220] width 154 height 20
click at [183, 268] on link "HIPAA Training" at bounding box center [112, 260] width 257 height 32
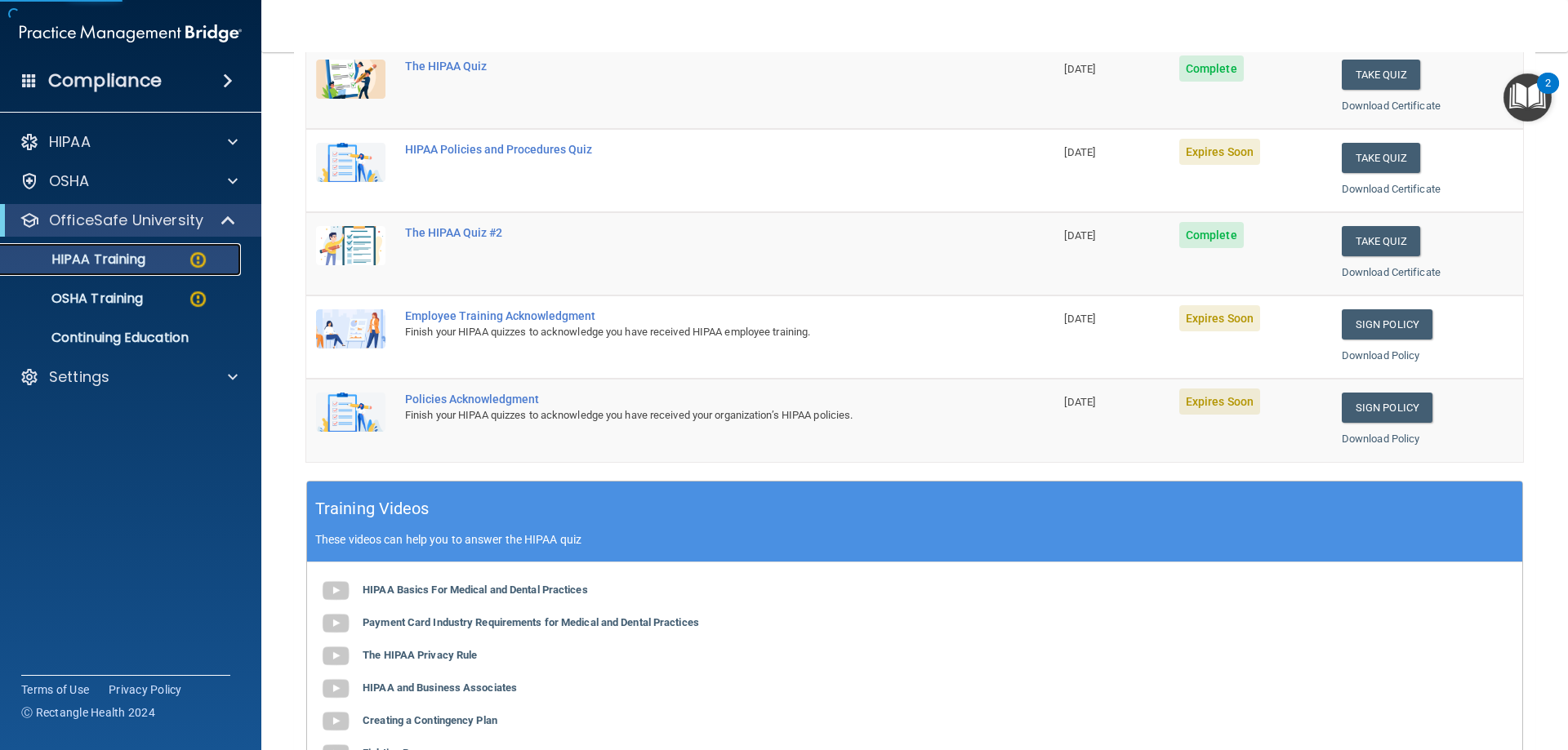
scroll to position [245, 0]
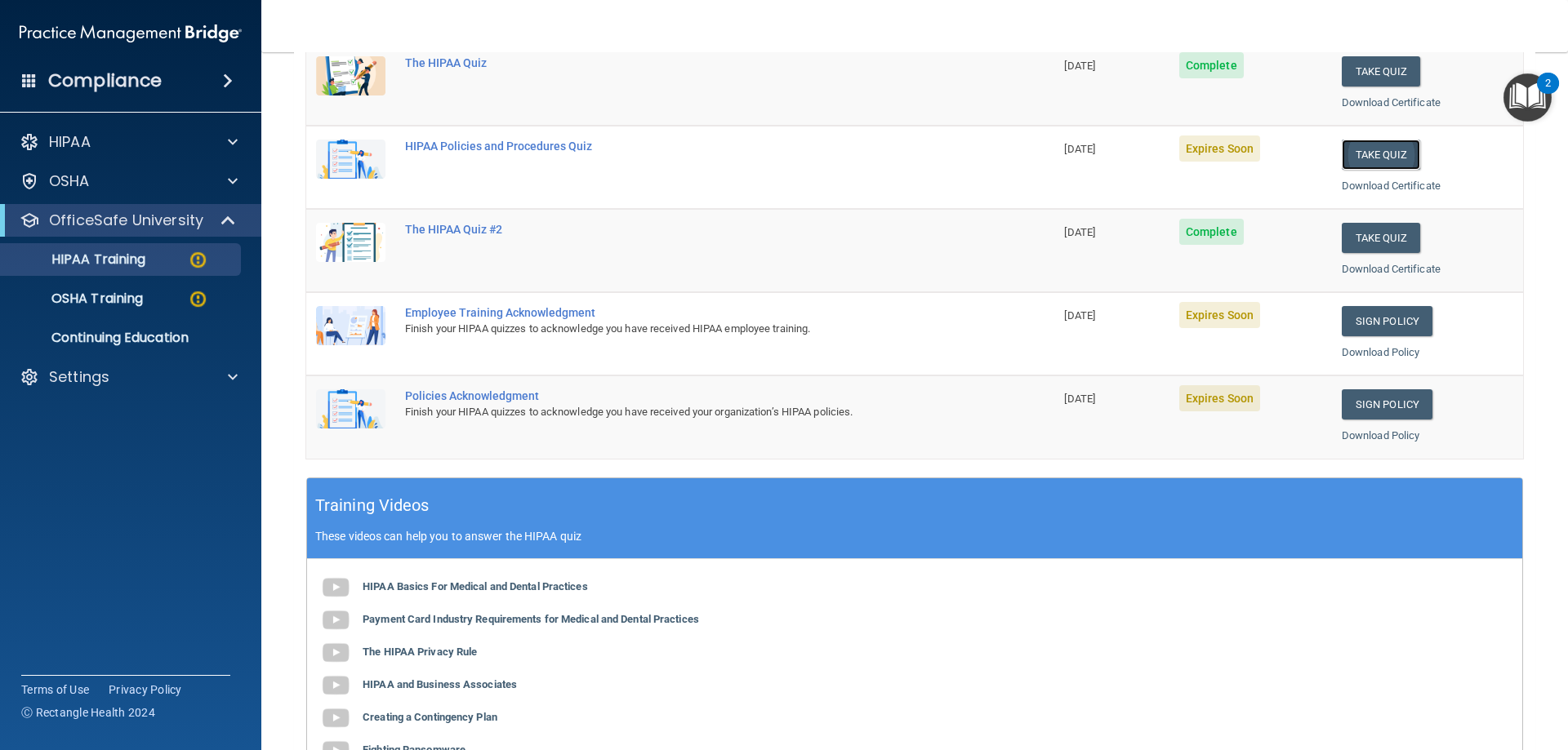
click at [1358, 160] on button "Take Quiz" at bounding box center [1380, 155] width 78 height 31
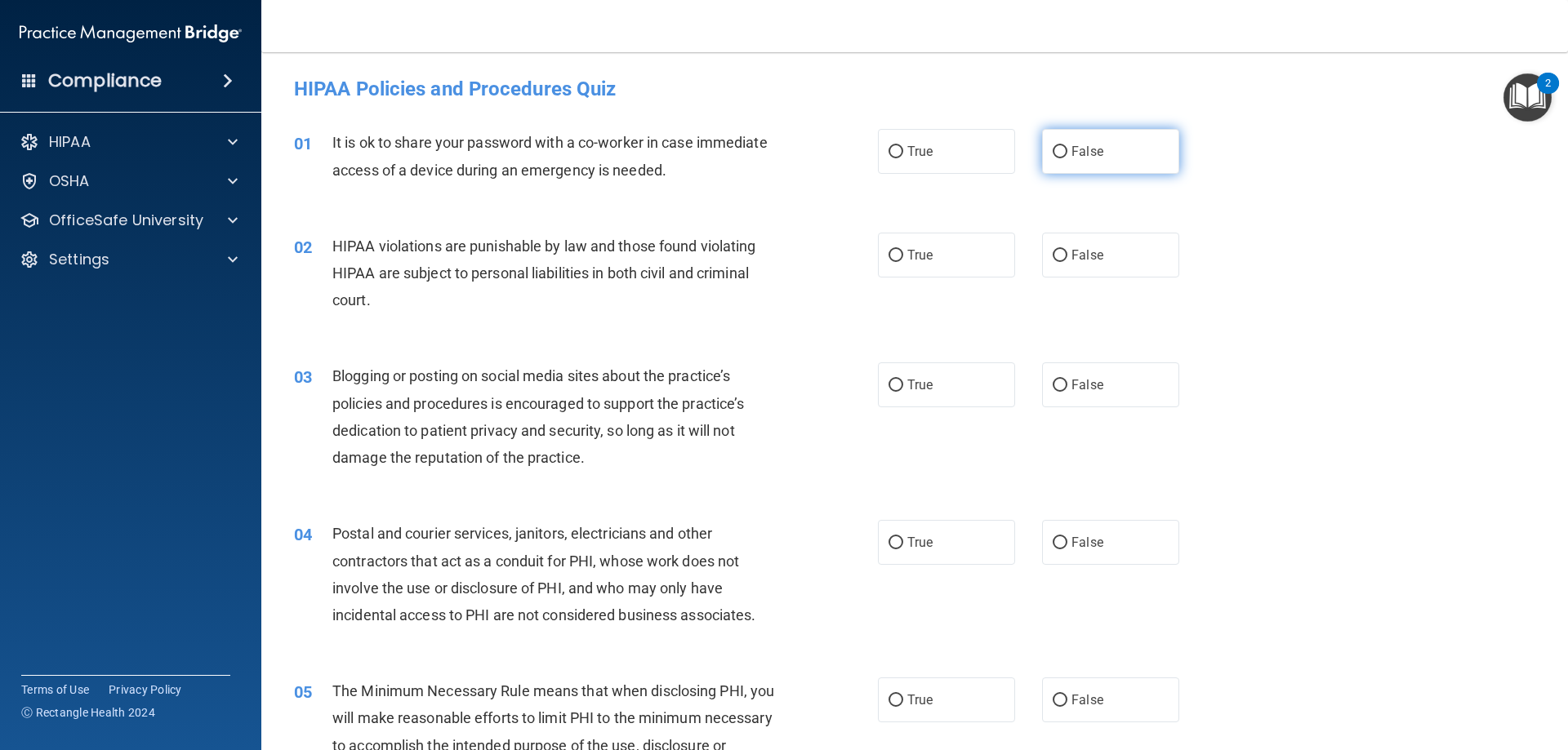
click at [1072, 153] on span "False" at bounding box center [1088, 151] width 32 height 15
click at [1067, 153] on input "False" at bounding box center [1060, 152] width 14 height 12
click at [947, 297] on div "02 HIPAA violations are punishable by law and those found violating HIPAA are s…" at bounding box center [915, 277] width 1266 height 131
click at [947, 260] on label "True" at bounding box center [947, 255] width 137 height 45
click at [903, 260] on input "True" at bounding box center [895, 255] width 14 height 12
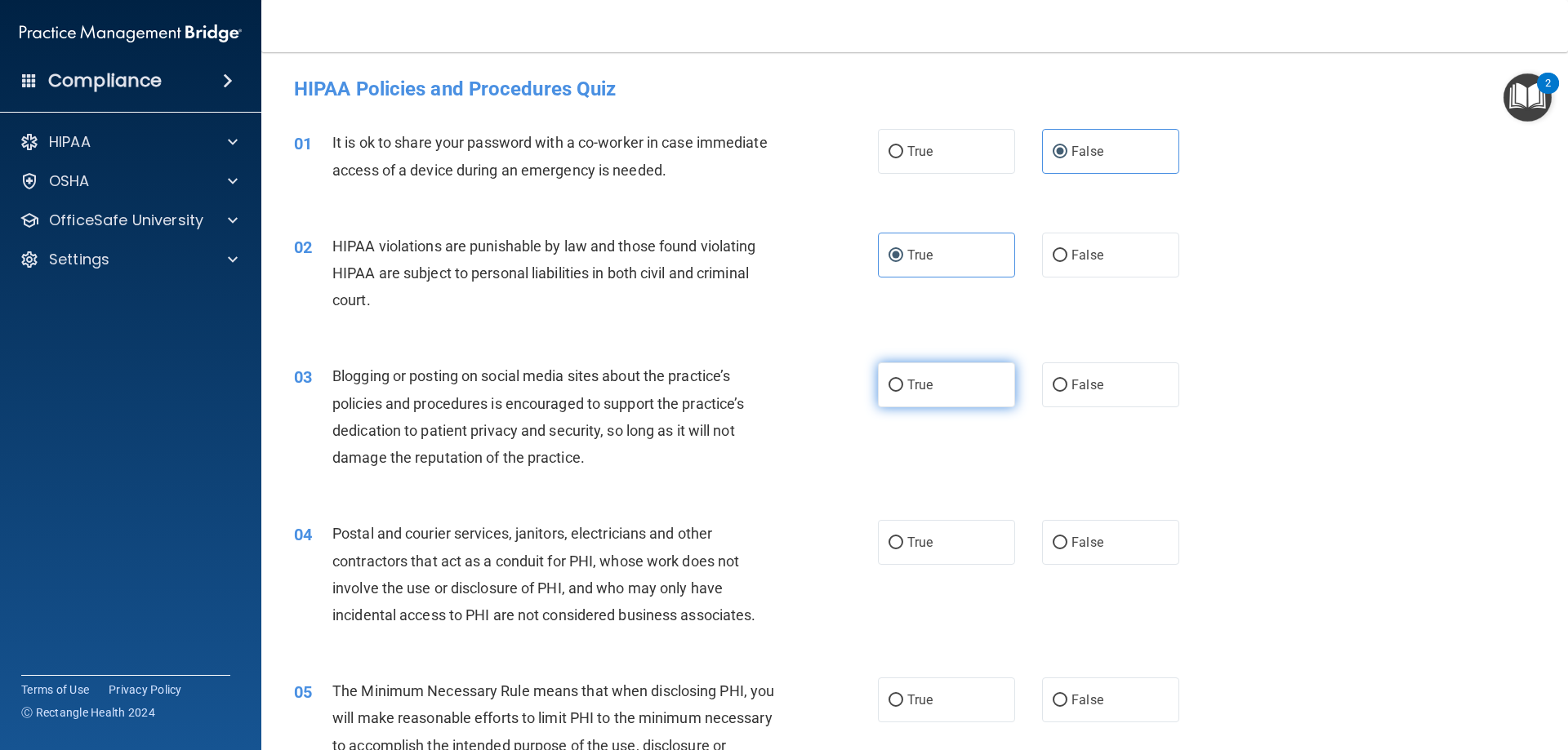
click at [940, 377] on label "True" at bounding box center [947, 384] width 137 height 45
click at [903, 380] on input "True" at bounding box center [895, 386] width 14 height 12
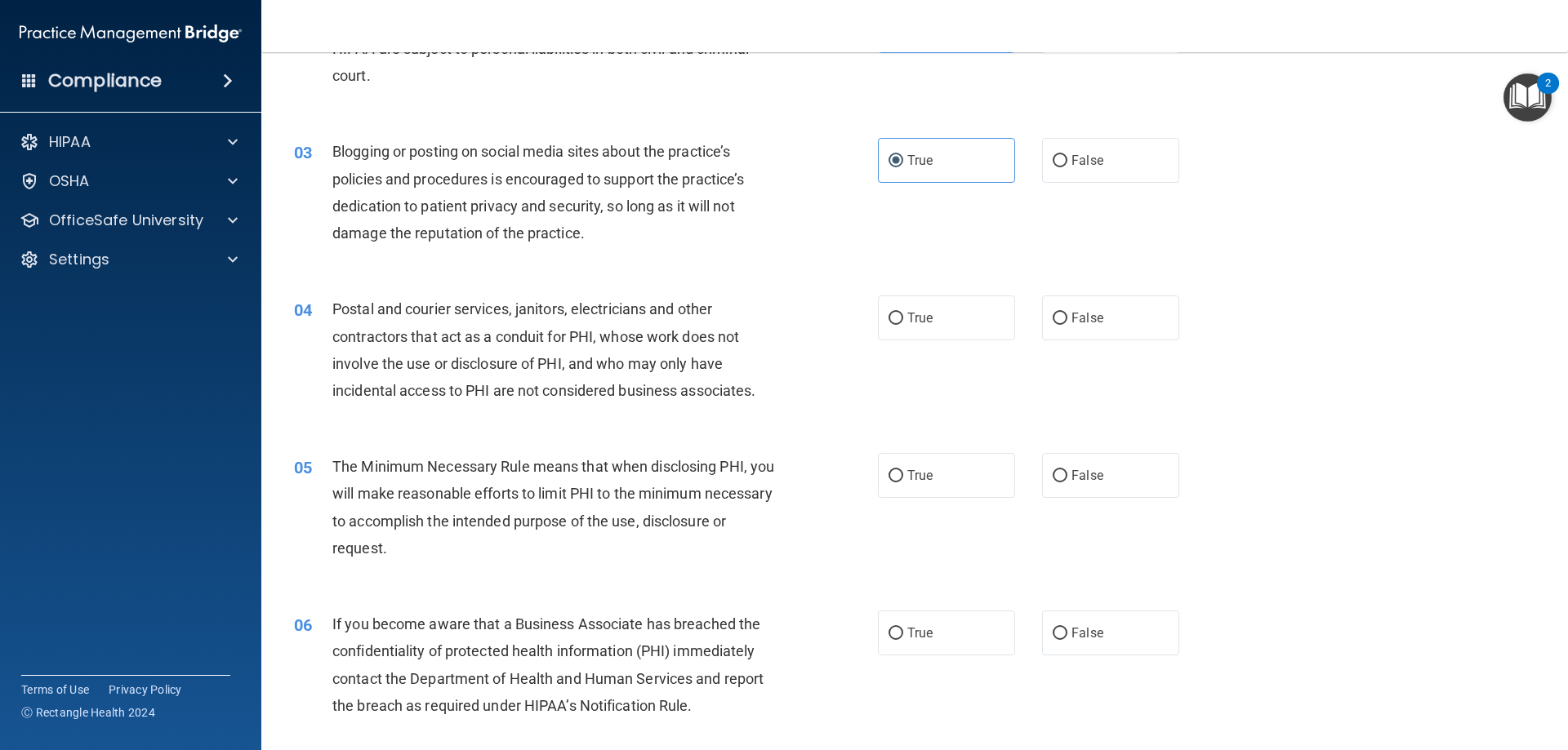
scroll to position [163, 0]
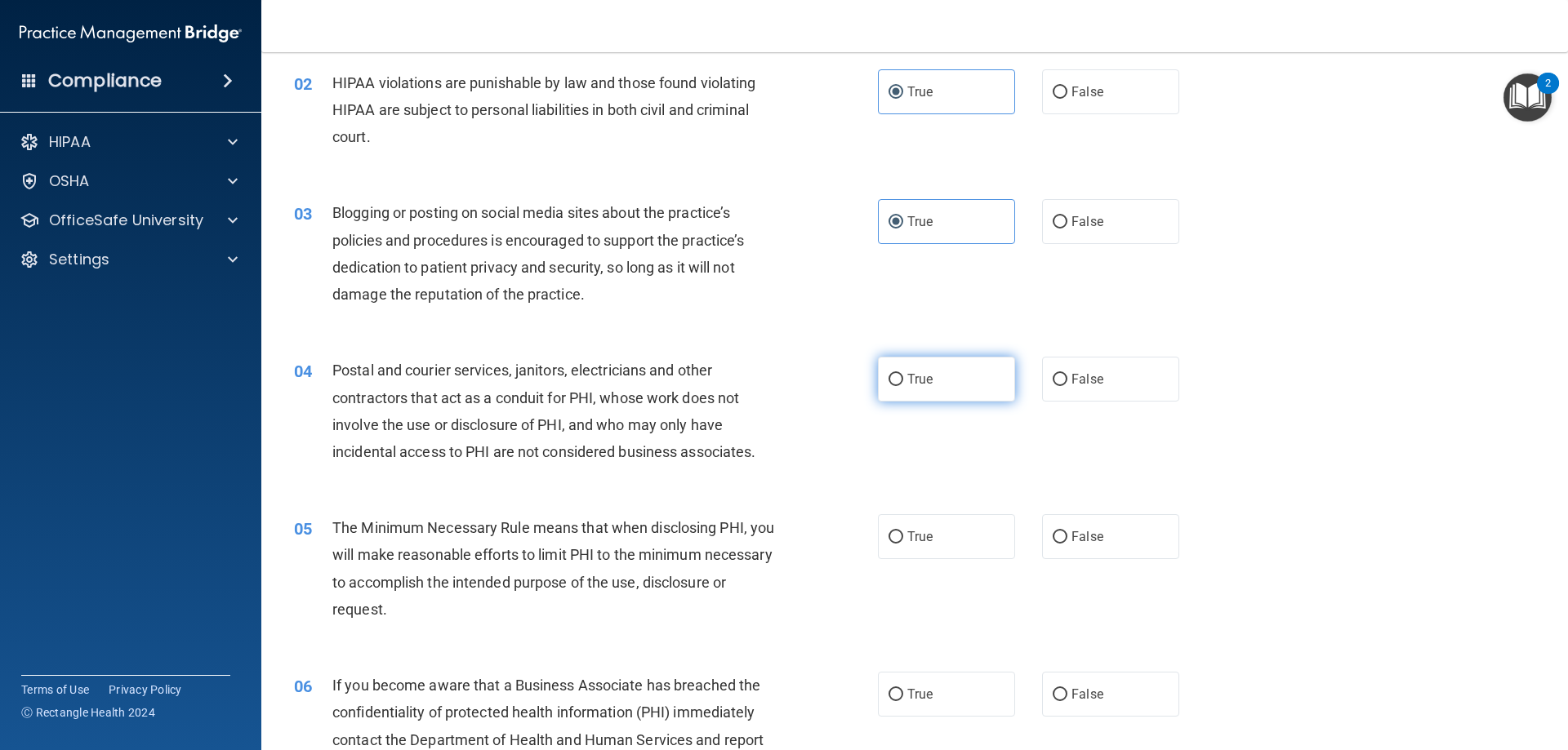
click at [928, 381] on label "True" at bounding box center [947, 379] width 137 height 45
click at [903, 381] on input "True" at bounding box center [895, 380] width 14 height 12
click at [907, 540] on span "True" at bounding box center [920, 537] width 25 height 15
click at [903, 540] on input "True" at bounding box center [895, 538] width 14 height 12
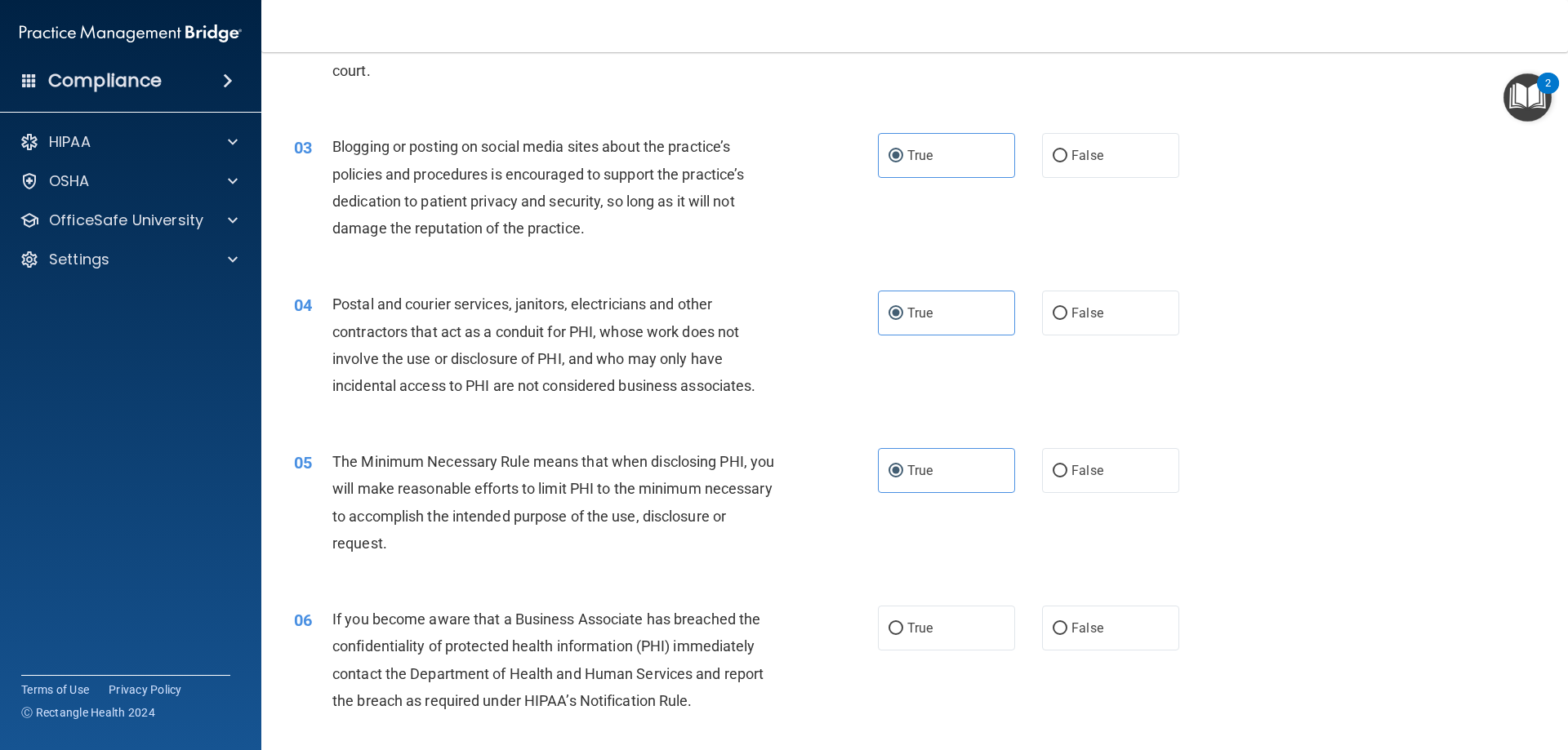
scroll to position [327, 0]
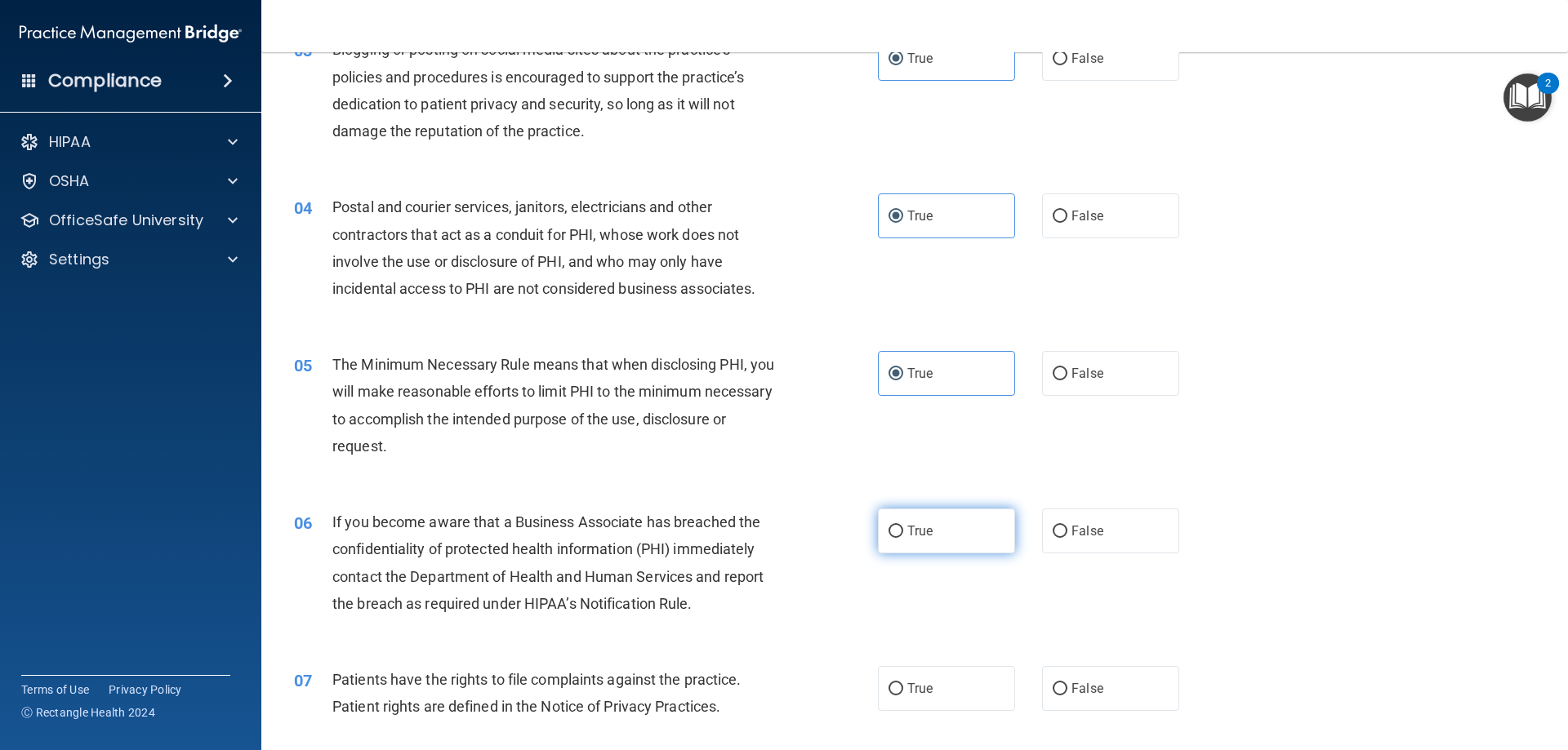
click at [901, 546] on label "True" at bounding box center [947, 531] width 137 height 45
click at [901, 538] on input "True" at bounding box center [895, 532] width 14 height 12
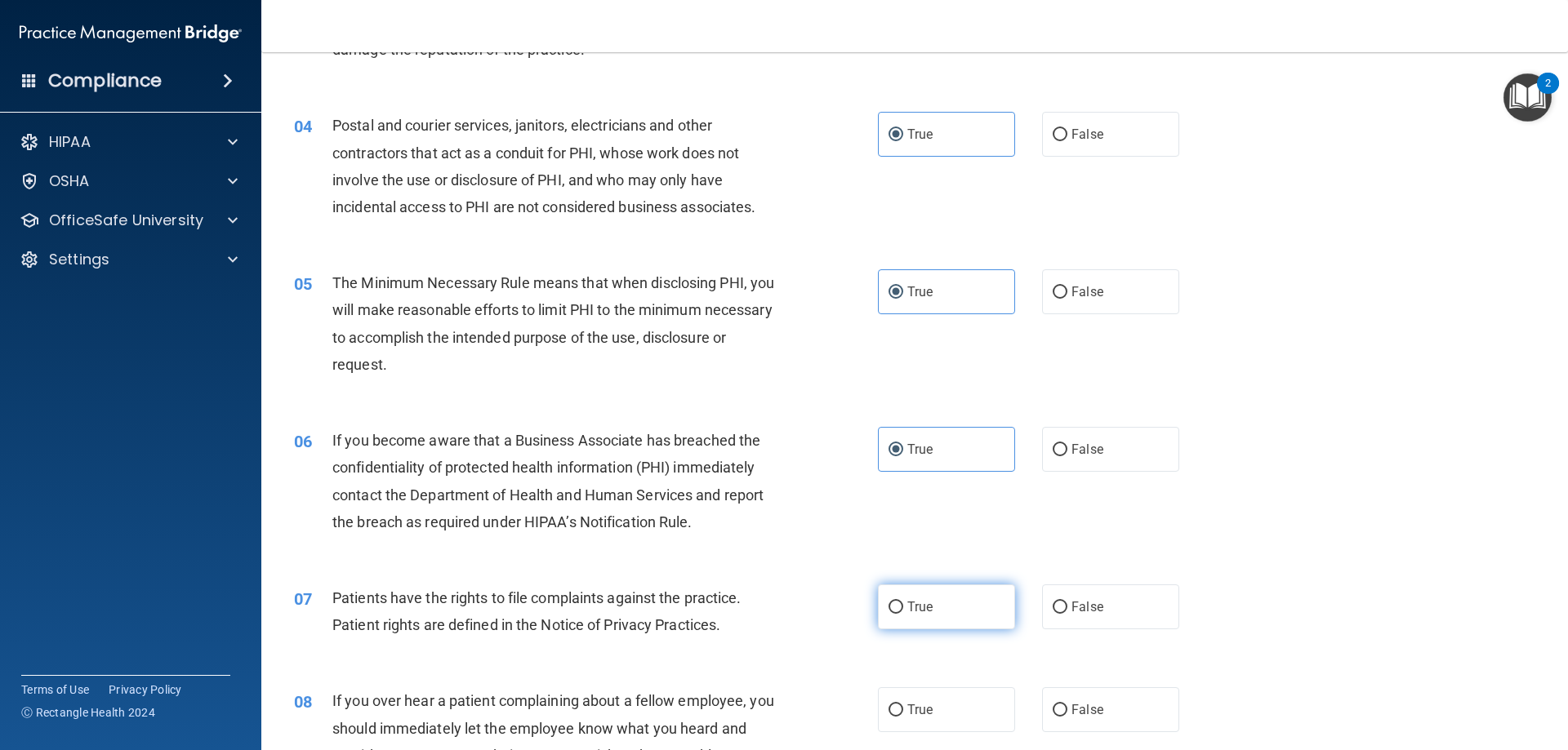
click at [894, 620] on label "True" at bounding box center [947, 607] width 137 height 45
click at [894, 614] on input "True" at bounding box center [895, 607] width 14 height 12
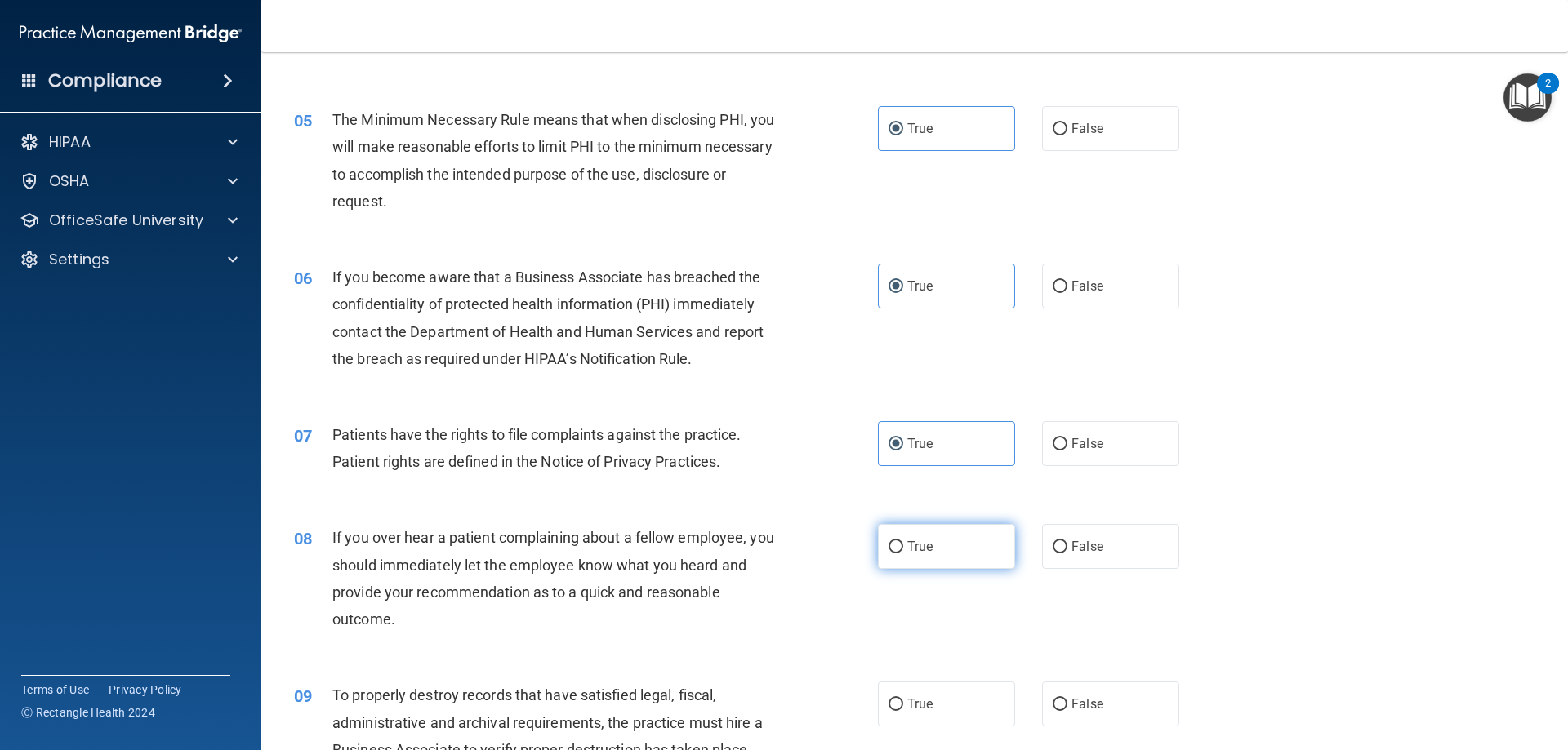
click at [910, 560] on label "True" at bounding box center [947, 546] width 137 height 45
click at [903, 554] on input "True" at bounding box center [895, 547] width 14 height 12
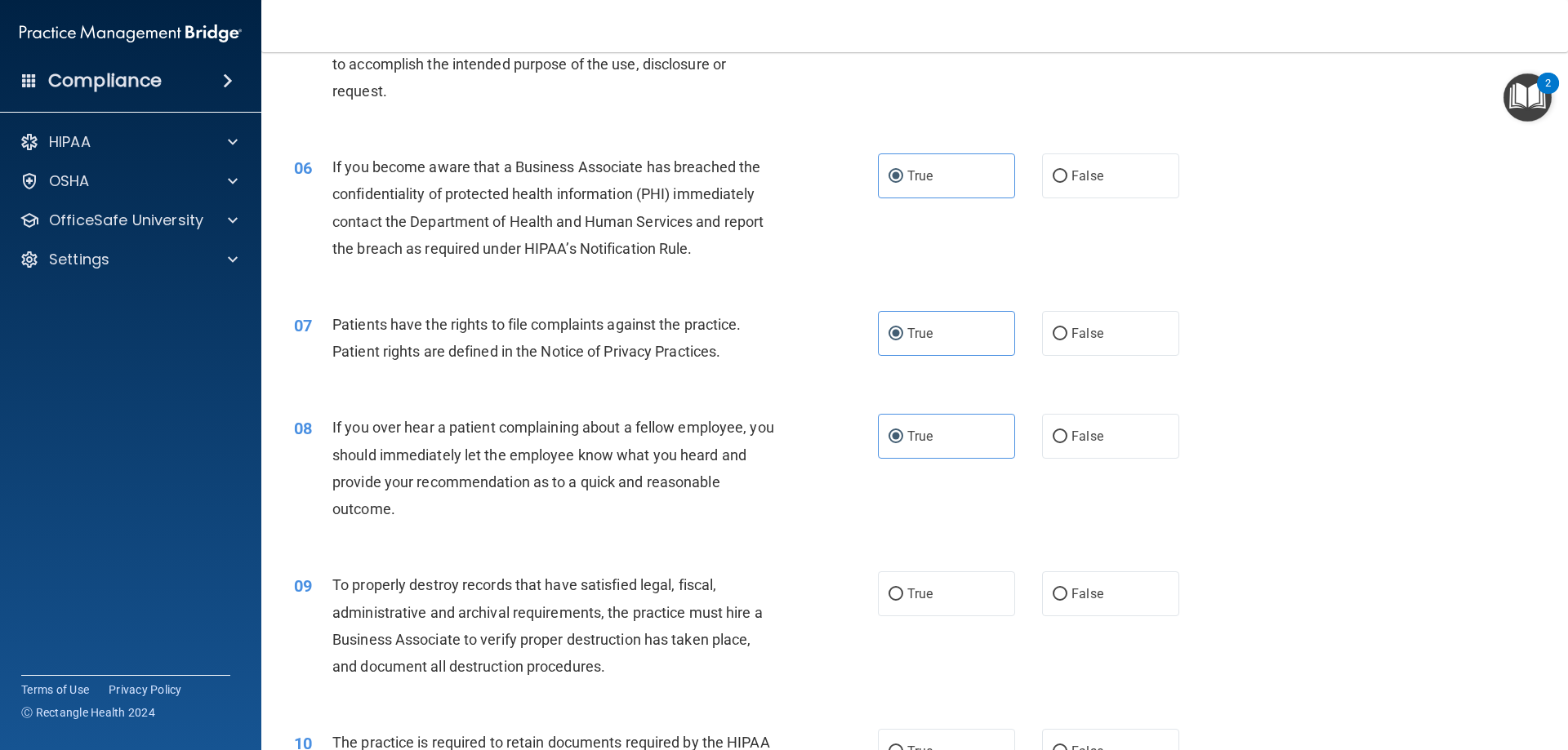
scroll to position [735, 0]
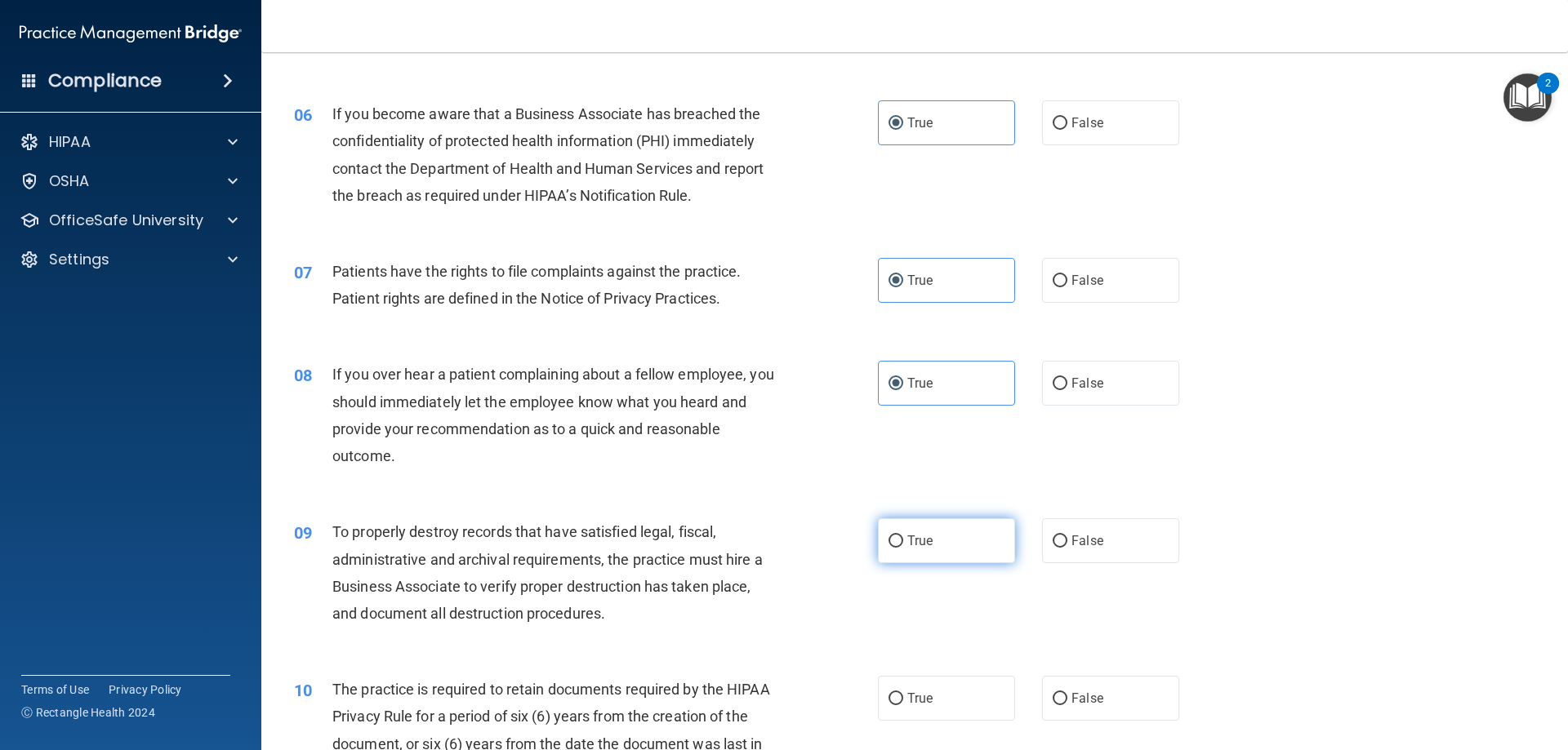
click at [904, 561] on label "True" at bounding box center [947, 540] width 137 height 45
click at [903, 548] on input "True" at bounding box center [895, 541] width 14 height 12
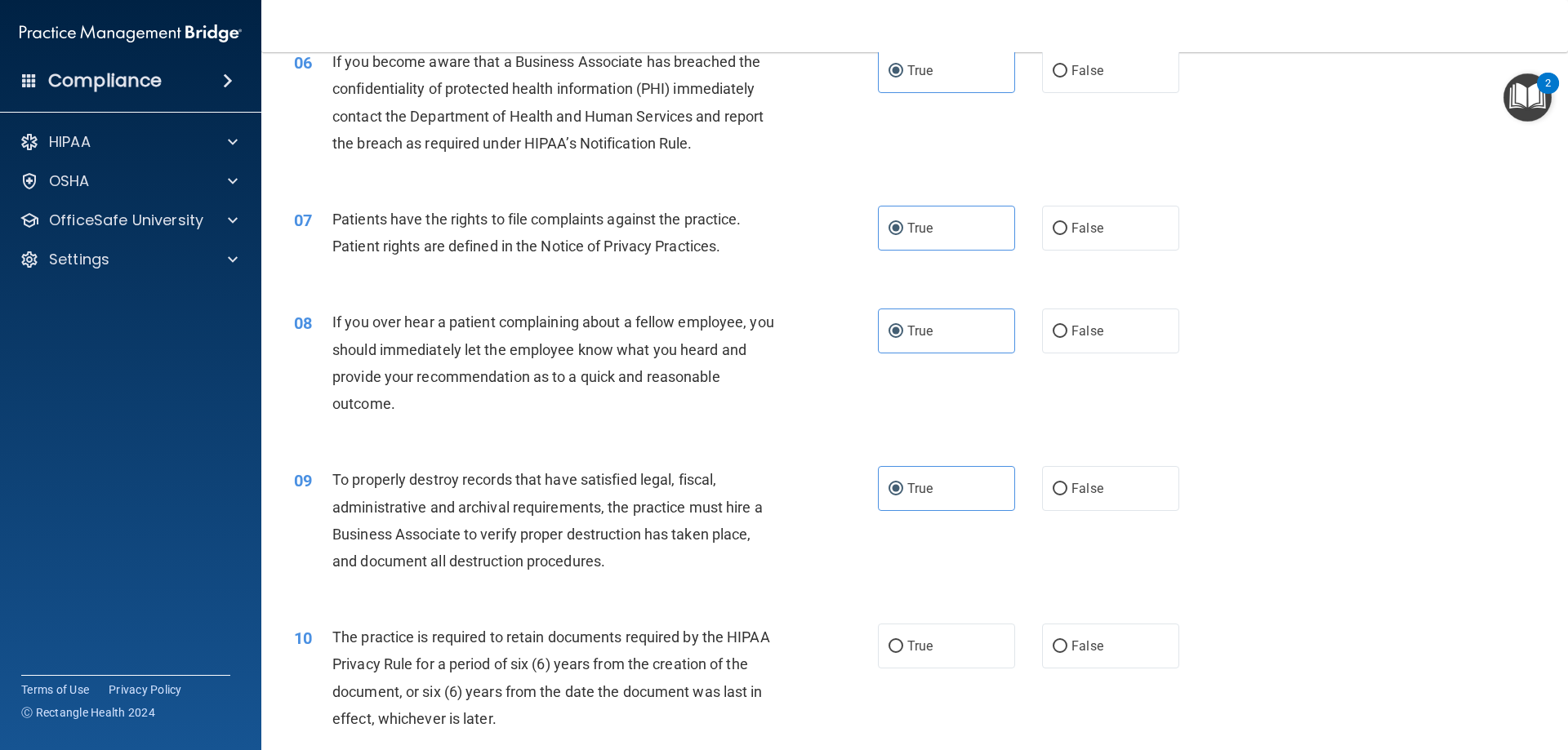
scroll to position [898, 0]
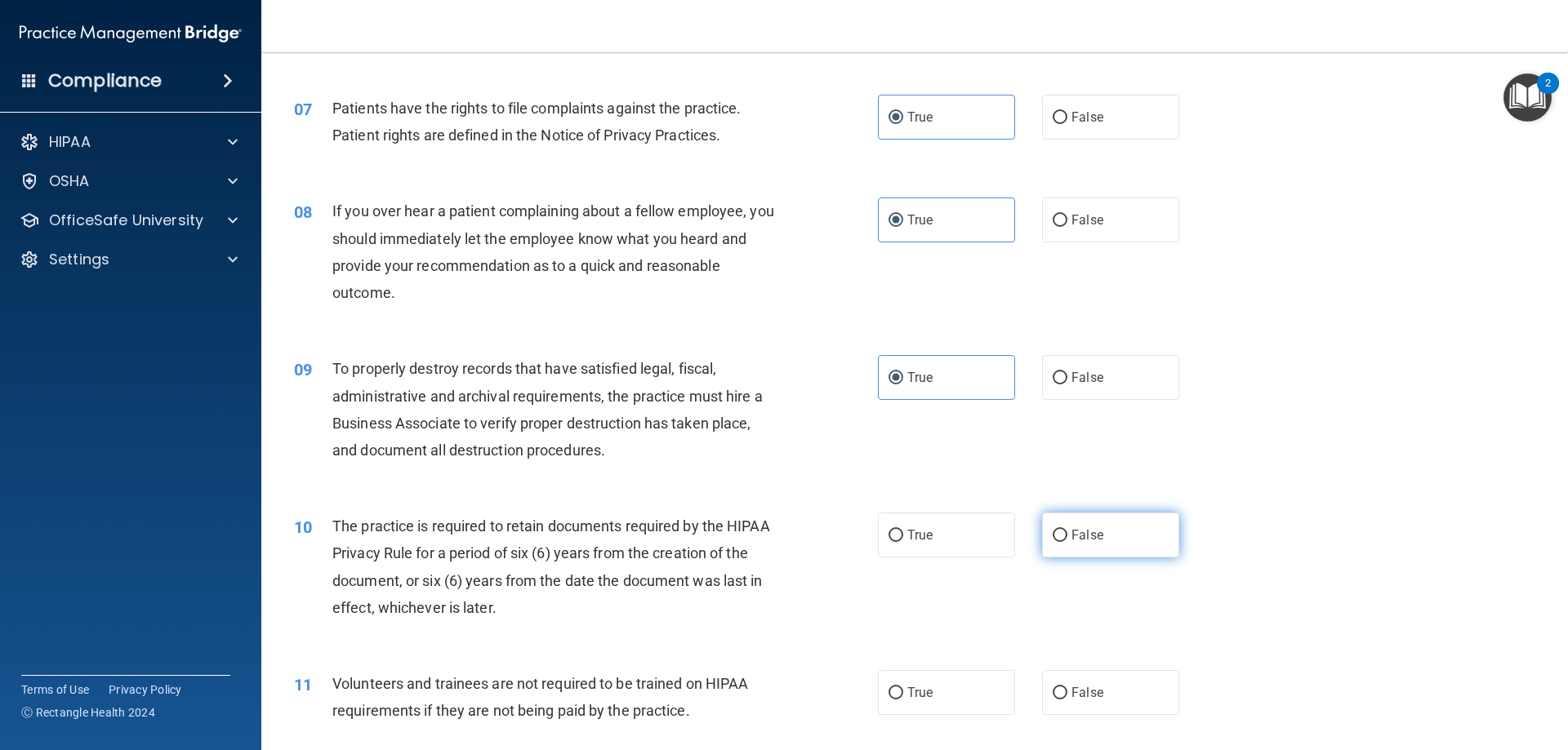
click at [1149, 547] on label "False" at bounding box center [1111, 535] width 137 height 45
click at [1067, 542] on input "False" at bounding box center [1060, 536] width 14 height 12
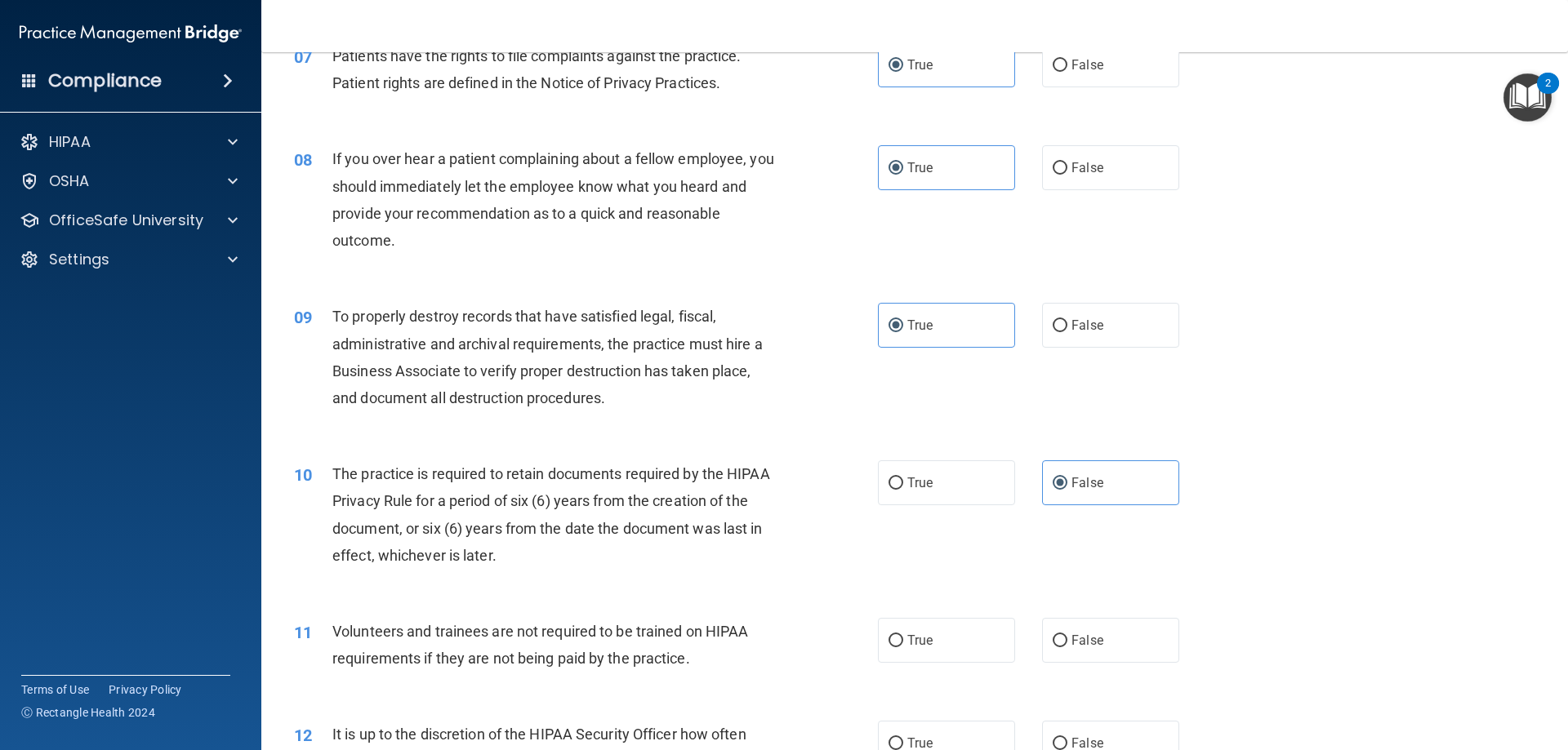
scroll to position [980, 0]
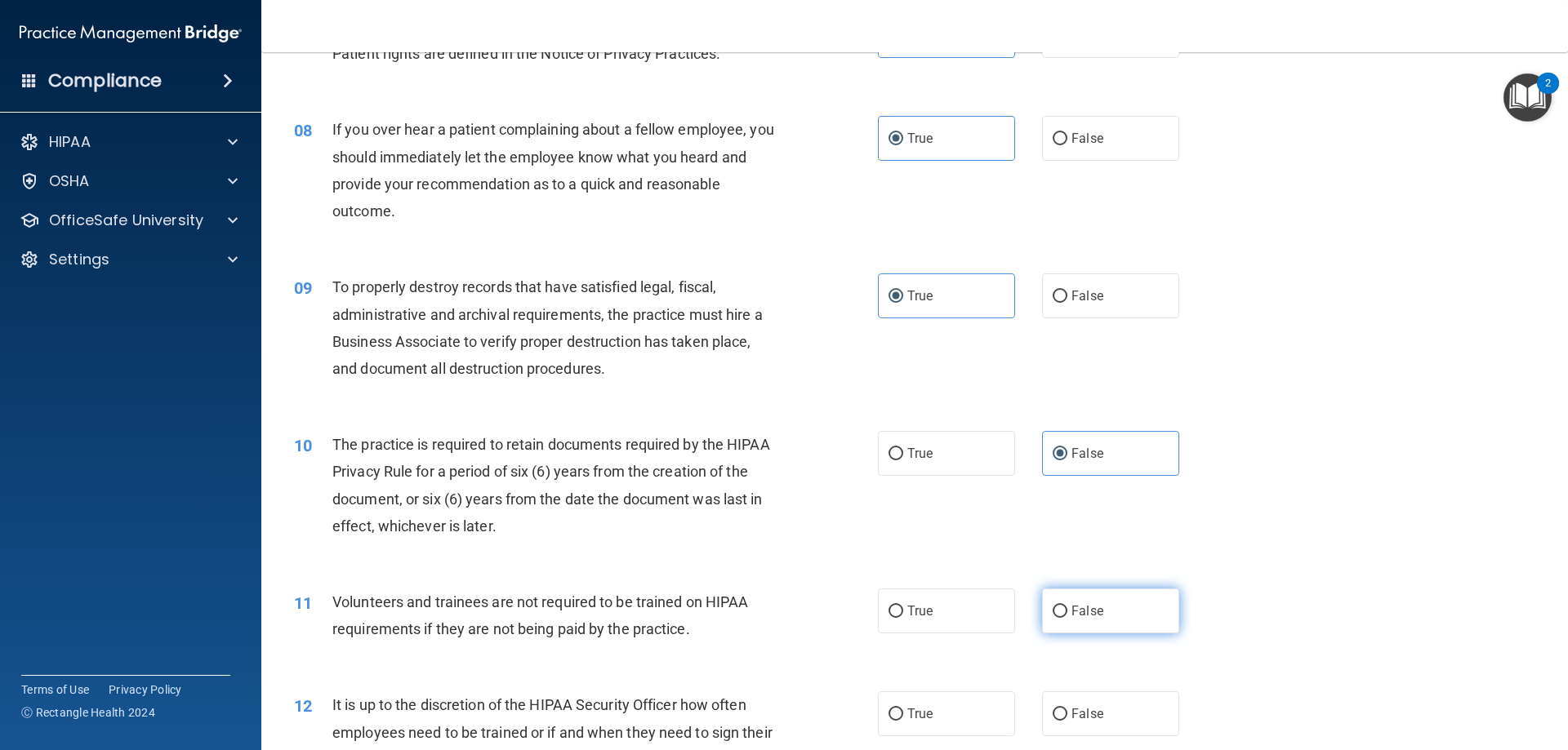
click at [1089, 602] on label "False" at bounding box center [1111, 611] width 137 height 45
click at [1067, 606] on input "False" at bounding box center [1060, 612] width 14 height 12
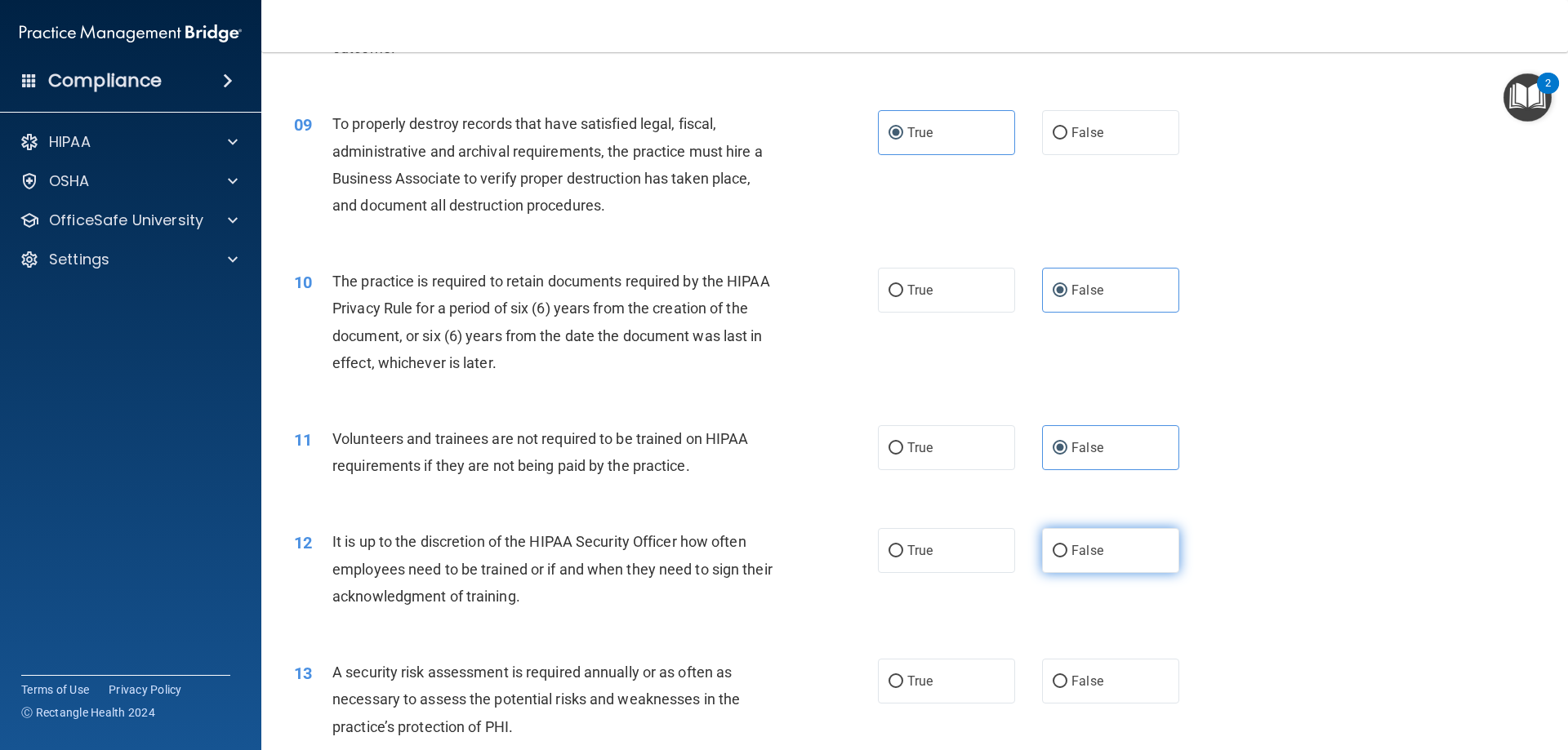
click at [1054, 552] on input "False" at bounding box center [1060, 551] width 14 height 12
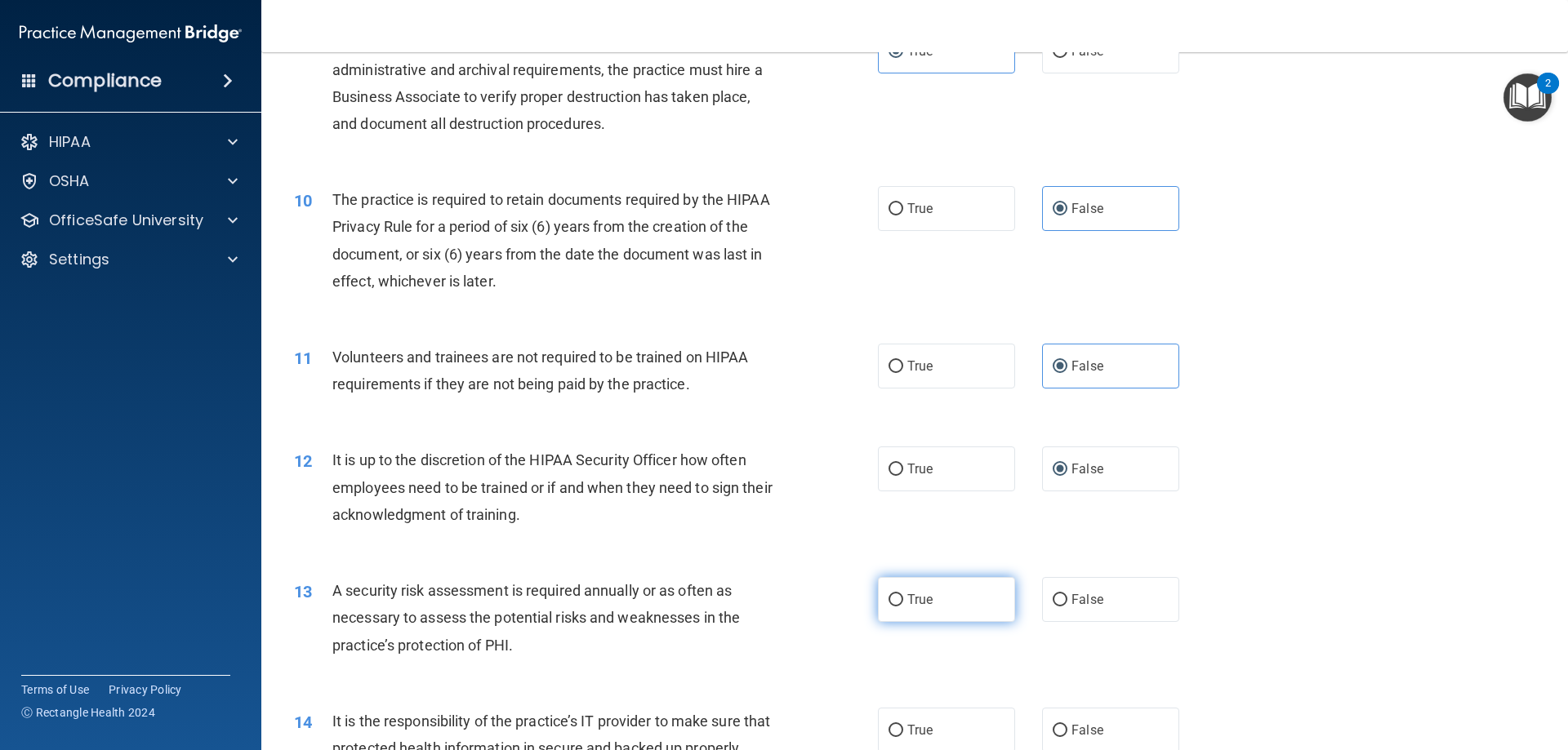
click at [983, 621] on label "True" at bounding box center [947, 599] width 137 height 45
click at [903, 607] on input "True" at bounding box center [895, 601] width 14 height 12
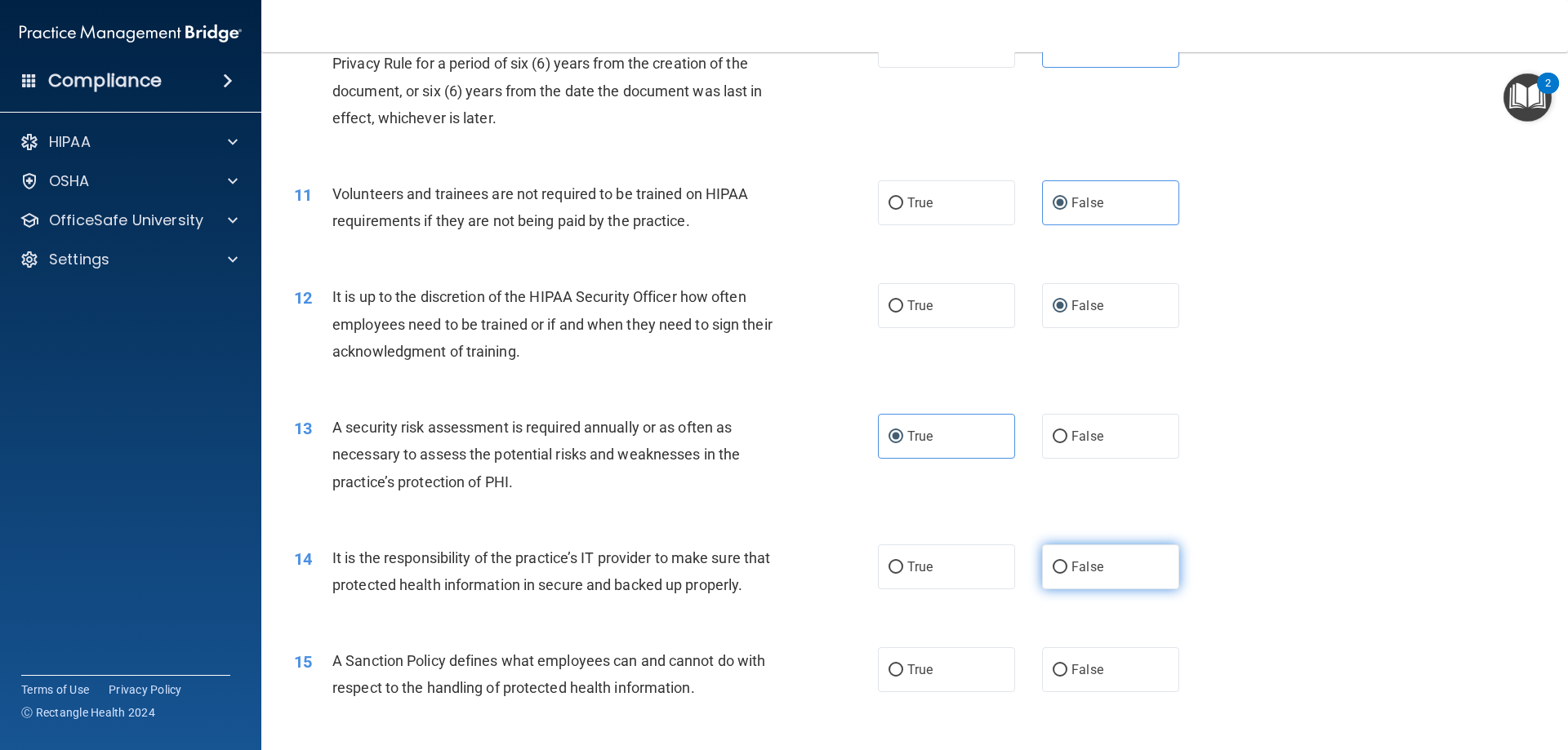
click at [1072, 569] on span "False" at bounding box center [1088, 567] width 32 height 15
click at [1067, 569] on input "False" at bounding box center [1060, 568] width 14 height 12
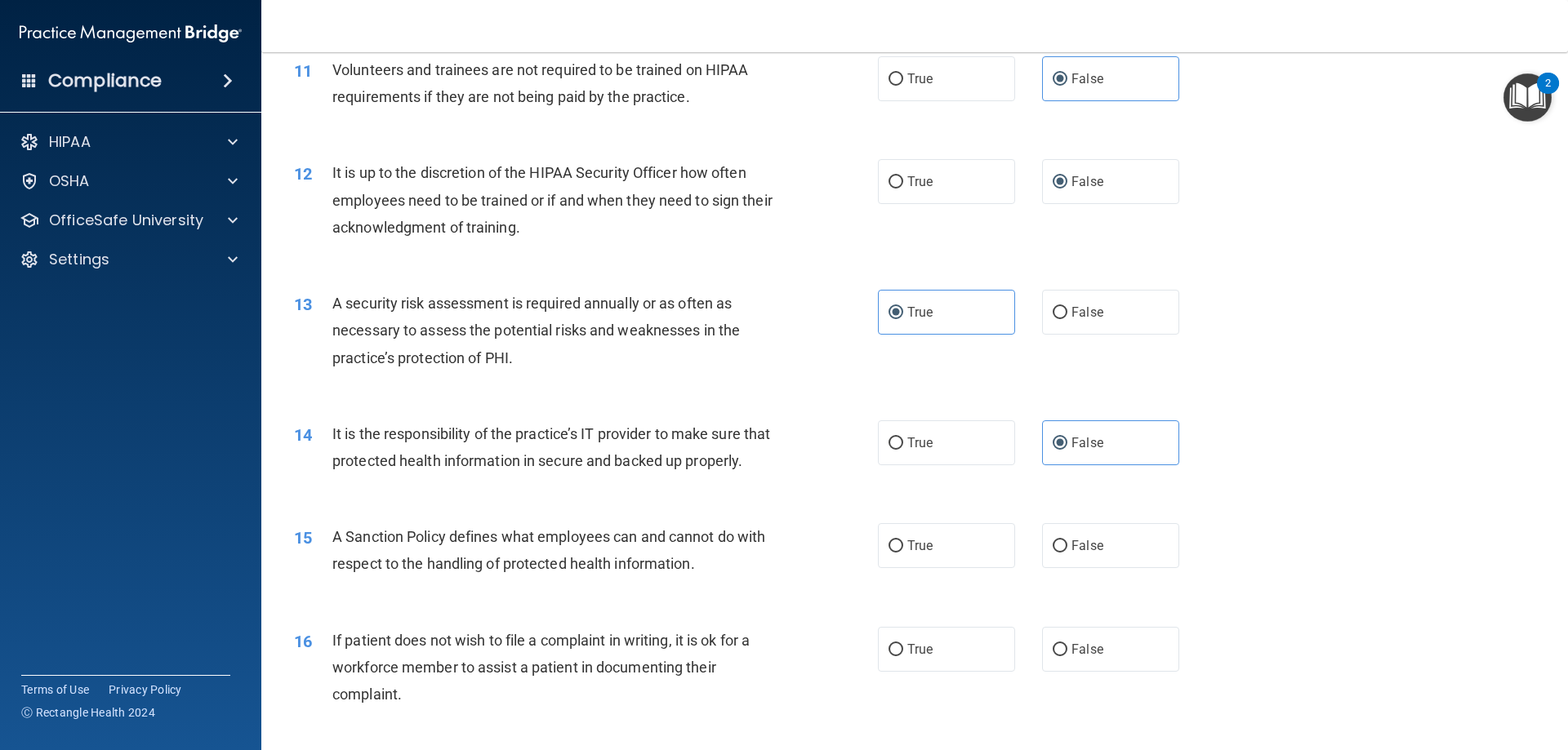
scroll to position [1552, 0]
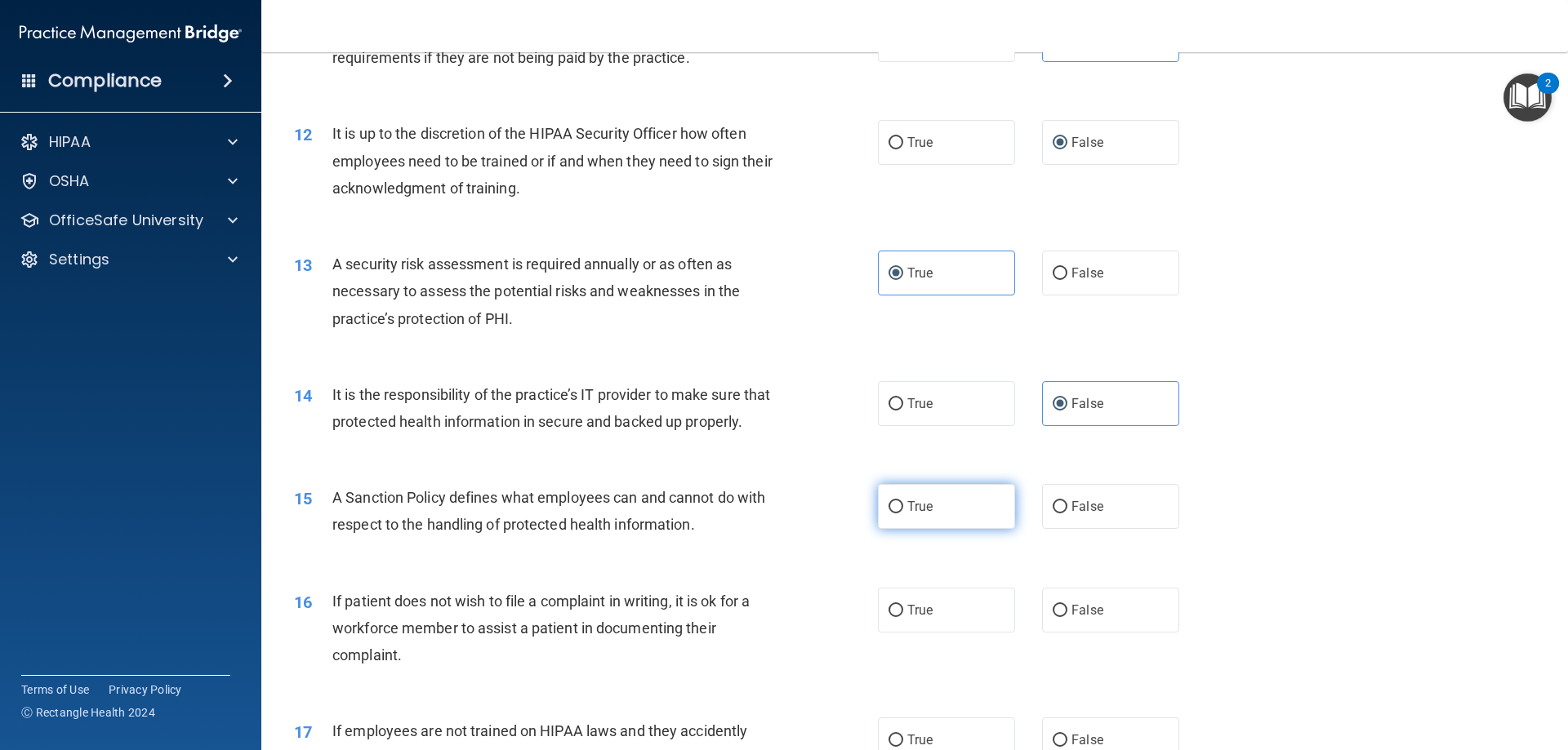
click at [939, 529] on label "True" at bounding box center [947, 507] width 137 height 45
click at [903, 513] on input "True" at bounding box center [895, 507] width 14 height 12
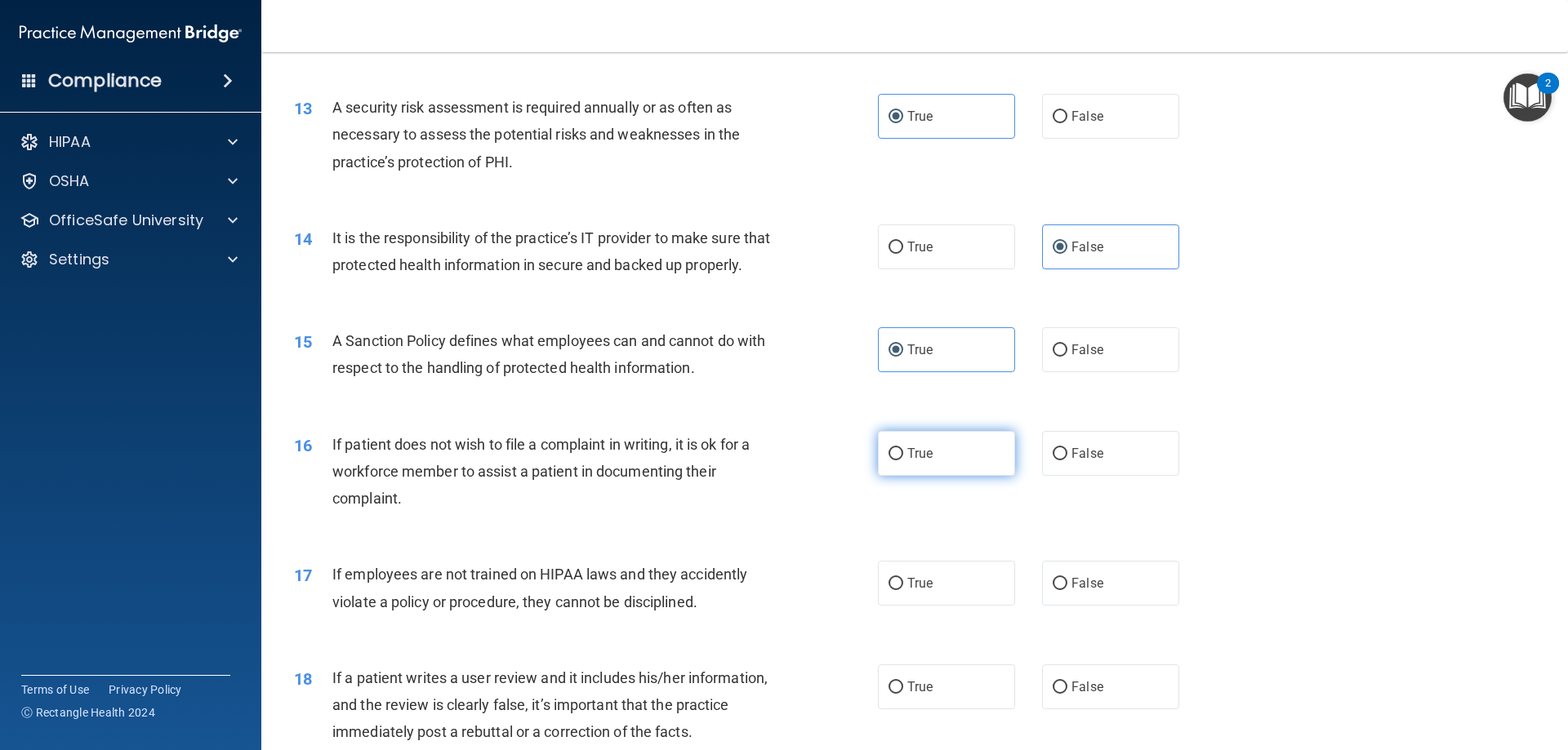
scroll to position [1715, 0]
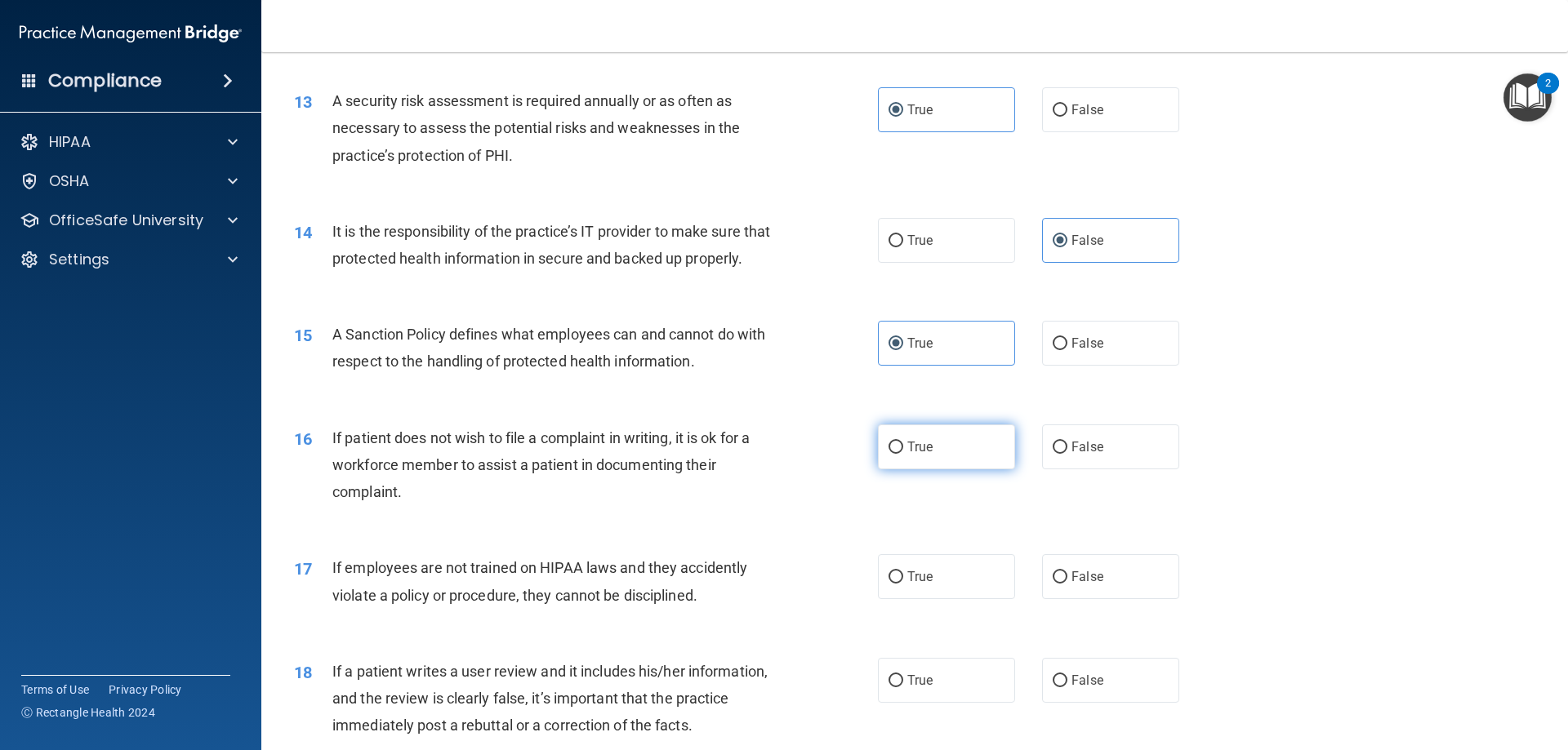
click at [938, 467] on label "True" at bounding box center [947, 446] width 137 height 45
click at [903, 454] on input "True" at bounding box center [895, 448] width 14 height 12
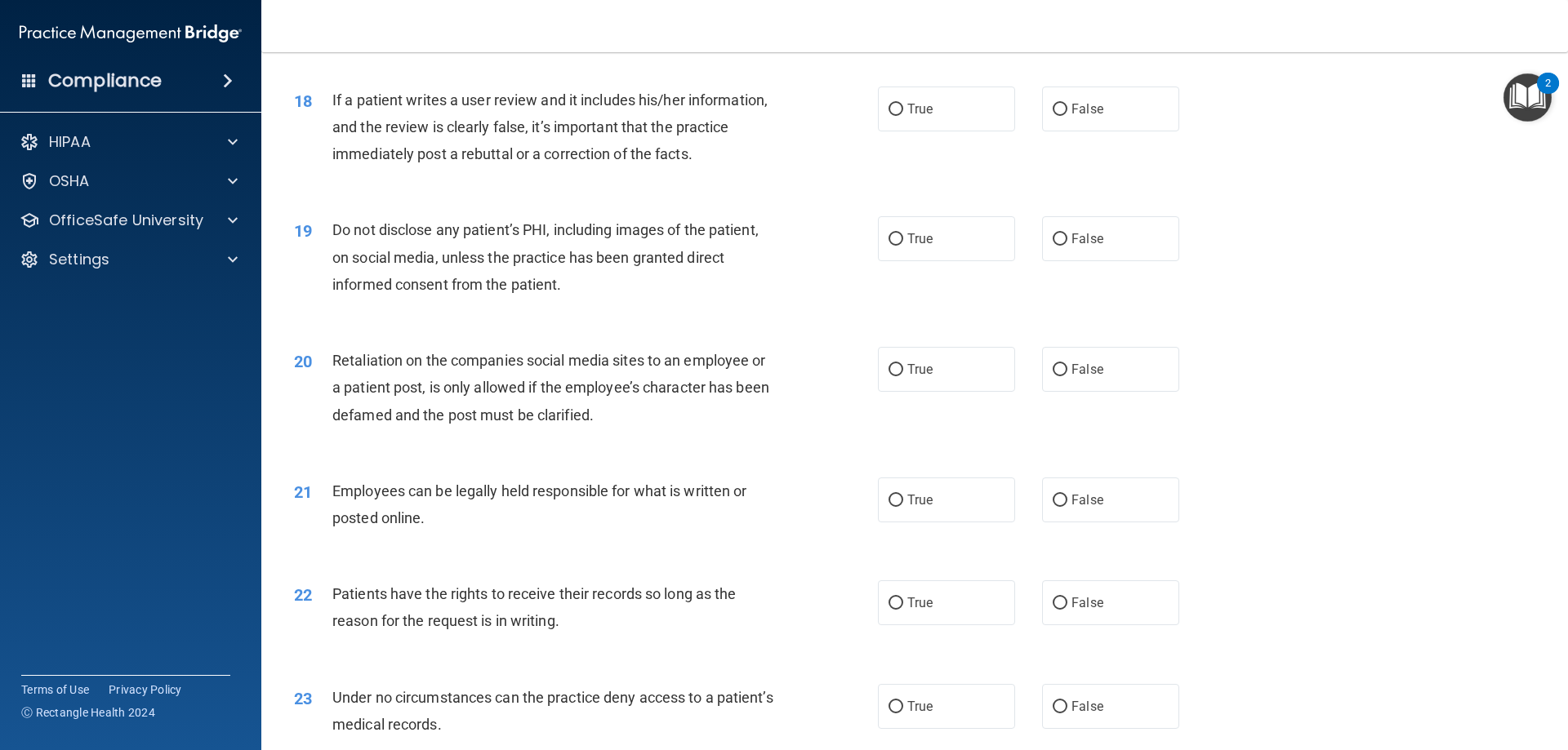
scroll to position [1960, 0]
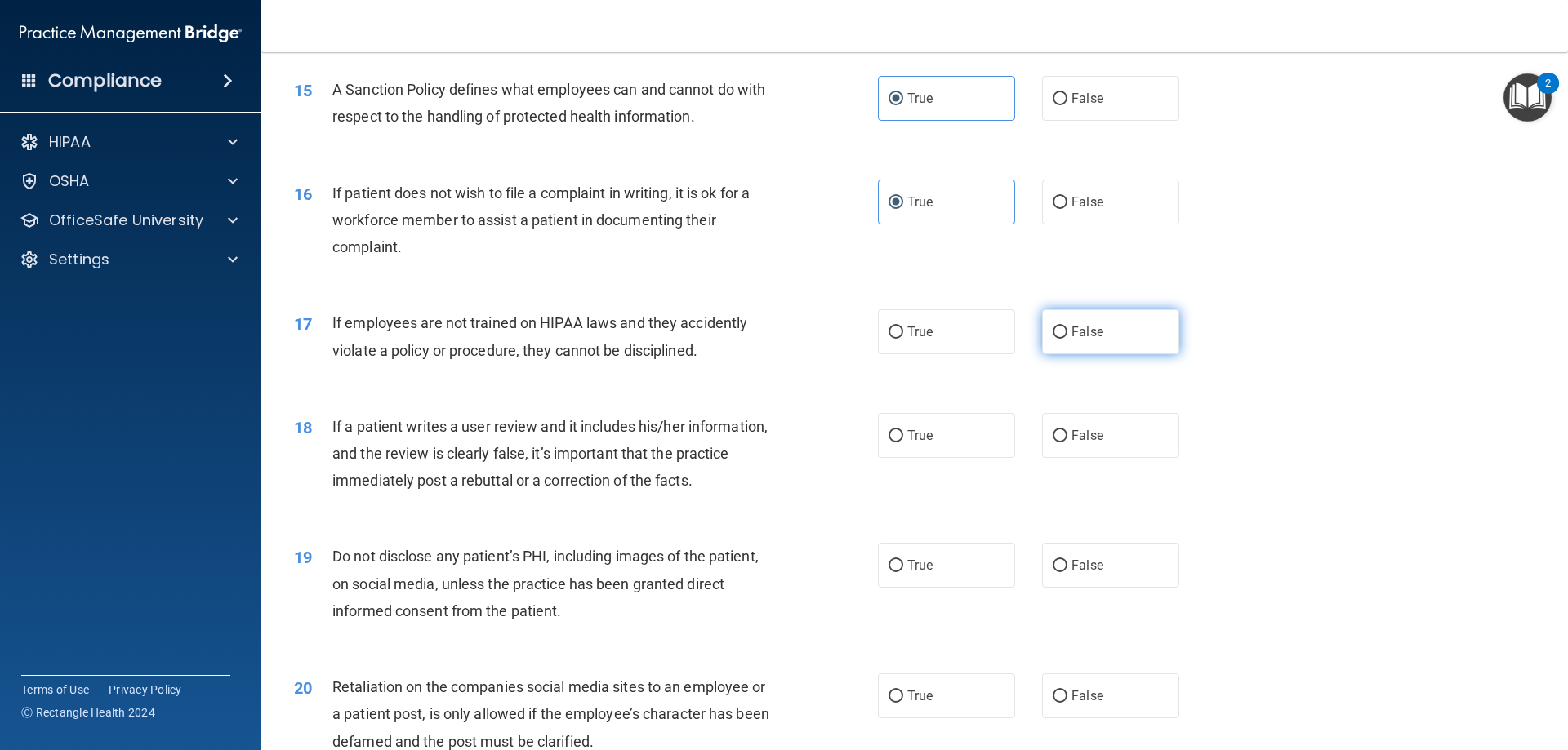
click at [1127, 355] on label "False" at bounding box center [1111, 332] width 137 height 45
click at [1067, 339] on input "False" at bounding box center [1060, 333] width 14 height 12
click at [1042, 458] on label "False" at bounding box center [1111, 435] width 137 height 45
click at [1053, 443] on input "False" at bounding box center [1060, 436] width 14 height 12
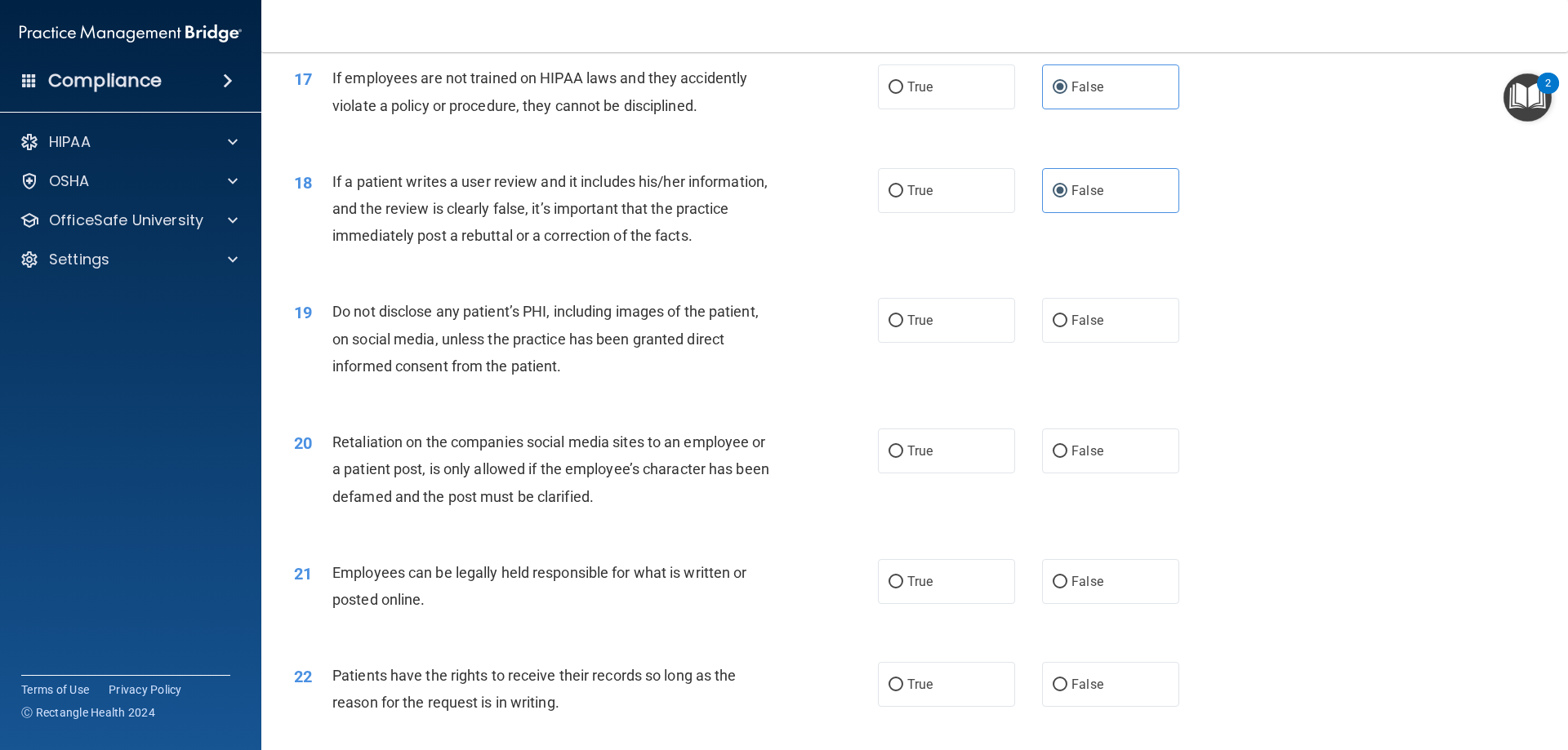
scroll to position [2123, 0]
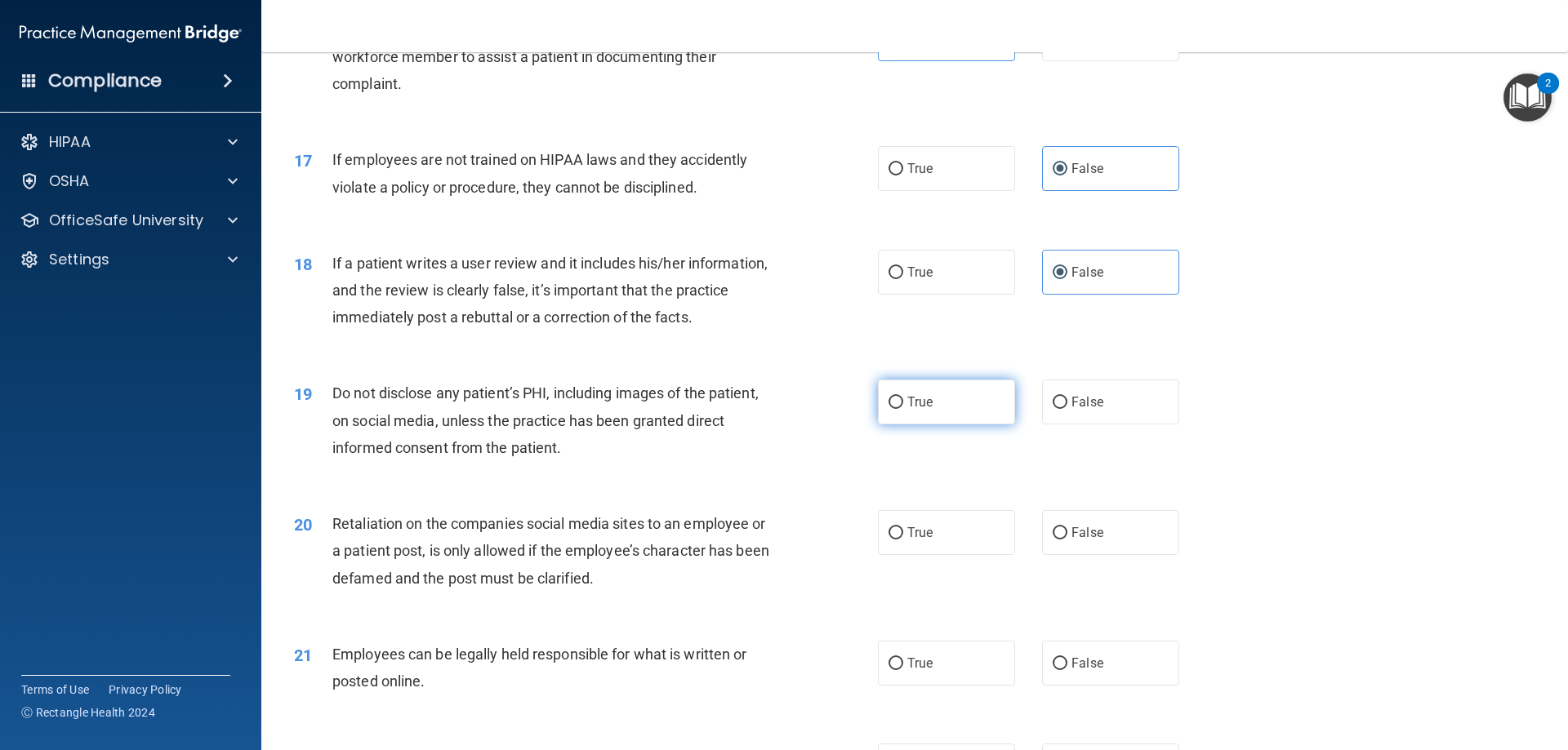
click at [919, 424] on label "True" at bounding box center [947, 402] width 137 height 45
click at [903, 409] on input "True" at bounding box center [895, 403] width 14 height 12
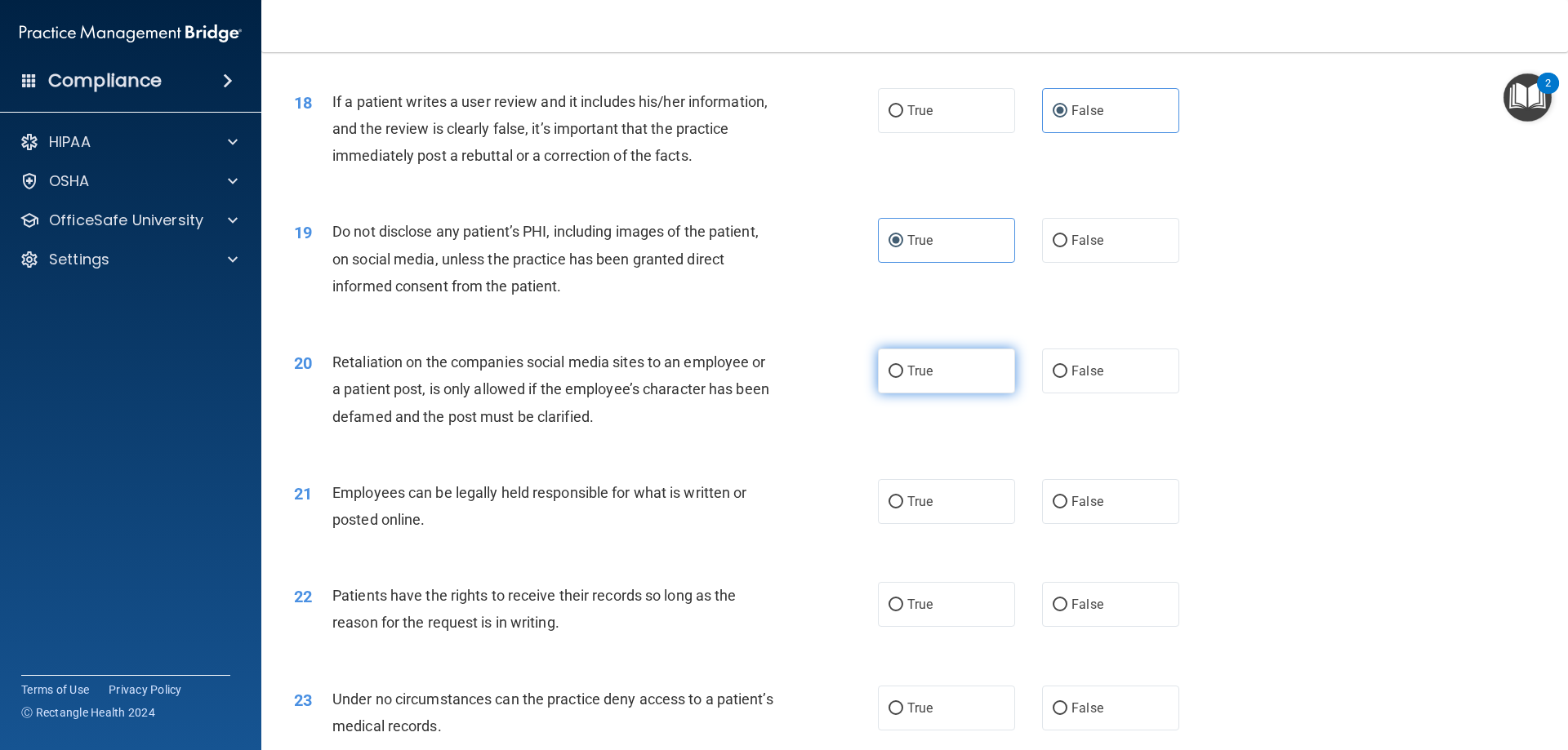
scroll to position [2286, 0]
click at [1099, 392] on label "False" at bounding box center [1111, 369] width 137 height 45
click at [1067, 377] on input "False" at bounding box center [1060, 370] width 14 height 12
click at [974, 523] on label "True" at bounding box center [947, 500] width 137 height 45
click at [903, 507] on input "True" at bounding box center [895, 501] width 14 height 12
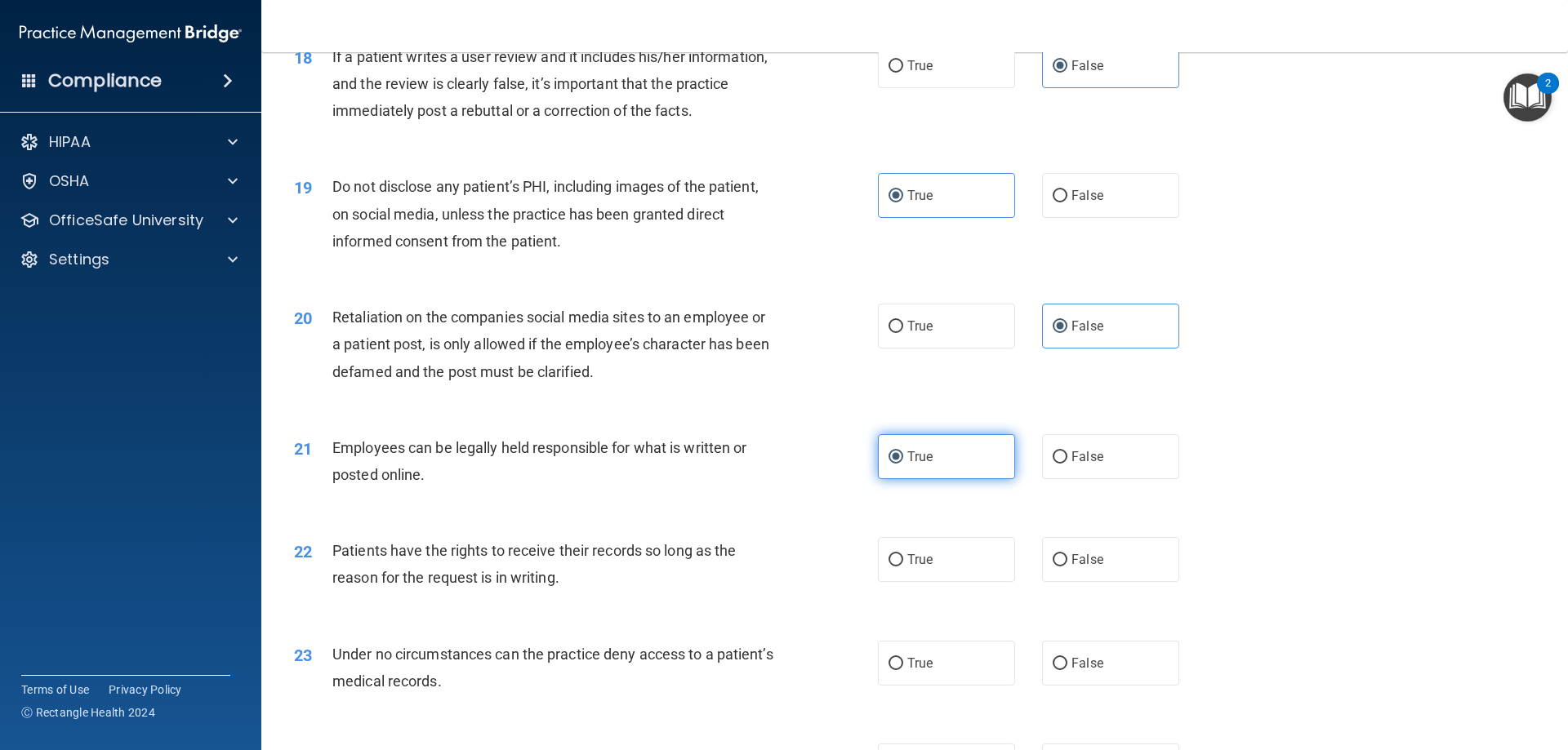
scroll to position [2368, 0]
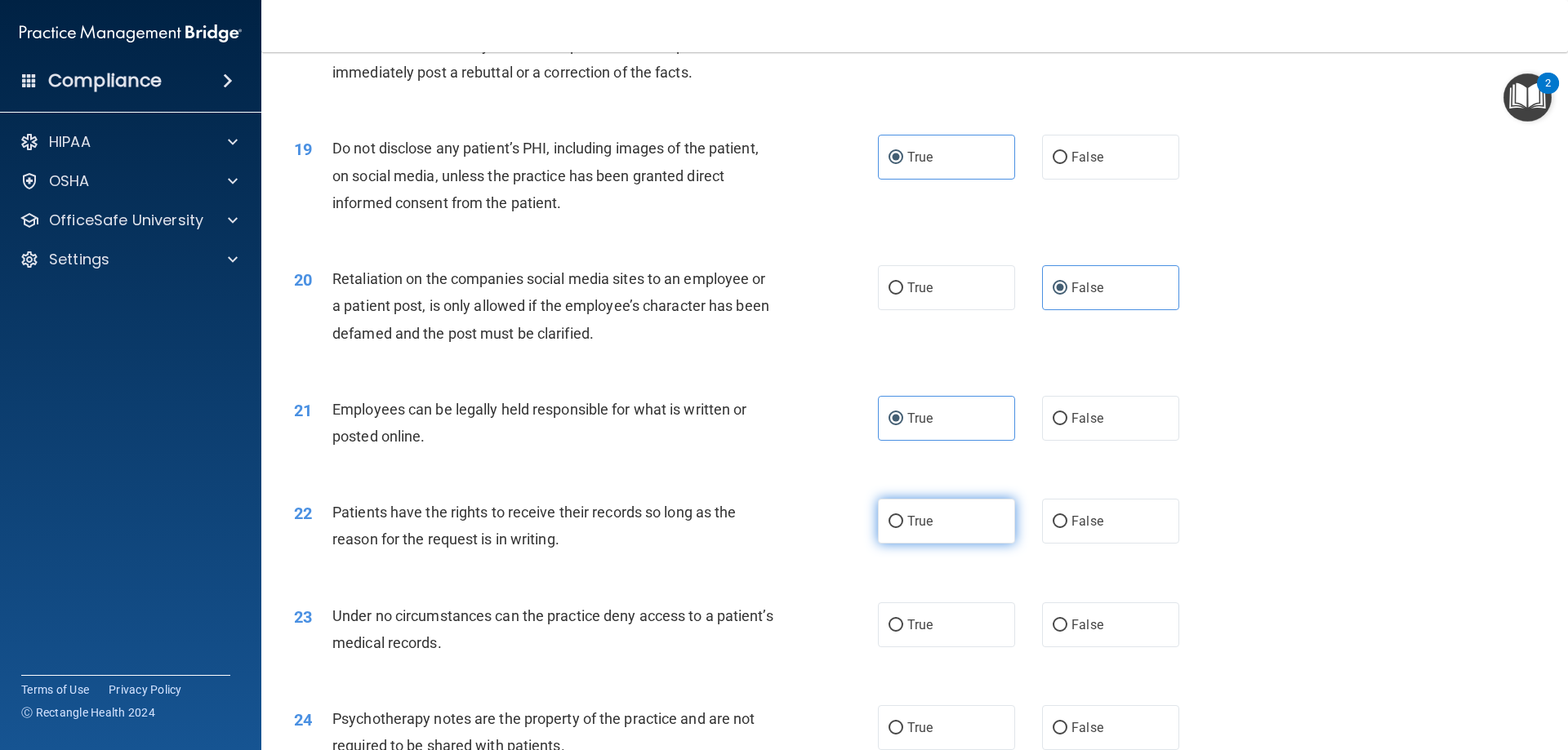
click at [978, 544] on label "True" at bounding box center [947, 521] width 137 height 45
click at [903, 529] on input "True" at bounding box center [895, 522] width 14 height 12
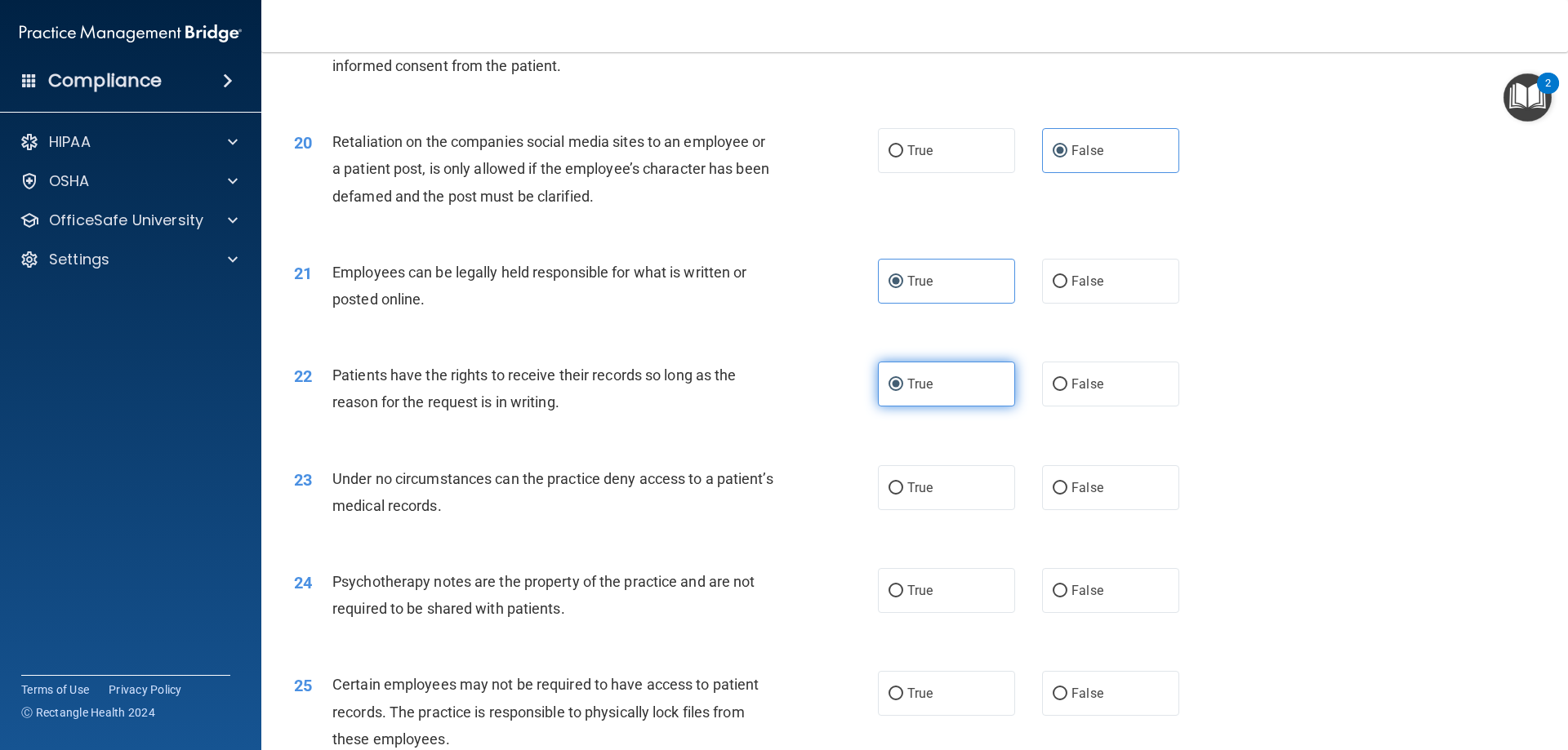
scroll to position [2531, 0]
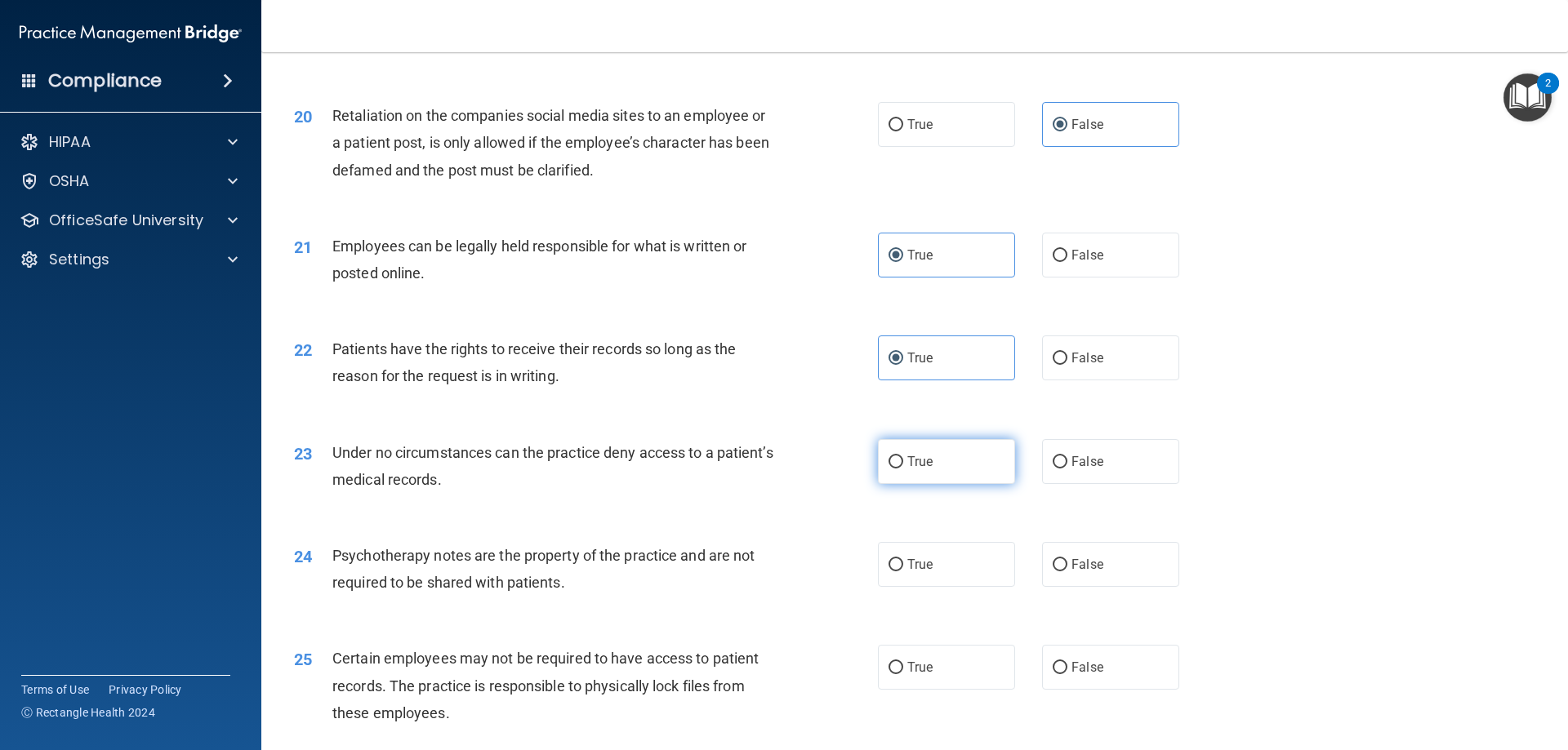
click at [971, 484] on label "True" at bounding box center [947, 462] width 137 height 45
click at [903, 468] on input "True" at bounding box center [895, 462] width 14 height 12
click at [955, 623] on div "24 Psychotherapy notes are the property of the practice and are not required to…" at bounding box center [915, 573] width 1266 height 103
click at [956, 587] on label "True" at bounding box center [947, 564] width 137 height 45
click at [903, 572] on input "True" at bounding box center [895, 565] width 14 height 12
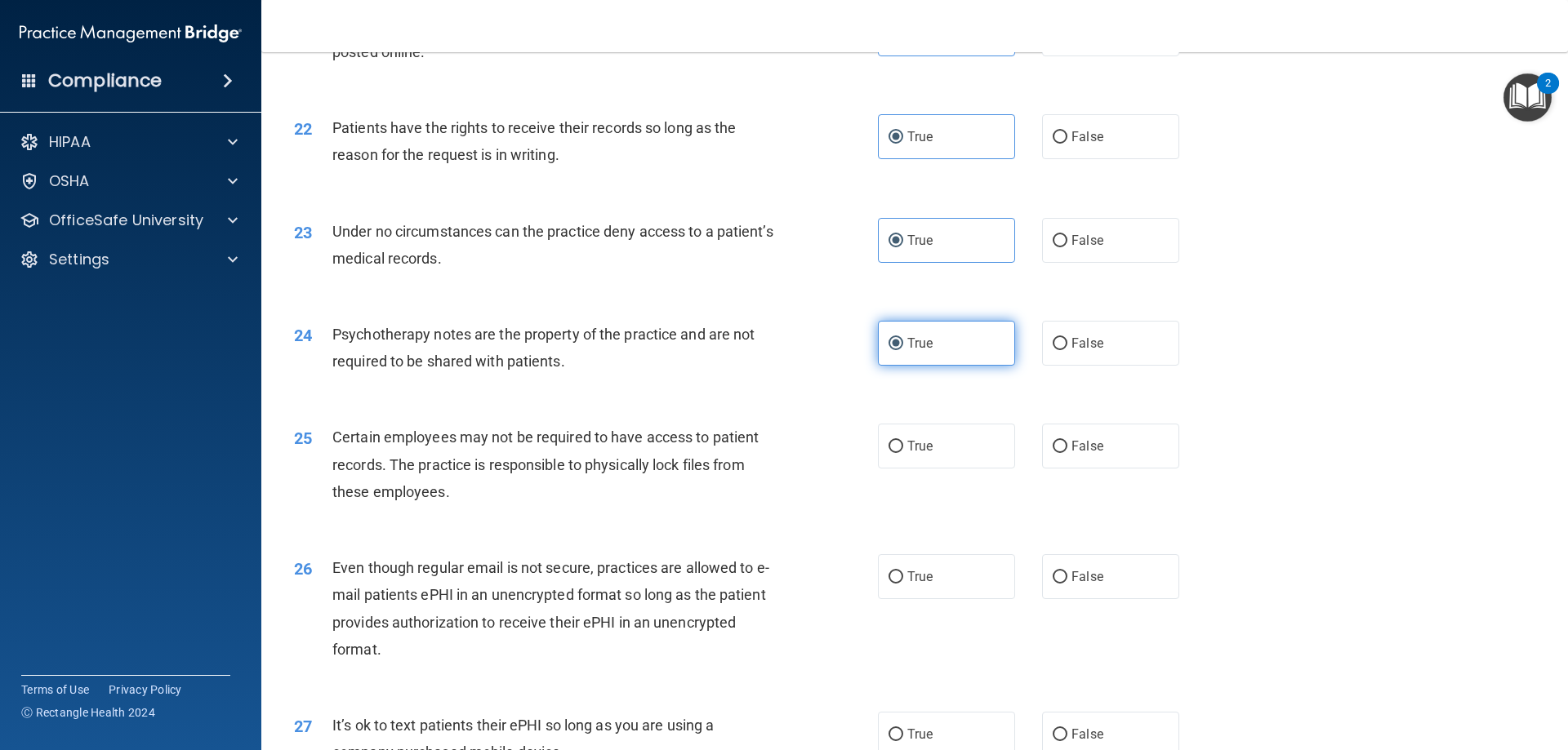
scroll to position [2776, 0]
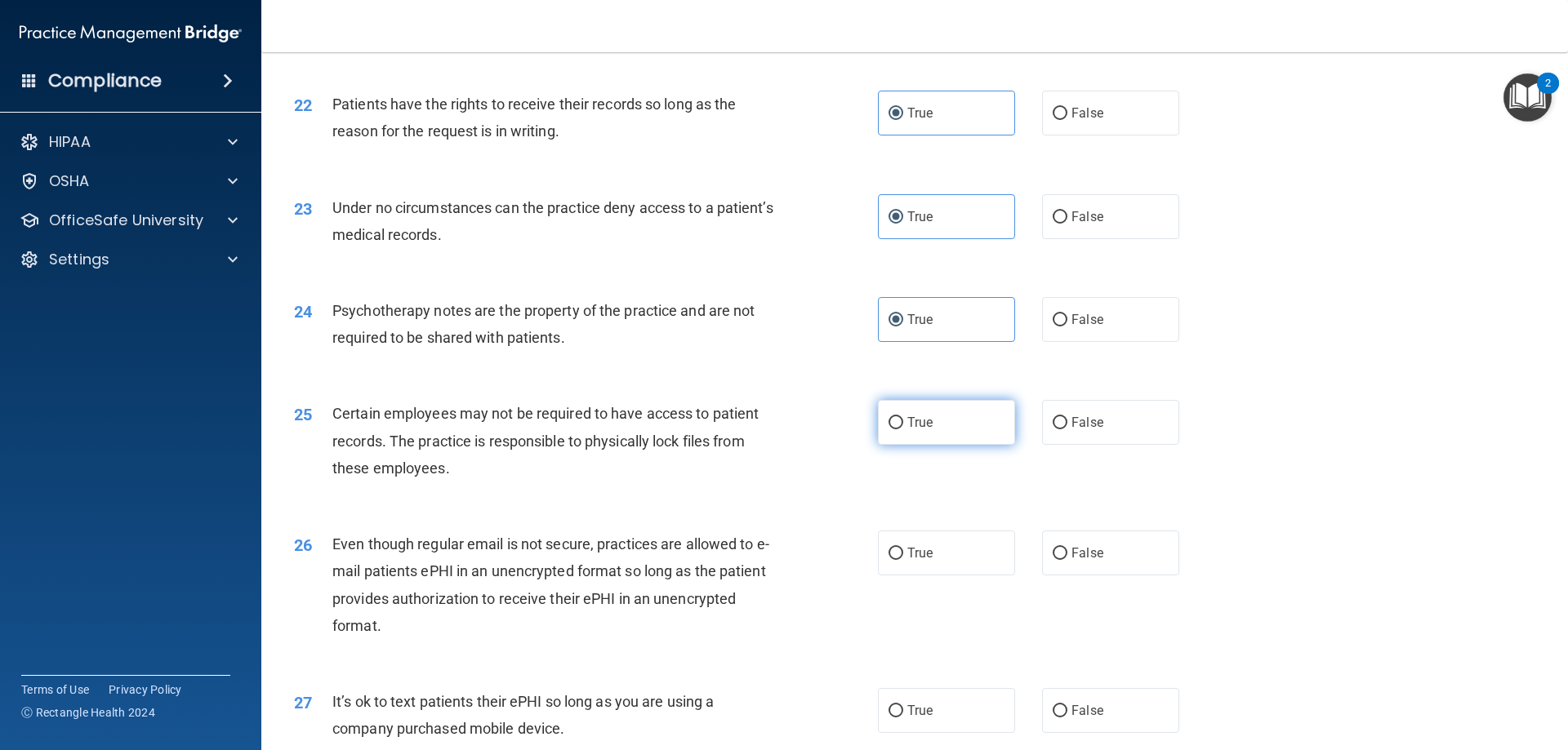
click at [957, 445] on label "True" at bounding box center [947, 423] width 137 height 45
click at [903, 429] on input "True" at bounding box center [895, 423] width 14 height 12
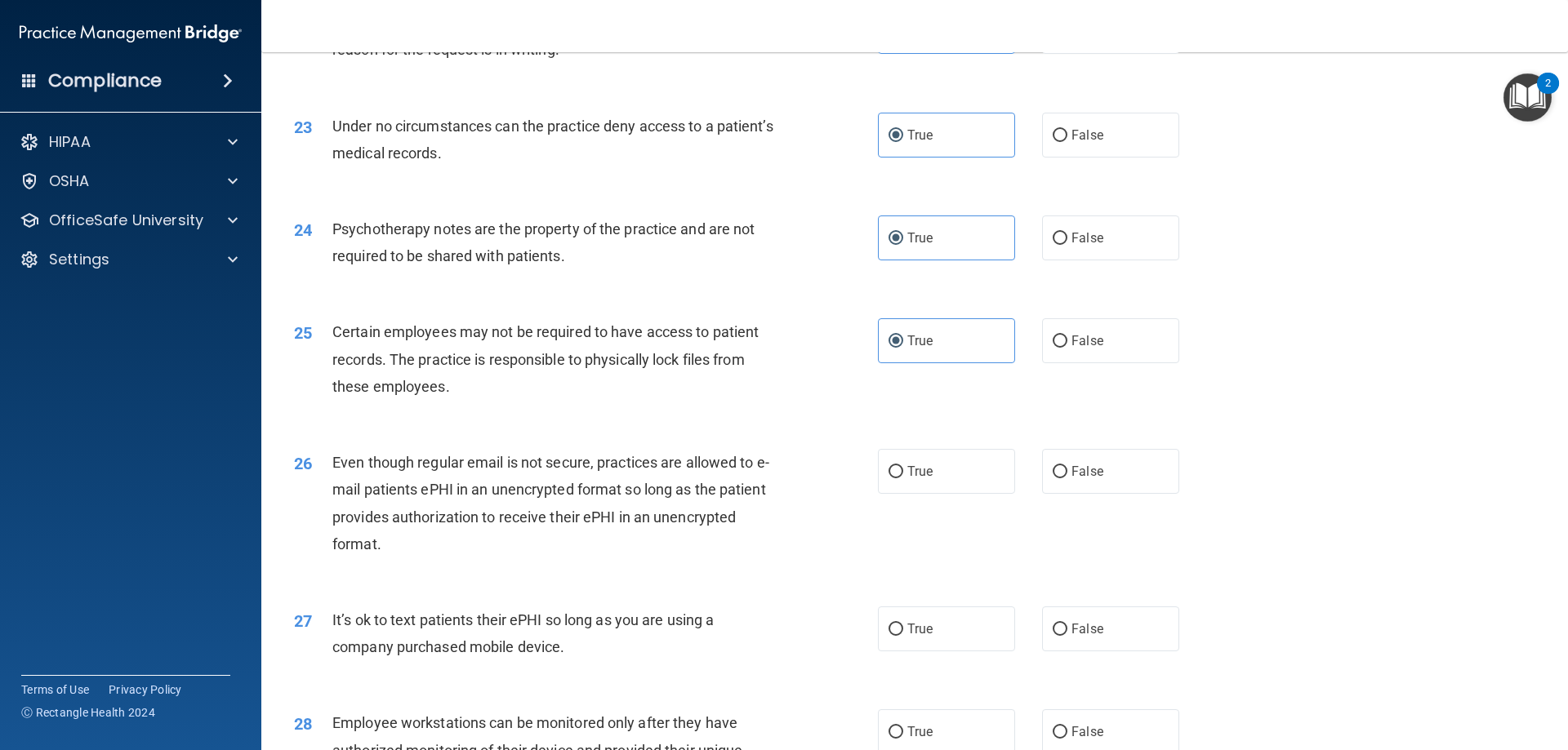
click at [929, 526] on div "26 Even though regular email is not secure, practices are allowed to e-mail pat…" at bounding box center [915, 507] width 1266 height 158
click at [931, 494] on label "True" at bounding box center [947, 471] width 137 height 45
click at [903, 479] on input "True" at bounding box center [895, 473] width 14 height 12
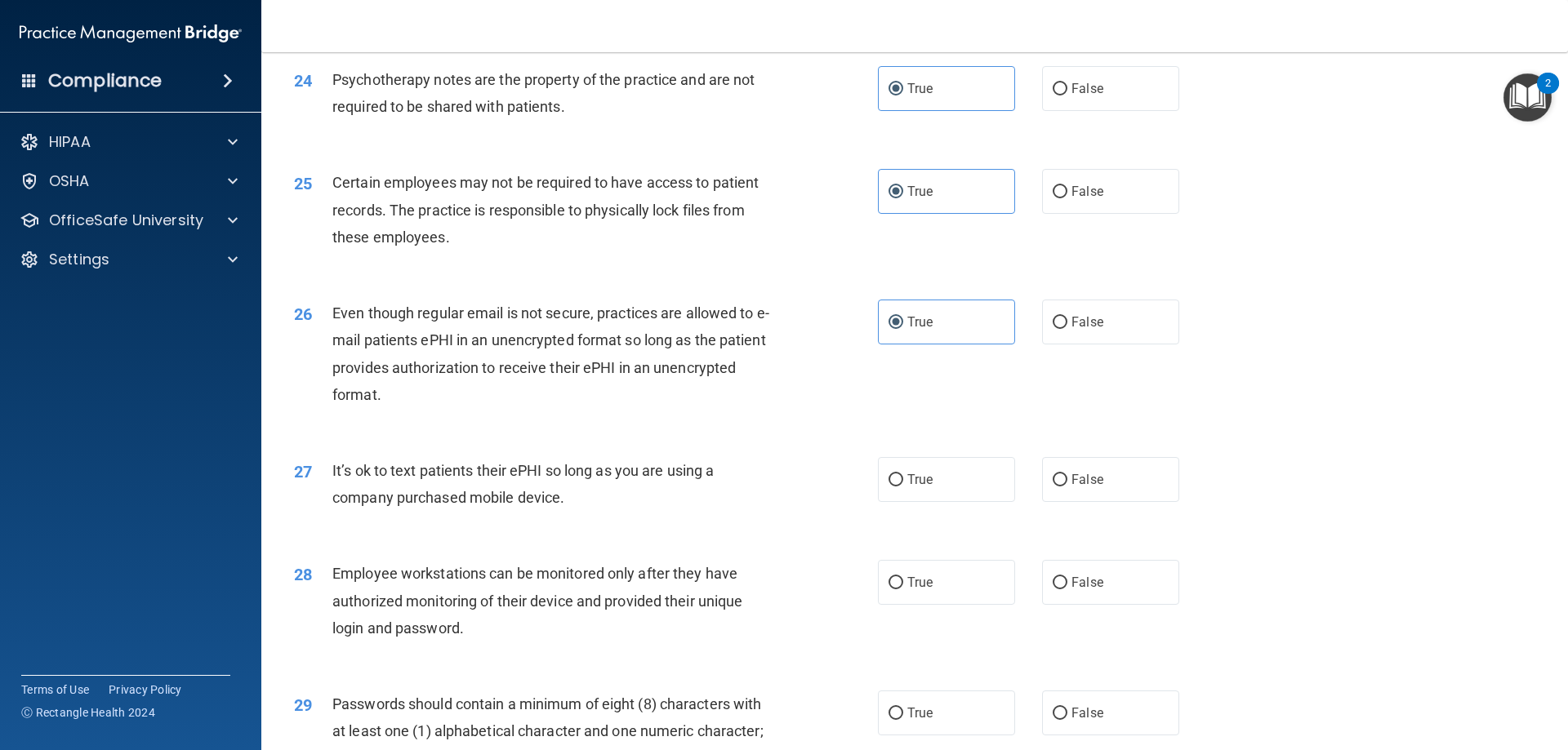
scroll to position [3021, 0]
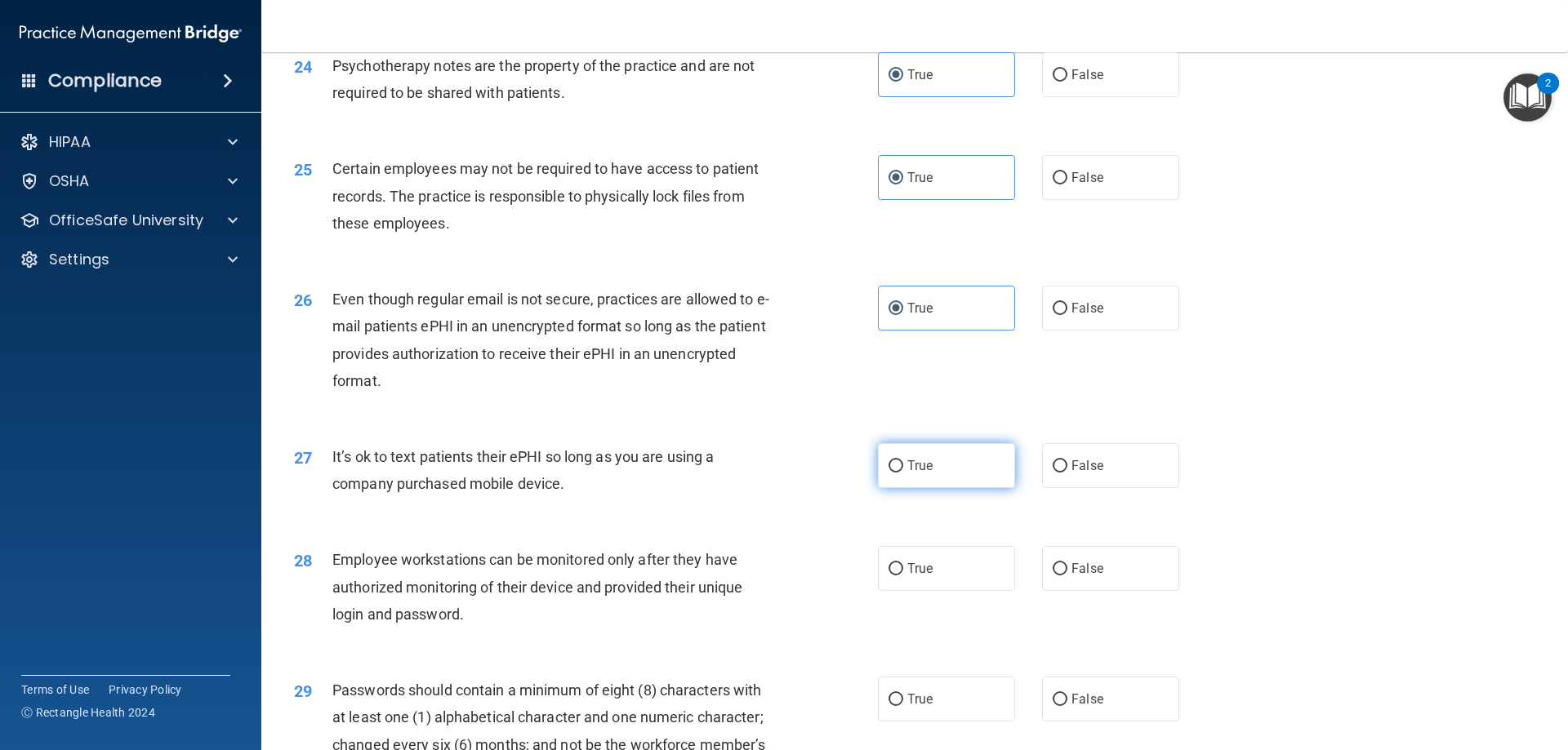
click at [961, 489] on label "True" at bounding box center [947, 466] width 137 height 45
click at [903, 473] on input "True" at bounding box center [895, 467] width 14 height 12
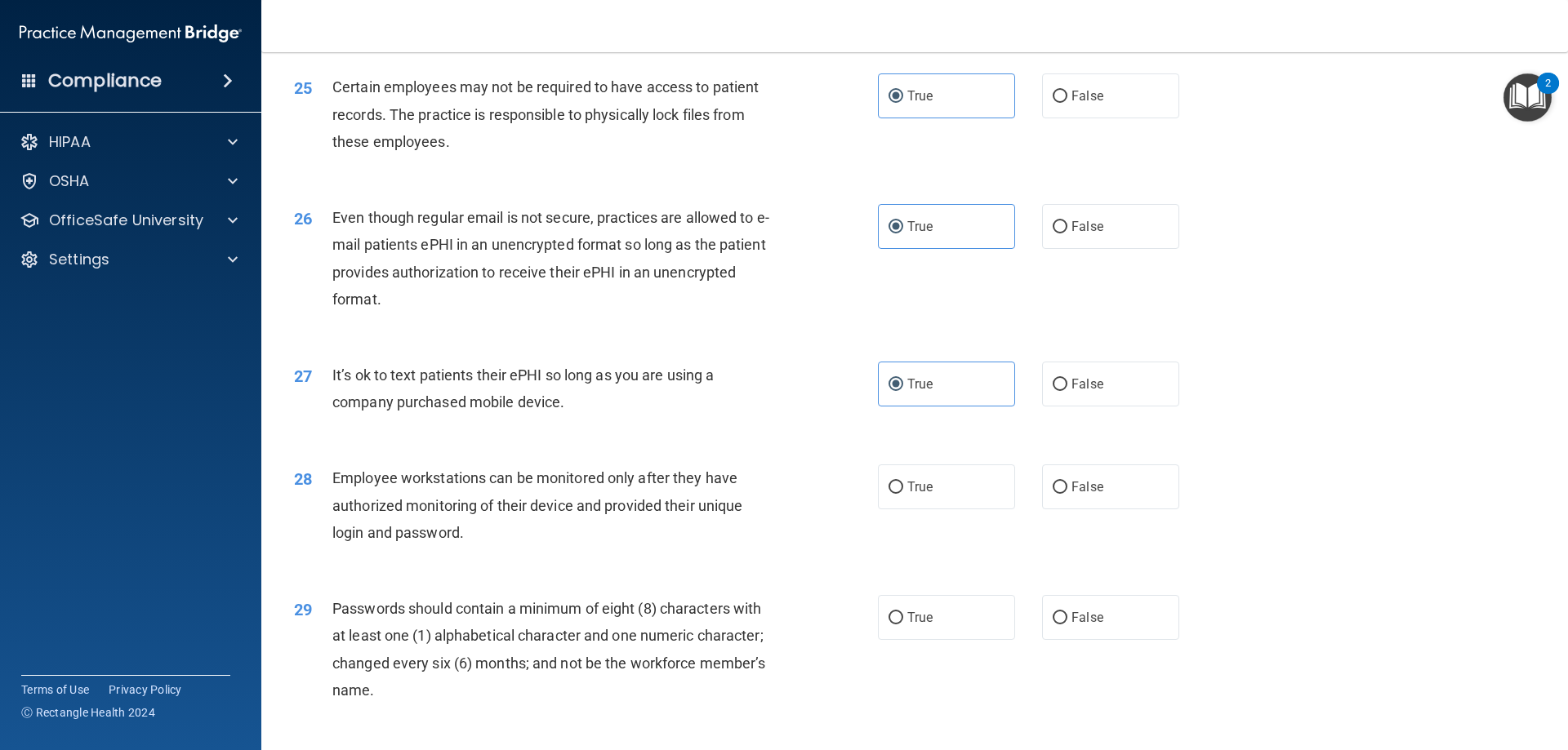
scroll to position [3184, 0]
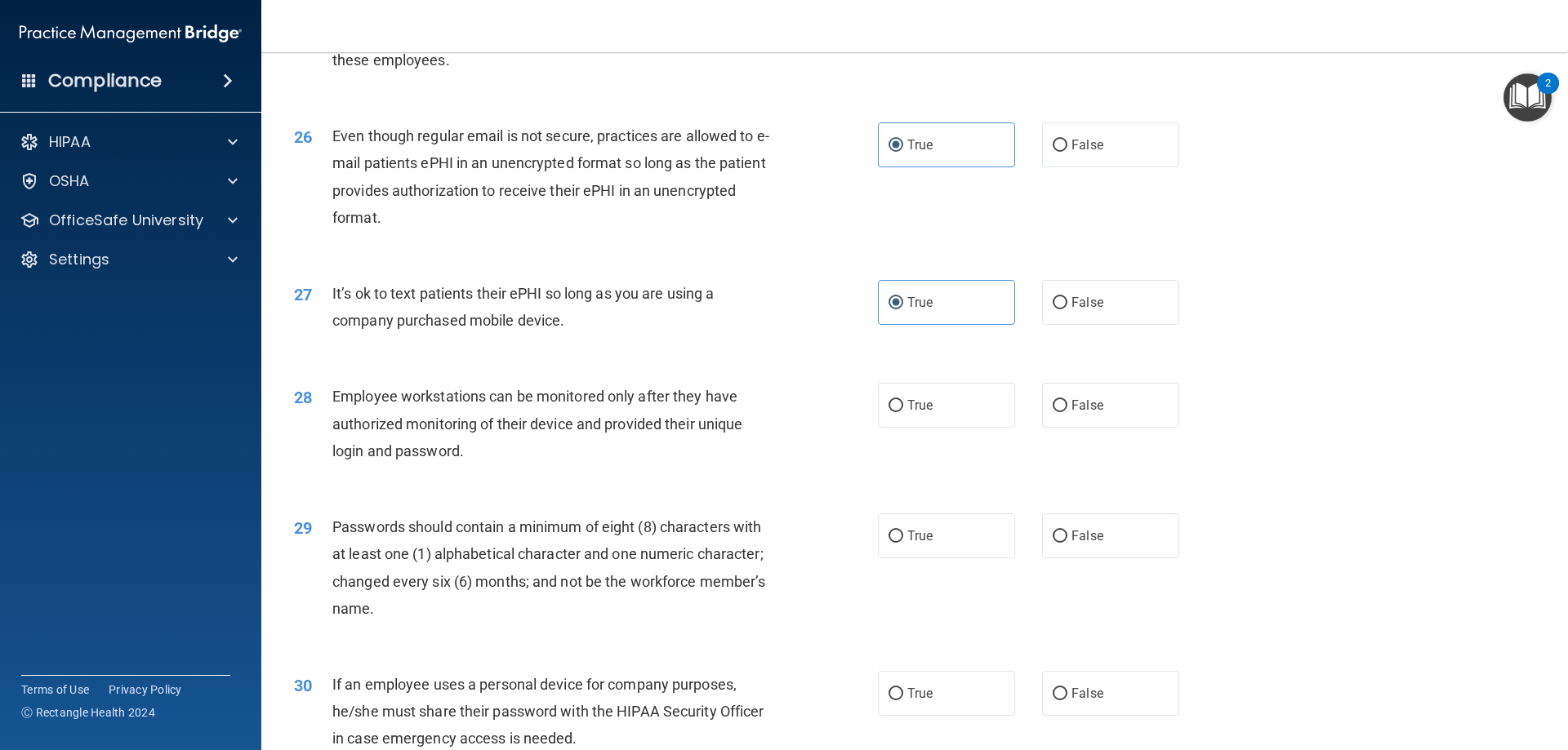
click at [1051, 458] on div "28 Employee workstations can be monitored only after they have authorized monit…" at bounding box center [915, 428] width 1266 height 131
click at [1059, 412] on input "False" at bounding box center [1060, 406] width 14 height 12
click at [939, 558] on label "True" at bounding box center [947, 535] width 137 height 45
click at [903, 543] on input "True" at bounding box center [895, 537] width 14 height 12
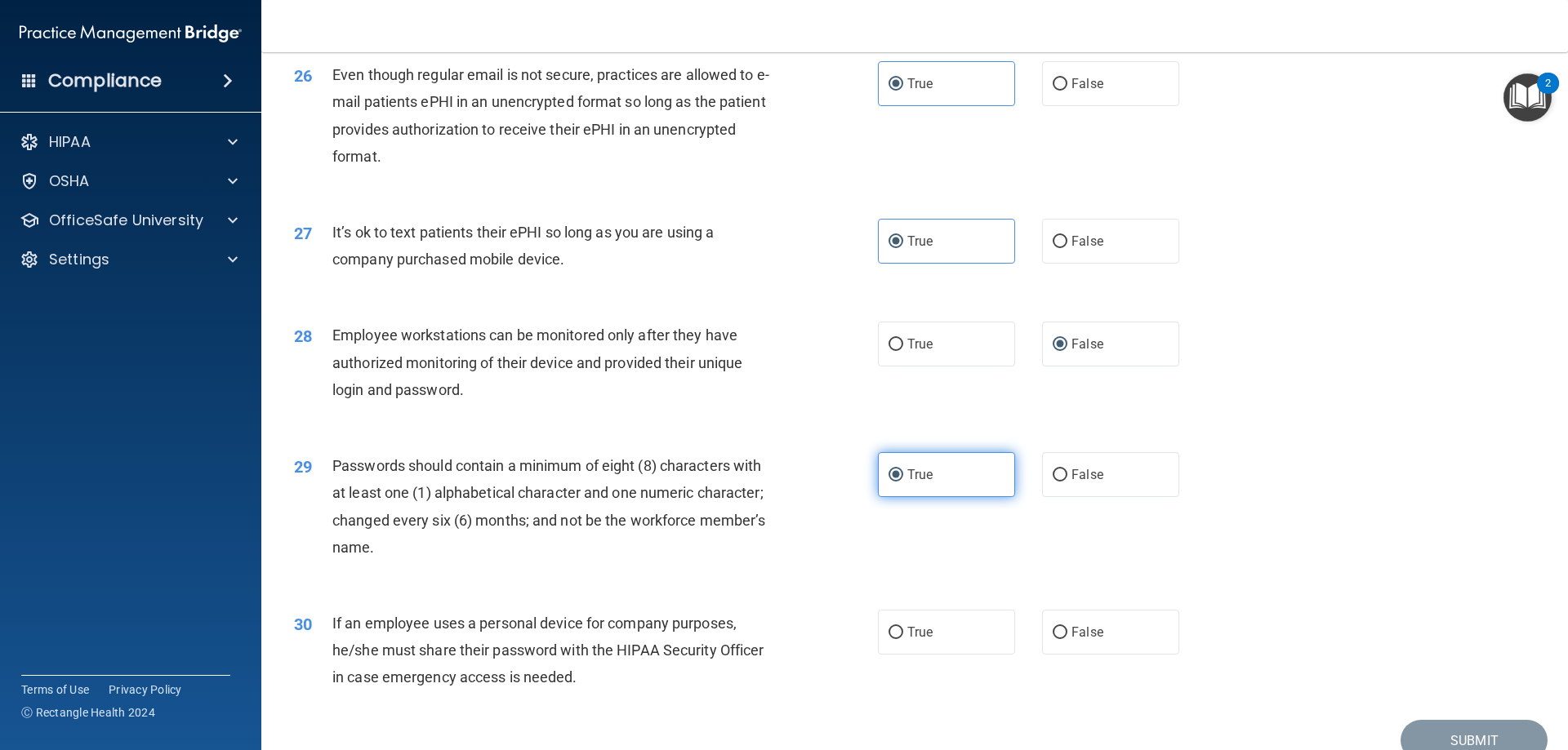
scroll to position [3348, 0]
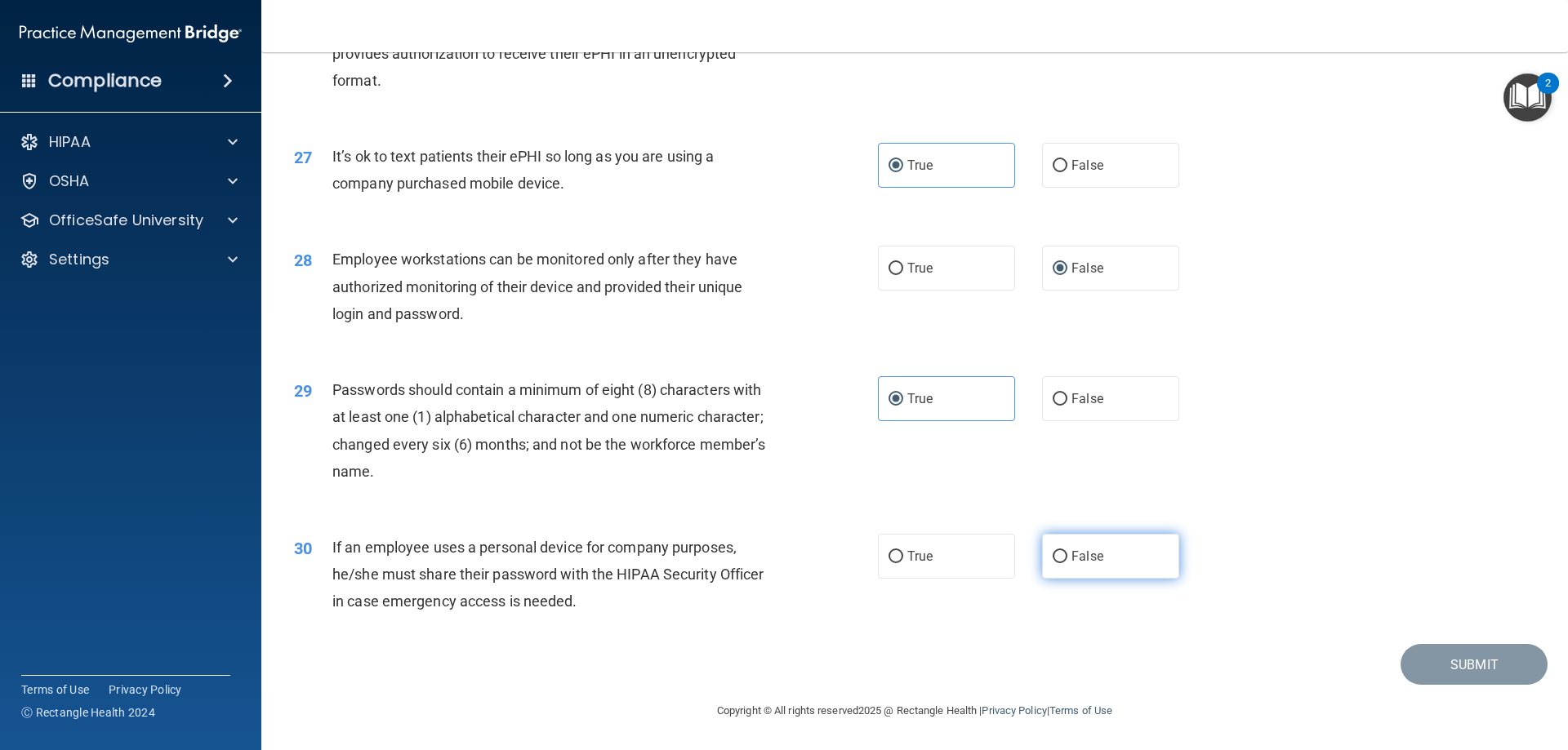
click at [1051, 565] on label "False" at bounding box center [1111, 556] width 137 height 45
click at [1053, 563] on input "False" at bounding box center [1060, 557] width 14 height 12
click at [1457, 677] on button "Submit" at bounding box center [1474, 664] width 147 height 42
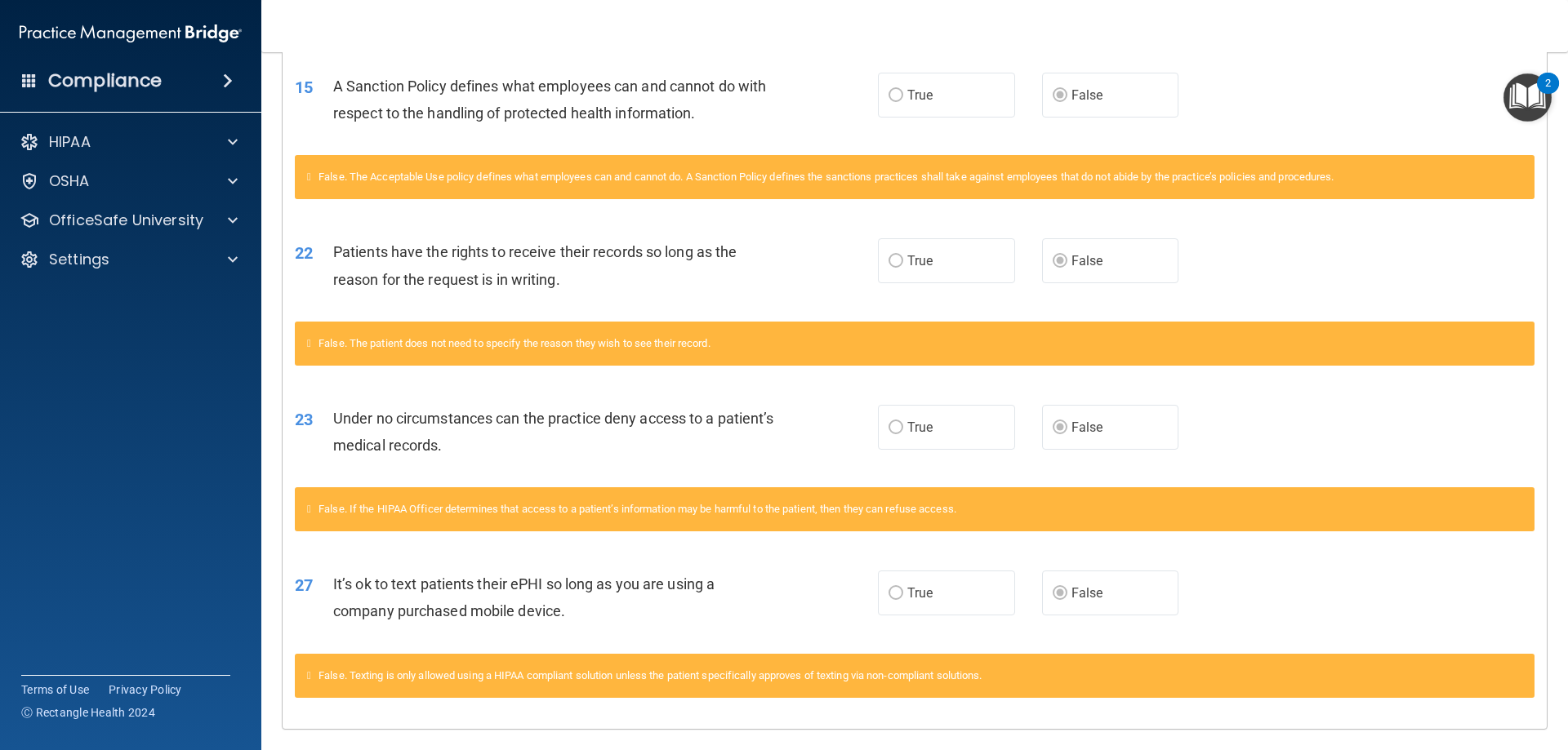
scroll to position [1451, 0]
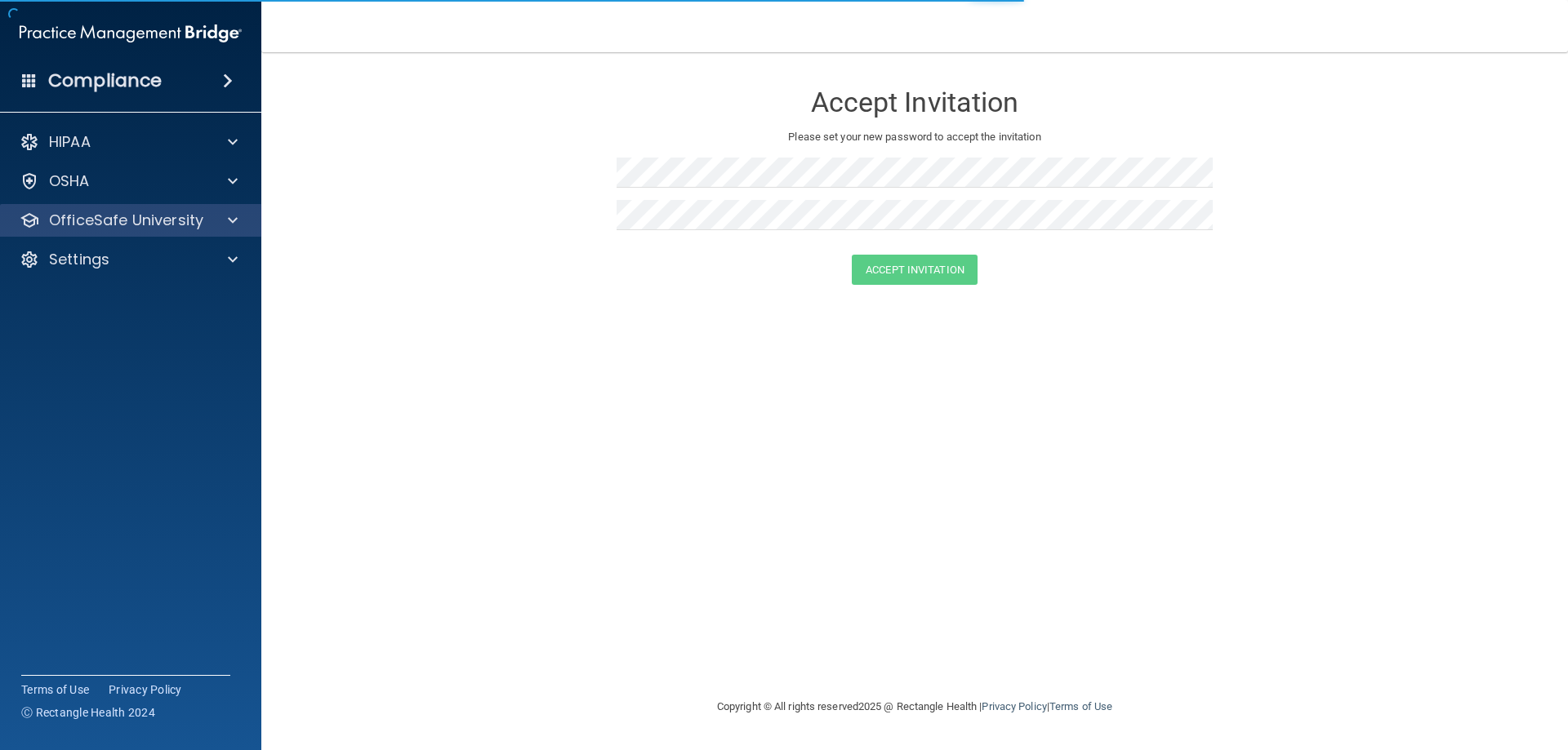
click at [118, 236] on div "OfficeSafe University" at bounding box center [131, 221] width 262 height 32
click at [154, 223] on p "OfficeSafe University" at bounding box center [126, 220] width 154 height 20
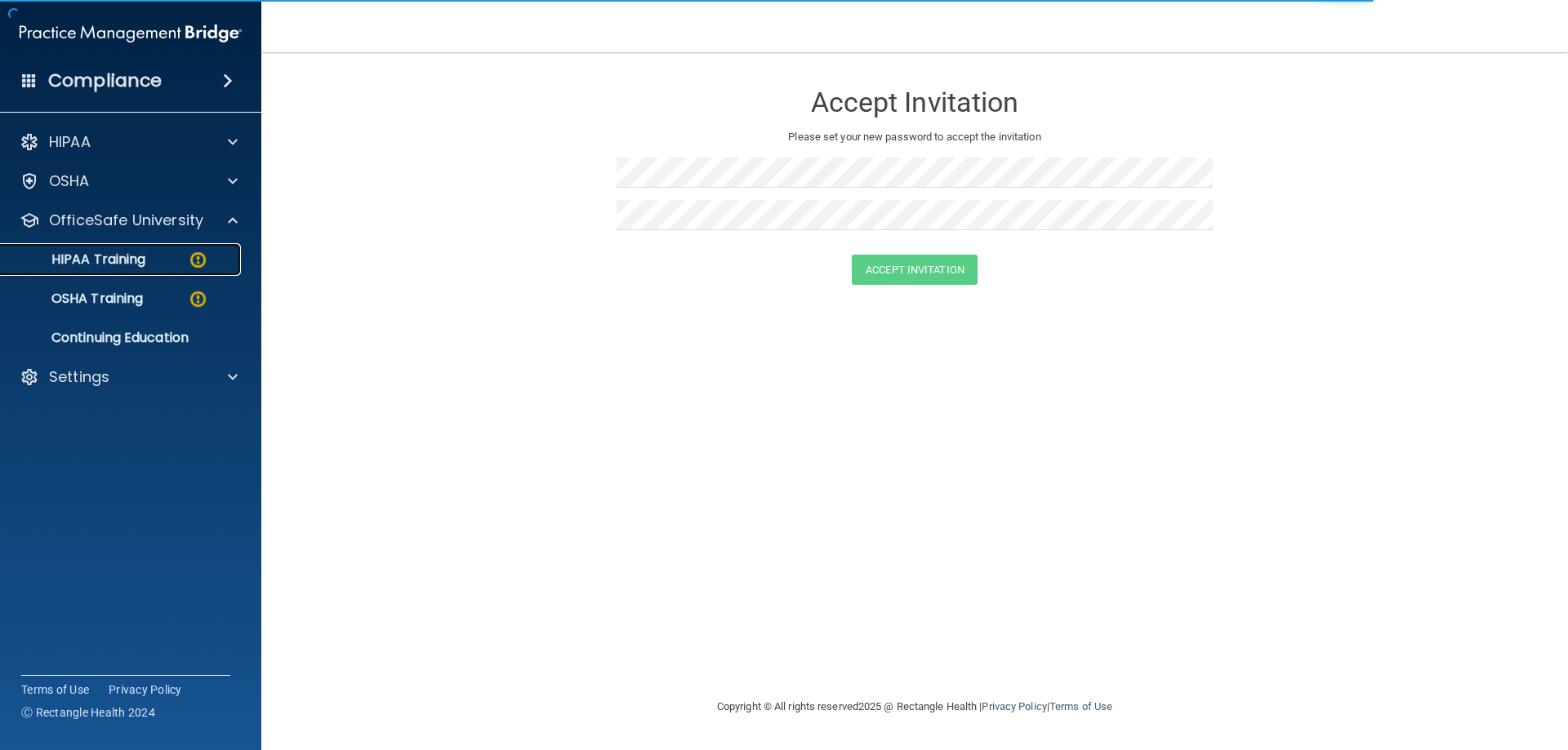
click at [148, 270] on link "HIPAA Training" at bounding box center [112, 260] width 257 height 32
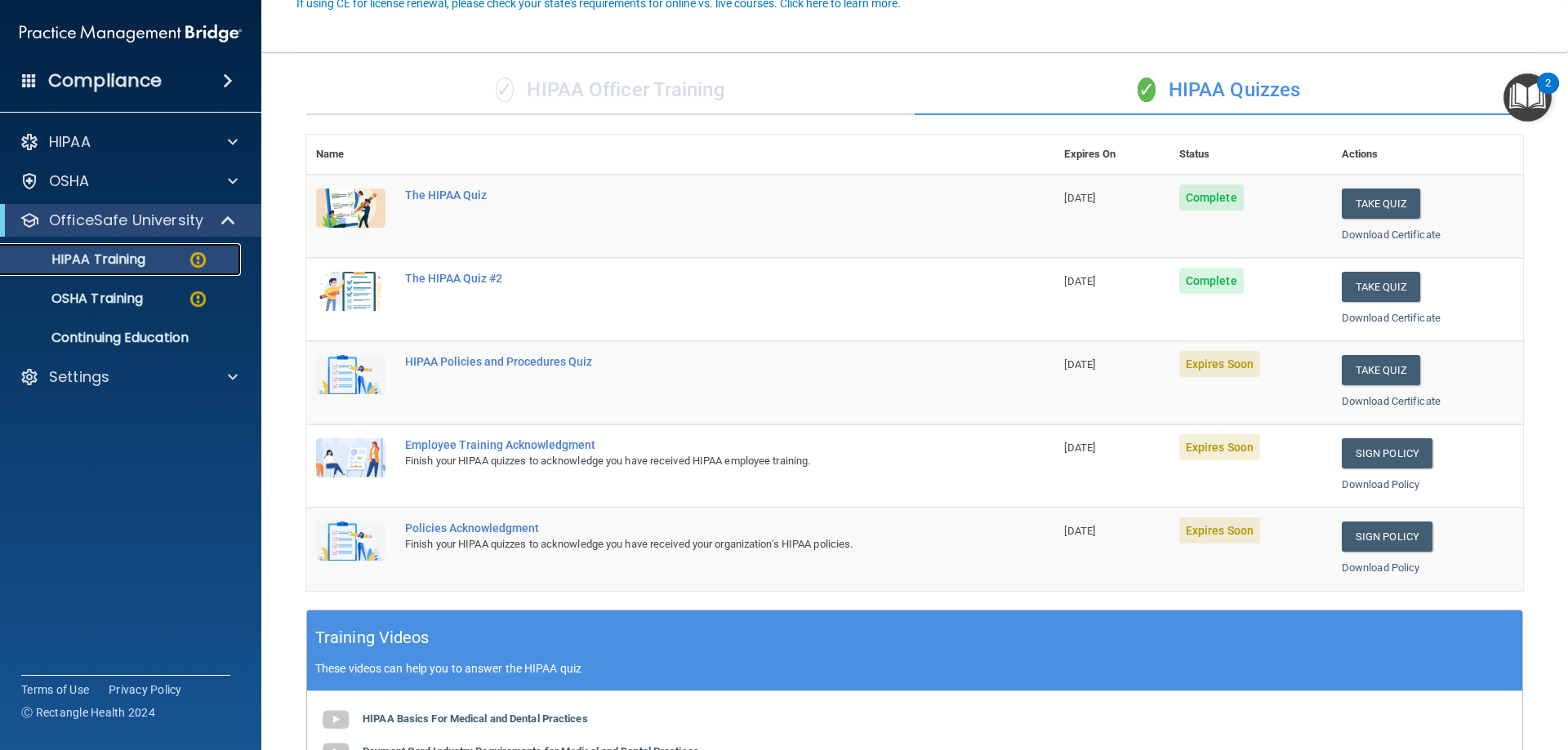
scroll to position [163, 0]
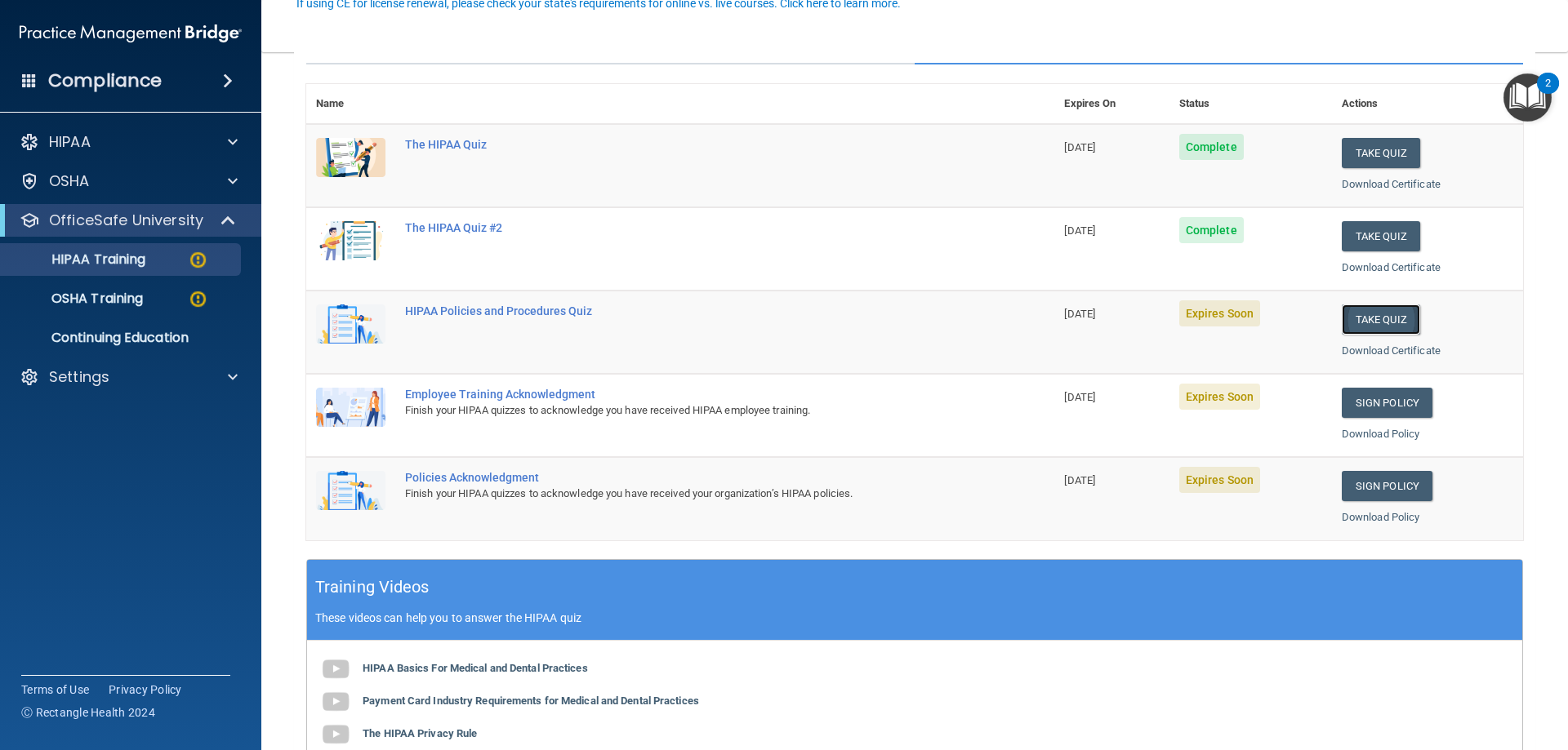
click at [1364, 327] on button "Take Quiz" at bounding box center [1380, 320] width 78 height 31
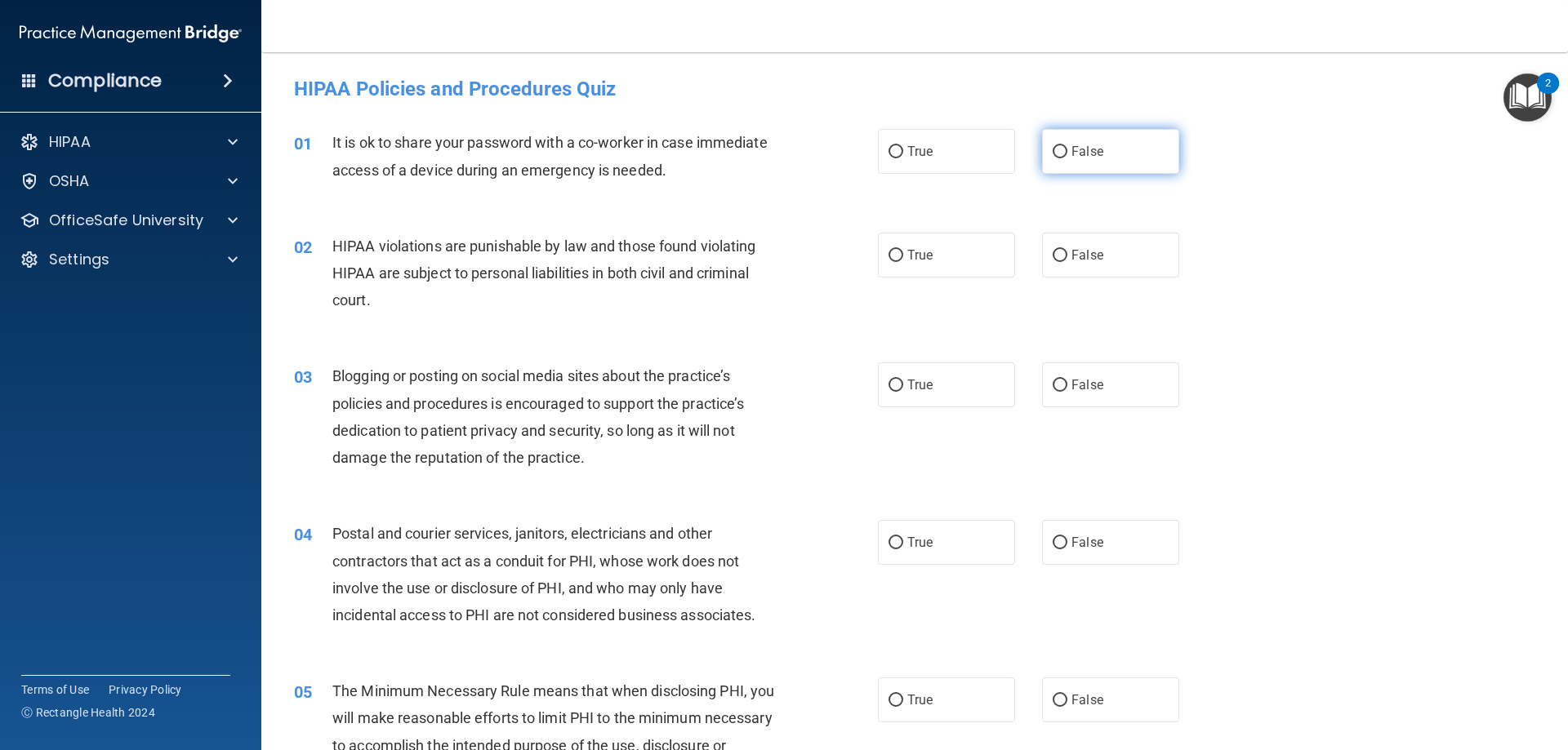
click at [1135, 163] on label "False" at bounding box center [1111, 151] width 137 height 45
click at [1067, 159] on input "False" at bounding box center [1060, 152] width 14 height 12
radio input "true"
click at [1069, 377] on label "False" at bounding box center [1111, 384] width 137 height 45
click at [1067, 380] on input "False" at bounding box center [1060, 386] width 14 height 12
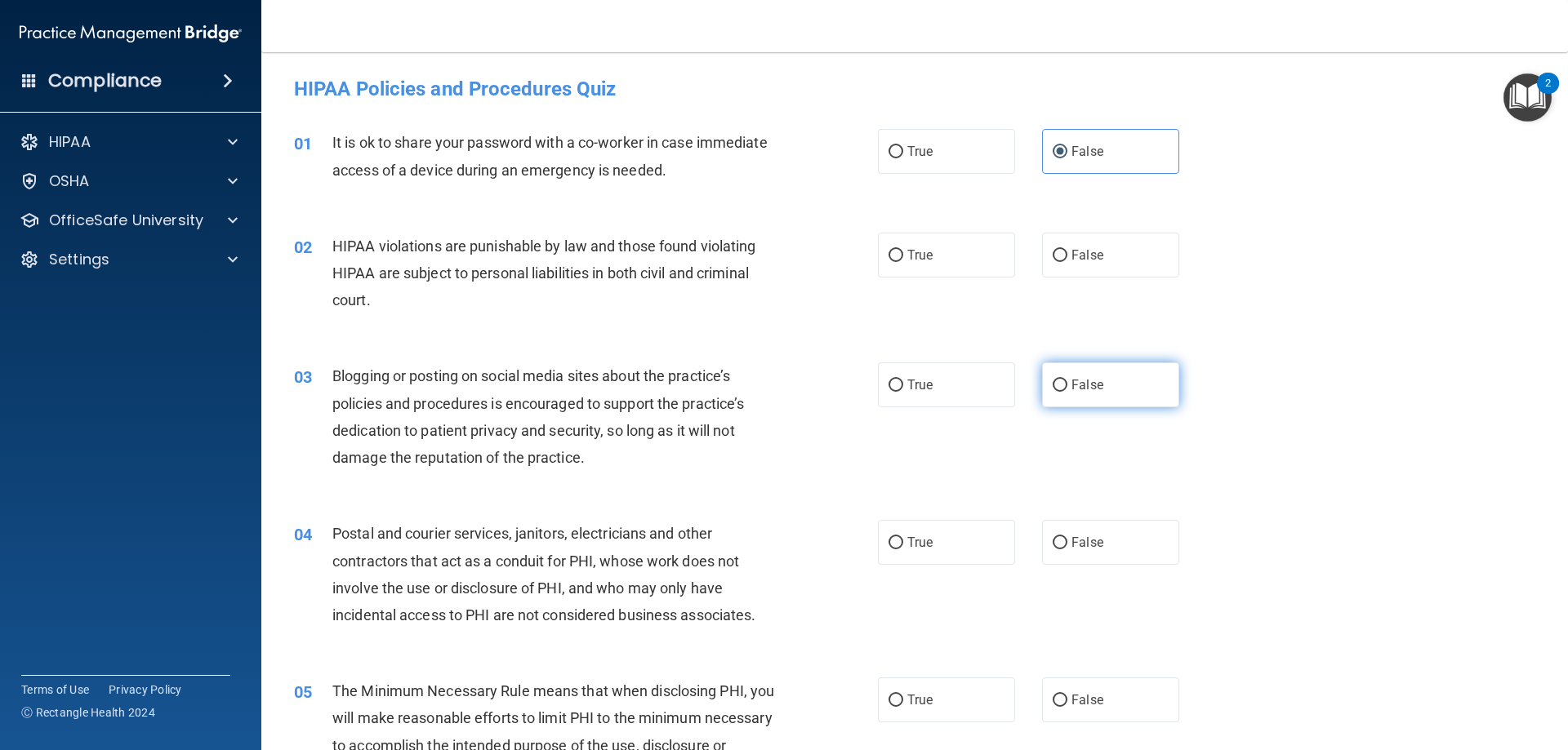
radio input "true"
click at [941, 249] on label "True" at bounding box center [947, 255] width 137 height 45
click at [903, 249] on input "True" at bounding box center [895, 255] width 14 height 12
radio input "true"
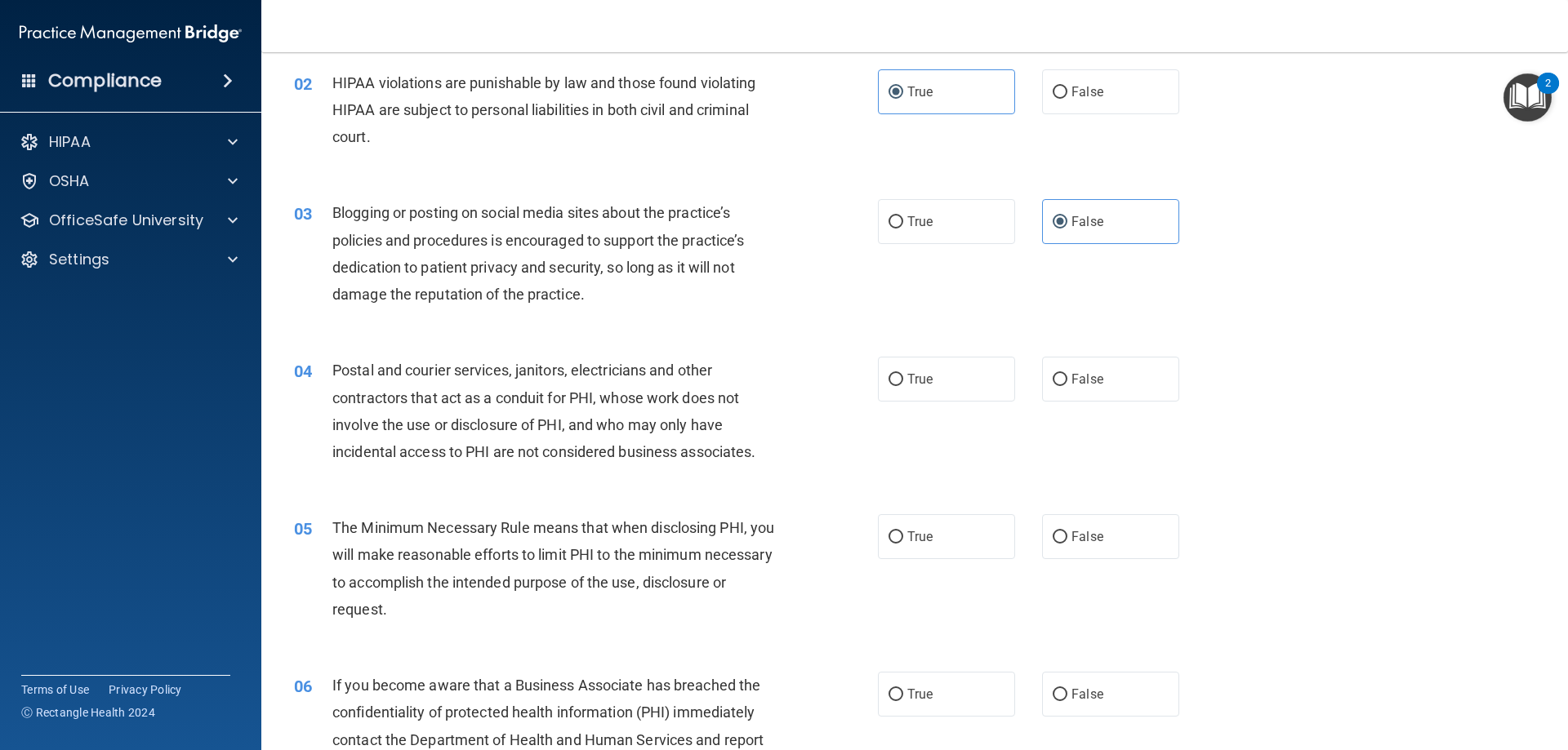
click at [854, 372] on div "04 Postal and courier services, janitors, electricians and other contractors th…" at bounding box center [586, 416] width 633 height 117
click at [910, 384] on span "True" at bounding box center [920, 379] width 25 height 15
click at [903, 384] on input "True" at bounding box center [895, 380] width 14 height 12
radio input "true"
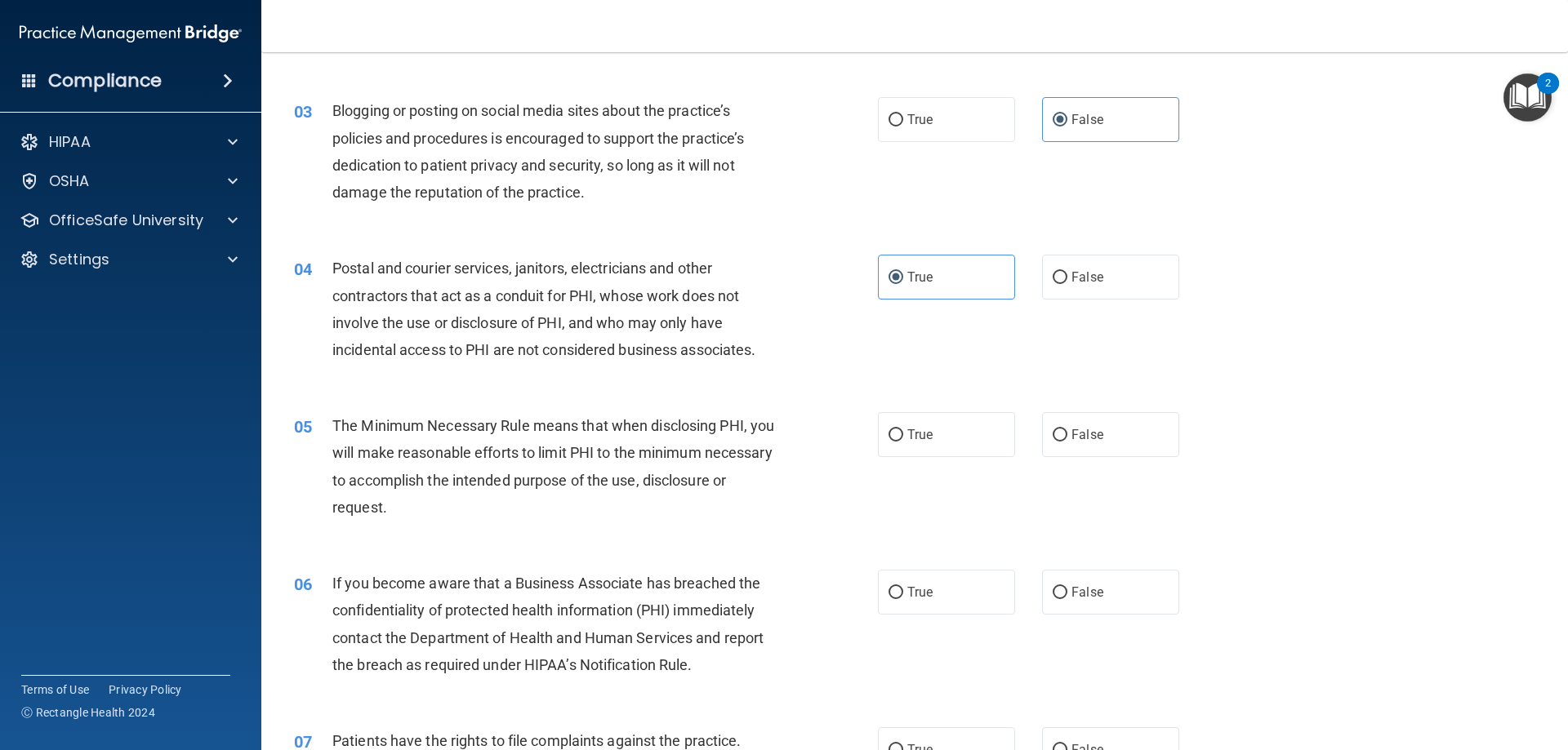
scroll to position [408, 0]
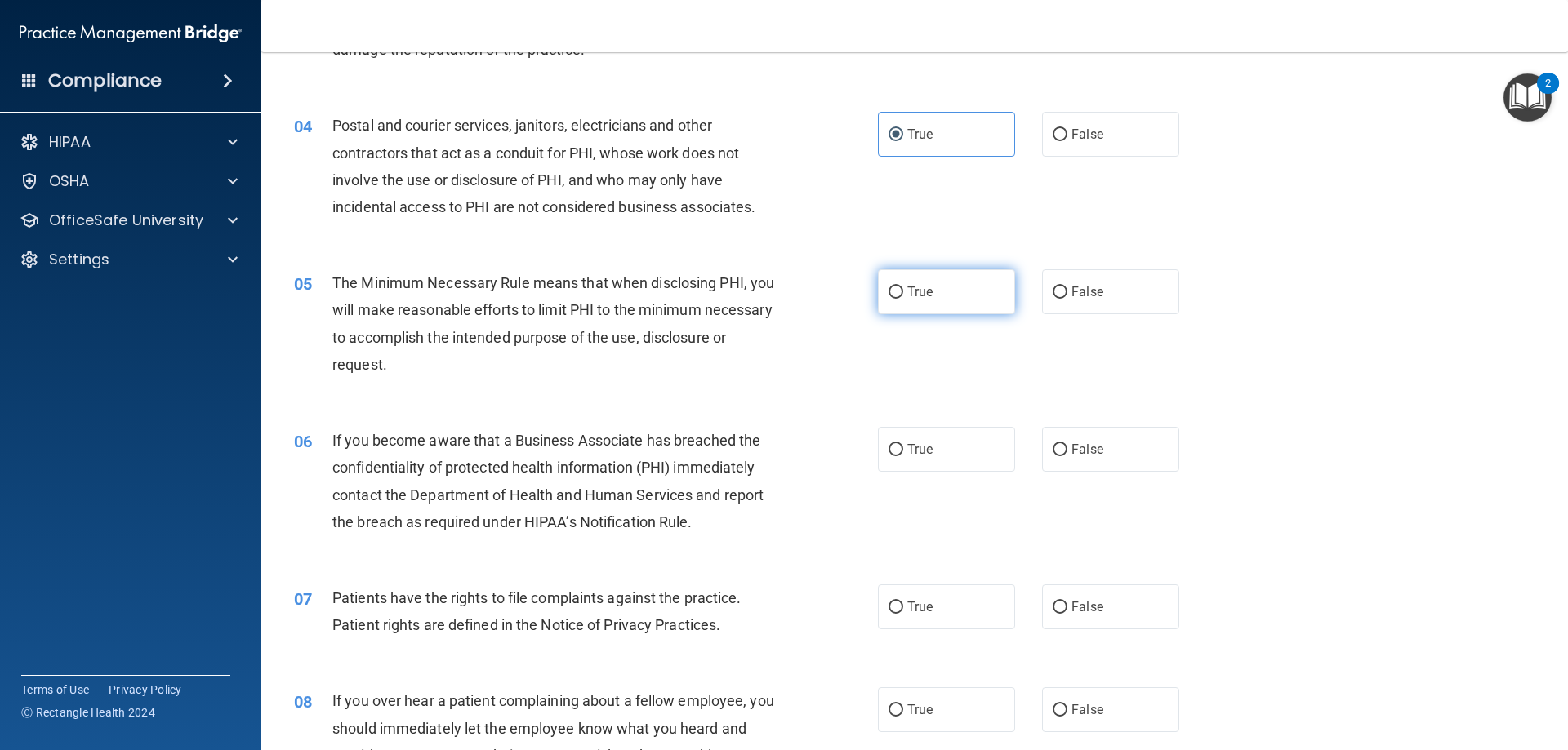
click at [902, 282] on label "True" at bounding box center [947, 292] width 137 height 45
click at [902, 287] on input "True" at bounding box center [895, 293] width 14 height 12
radio input "true"
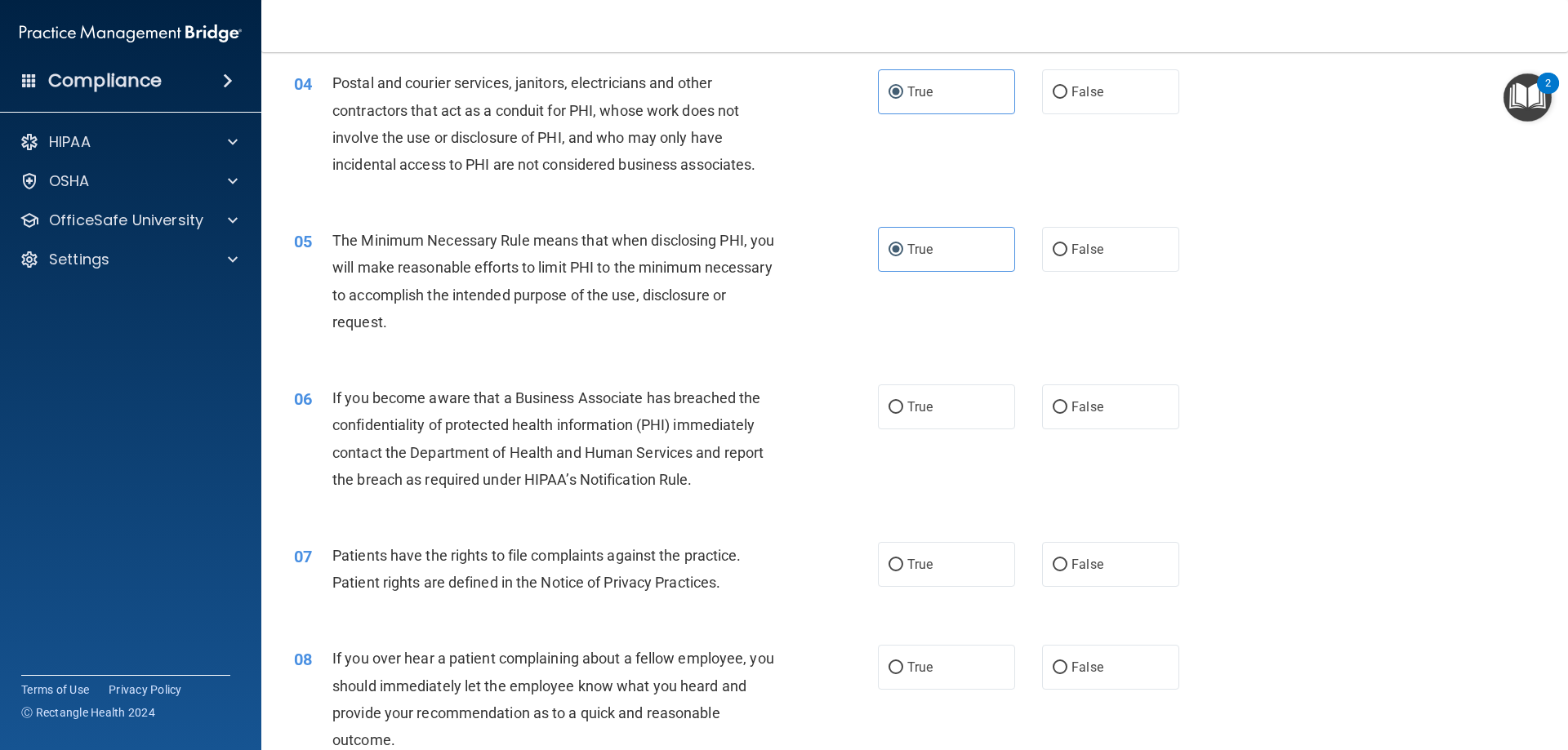
scroll to position [490, 0]
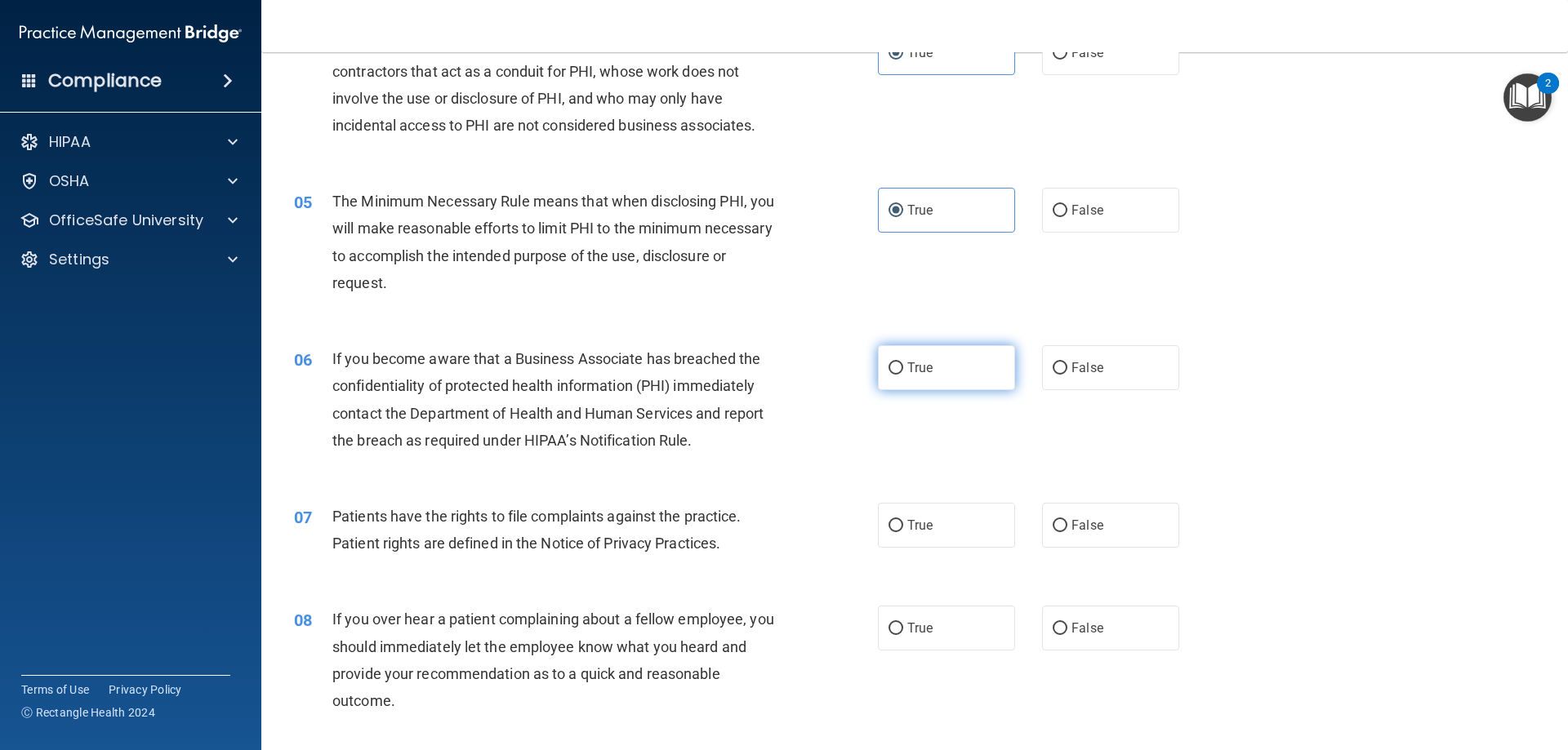
click at [923, 356] on label "True" at bounding box center [947, 367] width 137 height 45
click at [903, 362] on input "True" at bounding box center [895, 368] width 14 height 12
radio input "true"
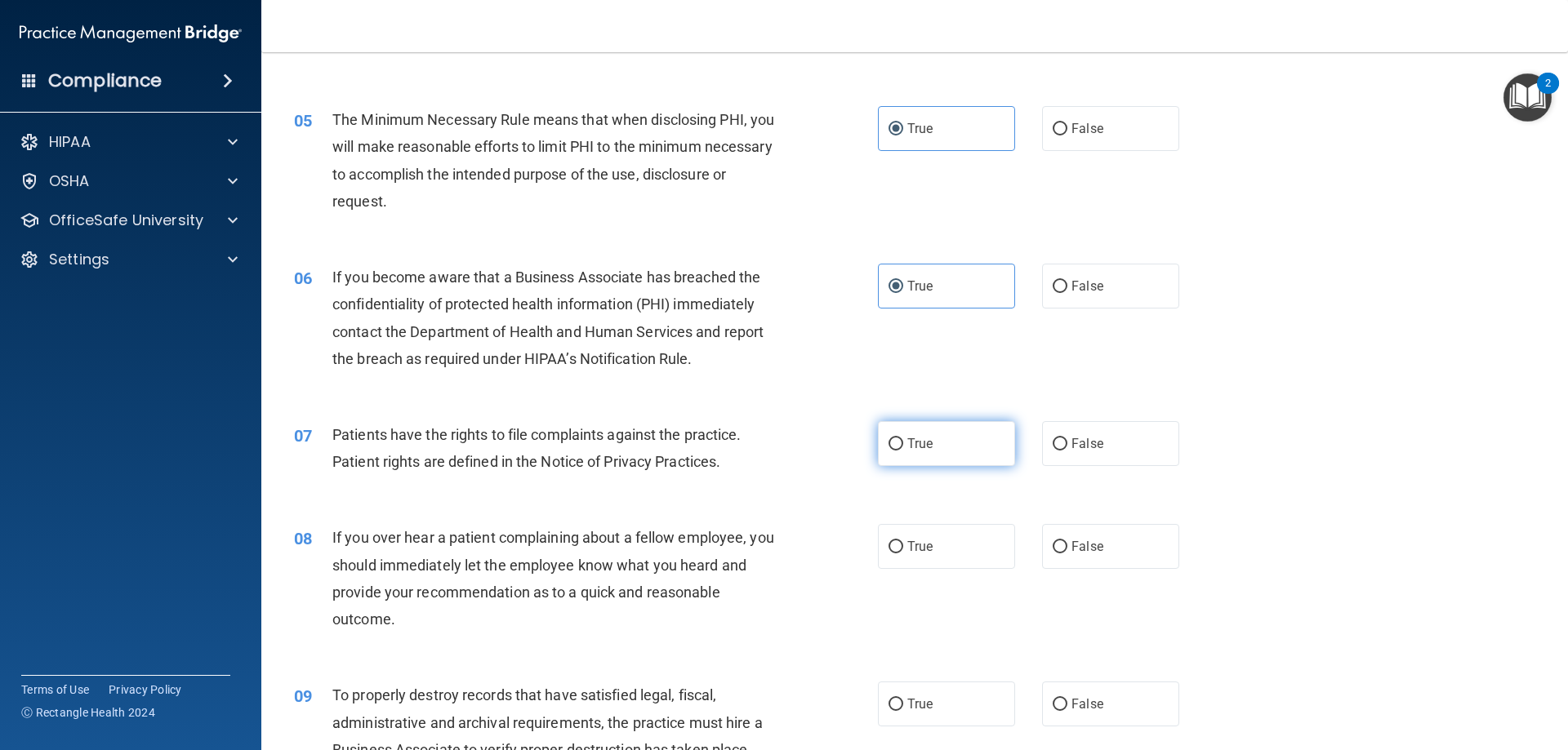
click at [888, 448] on input "True" at bounding box center [895, 445] width 14 height 12
radio input "true"
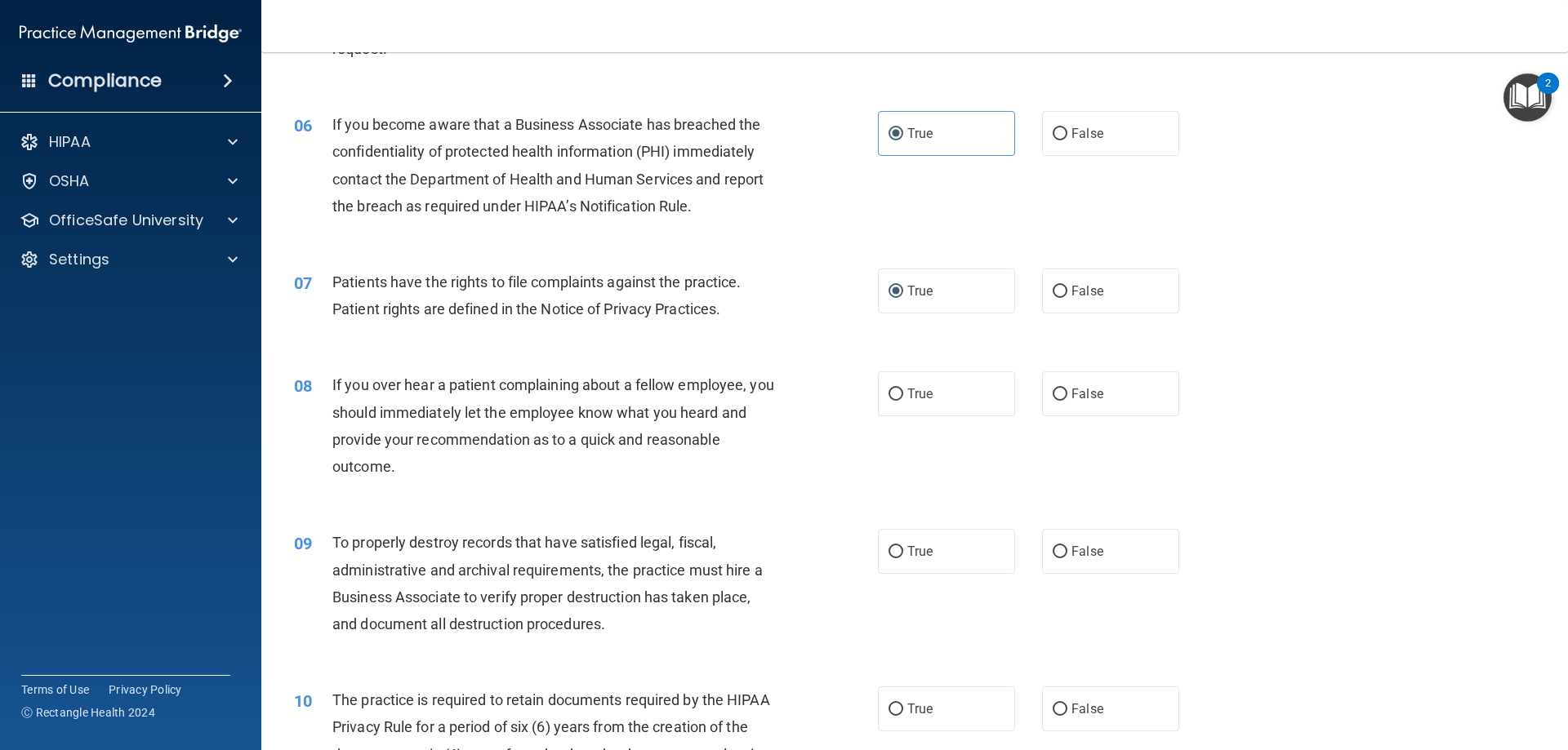
scroll to position [735, 0]
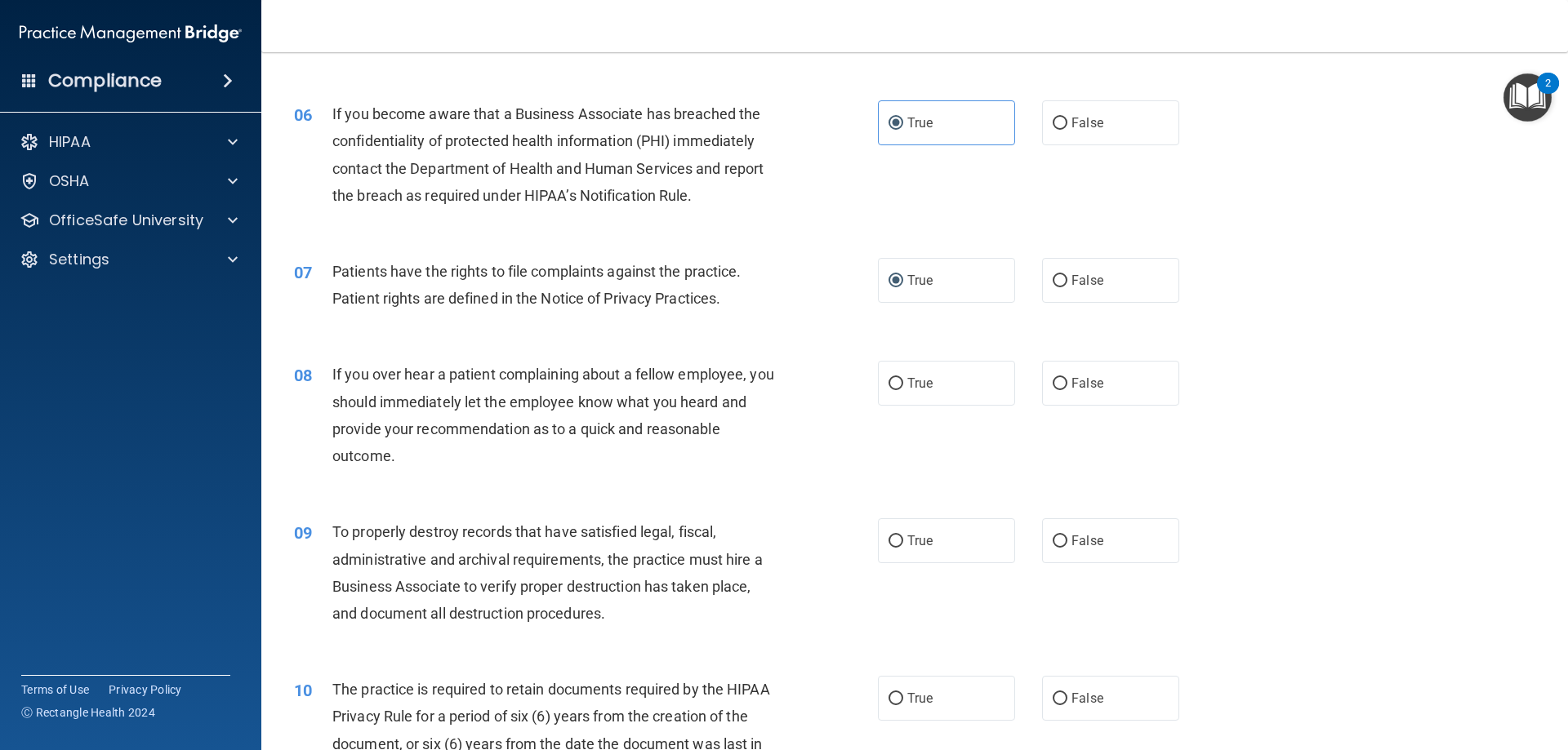
click at [1027, 398] on div "True False" at bounding box center [1043, 383] width 329 height 45
click at [1080, 383] on span "False" at bounding box center [1088, 383] width 32 height 15
click at [1067, 383] on input "False" at bounding box center [1060, 384] width 14 height 12
radio input "true"
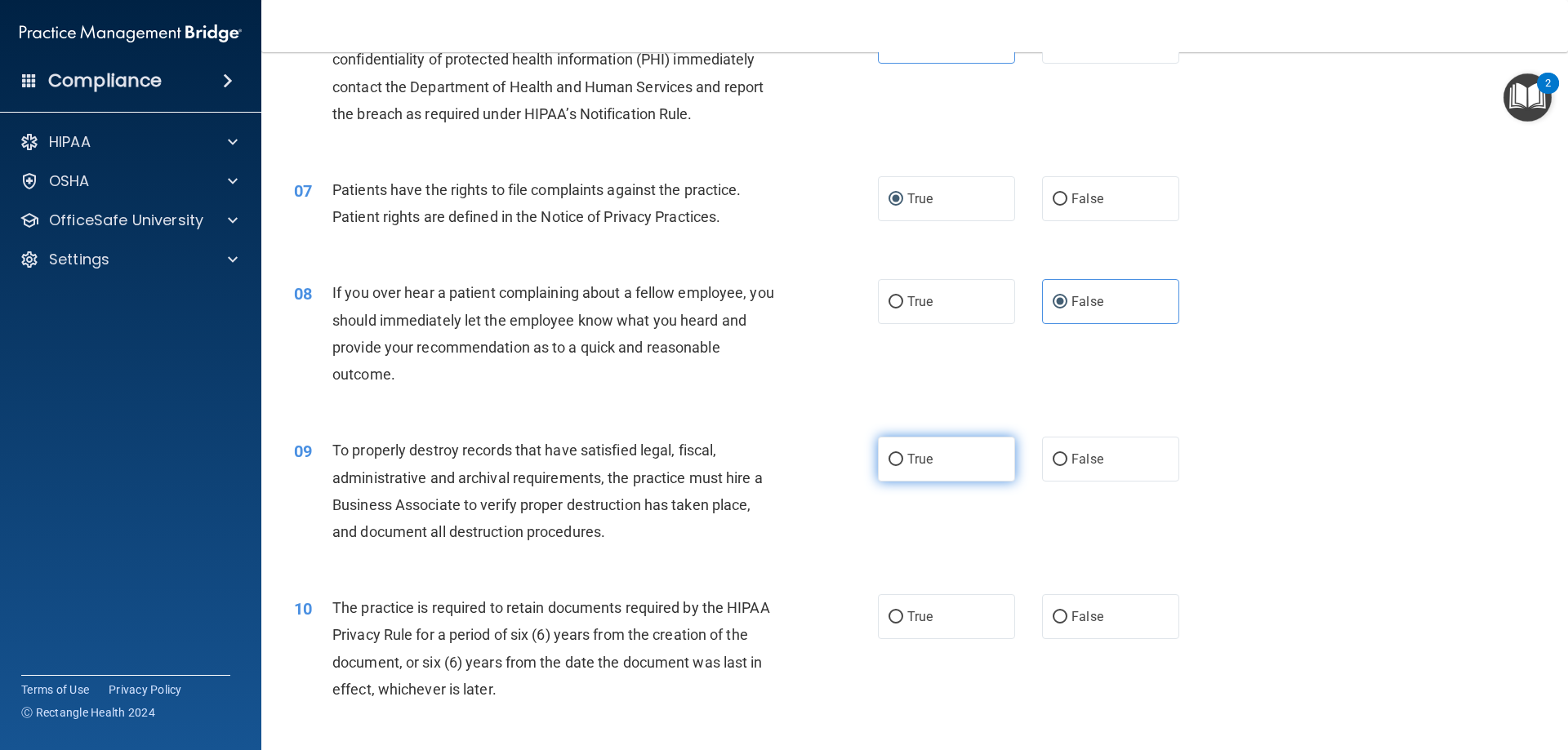
click at [888, 462] on input "True" at bounding box center [895, 460] width 14 height 12
radio input "true"
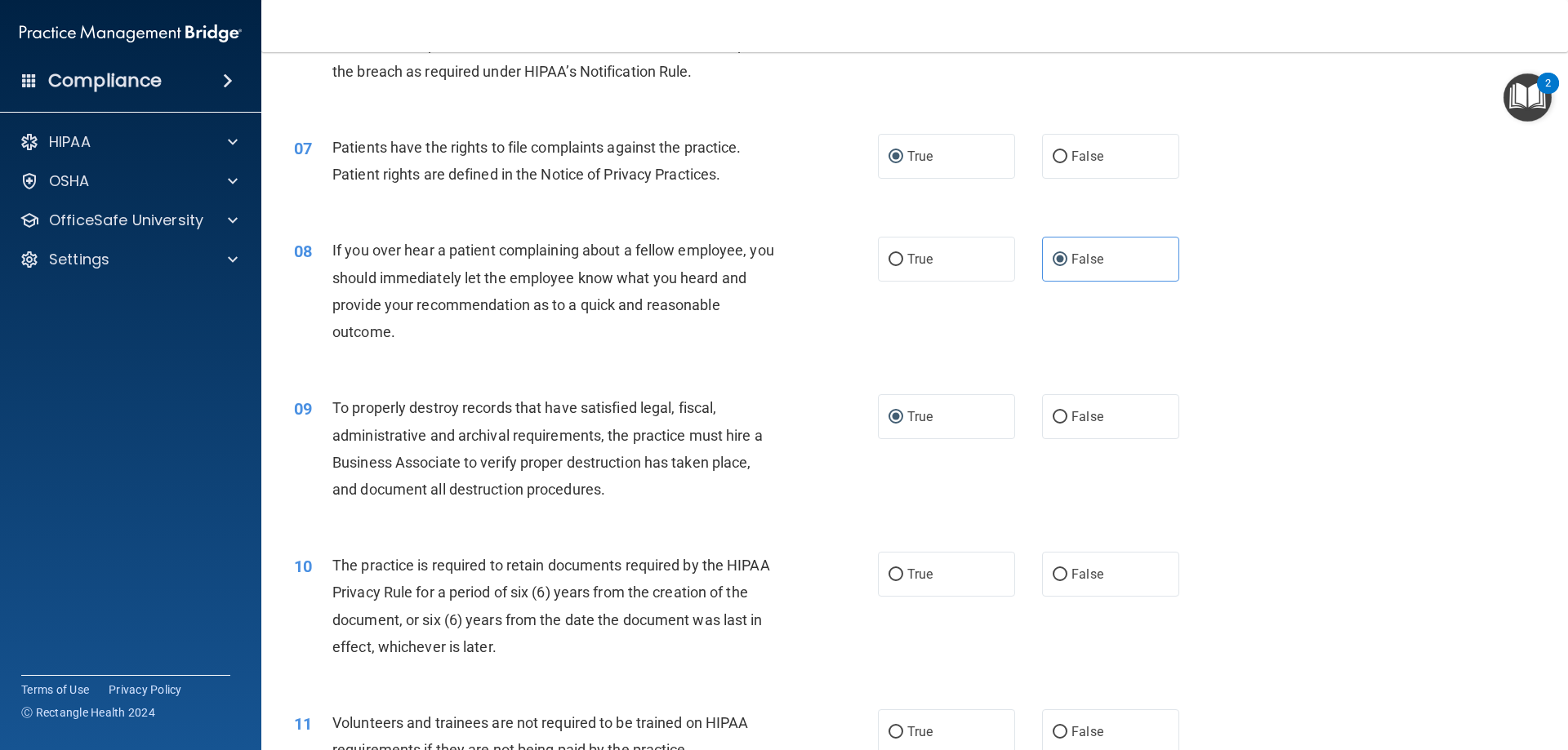
scroll to position [980, 0]
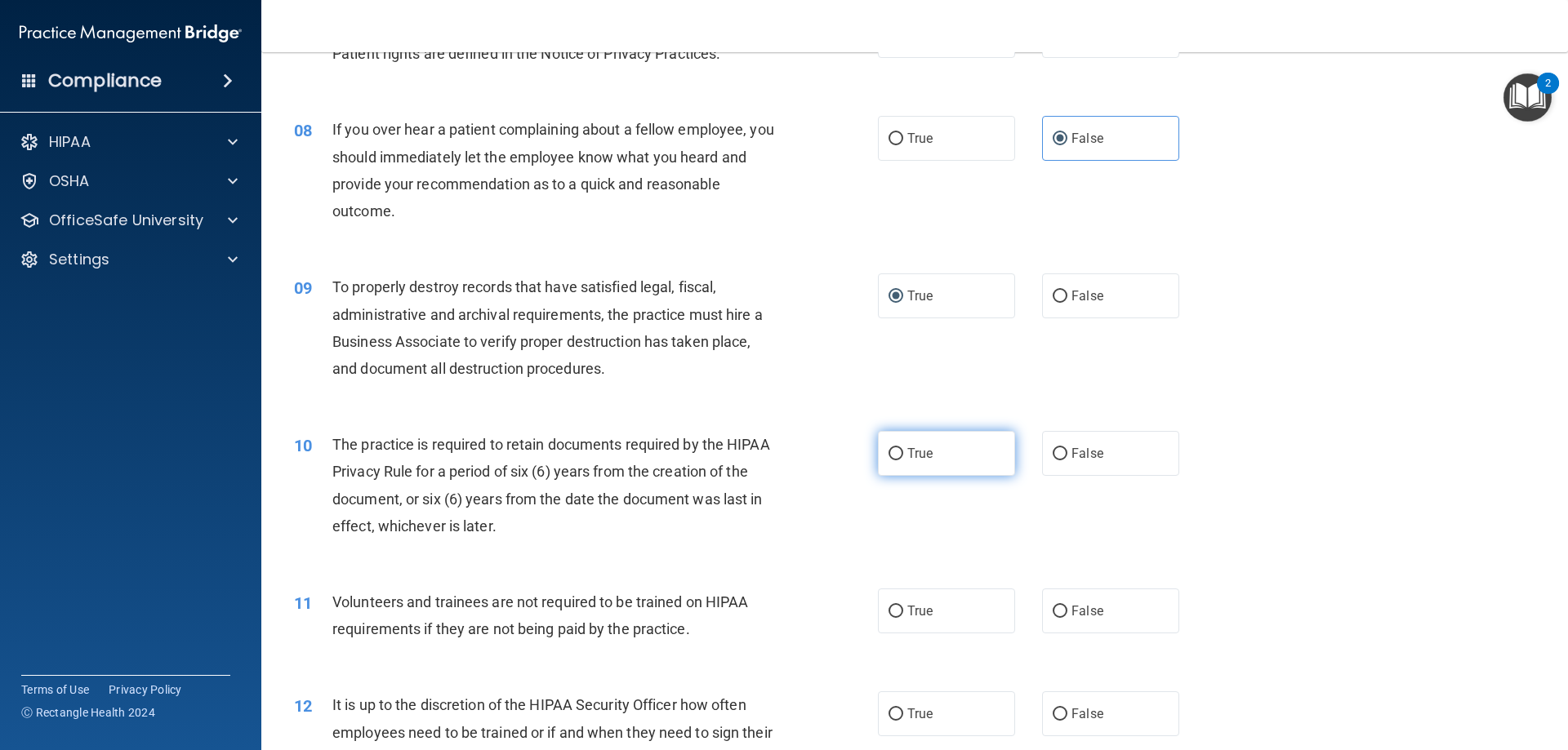
click at [923, 450] on span "True" at bounding box center [920, 453] width 25 height 15
click at [903, 450] on input "True" at bounding box center [895, 454] width 14 height 12
radio input "true"
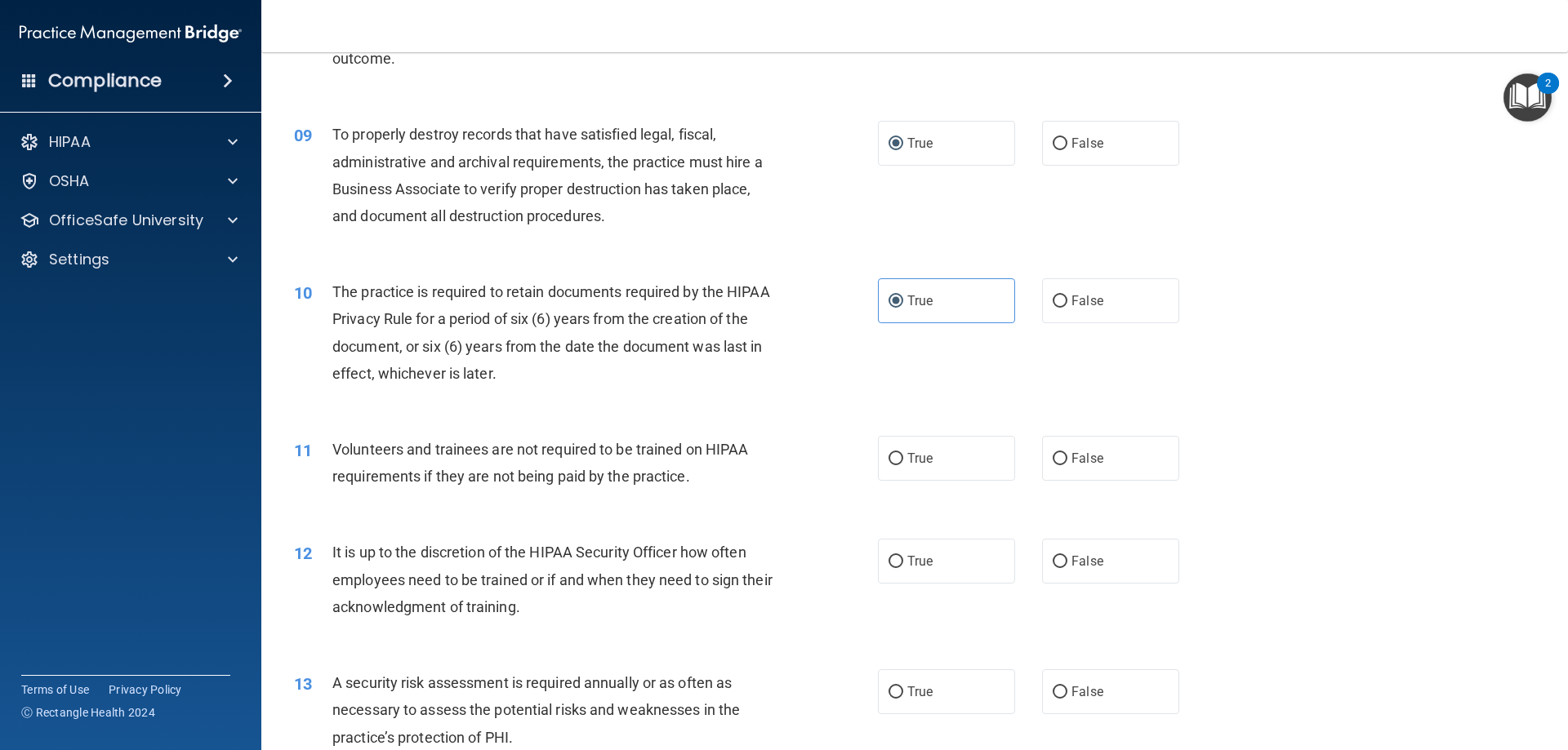
scroll to position [1143, 0]
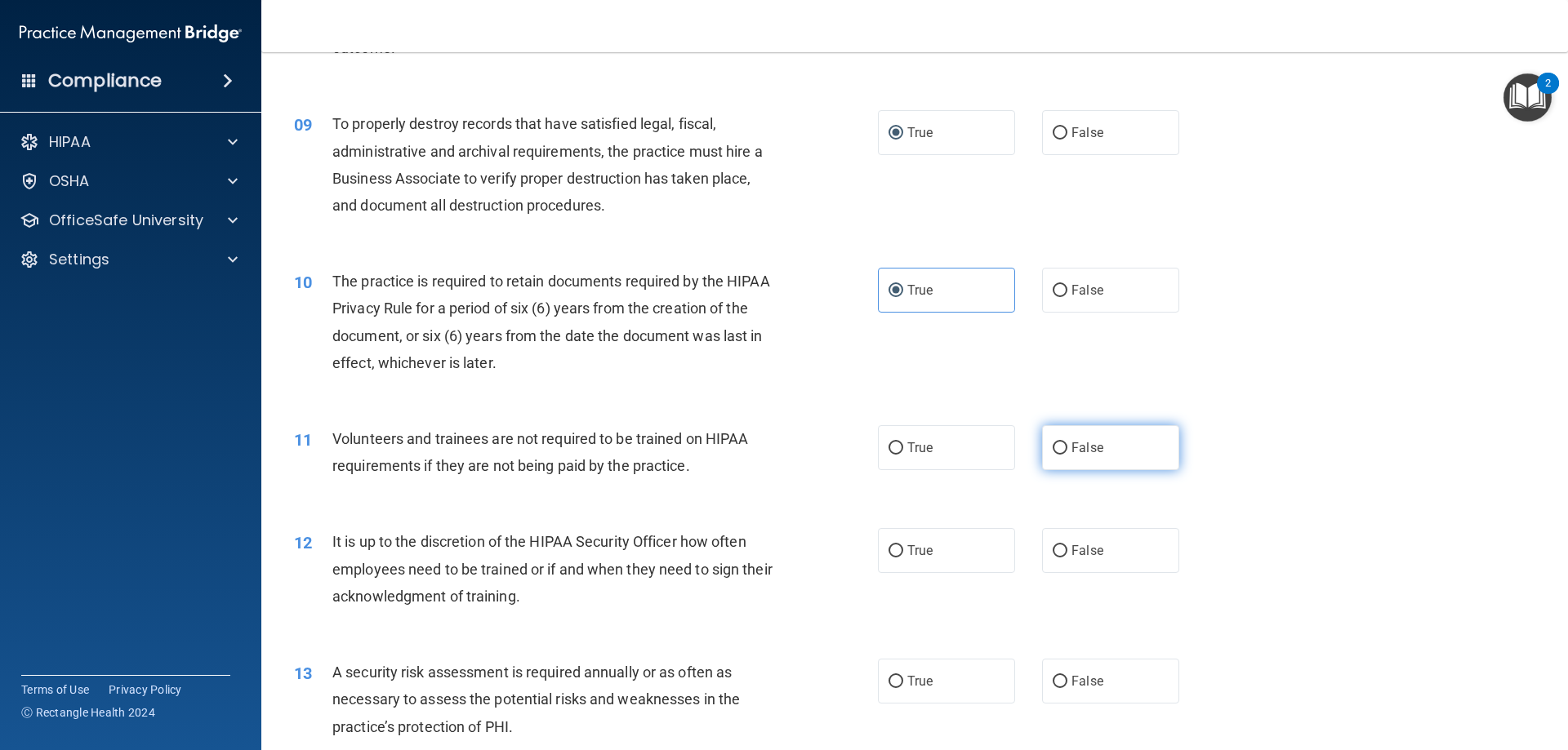
click at [1121, 439] on label "False" at bounding box center [1111, 447] width 137 height 45
click at [1067, 443] on input "False" at bounding box center [1060, 449] width 14 height 12
radio input "true"
click at [1140, 142] on label "False" at bounding box center [1111, 132] width 137 height 45
click at [1067, 140] on input "False" at bounding box center [1060, 133] width 14 height 12
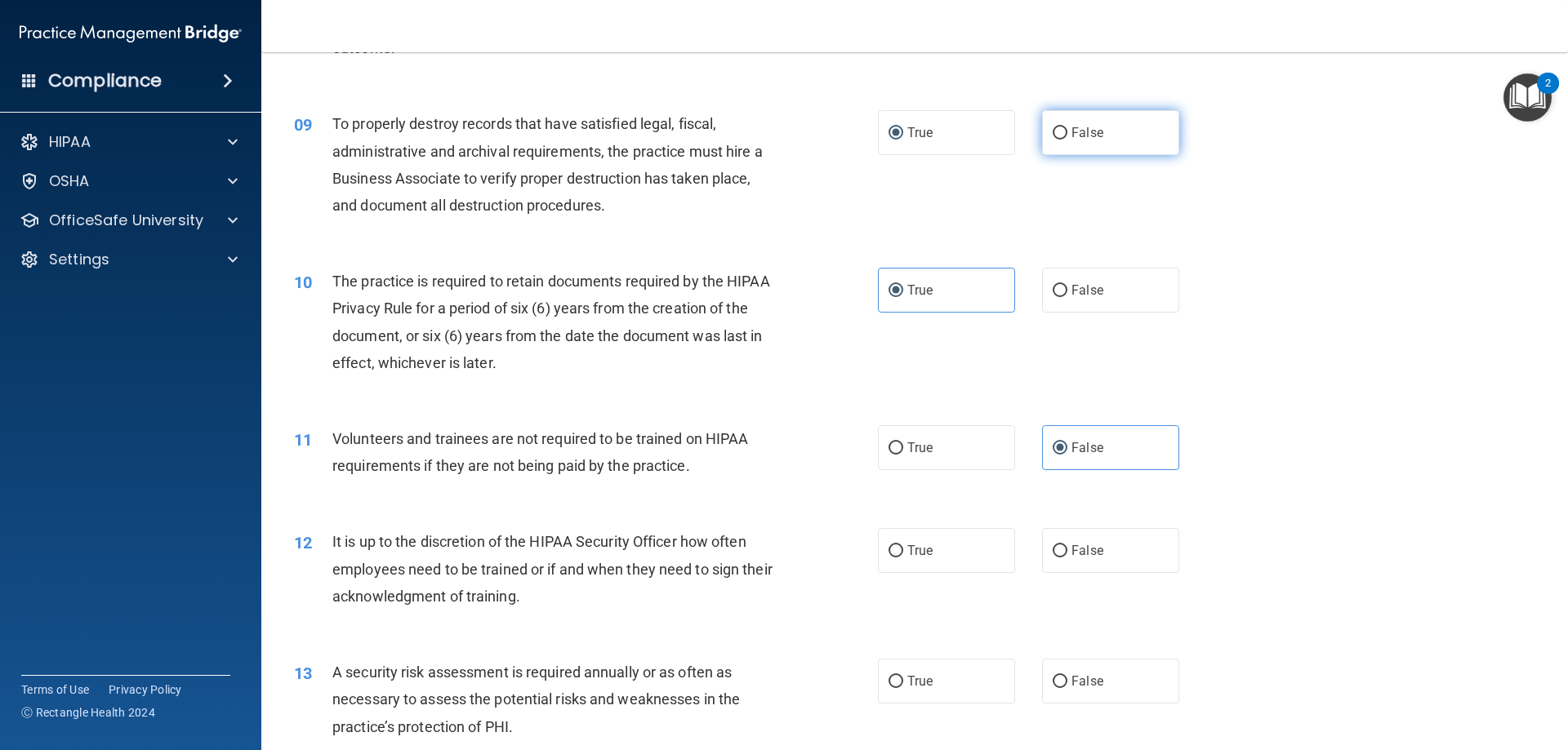
radio input "true"
radio input "false"
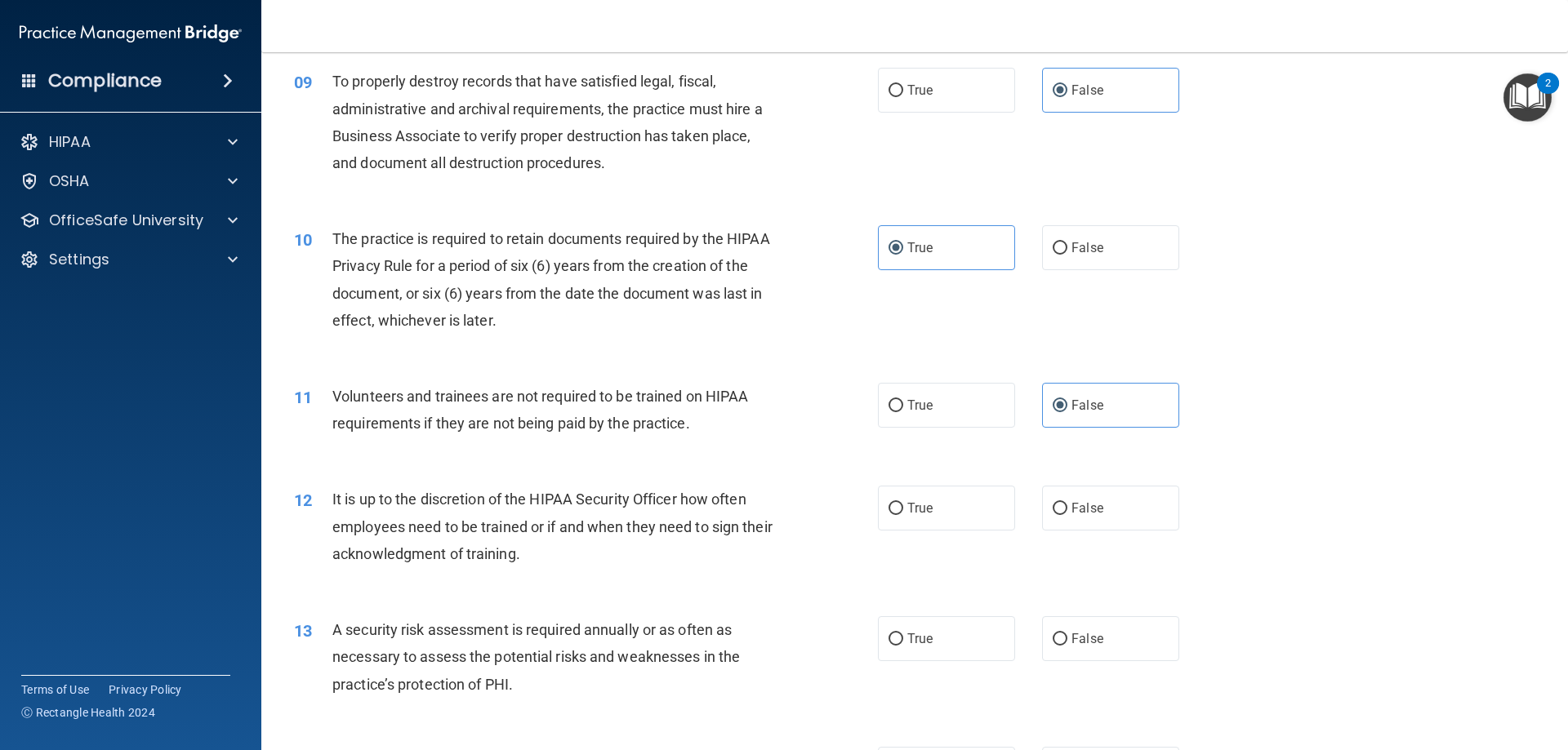
scroll to position [1225, 0]
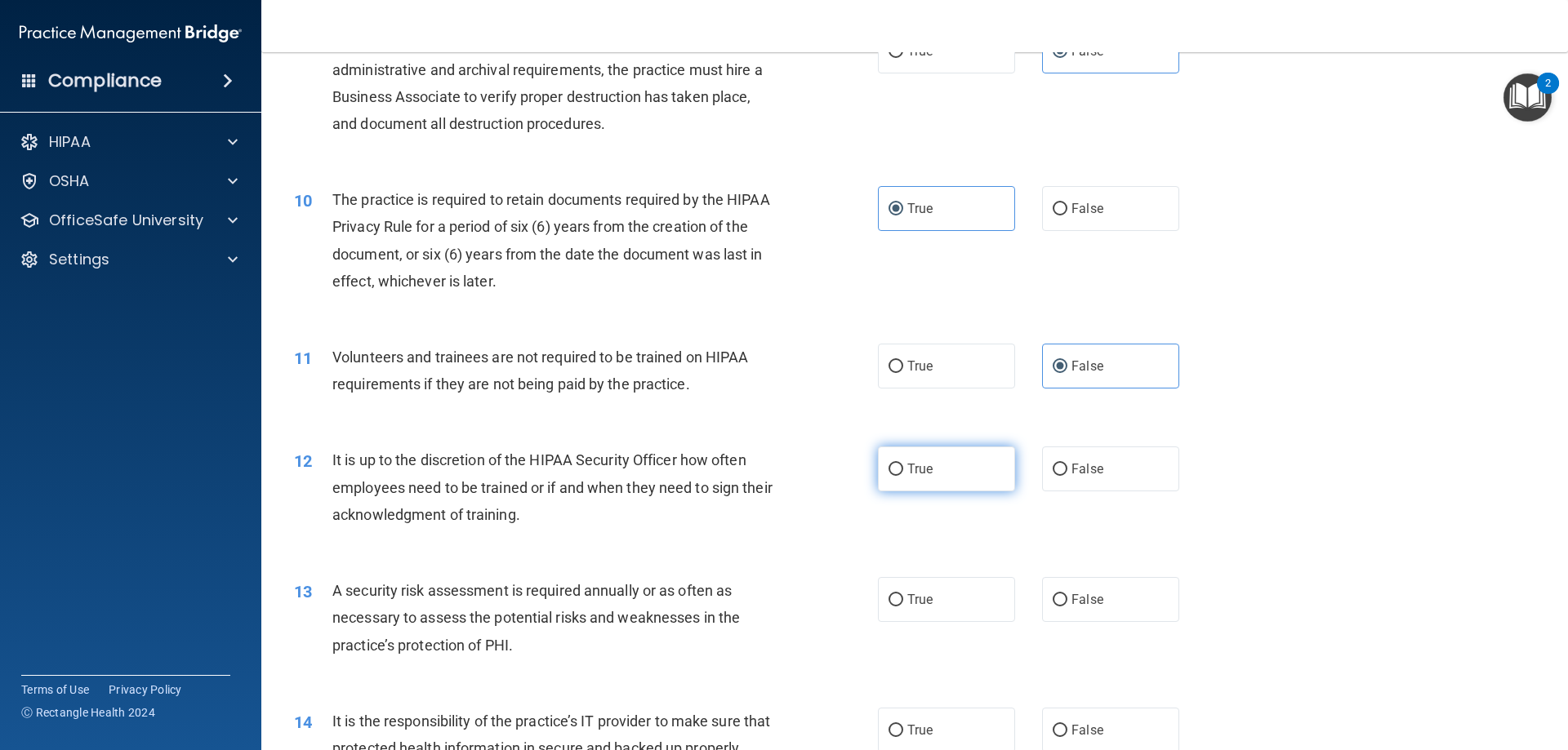
click at [896, 485] on label "True" at bounding box center [947, 468] width 137 height 45
click at [896, 476] on input "True" at bounding box center [895, 470] width 14 height 12
radio input "true"
click at [932, 591] on label "True" at bounding box center [947, 599] width 137 height 45
click at [903, 595] on input "True" at bounding box center [895, 601] width 14 height 12
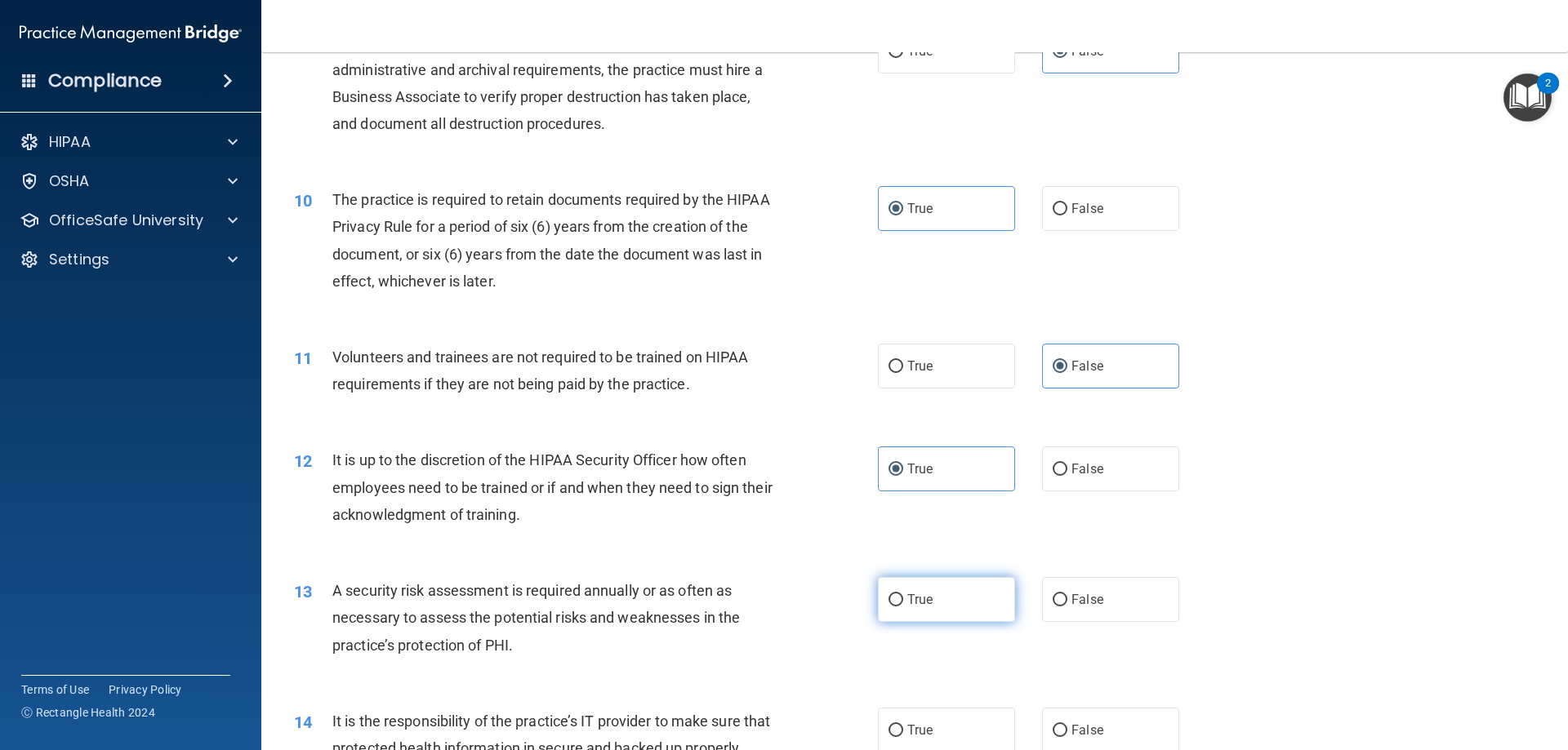
radio input "true"
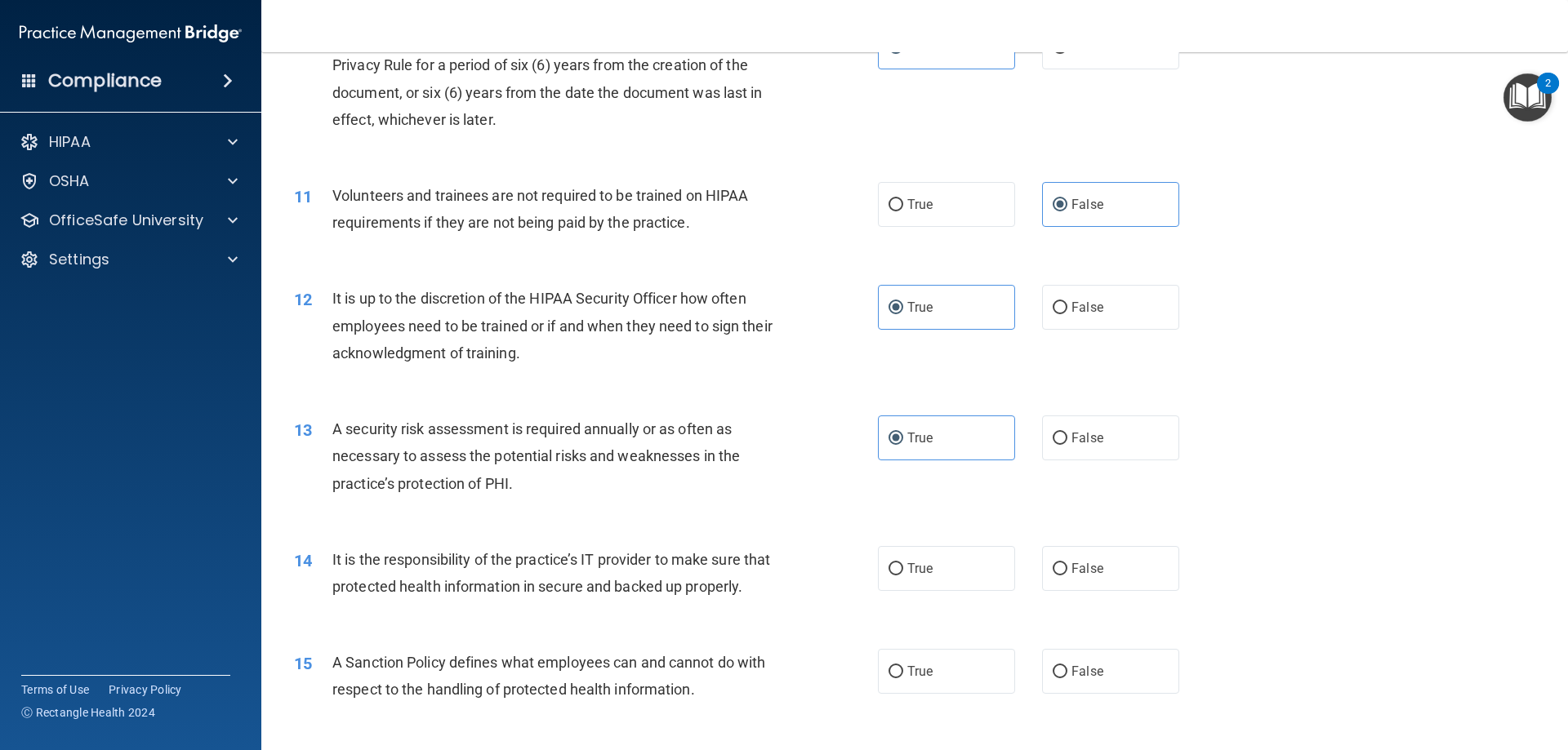
scroll to position [1388, 0]
click at [1053, 571] on input "False" at bounding box center [1060, 568] width 14 height 12
radio input "true"
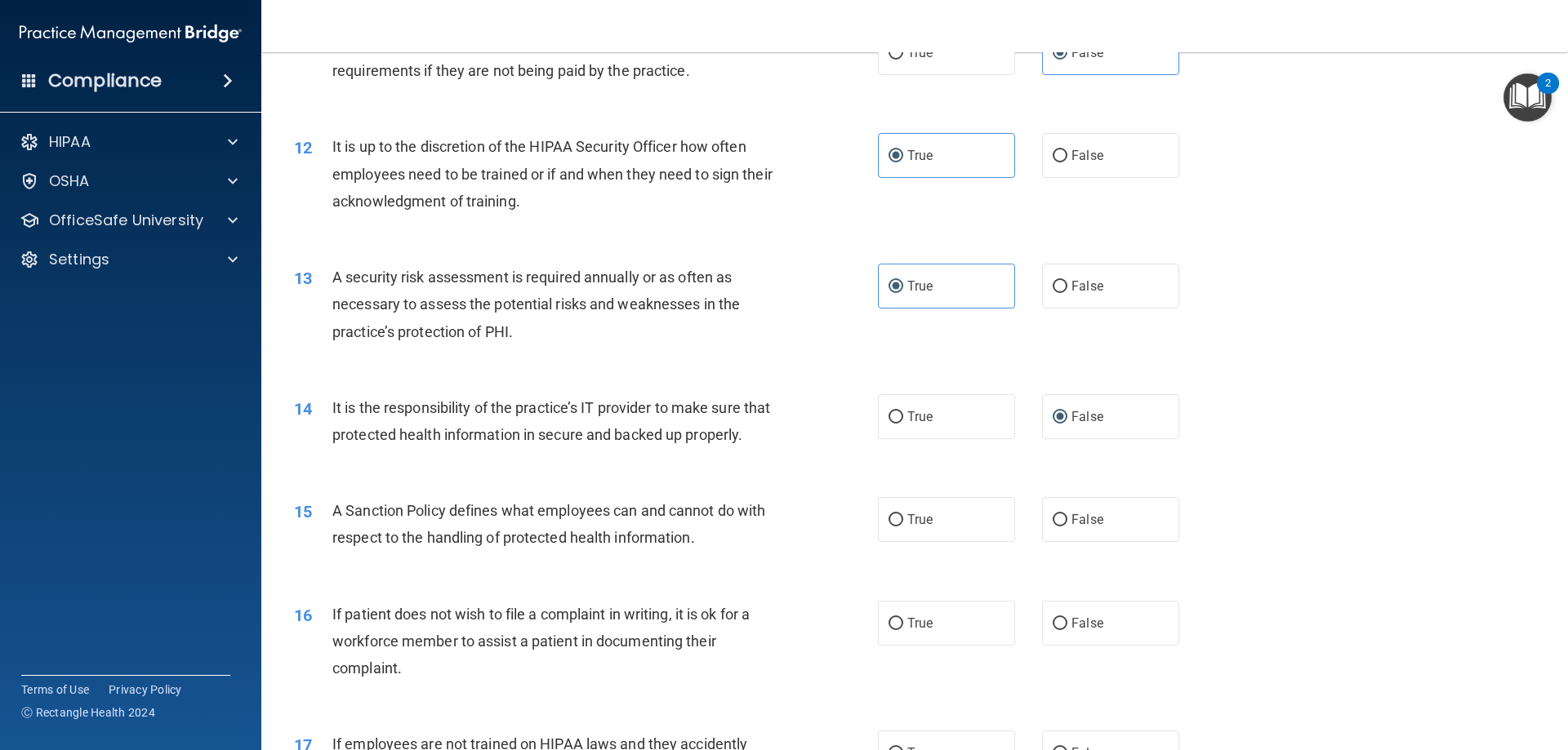
scroll to position [1552, 0]
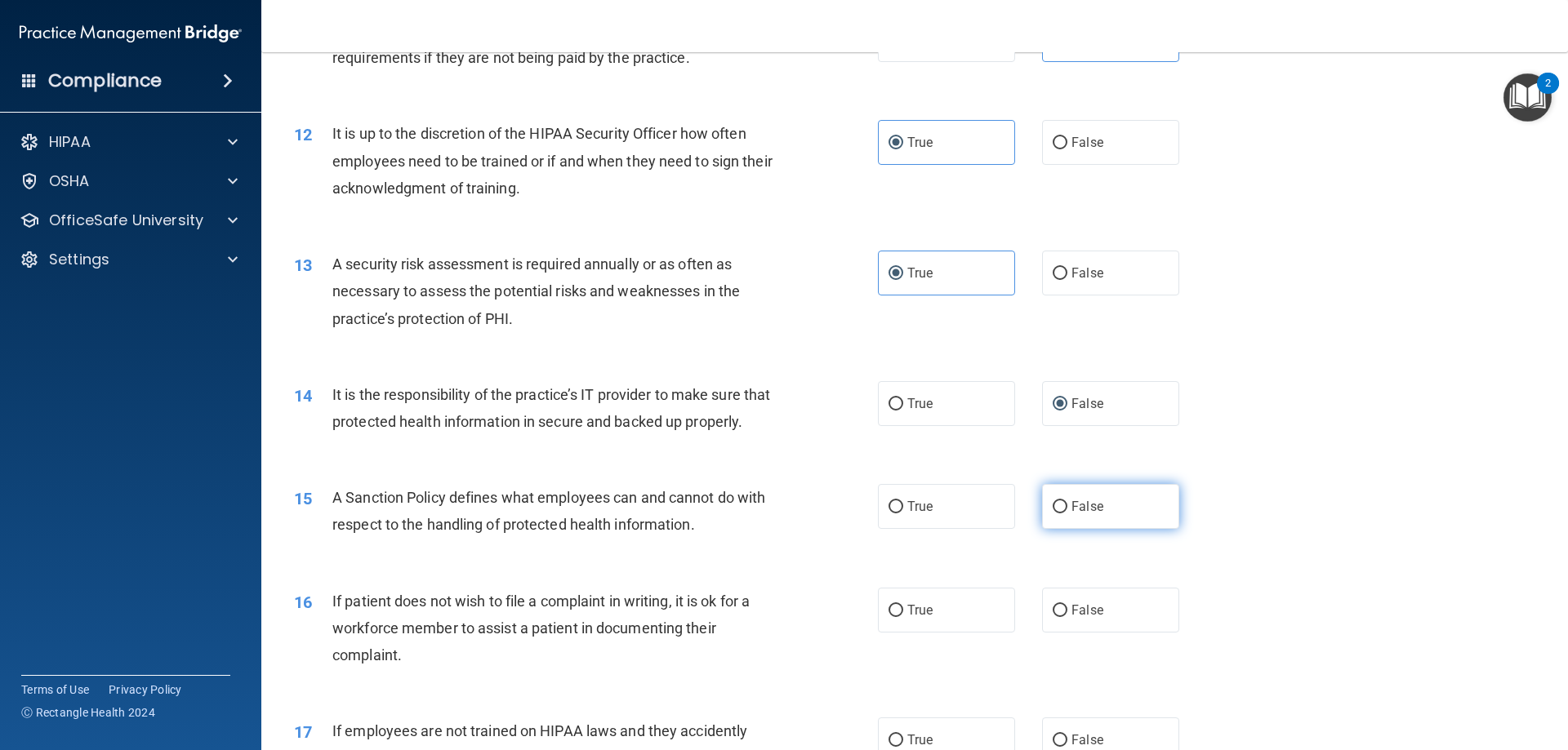
click at [1084, 514] on span "False" at bounding box center [1088, 507] width 32 height 15
click at [1067, 513] on input "False" at bounding box center [1060, 507] width 14 height 12
radio input "true"
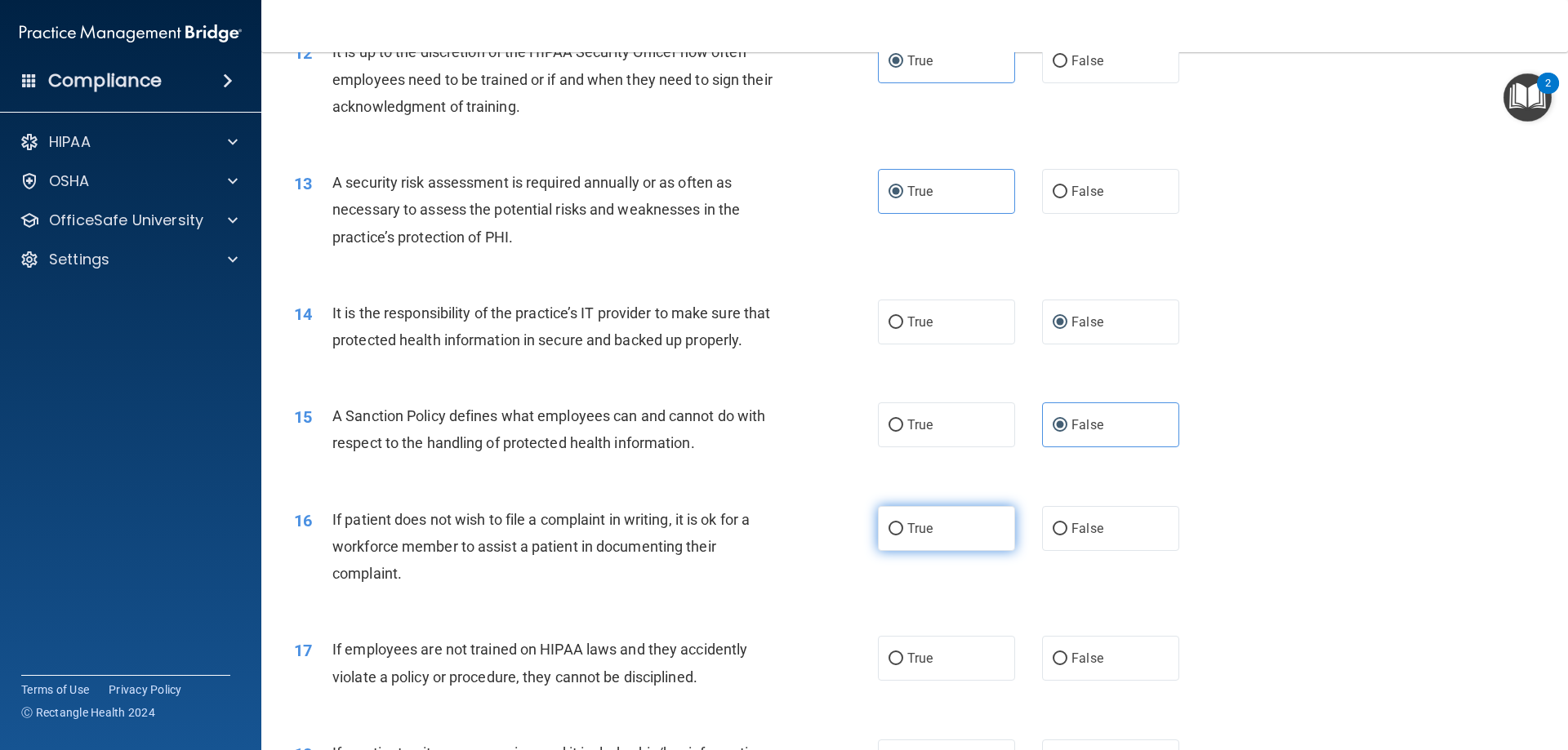
click at [909, 551] on label "True" at bounding box center [947, 529] width 137 height 45
click at [903, 535] on input "True" at bounding box center [895, 529] width 14 height 12
radio input "true"
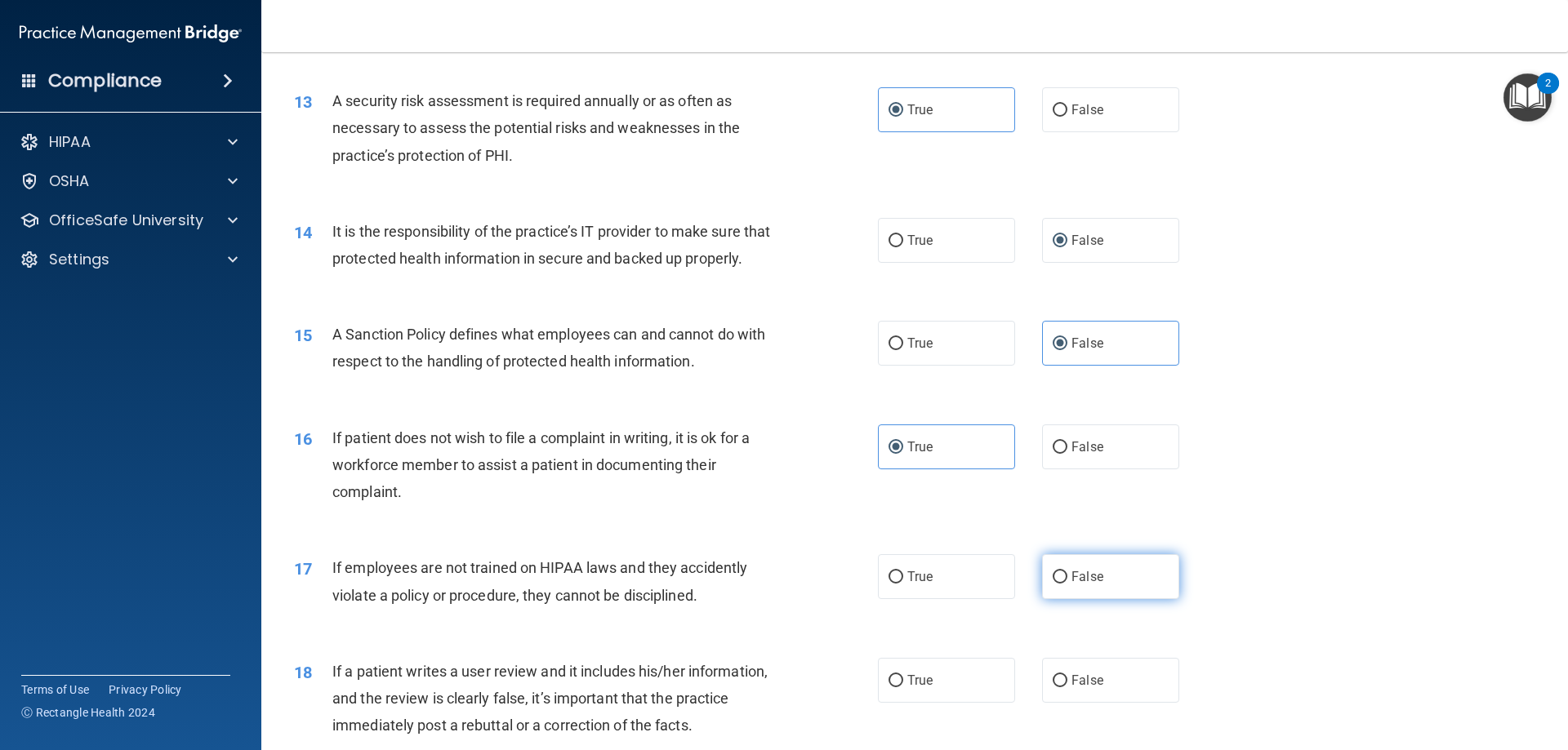
click at [1128, 597] on label "False" at bounding box center [1111, 576] width 137 height 45
click at [1067, 584] on input "False" at bounding box center [1060, 578] width 14 height 12
radio input "true"
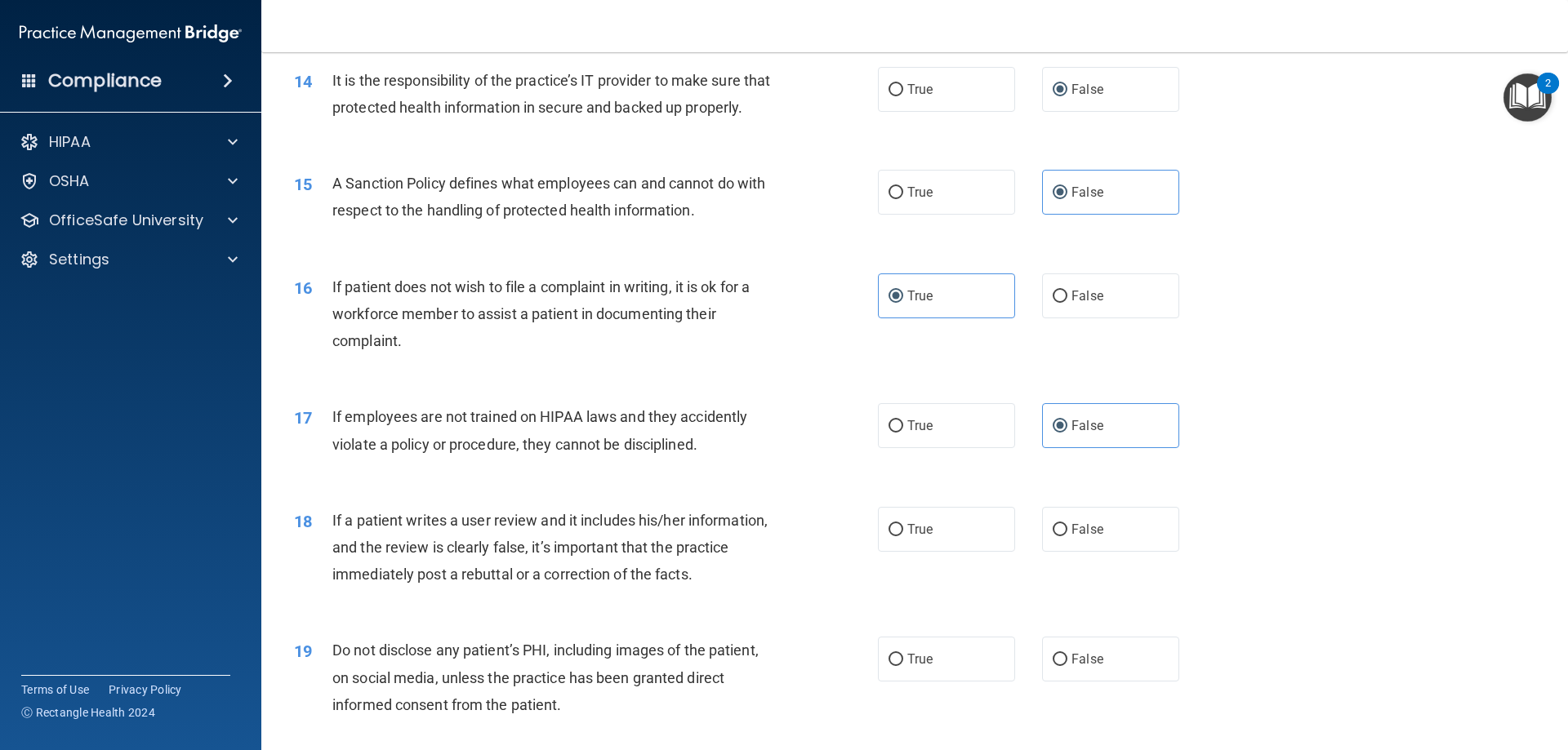
scroll to position [1878, 0]
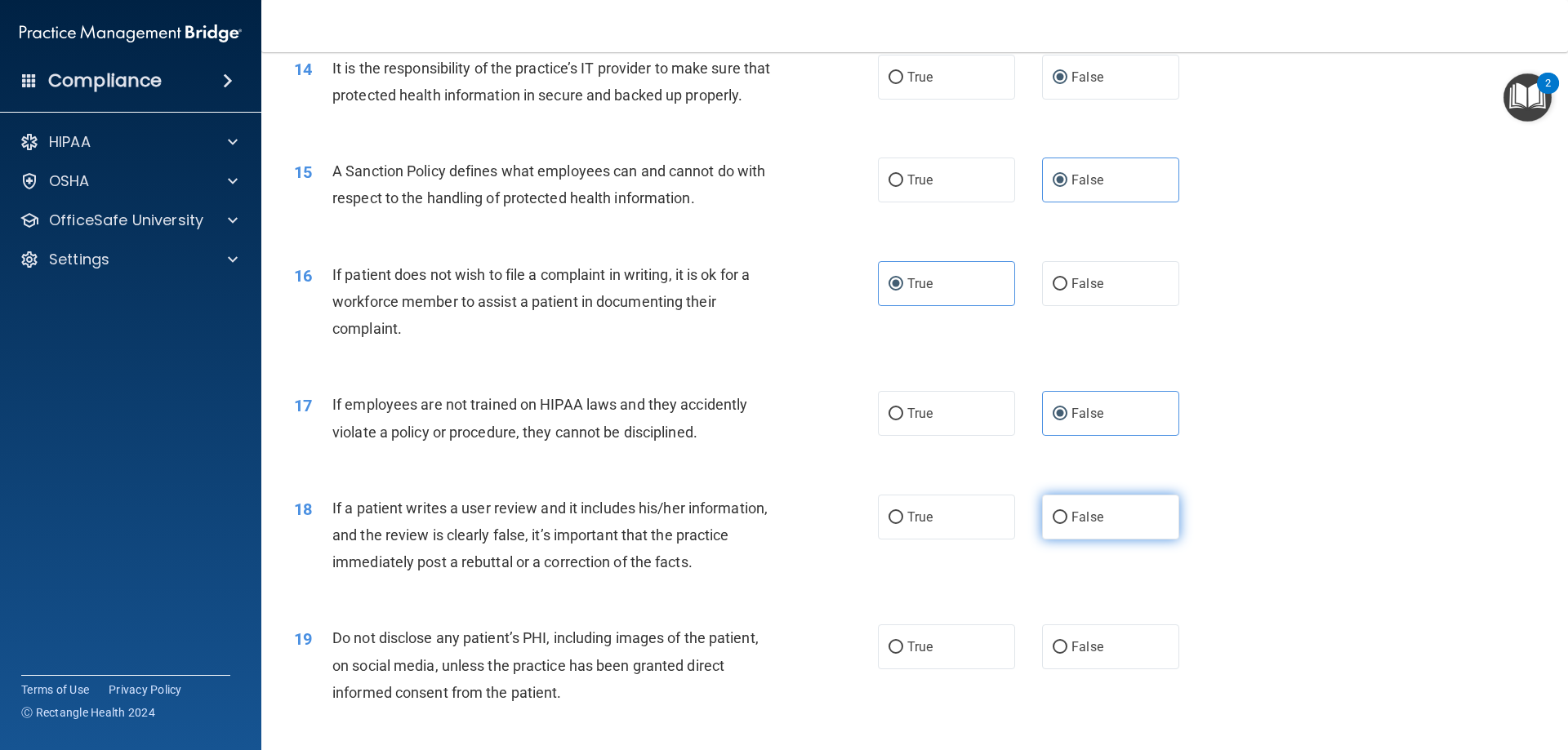
click at [1042, 534] on label "False" at bounding box center [1111, 517] width 137 height 45
click at [1053, 524] on input "False" at bounding box center [1060, 518] width 14 height 12
radio input "true"
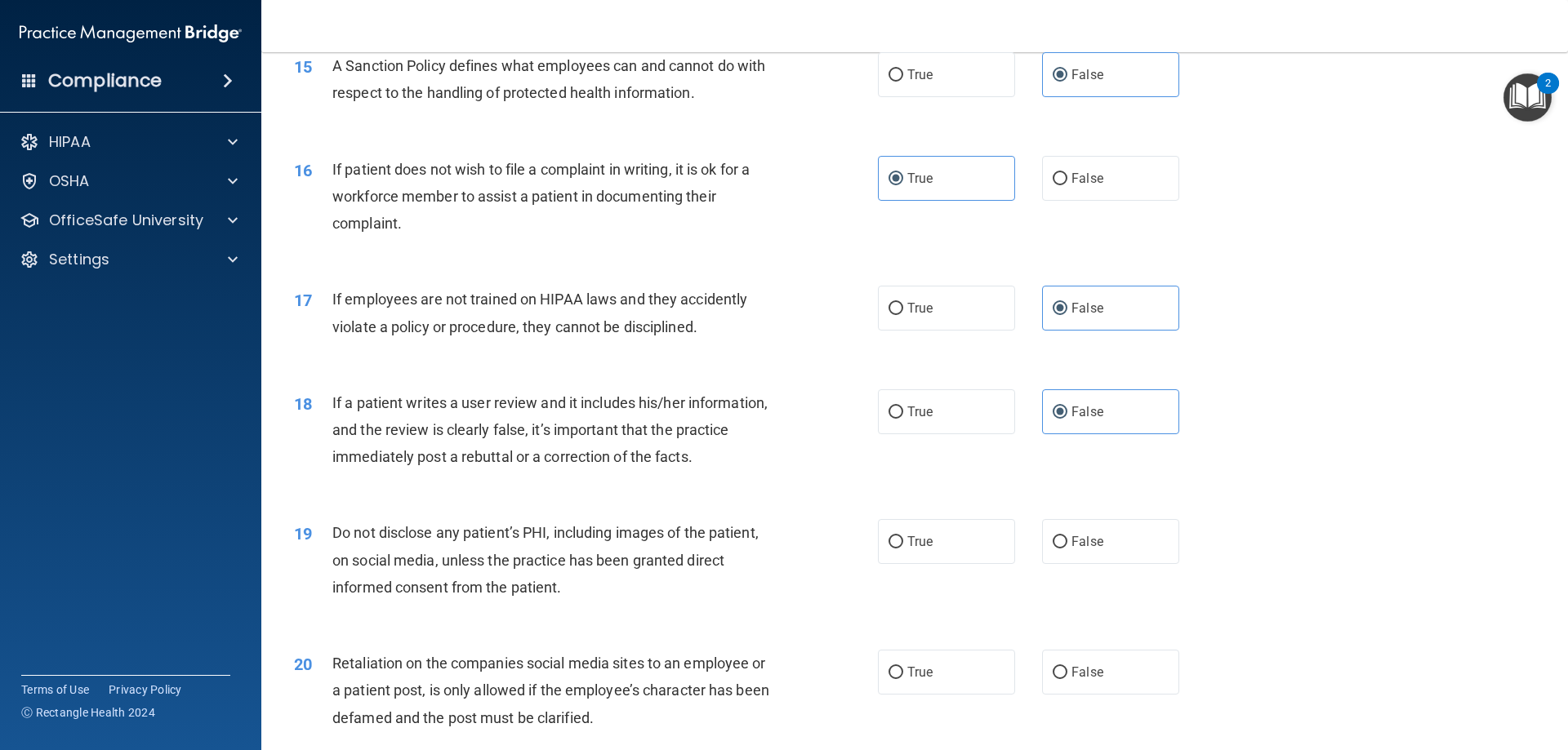
scroll to position [2041, 0]
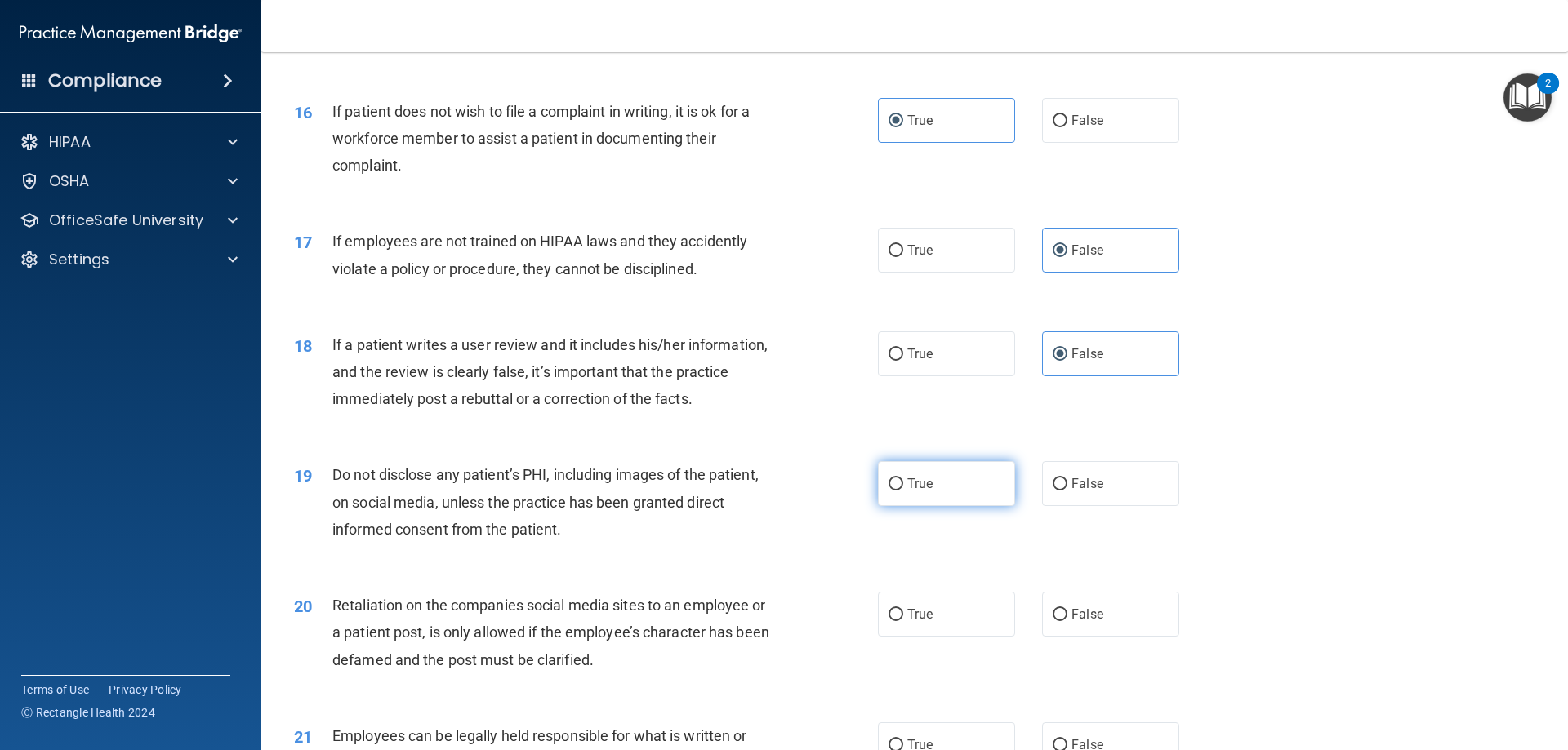
click at [907, 491] on span "True" at bounding box center [920, 484] width 25 height 15
click at [903, 490] on input "True" at bounding box center [895, 484] width 14 height 12
radio input "true"
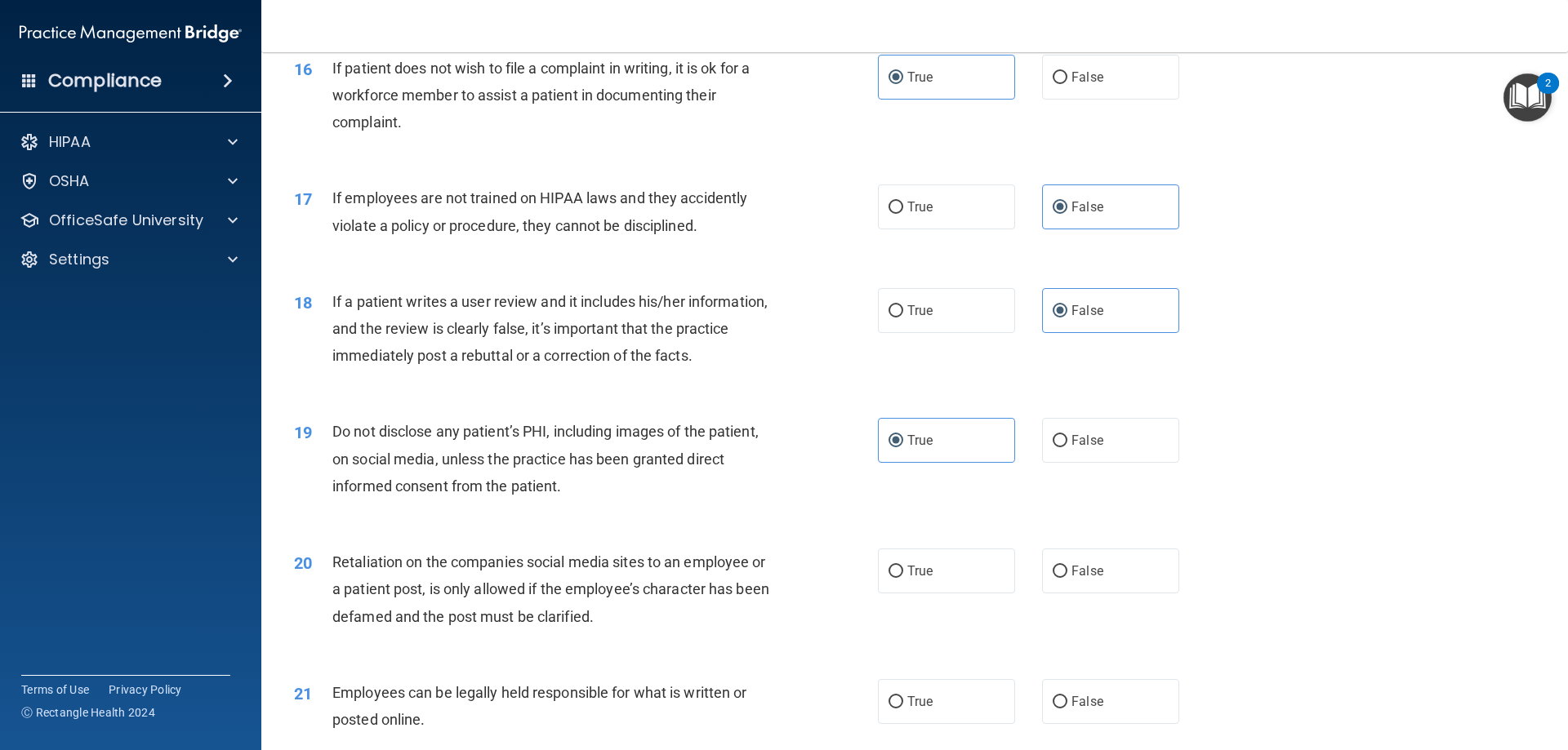
scroll to position [2123, 0]
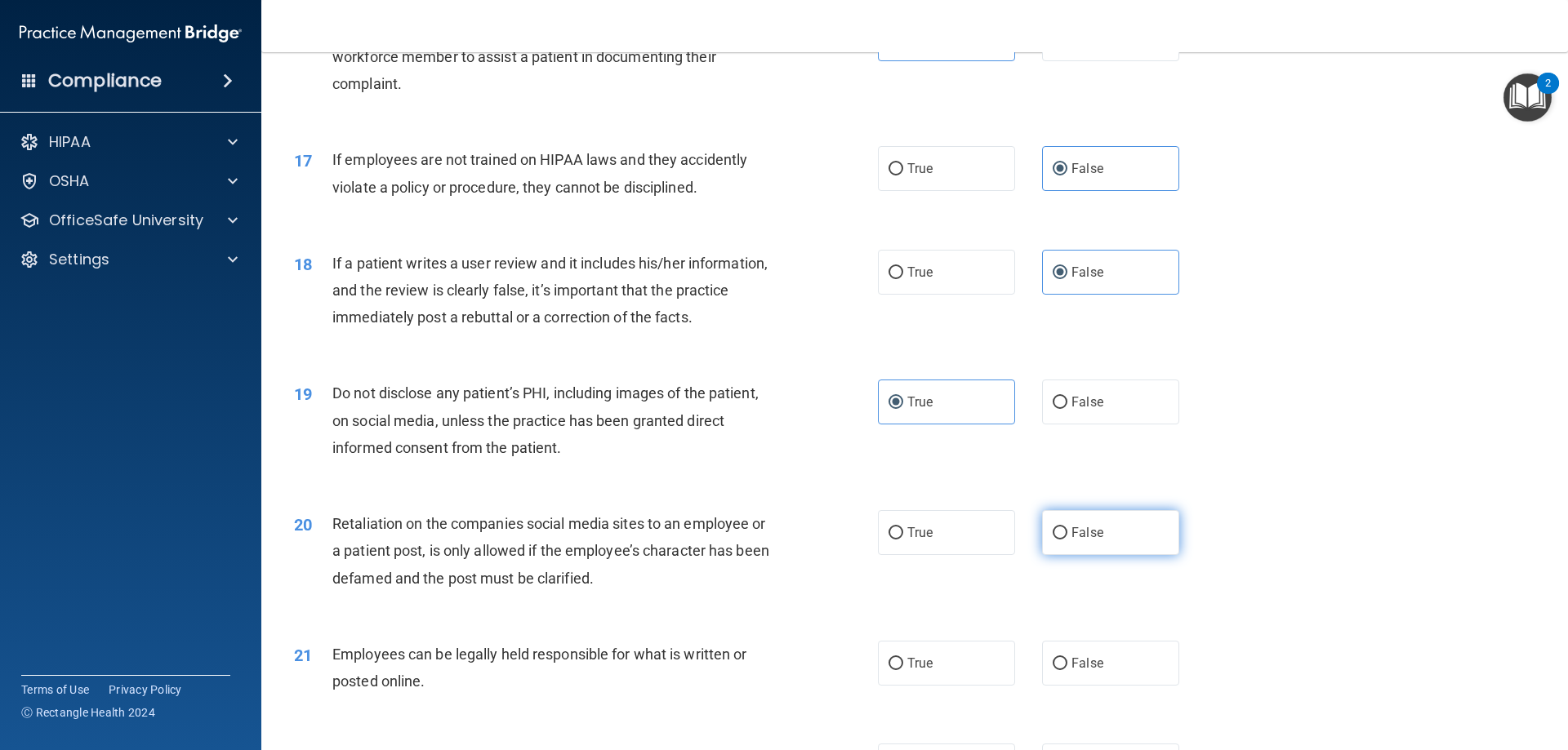
click at [1089, 540] on span "False" at bounding box center [1088, 533] width 32 height 15
click at [1067, 540] on input "False" at bounding box center [1060, 534] width 14 height 12
radio input "true"
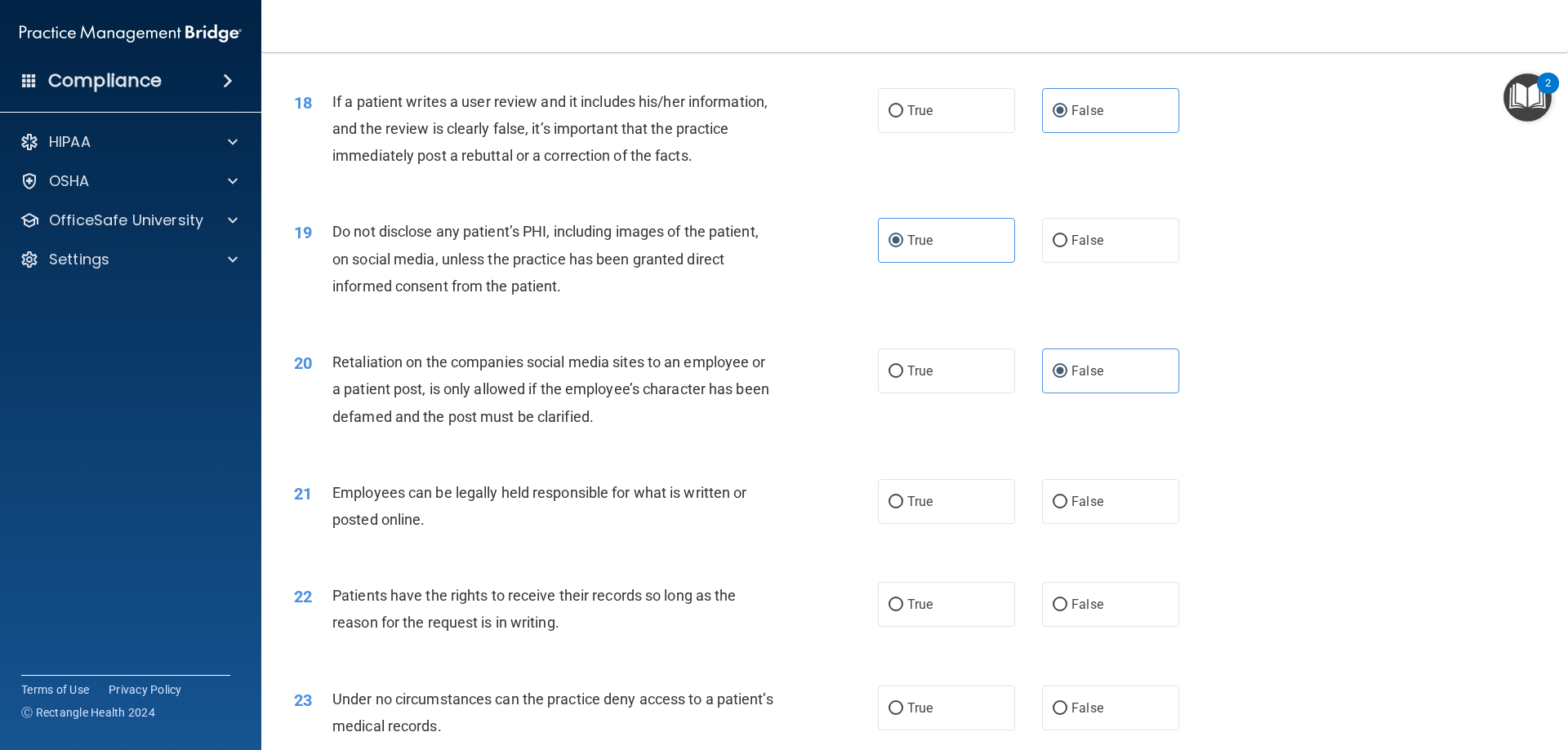
scroll to position [2286, 0]
click at [931, 523] on label "True" at bounding box center [947, 500] width 137 height 45
click at [903, 507] on input "True" at bounding box center [895, 501] width 14 height 12
radio input "true"
click at [1047, 625] on label "False" at bounding box center [1111, 602] width 137 height 45
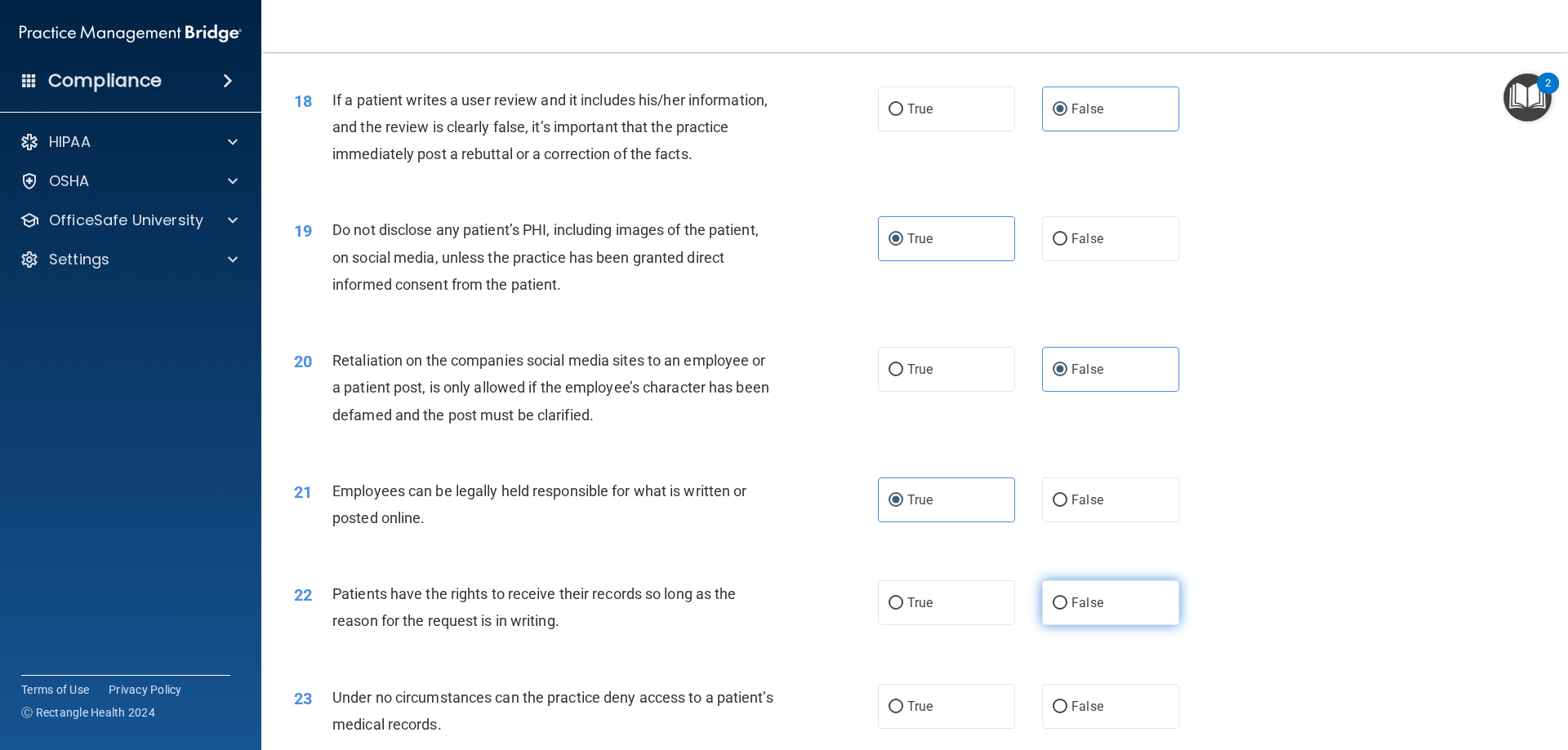
click at [1053, 610] on input "False" at bounding box center [1060, 603] width 14 height 12
radio input "true"
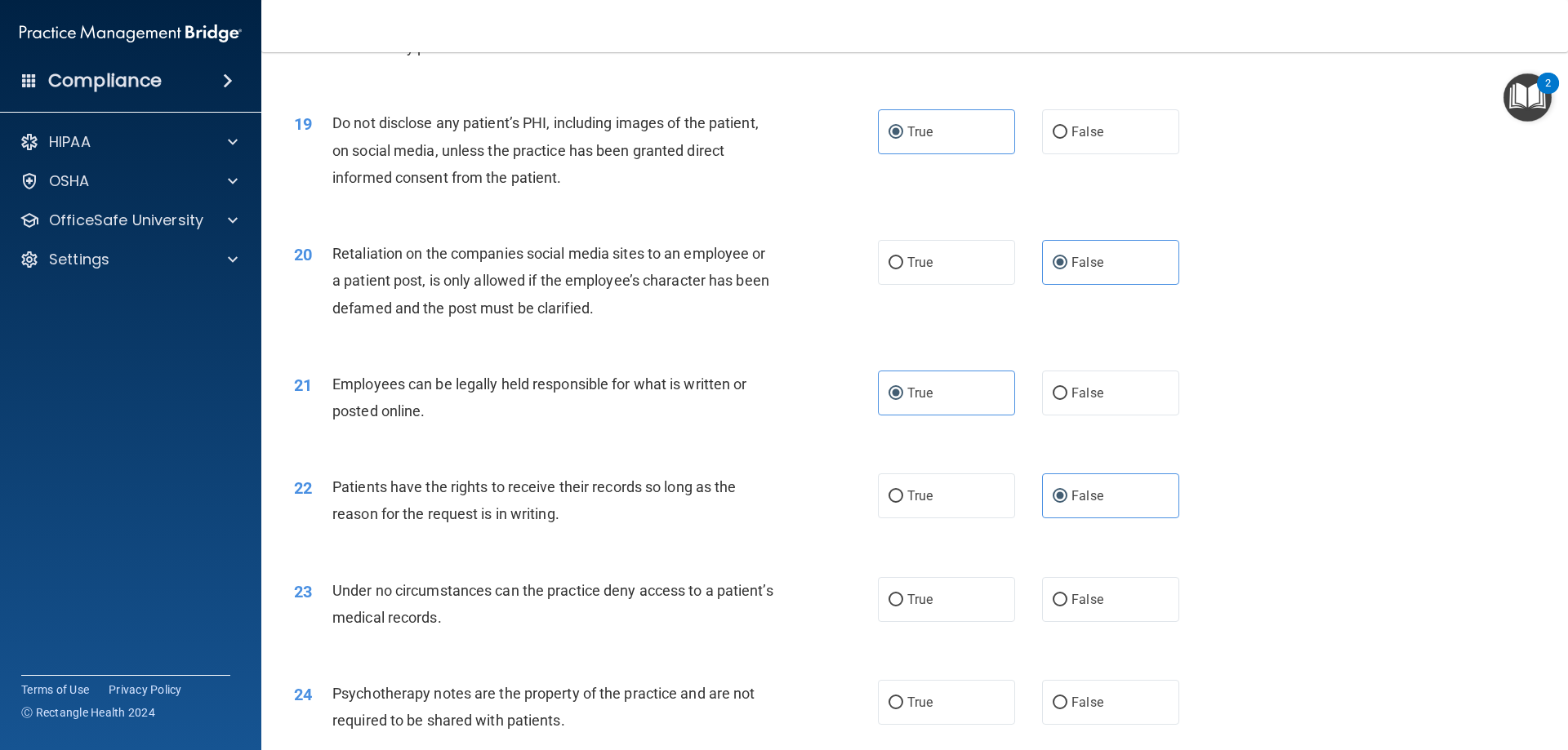
scroll to position [2449, 0]
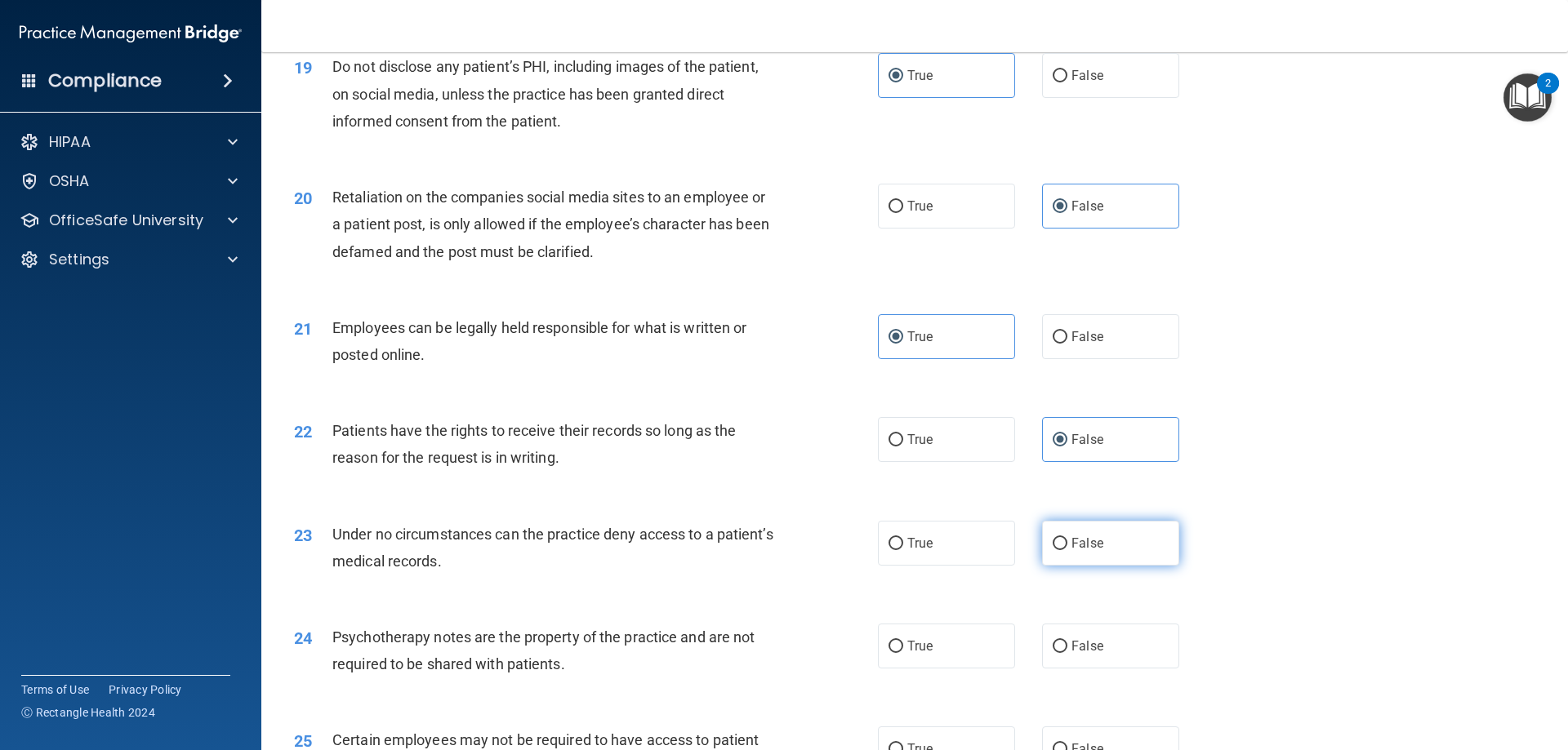
click at [1093, 551] on span "False" at bounding box center [1088, 543] width 32 height 15
click at [1067, 551] on input "False" at bounding box center [1060, 544] width 14 height 12
radio input "true"
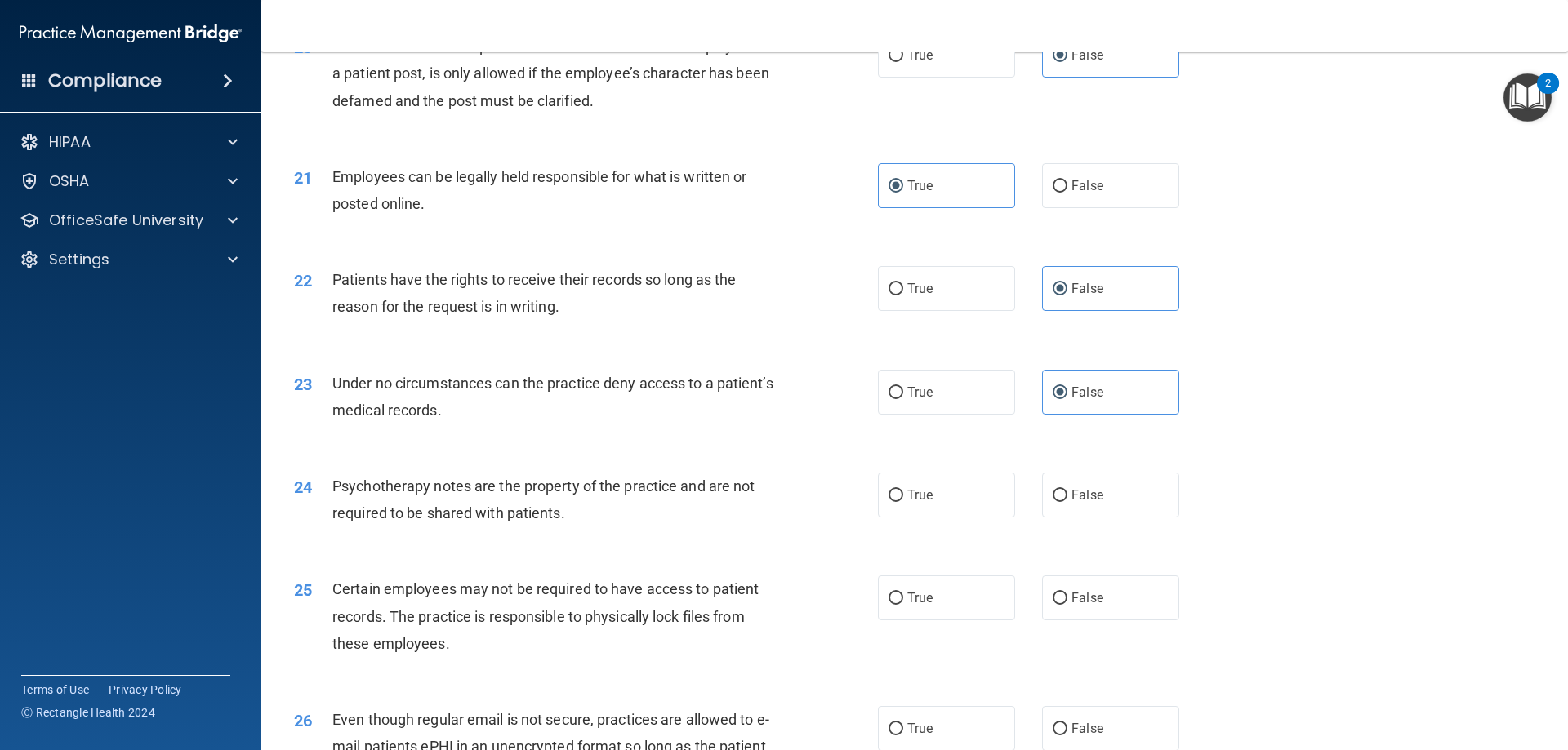
scroll to position [2613, 0]
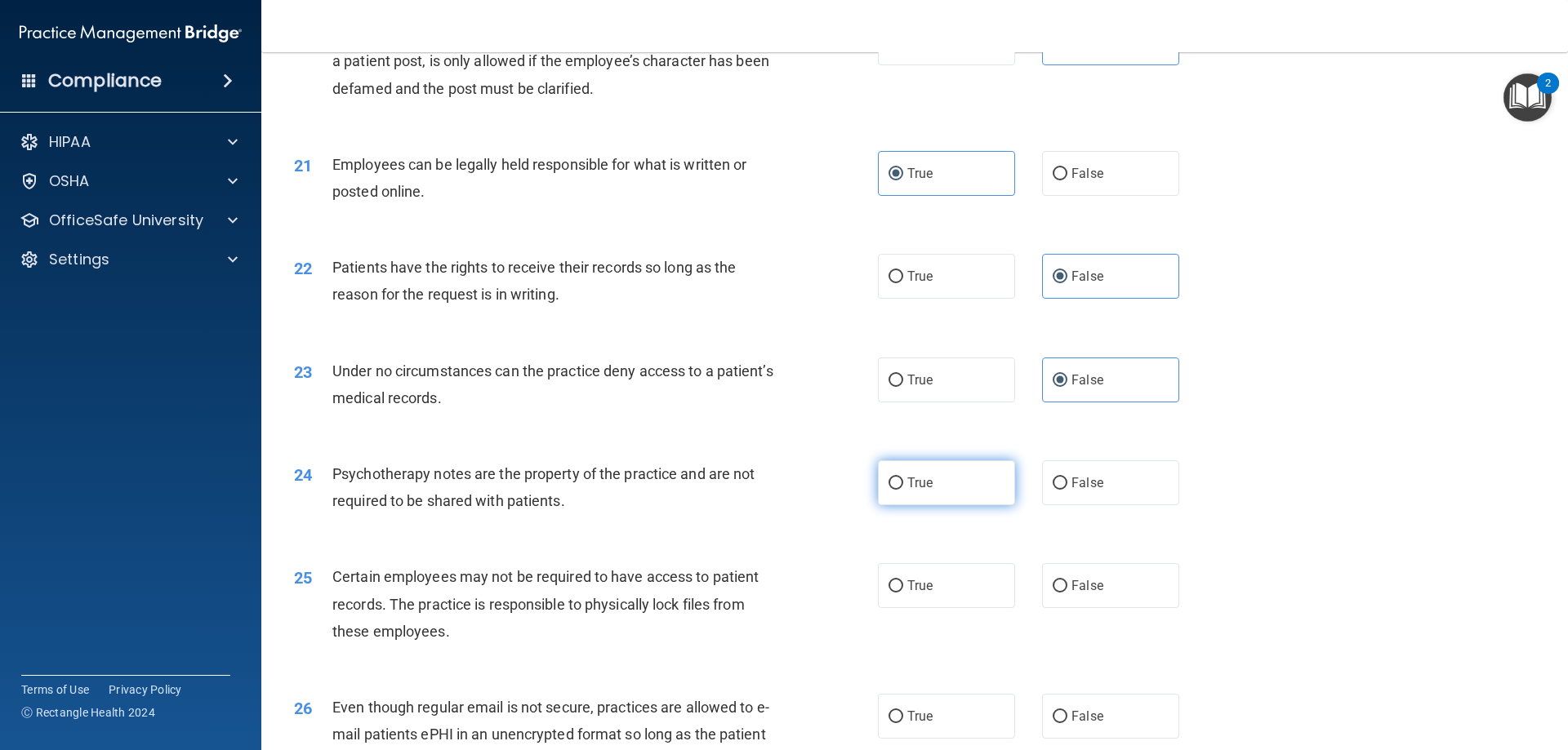
click at [923, 490] on span "True" at bounding box center [920, 483] width 25 height 15
click at [903, 490] on input "True" at bounding box center [895, 484] width 14 height 12
radio input "true"
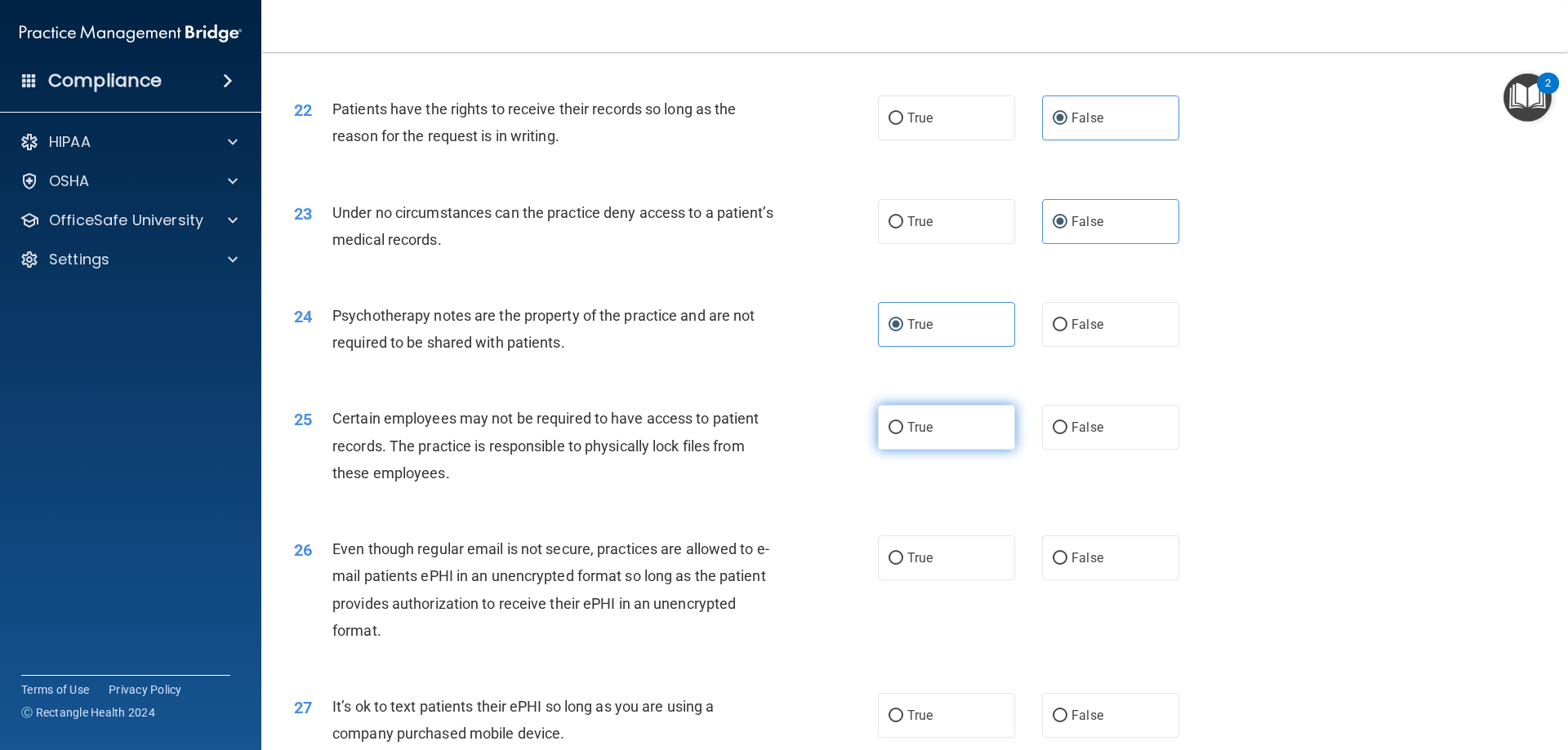
scroll to position [2776, 0]
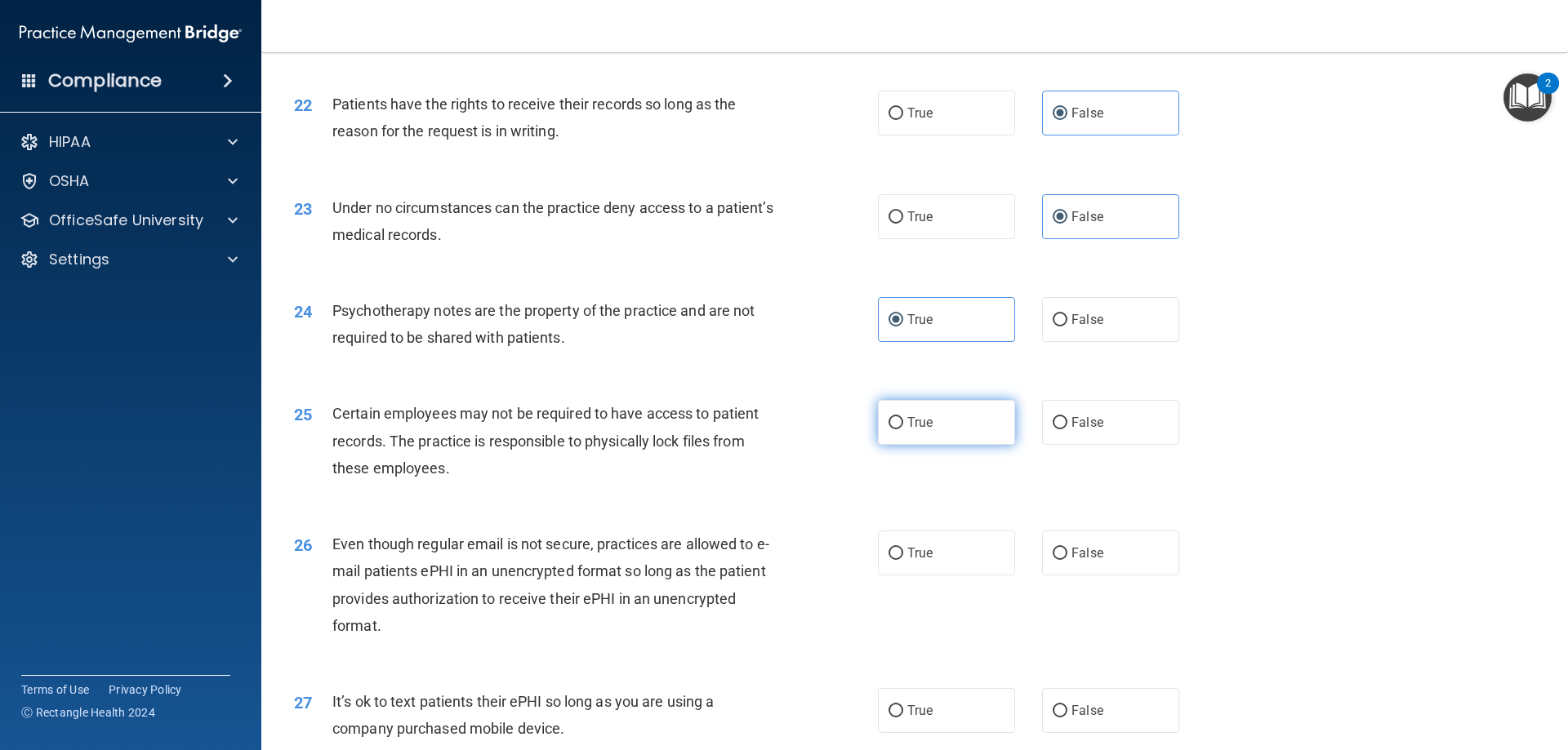
click at [908, 434] on label "True" at bounding box center [947, 423] width 137 height 45
click at [903, 429] on input "True" at bounding box center [895, 423] width 14 height 12
radio input "true"
click at [913, 610] on div "26 Even though regular email is not secure, practices are allowed to e-mail pat…" at bounding box center [915, 590] width 1266 height 158
click at [913, 575] on label "True" at bounding box center [947, 553] width 137 height 45
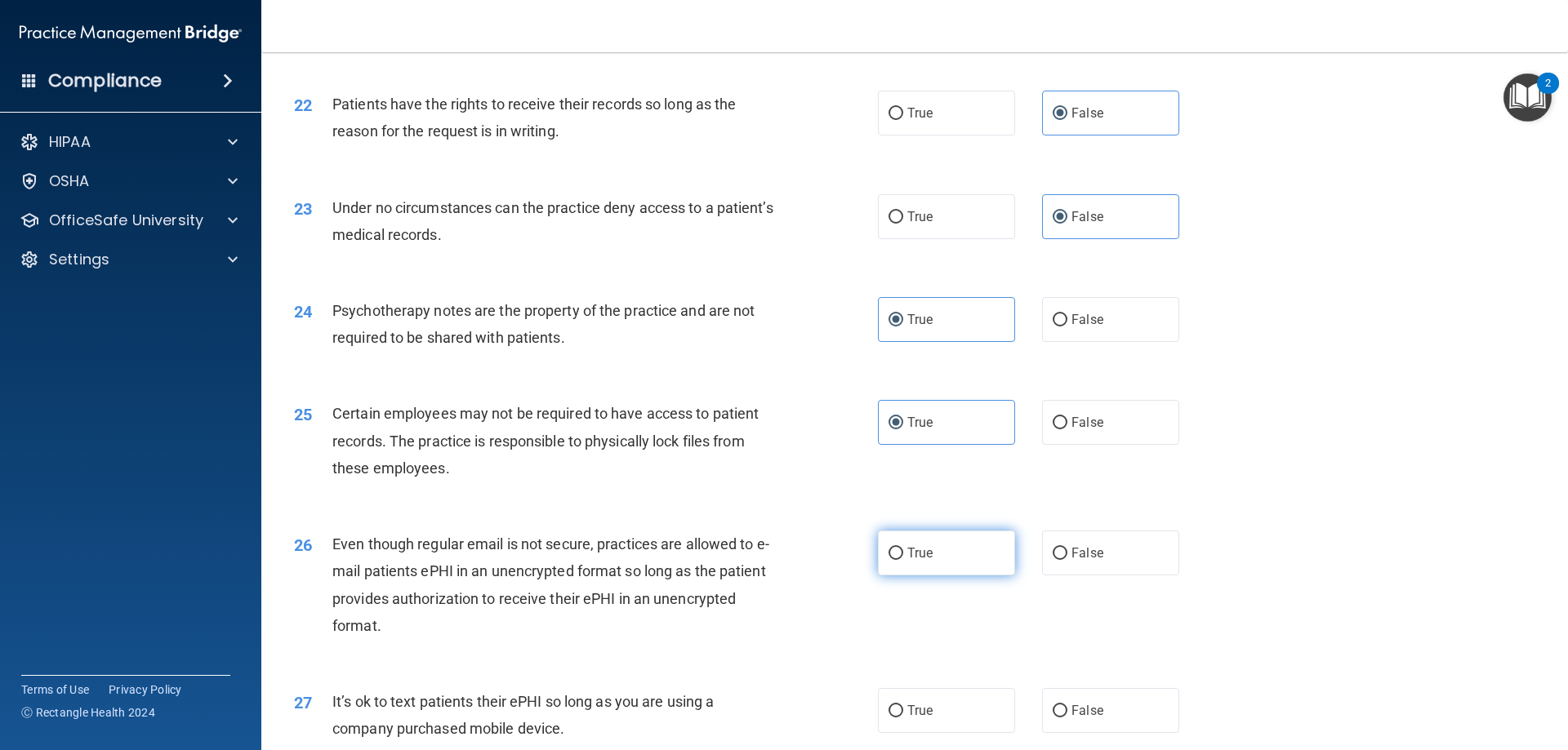
click at [903, 560] on input "True" at bounding box center [895, 554] width 14 height 12
radio input "true"
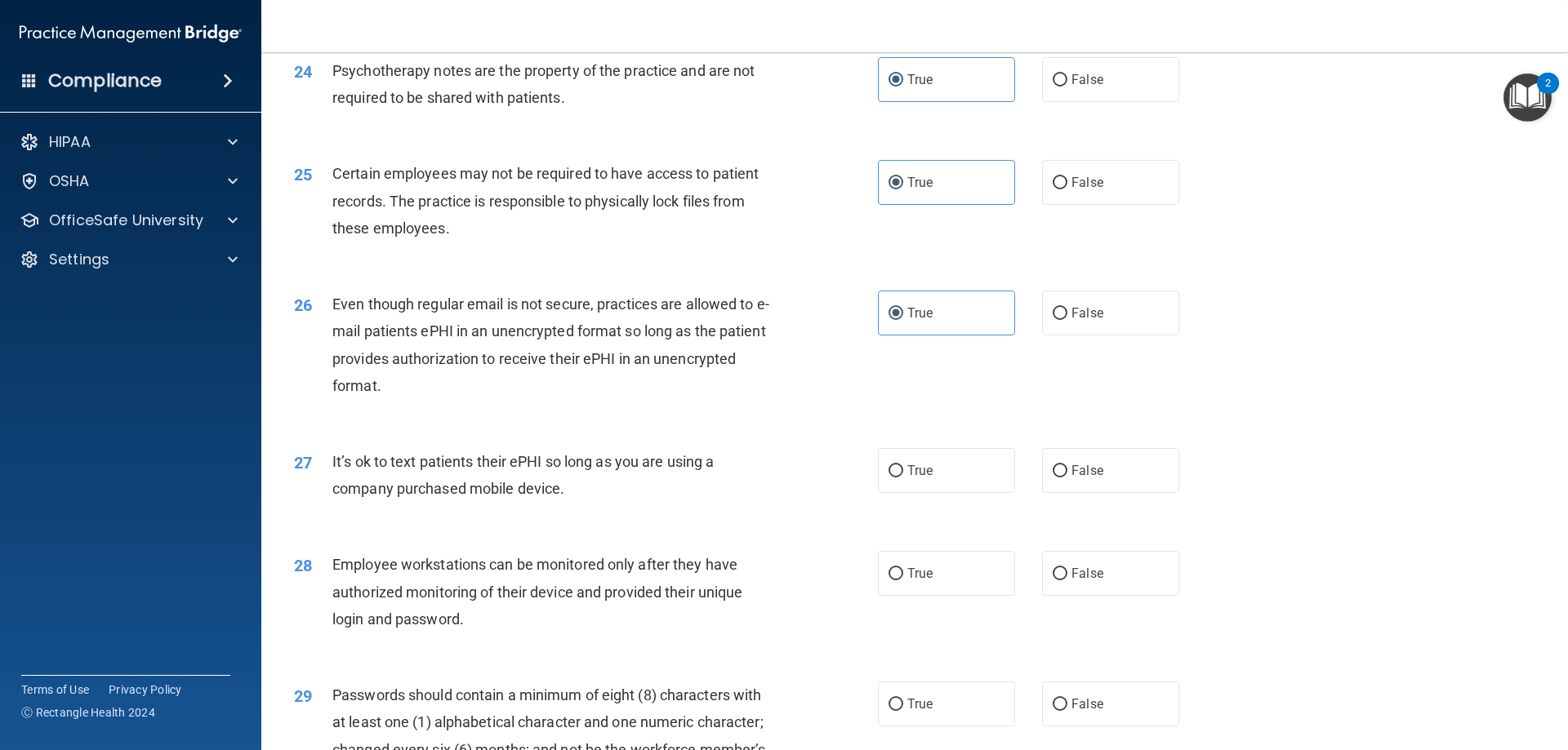
scroll to position [3021, 0]
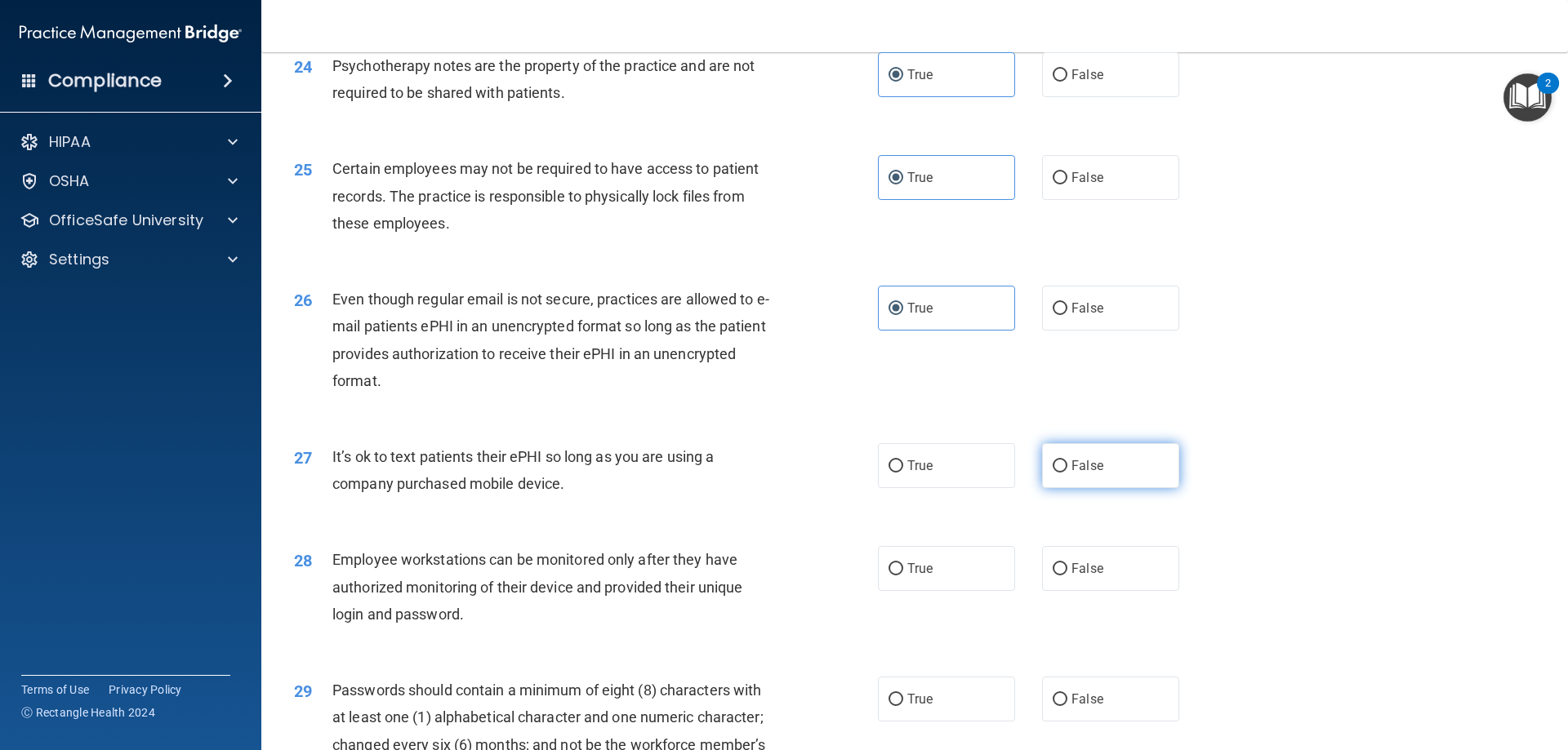
click at [1147, 480] on label "False" at bounding box center [1111, 466] width 137 height 45
click at [1067, 473] on input "False" at bounding box center [1060, 467] width 14 height 12
radio input "true"
click at [1064, 591] on label "False" at bounding box center [1111, 568] width 137 height 45
click at [1064, 575] on input "False" at bounding box center [1060, 569] width 14 height 12
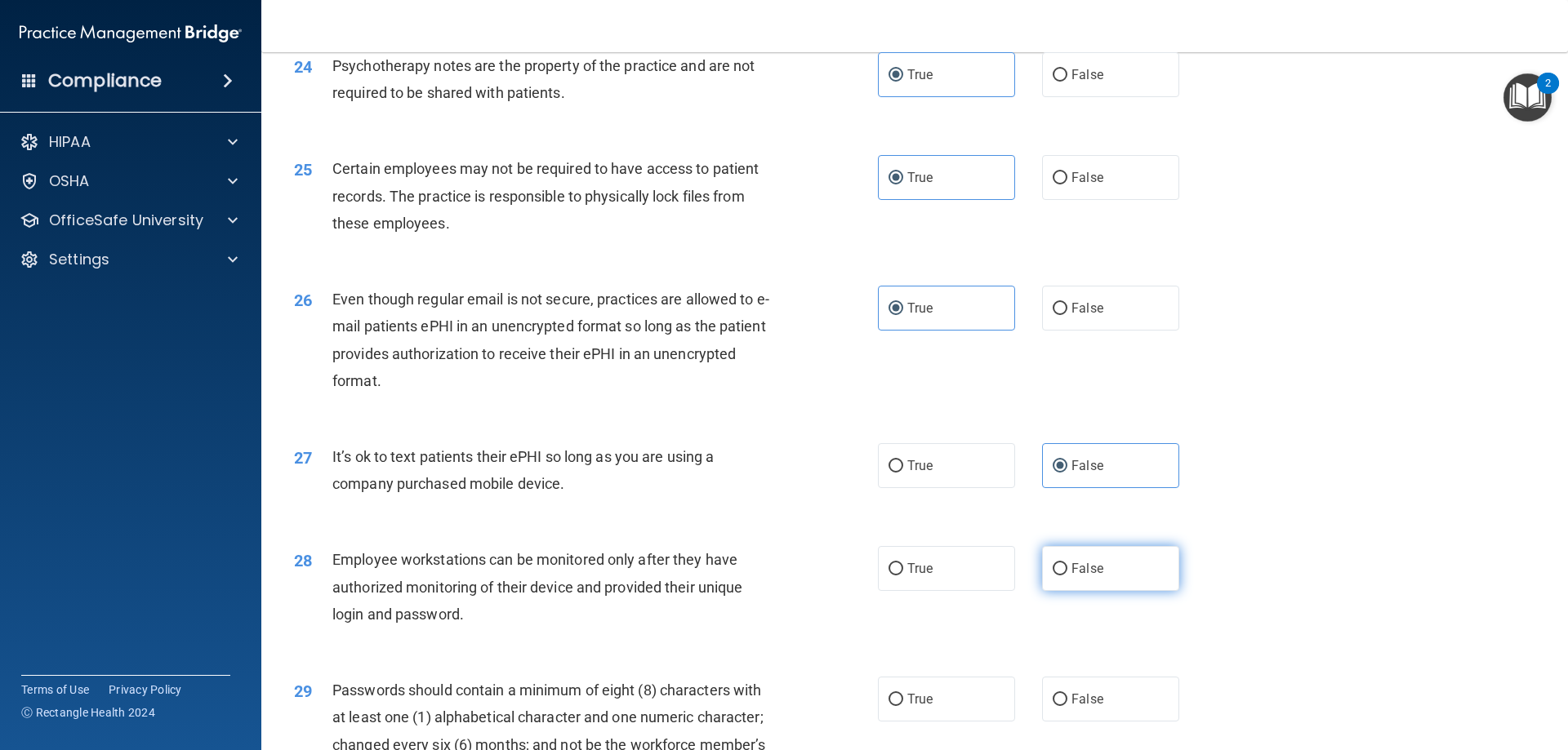
radio input "true"
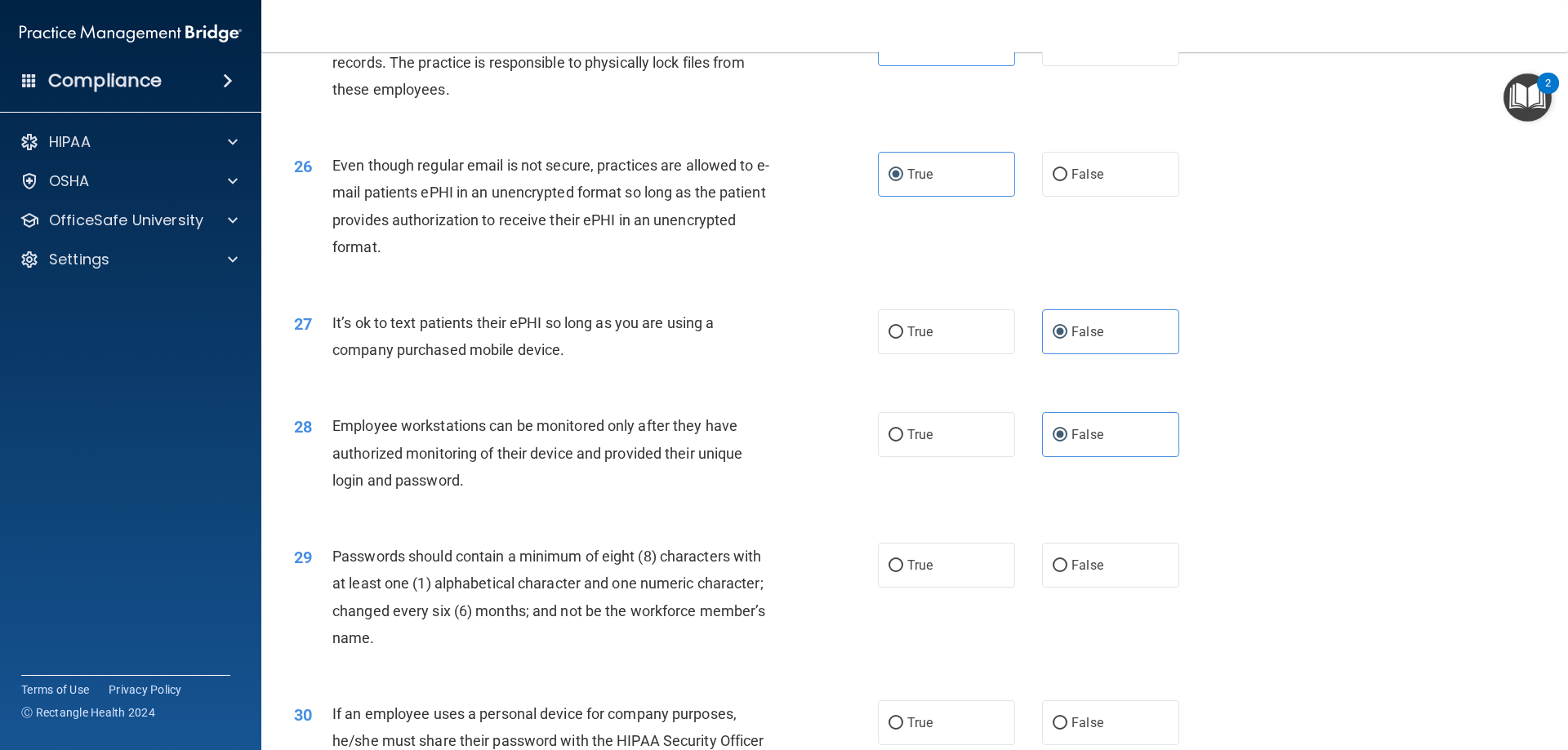
scroll to position [3184, 0]
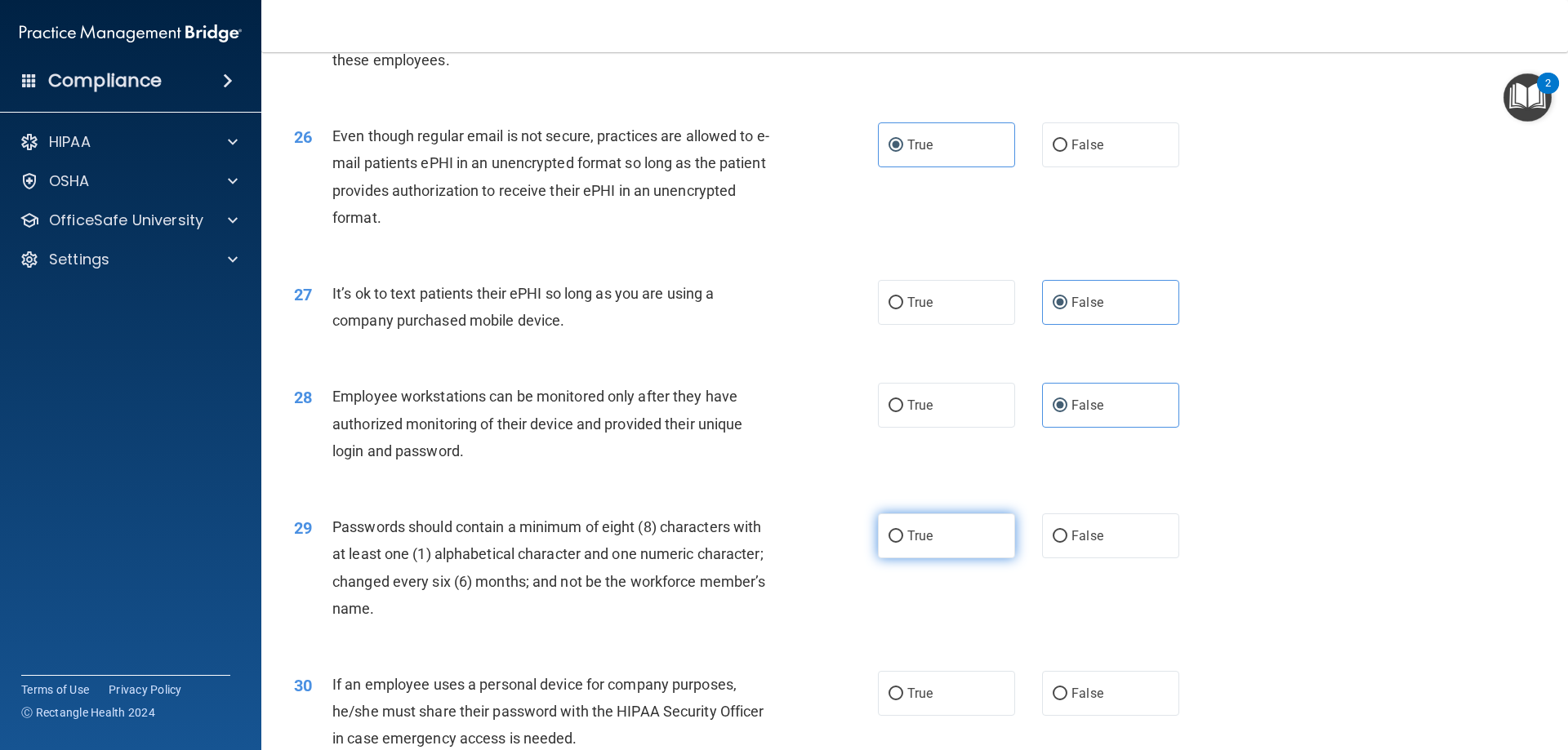
click at [915, 558] on label "True" at bounding box center [947, 535] width 137 height 45
click at [903, 543] on input "True" at bounding box center [895, 537] width 14 height 12
radio input "true"
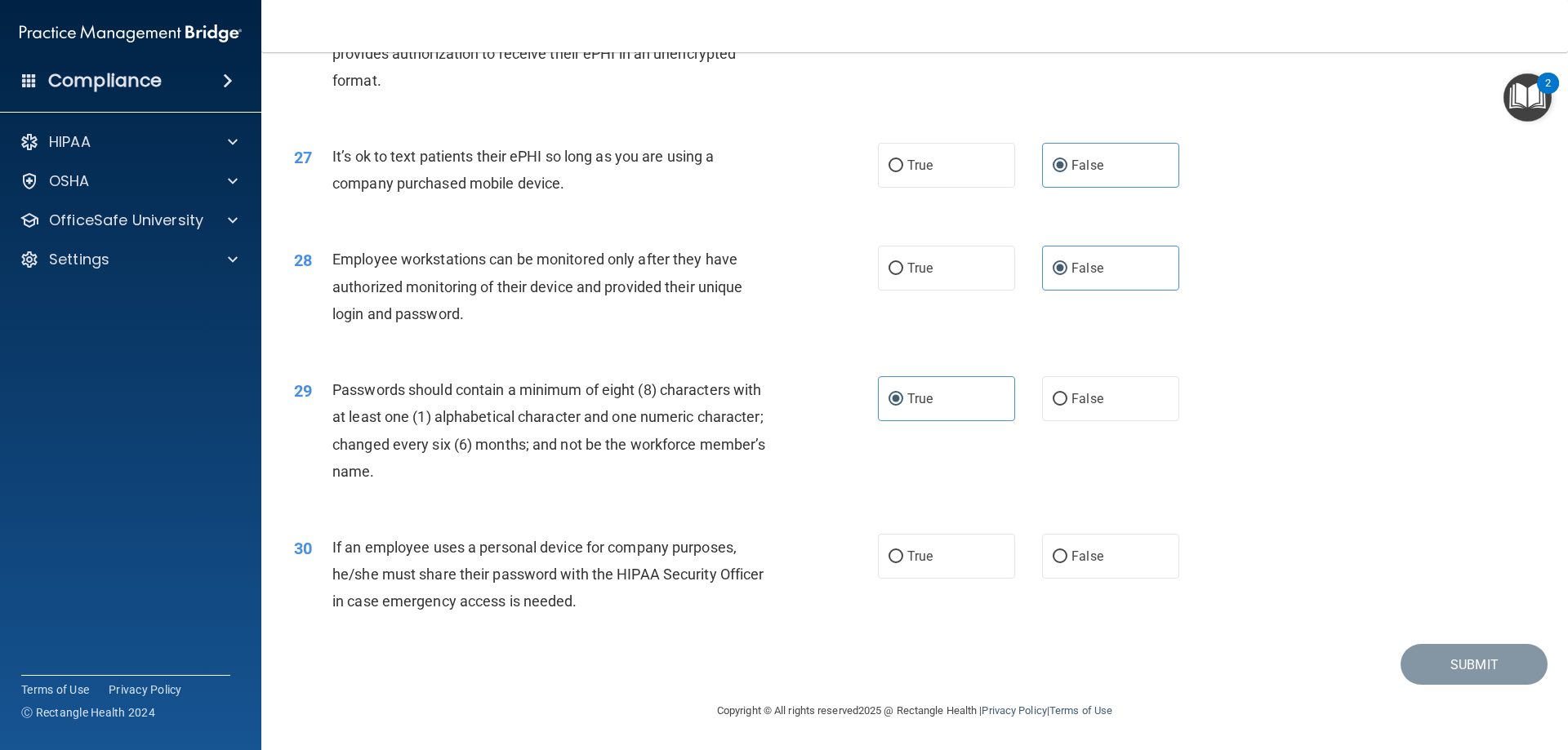
scroll to position [3348, 0]
click at [1019, 562] on div "True False" at bounding box center [1043, 556] width 329 height 45
click at [1093, 561] on span "False" at bounding box center [1088, 557] width 32 height 15
click at [1067, 561] on input "False" at bounding box center [1060, 557] width 14 height 12
radio input "true"
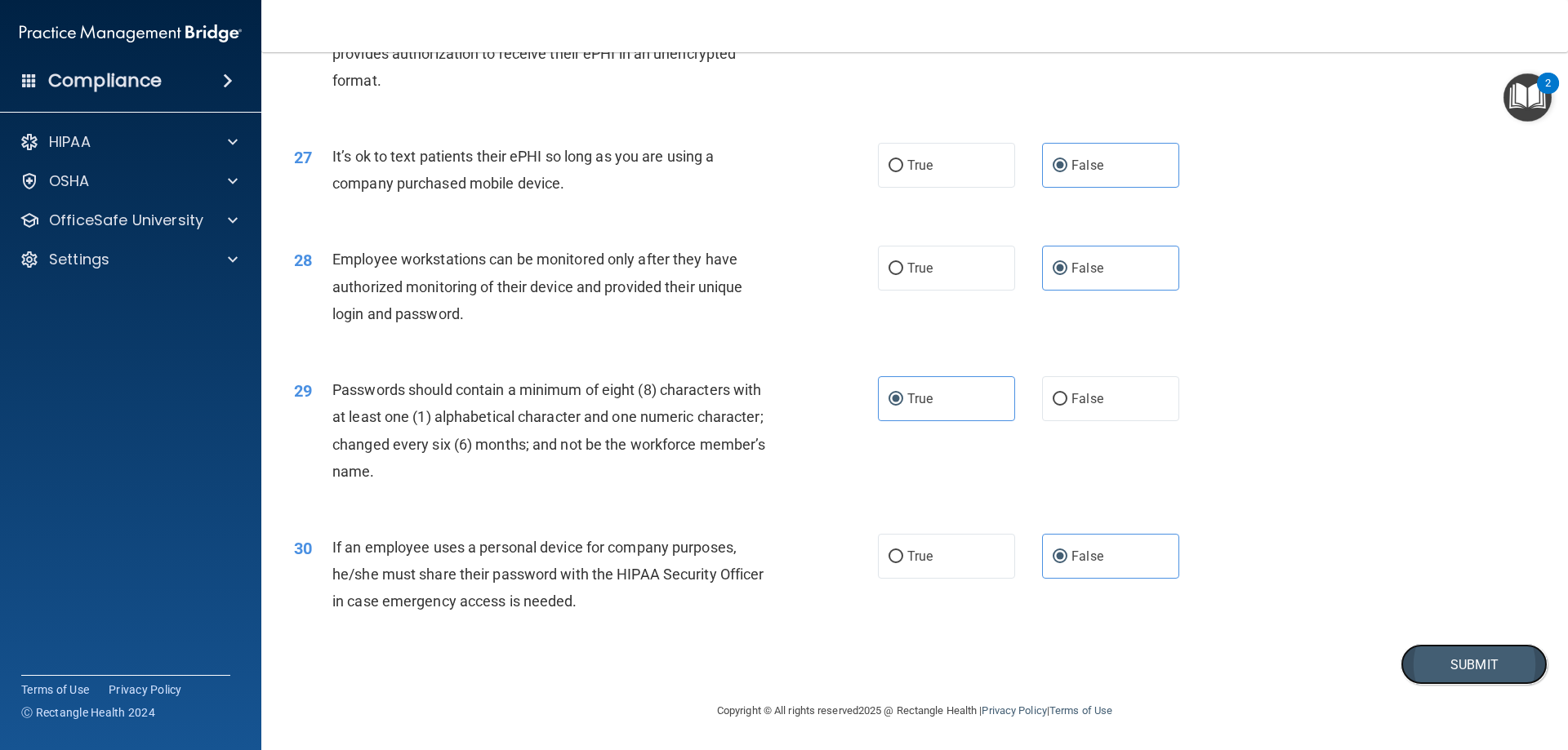
click at [1401, 659] on button "Submit" at bounding box center [1474, 664] width 147 height 42
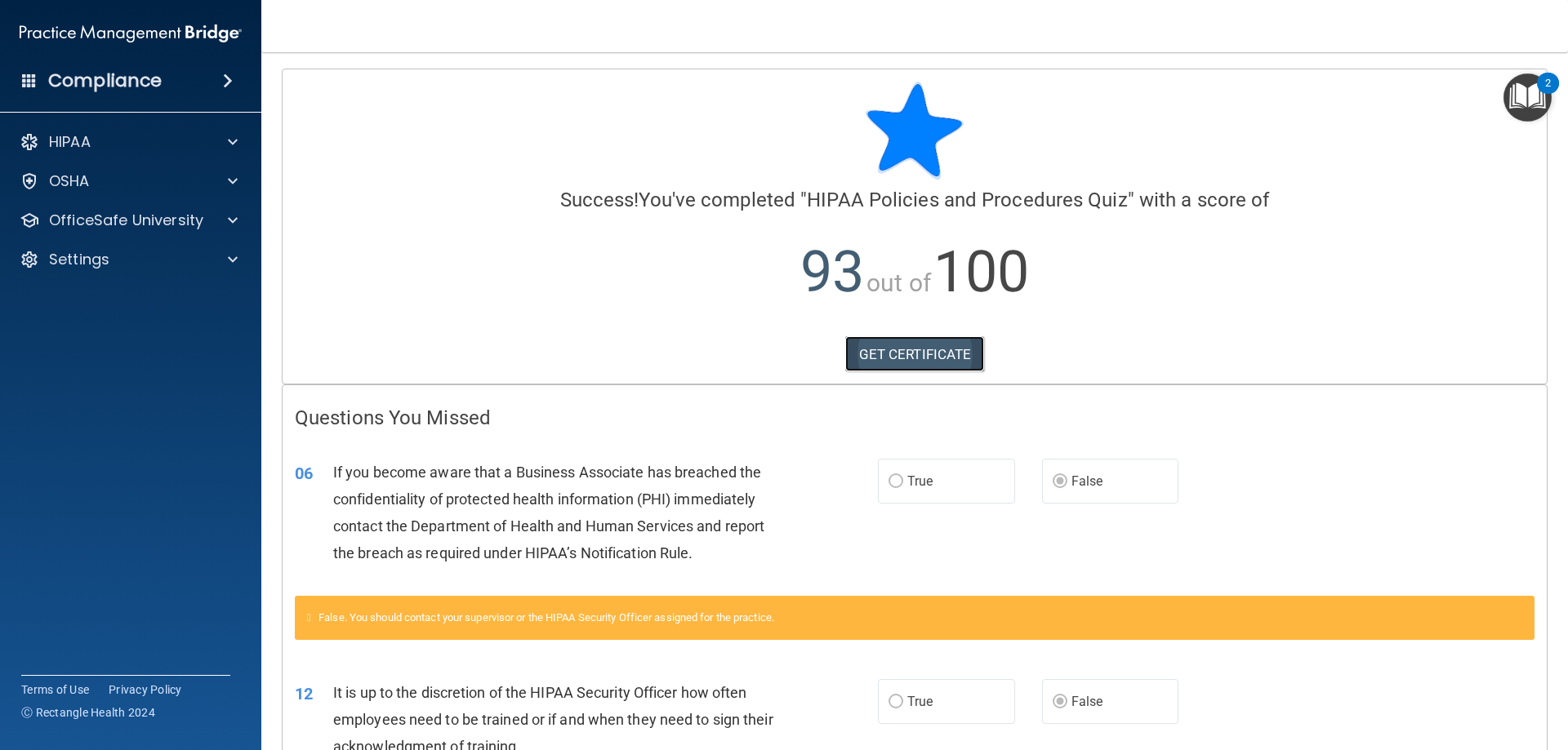
click at [892, 358] on link "GET CERTIFICATE" at bounding box center [915, 355] width 140 height 36
click at [98, 215] on p "OfficeSafe University" at bounding box center [126, 220] width 154 height 20
click at [171, 252] on div "HIPAA Training" at bounding box center [122, 259] width 223 height 16
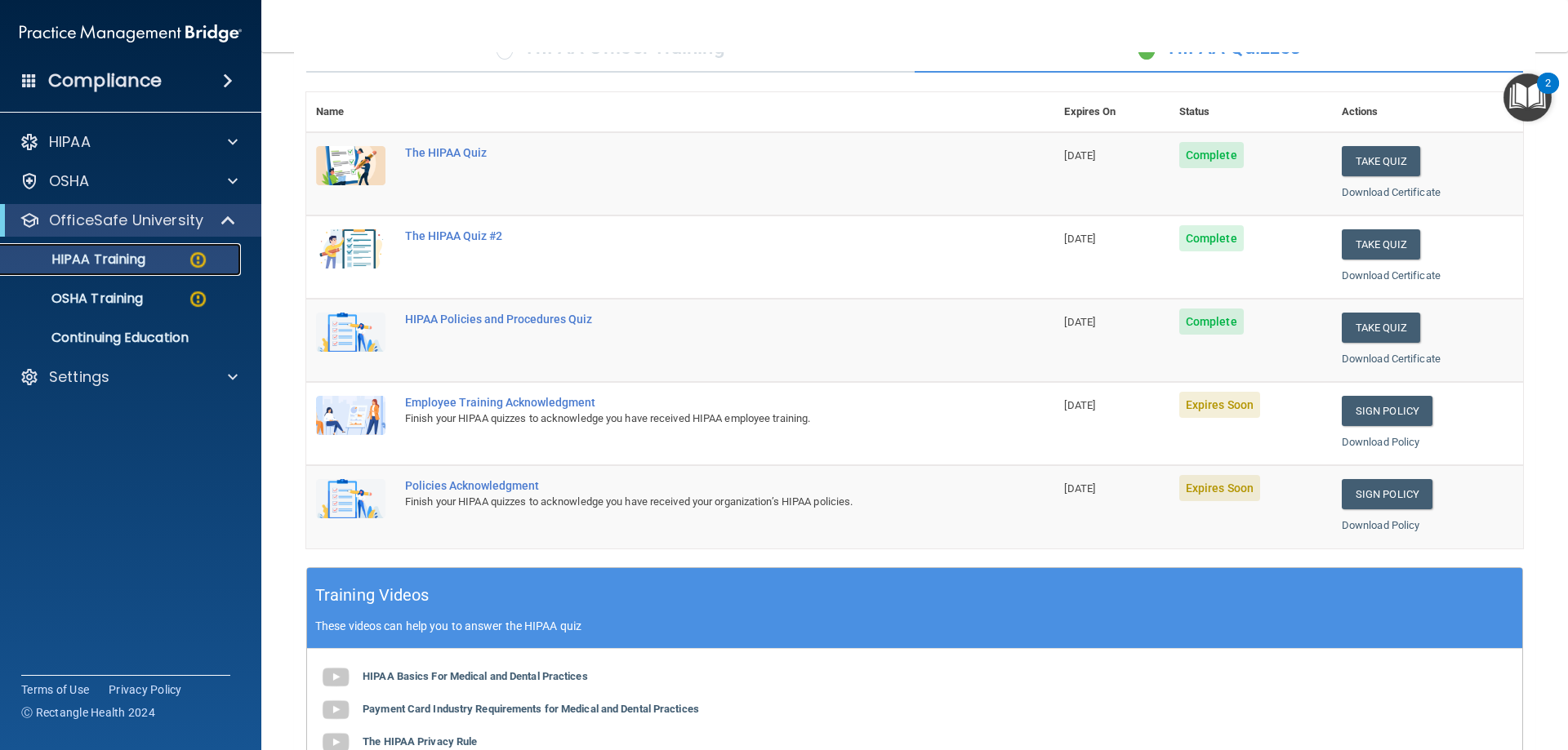
scroll to position [153, 0]
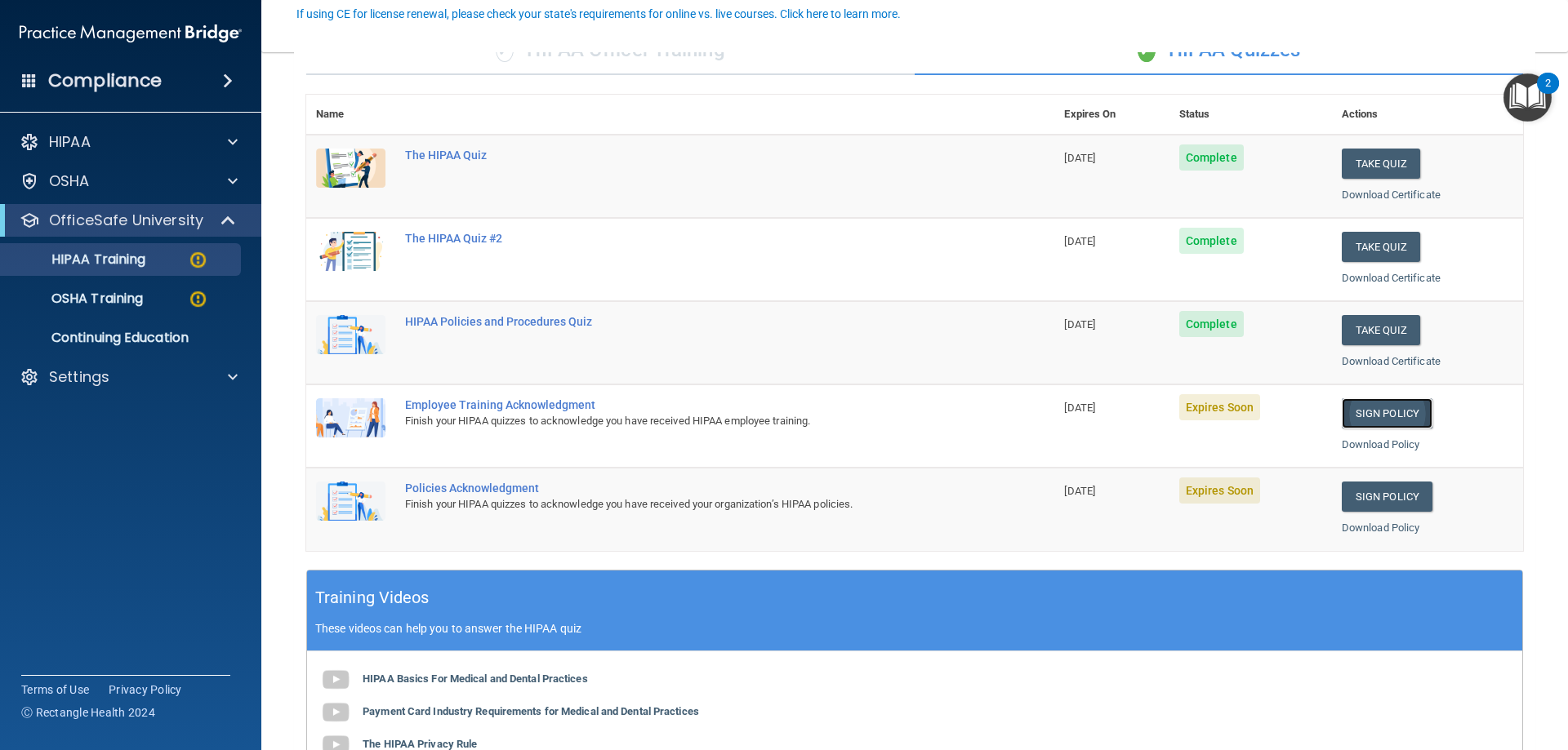
click at [1407, 417] on link "Sign Policy" at bounding box center [1386, 414] width 91 height 31
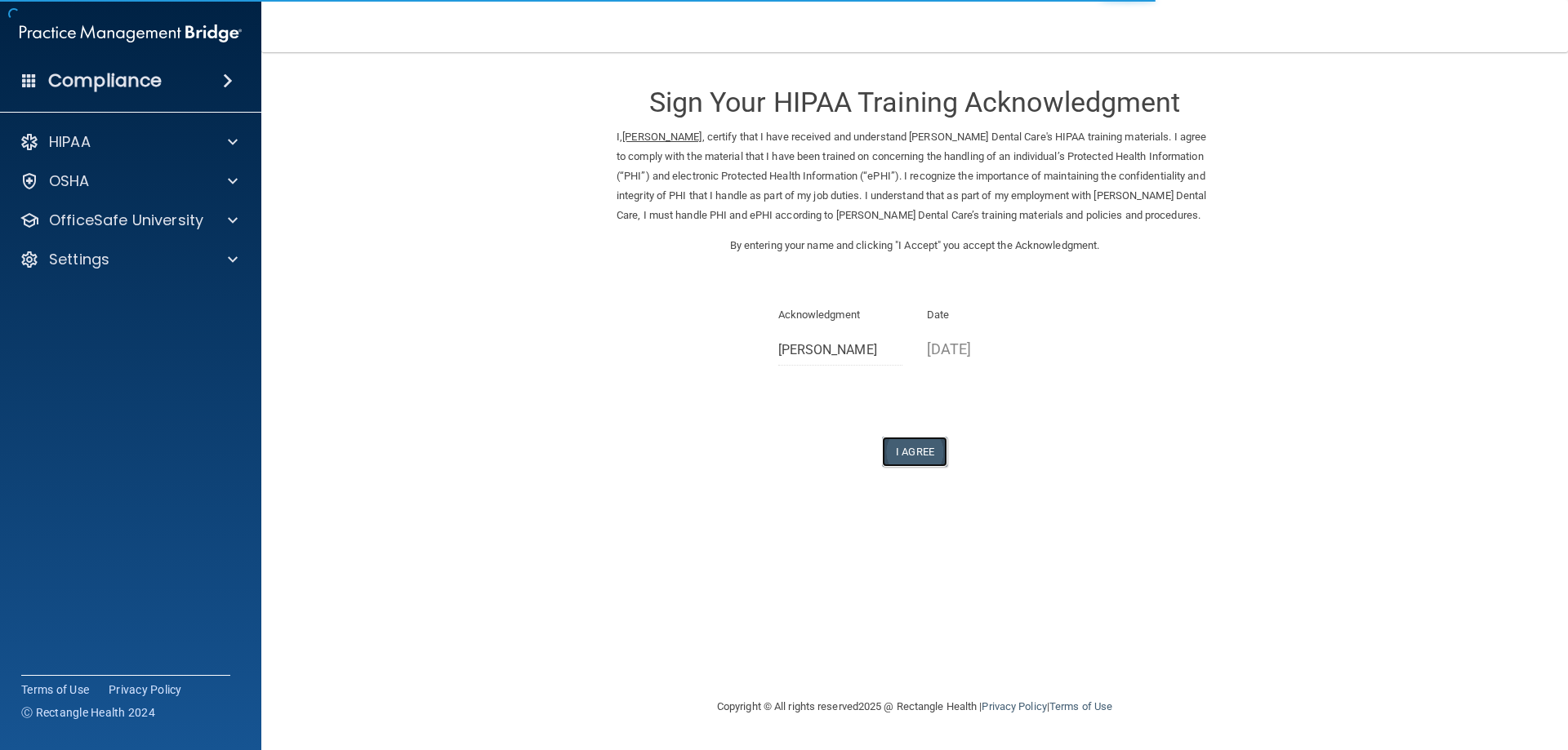
click at [917, 454] on button "I Agree" at bounding box center [914, 452] width 65 height 31
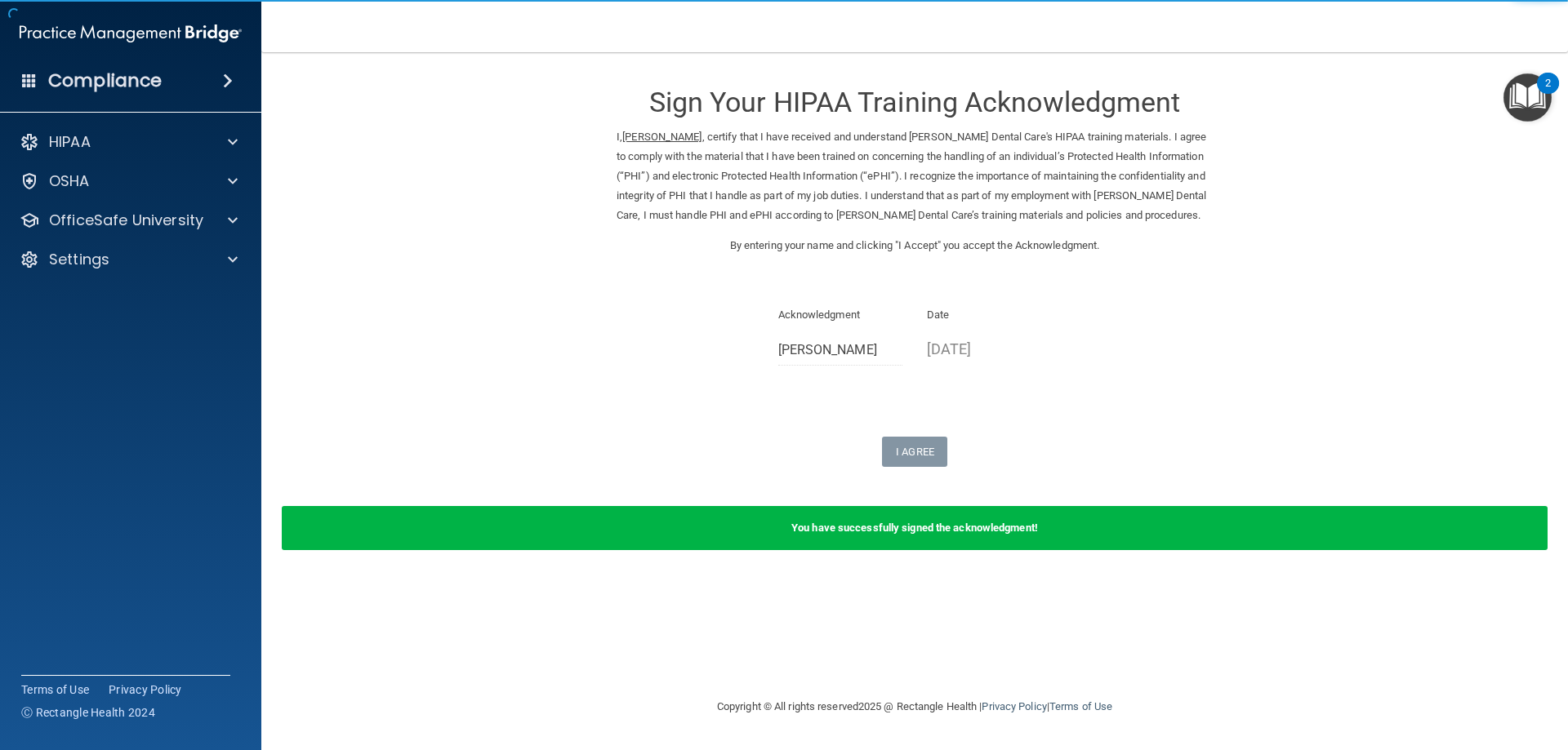
click at [213, 204] on div "HIPAA Documents and Policies Report an Incident Business Associates Emergency P…" at bounding box center [131, 204] width 262 height 170
click at [213, 215] on div at bounding box center [230, 220] width 41 height 20
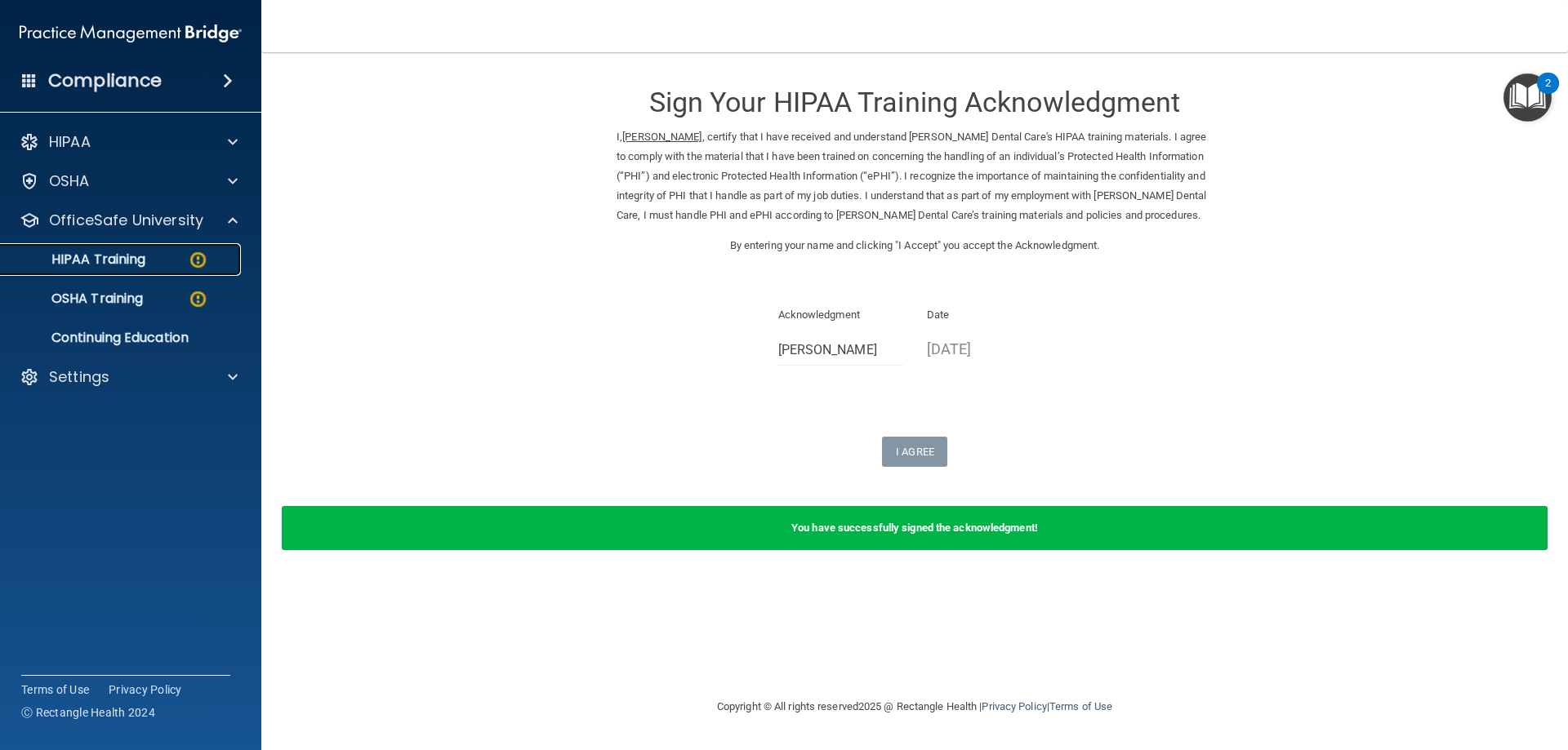
click at [187, 264] on div "HIPAA Training" at bounding box center [122, 259] width 223 height 16
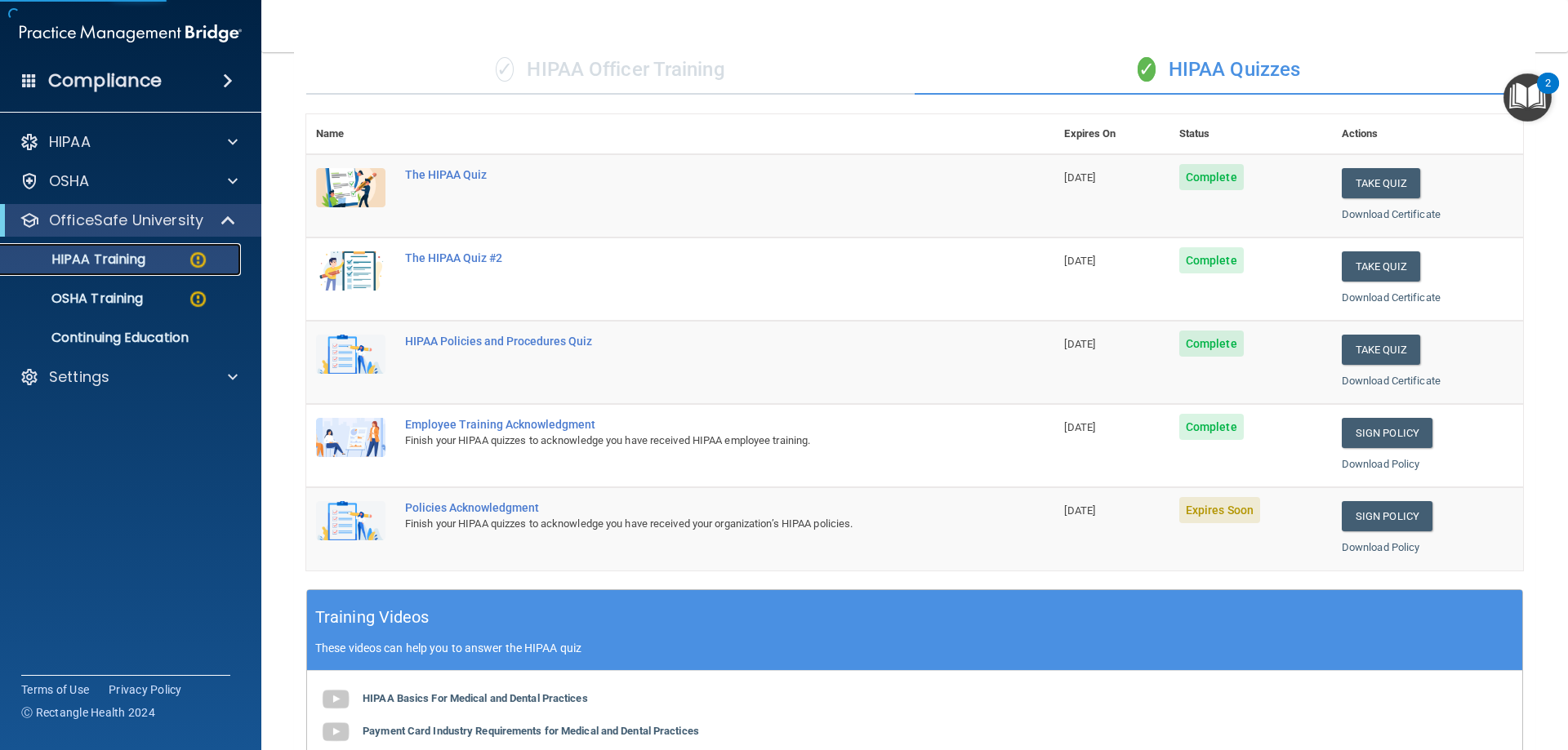
scroll to position [327, 0]
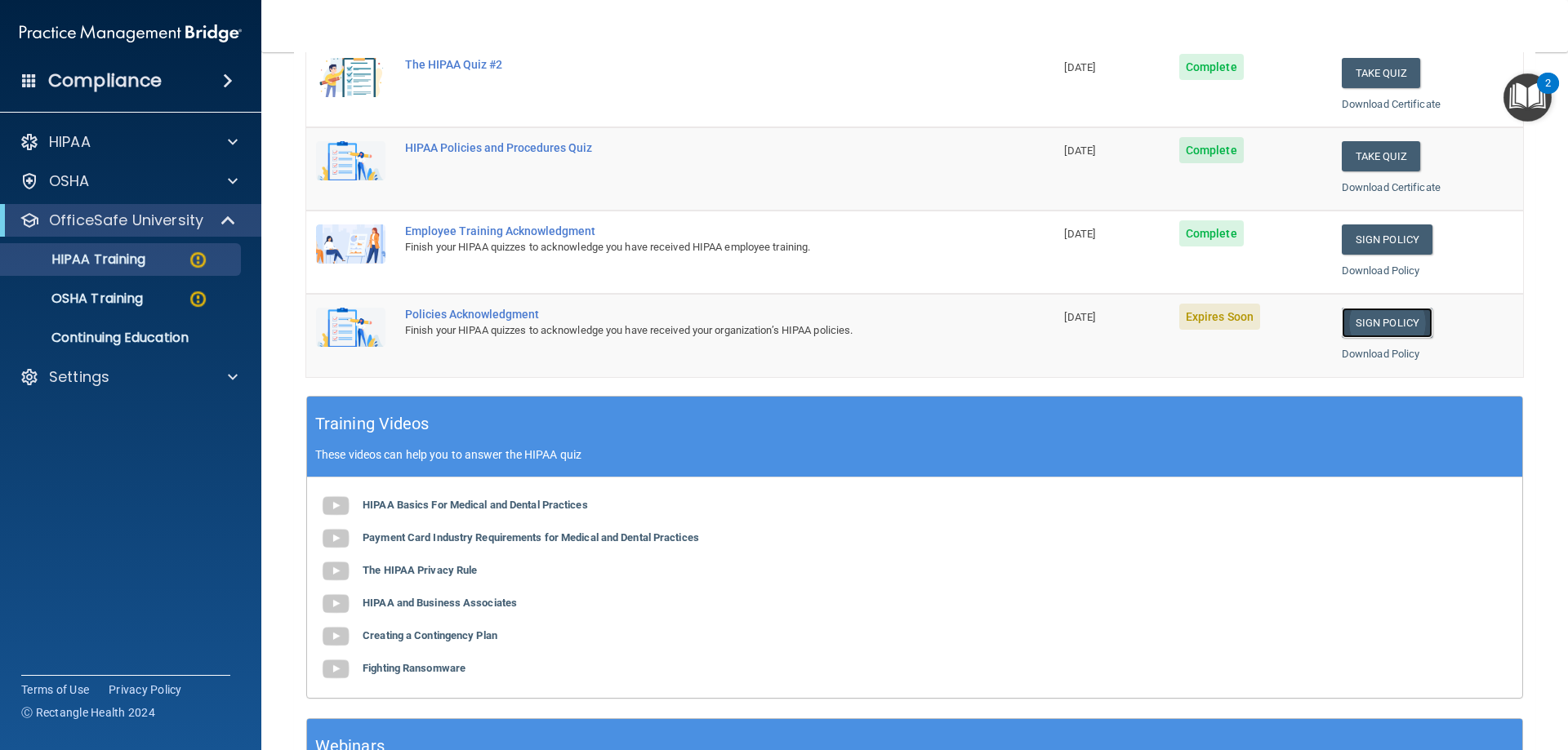
click at [1385, 321] on link "Sign Policy" at bounding box center [1386, 323] width 91 height 31
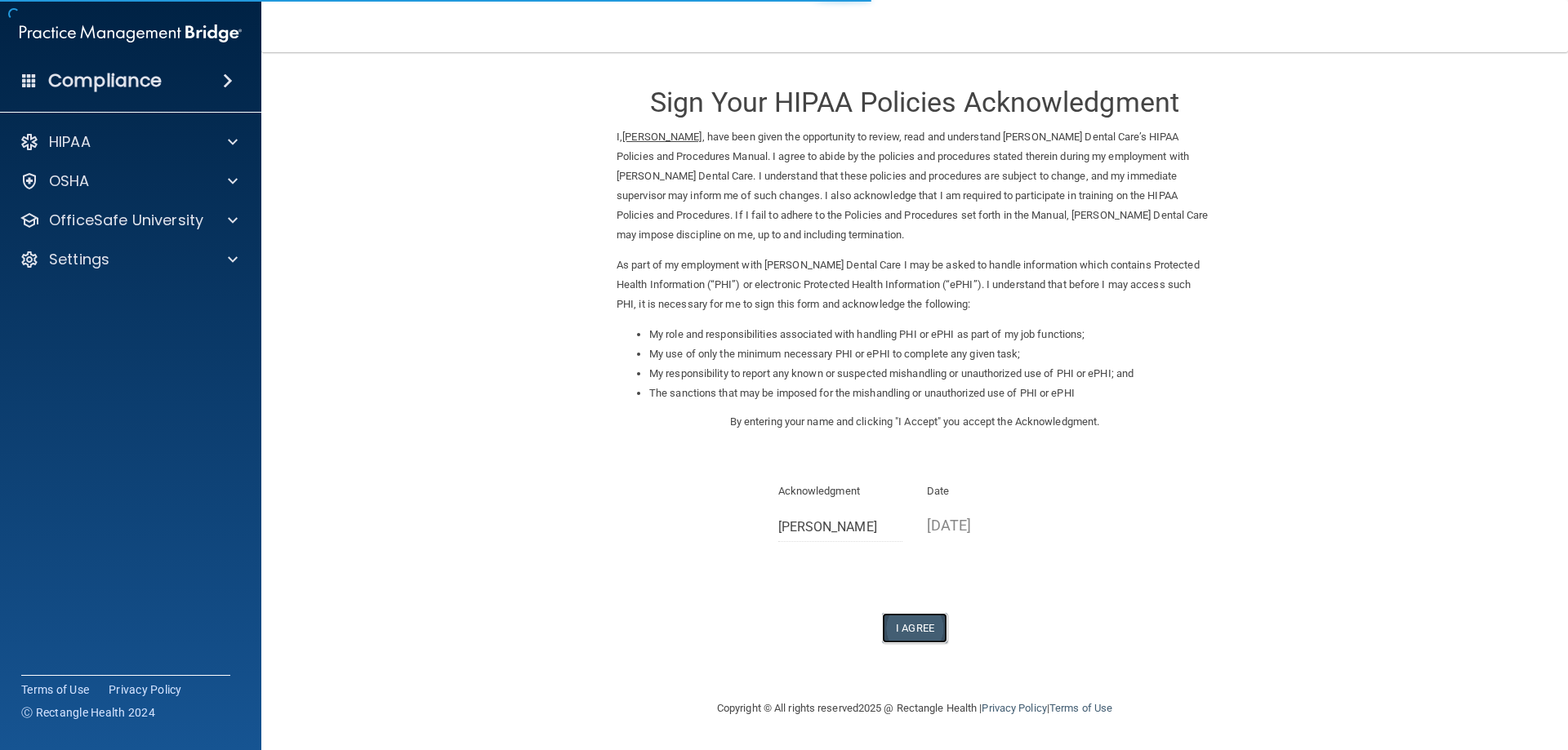
click at [920, 639] on button "I Agree" at bounding box center [914, 629] width 65 height 31
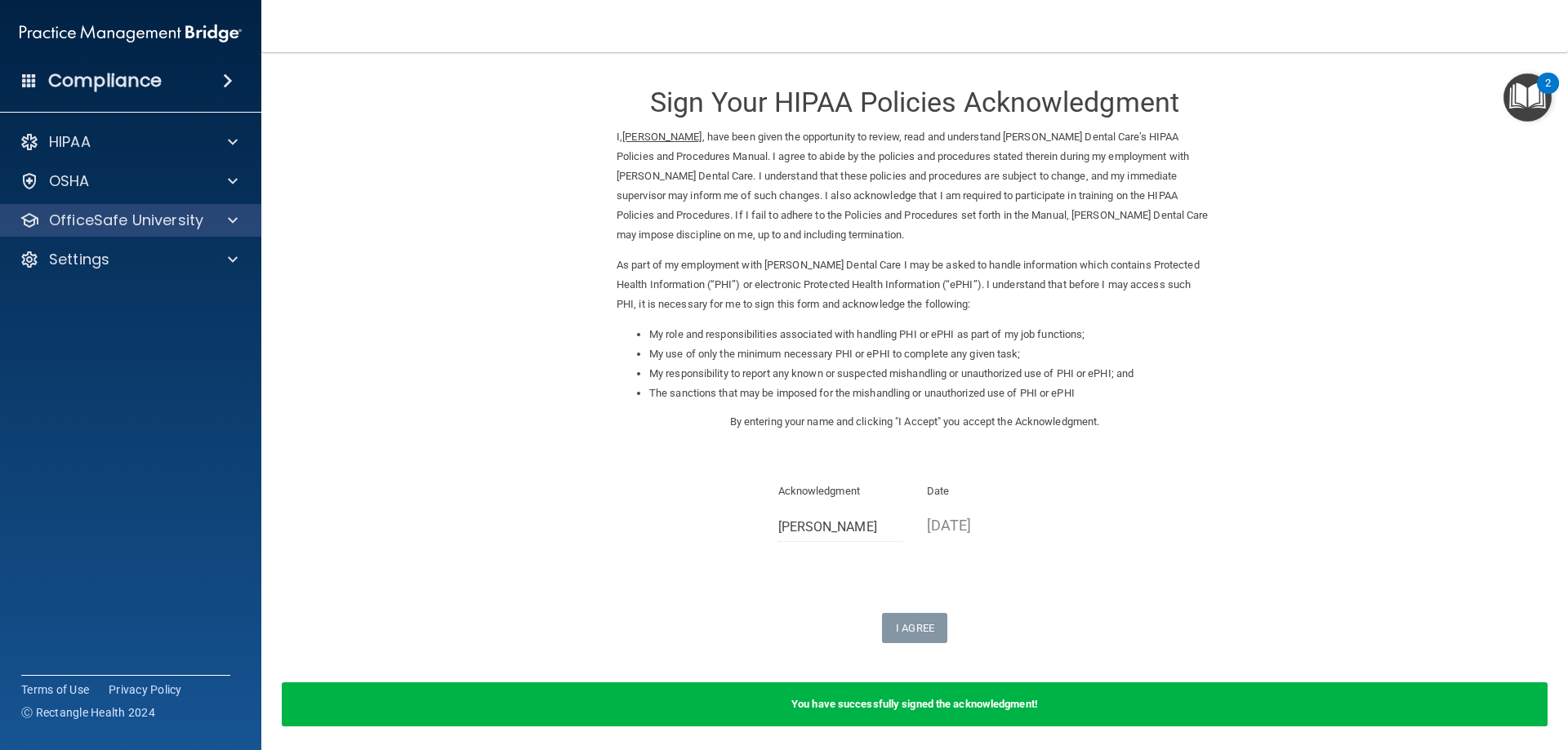
click at [216, 235] on div "OfficeSafe University" at bounding box center [131, 221] width 262 height 32
click at [233, 222] on span at bounding box center [233, 220] width 10 height 20
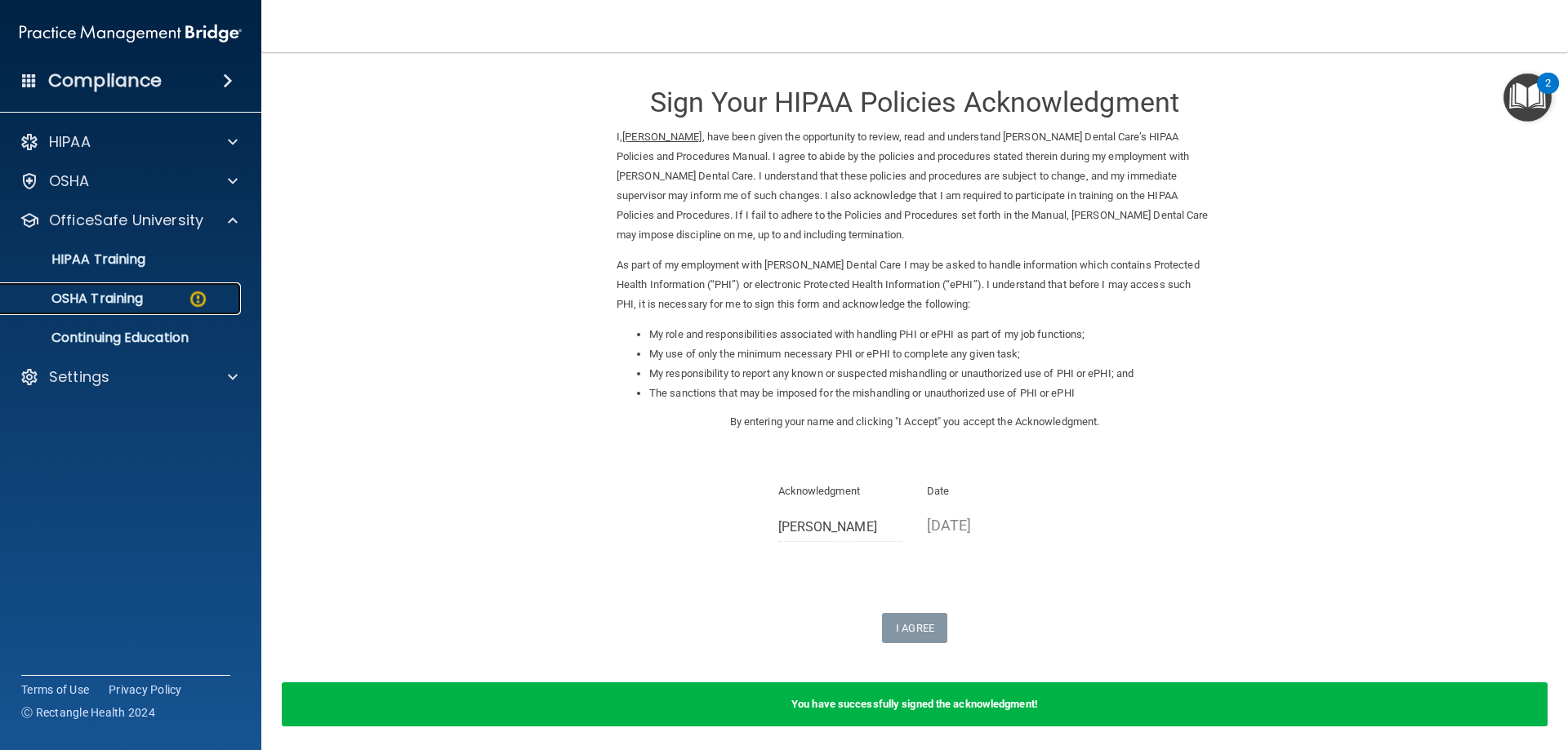
click at [120, 298] on p "OSHA Training" at bounding box center [77, 299] width 132 height 16
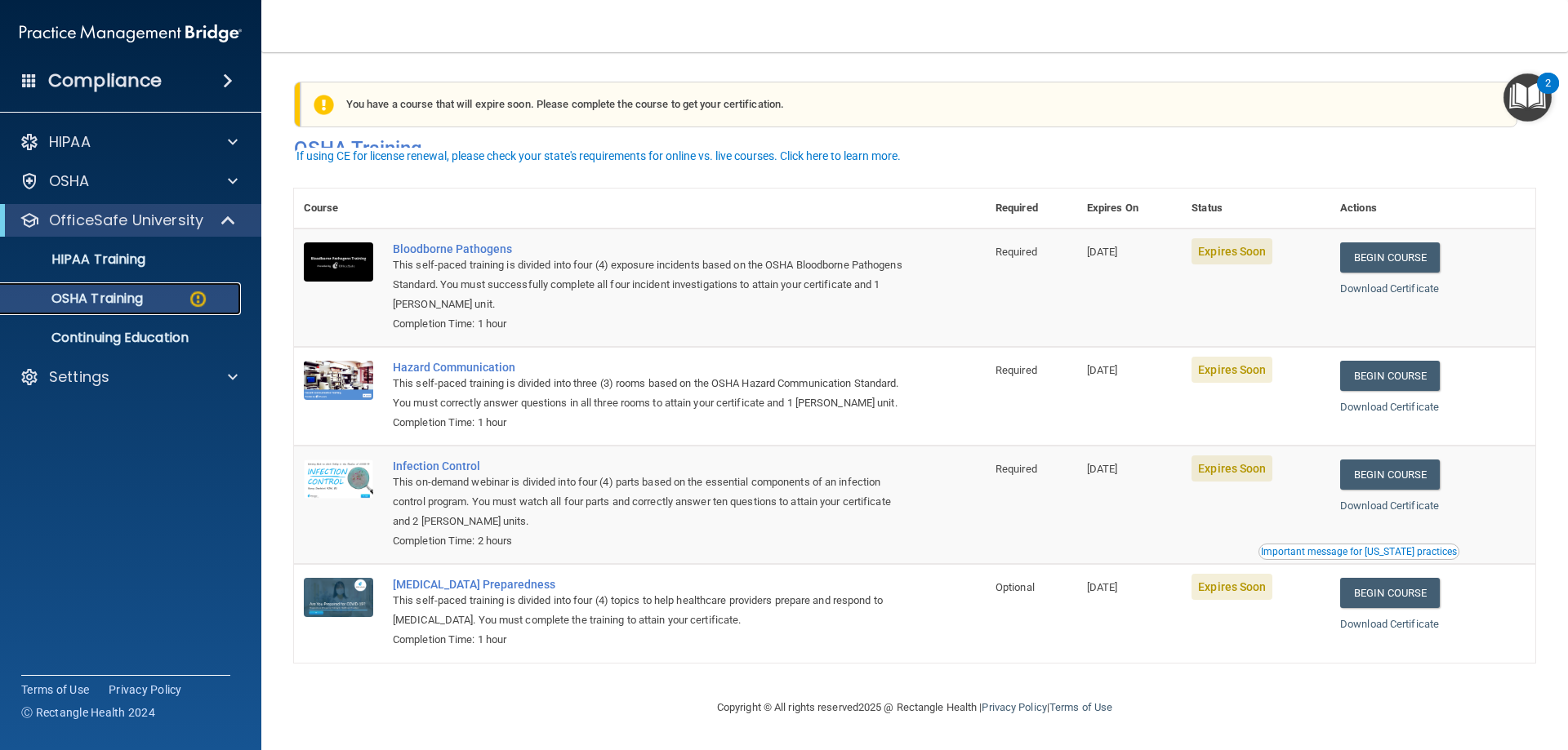
scroll to position [20, 0]
click at [1397, 243] on link "Begin Course" at bounding box center [1389, 258] width 99 height 31
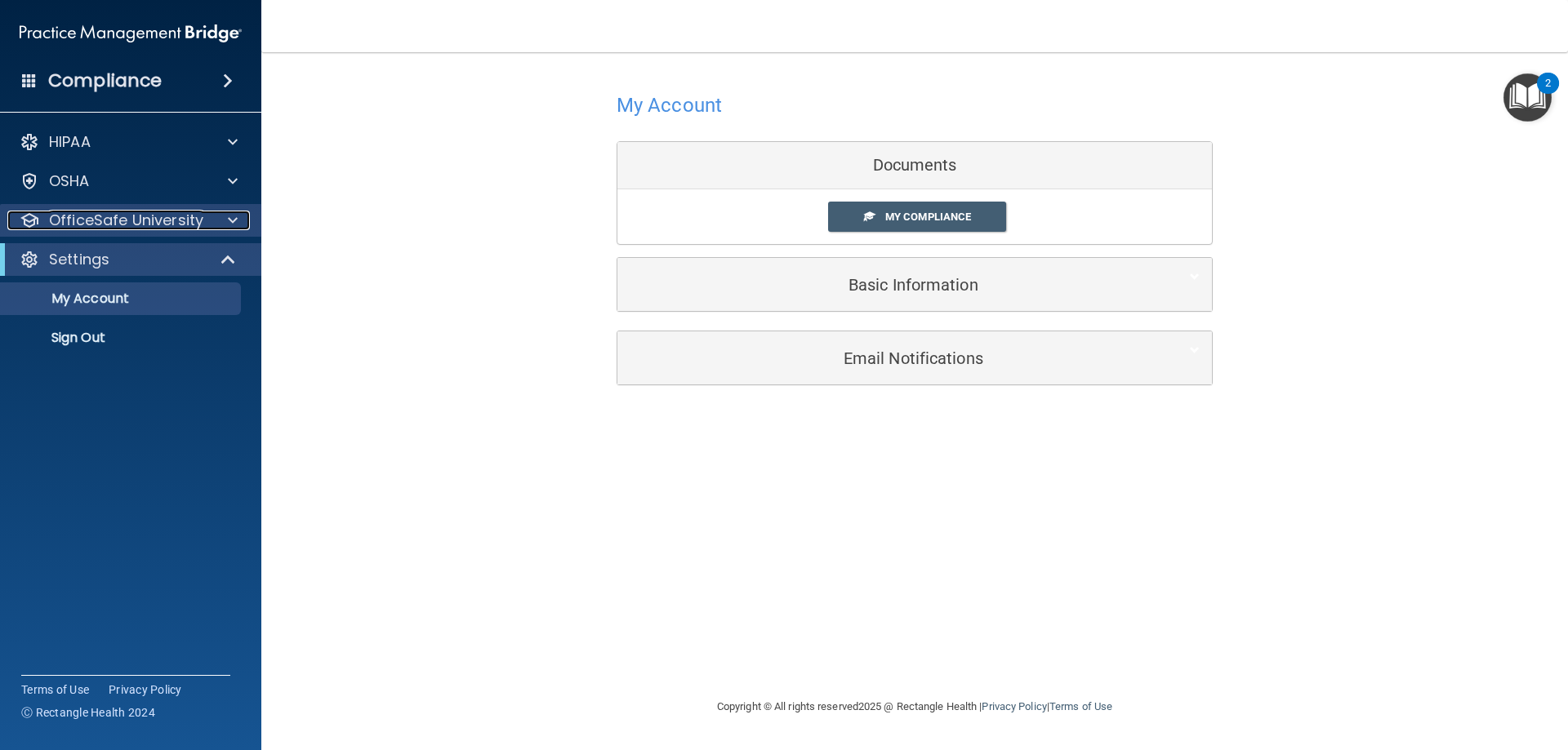
click at [223, 226] on div at bounding box center [230, 220] width 41 height 20
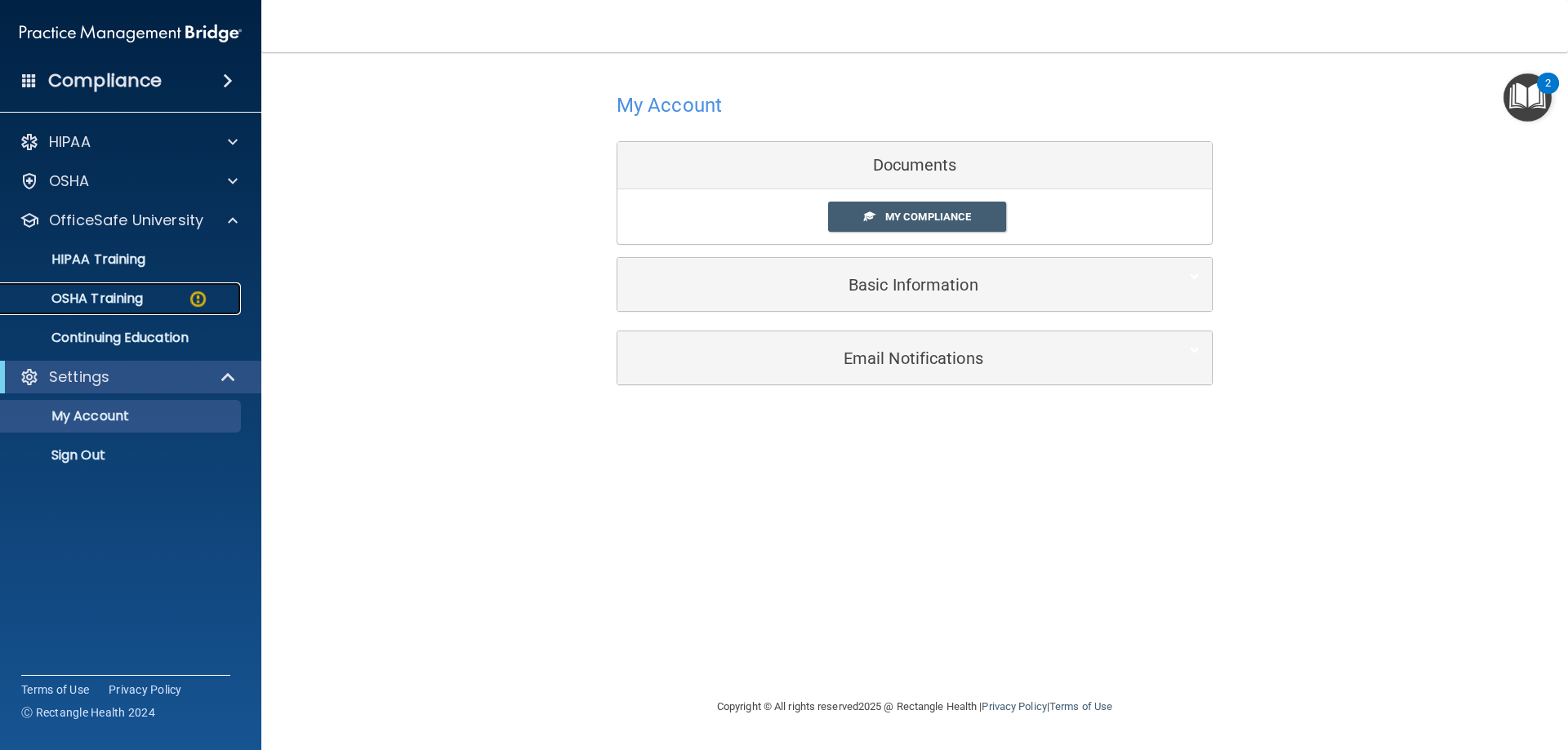
click at [135, 303] on p "OSHA Training" at bounding box center [77, 299] width 132 height 16
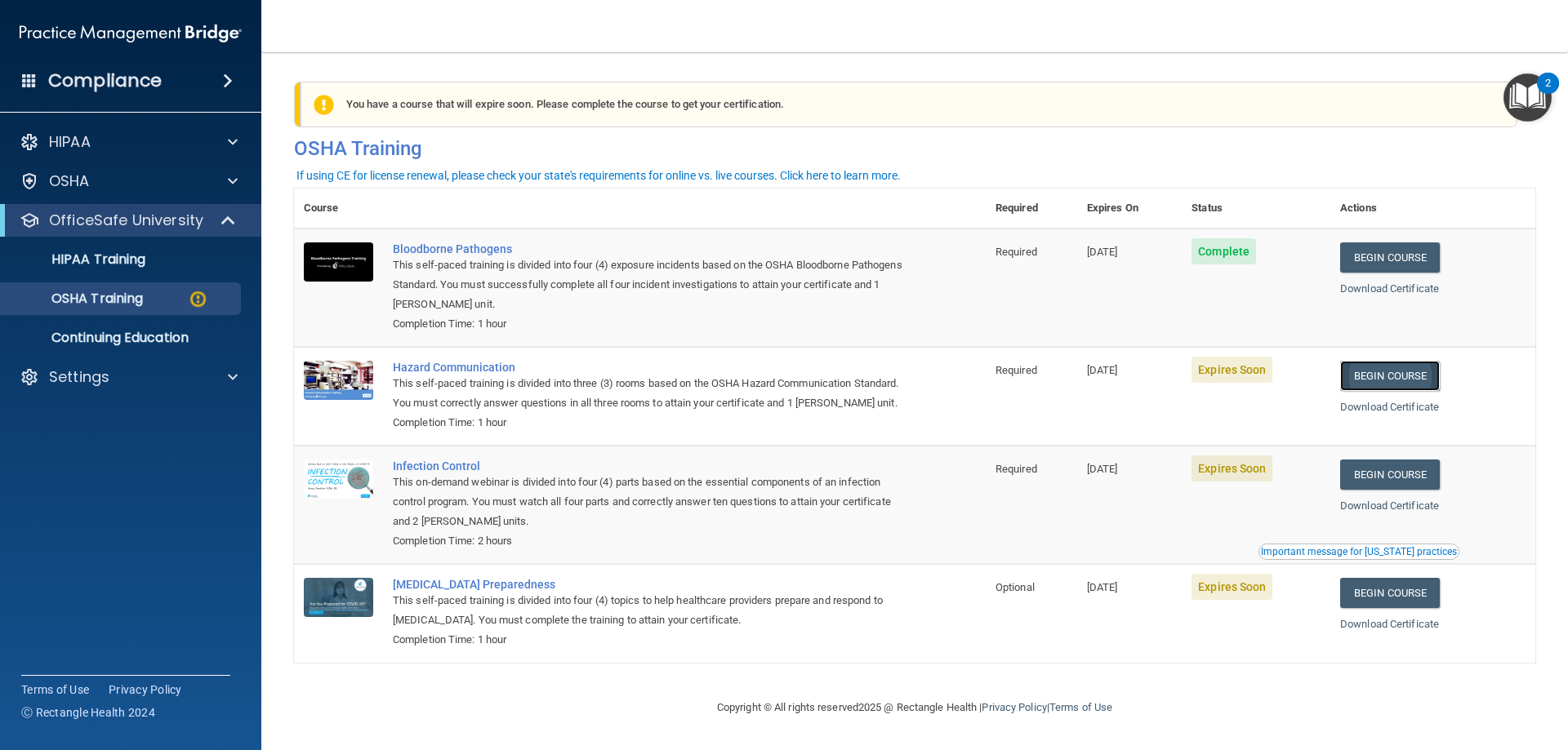
click at [1386, 379] on link "Begin Course" at bounding box center [1389, 376] width 99 height 31
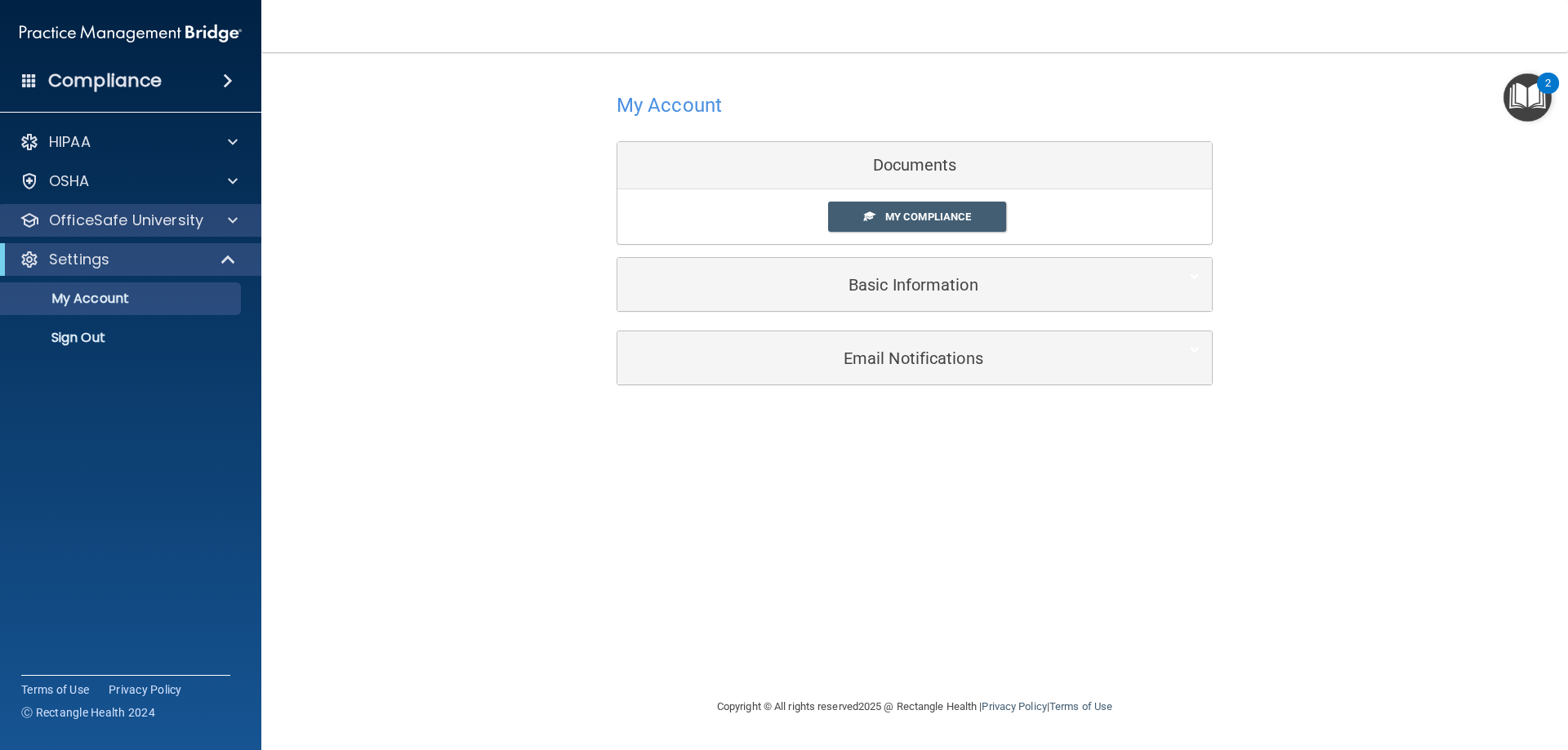
click at [223, 230] on div "OfficeSafe University" at bounding box center [131, 221] width 262 height 32
click at [229, 227] on span at bounding box center [233, 220] width 10 height 20
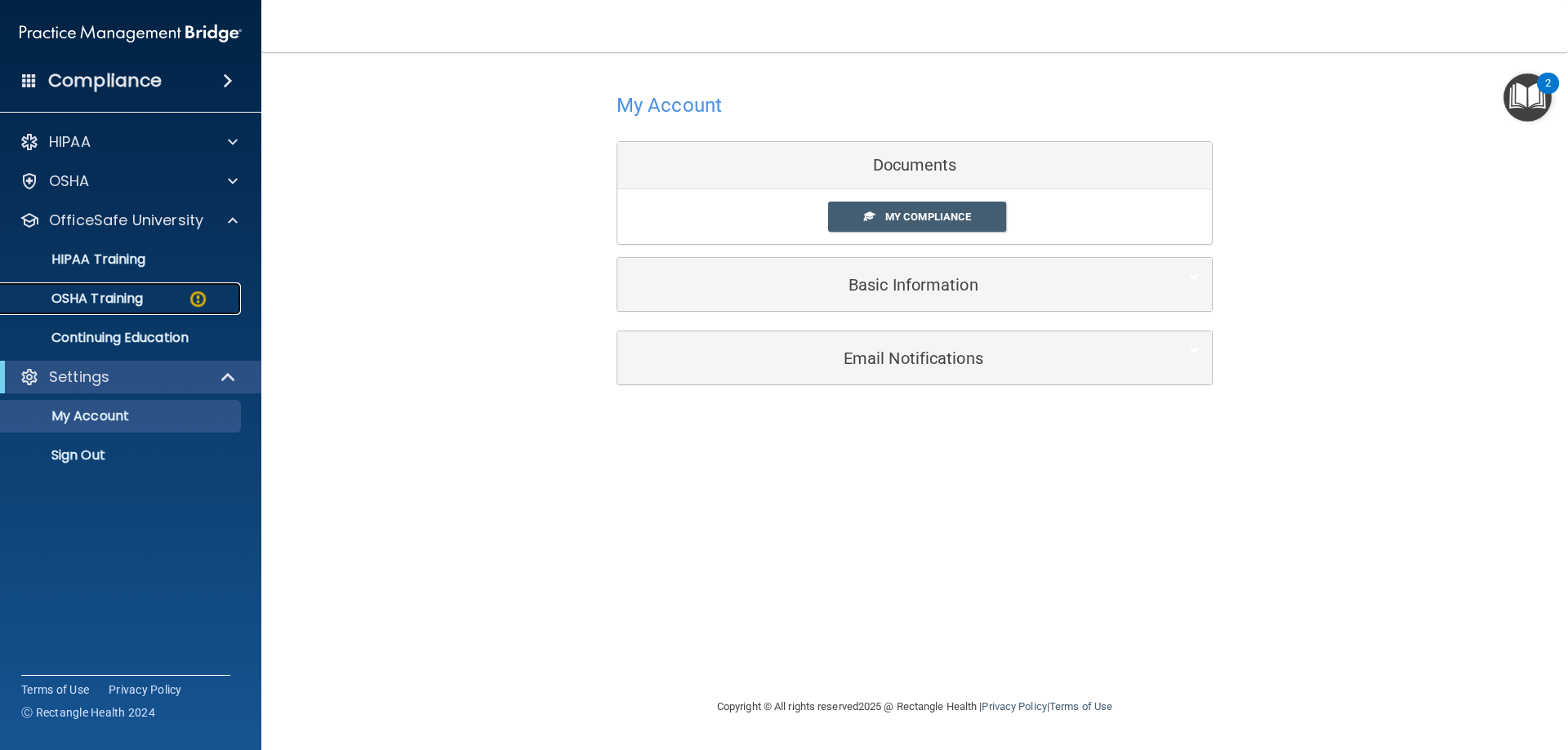
click at [185, 299] on div "OSHA Training" at bounding box center [122, 299] width 223 height 16
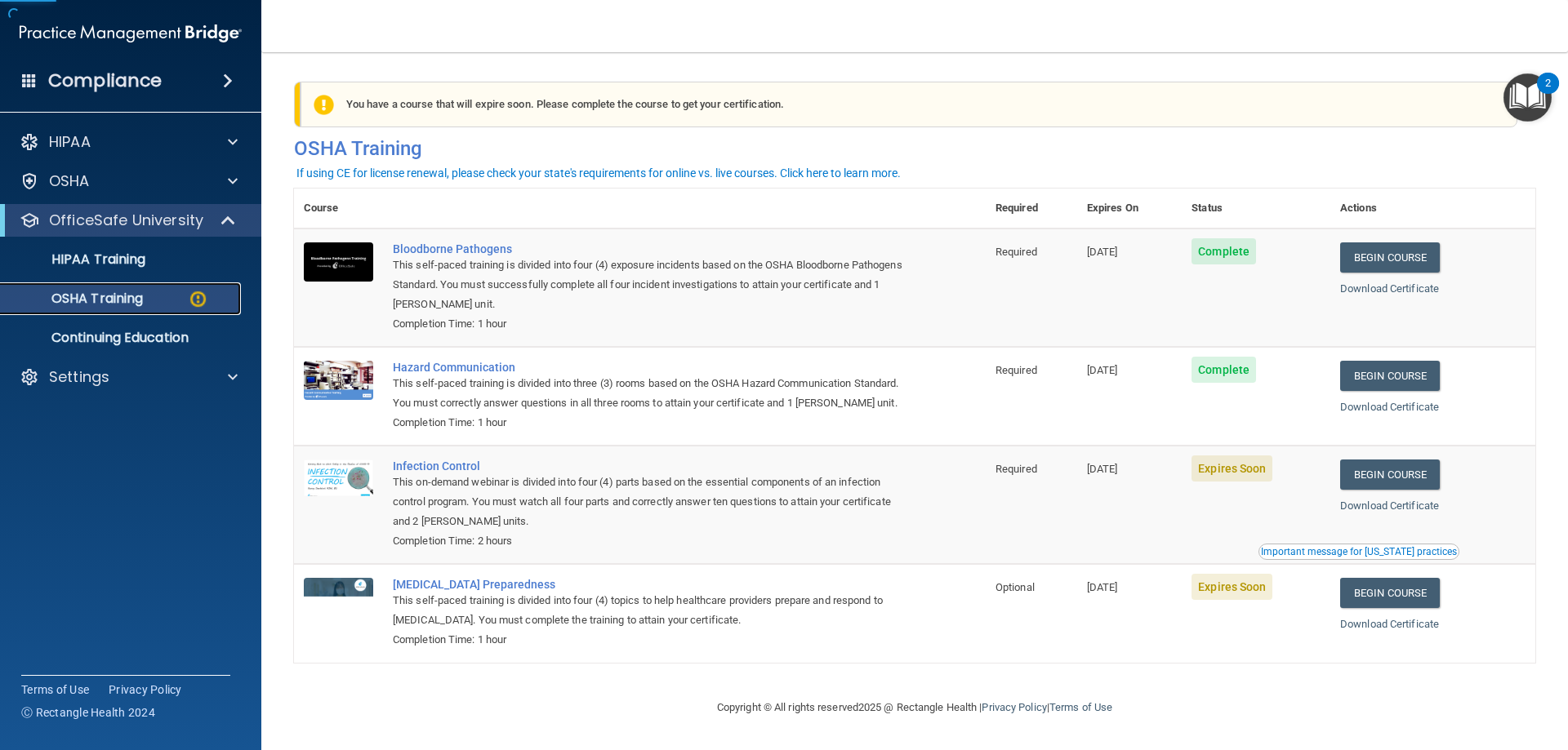
scroll to position [20, 0]
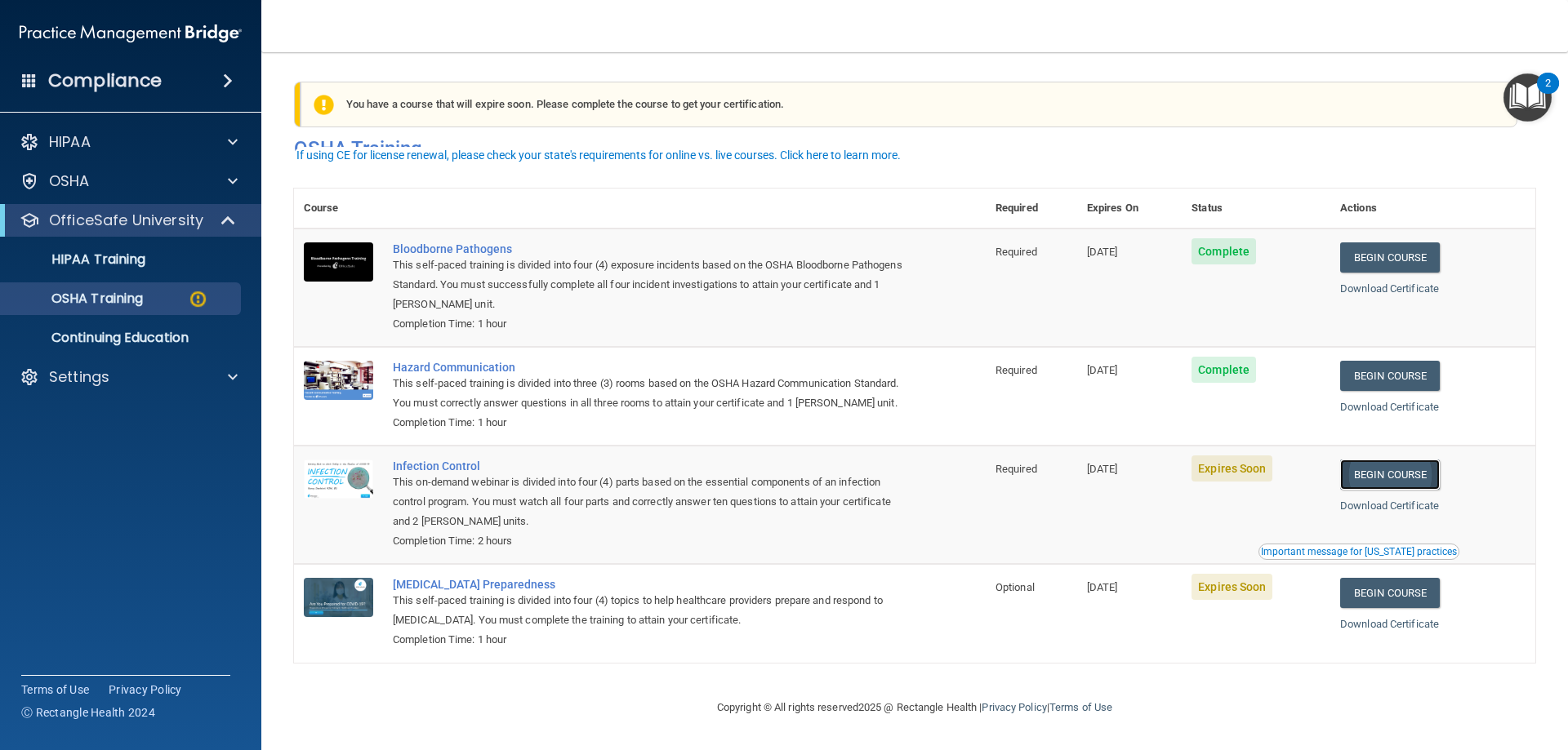
click at [1423, 473] on link "Begin Course" at bounding box center [1389, 475] width 99 height 31
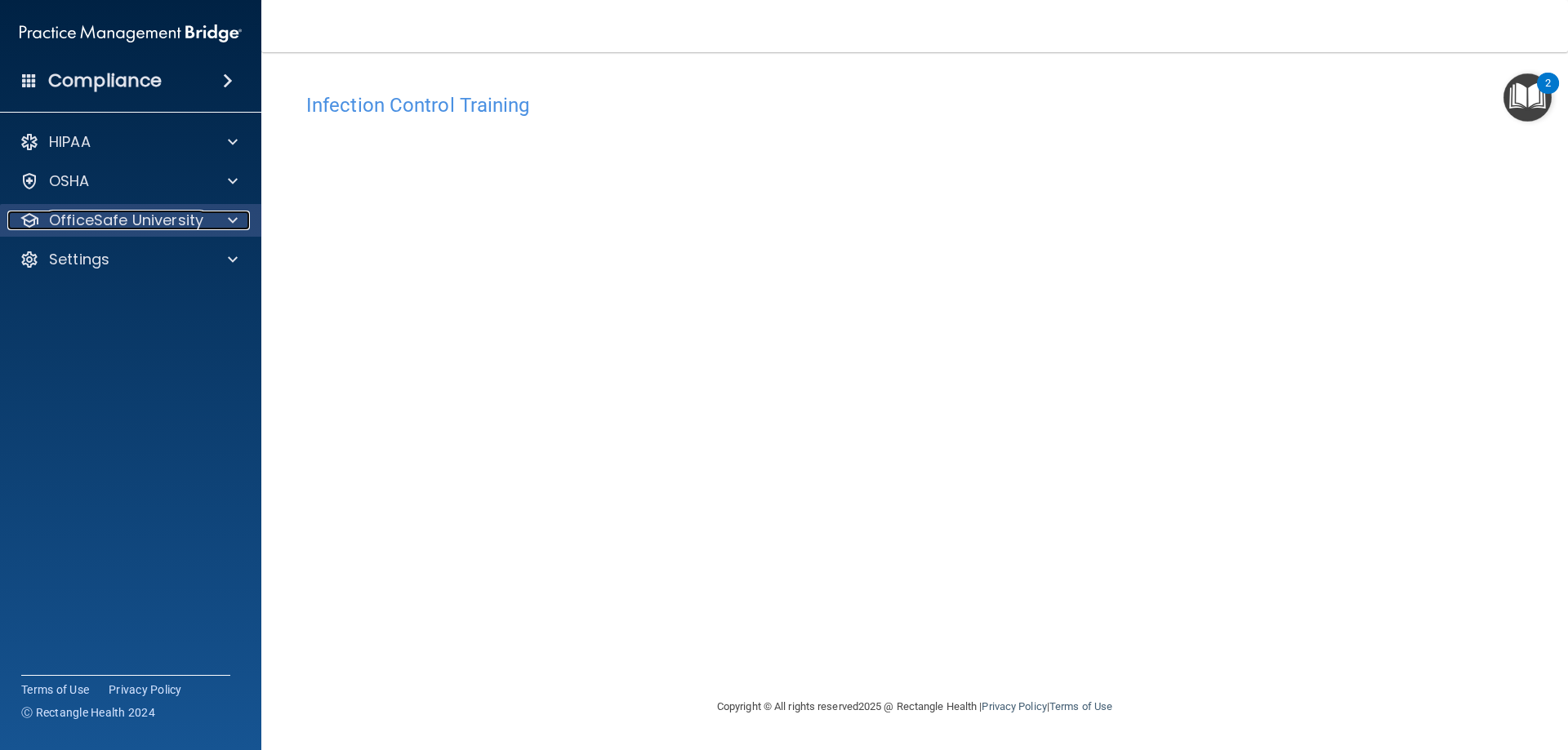
click at [194, 223] on p "OfficeSafe University" at bounding box center [126, 220] width 154 height 20
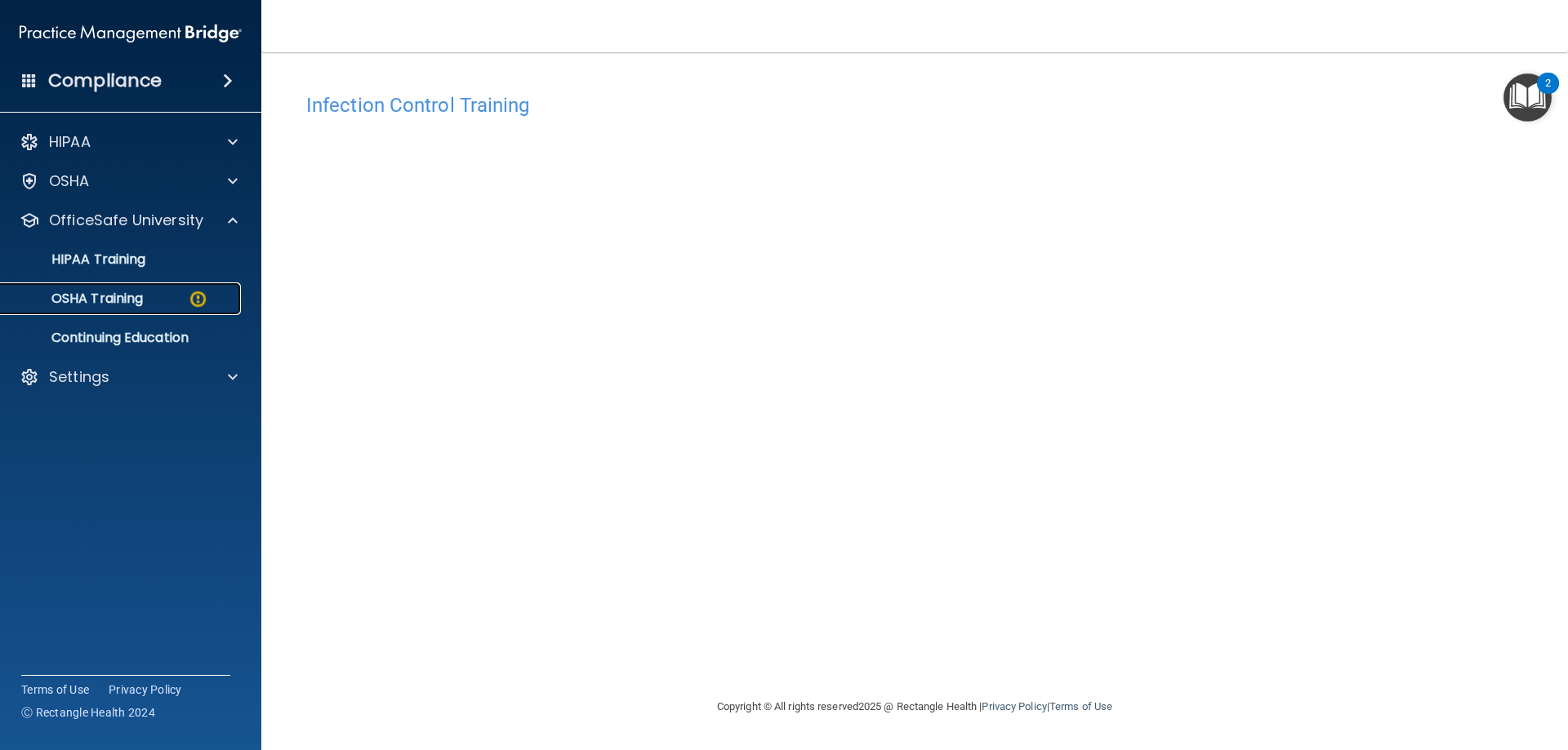
click at [159, 303] on div "OSHA Training" at bounding box center [122, 299] width 223 height 16
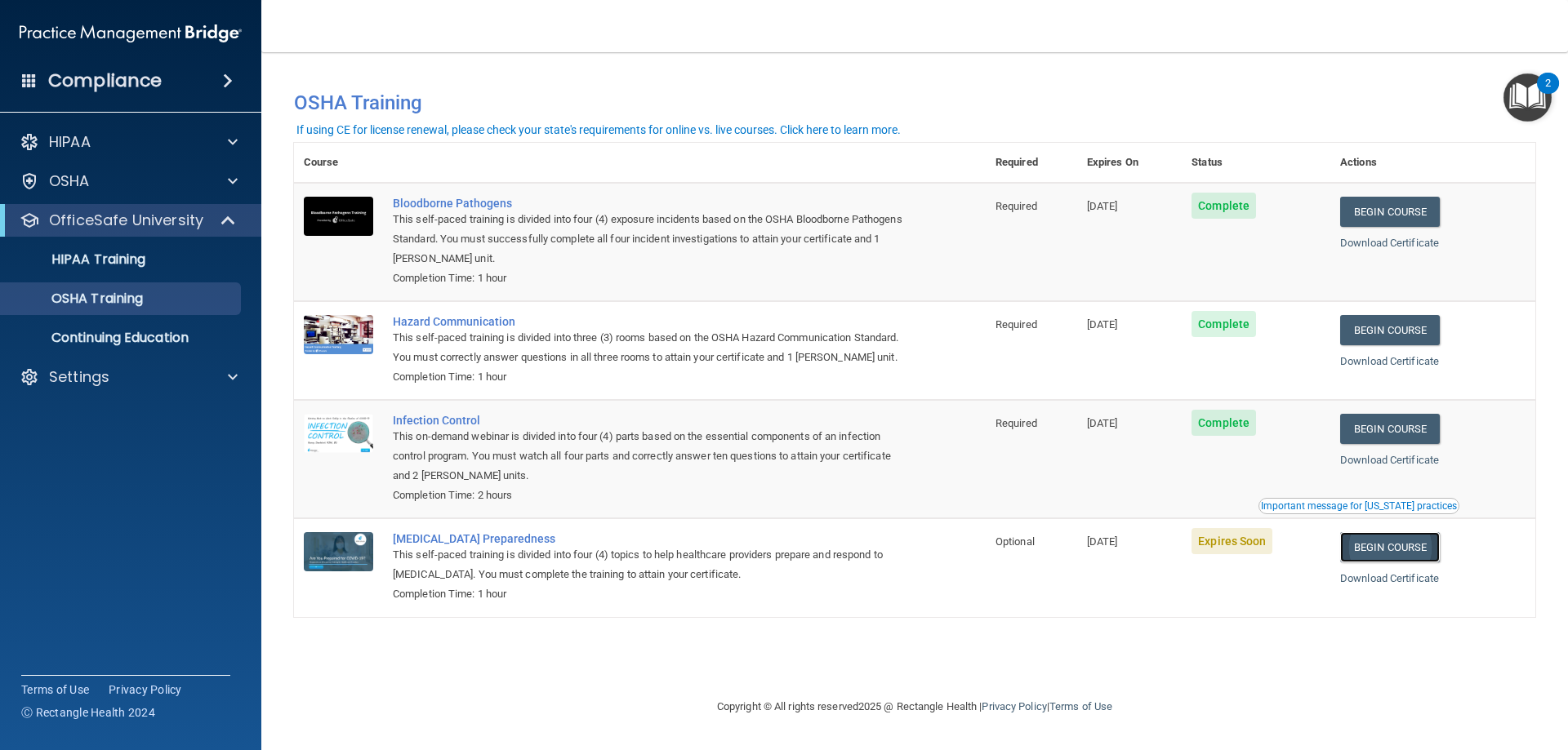
click at [1383, 562] on link "Begin Course" at bounding box center [1389, 547] width 99 height 31
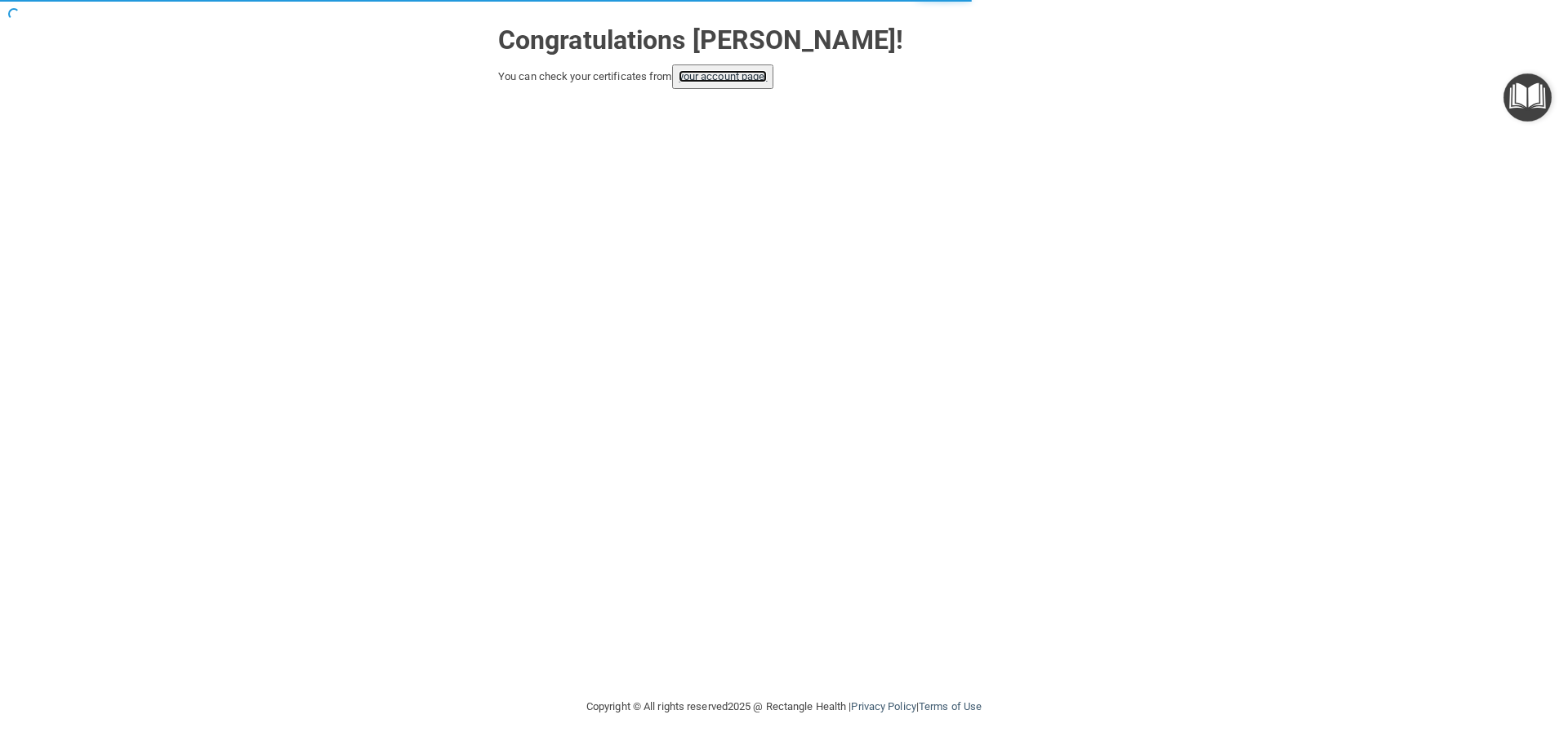
click at [737, 80] on link "your account page!" at bounding box center [723, 76] width 89 height 12
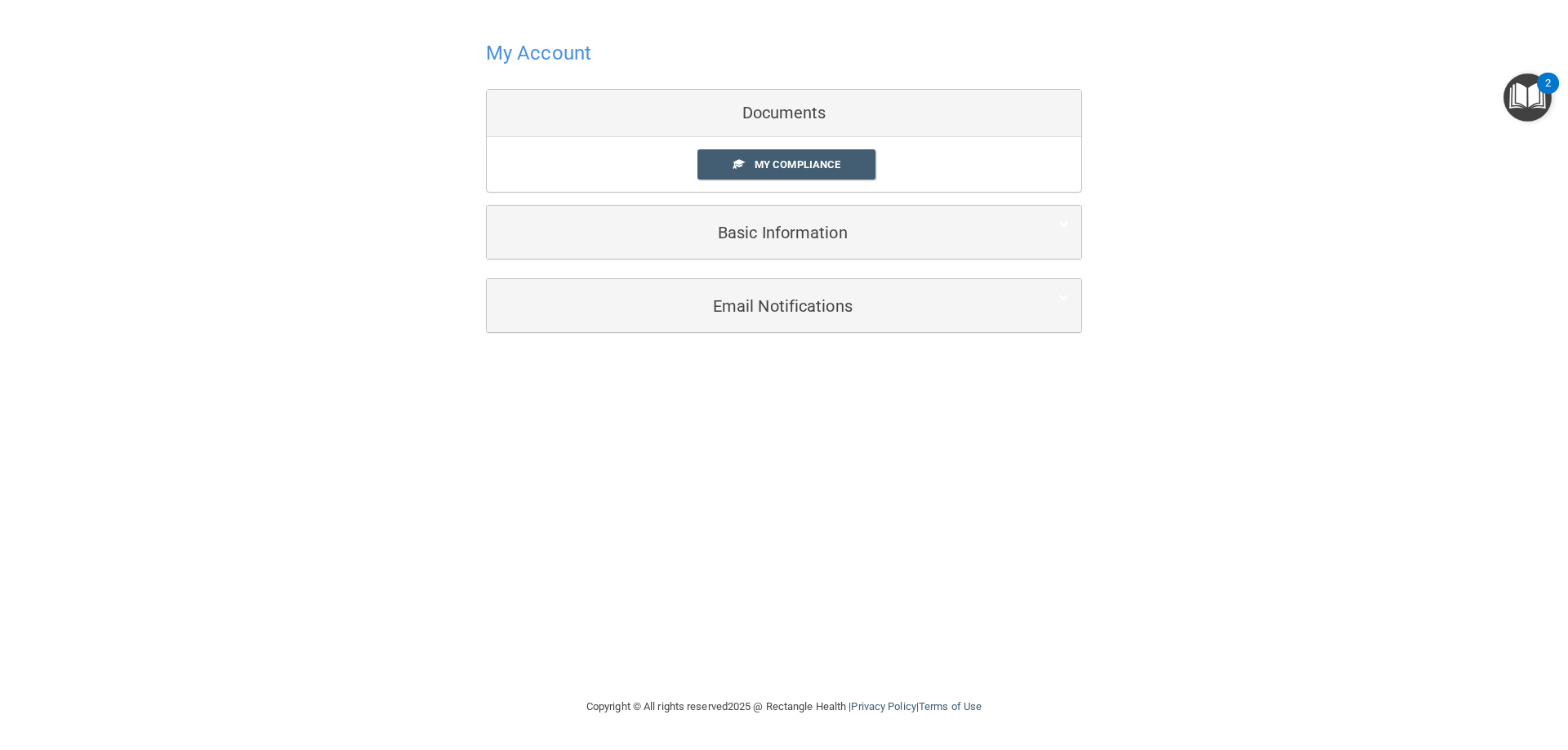
click at [523, 54] on h4 "My Account" at bounding box center [539, 53] width 105 height 21
click at [748, 160] on link "My Compliance" at bounding box center [787, 165] width 179 height 31
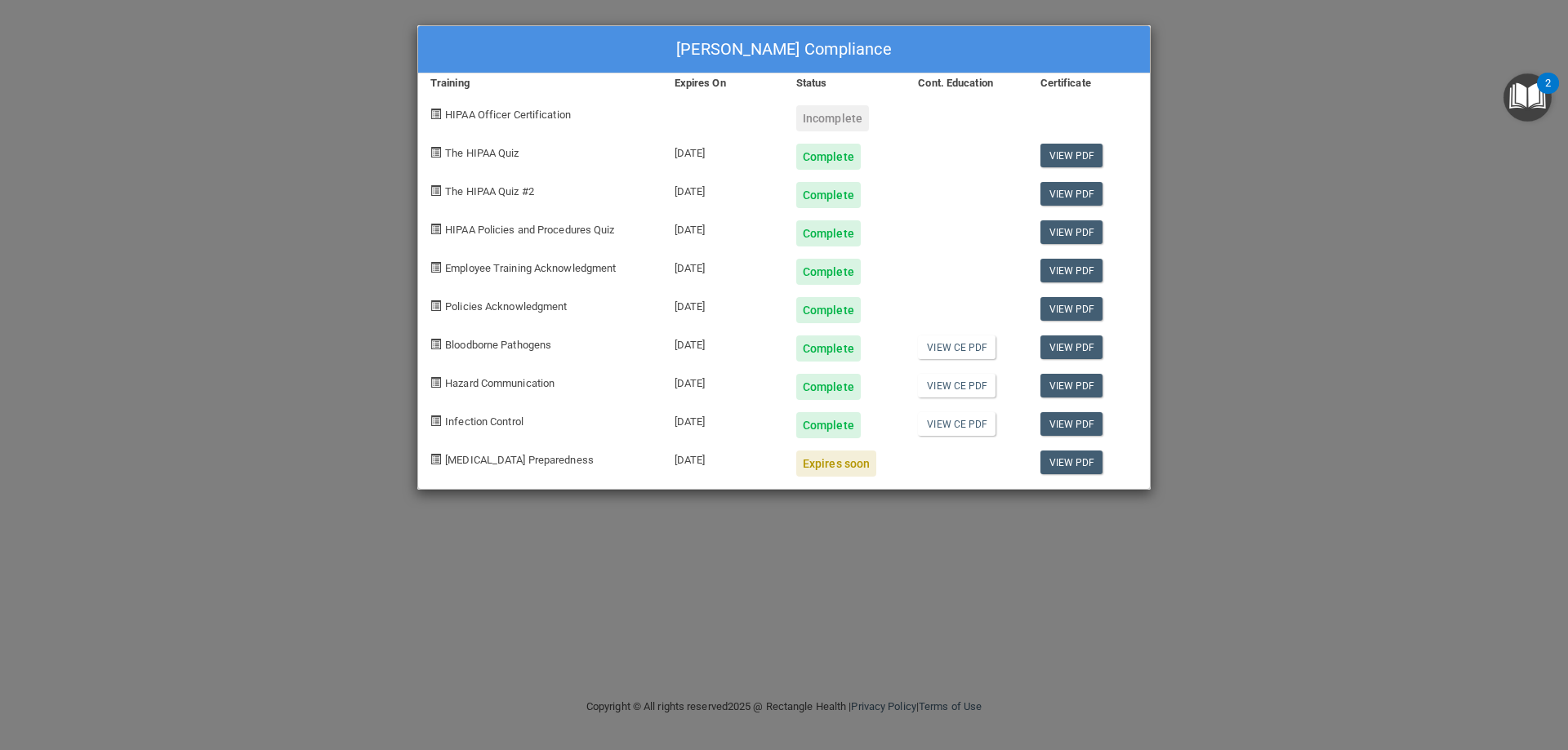
click at [820, 120] on div "Incomplete" at bounding box center [832, 118] width 73 height 26
click at [1231, 203] on div "[PERSON_NAME] Compliance Training Expires On Status Cont. Education Certificate…" at bounding box center [784, 375] width 1568 height 750
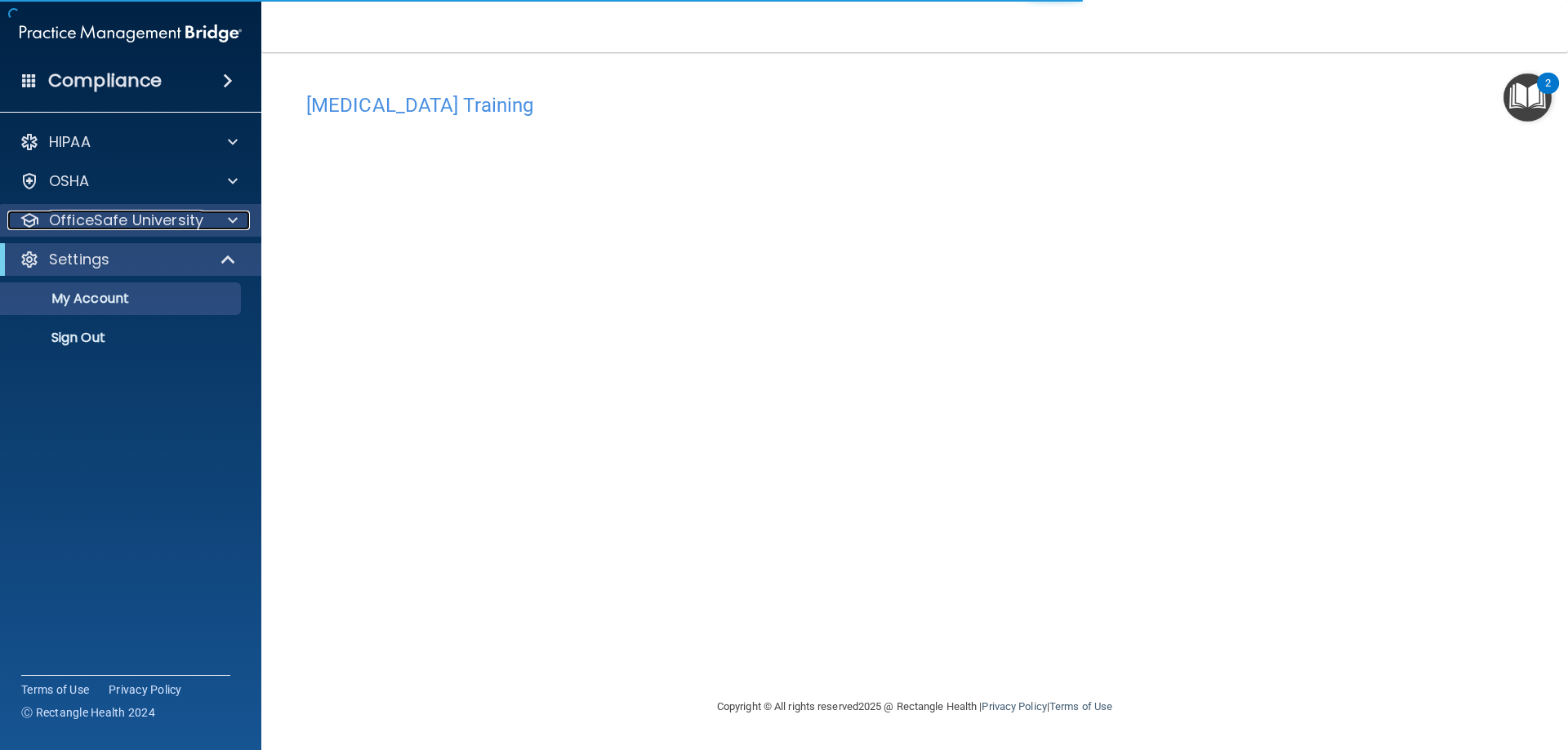
click at [227, 214] on div at bounding box center [230, 220] width 41 height 20
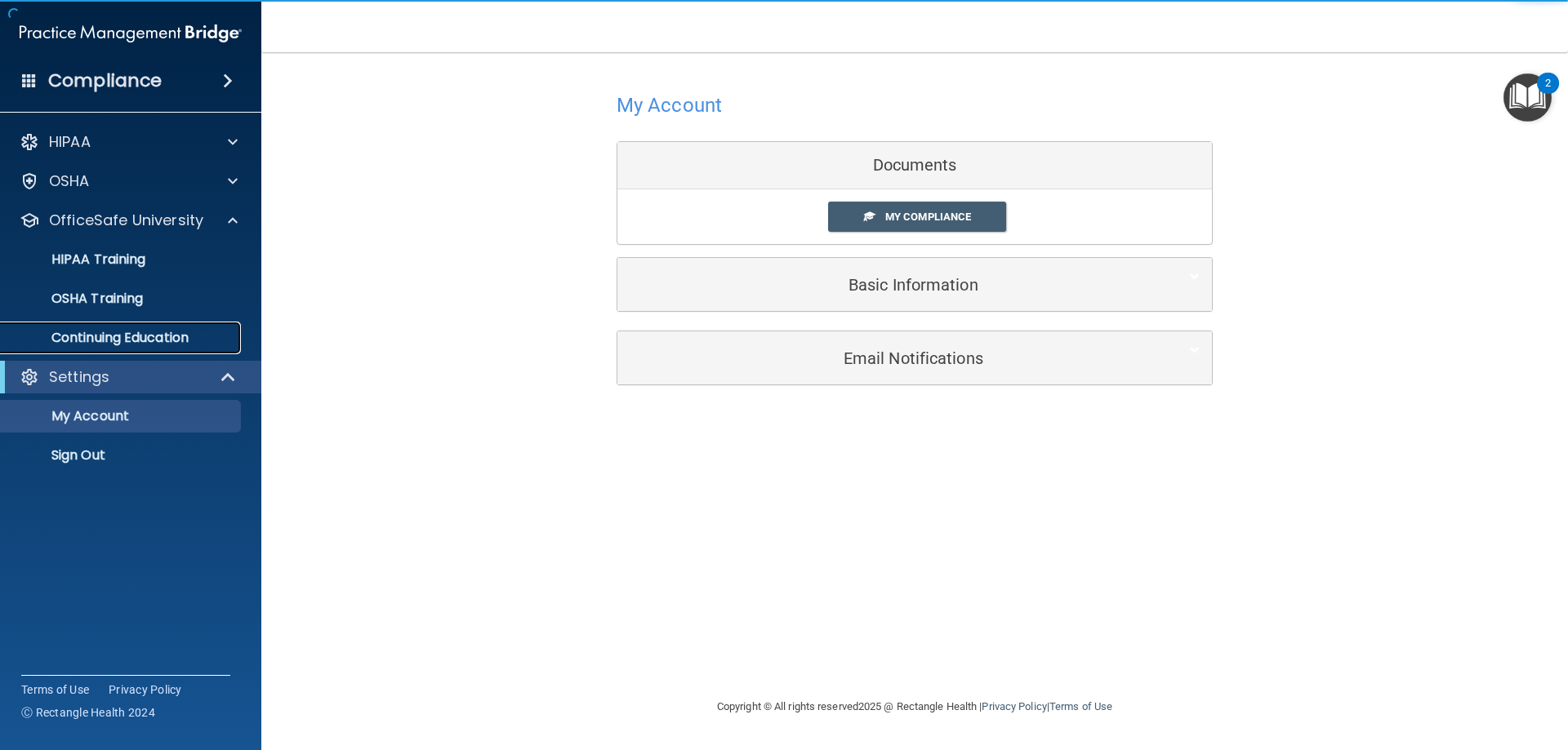
click at [154, 337] on p "Continuing Education" at bounding box center [122, 338] width 223 height 16
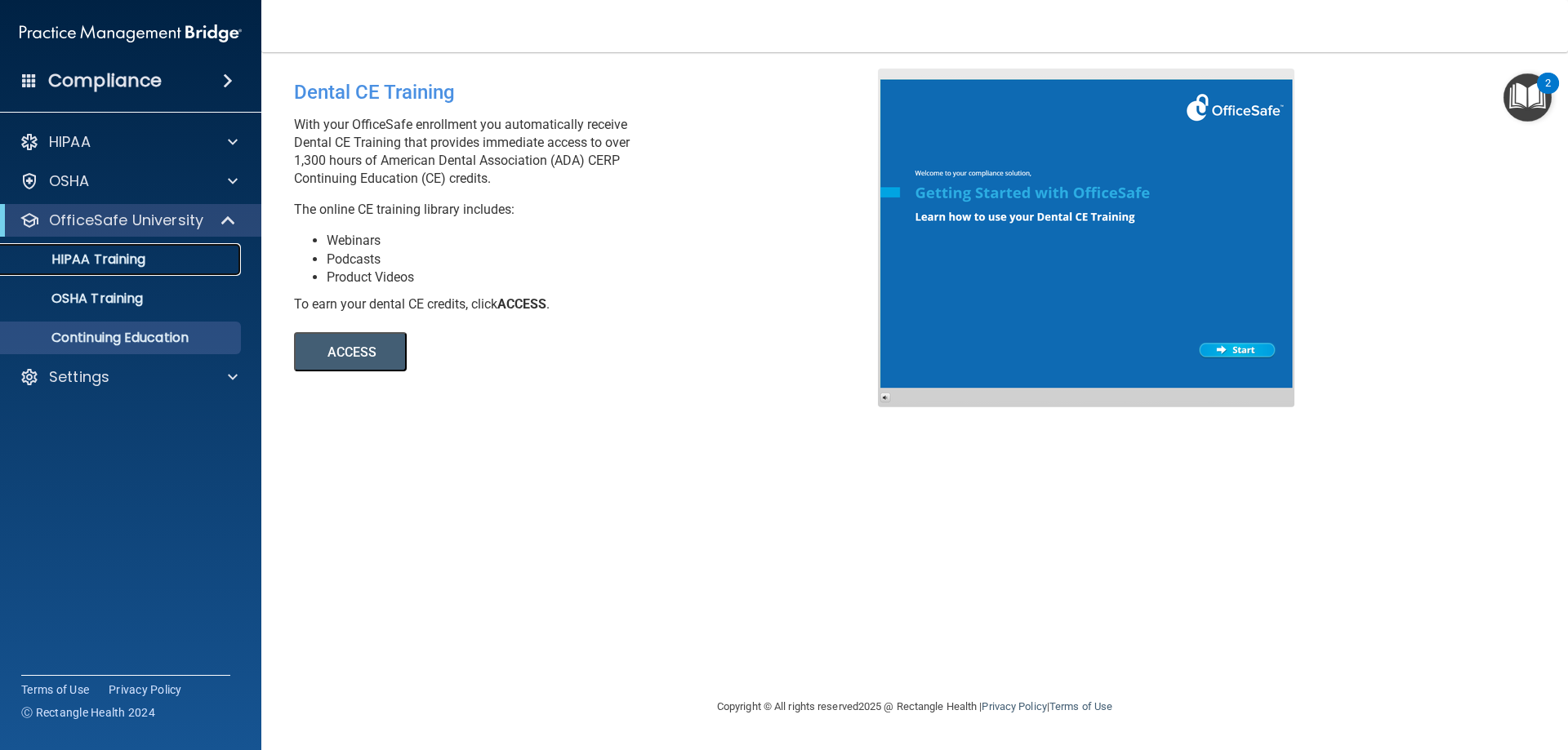
click at [202, 252] on div "HIPAA Training" at bounding box center [122, 259] width 223 height 16
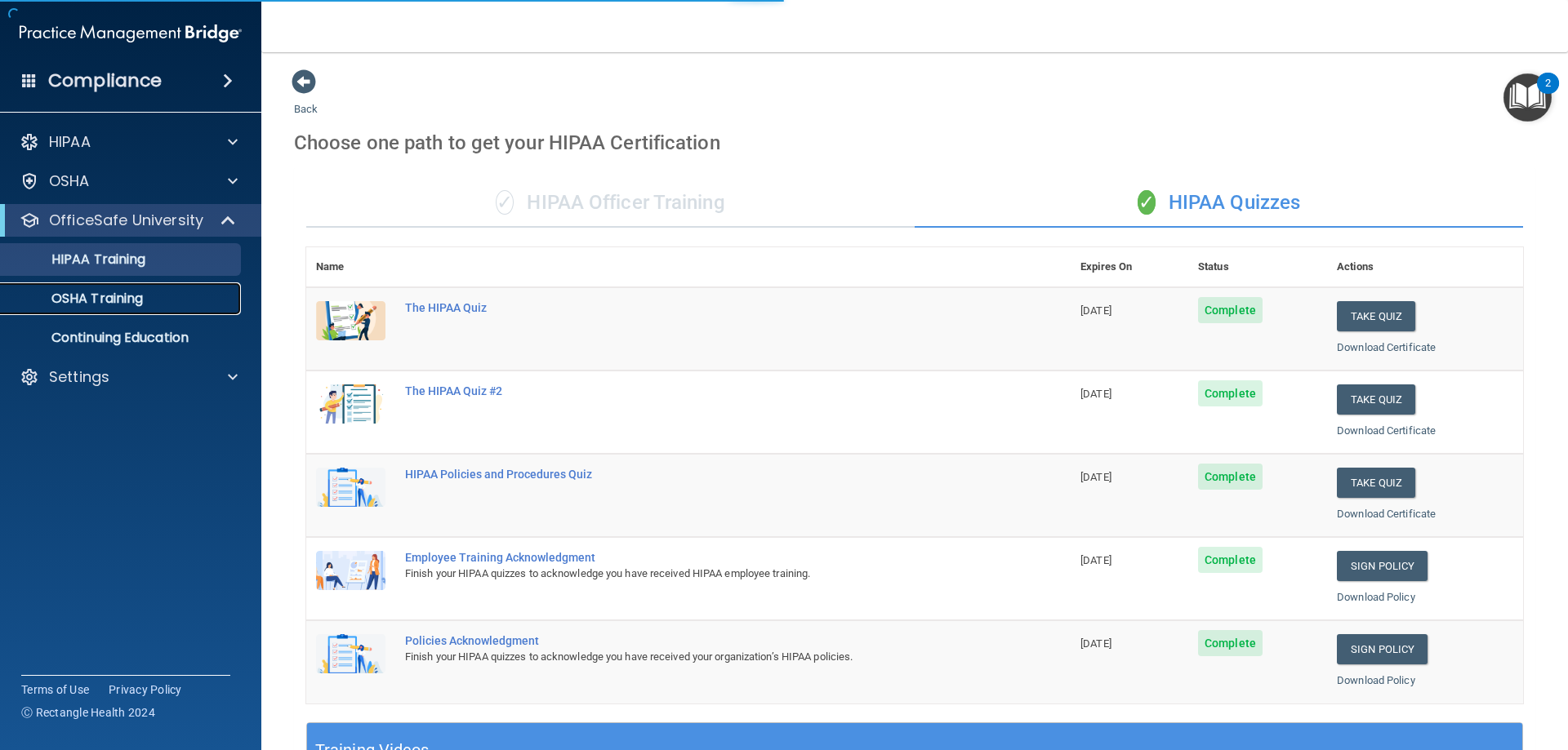
click at [194, 288] on link "OSHA Training" at bounding box center [112, 299] width 257 height 32
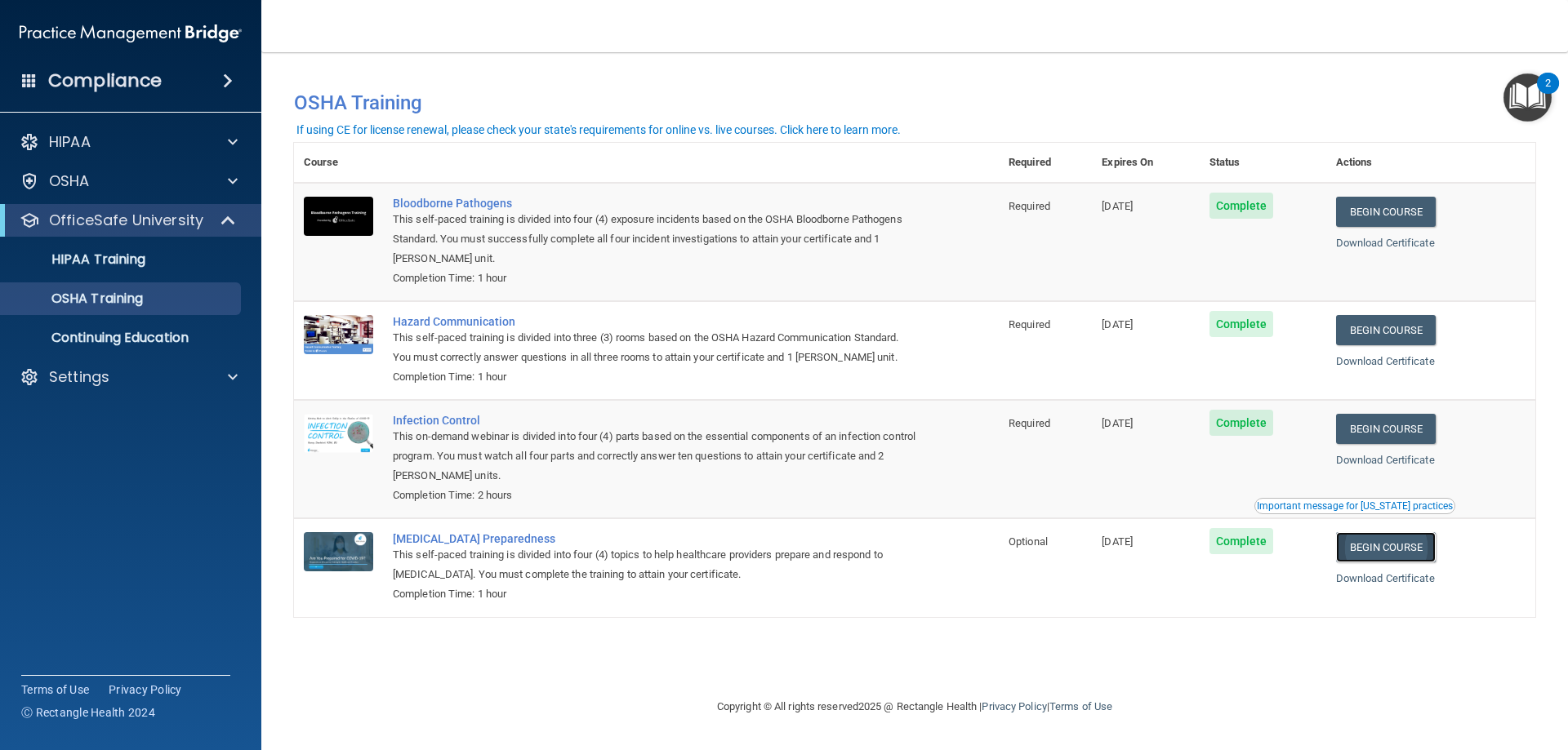
click at [1408, 556] on link "Begin Course" at bounding box center [1385, 547] width 99 height 31
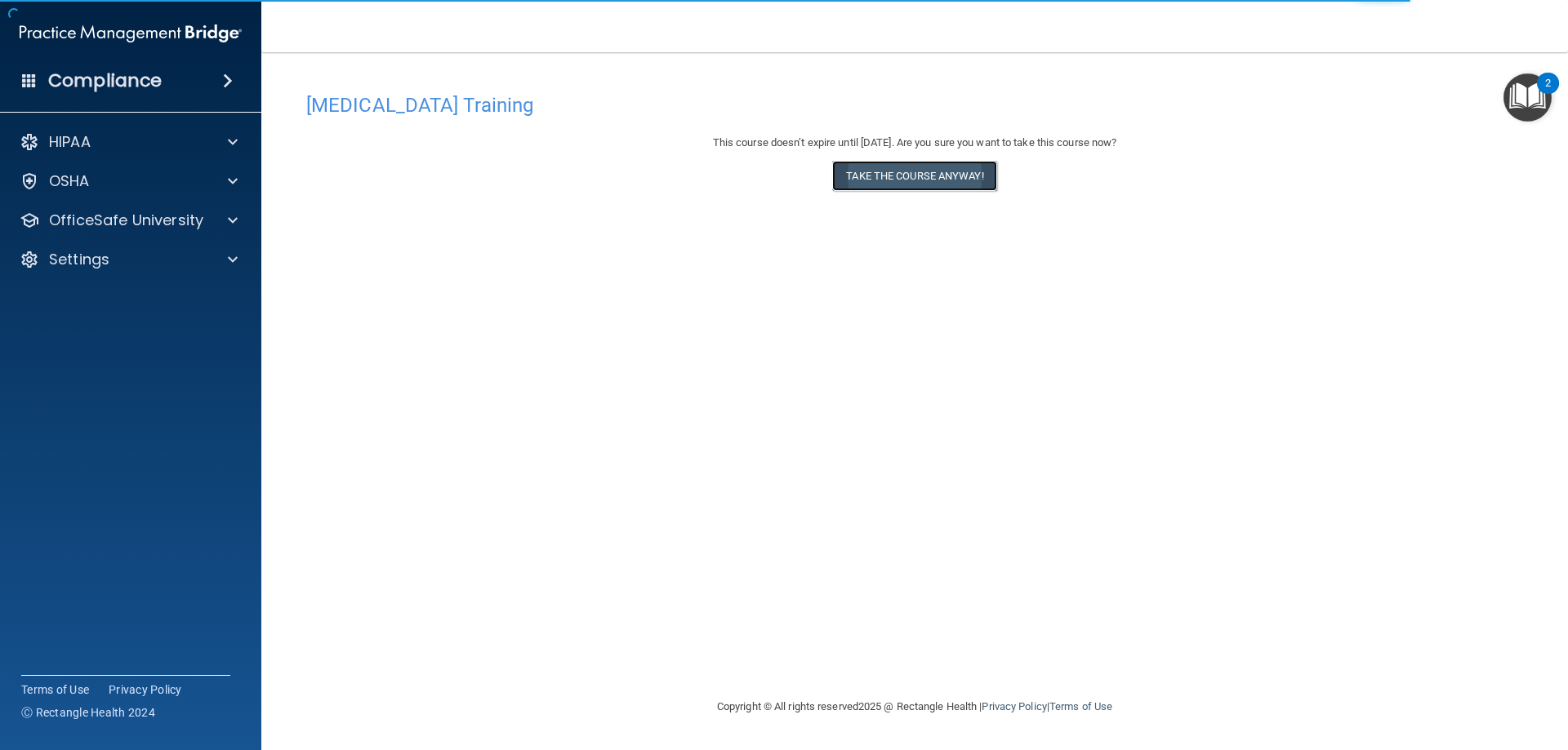
click at [954, 189] on button "Take the course anyway!" at bounding box center [914, 176] width 164 height 31
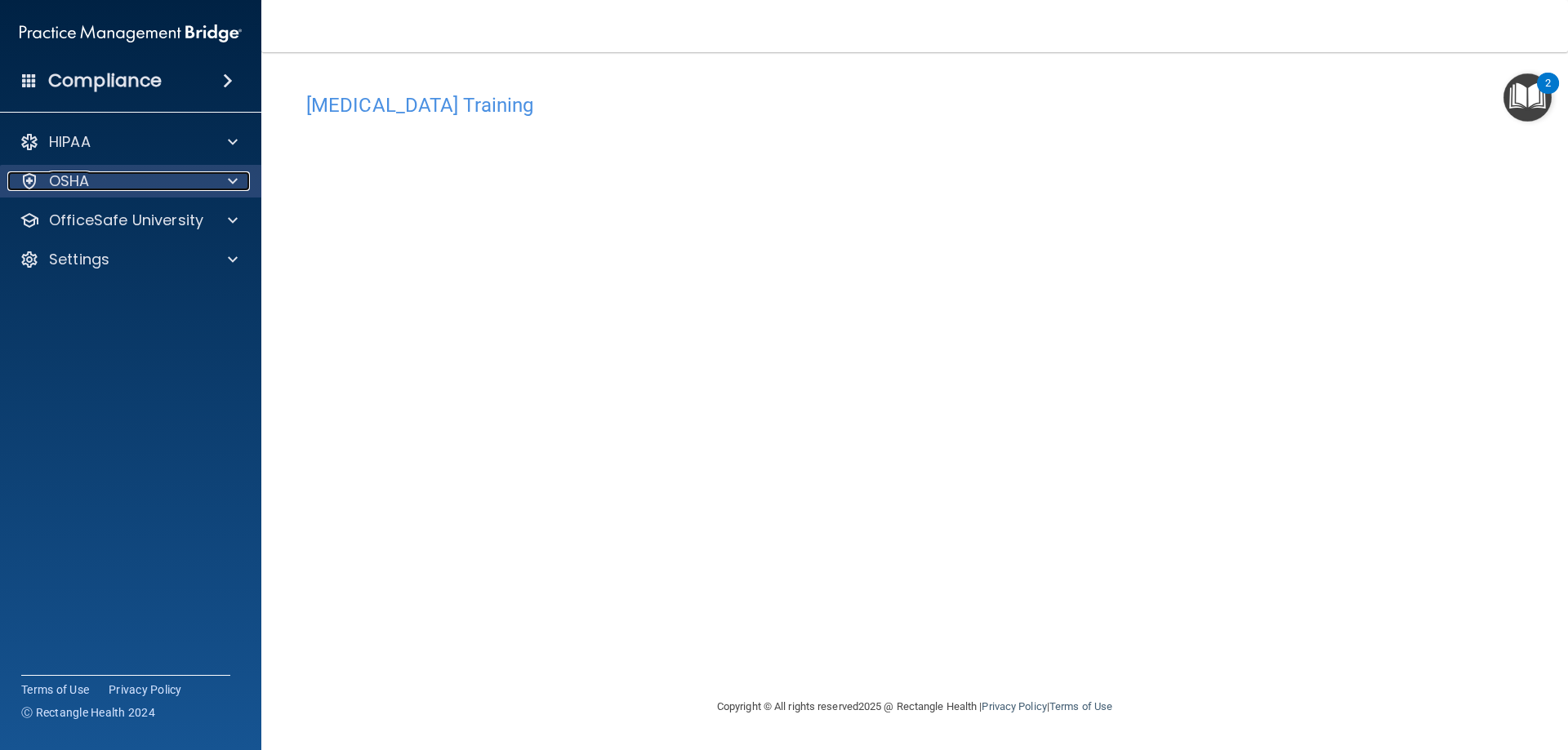
click at [114, 188] on div "OSHA" at bounding box center [109, 181] width 203 height 20
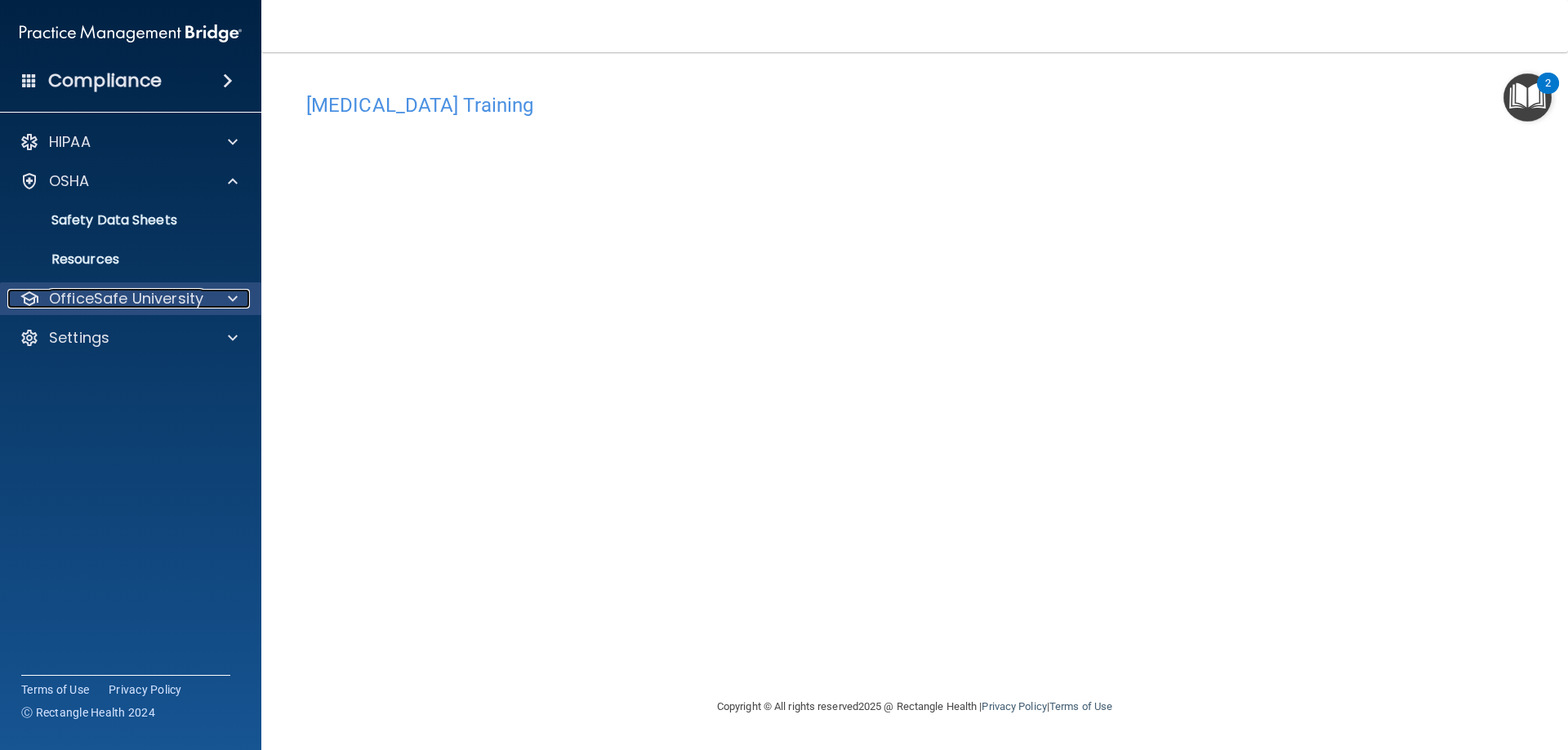
click at [109, 295] on p "OfficeSafe University" at bounding box center [126, 299] width 154 height 20
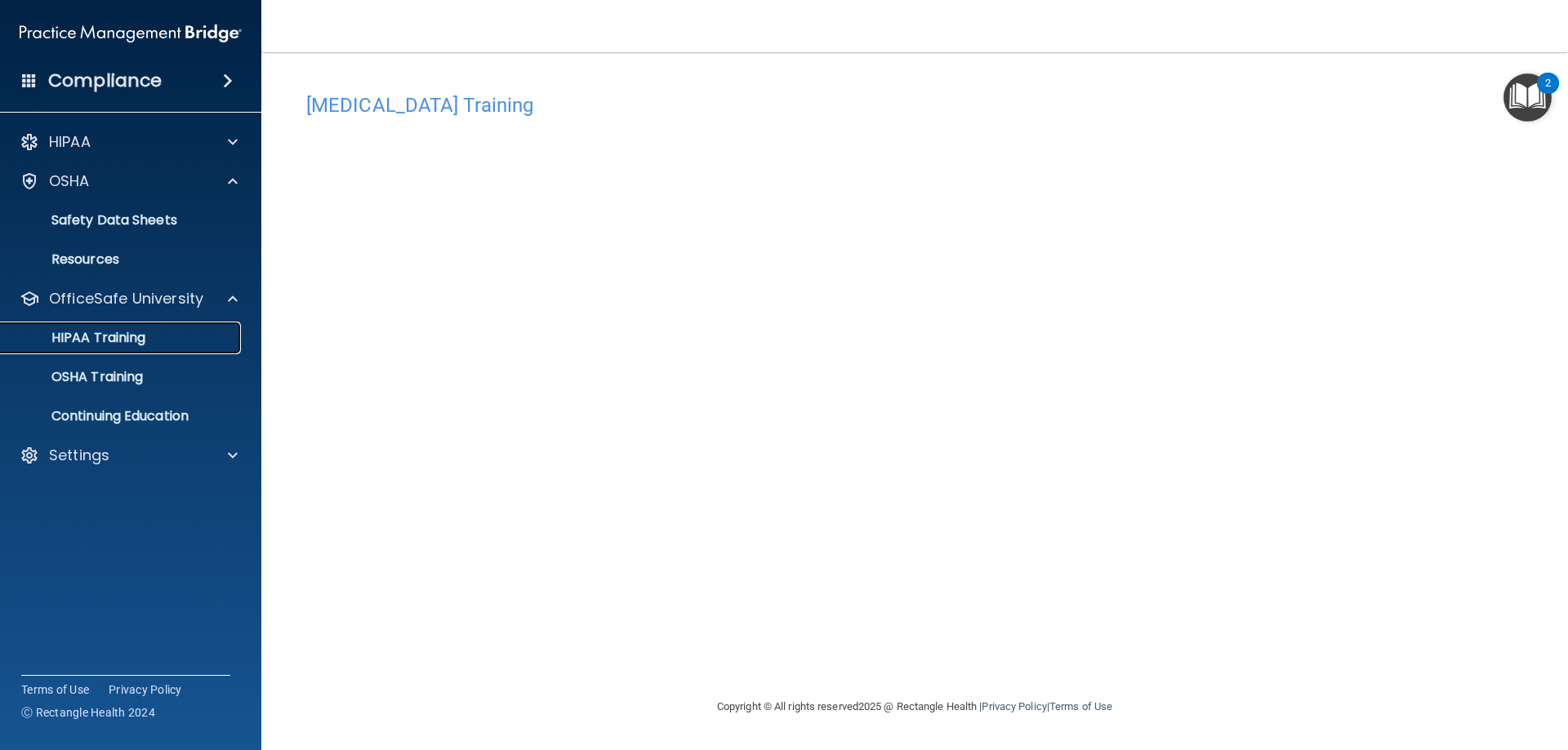
click at [131, 333] on p "HIPAA Training" at bounding box center [78, 338] width 135 height 16
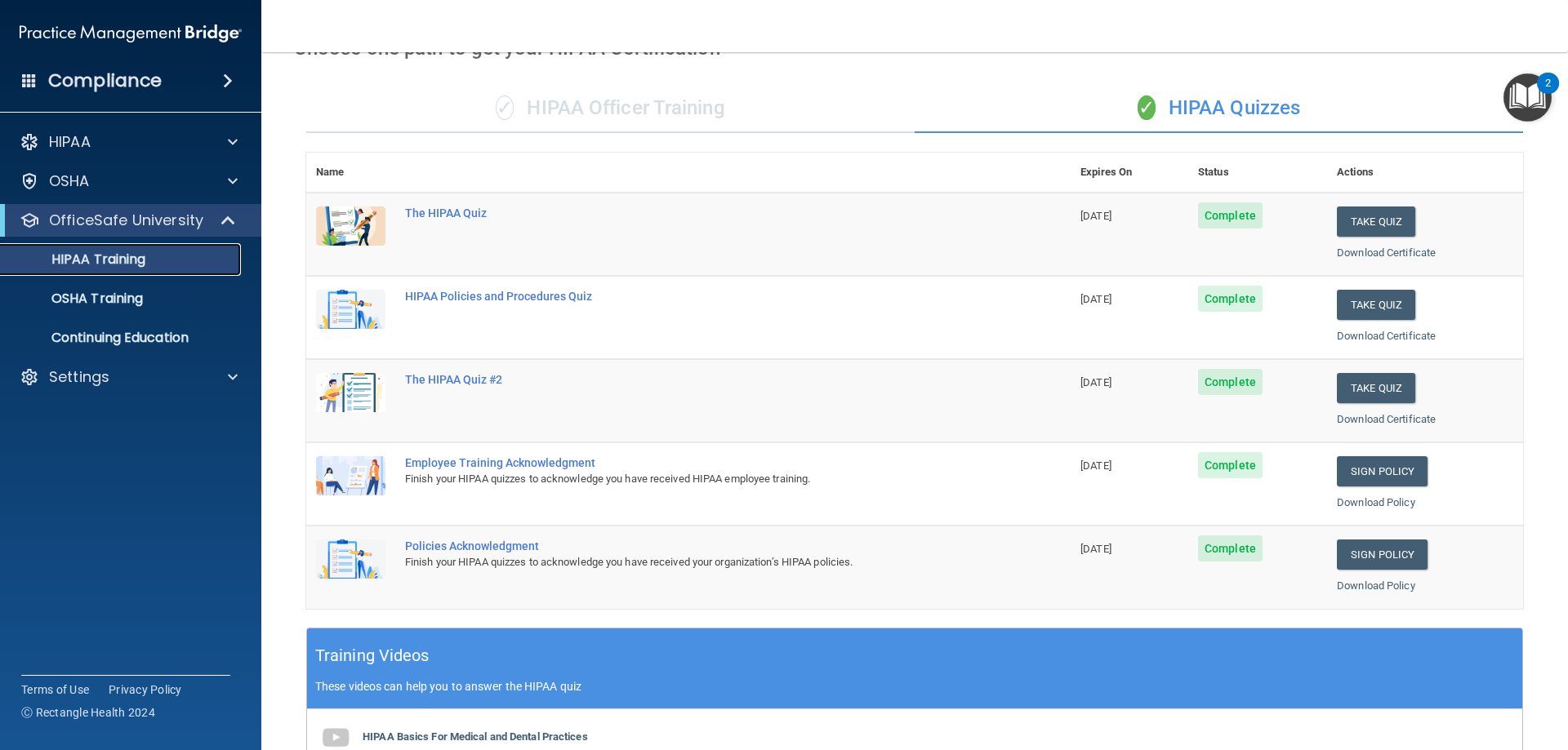
scroll to position [71, 0]
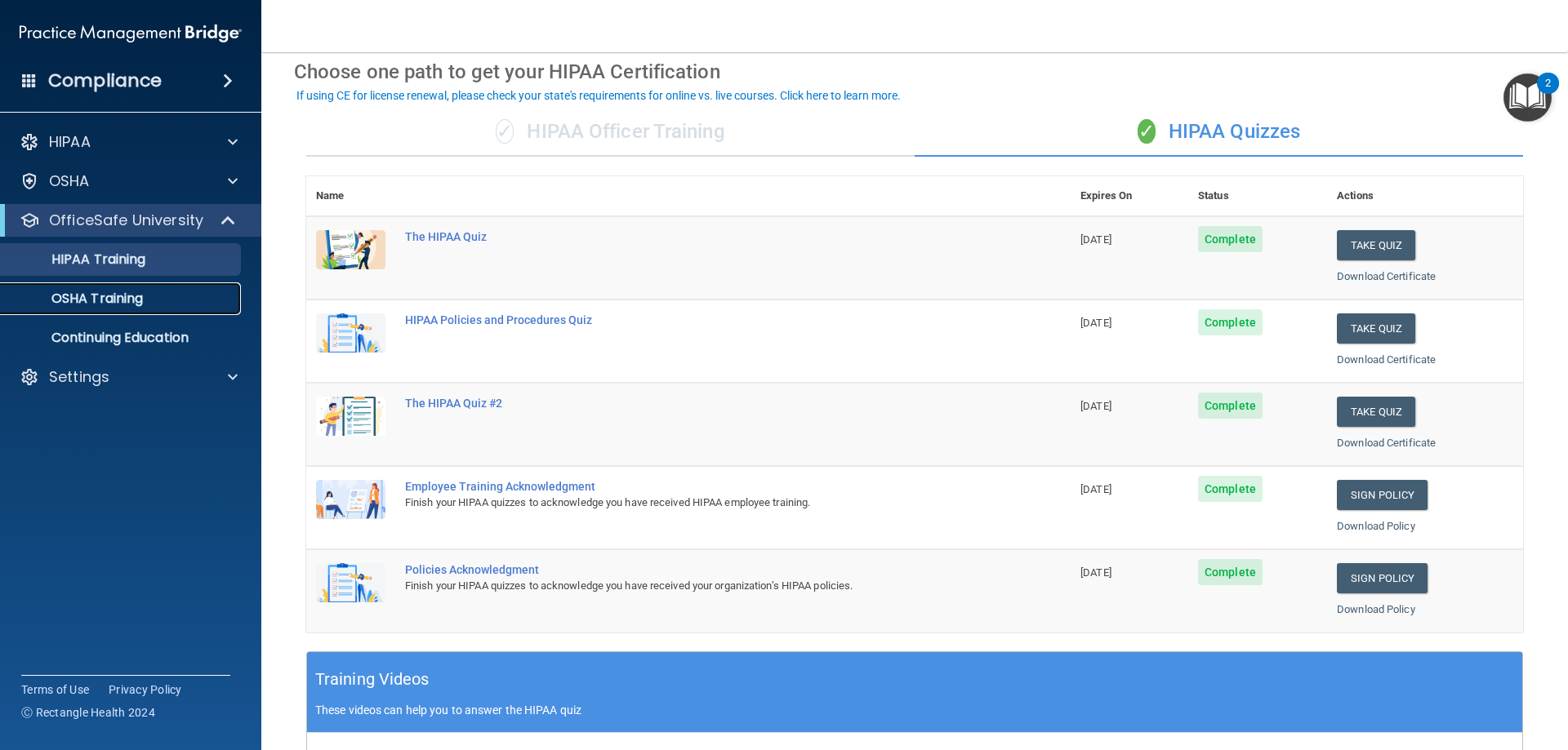
click at [145, 302] on div "OSHA Training" at bounding box center [122, 299] width 223 height 16
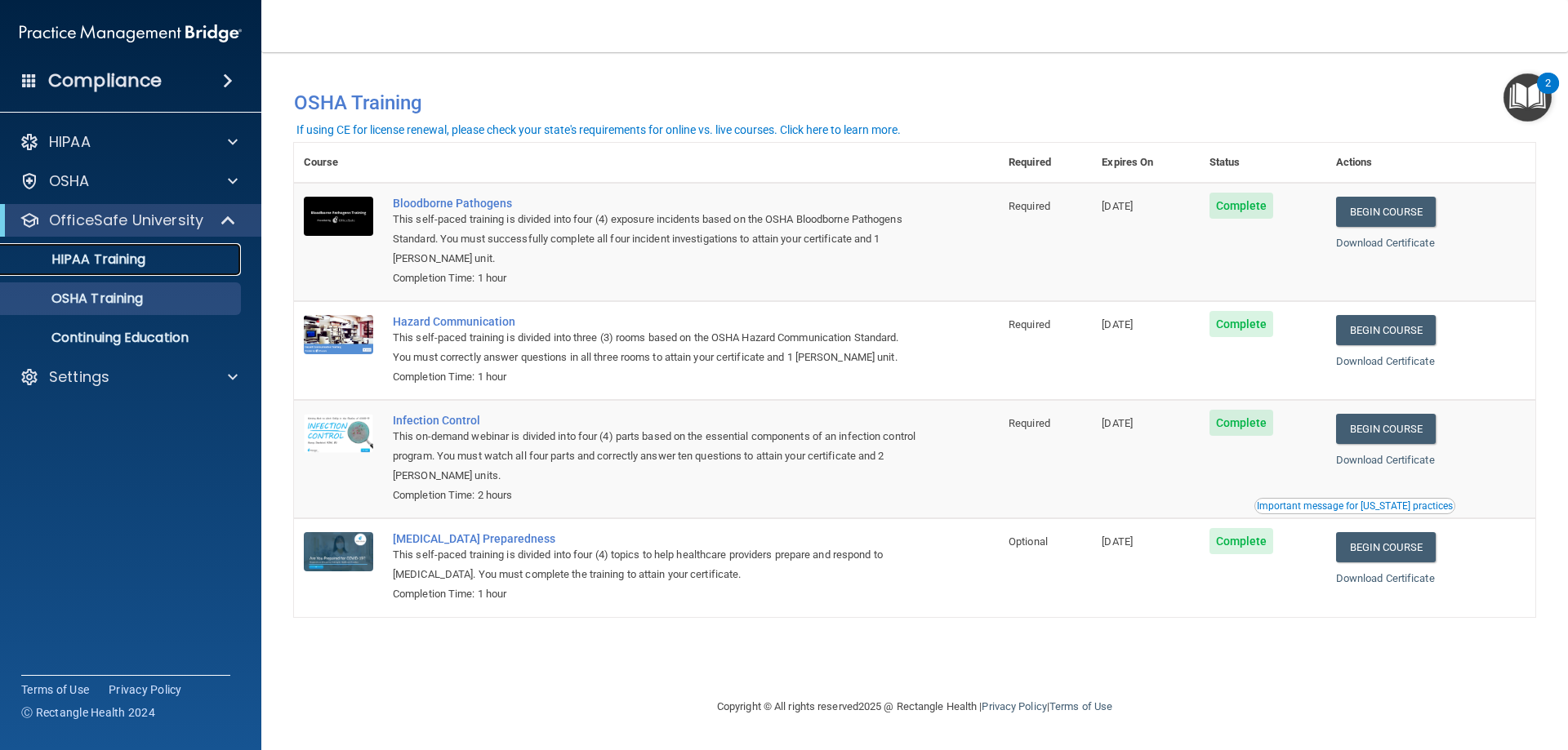
click at [135, 264] on p "HIPAA Training" at bounding box center [78, 259] width 135 height 16
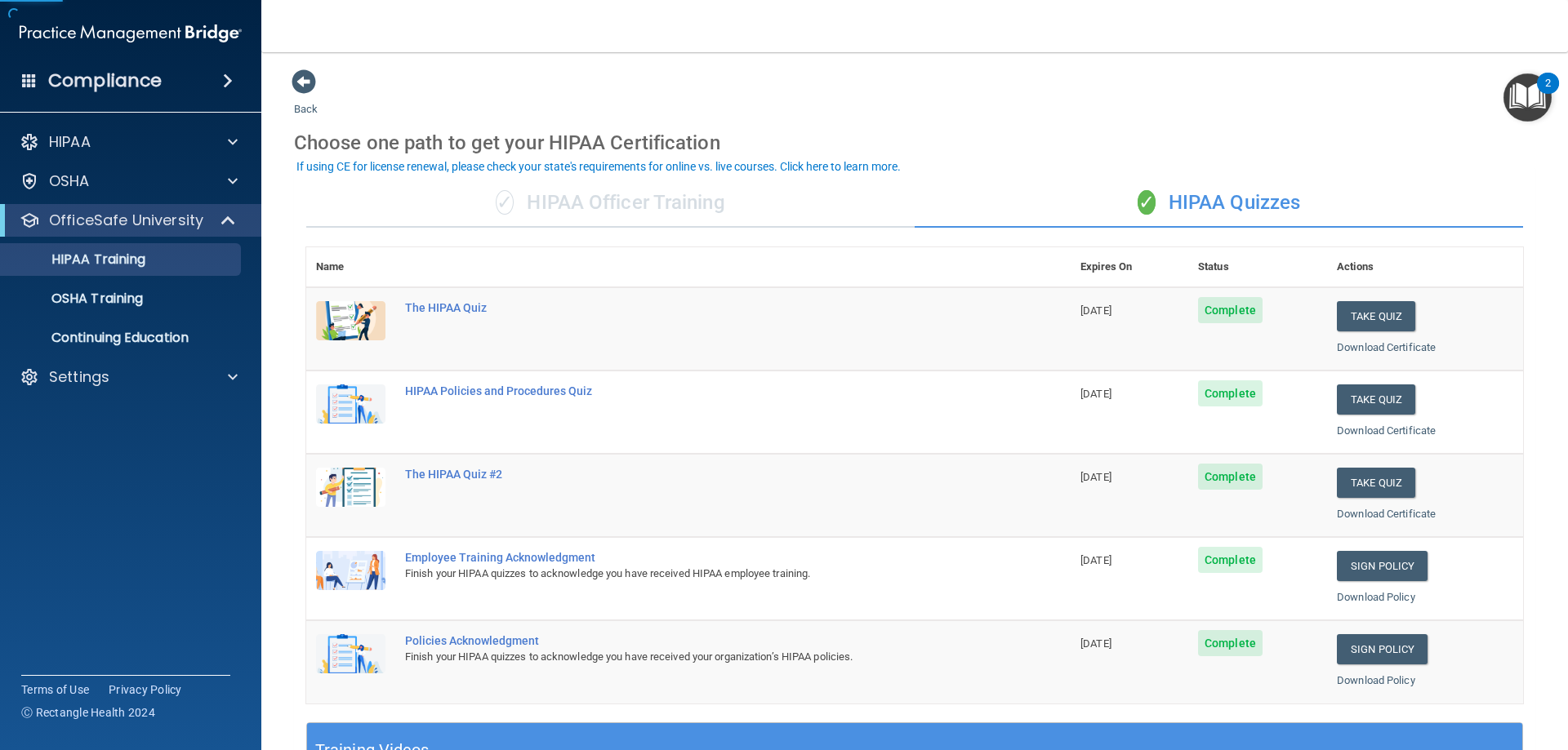
click at [555, 219] on div "✓ HIPAA Officer Training" at bounding box center [610, 204] width 608 height 49
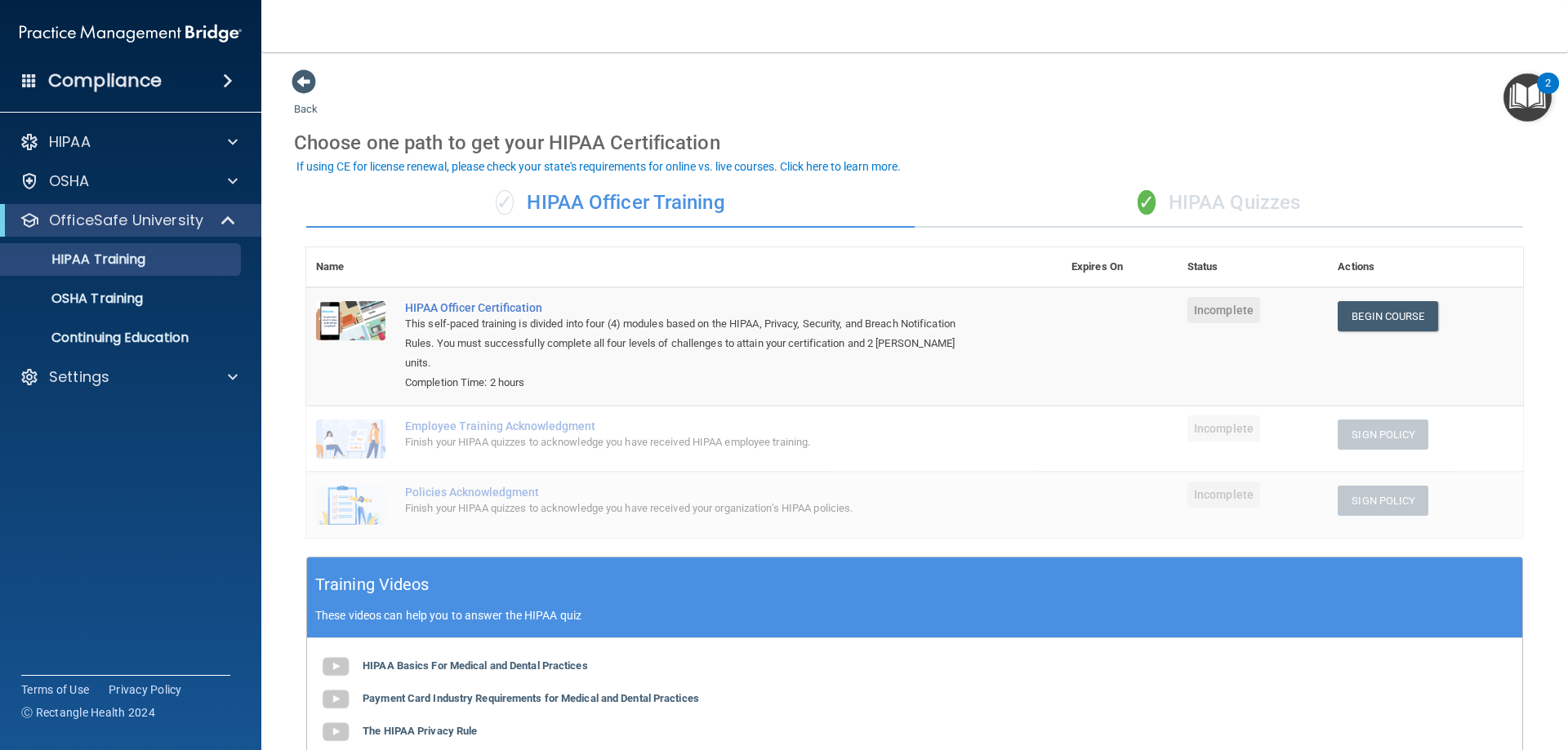
click at [123, 240] on ul "HIPAA Training OSHA Training Continuing Education" at bounding box center [132, 295] width 295 height 118
click at [123, 235] on div "OfficeSafe University" at bounding box center [131, 221] width 261 height 32
click at [123, 228] on p "OfficeSafe University" at bounding box center [126, 220] width 154 height 20
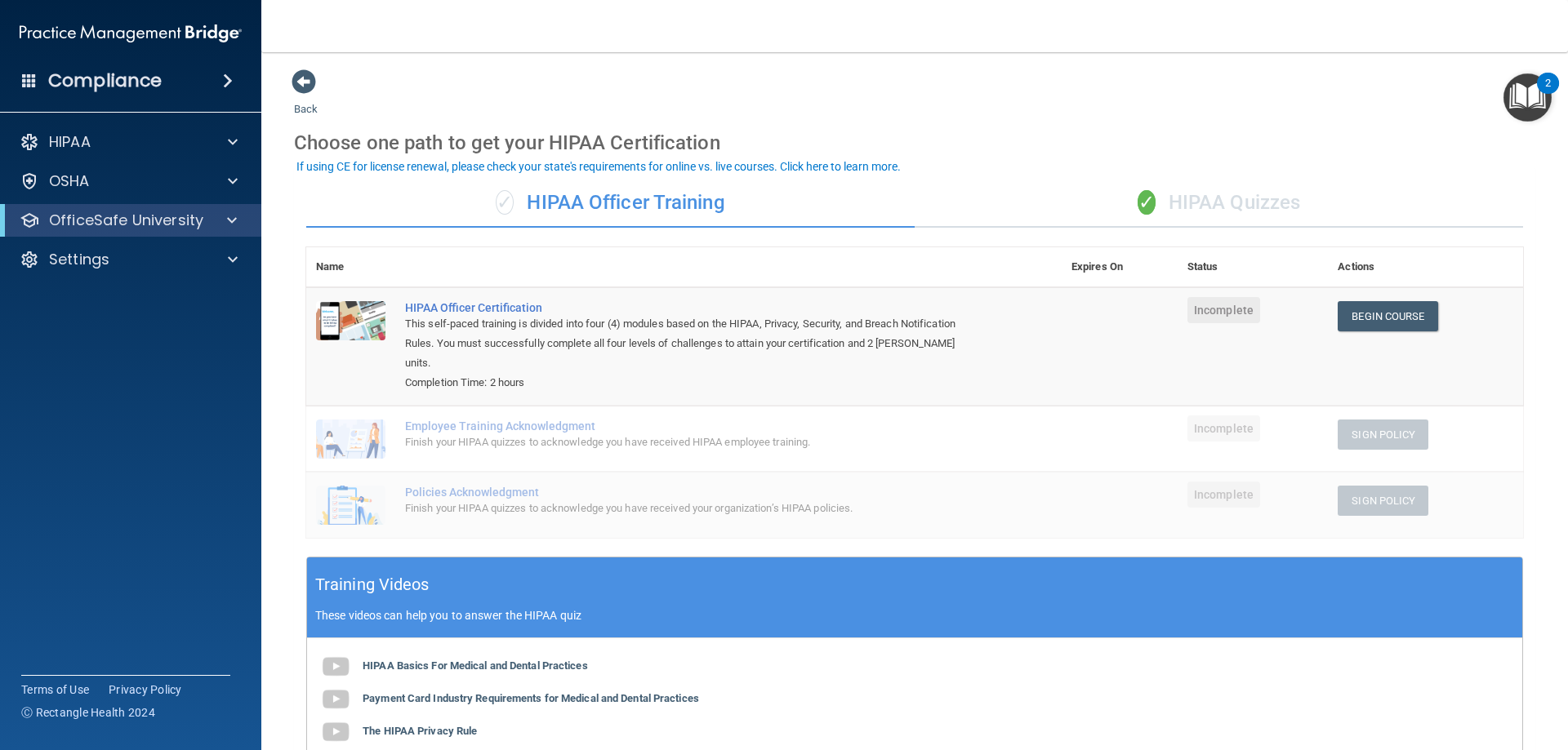
click at [1177, 201] on div "✓ HIPAA Quizzes" at bounding box center [1218, 204] width 608 height 49
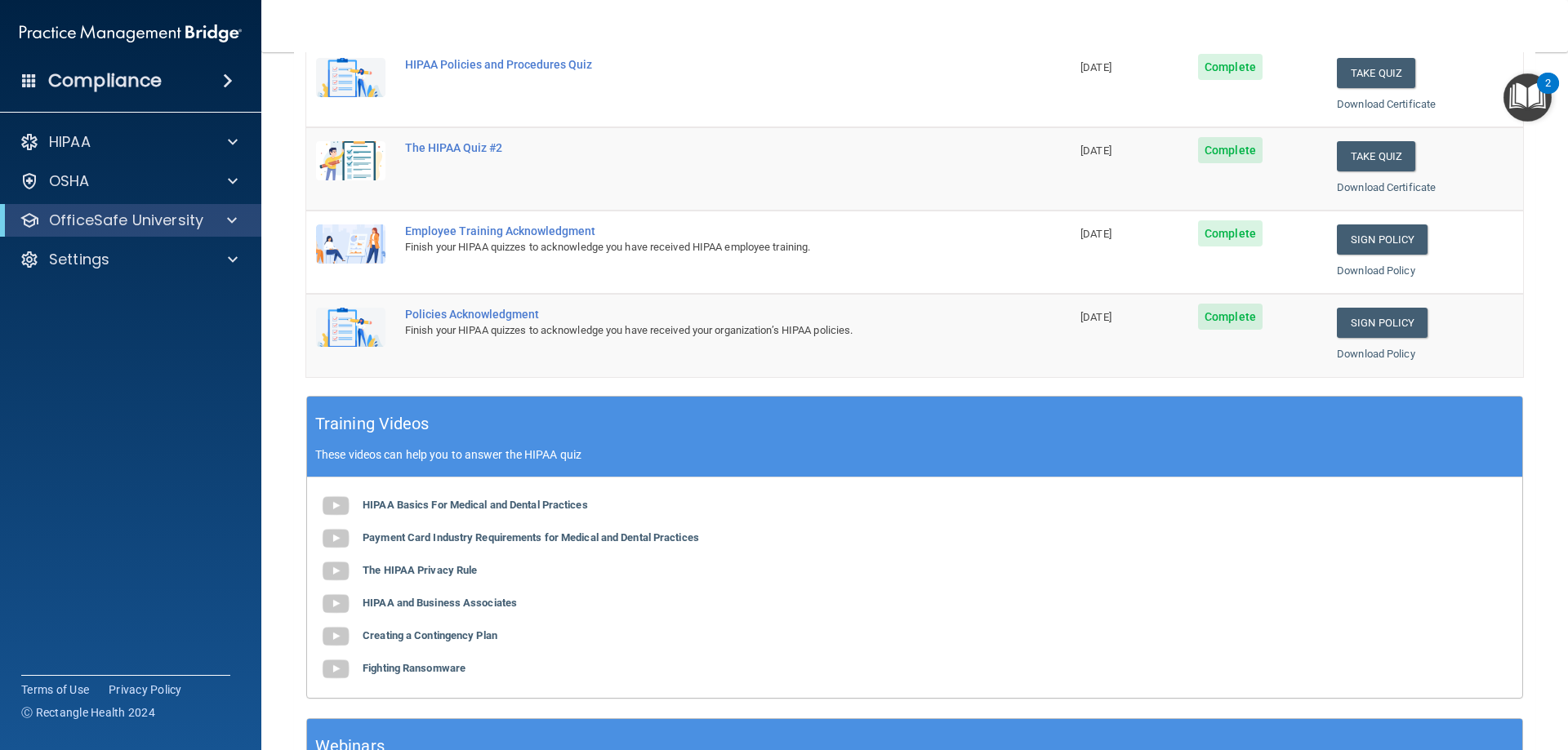
scroll to position [81, 0]
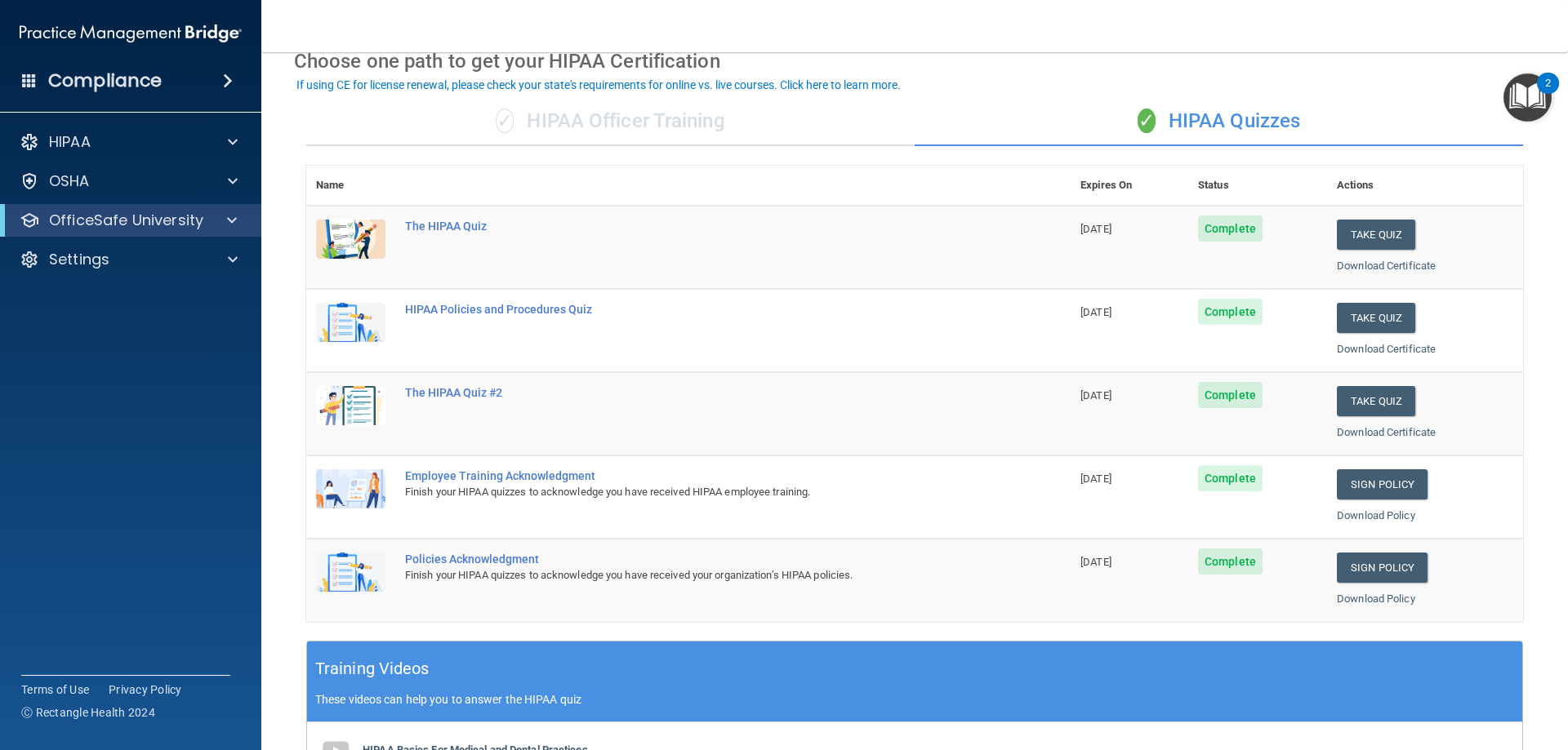
click at [205, 210] on div "OfficeSafe University" at bounding box center [131, 221] width 261 height 32
click at [213, 233] on div "OfficeSafe University" at bounding box center [131, 221] width 261 height 32
click at [229, 227] on span at bounding box center [232, 220] width 10 height 20
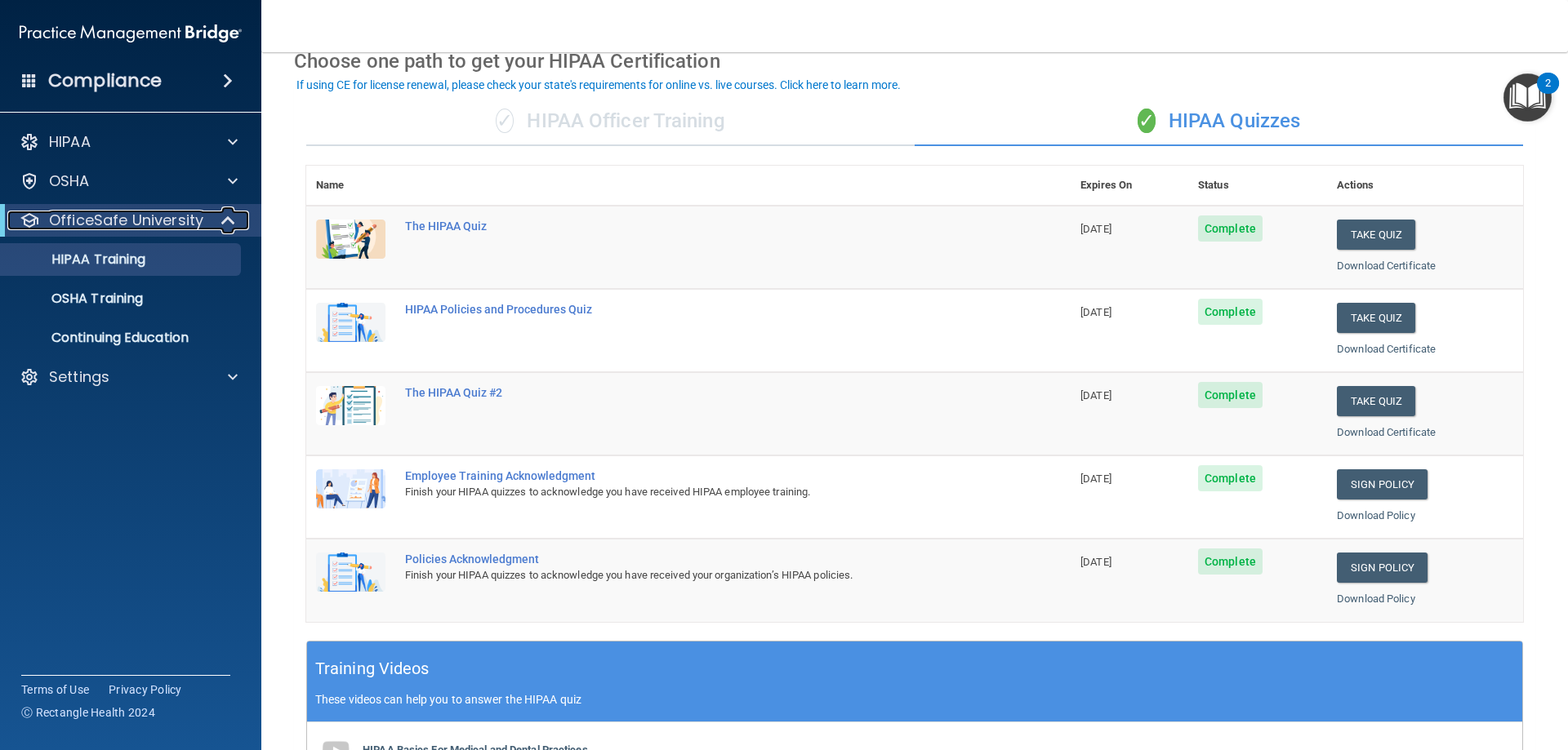
click at [229, 227] on span at bounding box center [230, 220] width 14 height 20
